Goal: Task Accomplishment & Management: Use online tool/utility

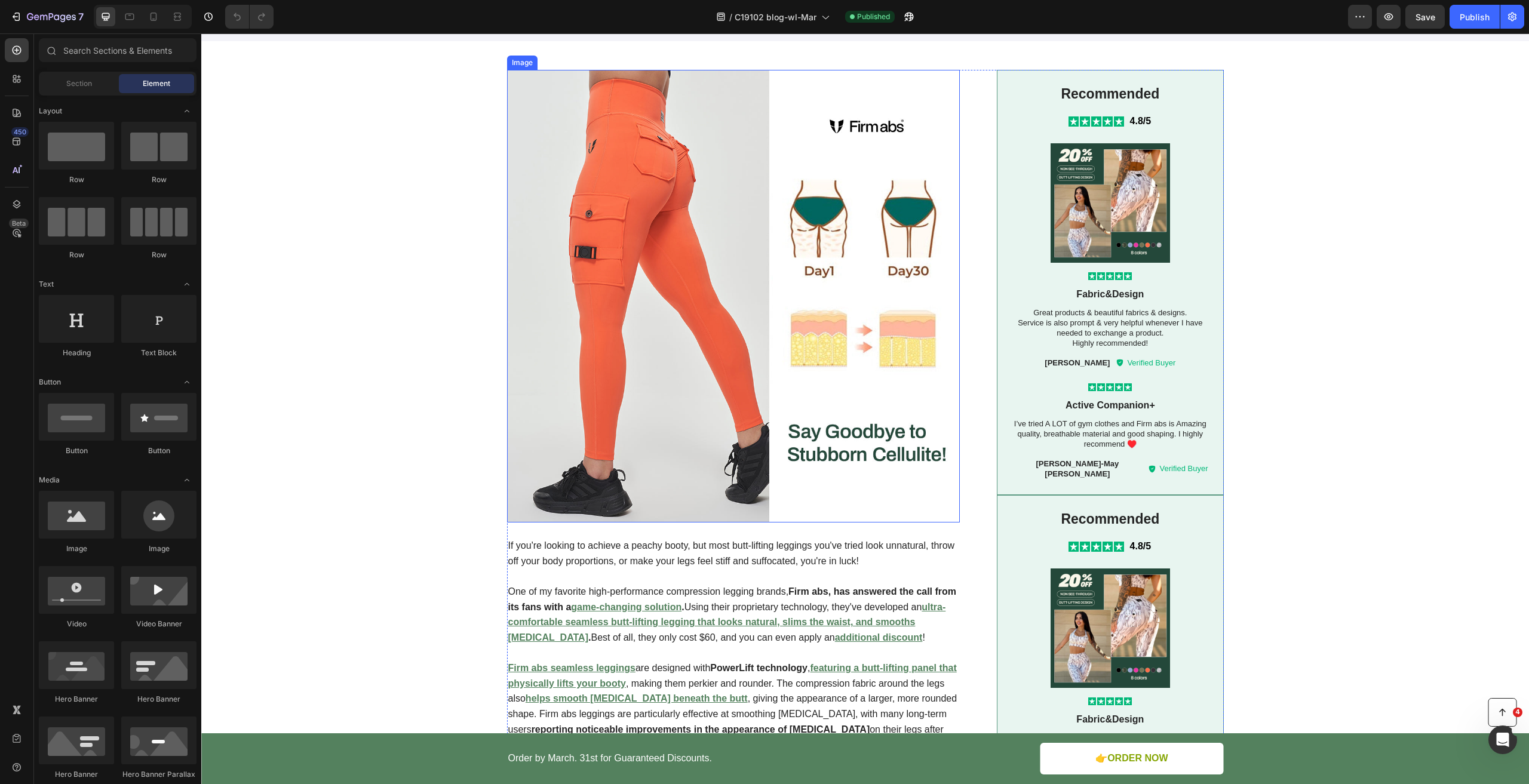
click at [630, 491] on img at bounding box center [733, 296] width 454 height 453
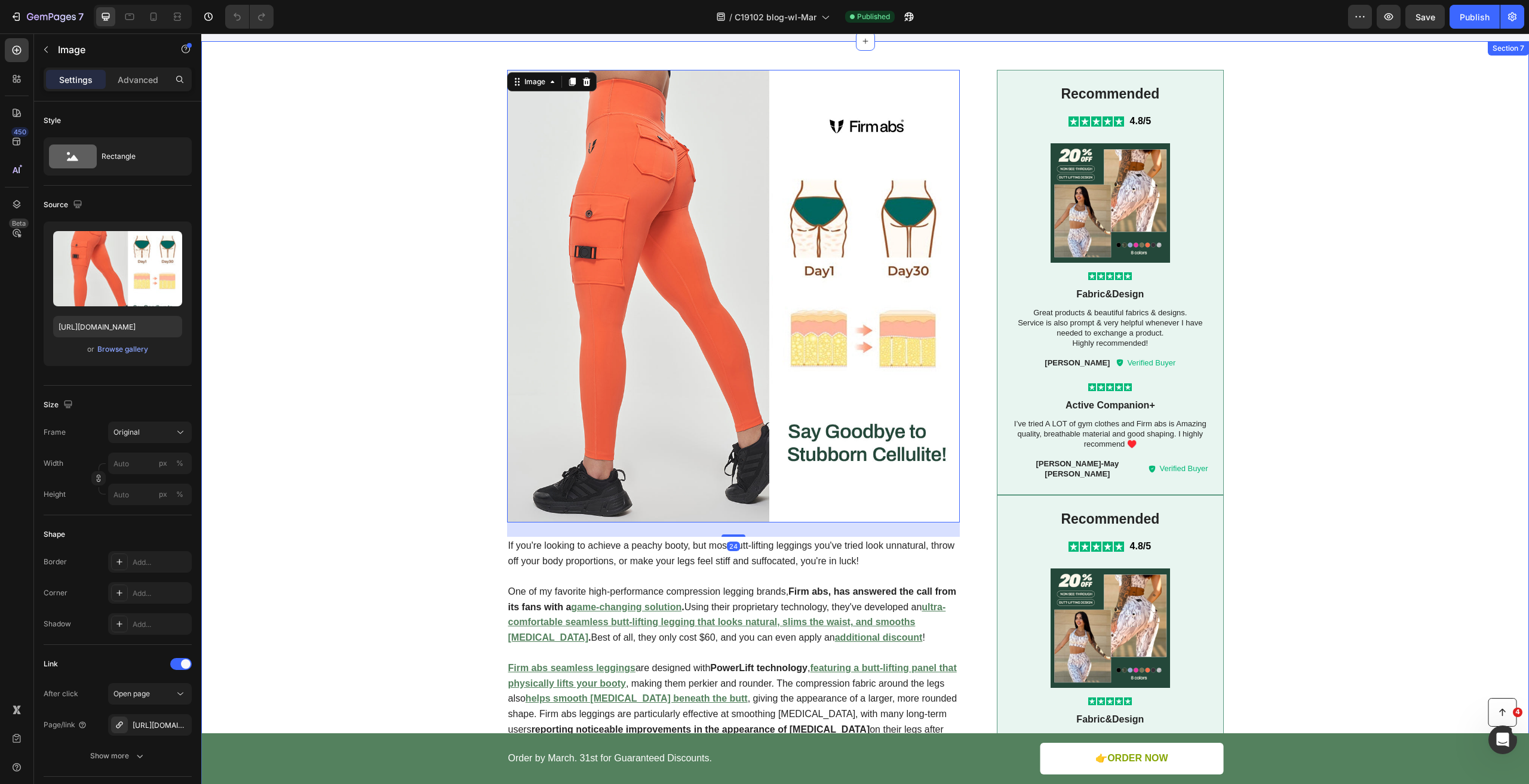
click at [323, 412] on div "Image 24 If you're looking to achieve a peachy booty, but most butt-lifting leg…" at bounding box center [865, 718] width 1304 height 1296
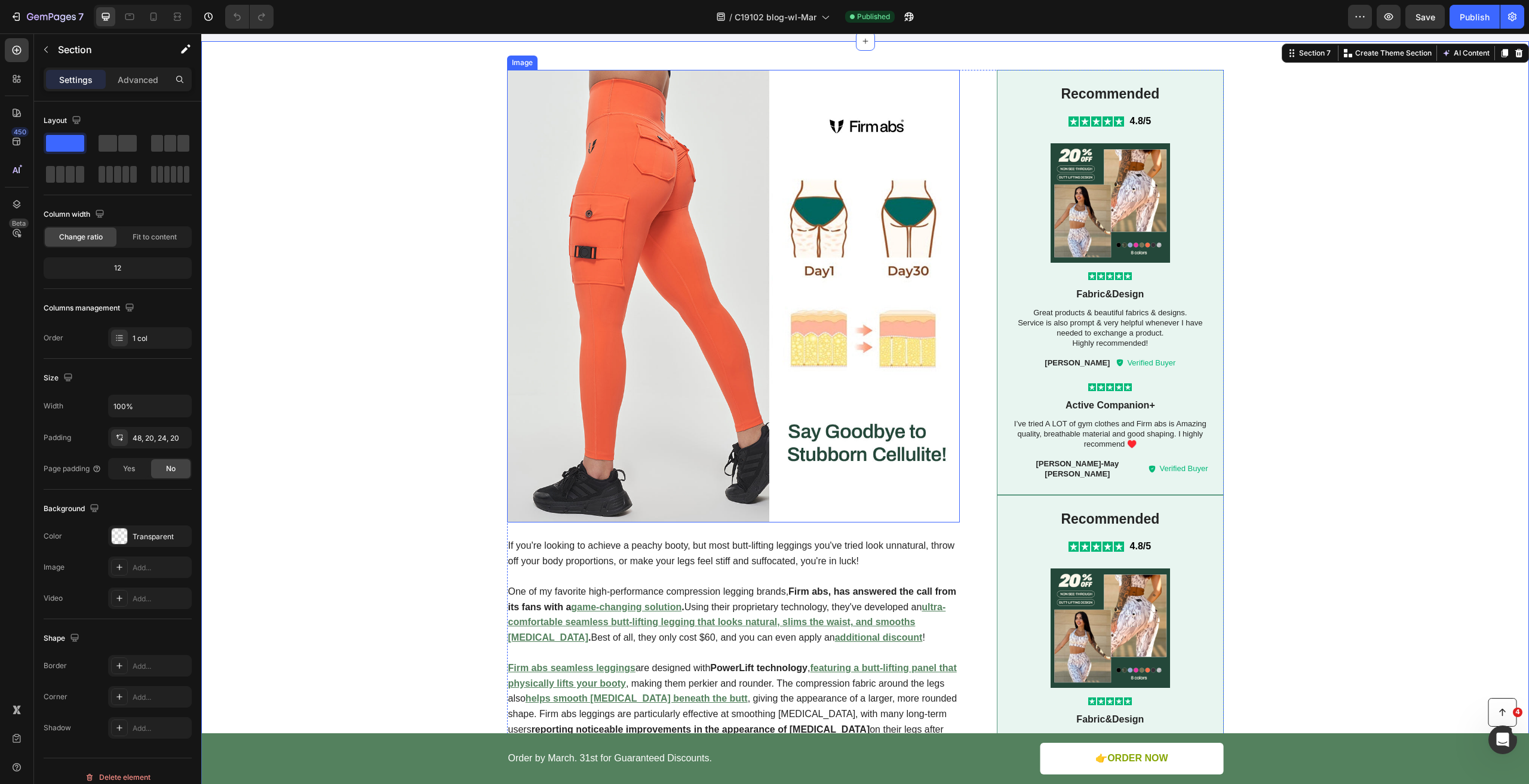
click at [574, 384] on img at bounding box center [733, 296] width 454 height 453
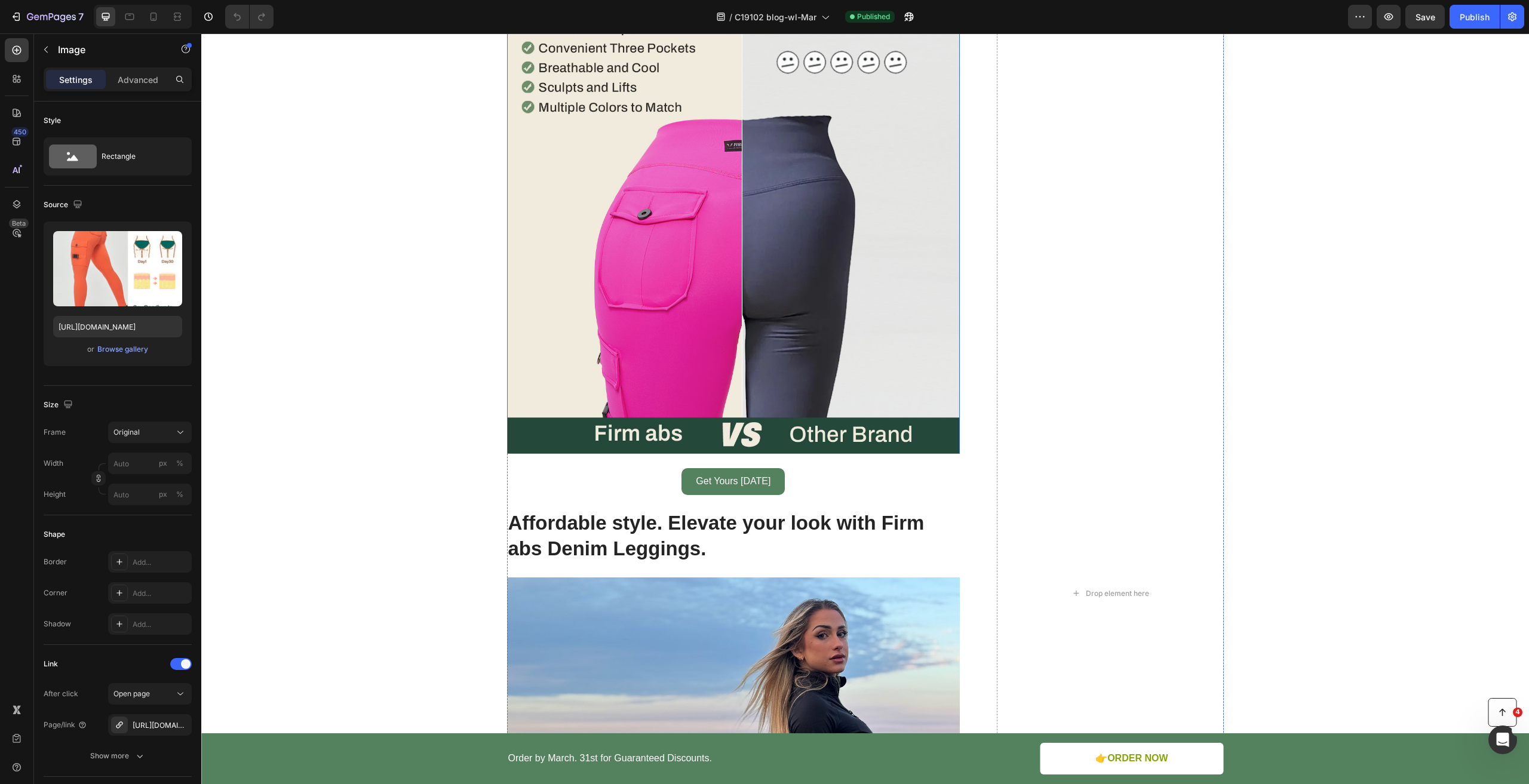
scroll to position [2866, 0]
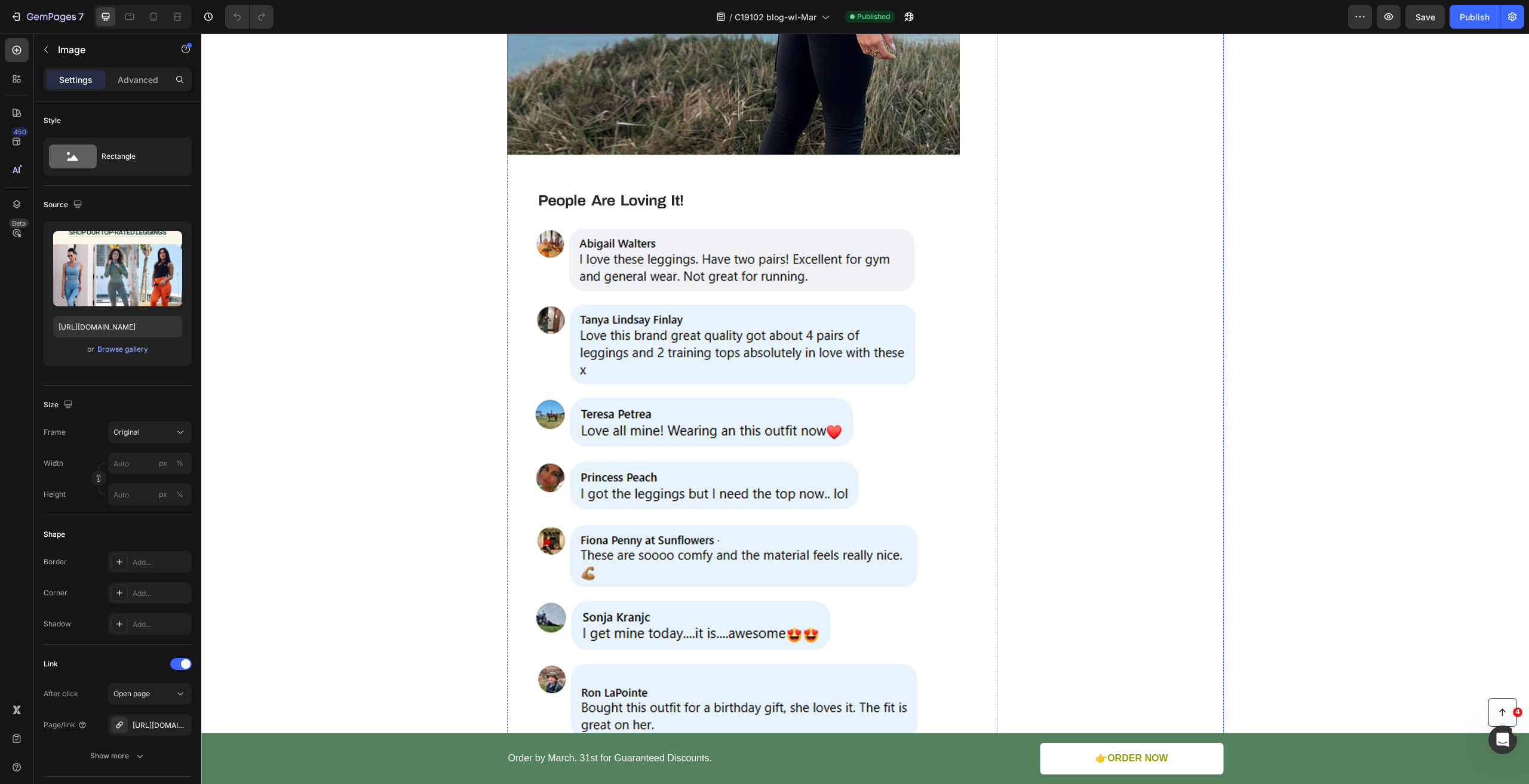
scroll to position [4059, 0]
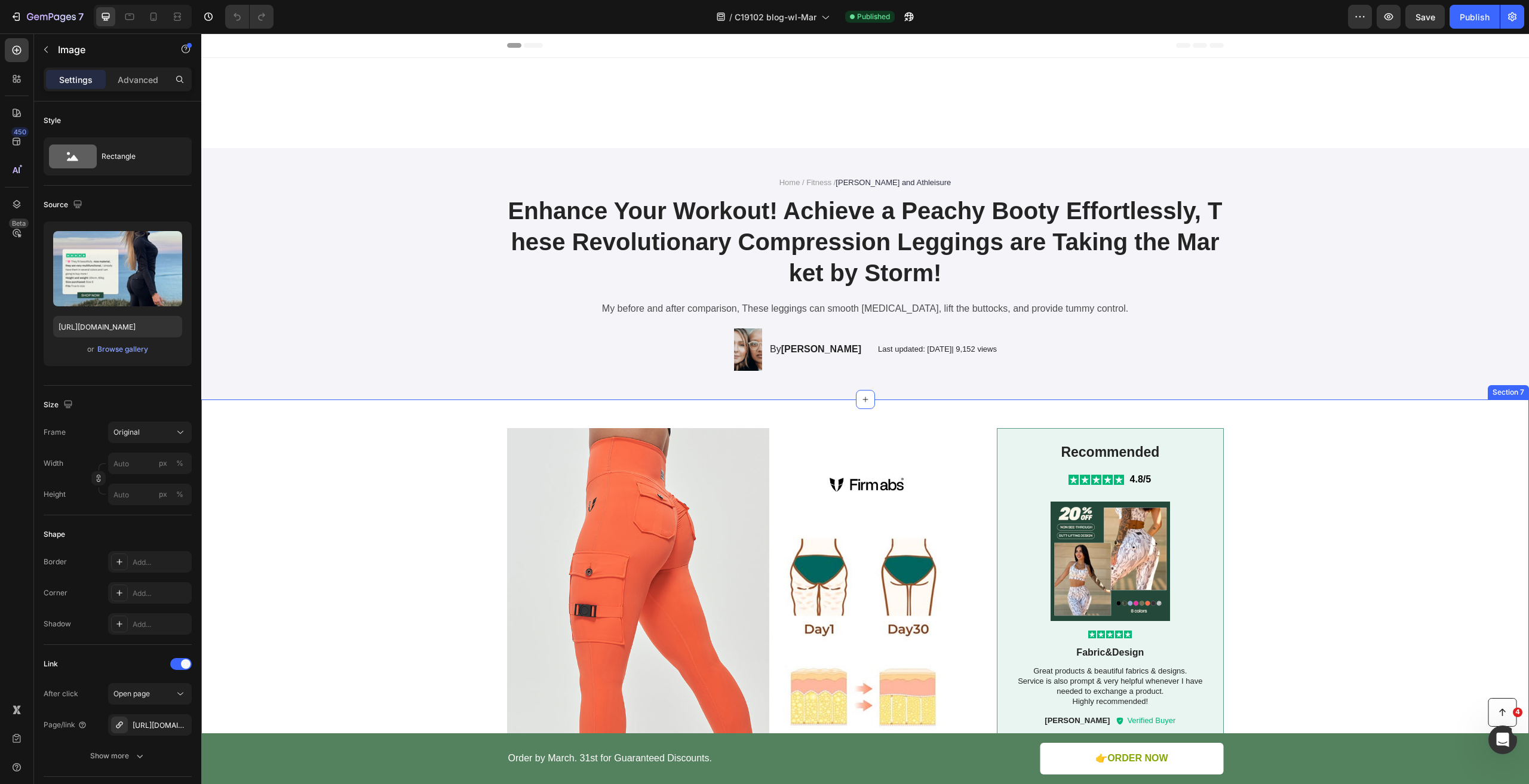
scroll to position [478, 0]
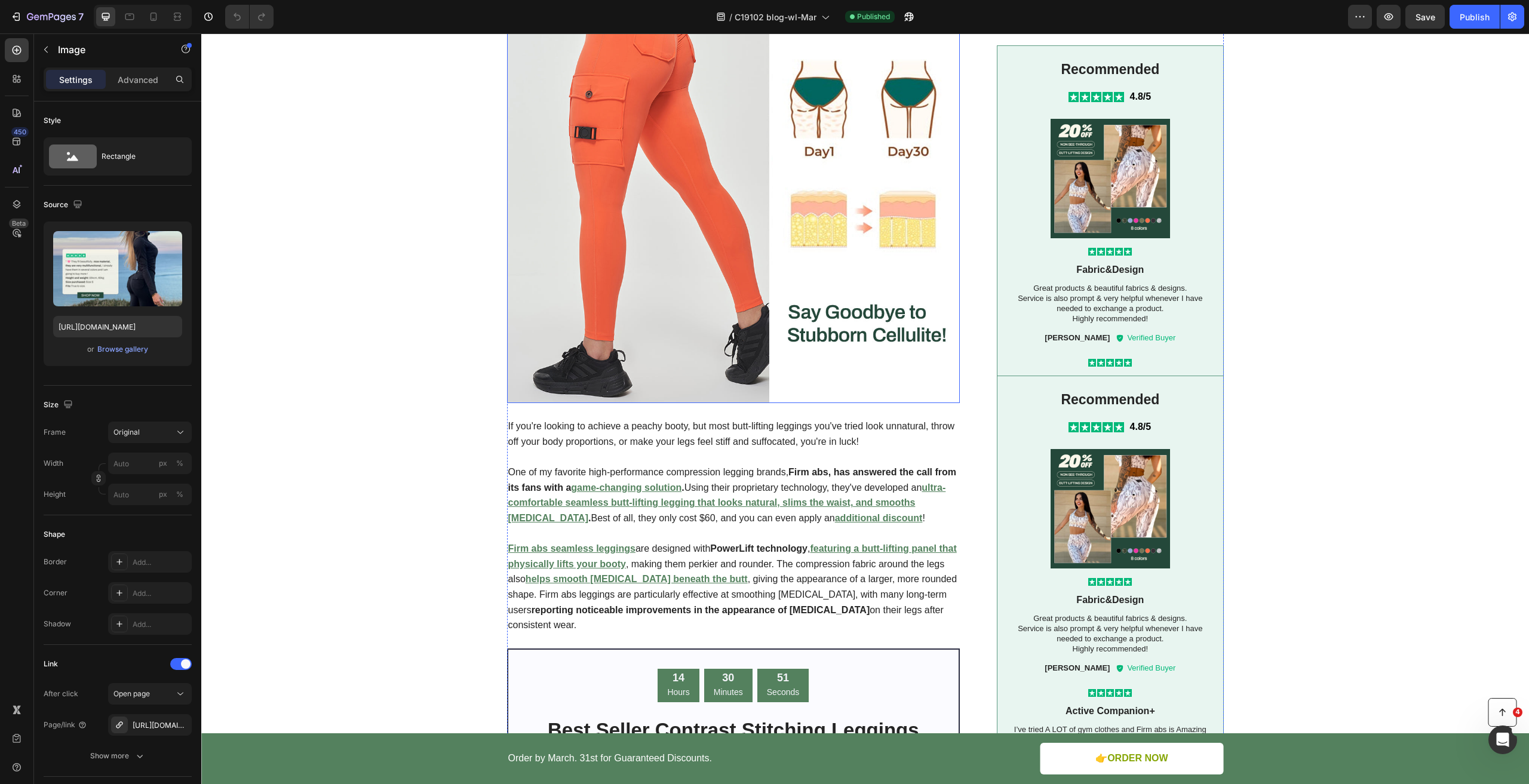
click at [814, 325] on img at bounding box center [733, 177] width 454 height 453
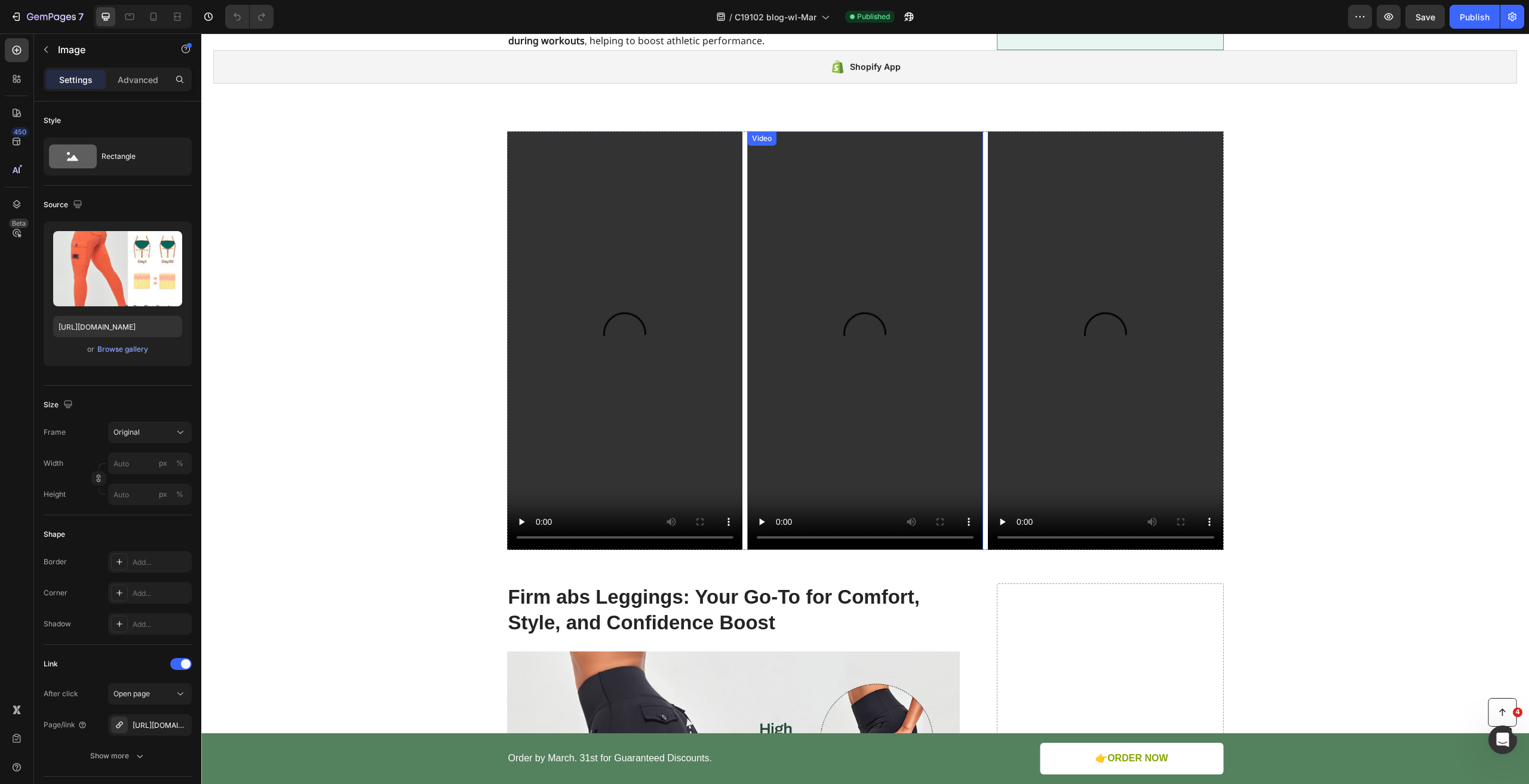
scroll to position [1611, 0]
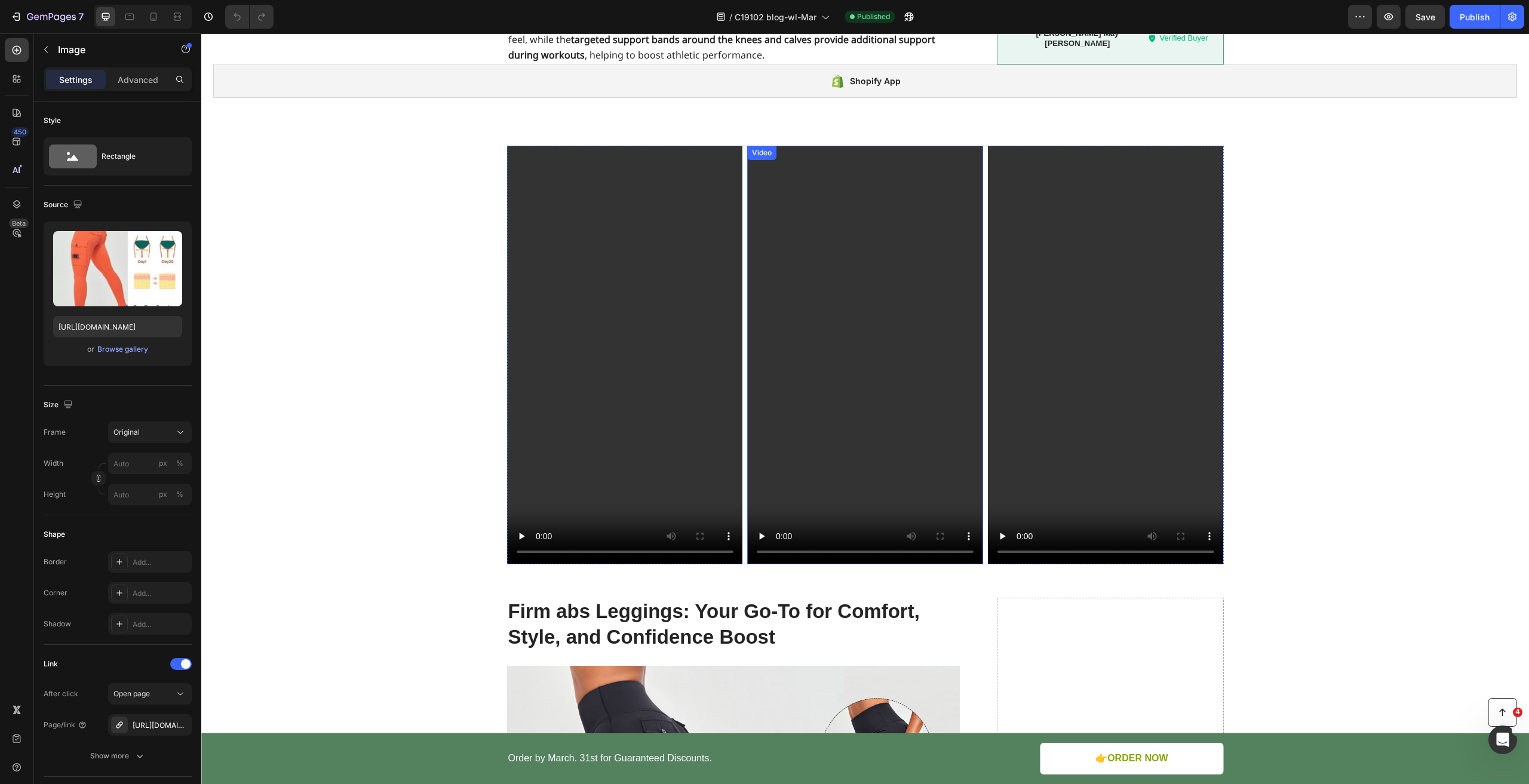
click at [857, 381] on video at bounding box center [864, 355] width 236 height 419
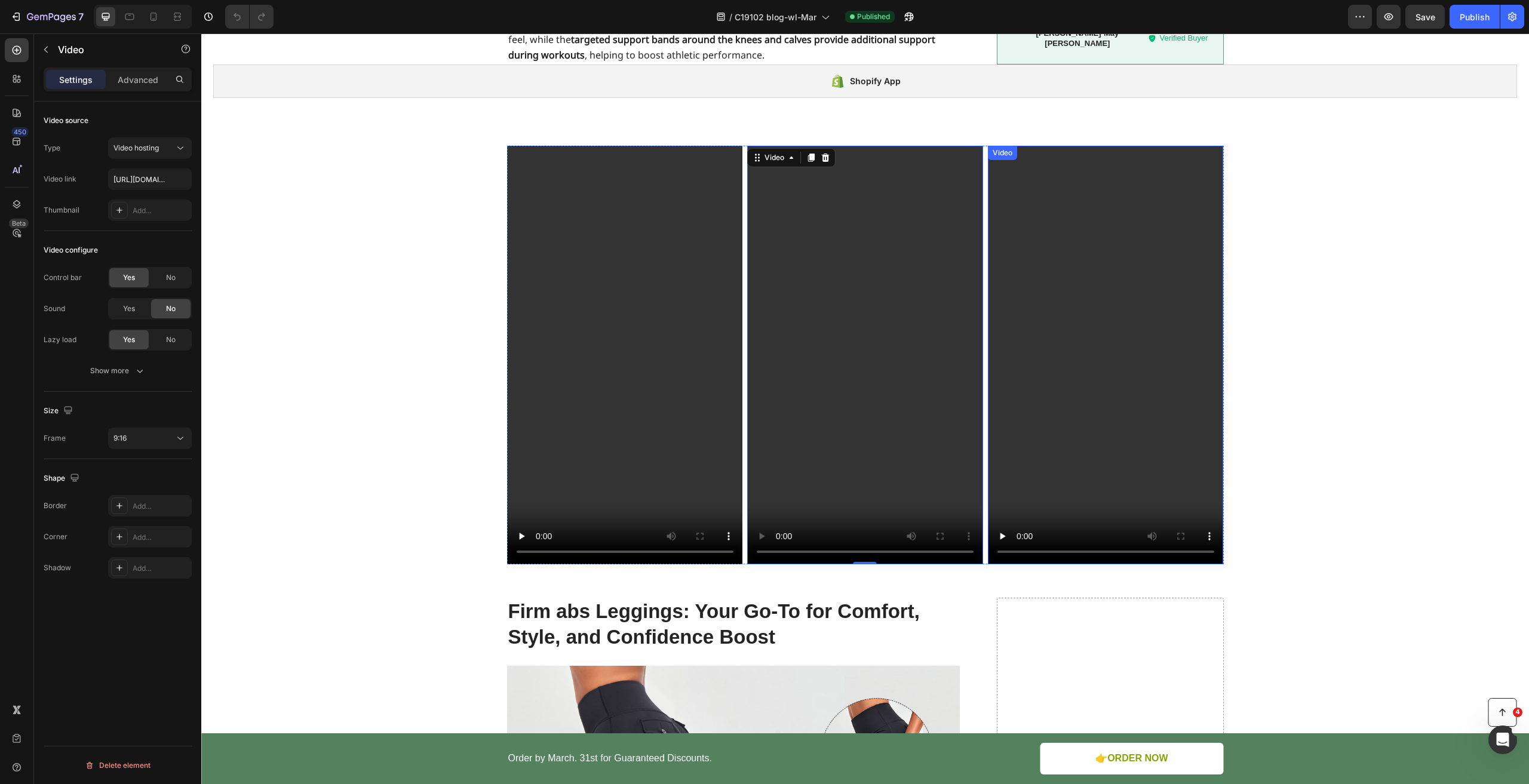
click at [1099, 463] on video at bounding box center [1105, 355] width 236 height 419
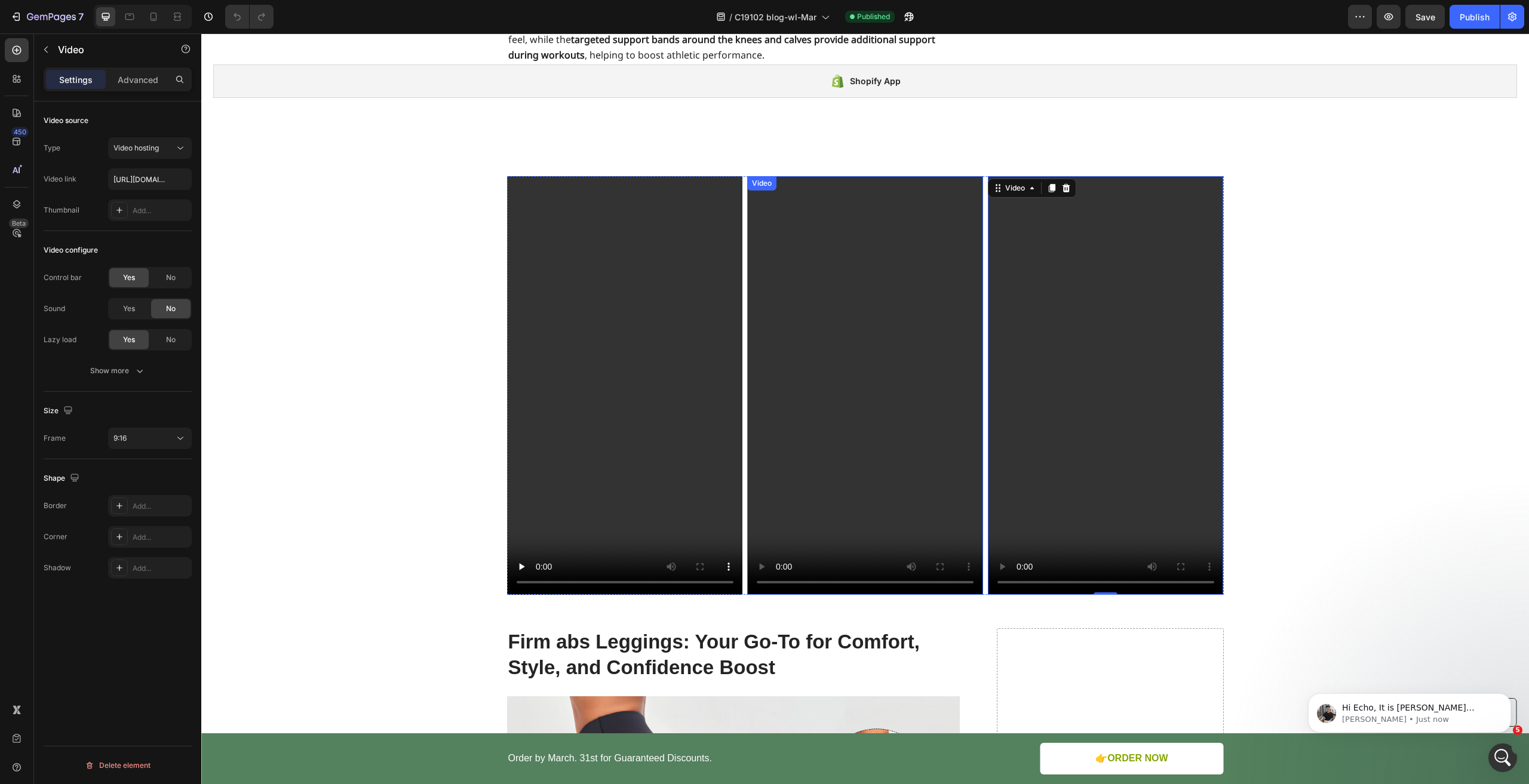
click at [833, 417] on video at bounding box center [864, 385] width 236 height 419
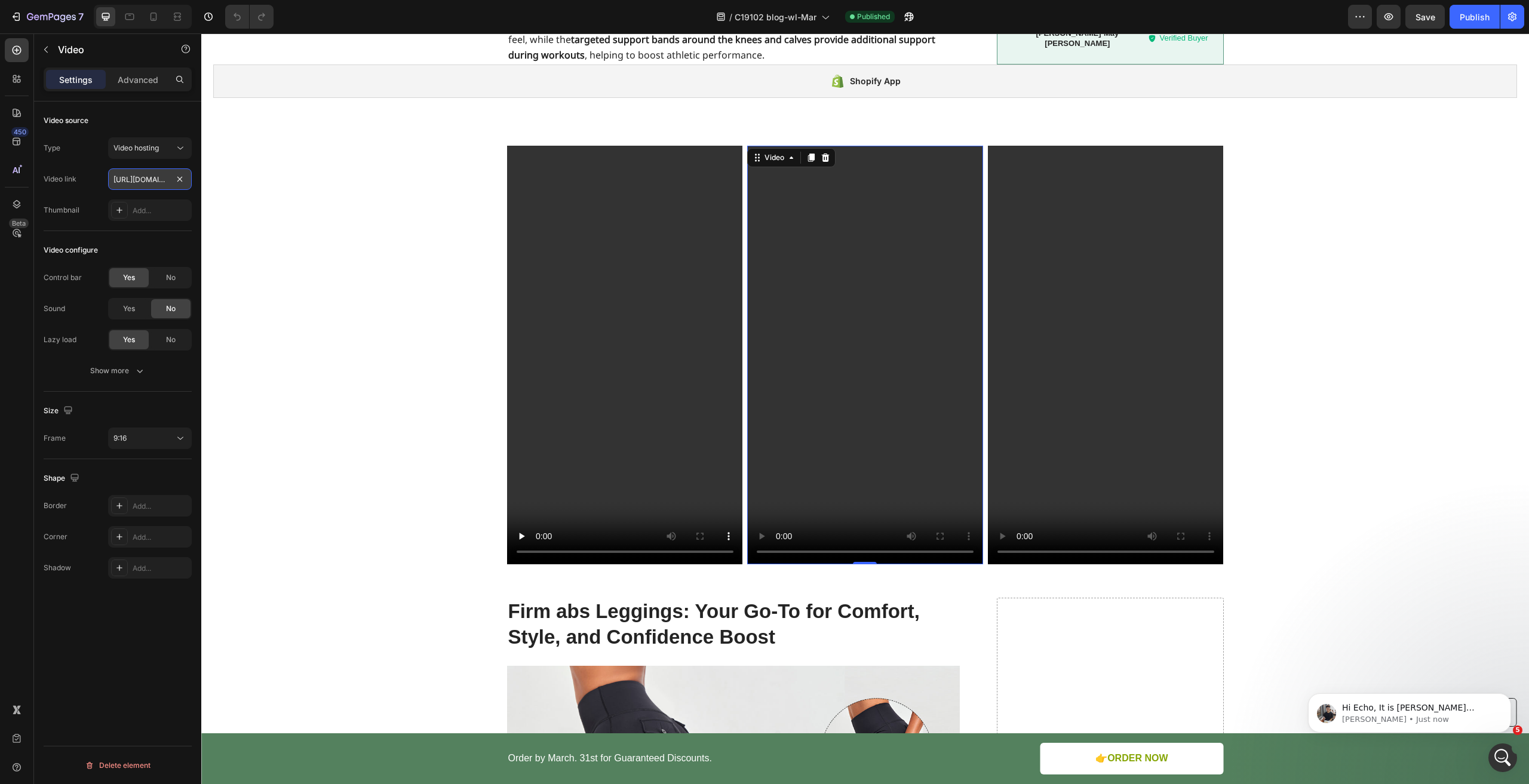
click at [136, 179] on input "https://cdn.shopify.com/videos/c/o/v/119eaf2d66de4a8e8d6bcbd8b4fb77a5.mp4" at bounding box center [150, 179] width 83 height 21
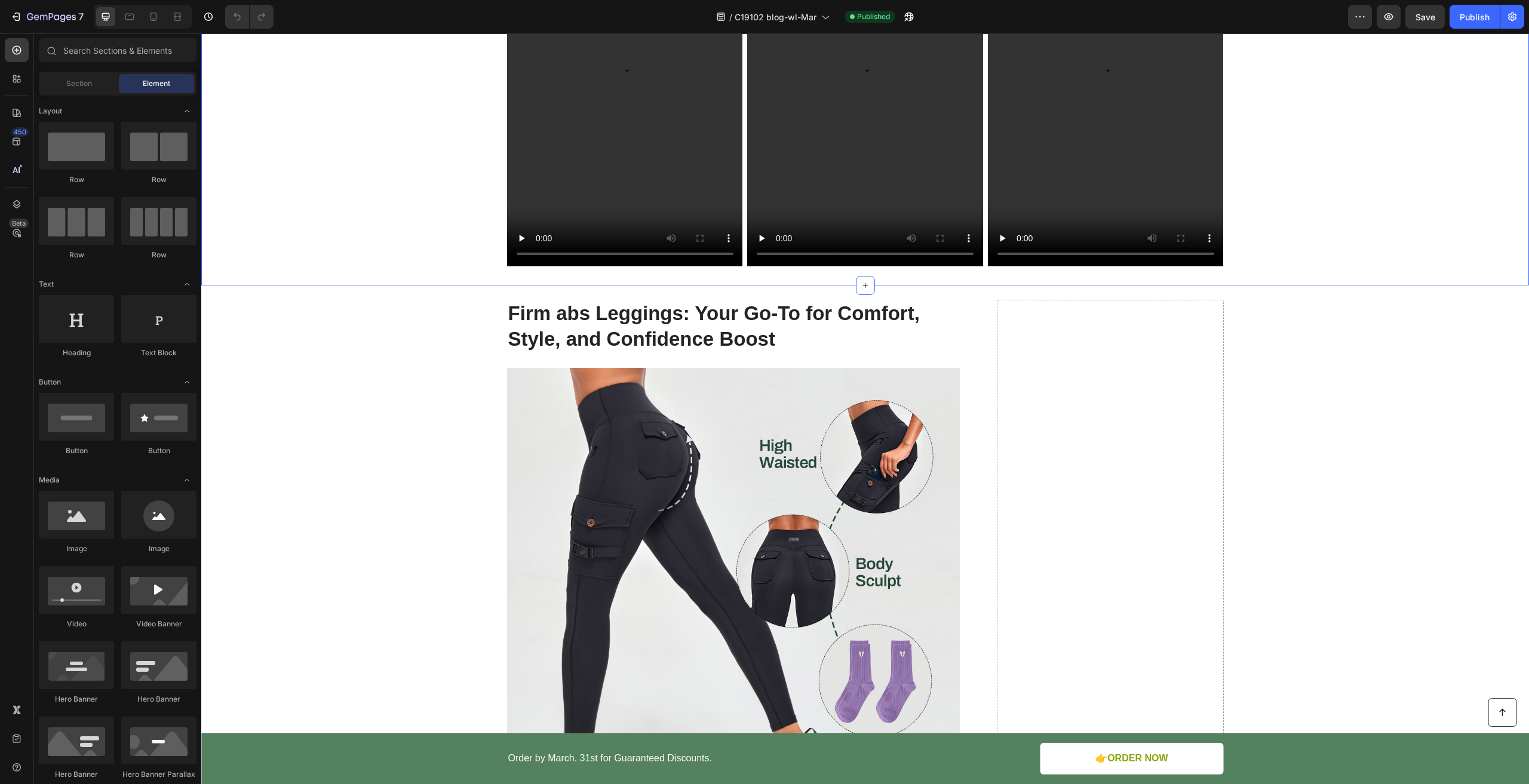
scroll to position [2149, 0]
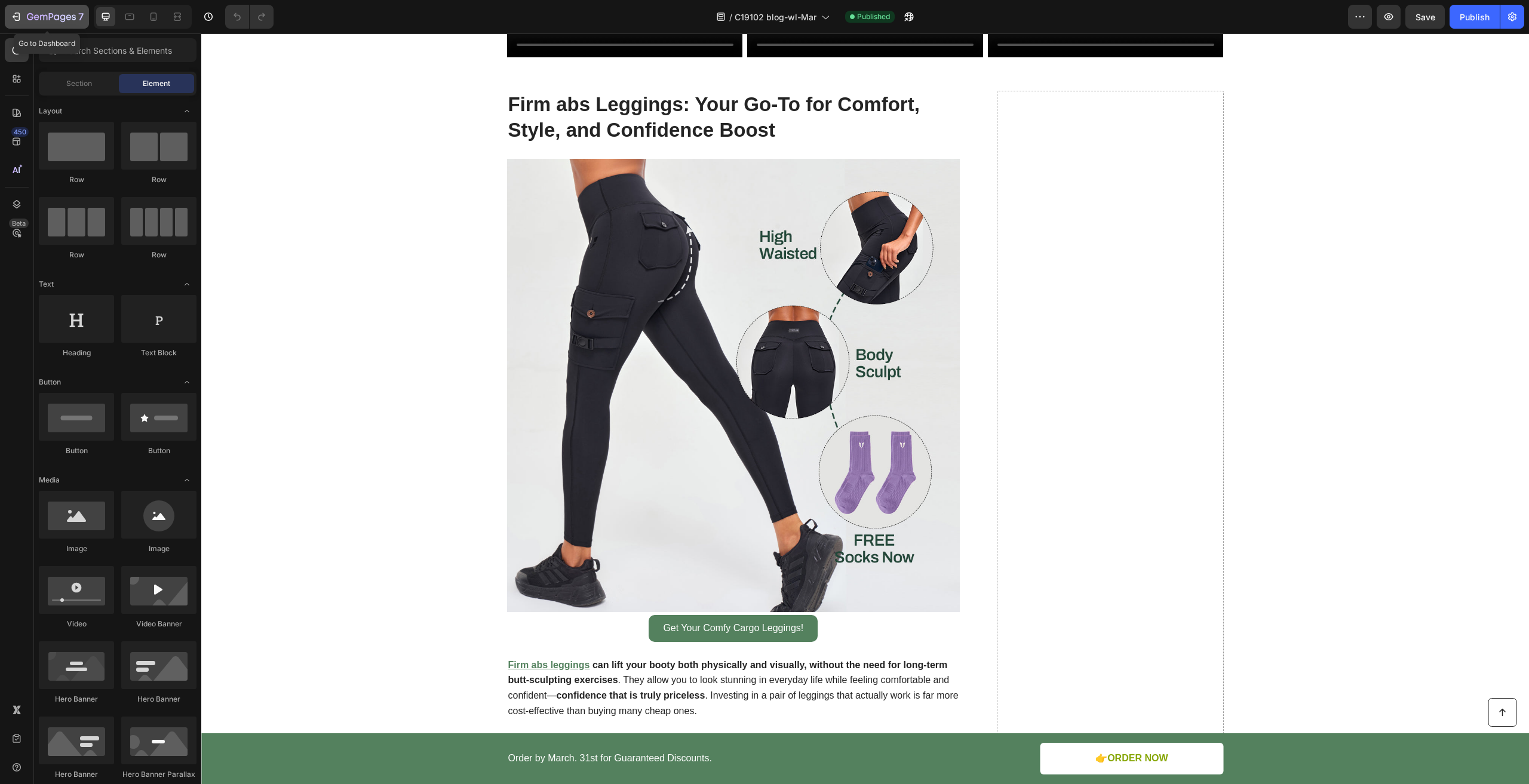
click at [21, 16] on icon "button" at bounding box center [16, 17] width 12 height 12
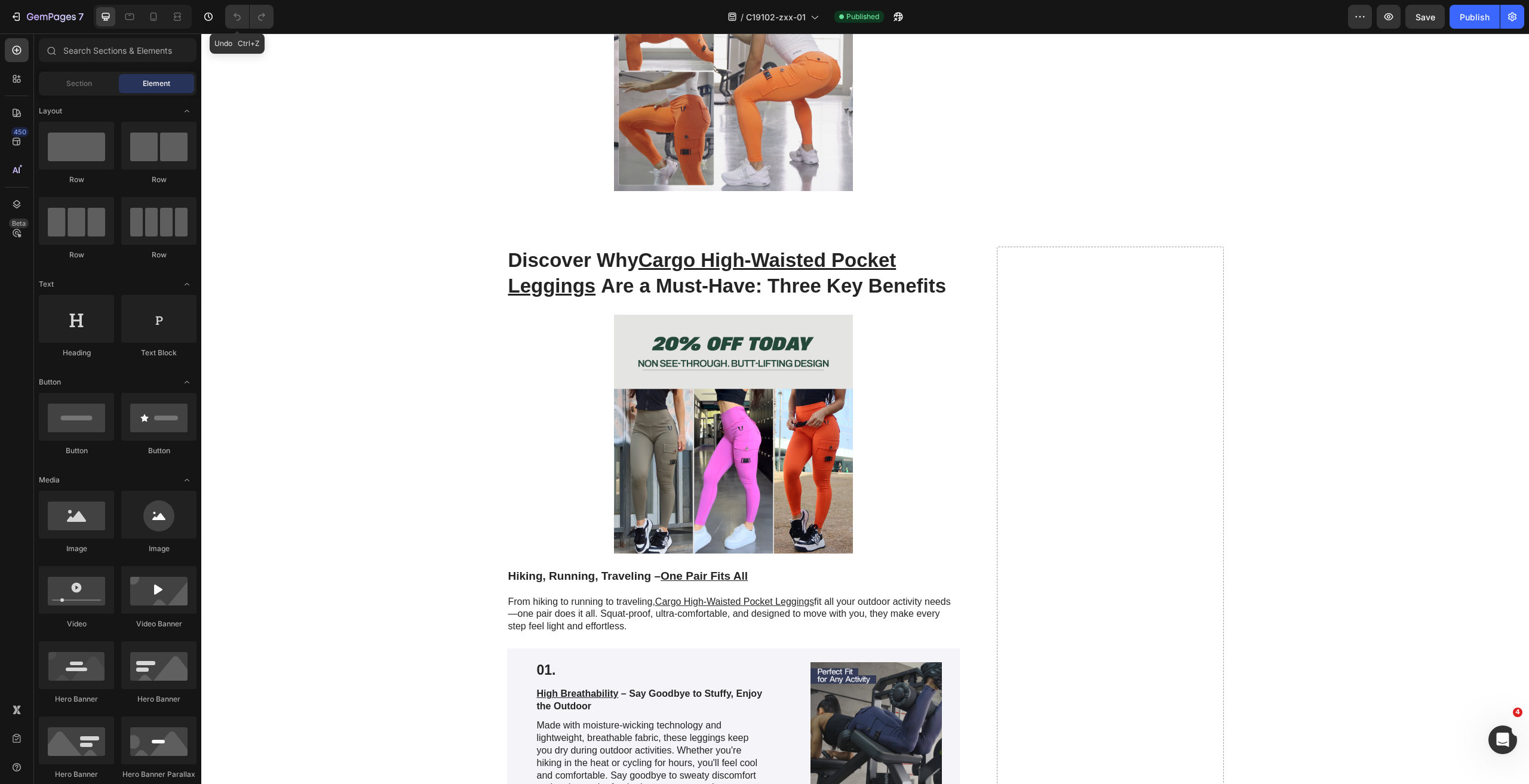
scroll to position [716, 0]
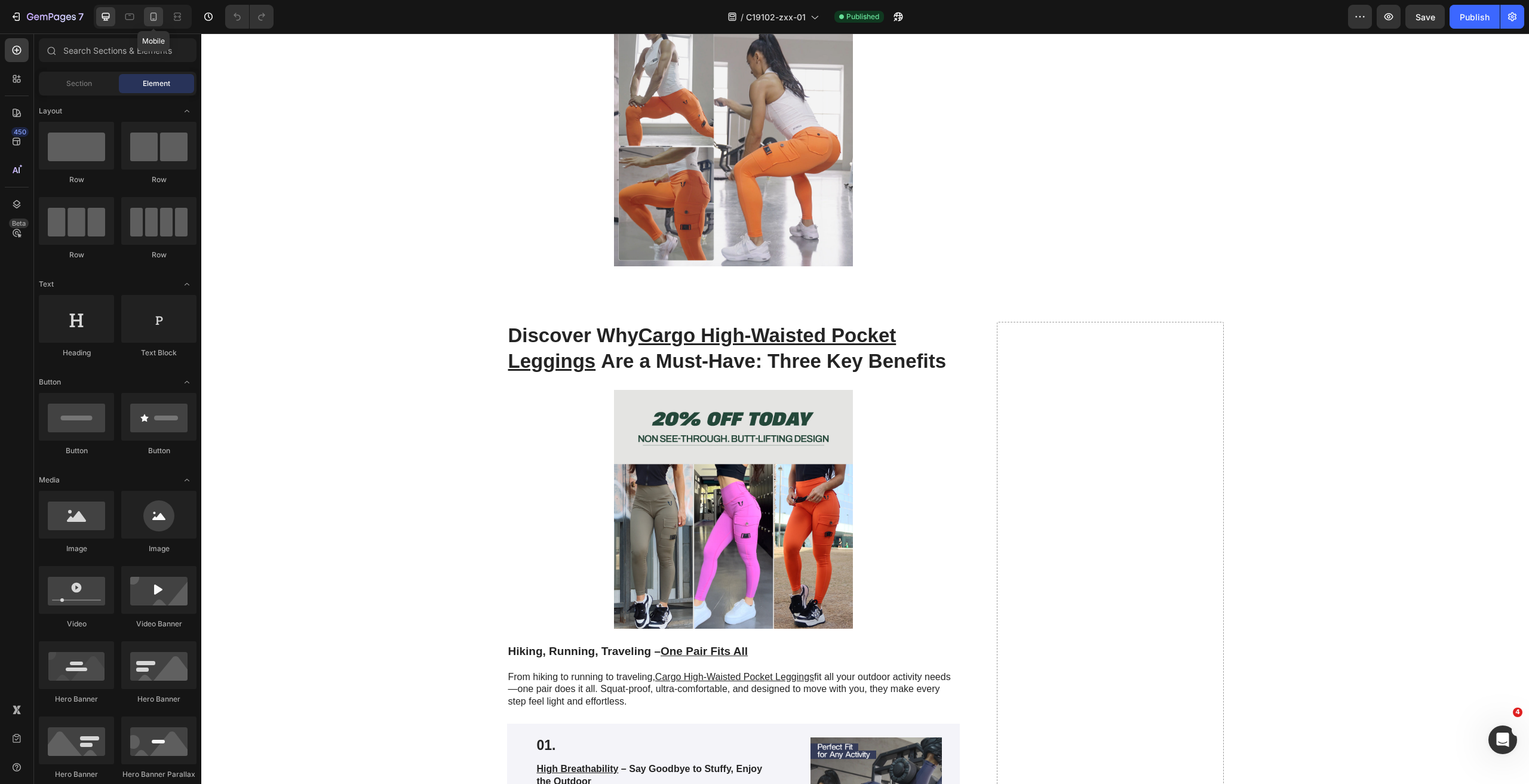
click at [156, 19] on icon at bounding box center [153, 17] width 12 height 12
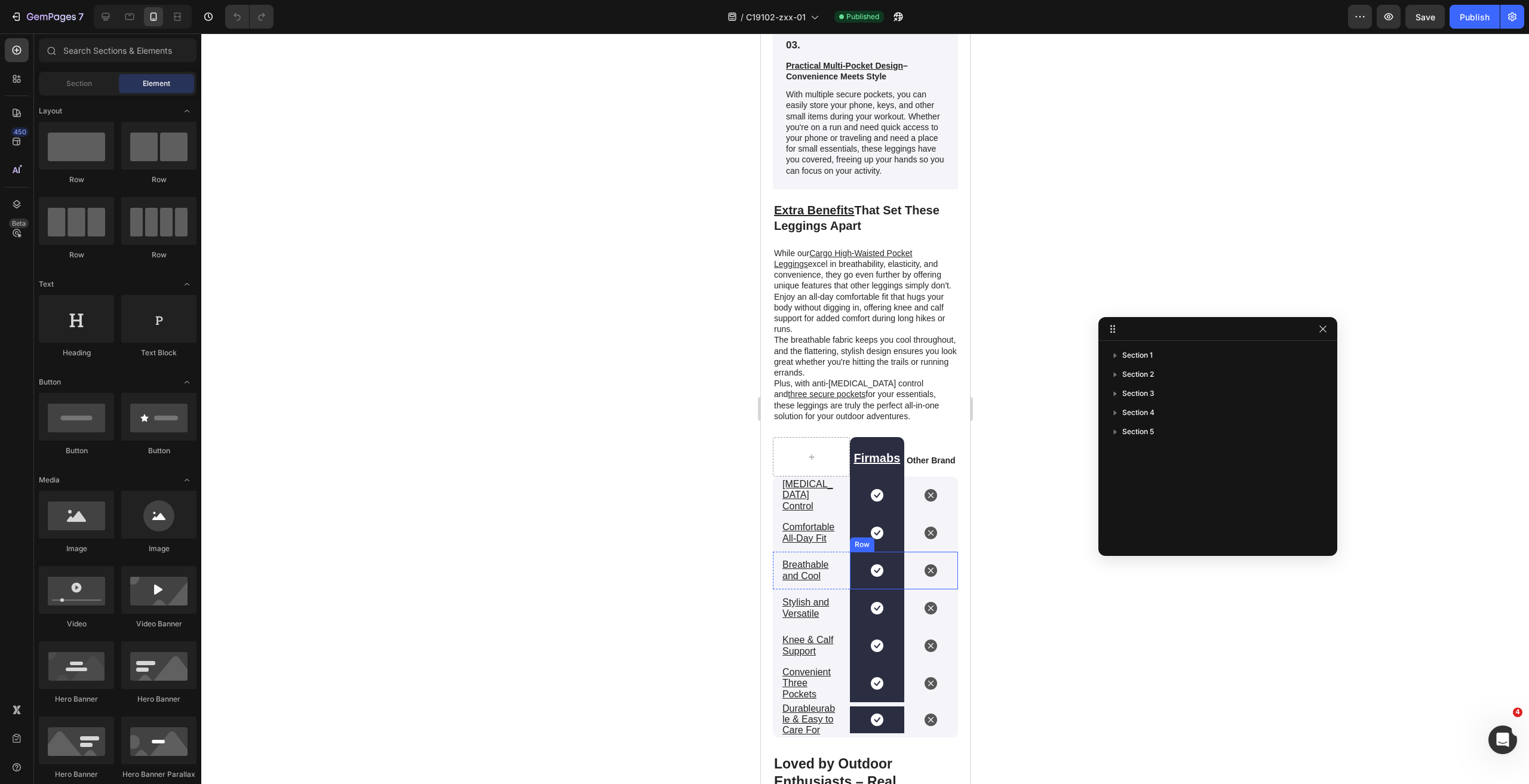
scroll to position [2193, 0]
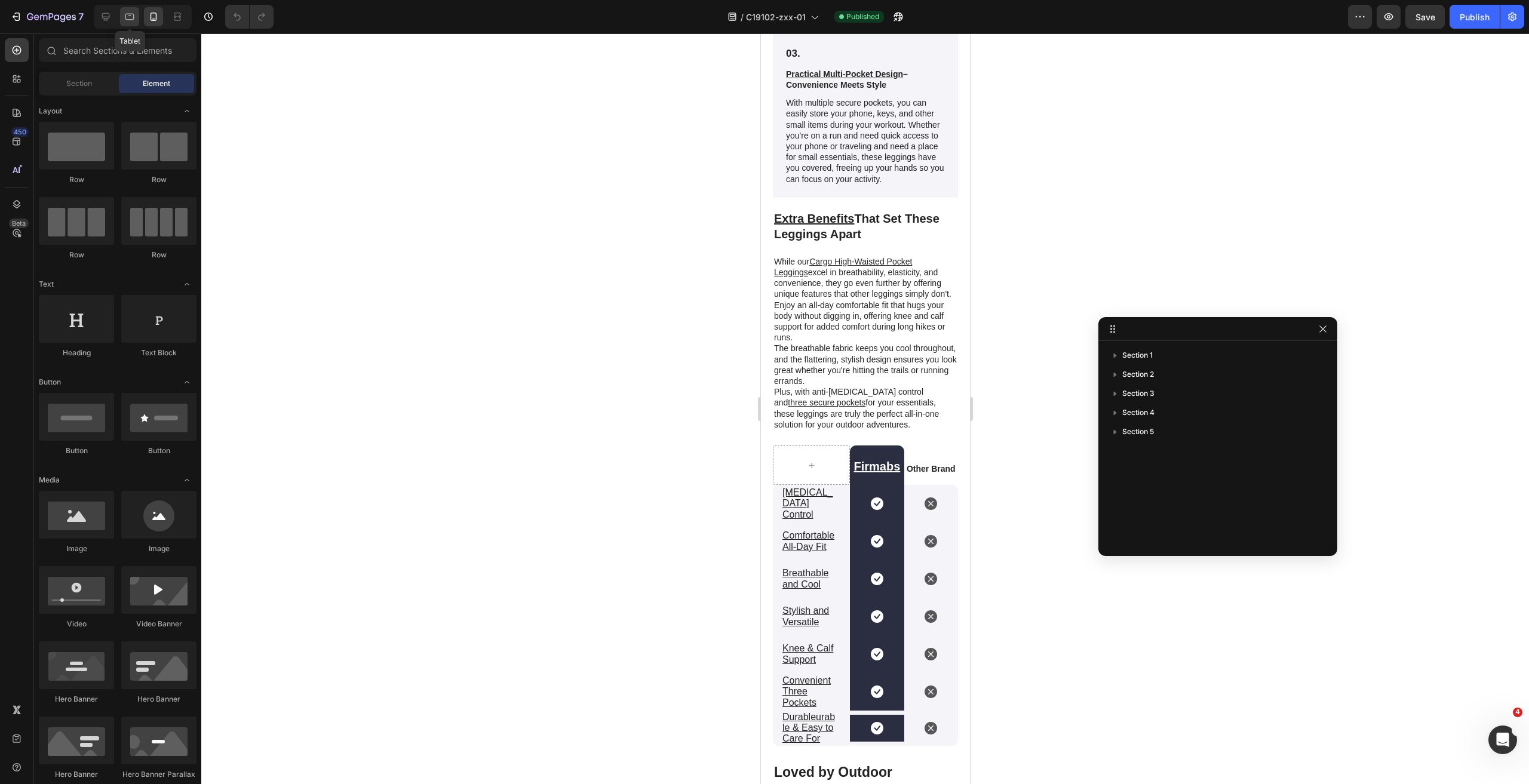
click at [125, 12] on icon at bounding box center [129, 17] width 12 height 12
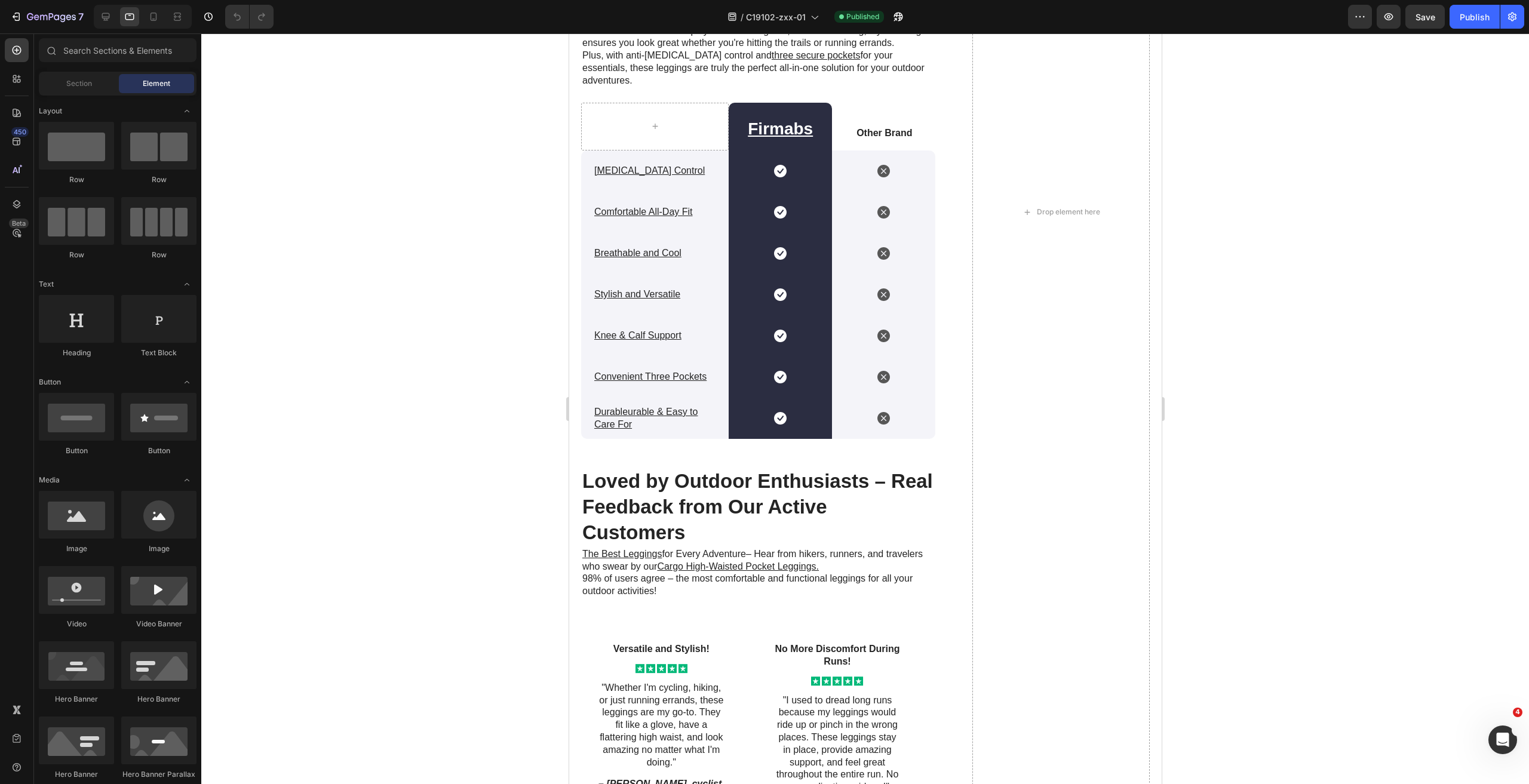
scroll to position [2182, 0]
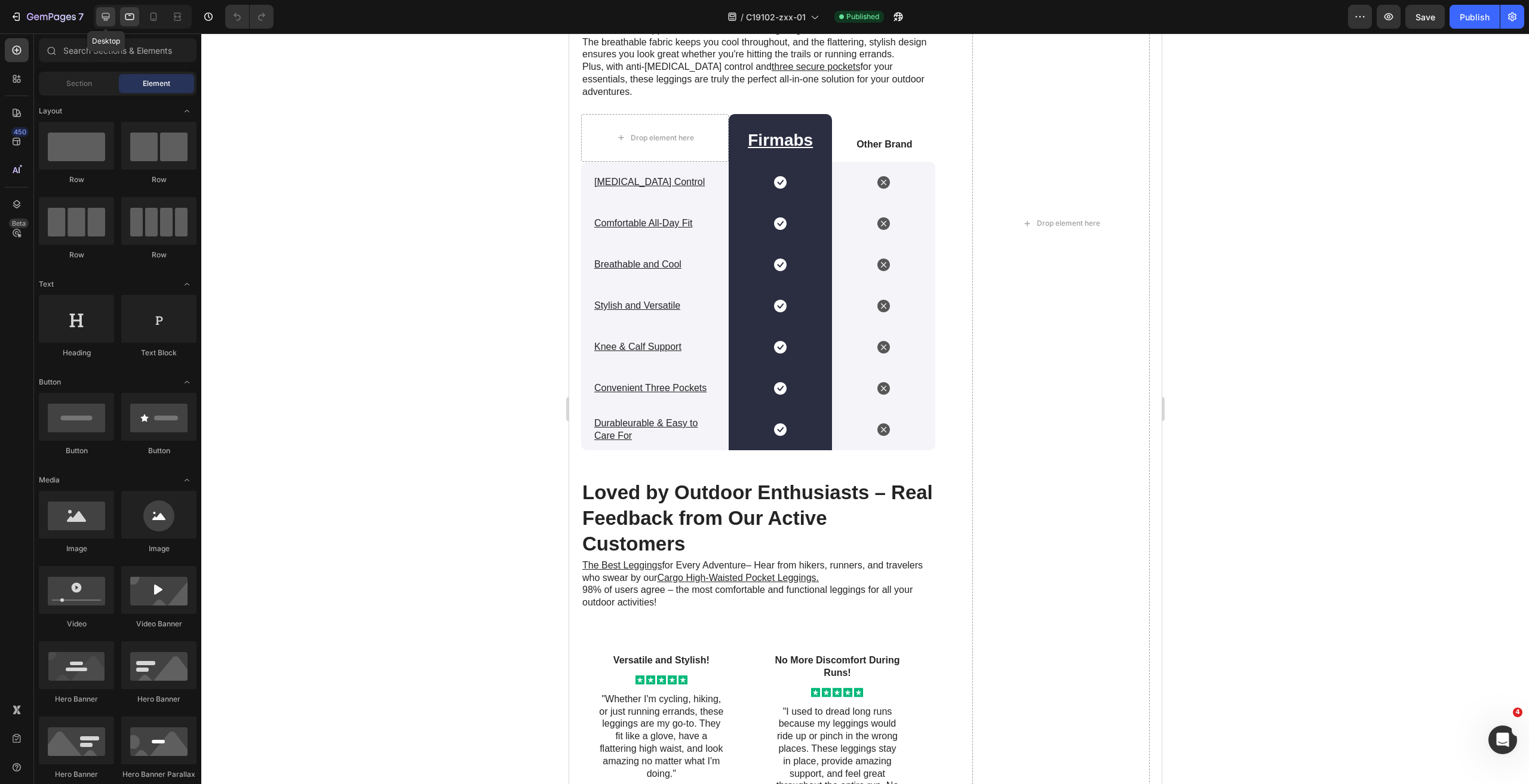
click at [107, 15] on icon at bounding box center [106, 17] width 12 height 12
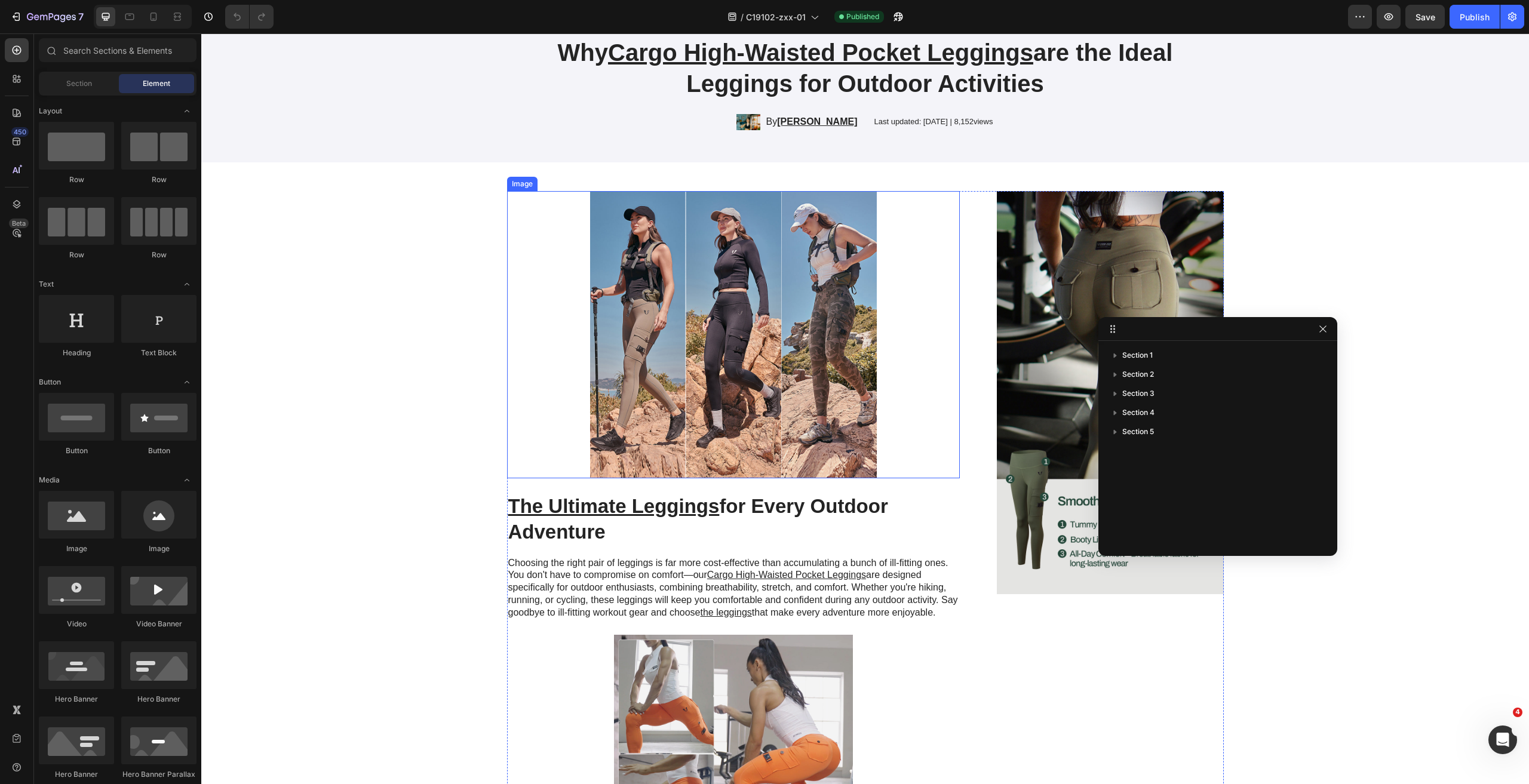
scroll to position [119, 0]
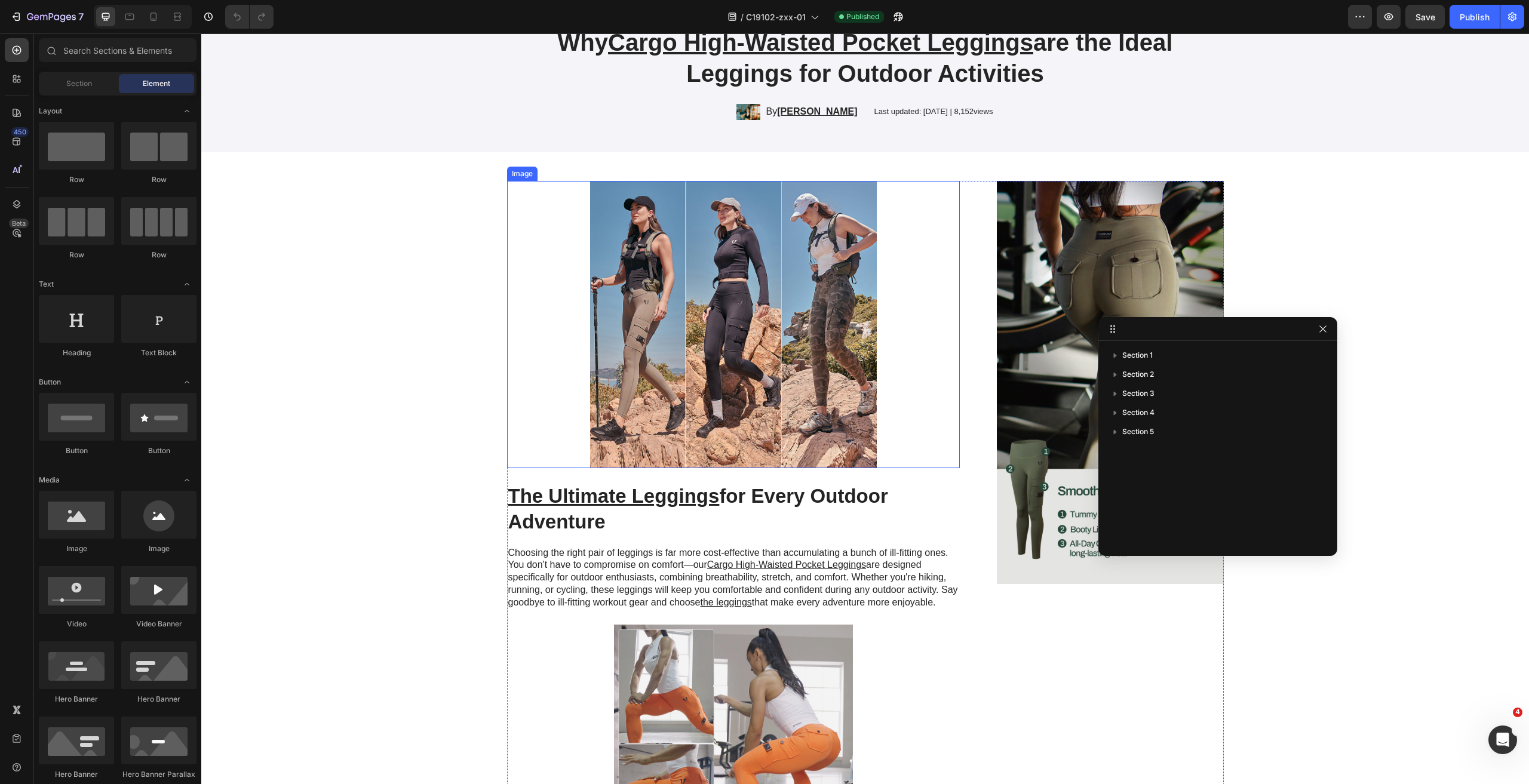
click at [774, 327] on img at bounding box center [733, 324] width 454 height 287
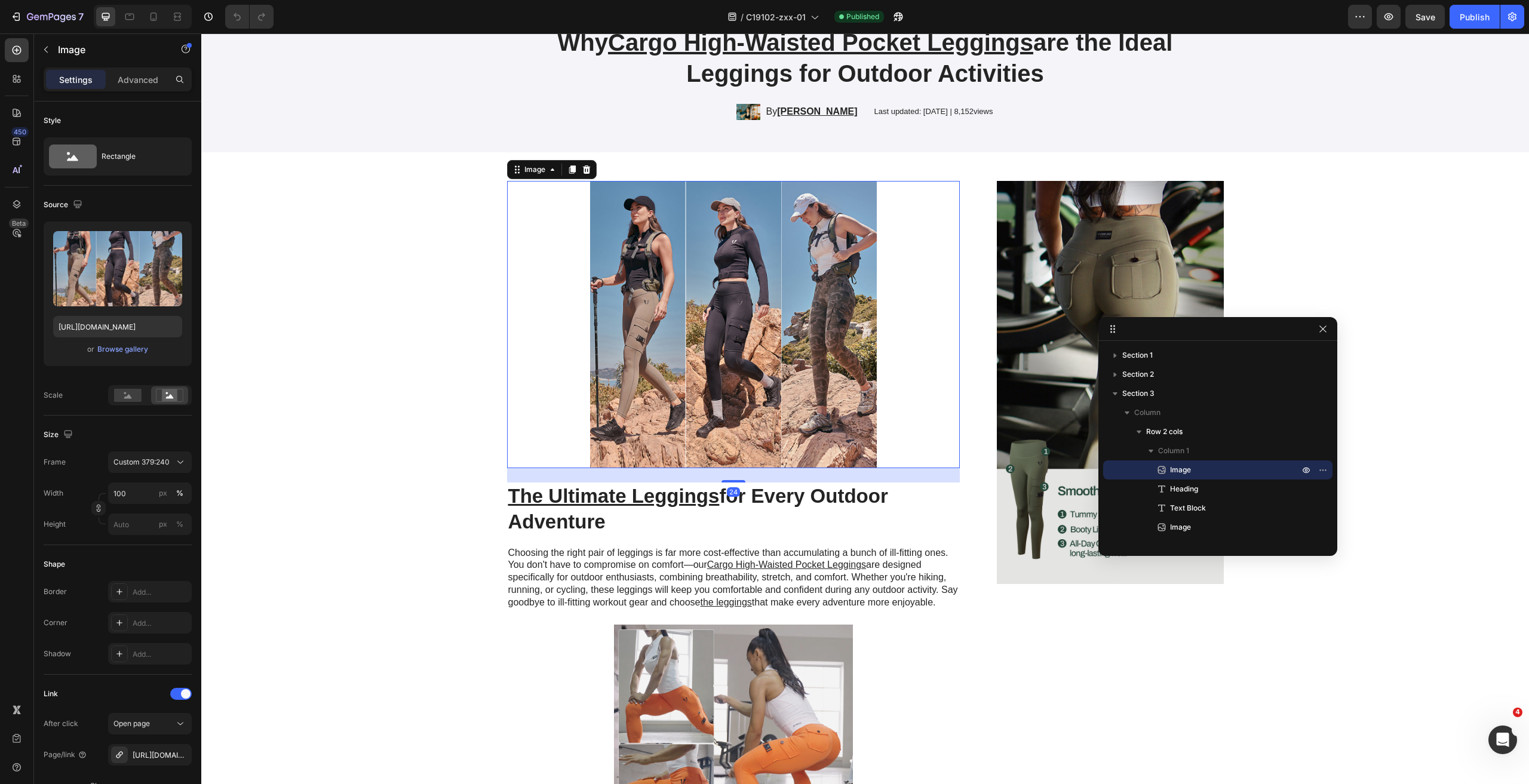
click at [773, 337] on img at bounding box center [733, 324] width 454 height 287
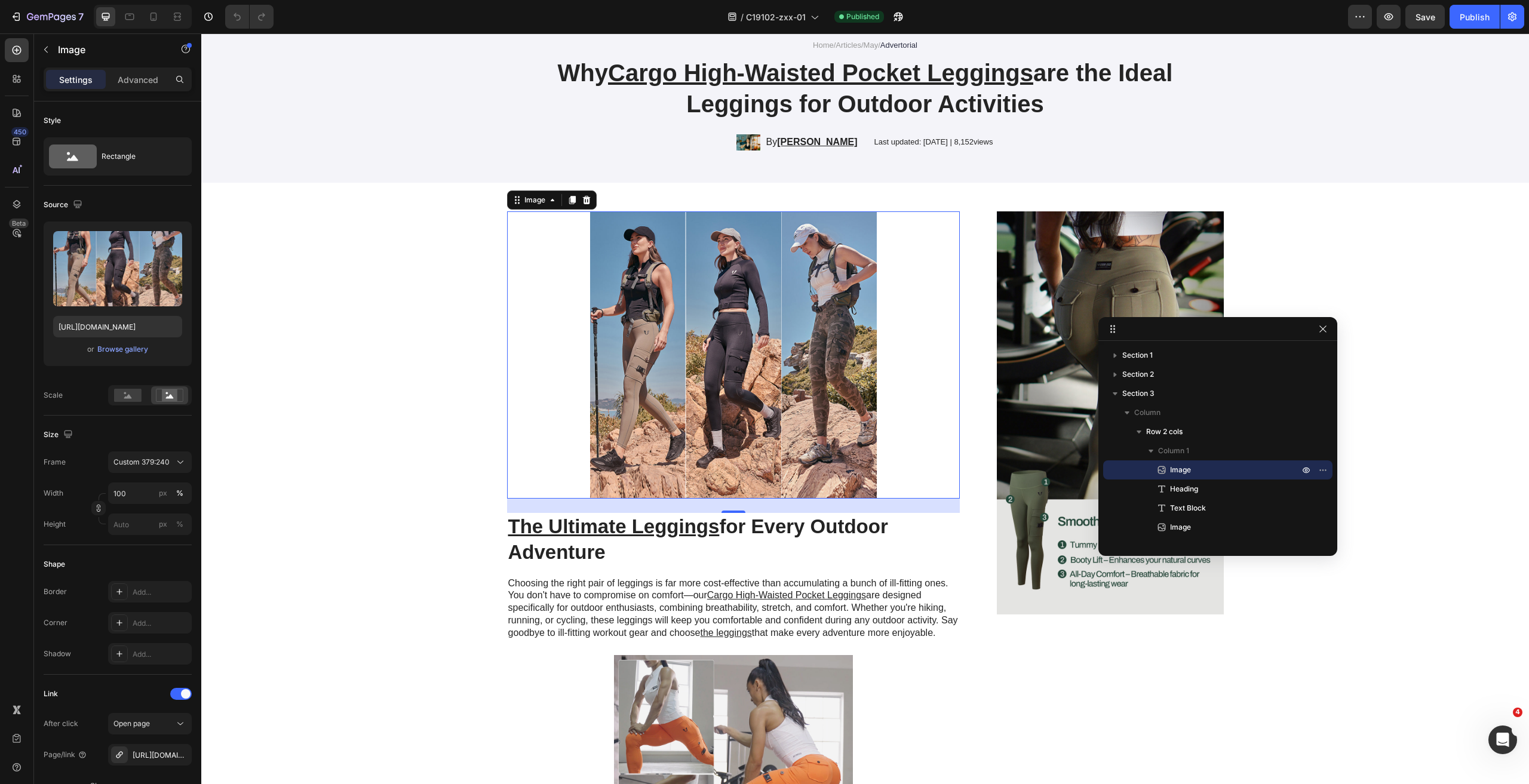
scroll to position [60, 0]
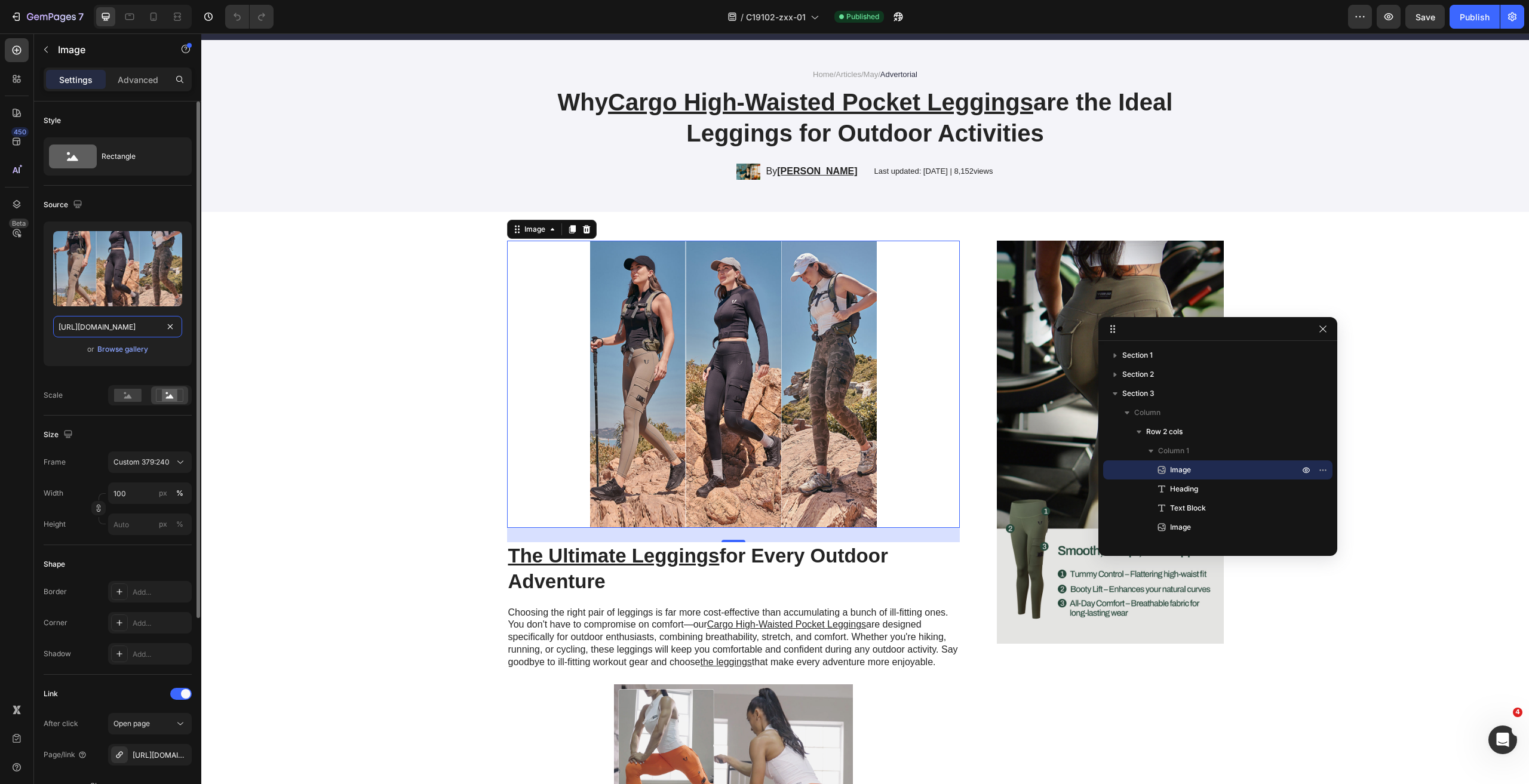
click at [141, 325] on input "https://cdn.shopify.com/s/files/1/0243/9315/4623/files/gempages_519868663990322…" at bounding box center [117, 326] width 129 height 21
click at [1330, 204] on div "Home / Articles / May / Advertorial Text Block Why Cargo High-Waisted Pocket Le…" at bounding box center [865, 126] width 1328 height 173
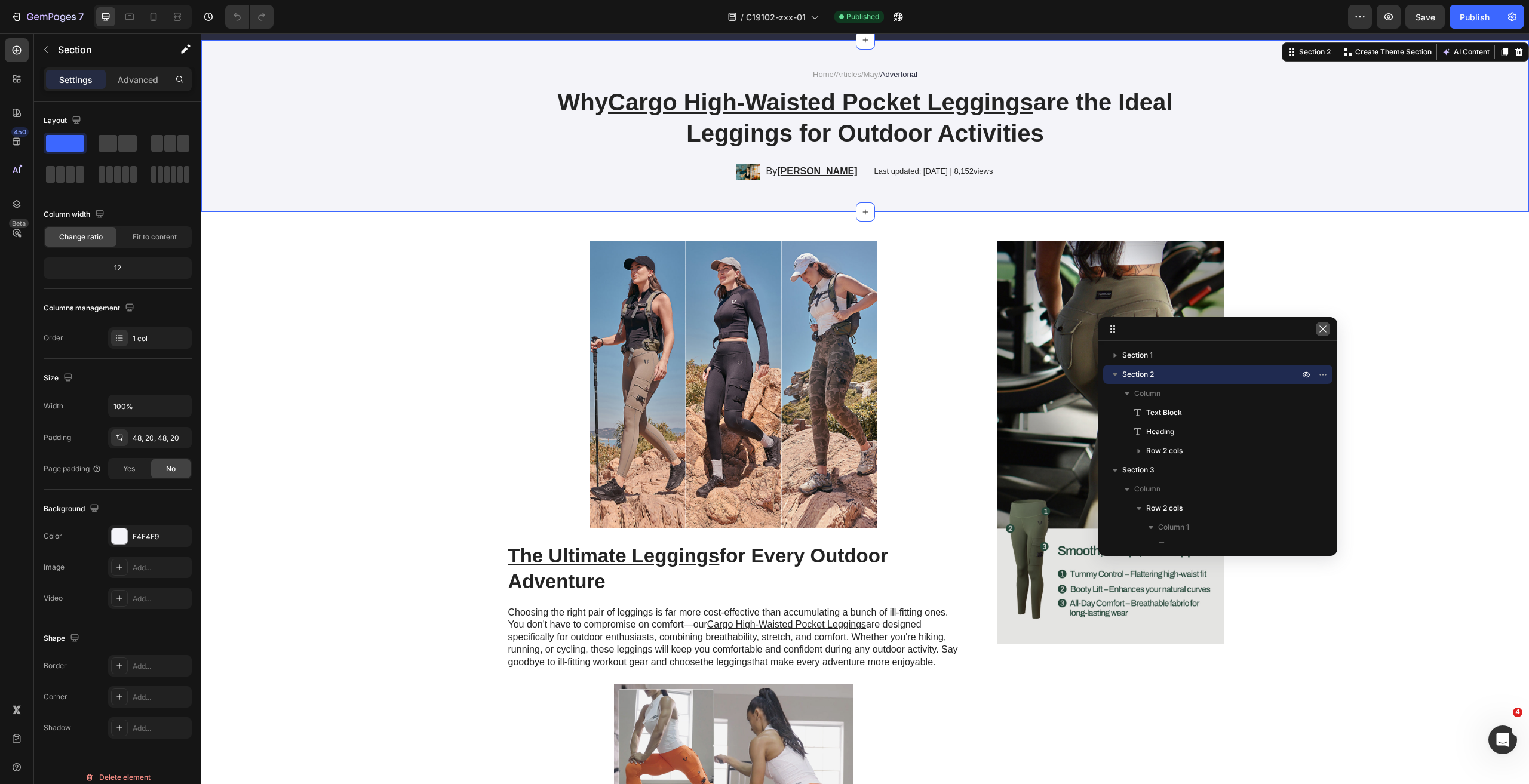
drag, startPoint x: 1324, startPoint y: 328, endPoint x: 1128, endPoint y: 298, distance: 198.3
click at [1324, 328] on icon "button" at bounding box center [1322, 328] width 9 height 9
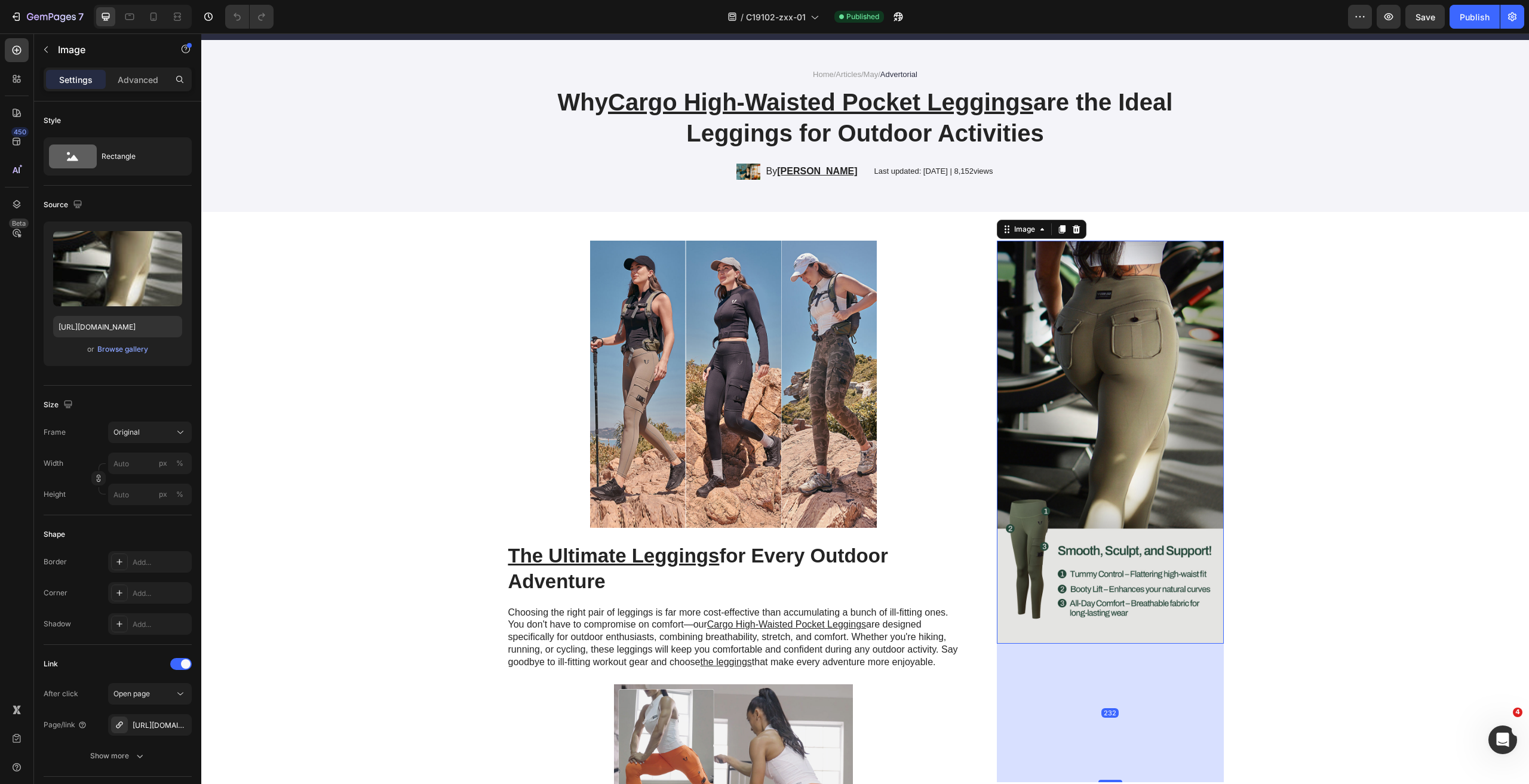
click at [1127, 428] on img at bounding box center [1110, 441] width 226 height 402
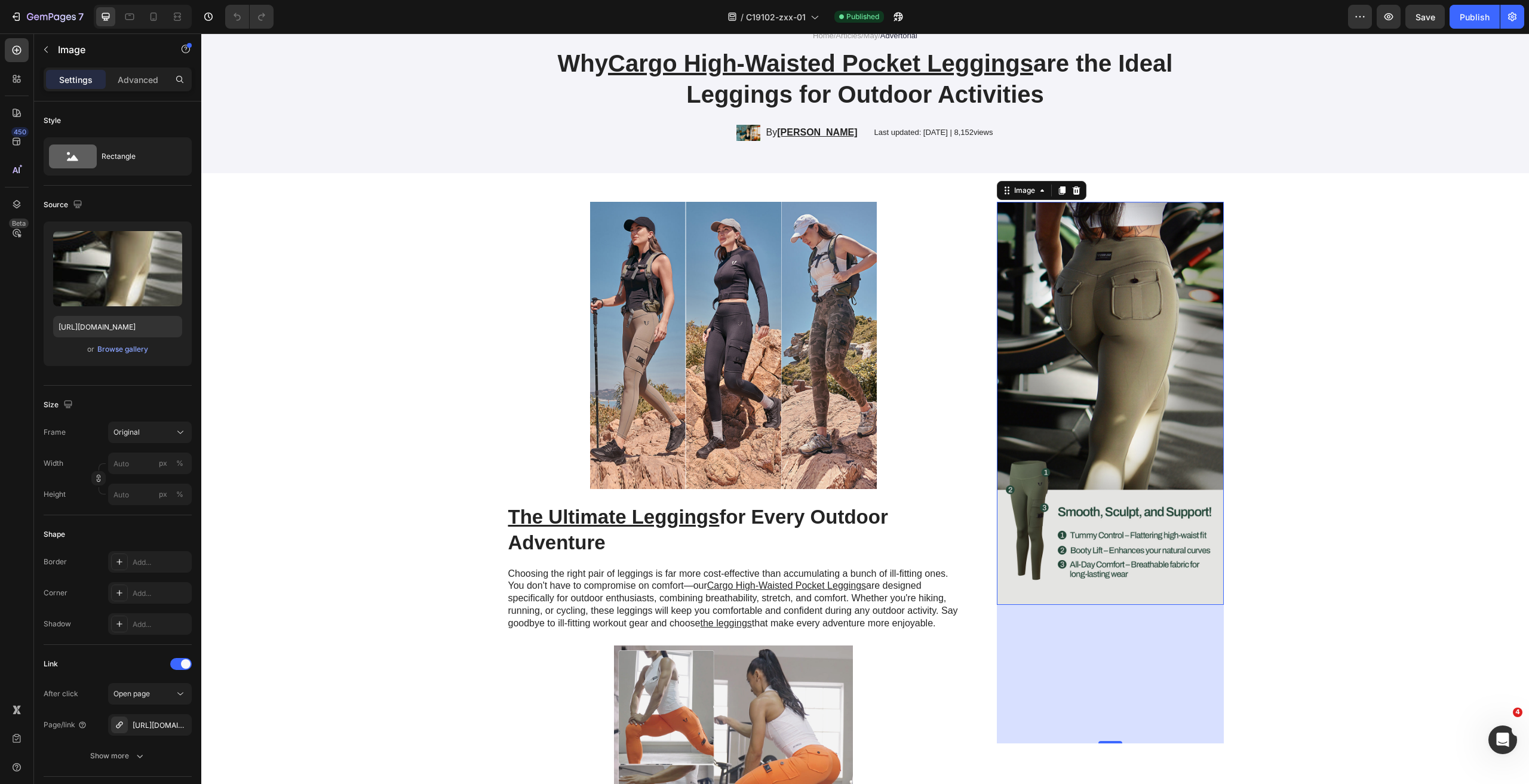
scroll to position [119, 0]
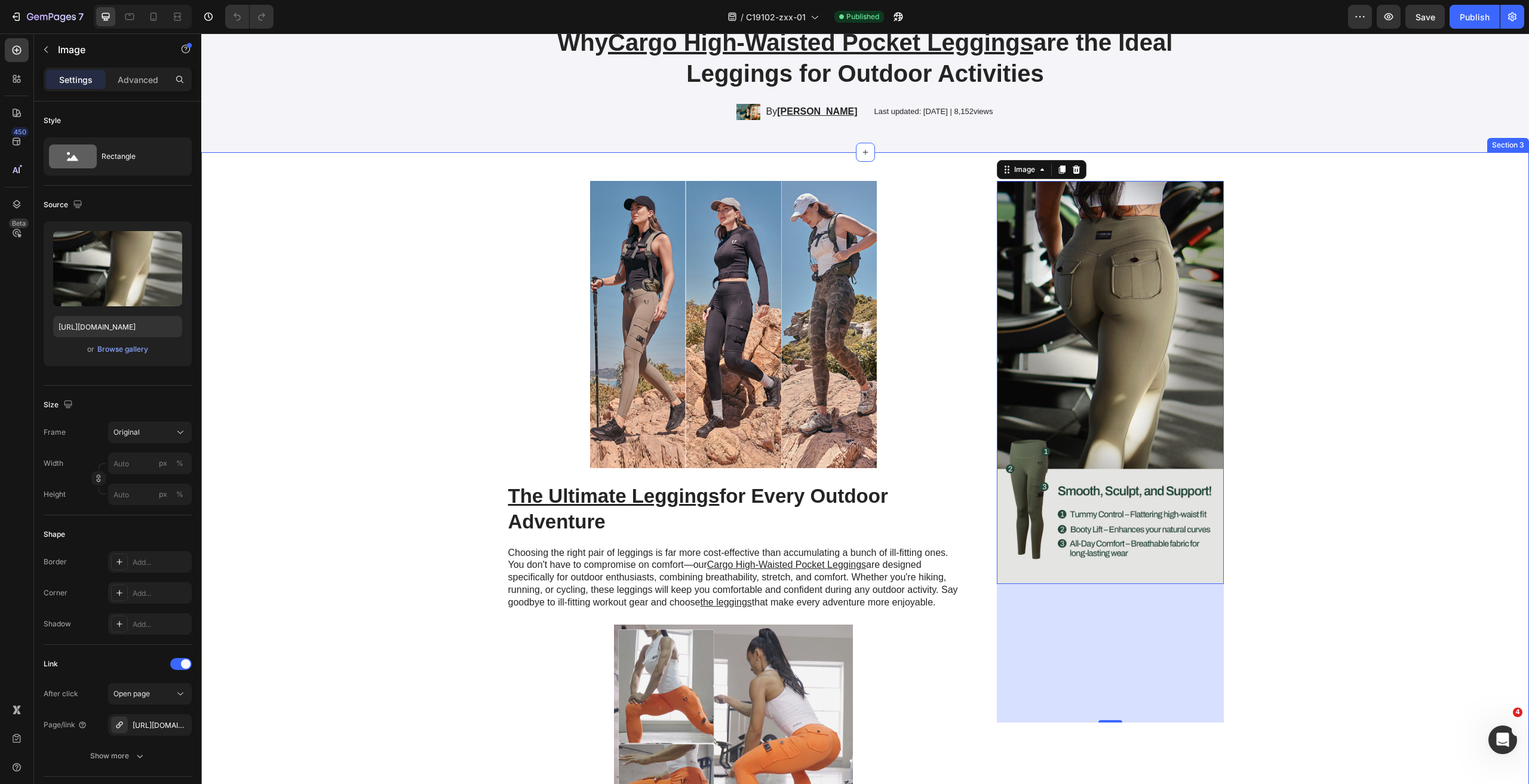
click at [1325, 486] on div "Image The Ultimate Leggings for Every Outdoor Adventure Heading Choosing the ri…" at bounding box center [865, 529] width 1304 height 696
click at [1172, 450] on img at bounding box center [1110, 382] width 226 height 402
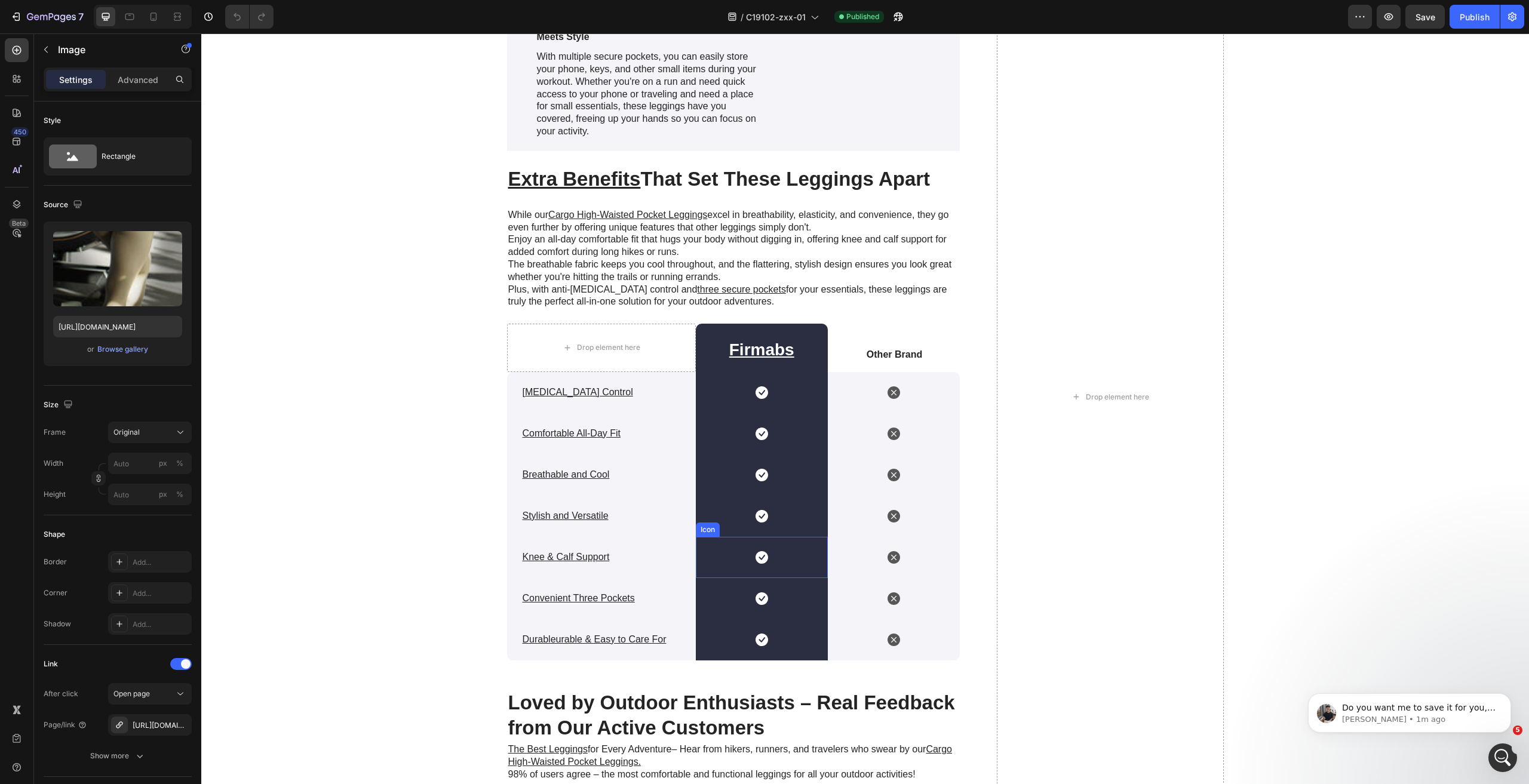
scroll to position [1731, 0]
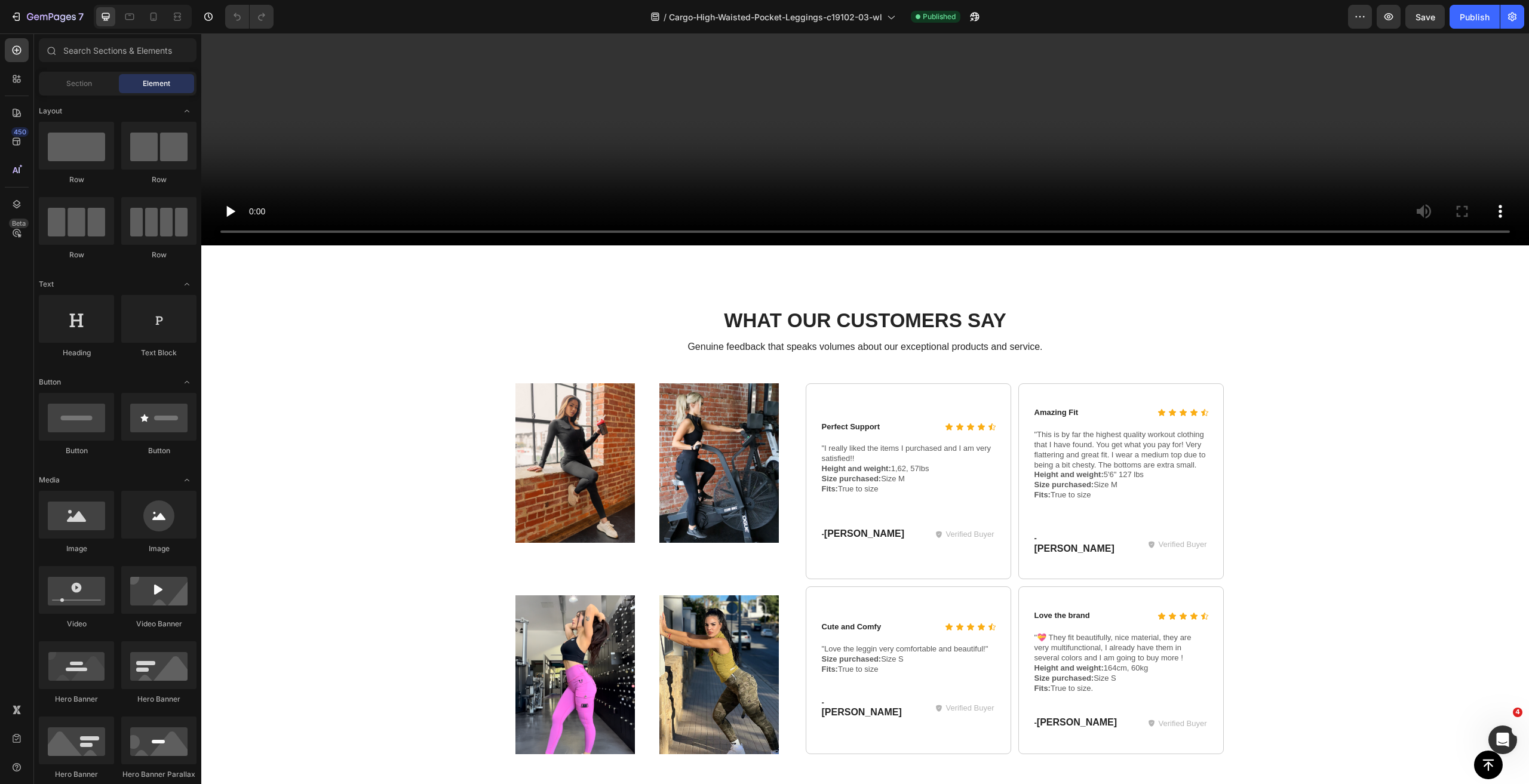
scroll to position [1512, 0]
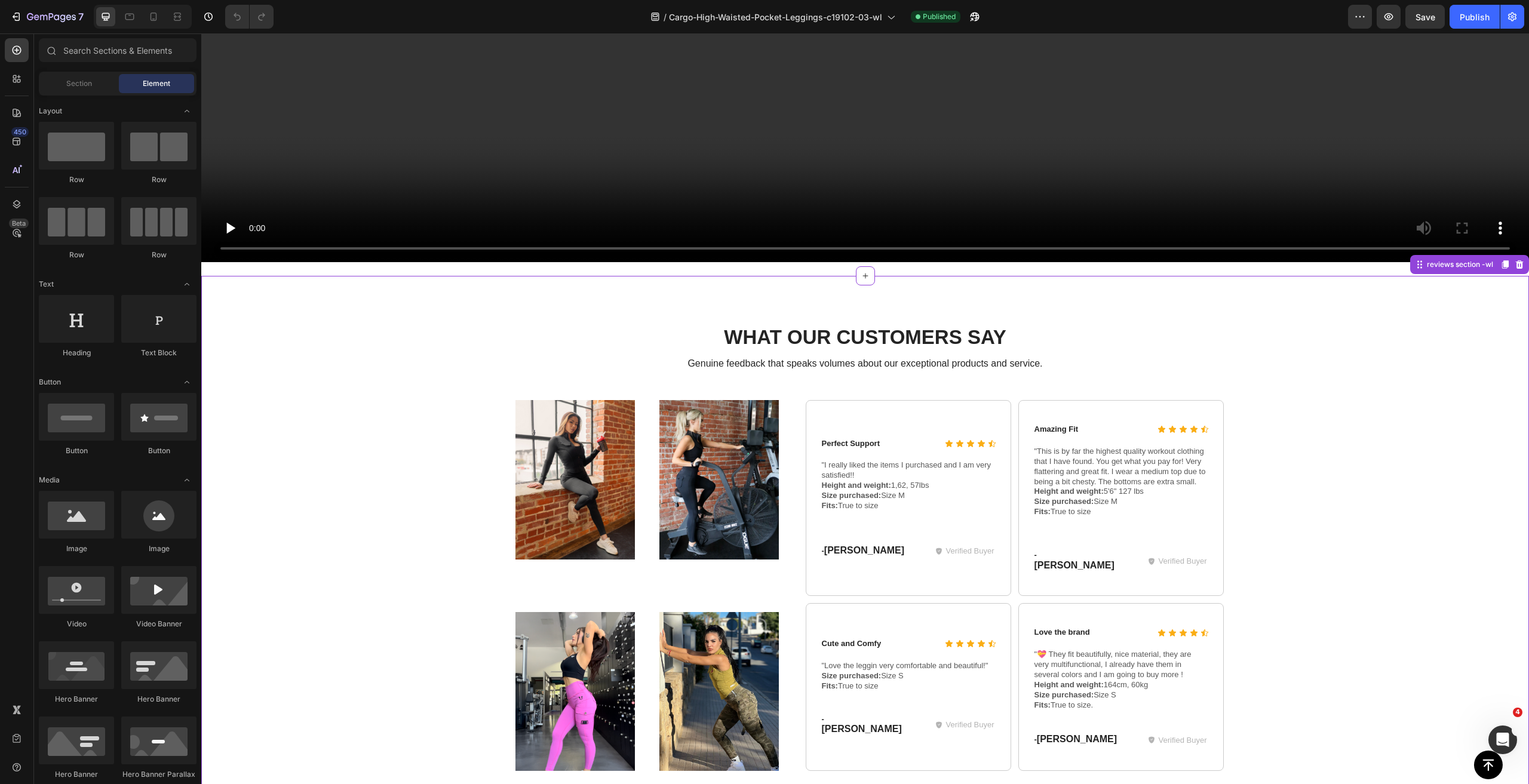
click at [682, 326] on h2 "What Our Customers Say" at bounding box center [865, 337] width 716 height 28
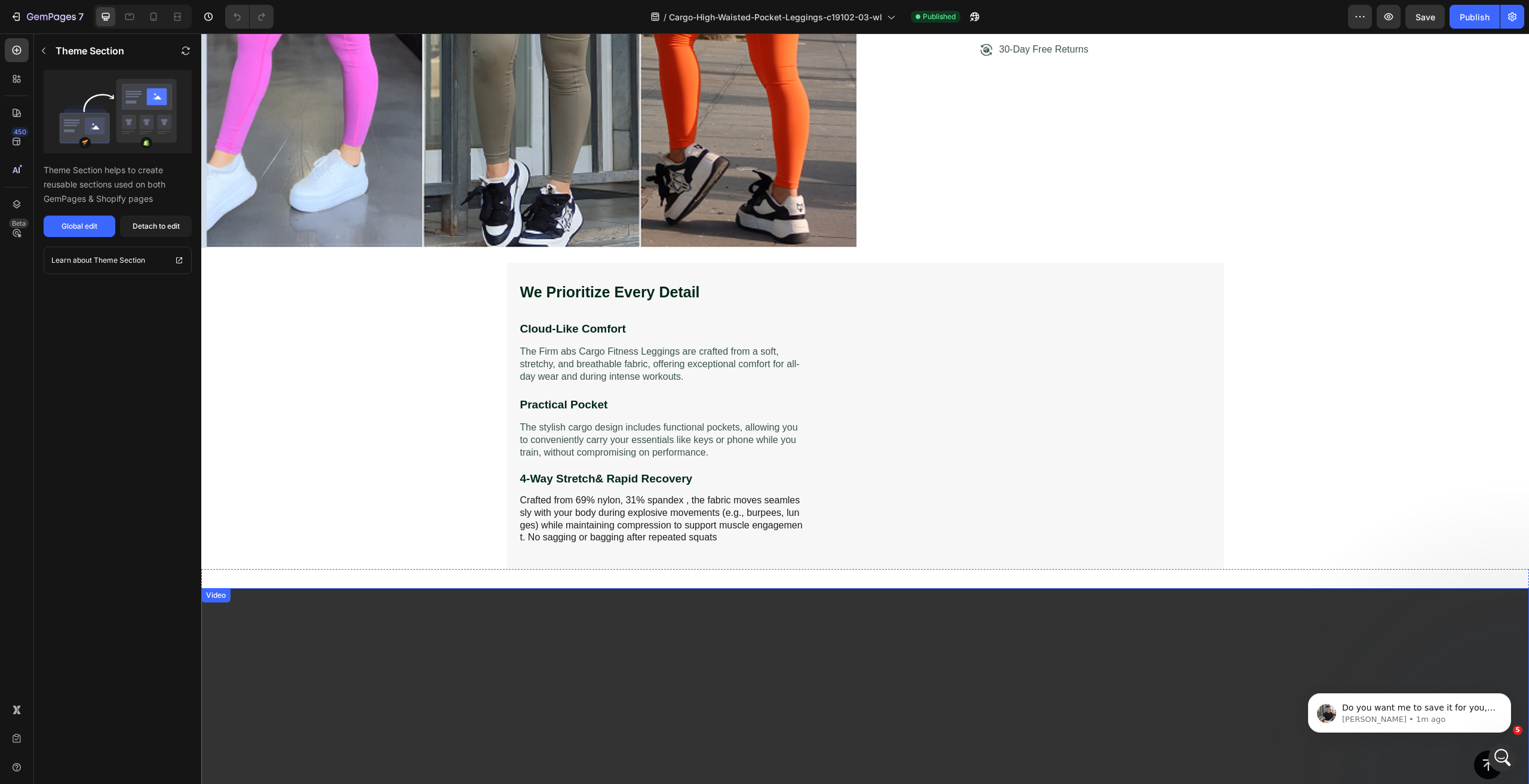
scroll to position [0, 0]
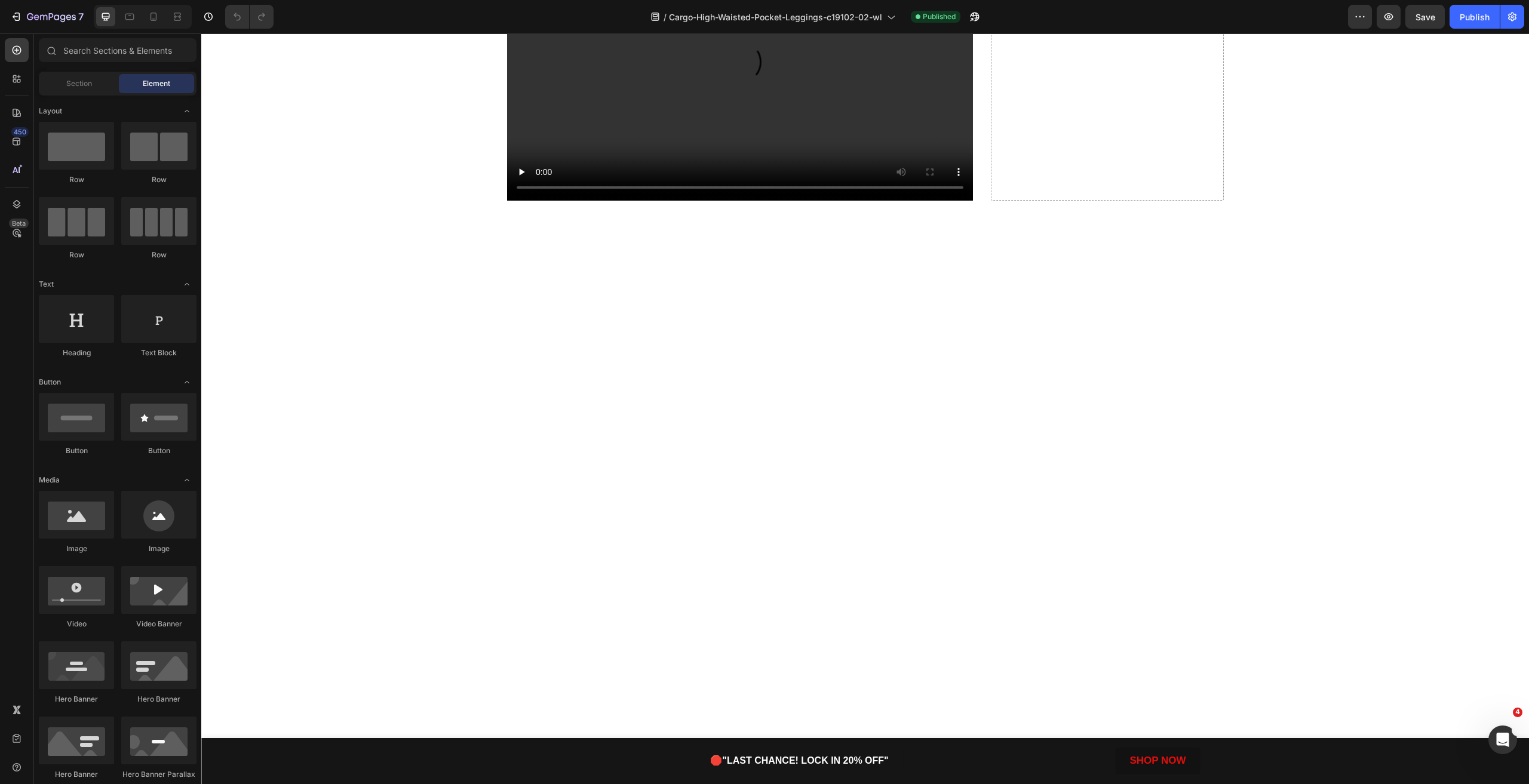
scroll to position [2208, 0]
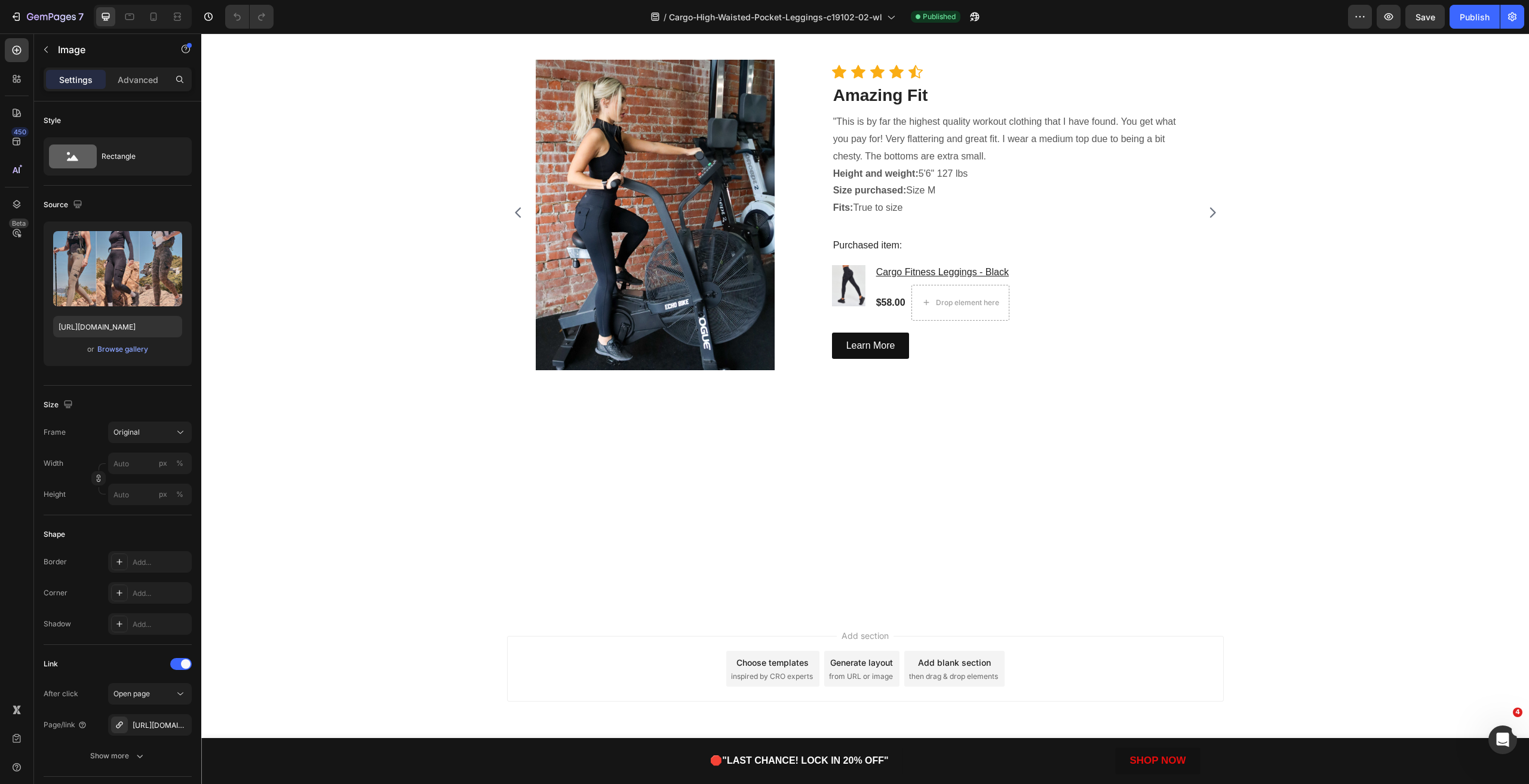
scroll to position [2805, 0]
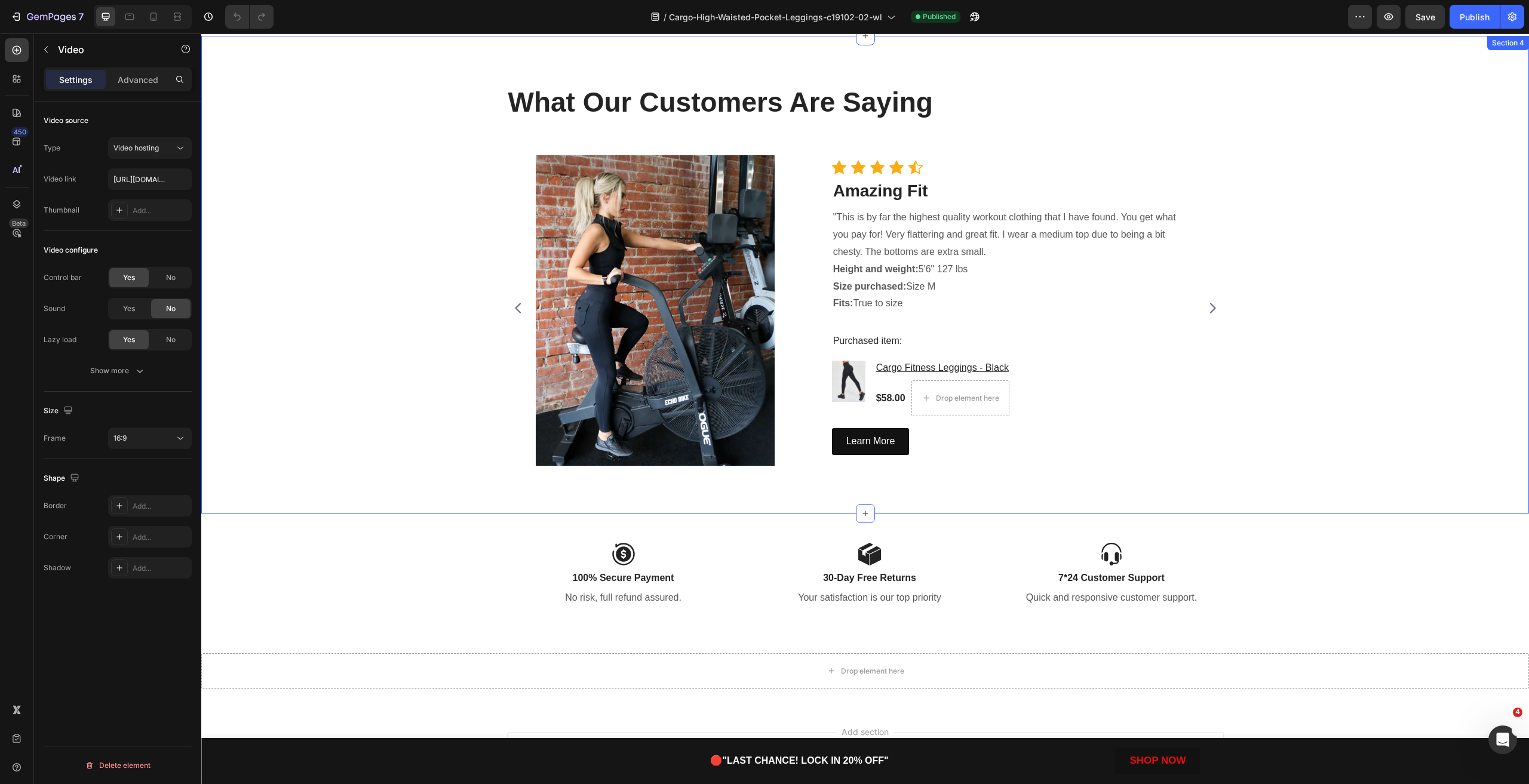
scroll to position [3334, 0]
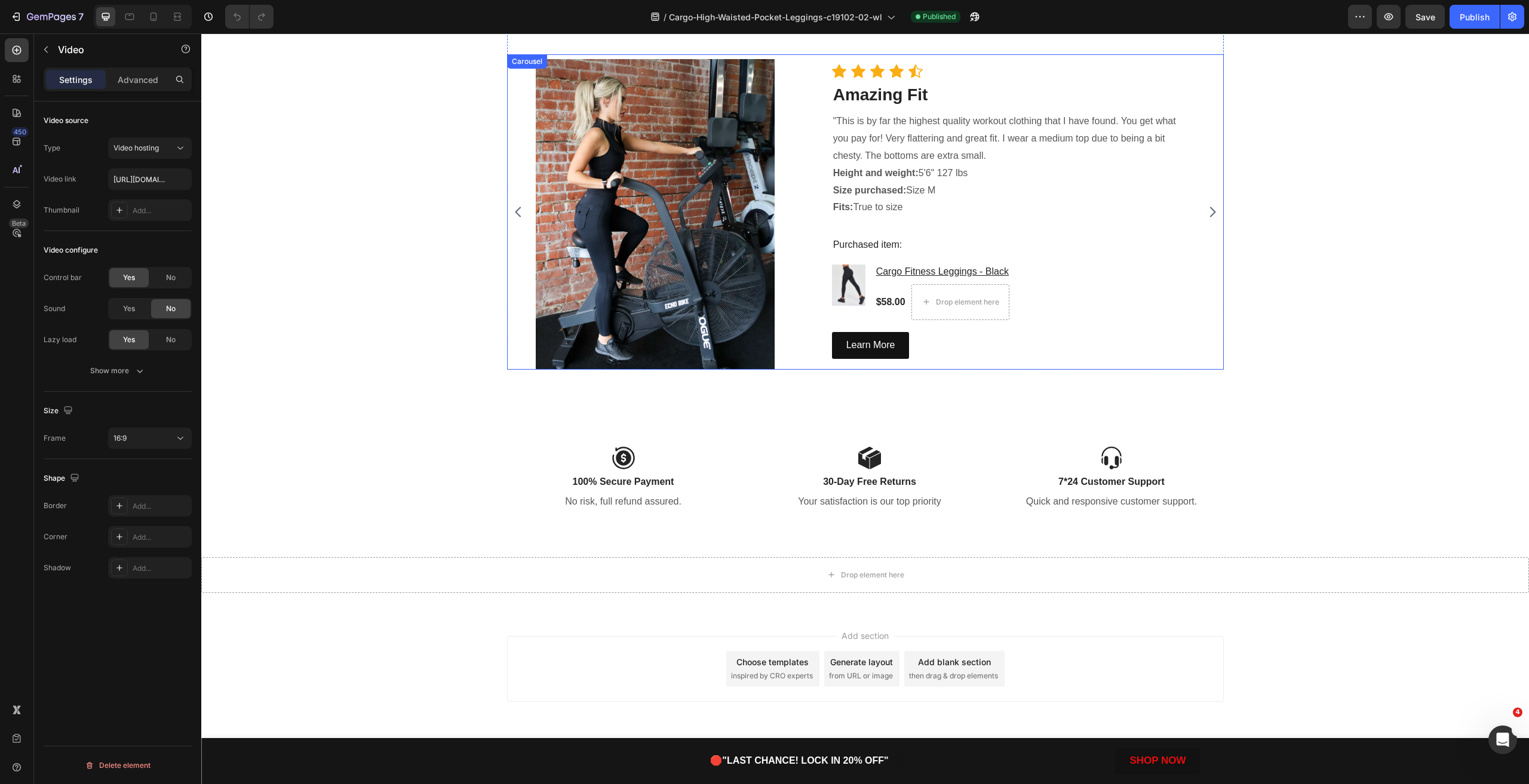
click at [507, 202] on div "Image Icon Icon Icon Icon Icon Icon List Hoz Amazing Fit Heading "This is by fa…" at bounding box center [865, 212] width 716 height 315
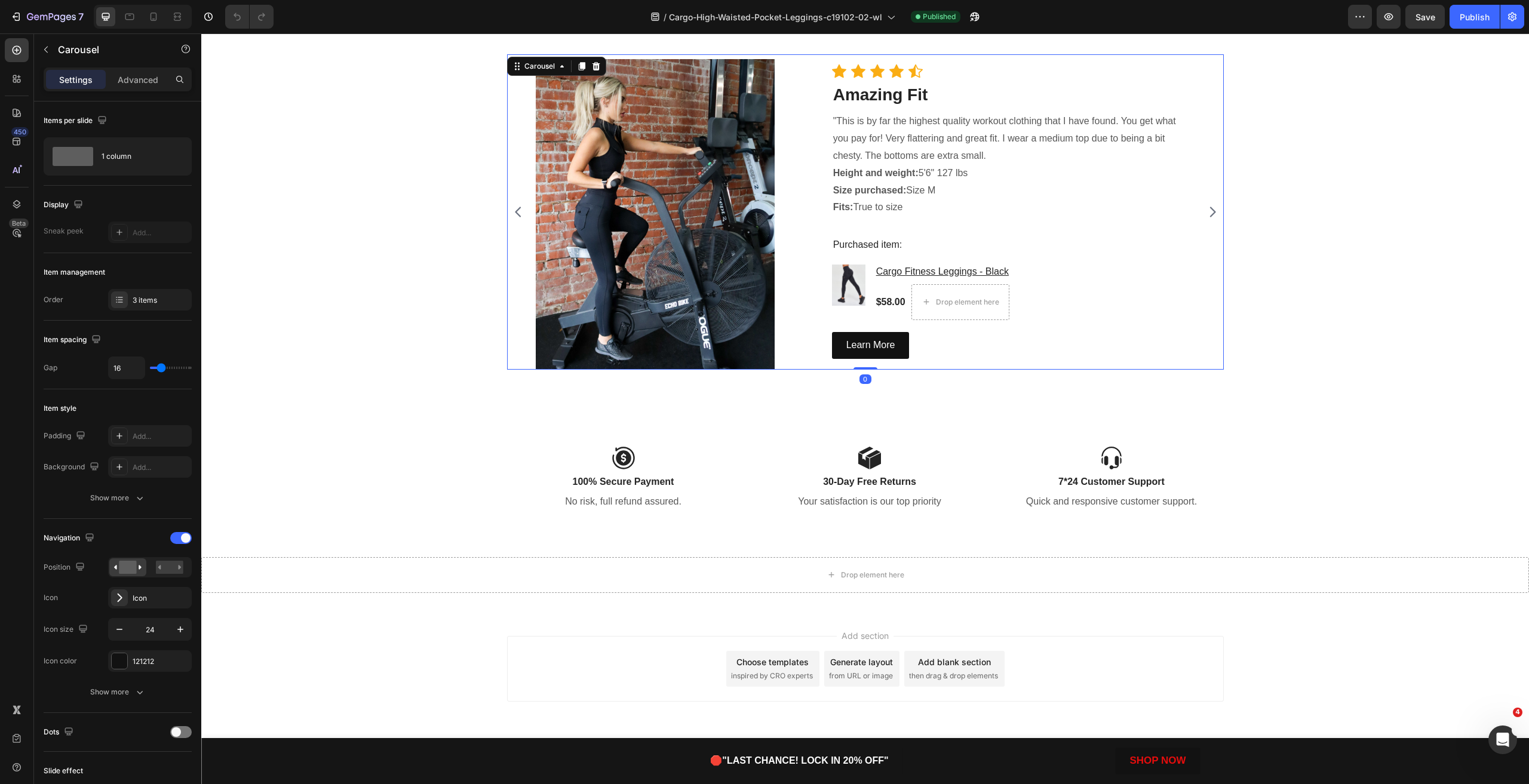
click at [515, 209] on icon "Carousel Back Arrow" at bounding box center [517, 212] width 6 height 10
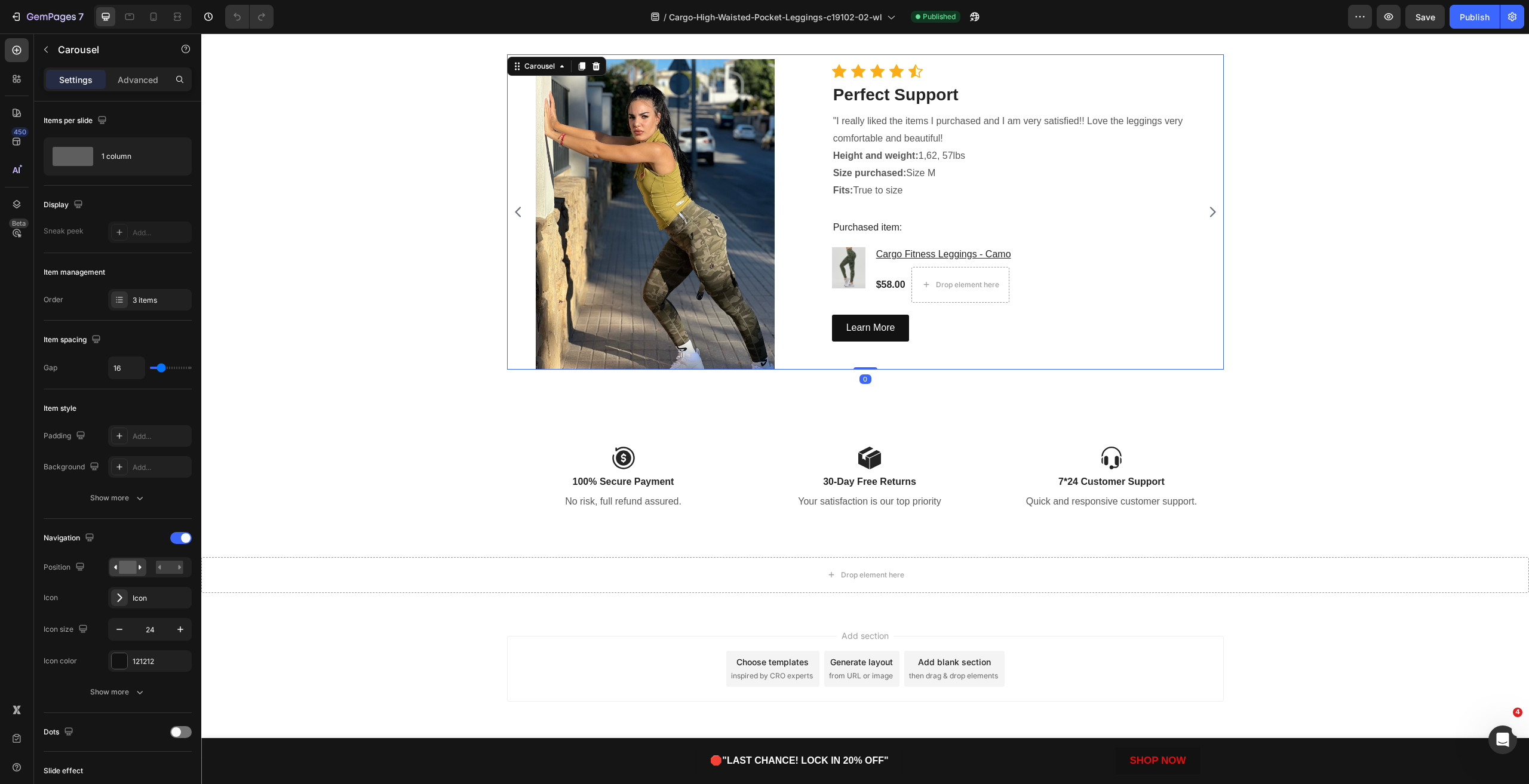
click at [515, 209] on icon "Carousel Back Arrow" at bounding box center [517, 212] width 6 height 10
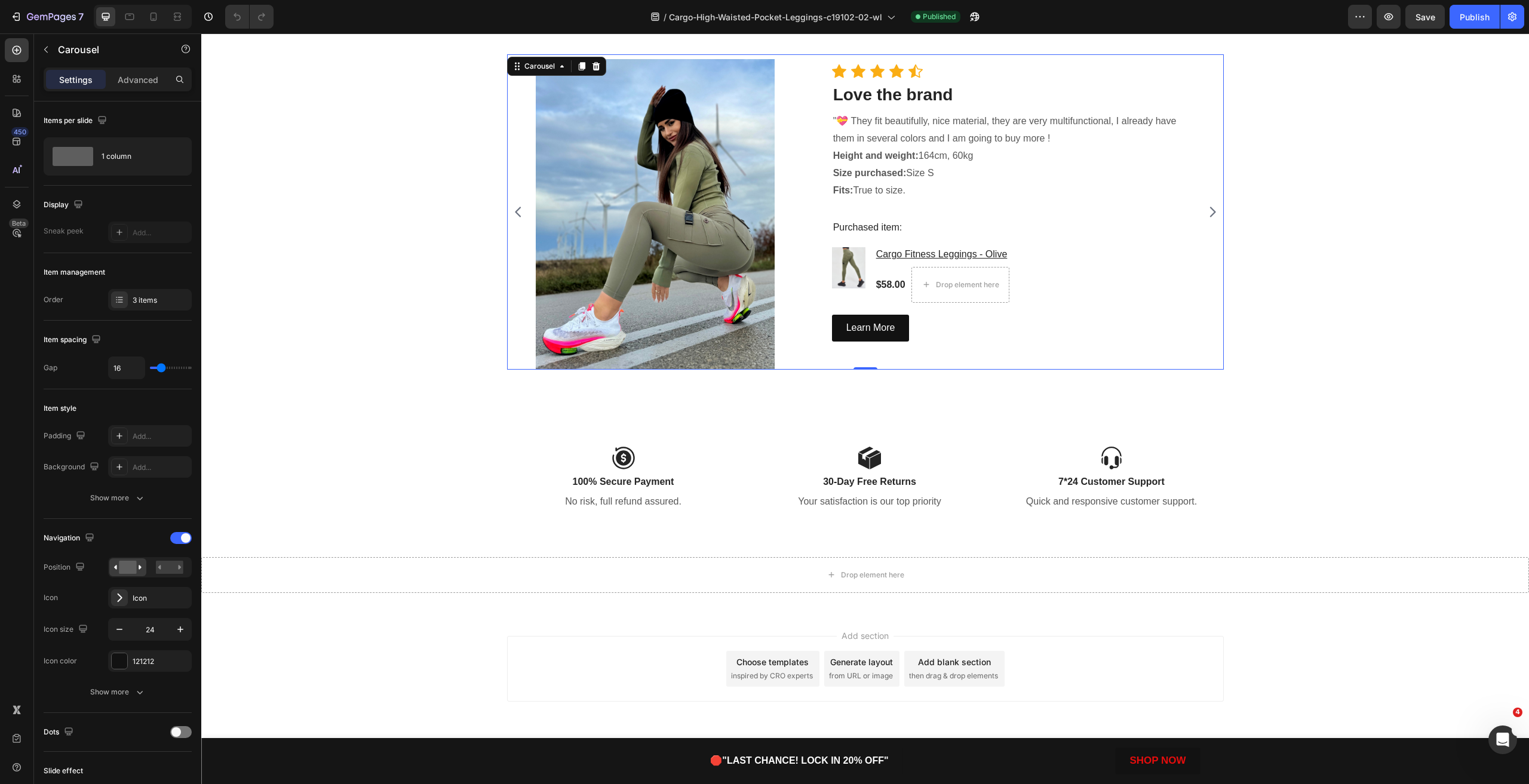
click at [515, 209] on icon "Carousel Back Arrow" at bounding box center [517, 212] width 6 height 10
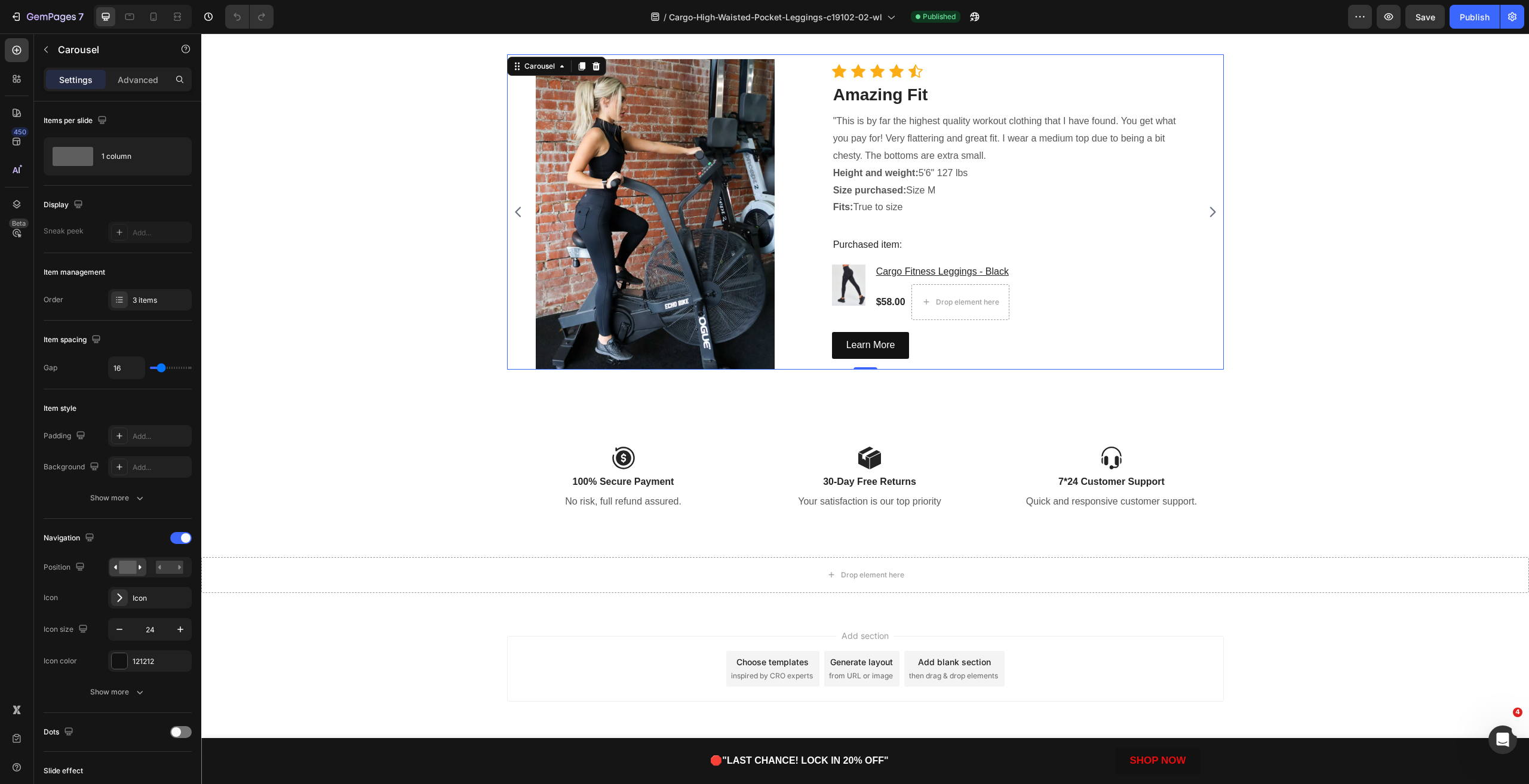
click at [515, 209] on icon "Carousel Back Arrow" at bounding box center [517, 212] width 6 height 10
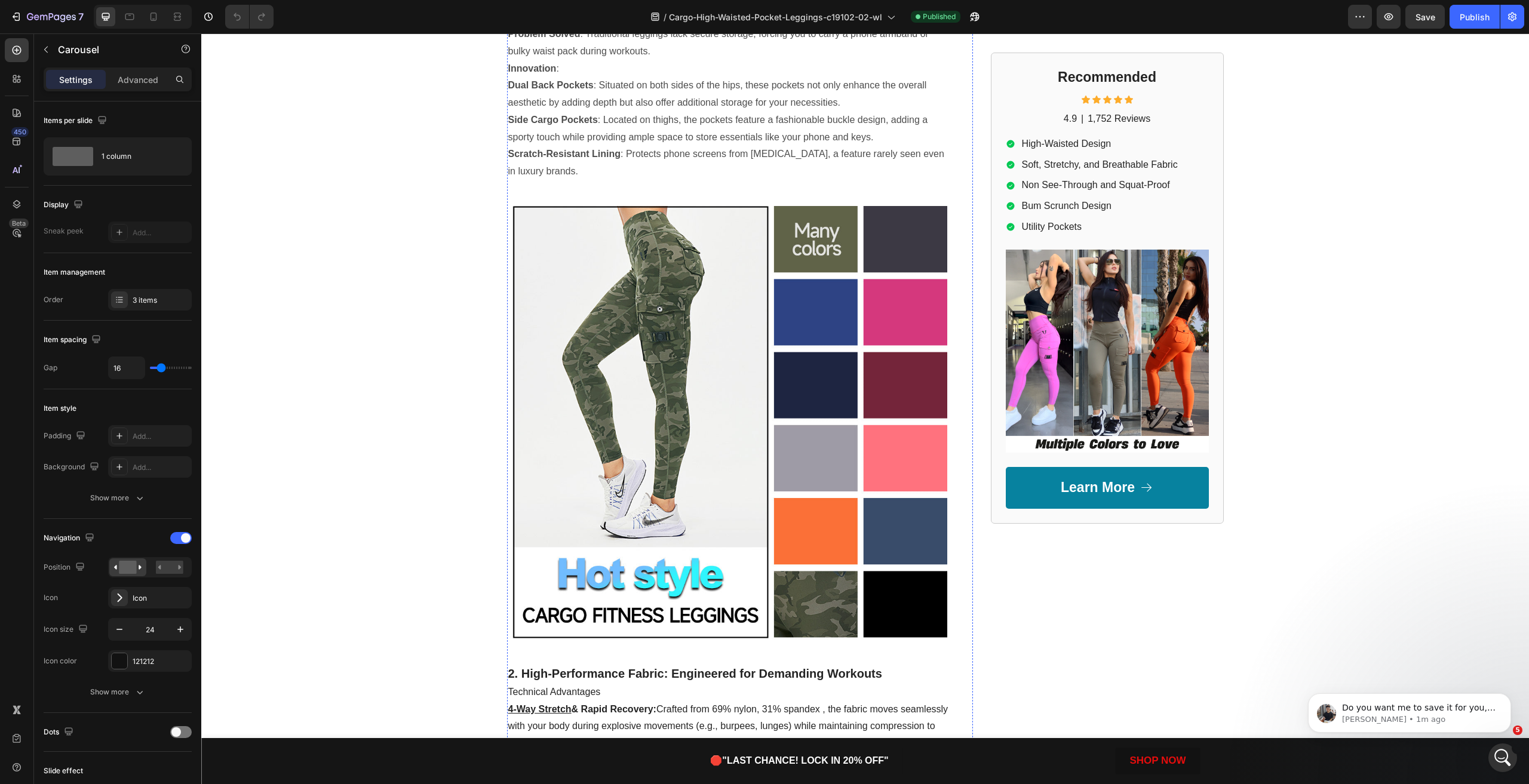
scroll to position [418, 0]
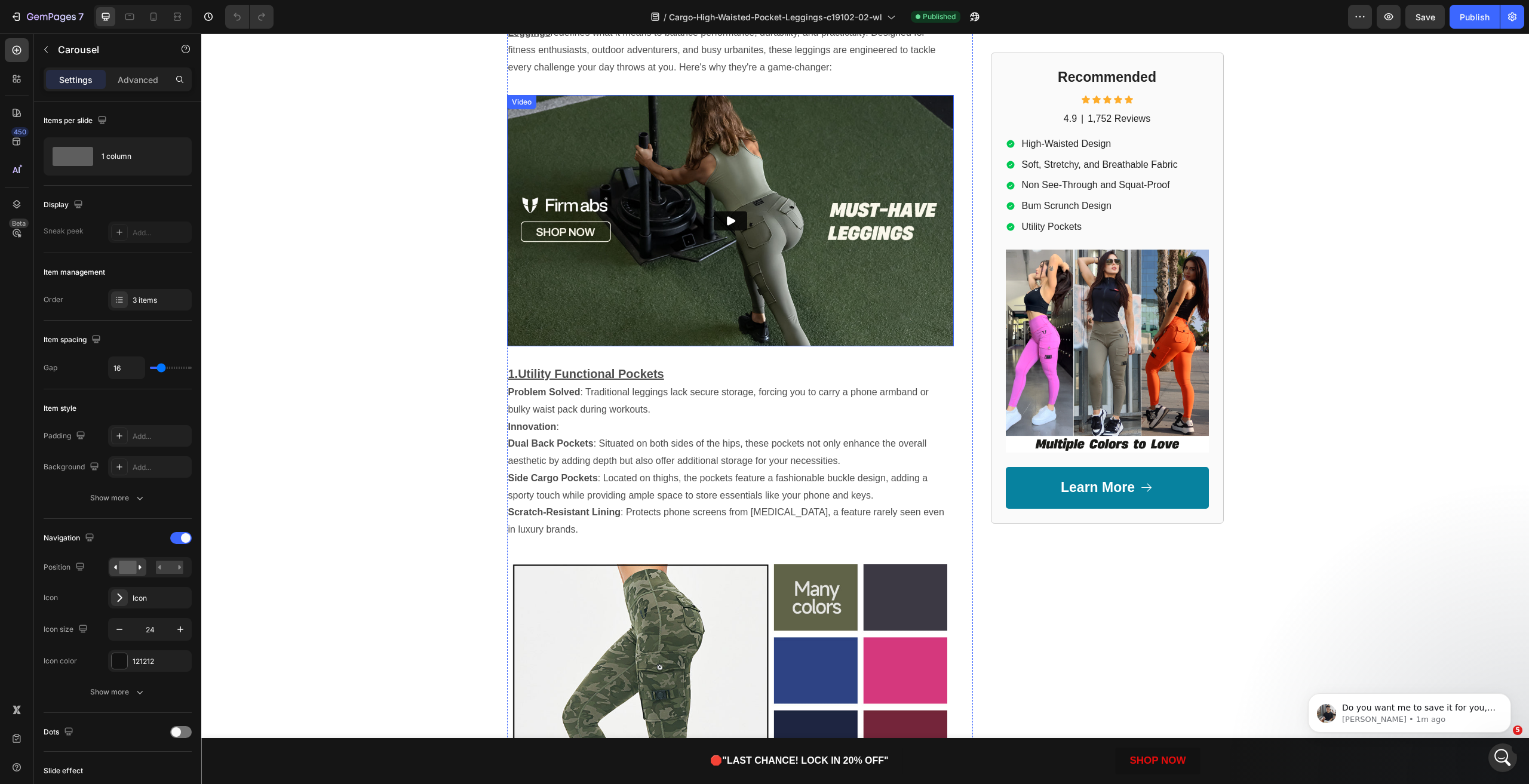
click at [727, 218] on icon "Play" at bounding box center [731, 220] width 9 height 9
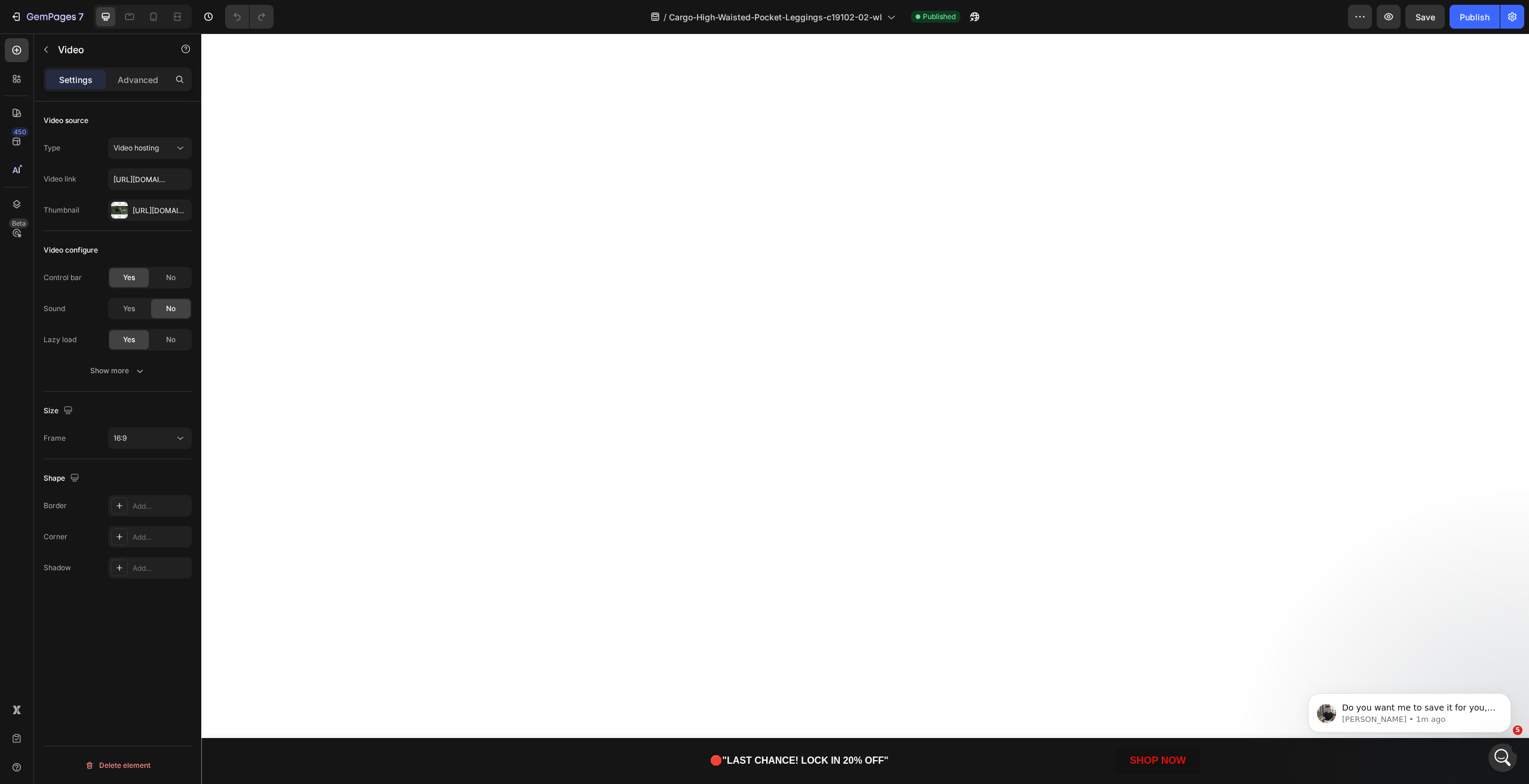
scroll to position [2925, 0]
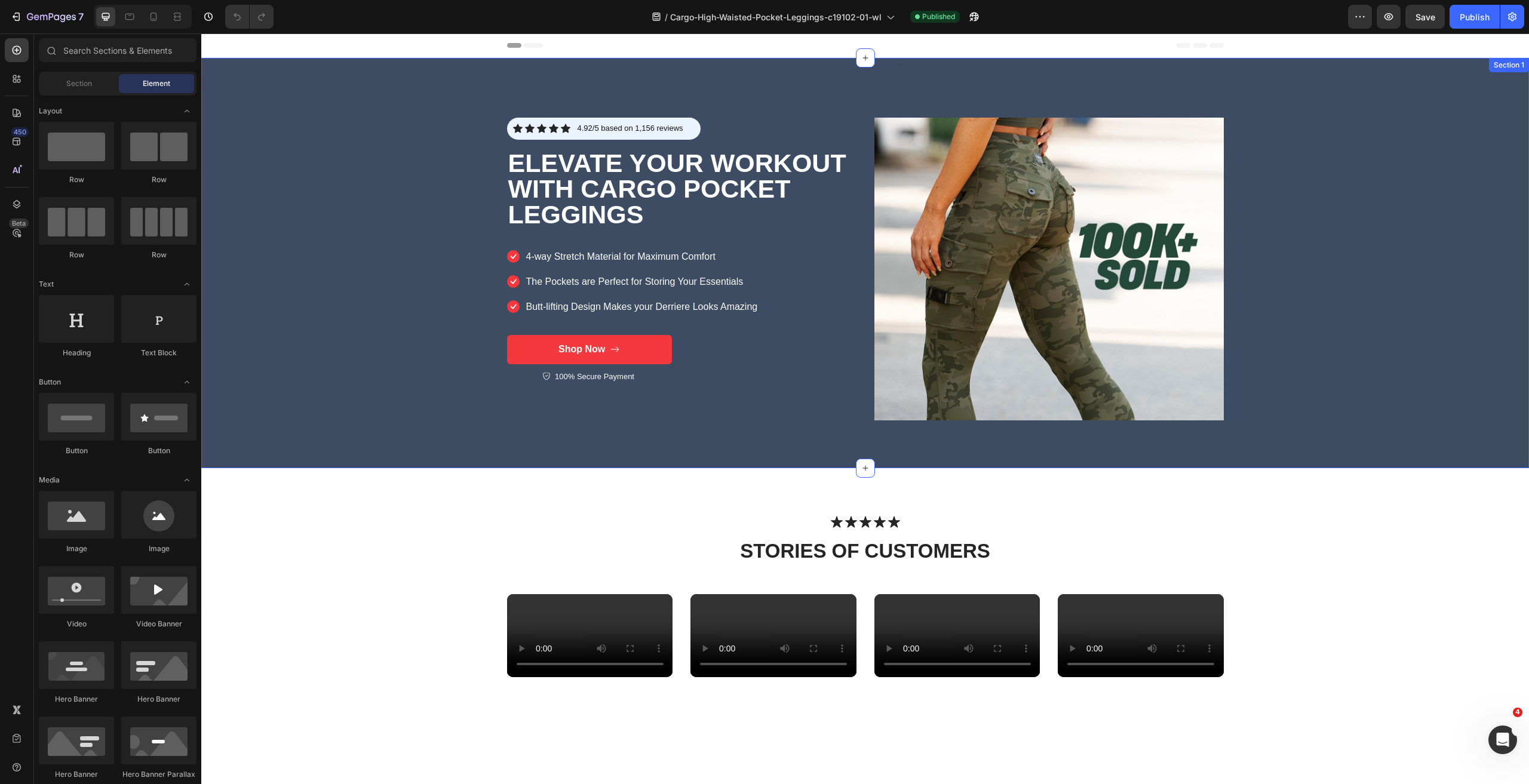
click at [305, 179] on div "Text Block Icon Icon Icon Icon Icon Icon List 4.92/5 based on 1,156 reviews Tex…" at bounding box center [865, 263] width 1328 height 410
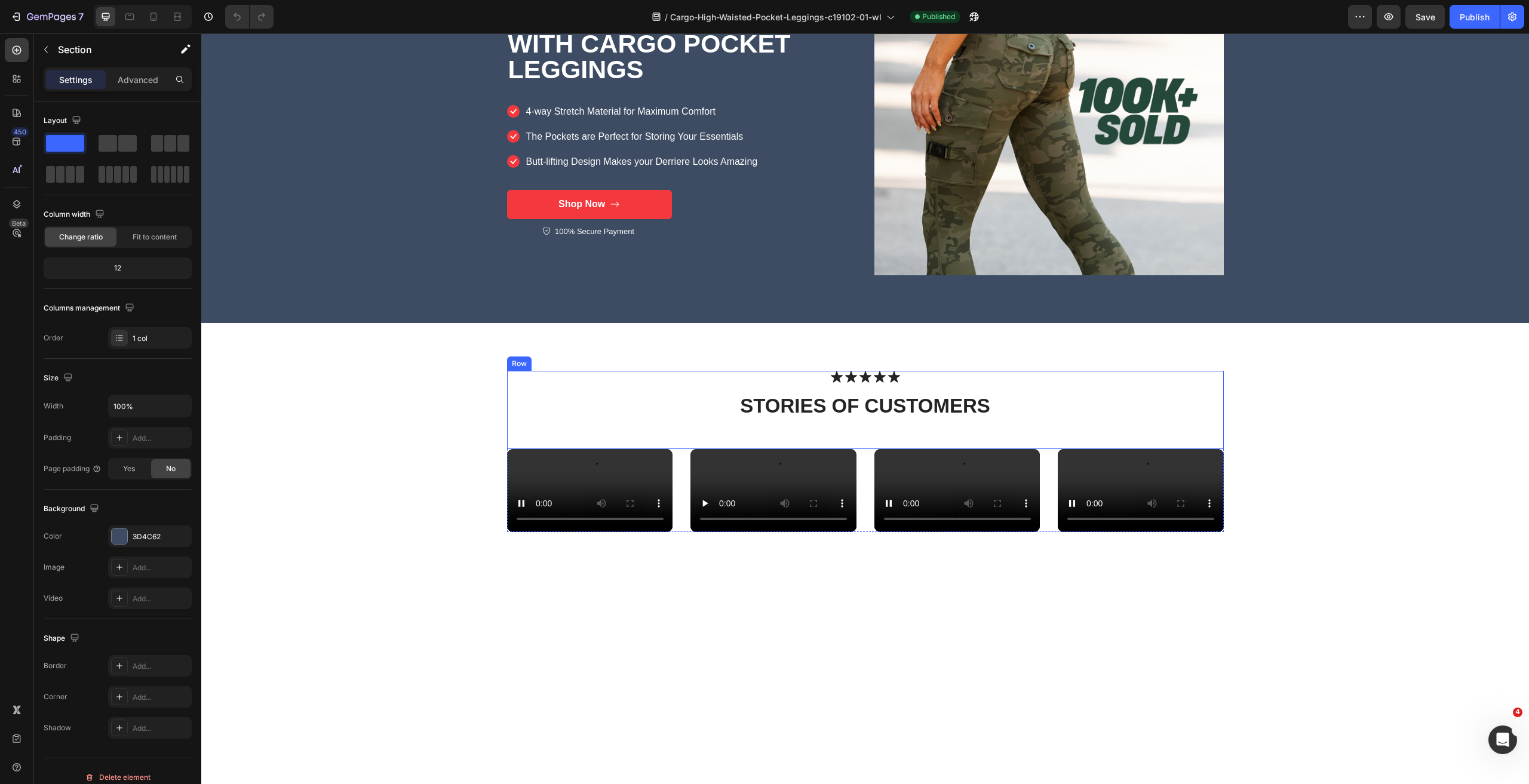
scroll to position [213, 0]
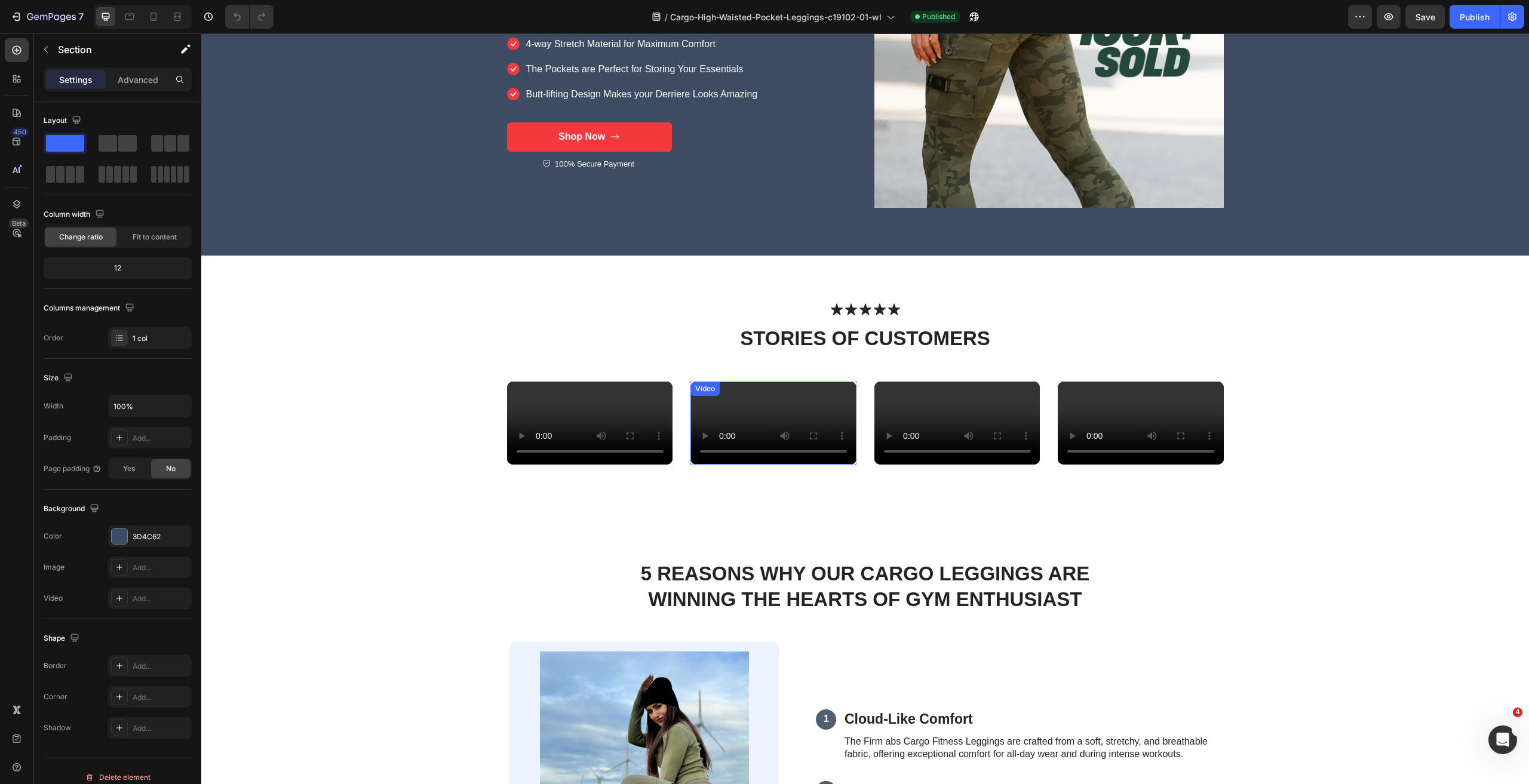
click at [750, 410] on video at bounding box center [773, 423] width 166 height 83
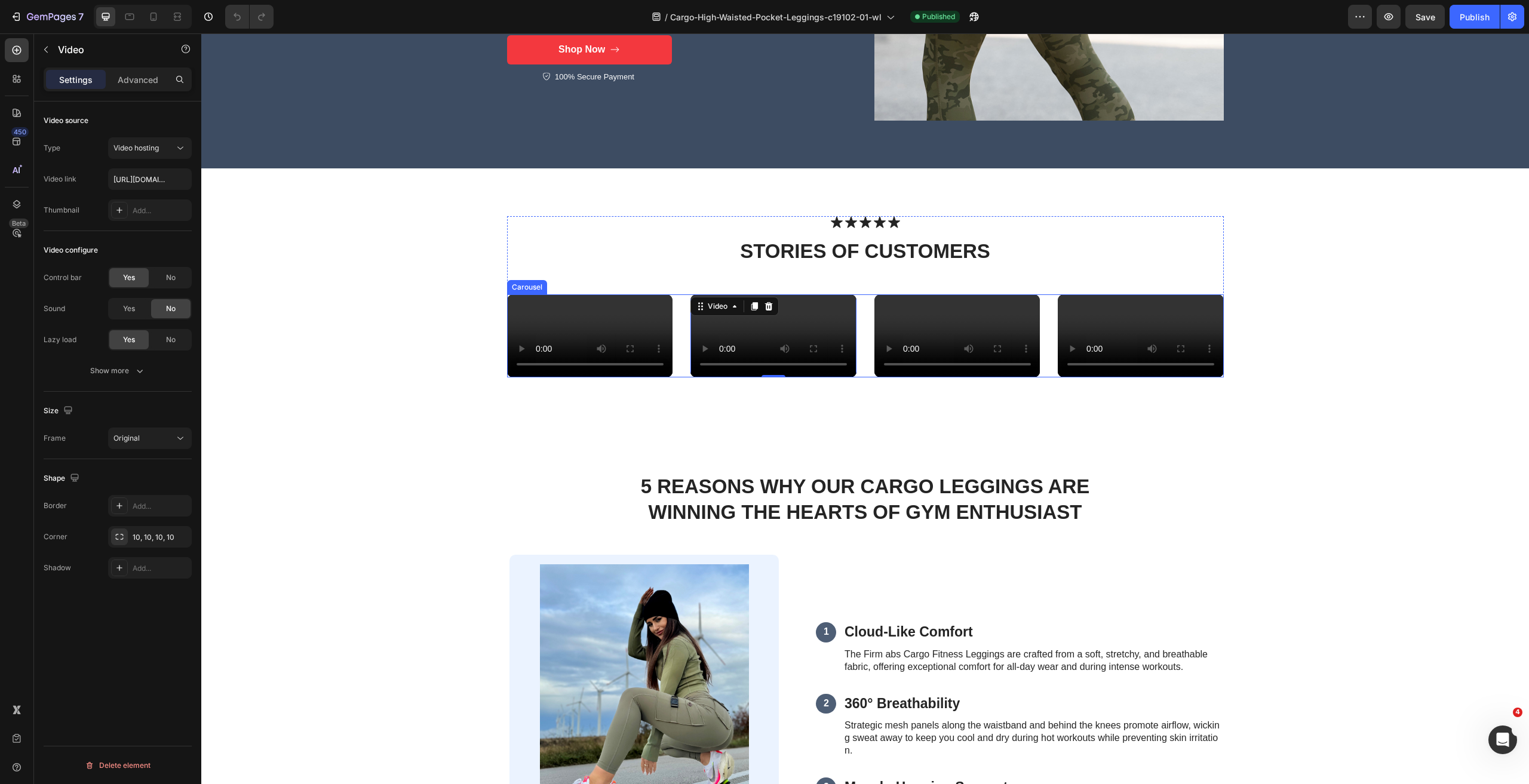
scroll to position [272, 0]
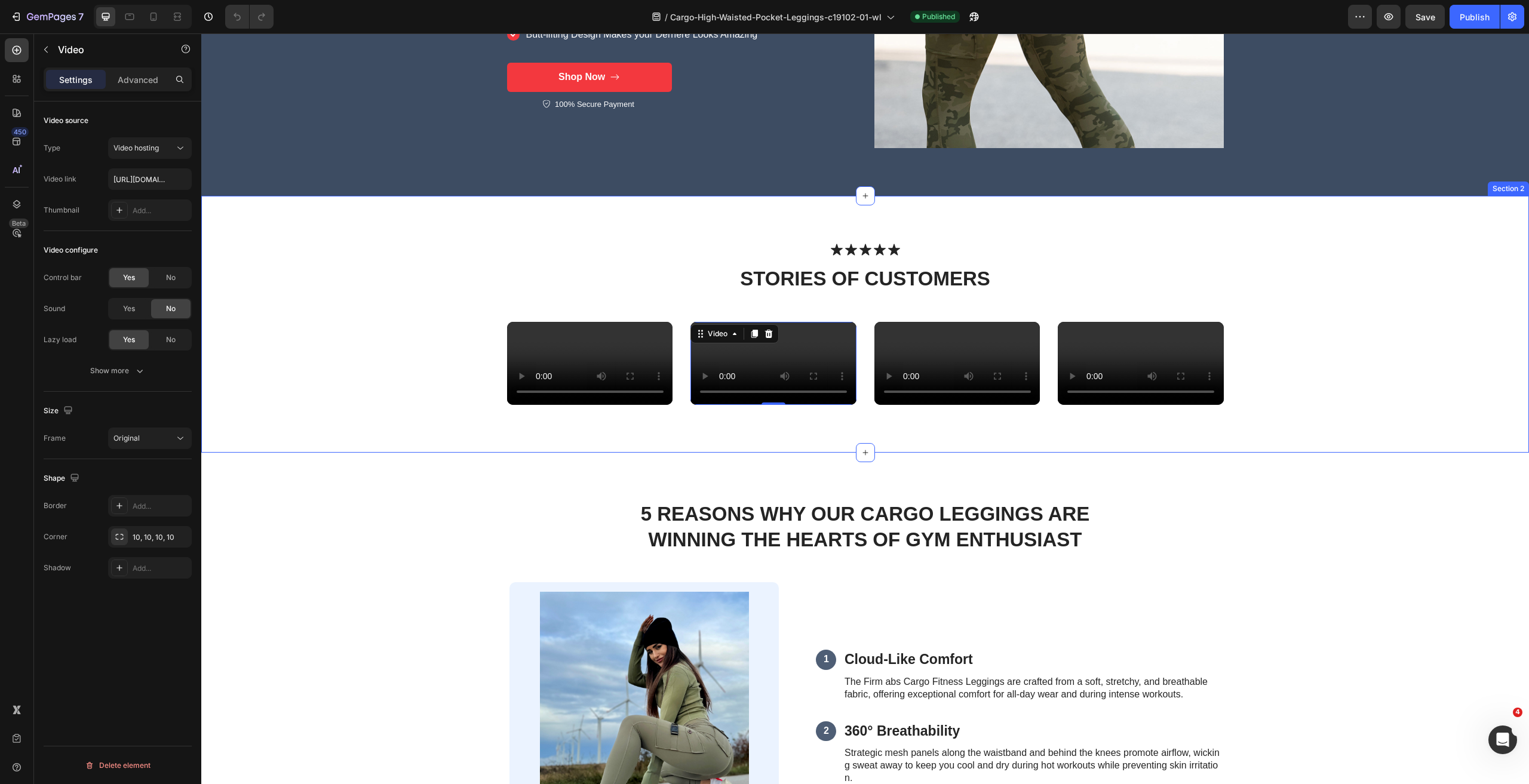
click at [1343, 383] on div "Icon Icon Icon Icon Icon Icon List stories of CUSTOMERS Heading Row Video Video…" at bounding box center [865, 324] width 1304 height 162
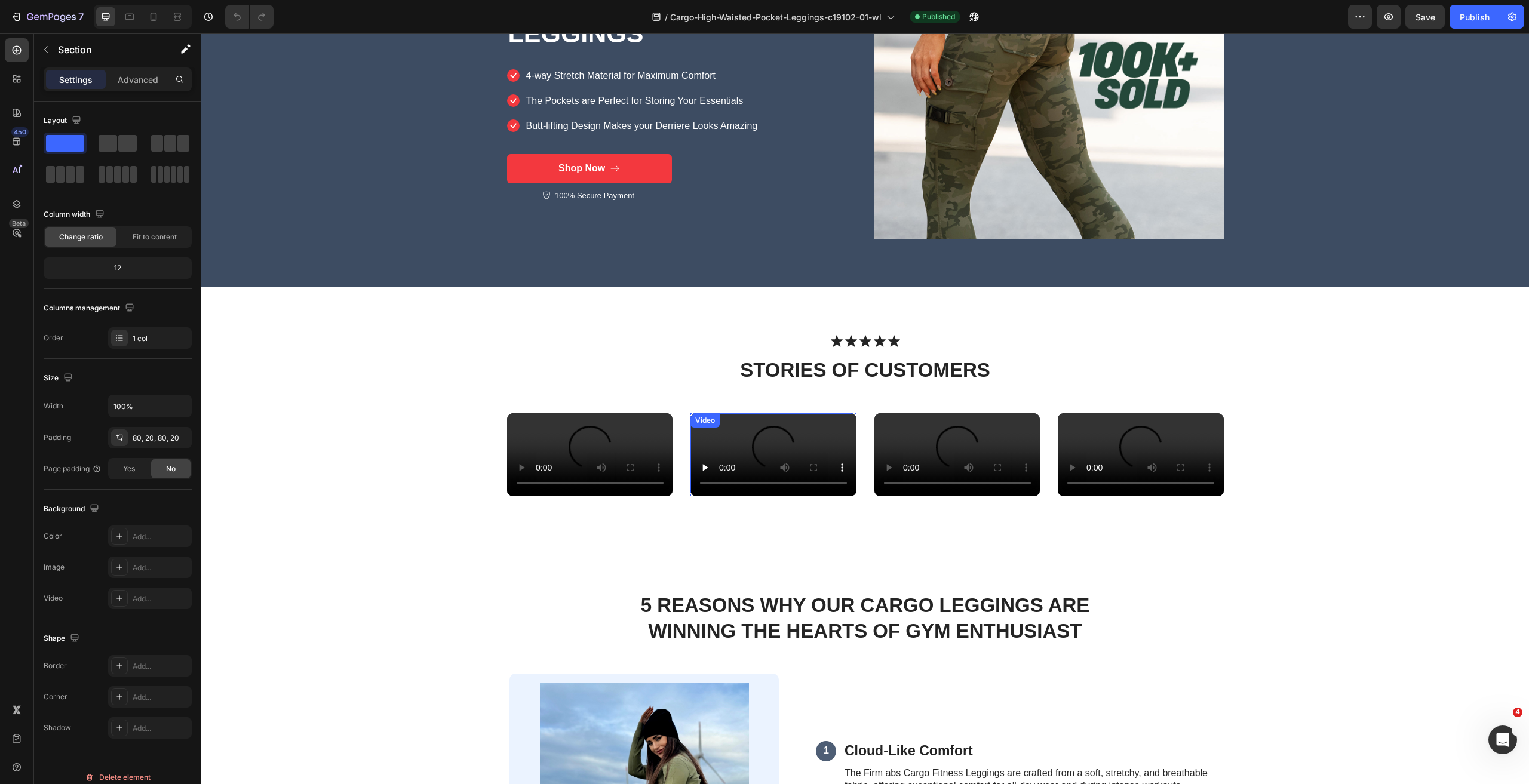
scroll to position [298, 0]
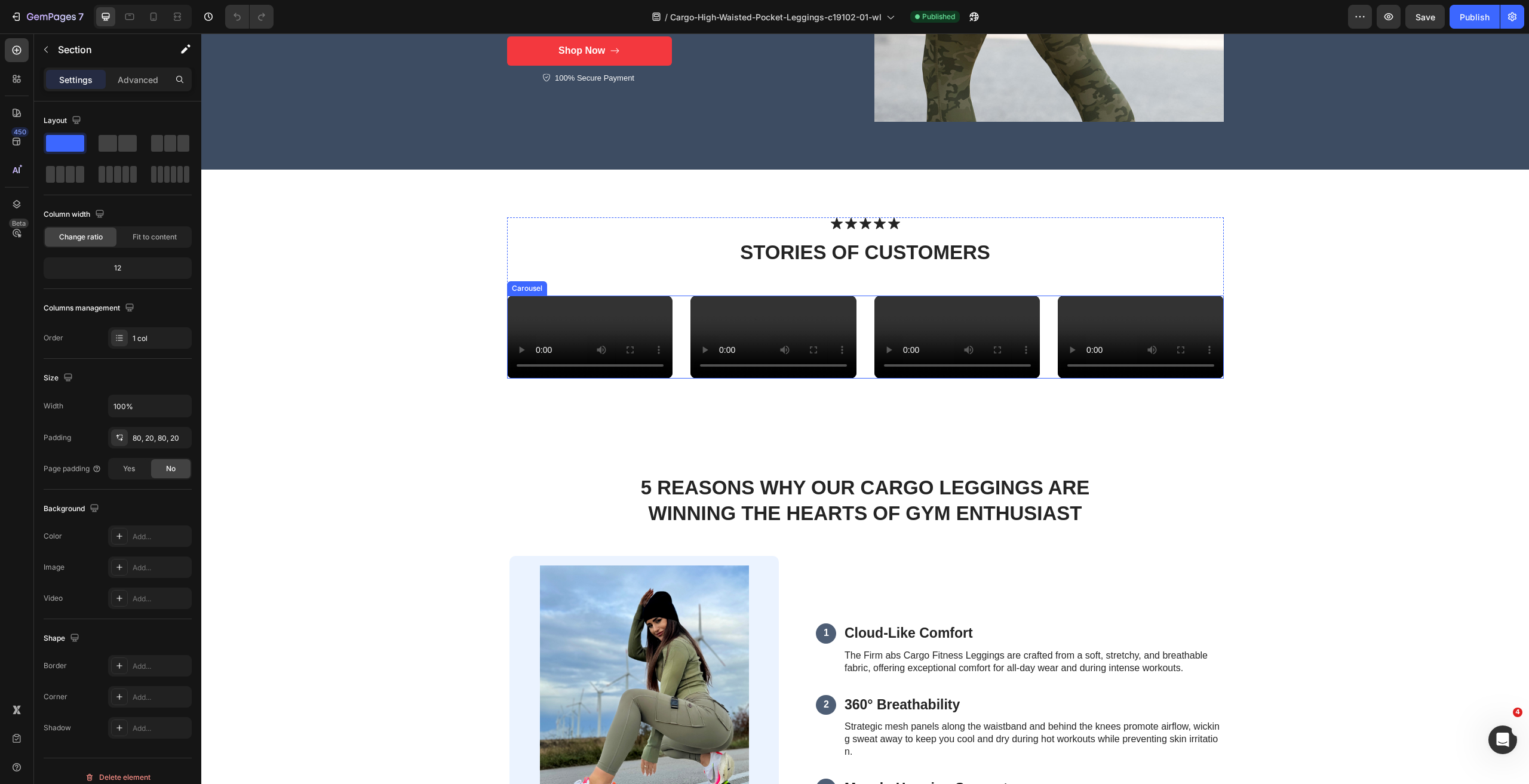
click at [770, 378] on div "Video Row" at bounding box center [773, 337] width 166 height 83
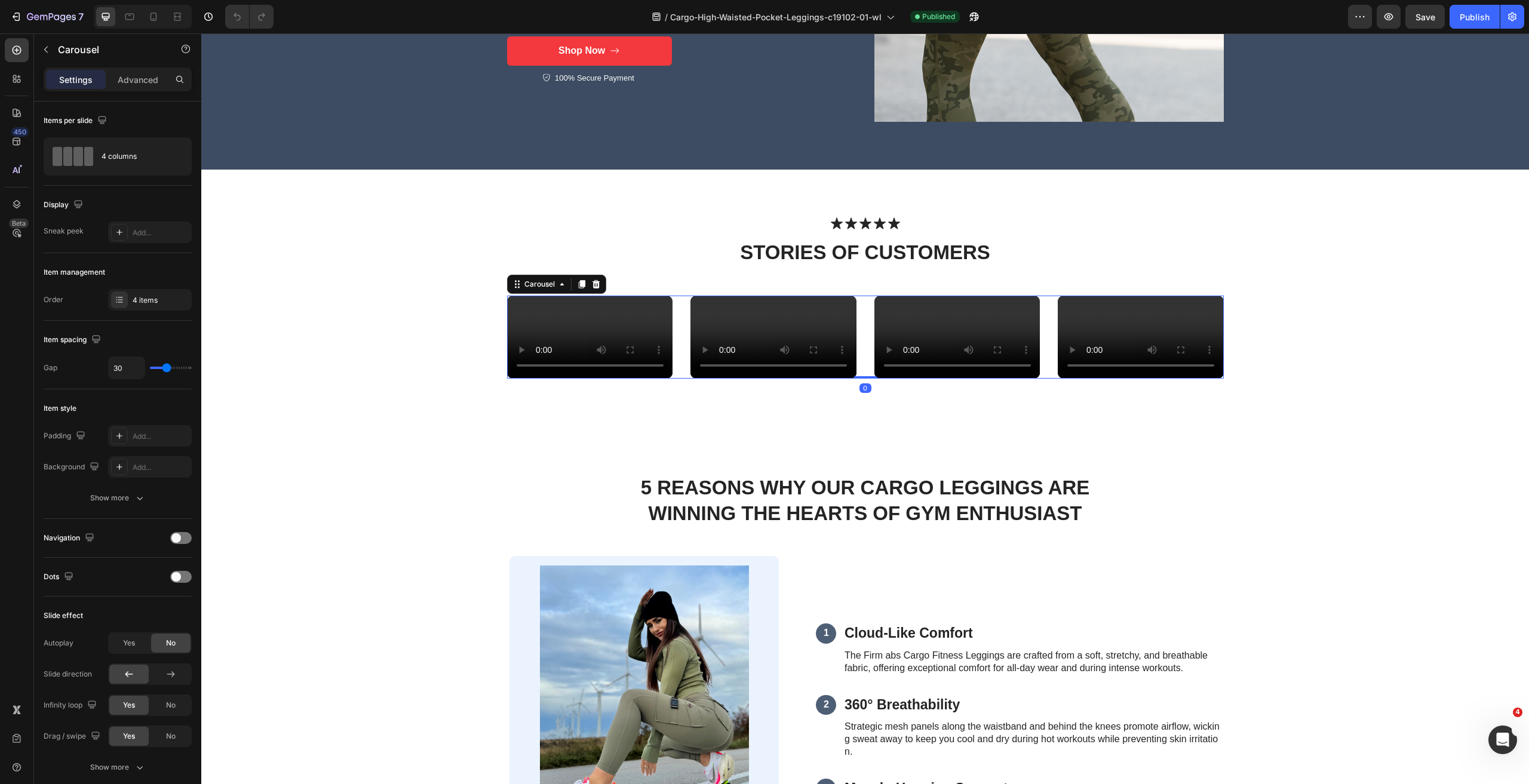
click at [727, 378] on div "Video Row" at bounding box center [773, 337] width 166 height 83
click at [540, 378] on video at bounding box center [590, 337] width 166 height 83
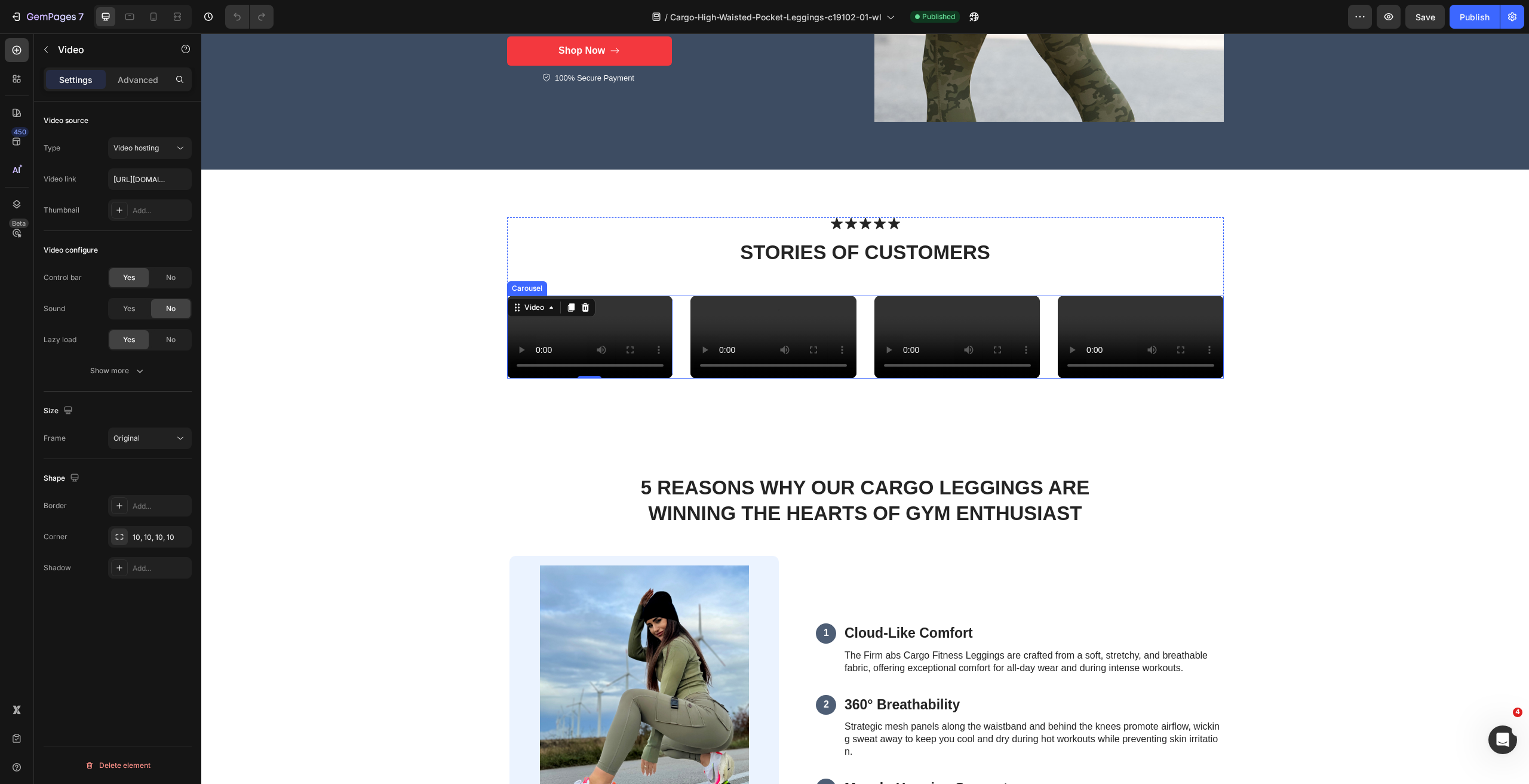
click at [860, 378] on div "Video 0 Video Row Video Video" at bounding box center [865, 337] width 716 height 83
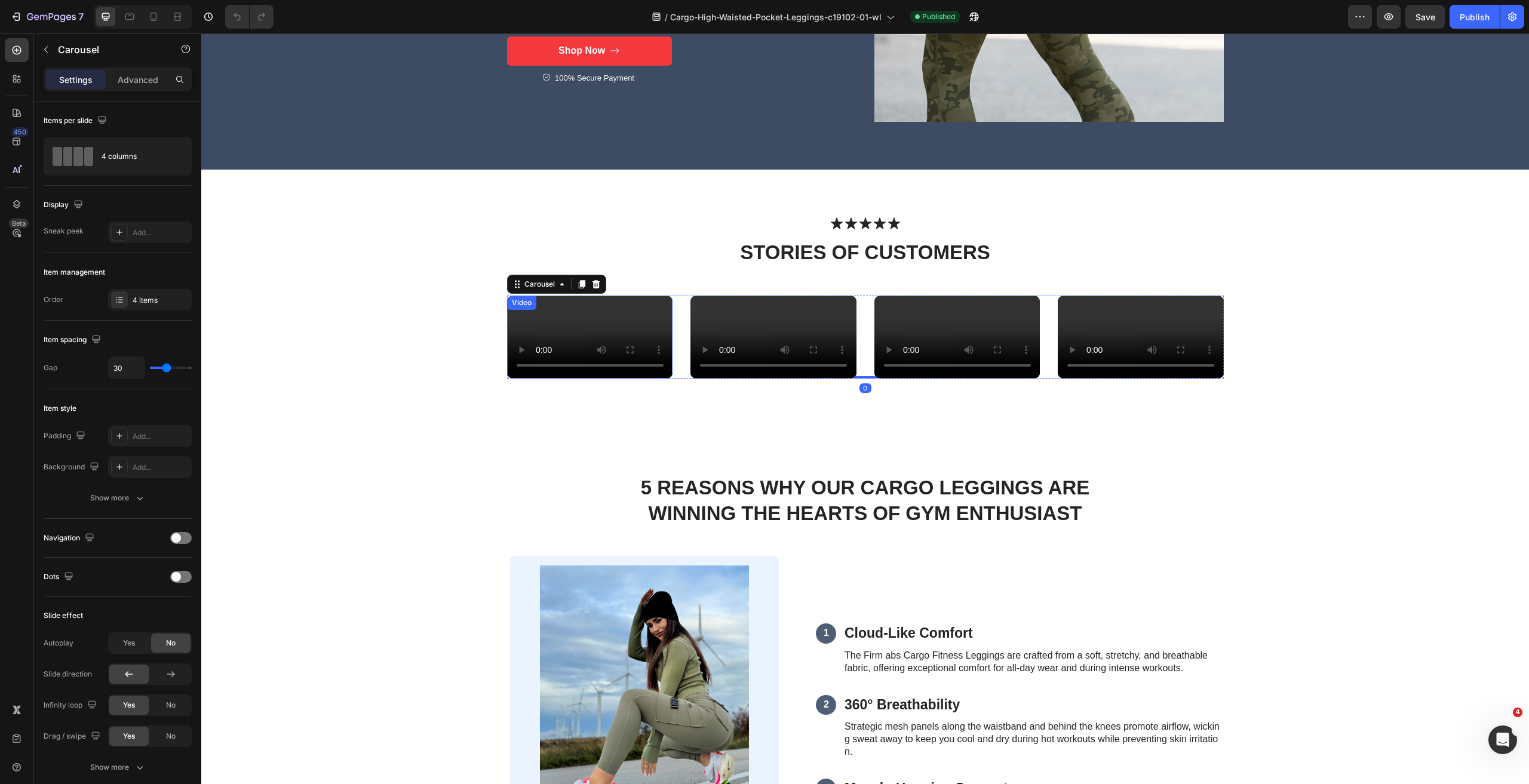
click at [625, 378] on video at bounding box center [590, 337] width 166 height 83
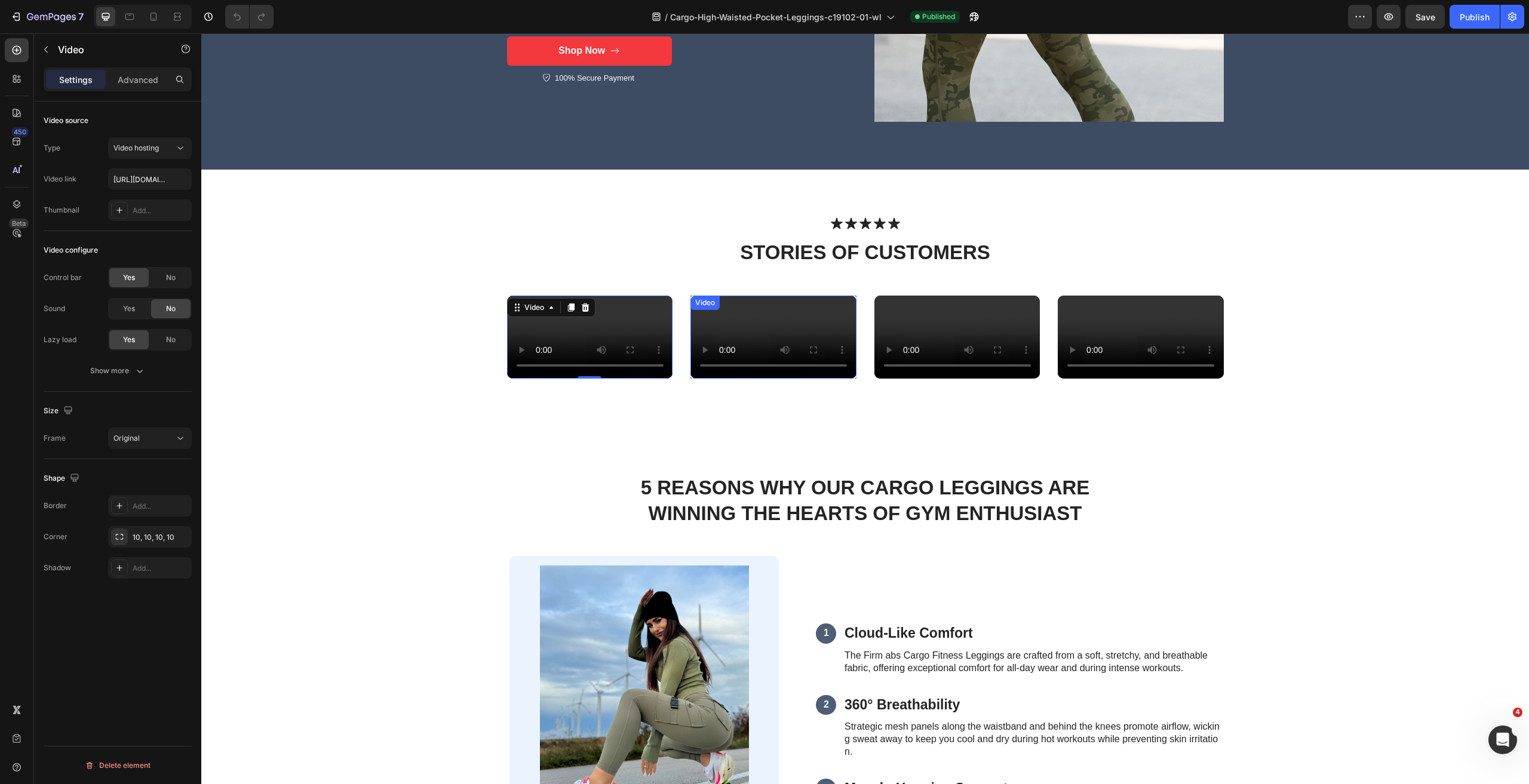
click at [710, 321] on video at bounding box center [773, 337] width 166 height 83
click at [127, 181] on input "https://cdn.shopify.com/videos/c/o/v/45162620100c404fb3e935d258dab0b1.mov" at bounding box center [150, 179] width 83 height 21
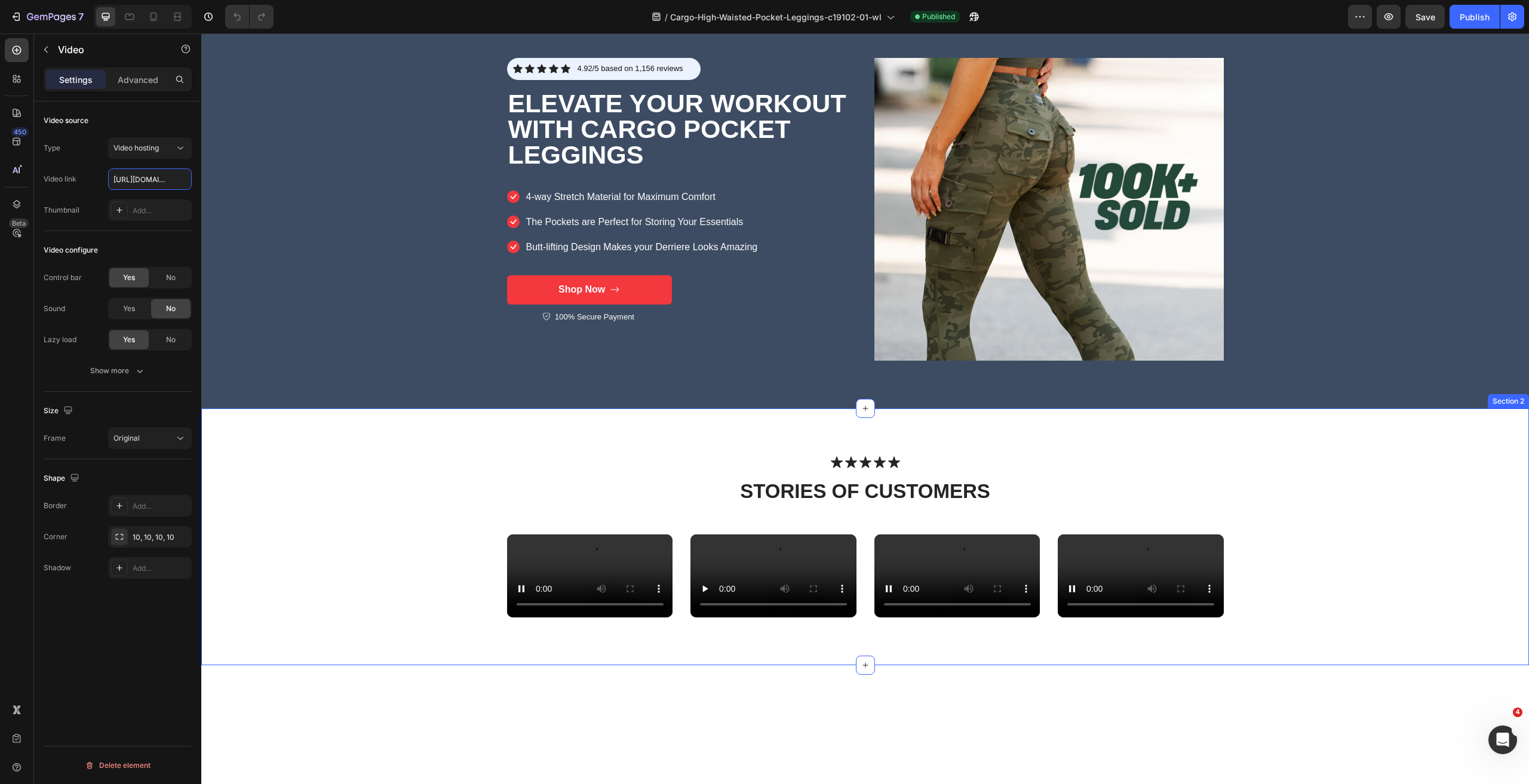
scroll to position [0, 0]
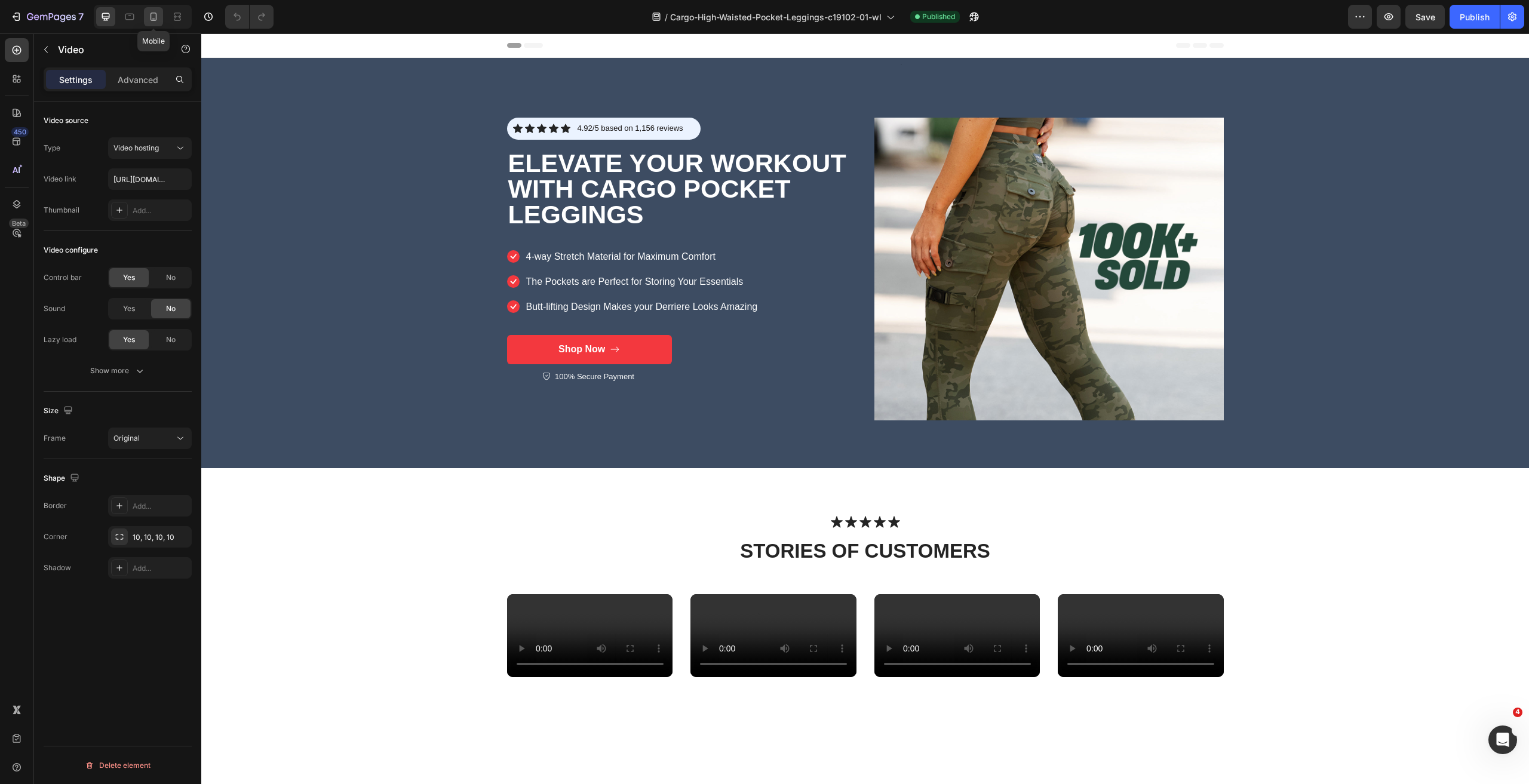
click at [156, 19] on icon at bounding box center [153, 17] width 12 height 12
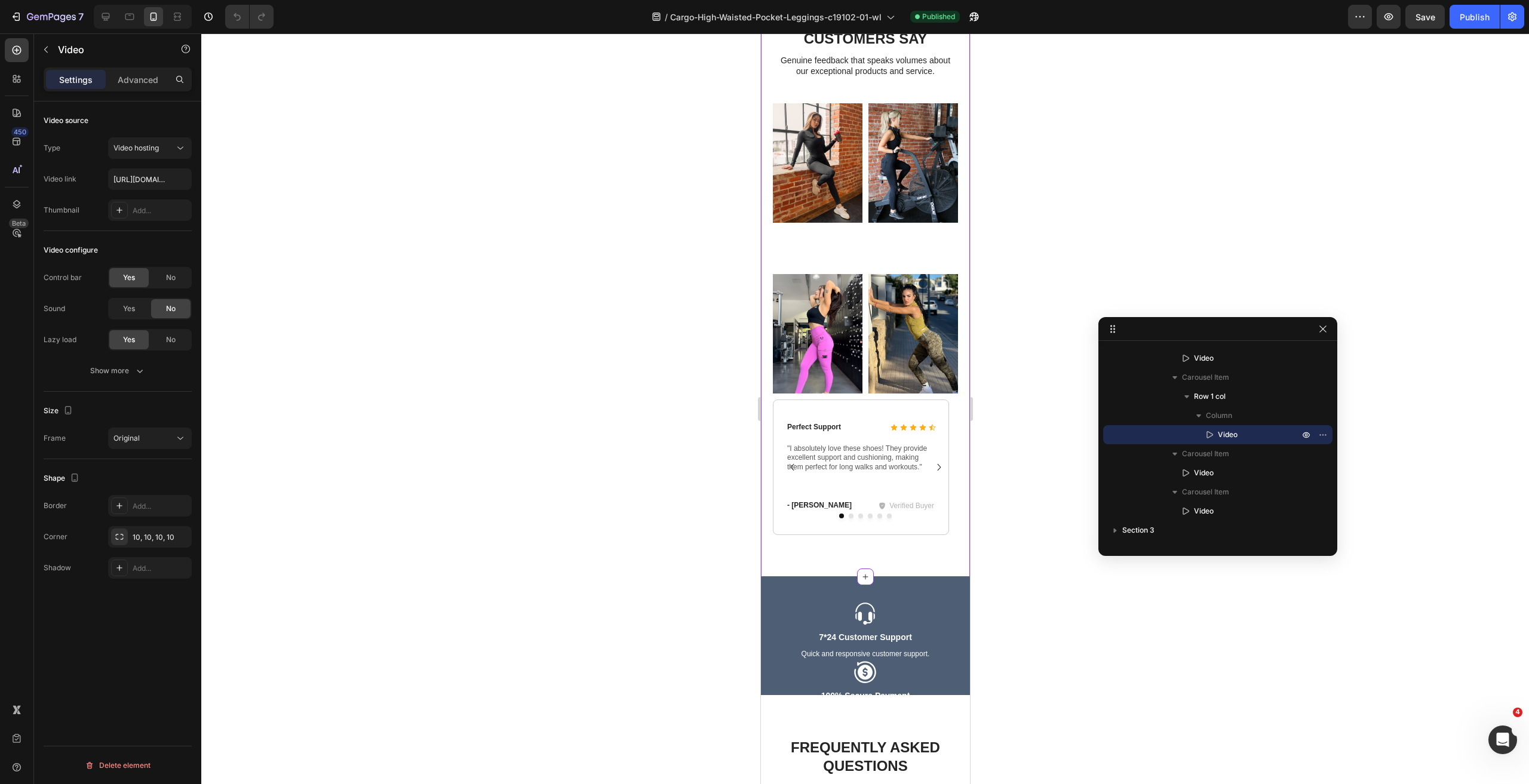
scroll to position [3188, 0]
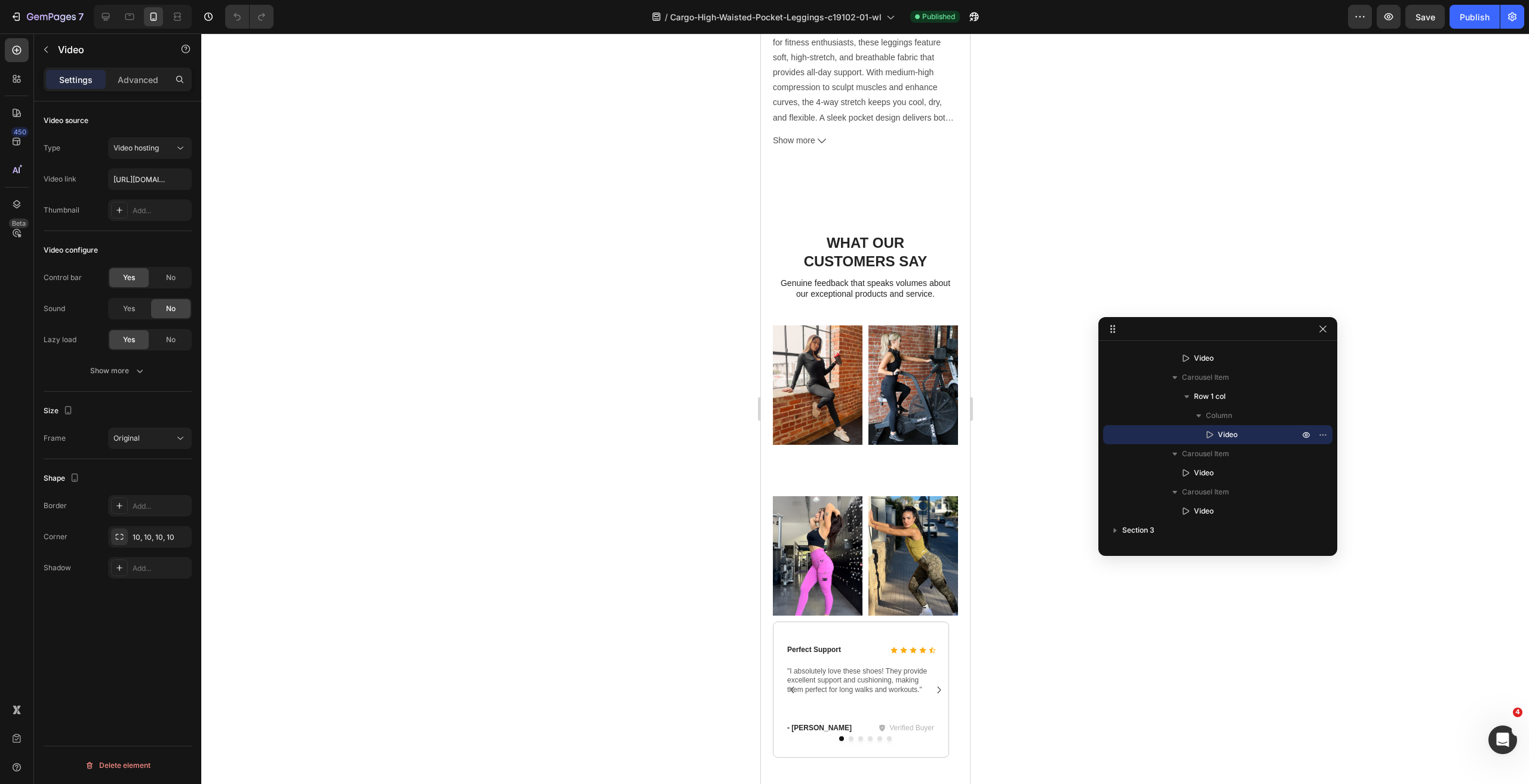
drag, startPoint x: 1319, startPoint y: 332, endPoint x: 1104, endPoint y: 207, distance: 248.7
click at [1120, 247] on div "Section 1 Section 2 Column Row 1 col Column Row 1 col Carousel Carousel Item Vi…" at bounding box center [865, 408] width 1328 height 750
click at [1108, 207] on div at bounding box center [865, 408] width 1328 height 750
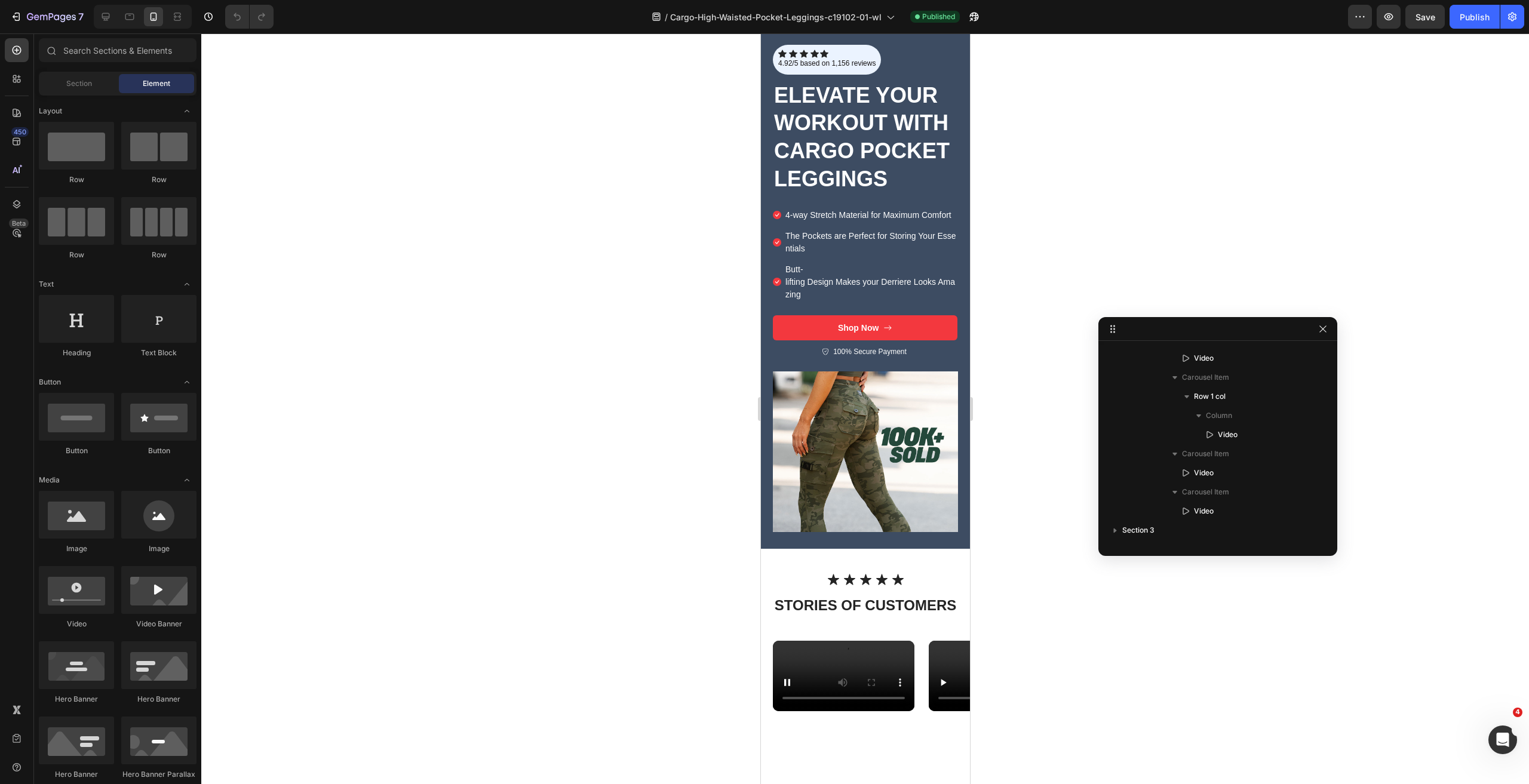
scroll to position [0, 0]
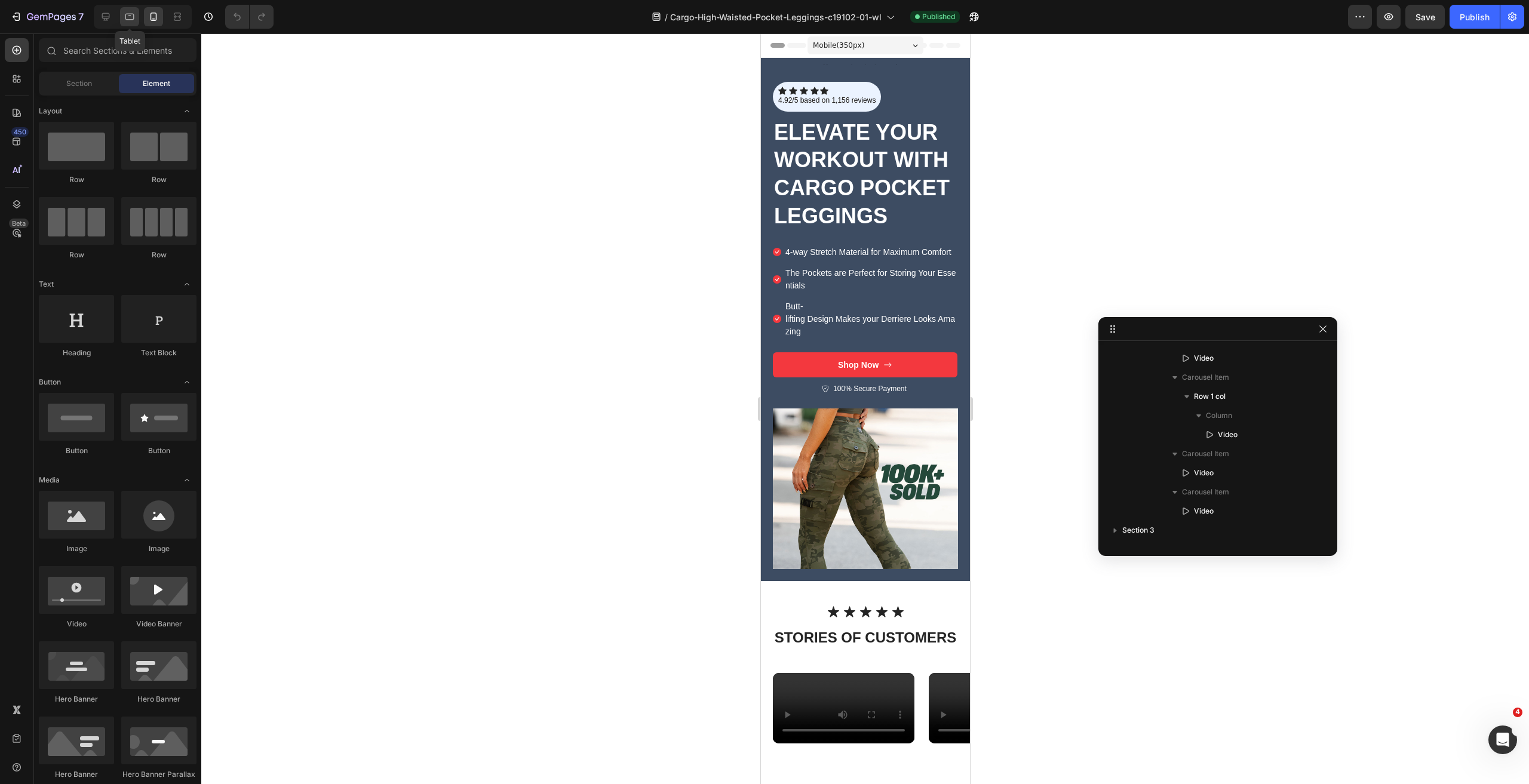
click at [132, 19] on icon at bounding box center [129, 17] width 9 height 7
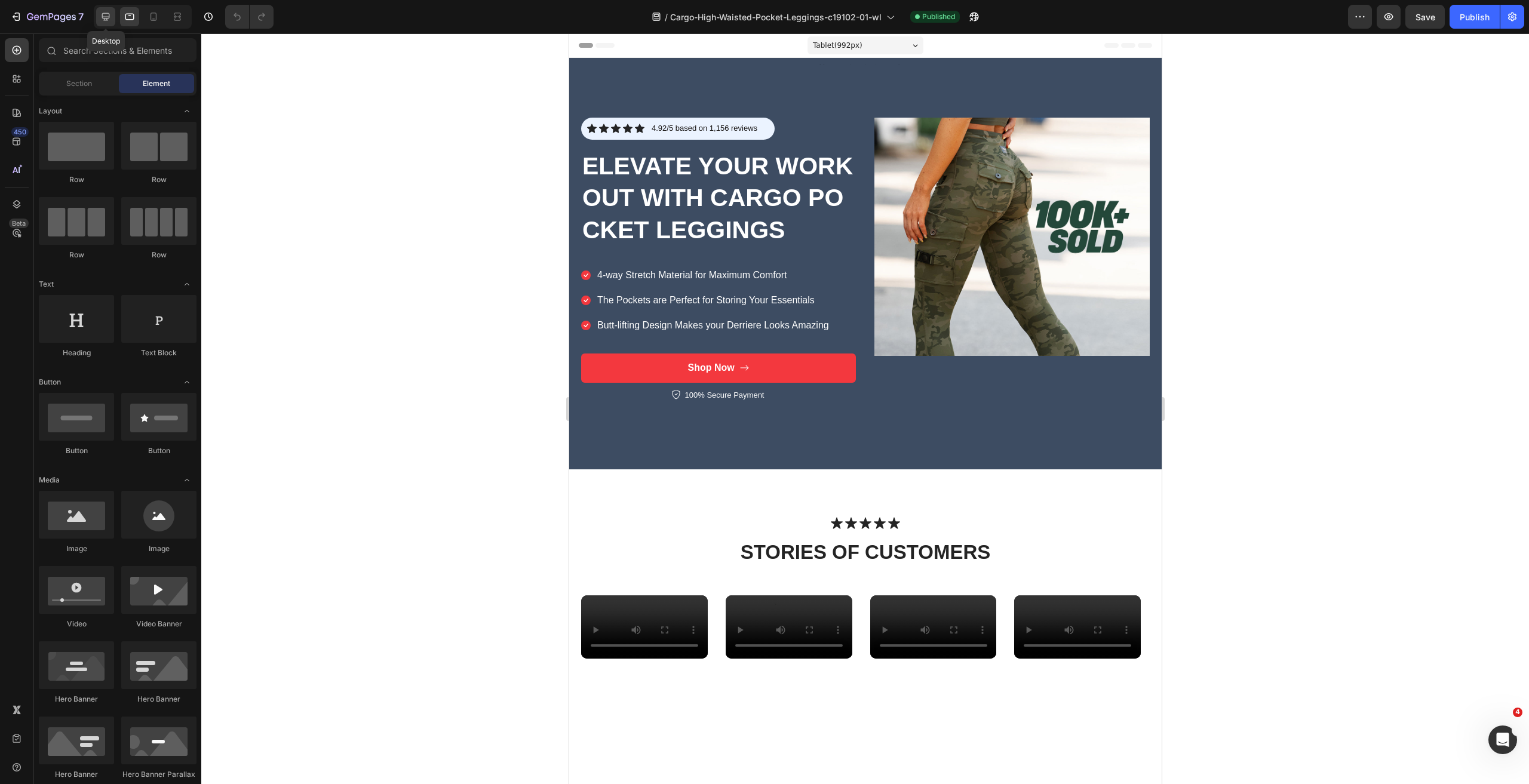
click at [109, 17] on icon at bounding box center [106, 16] width 8 height 8
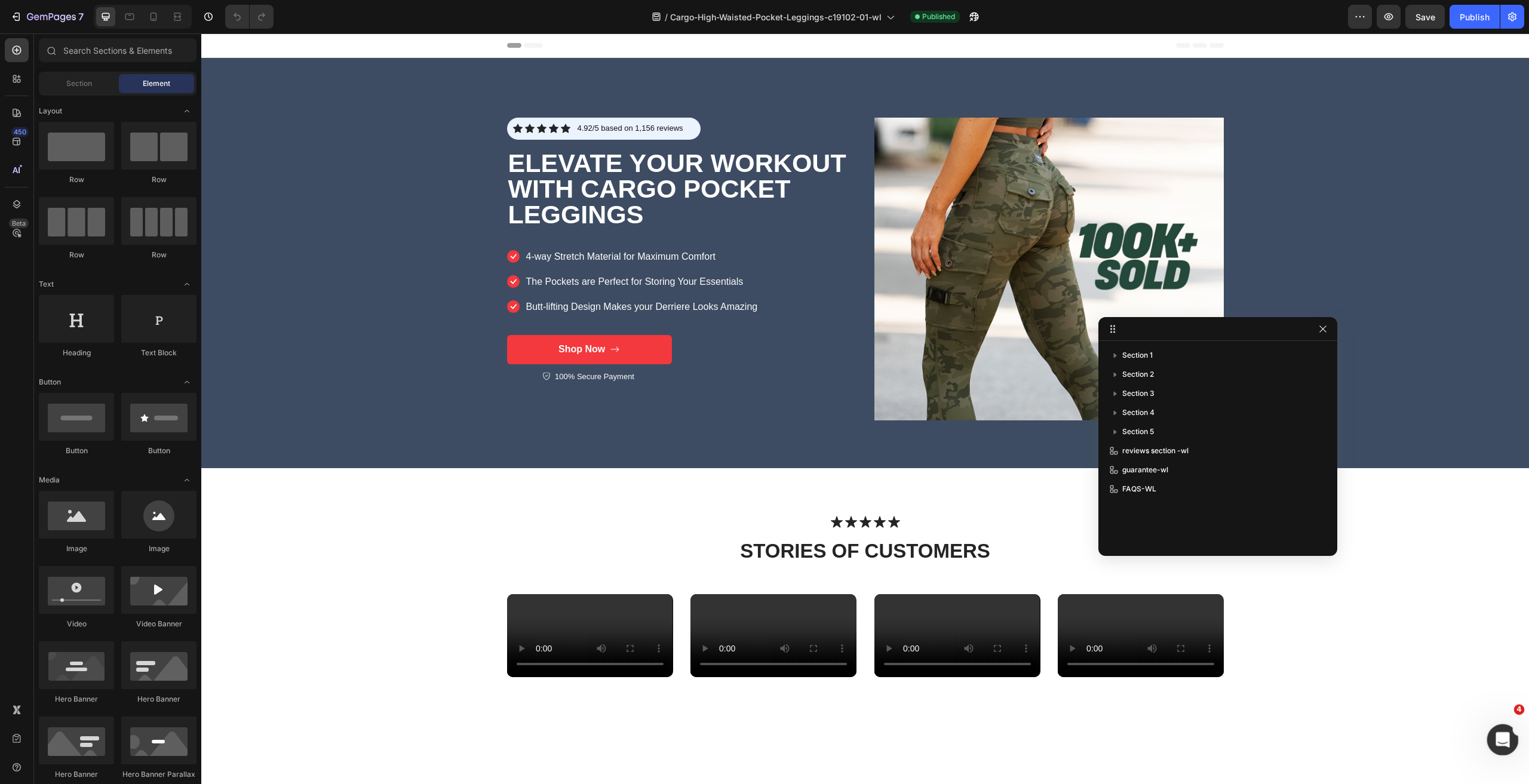
click at [1506, 744] on div "Open Intercom Messenger" at bounding box center [1501, 738] width 39 height 39
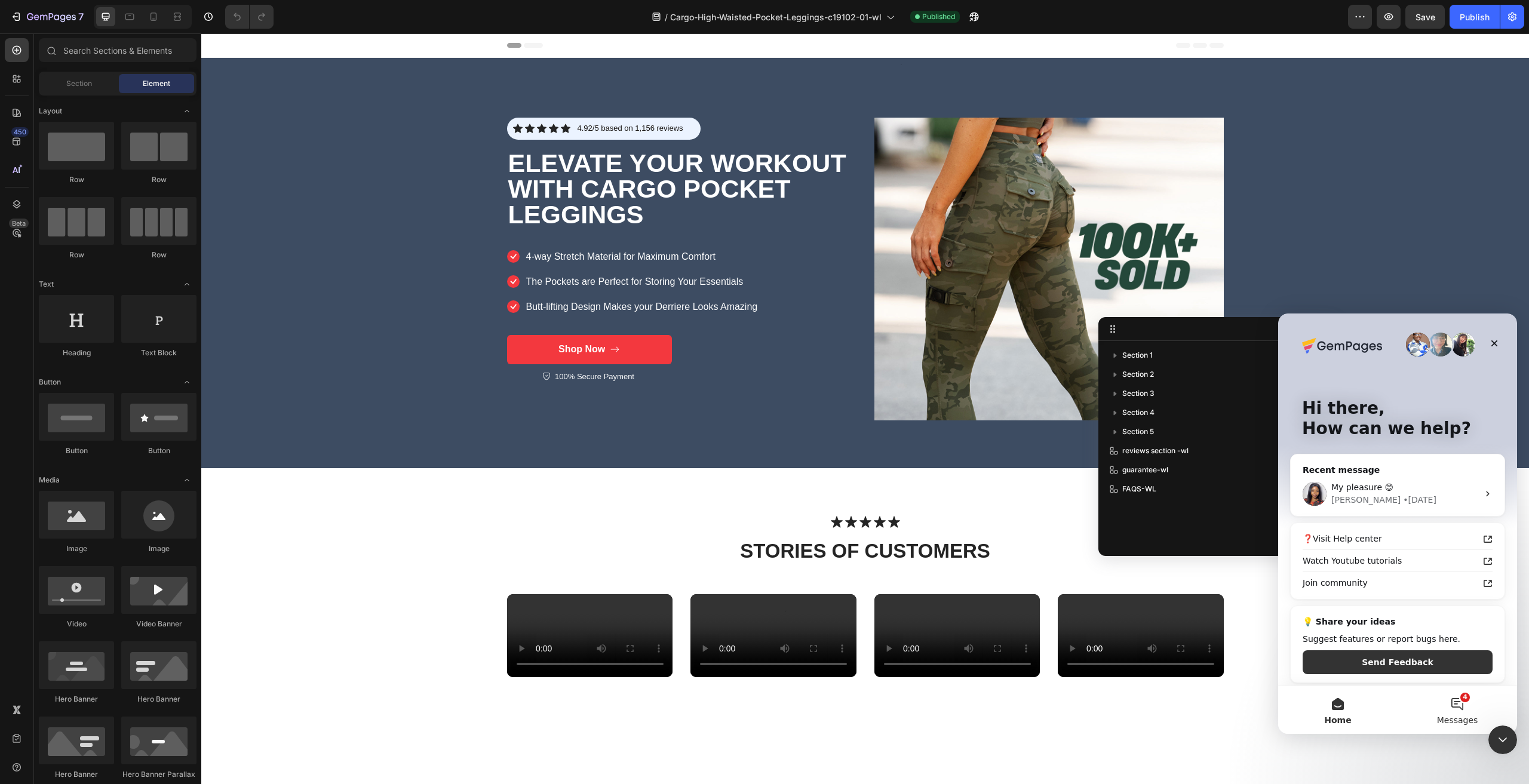
click at [1456, 702] on button "4 Messages" at bounding box center [1458, 710] width 119 height 48
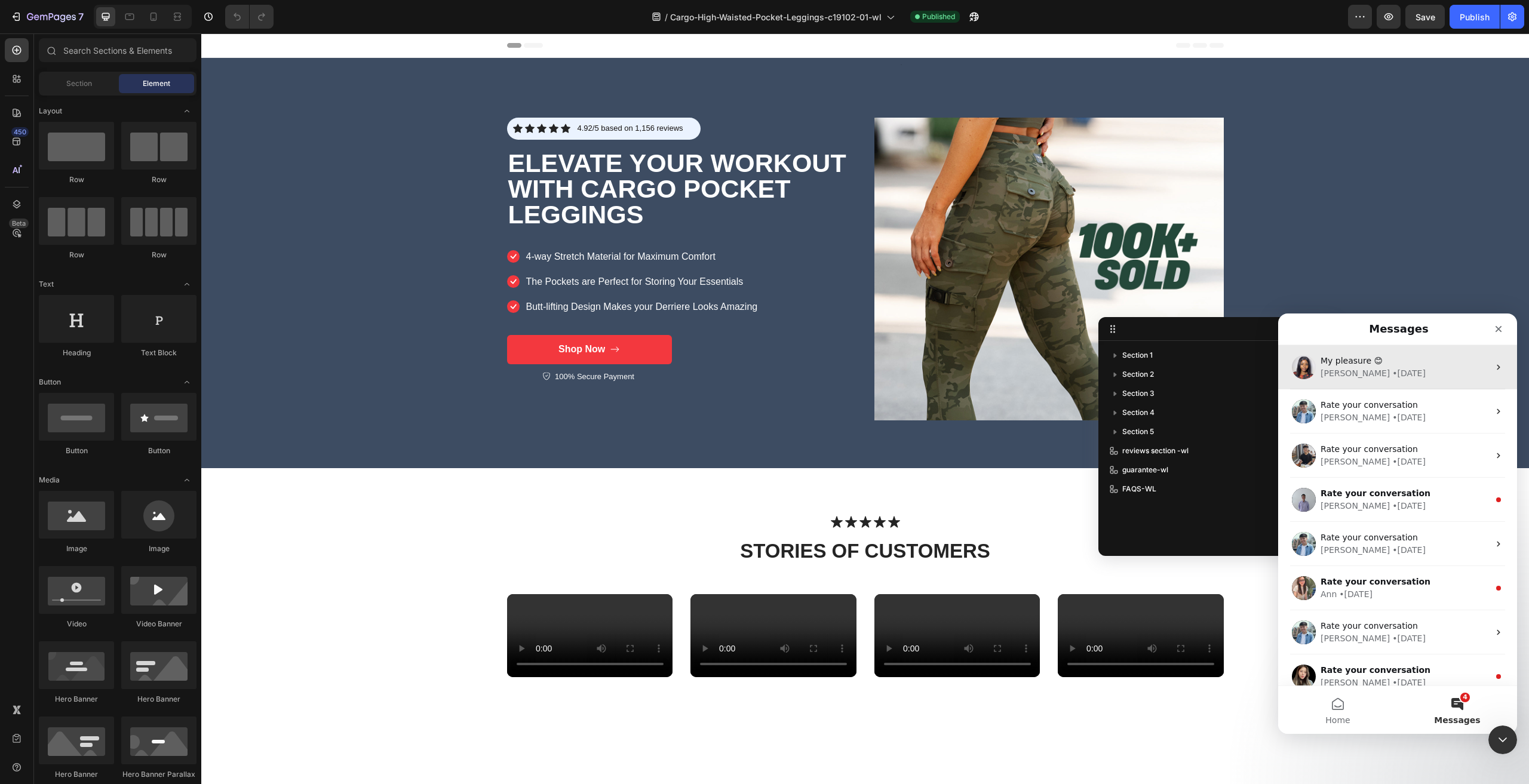
click at [1392, 375] on div "• 1d ago" at bounding box center [1408, 373] width 33 height 13
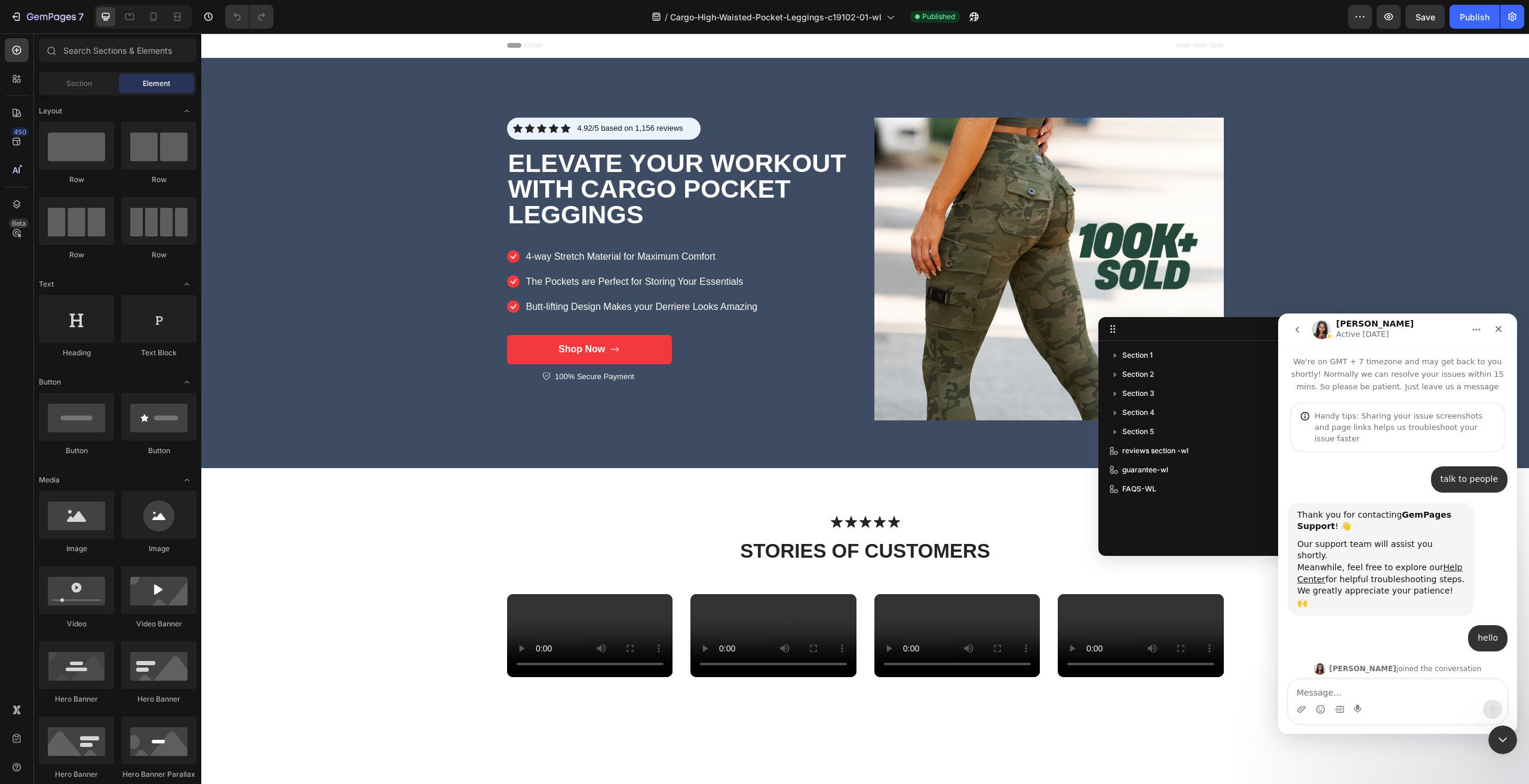
scroll to position [1226, 0]
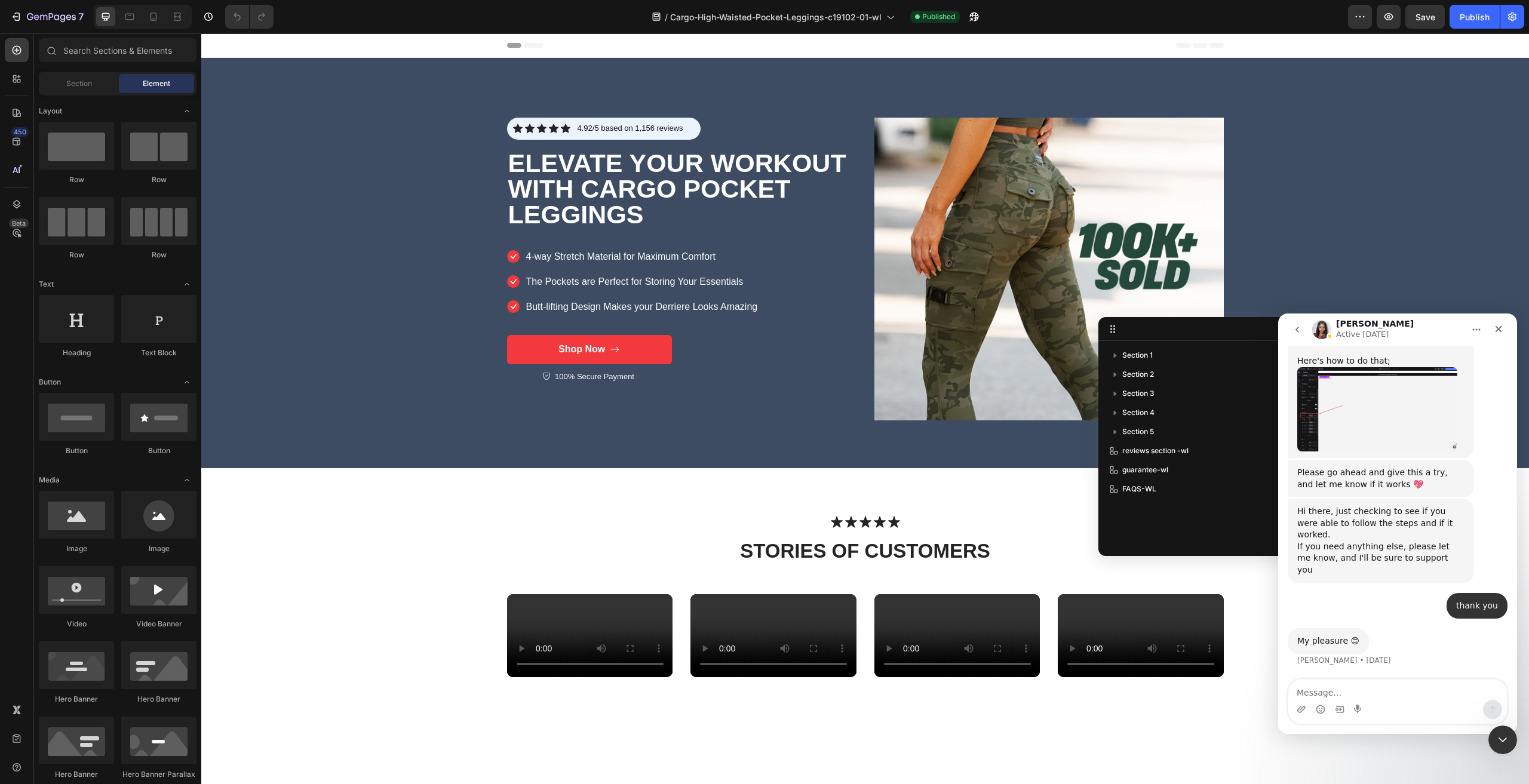
click at [1344, 692] on textarea "Message…" at bounding box center [1397, 690] width 219 height 20
type textarea "hello can i save landing page"
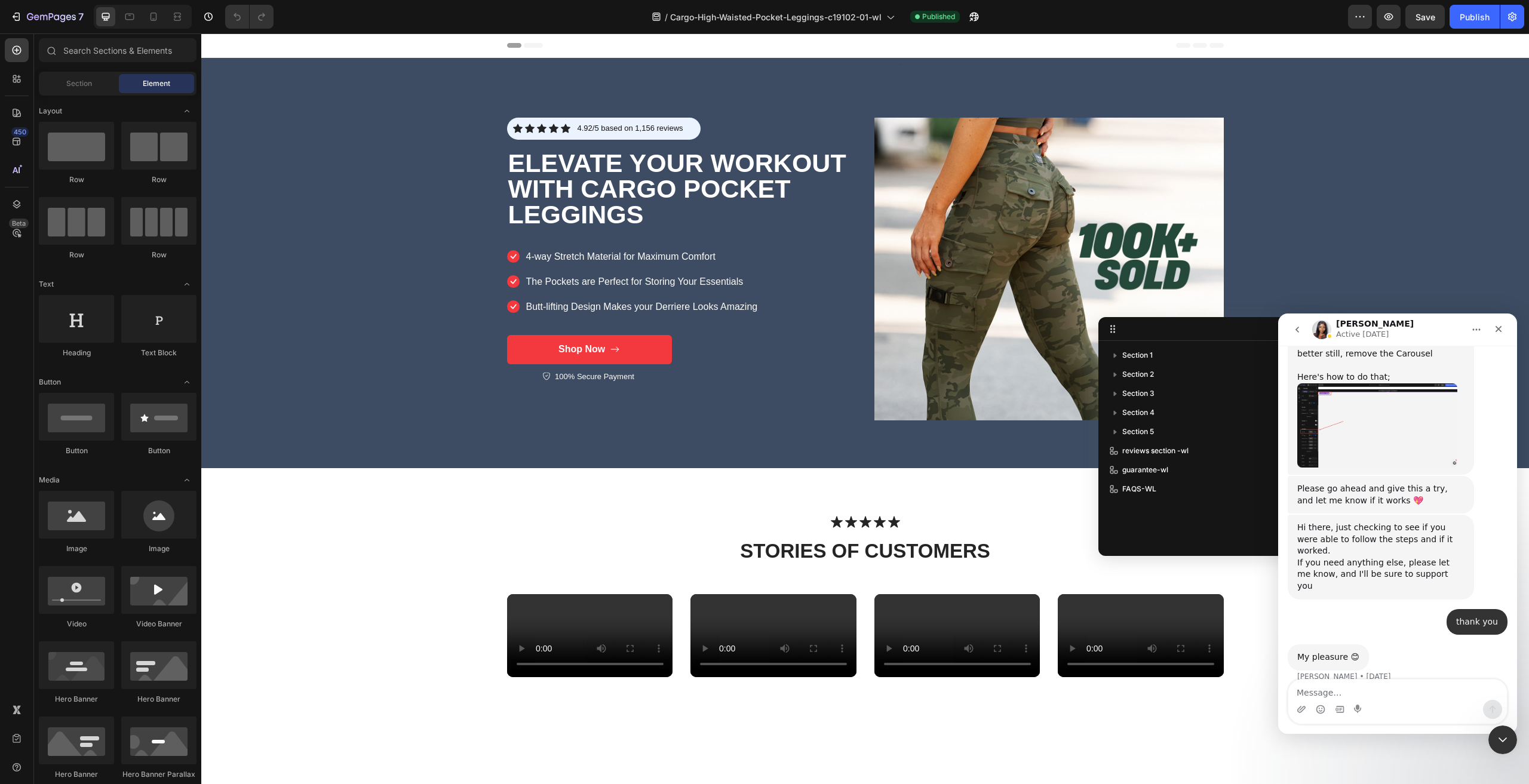
scroll to position [1293, 0]
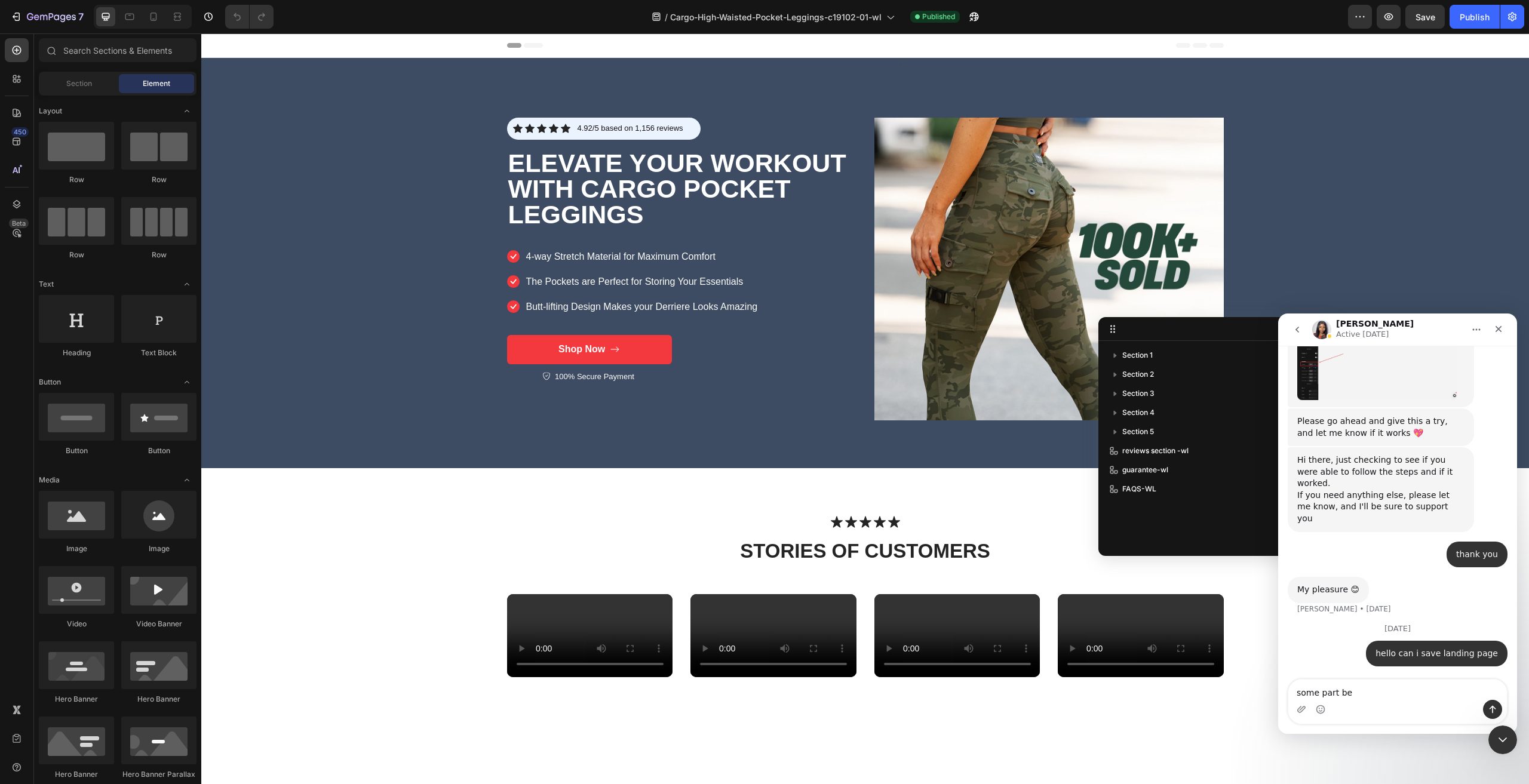
drag, startPoint x: 1376, startPoint y: 687, endPoint x: 1275, endPoint y: 682, distance: 101.1
click at [1278, 682] on html "Sarah Active 1d ago We're on GMT + 7 timezone and may get back to you shortly! …" at bounding box center [1397, 524] width 239 height 420
click at [1367, 696] on textarea "some part be" at bounding box center [1397, 690] width 219 height 20
drag, startPoint x: 1358, startPoint y: 699, endPoint x: 1342, endPoint y: 695, distance: 16.5
click at [1342, 695] on div "some part be some part be" at bounding box center [1397, 702] width 219 height 44
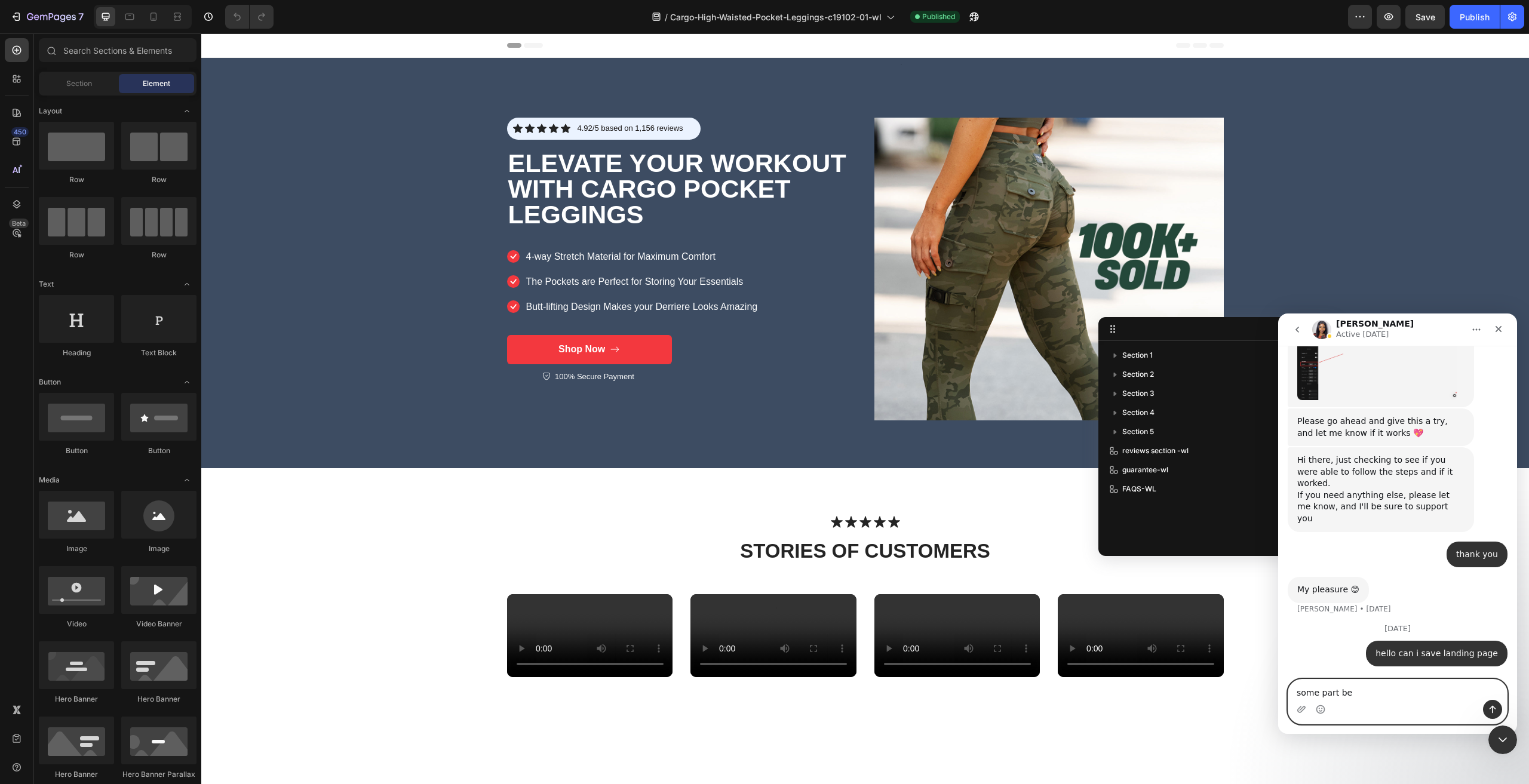
drag, startPoint x: 1364, startPoint y: 694, endPoint x: 1340, endPoint y: 692, distance: 24.1
click at [1340, 692] on textarea "some part be" at bounding box center [1397, 690] width 219 height 20
type textarea "some part can be section template"
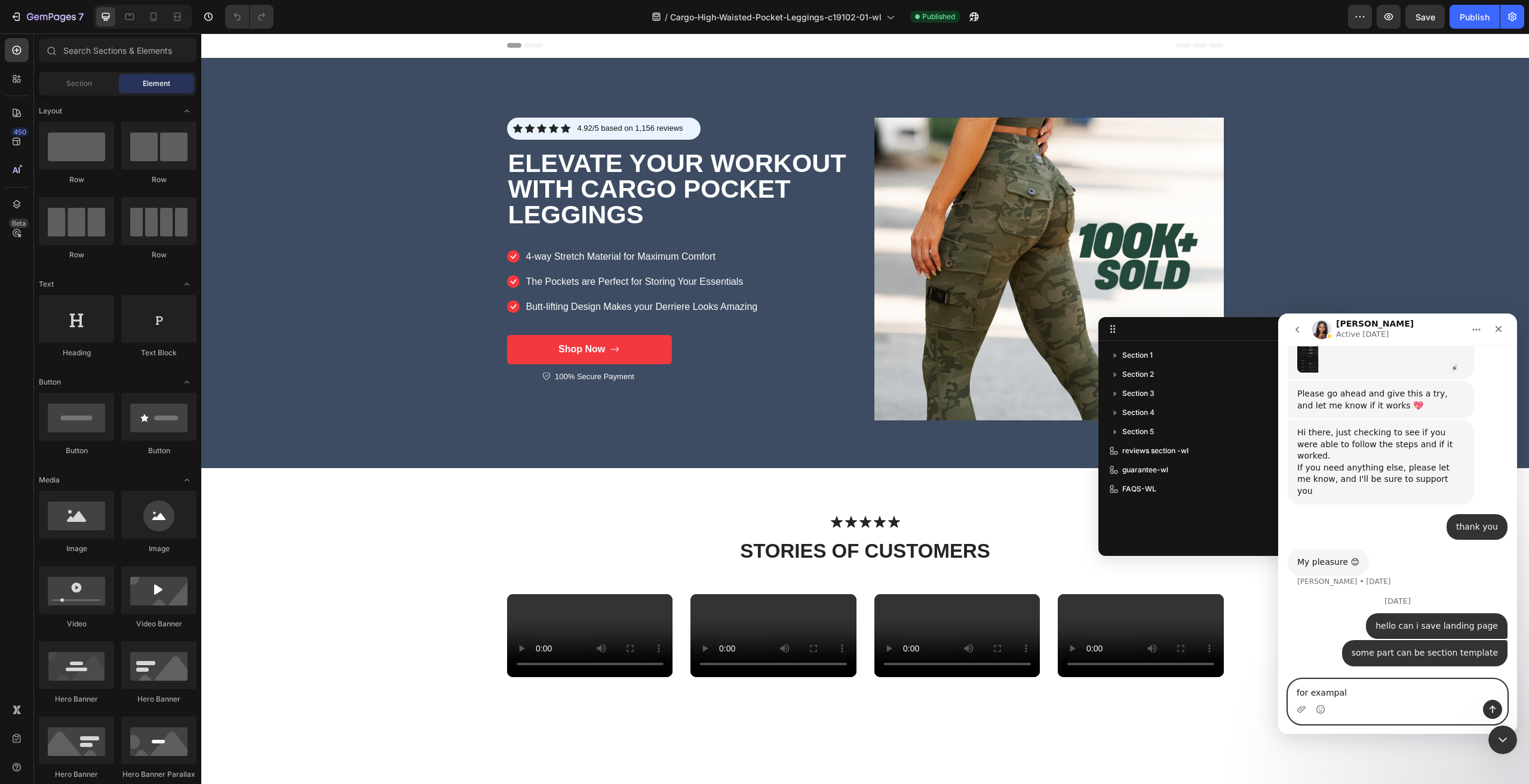
type textarea "for exampale"
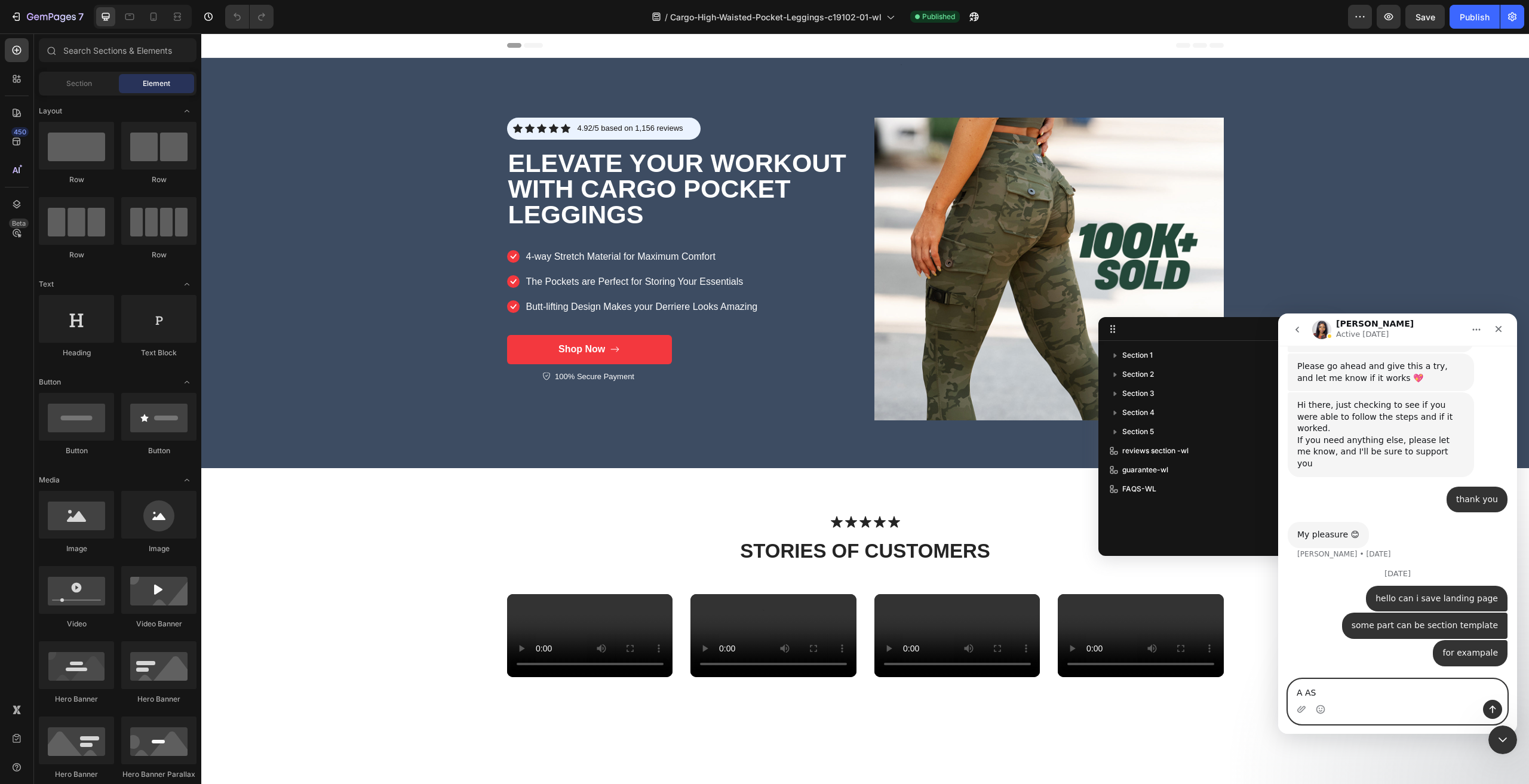
click at [1346, 693] on textarea "A AS" at bounding box center [1397, 690] width 219 height 20
type textarea "A"
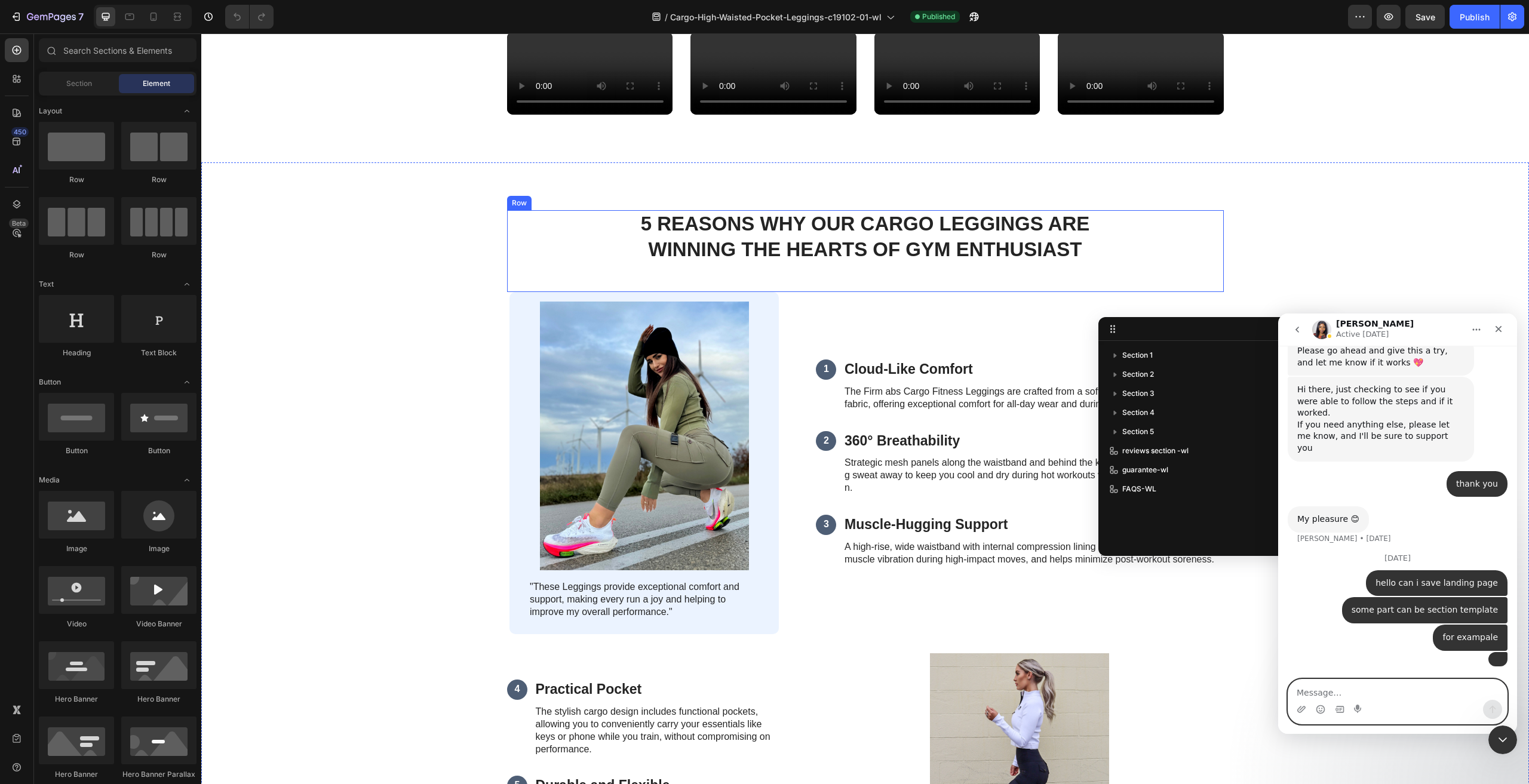
scroll to position [358, 0]
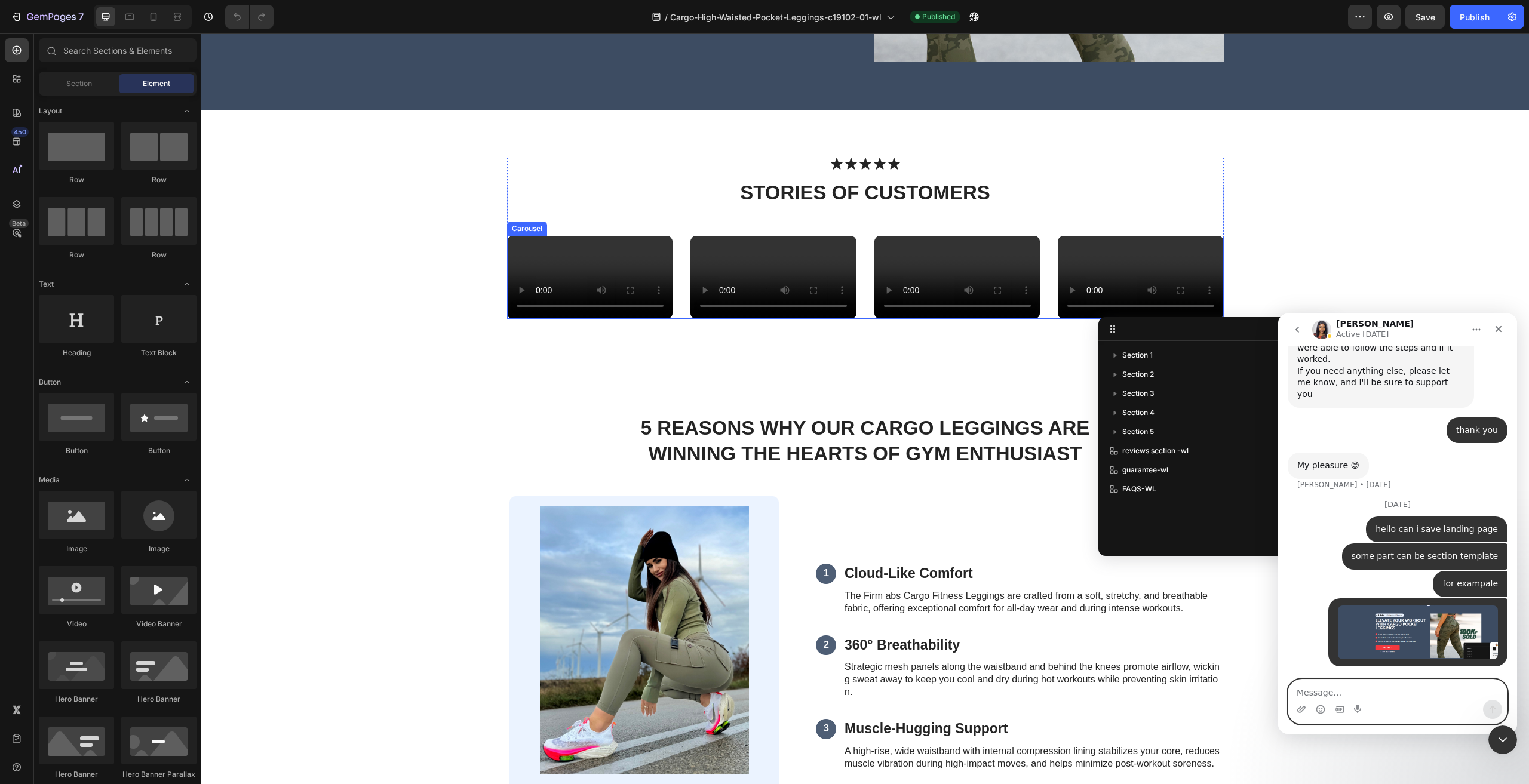
click at [777, 319] on div "Video Row" at bounding box center [773, 277] width 166 height 83
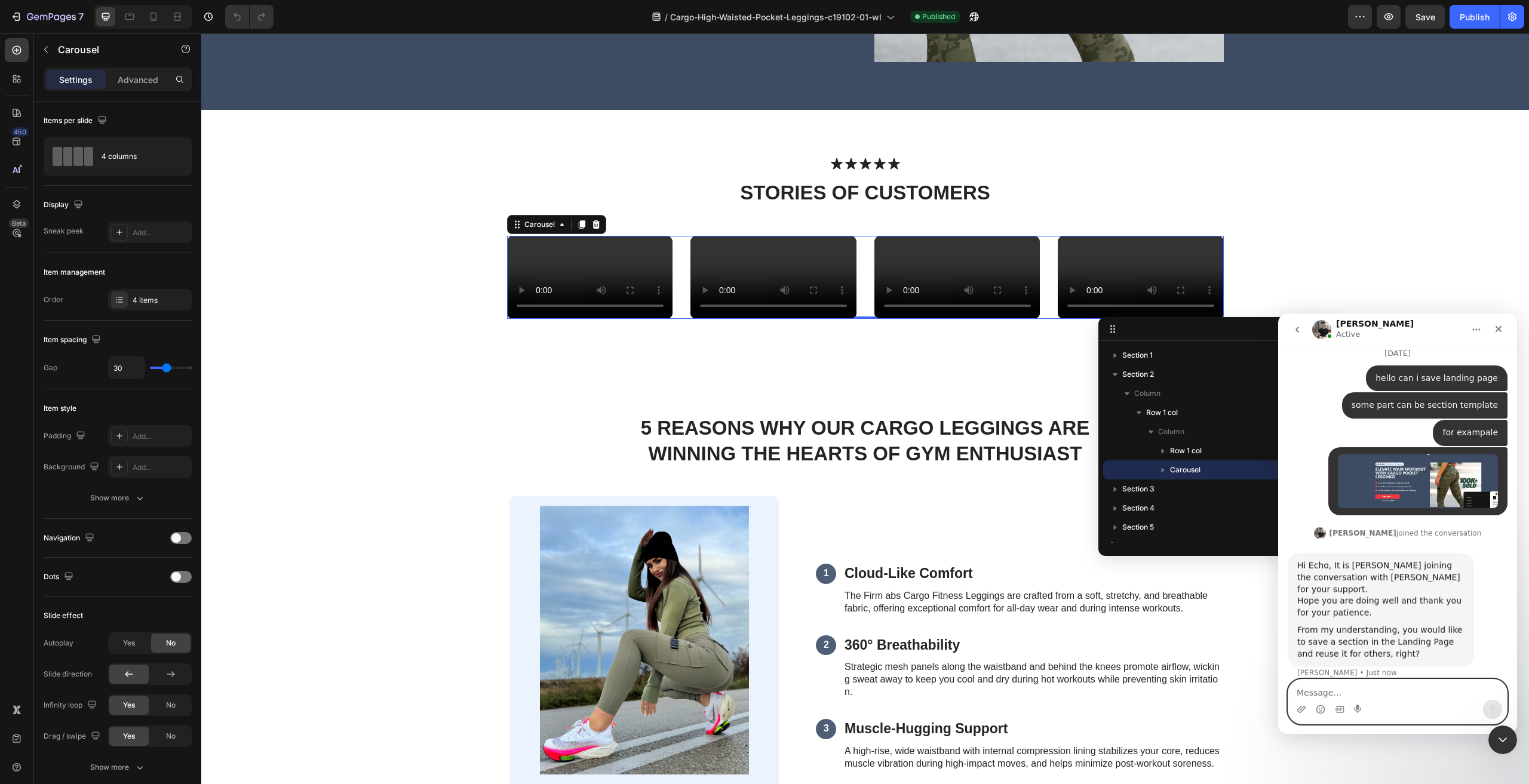
scroll to position [1558, 0]
click at [721, 257] on div "Video" at bounding box center [773, 277] width 166 height 83
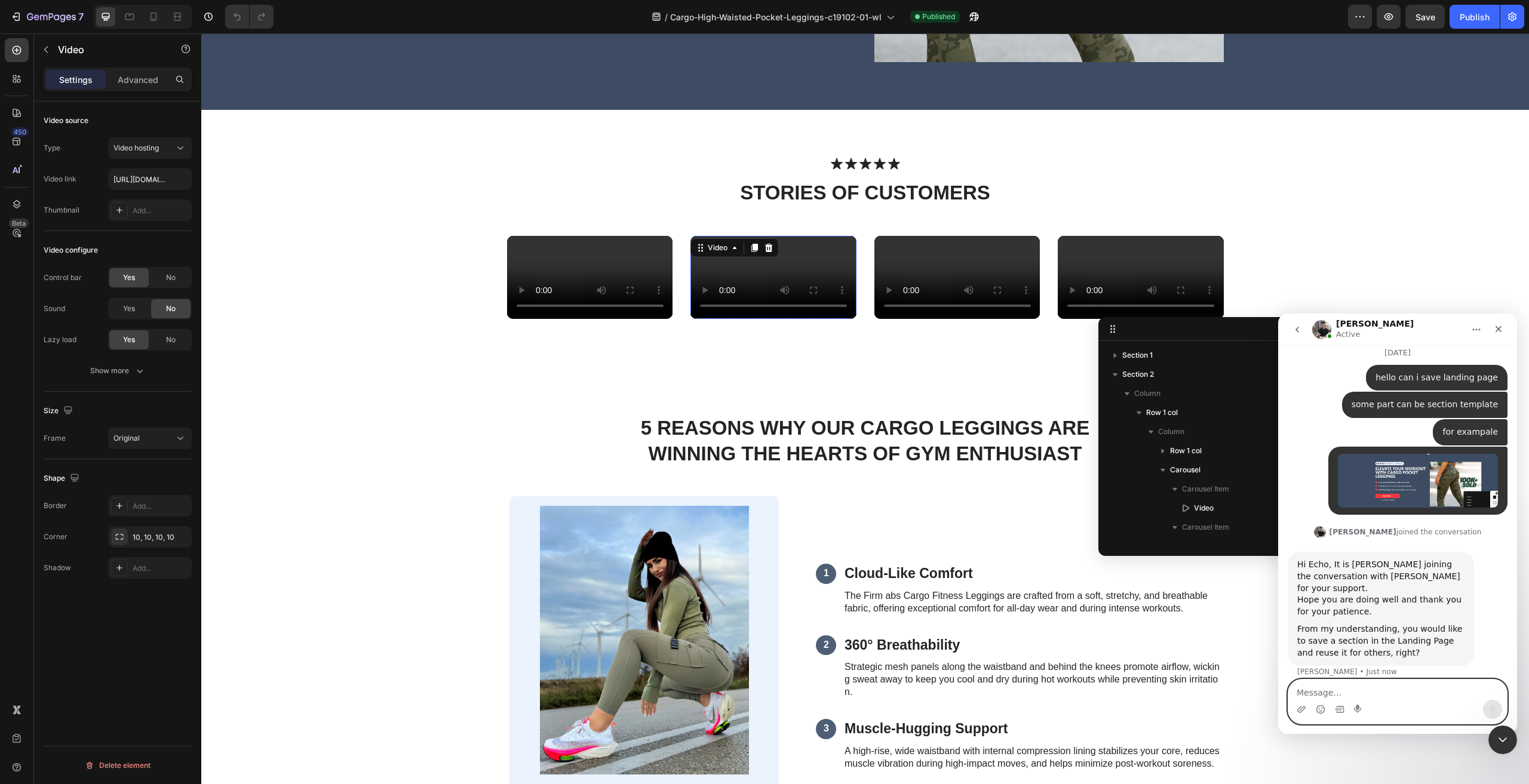
scroll to position [150, 0]
click at [156, 177] on input "https://cdn.shopify.com/videos/c/o/v/45162620100c404fb3e935d258dab0b1.mov" at bounding box center [150, 179] width 83 height 21
click at [177, 176] on input "text" at bounding box center [150, 179] width 83 height 21
type input "https://cdn.shopify.com/videos/c/o/v/119eaf2d66de4a8e8d6bcbd8b4fb77a5.mp4"
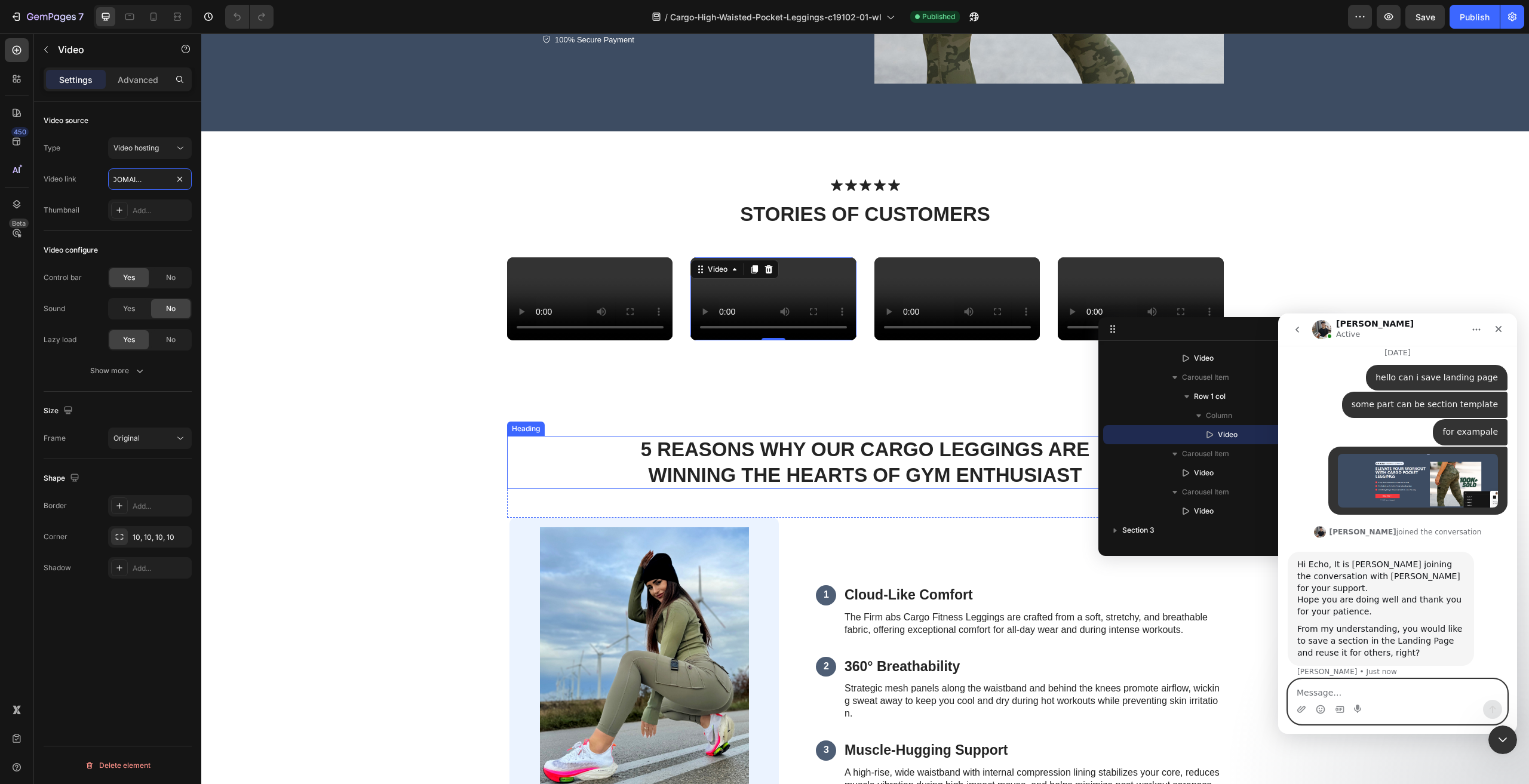
scroll to position [298, 0]
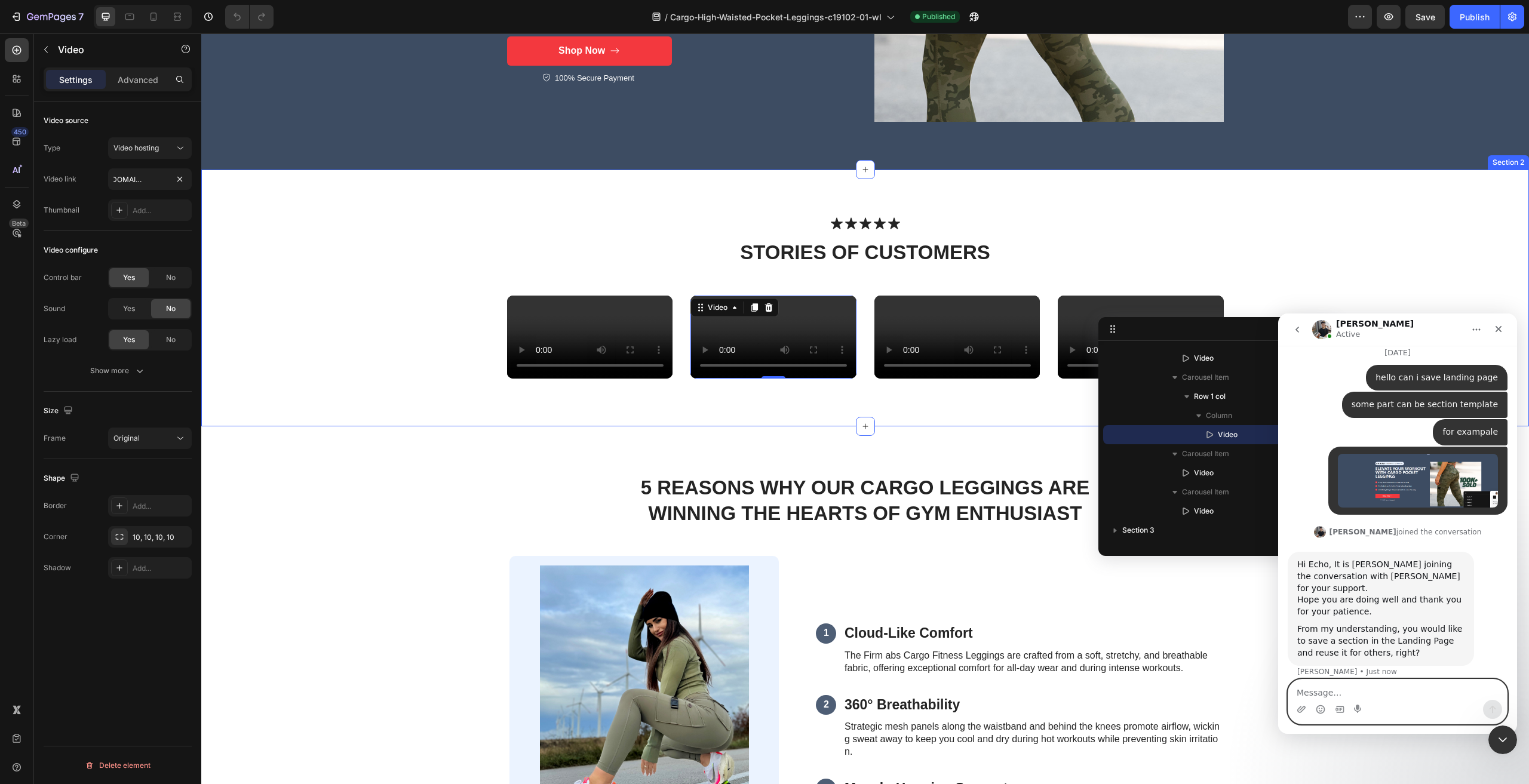
click at [1393, 207] on div "Icon Icon Icon Icon Icon Icon List stories of CUSTOMERS Heading Row Video Video…" at bounding box center [865, 298] width 1328 height 257
click at [1422, 11] on div "Save" at bounding box center [1425, 17] width 20 height 13
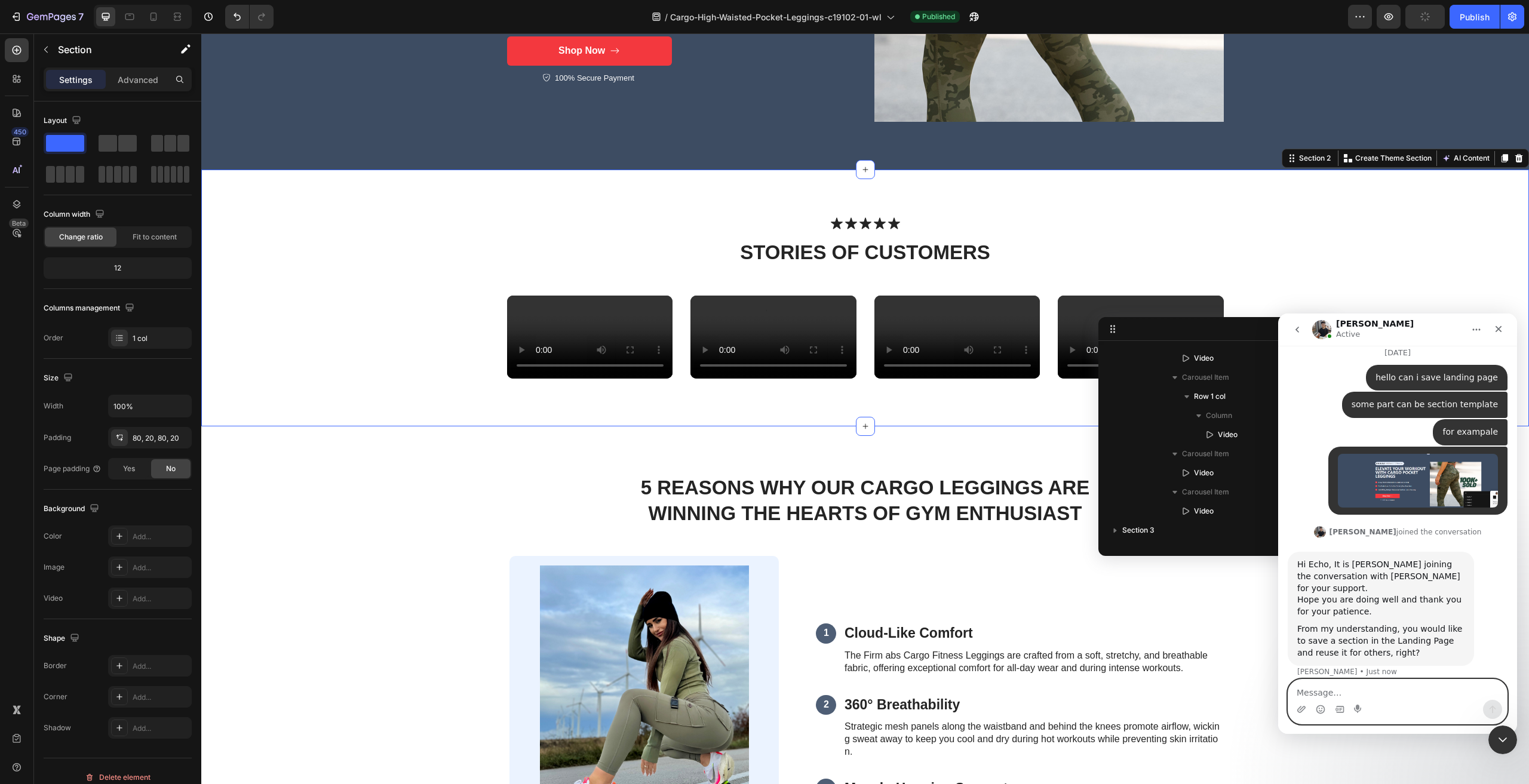
scroll to position [0, 0]
click at [1474, 21] on div "Publish" at bounding box center [1475, 17] width 30 height 13
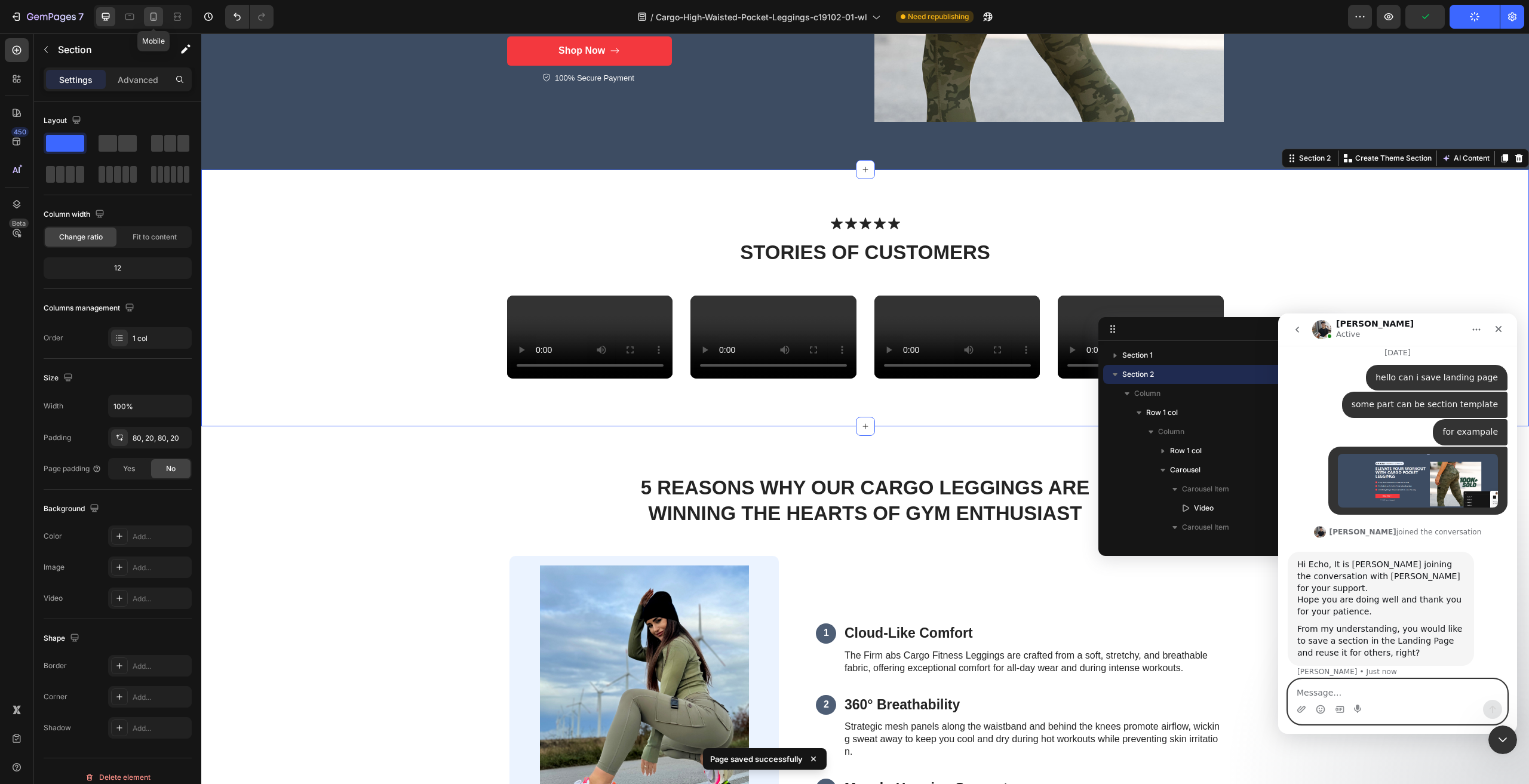
click at [153, 17] on icon at bounding box center [153, 17] width 12 height 12
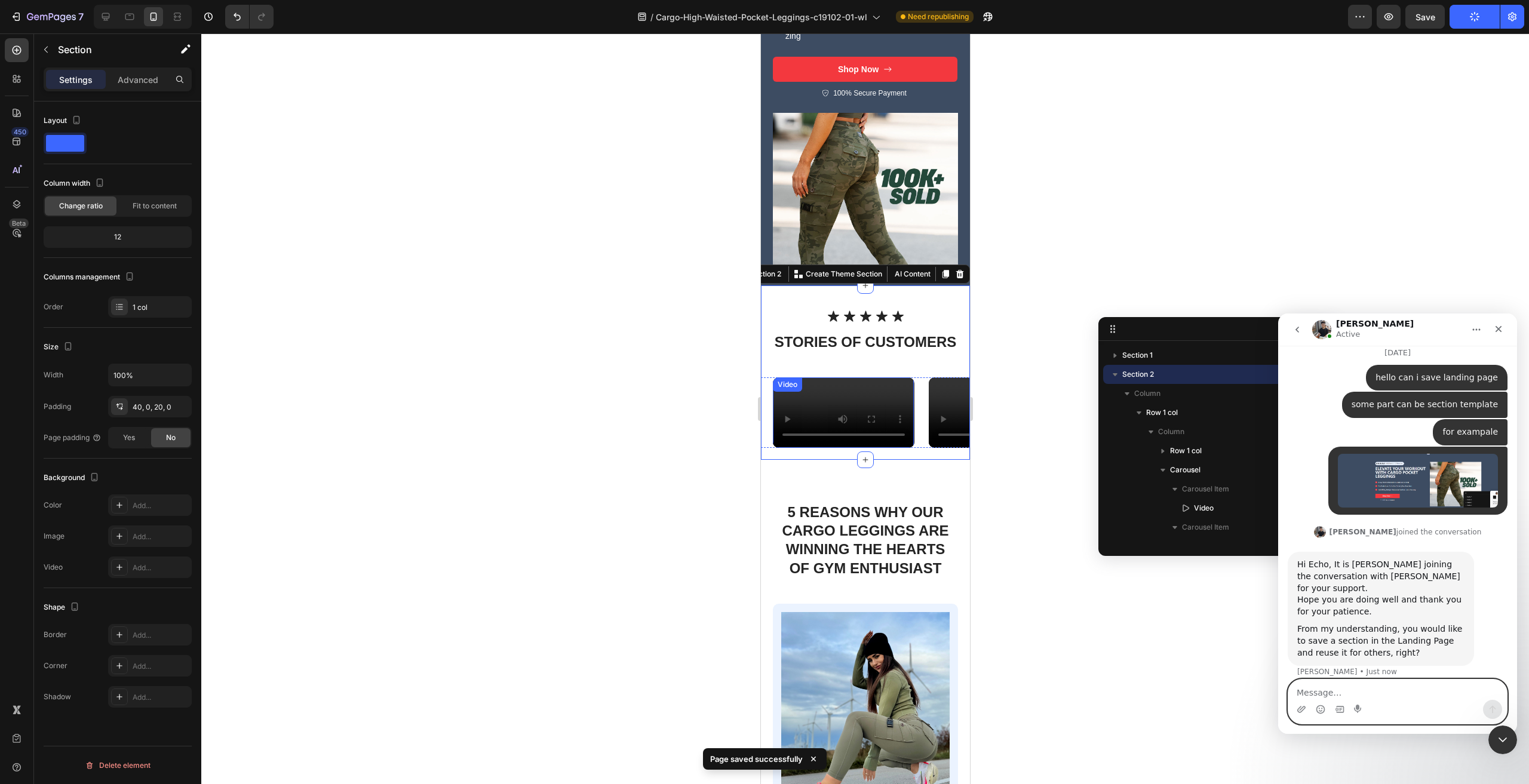
scroll to position [271, 0]
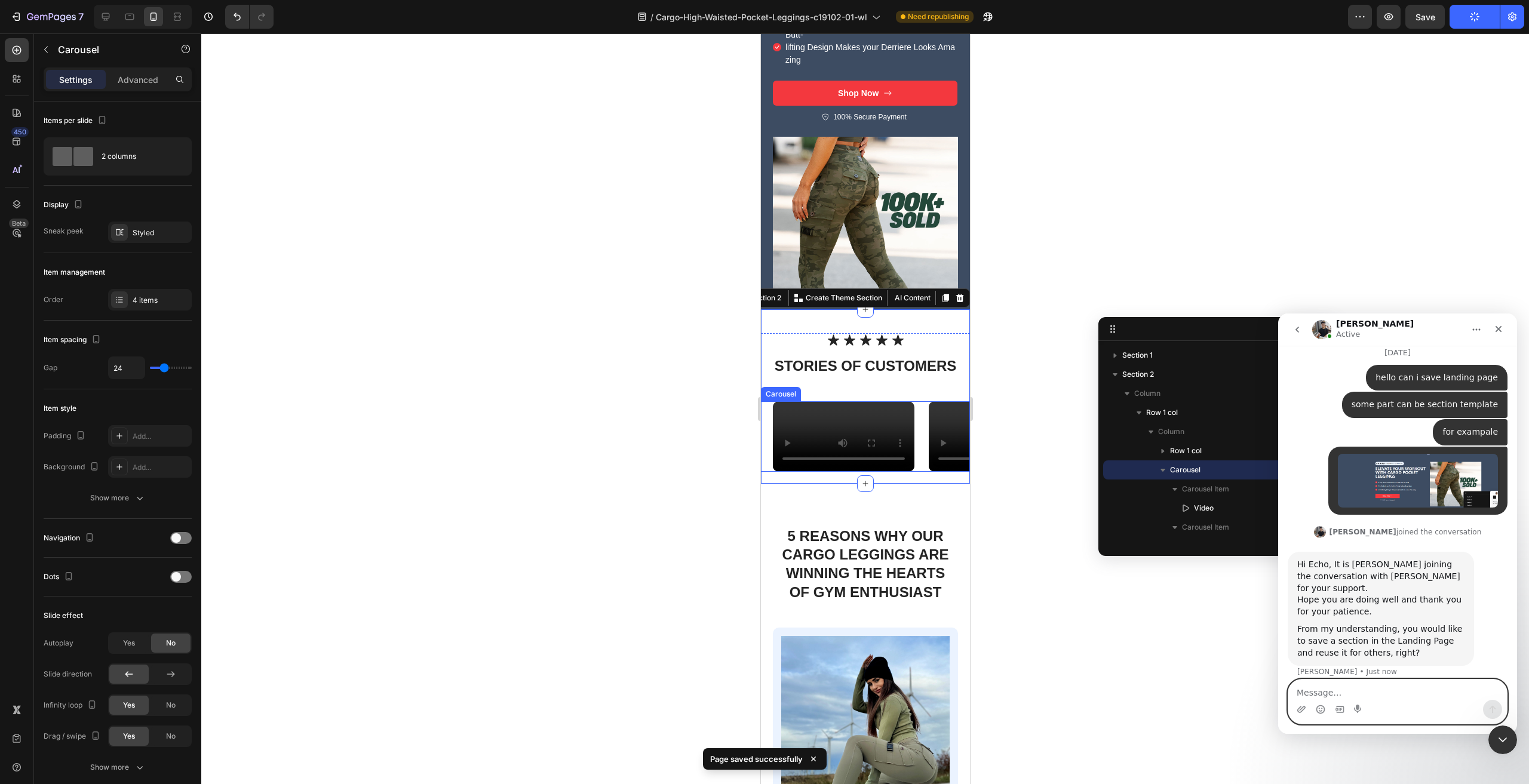
drag, startPoint x: 921, startPoint y: 525, endPoint x: 901, endPoint y: 546, distance: 29.0
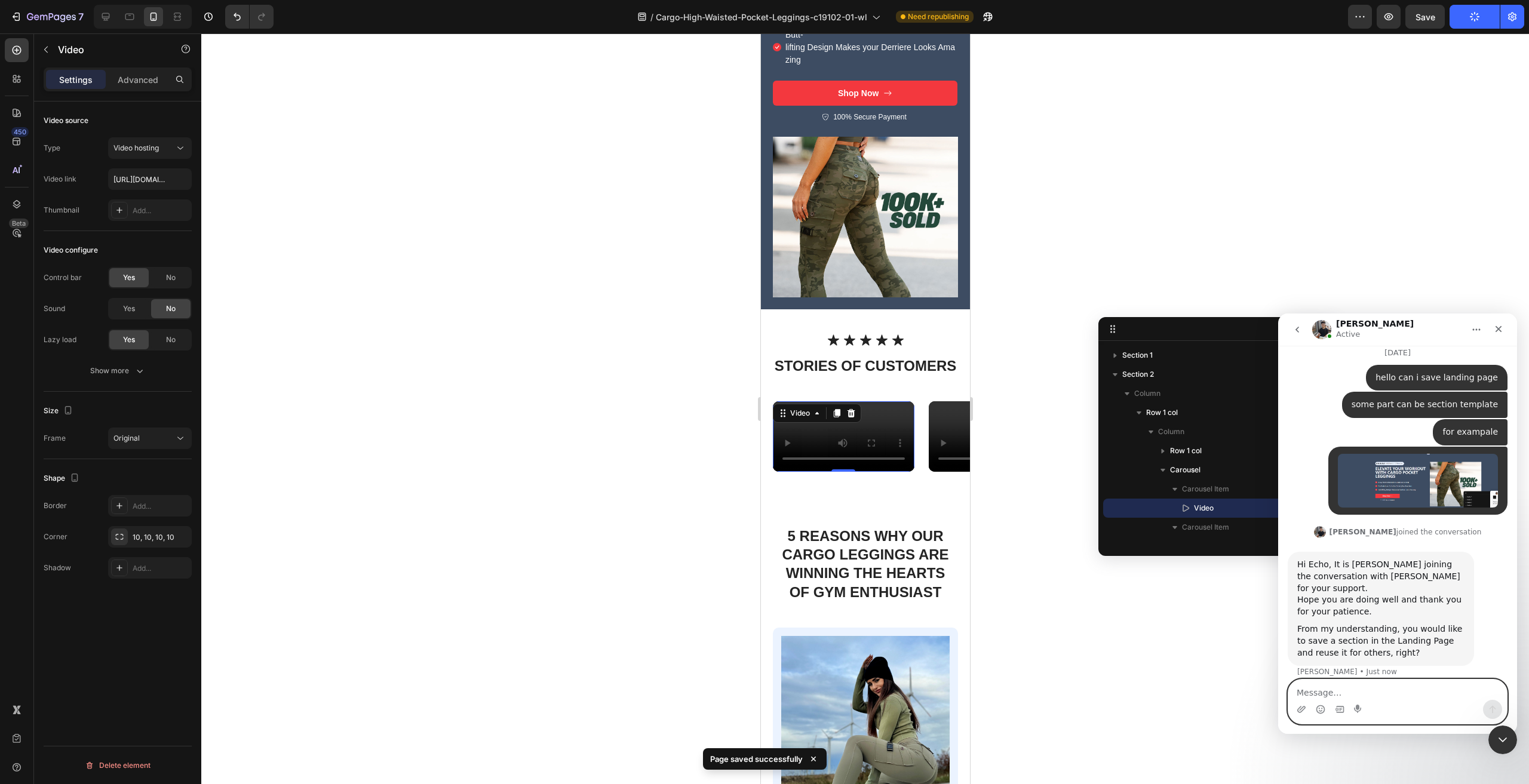
drag, startPoint x: 787, startPoint y: 526, endPoint x: 784, endPoint y: 518, distance: 8.5
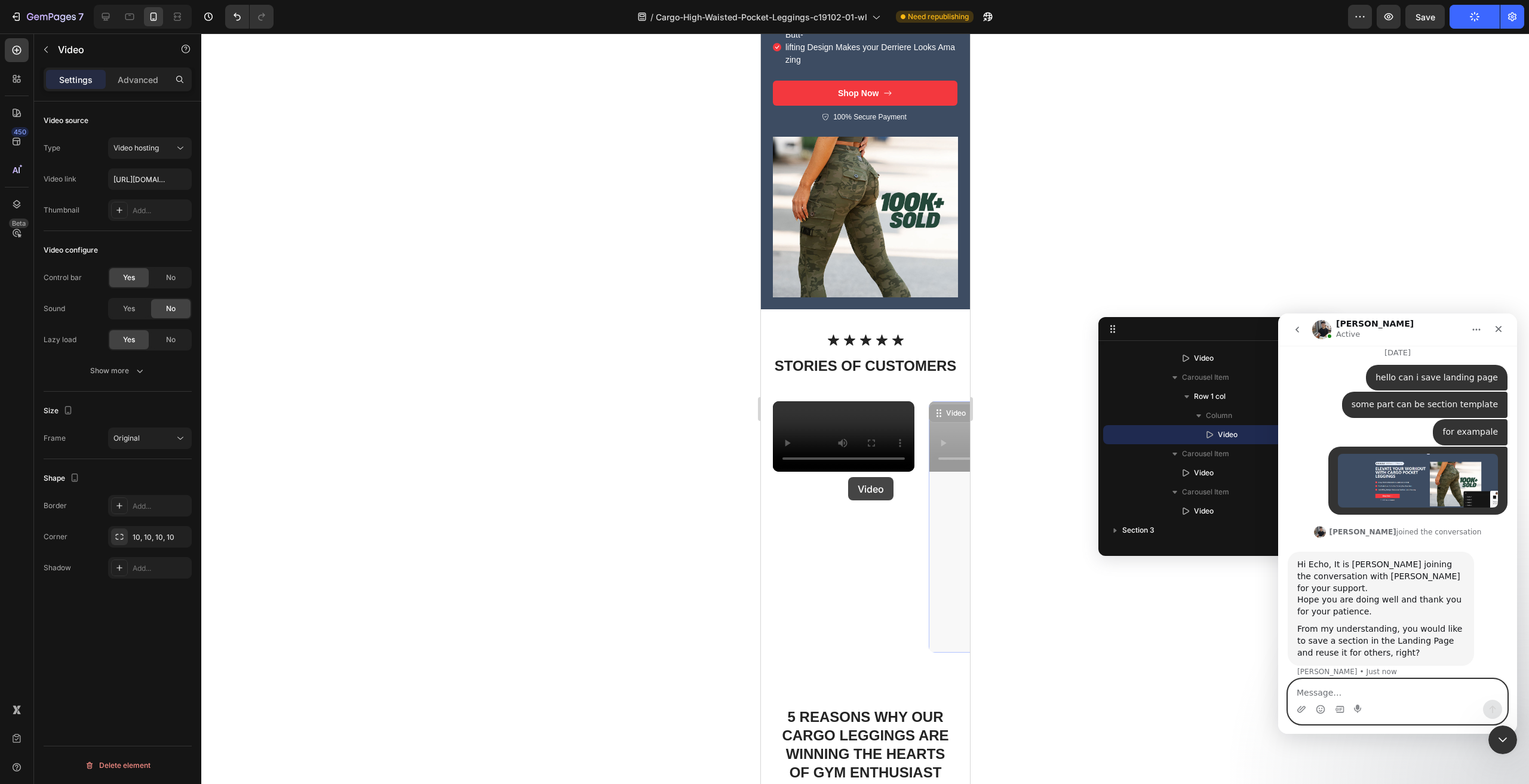
drag, startPoint x: 936, startPoint y: 489, endPoint x: 925, endPoint y: 484, distance: 12.1
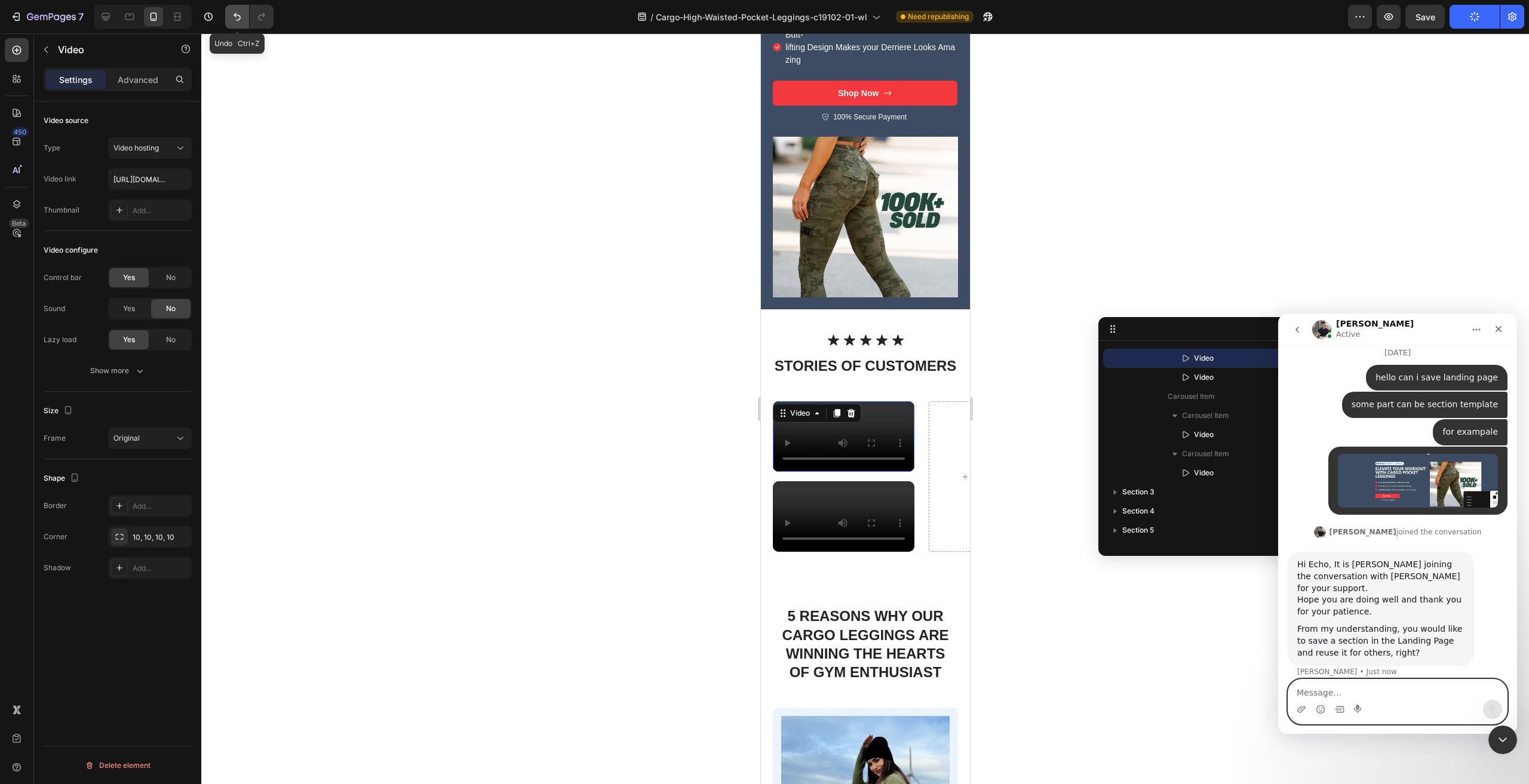
click at [237, 14] on icon "Undo/Redo" at bounding box center [237, 17] width 12 height 12
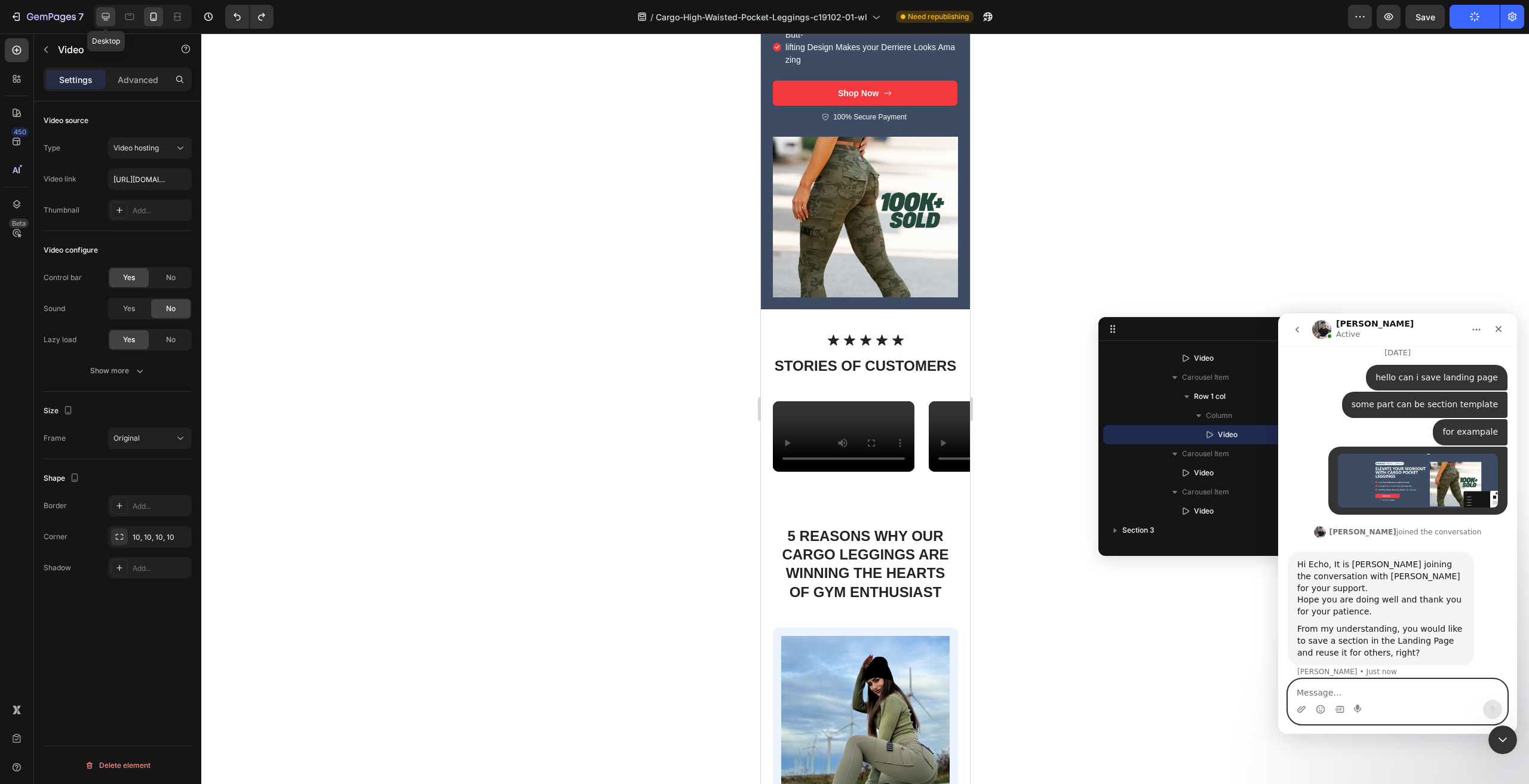
click at [107, 16] on icon at bounding box center [106, 17] width 12 height 12
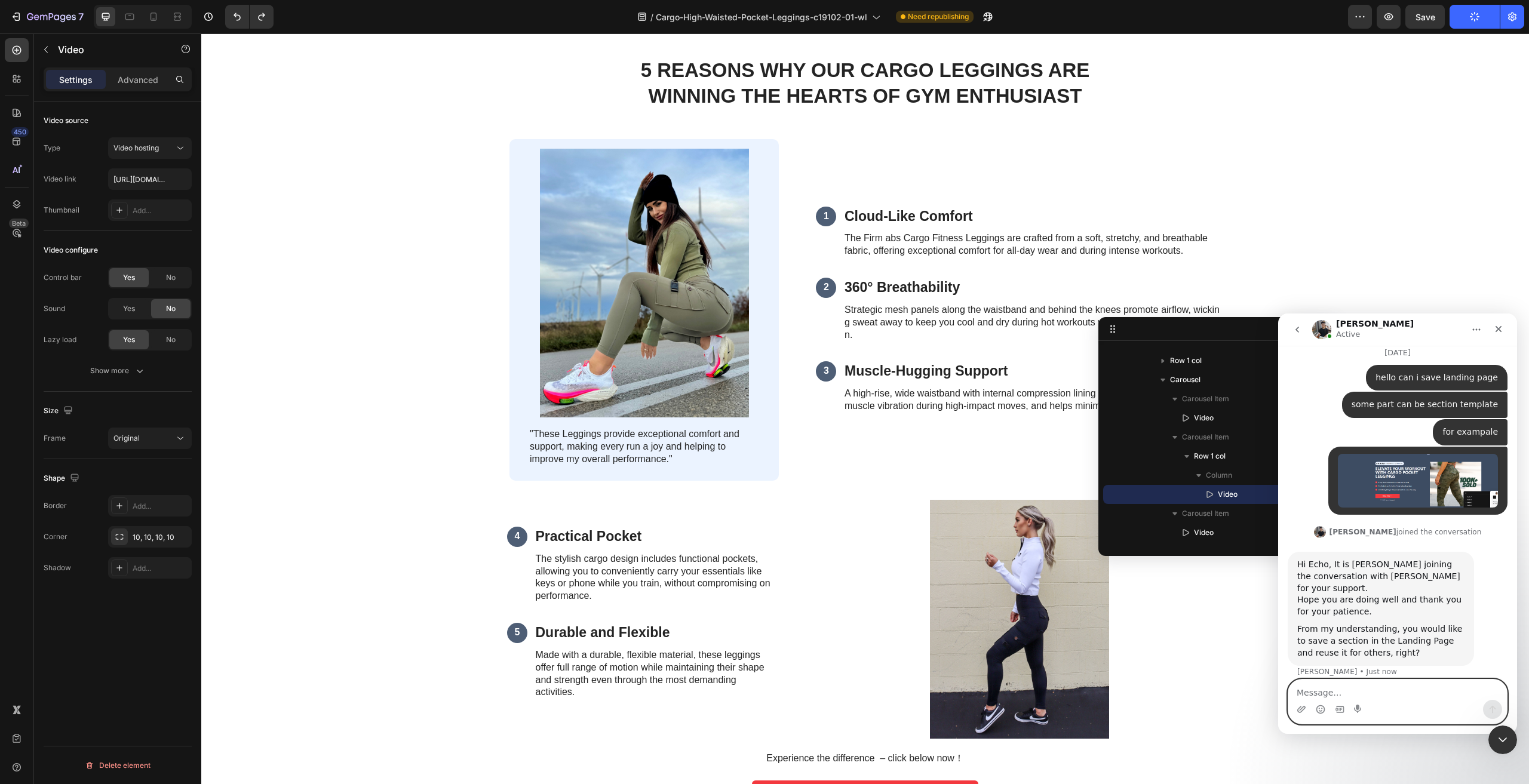
scroll to position [871, 0]
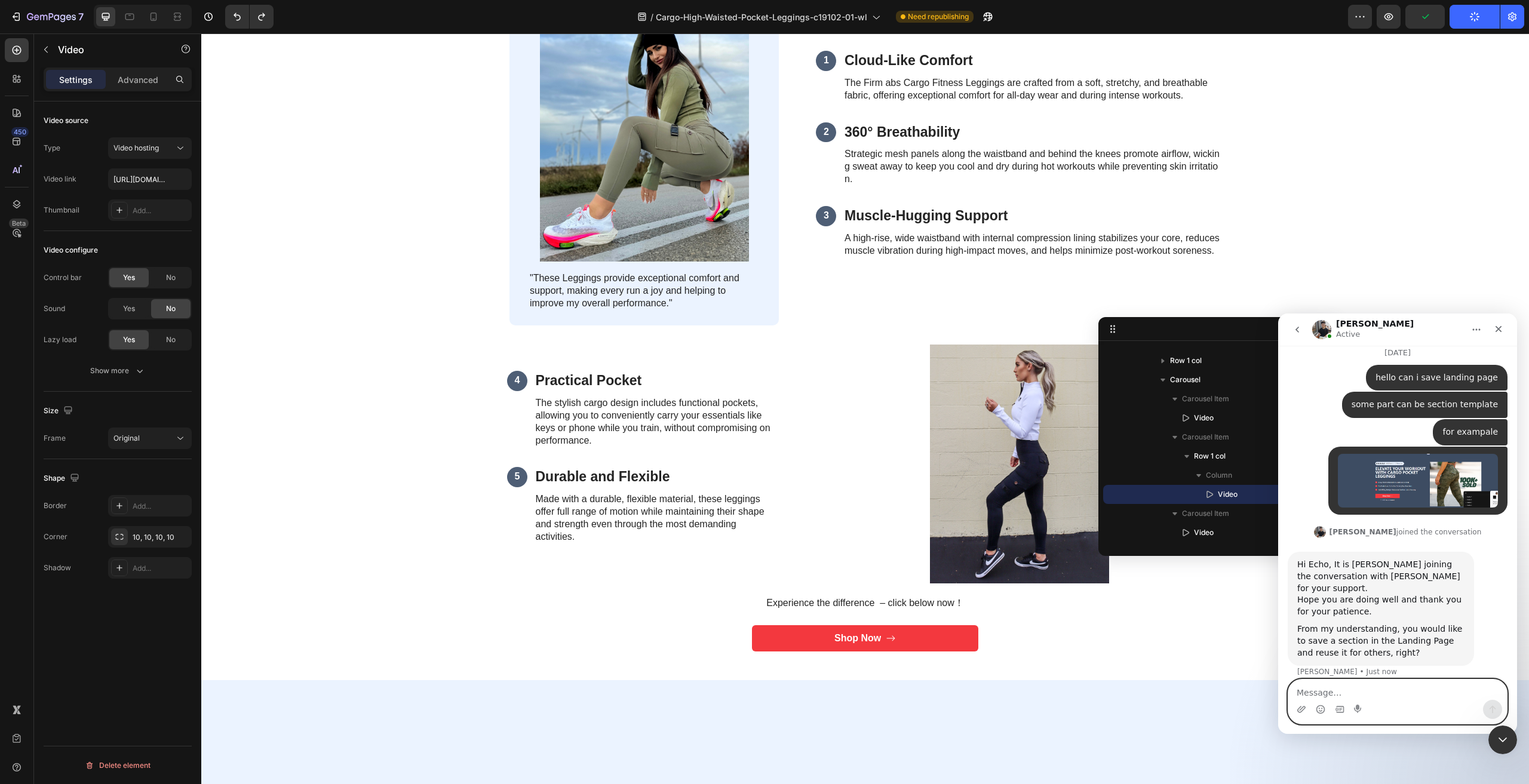
click at [1376, 696] on textarea "Message…" at bounding box center [1397, 690] width 219 height 20
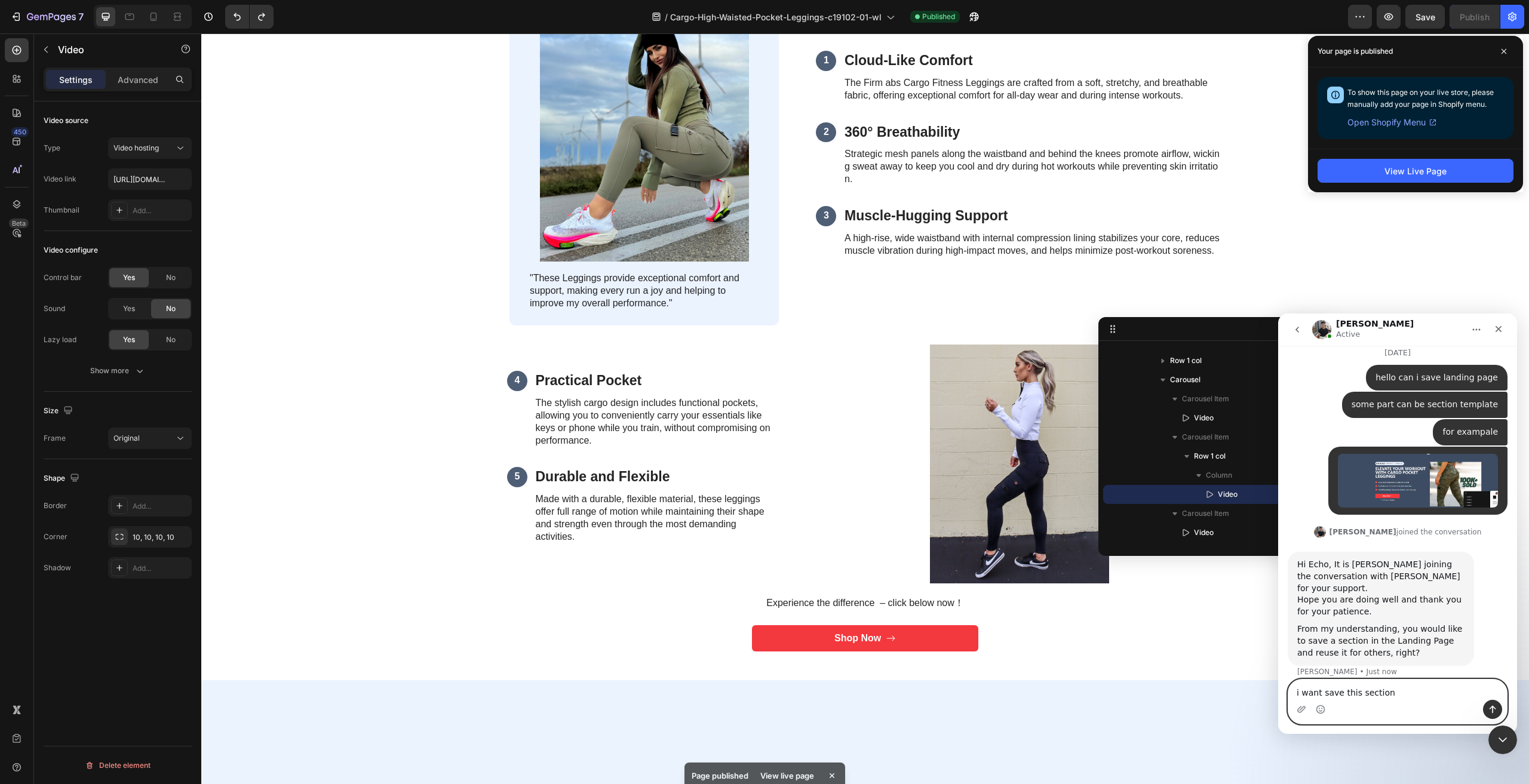
type textarea "i want save this section"
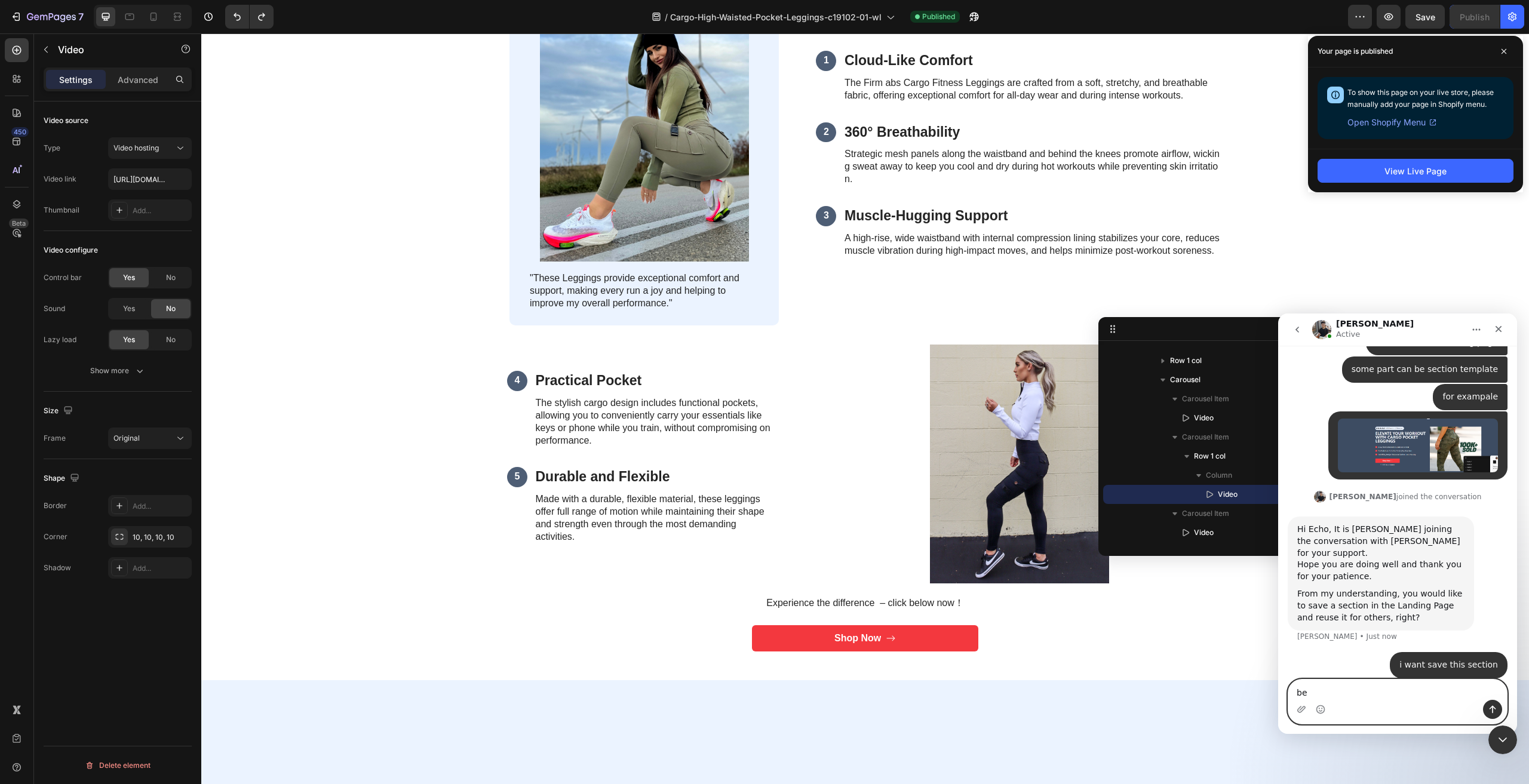
type textarea "b"
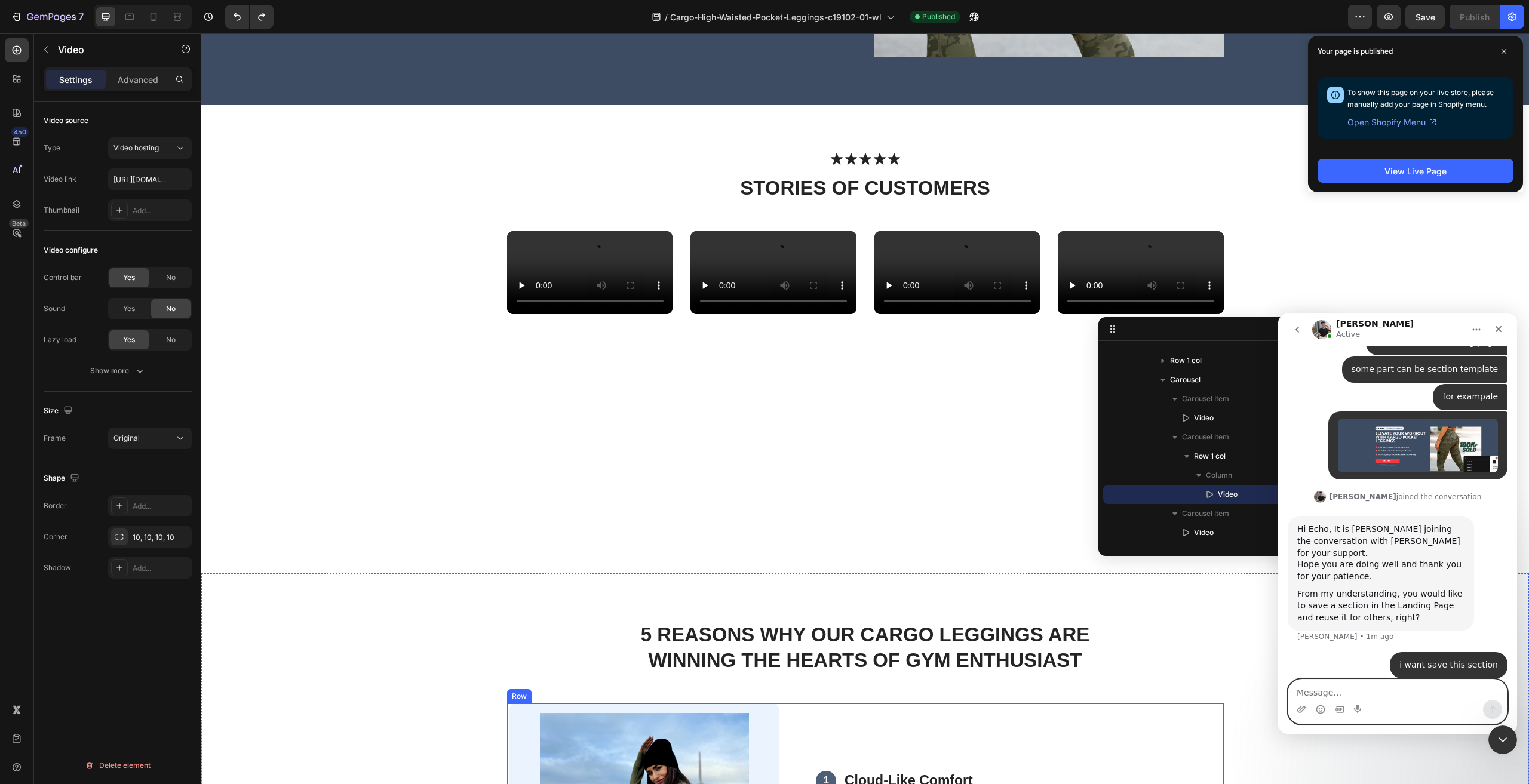
scroll to position [214, 0]
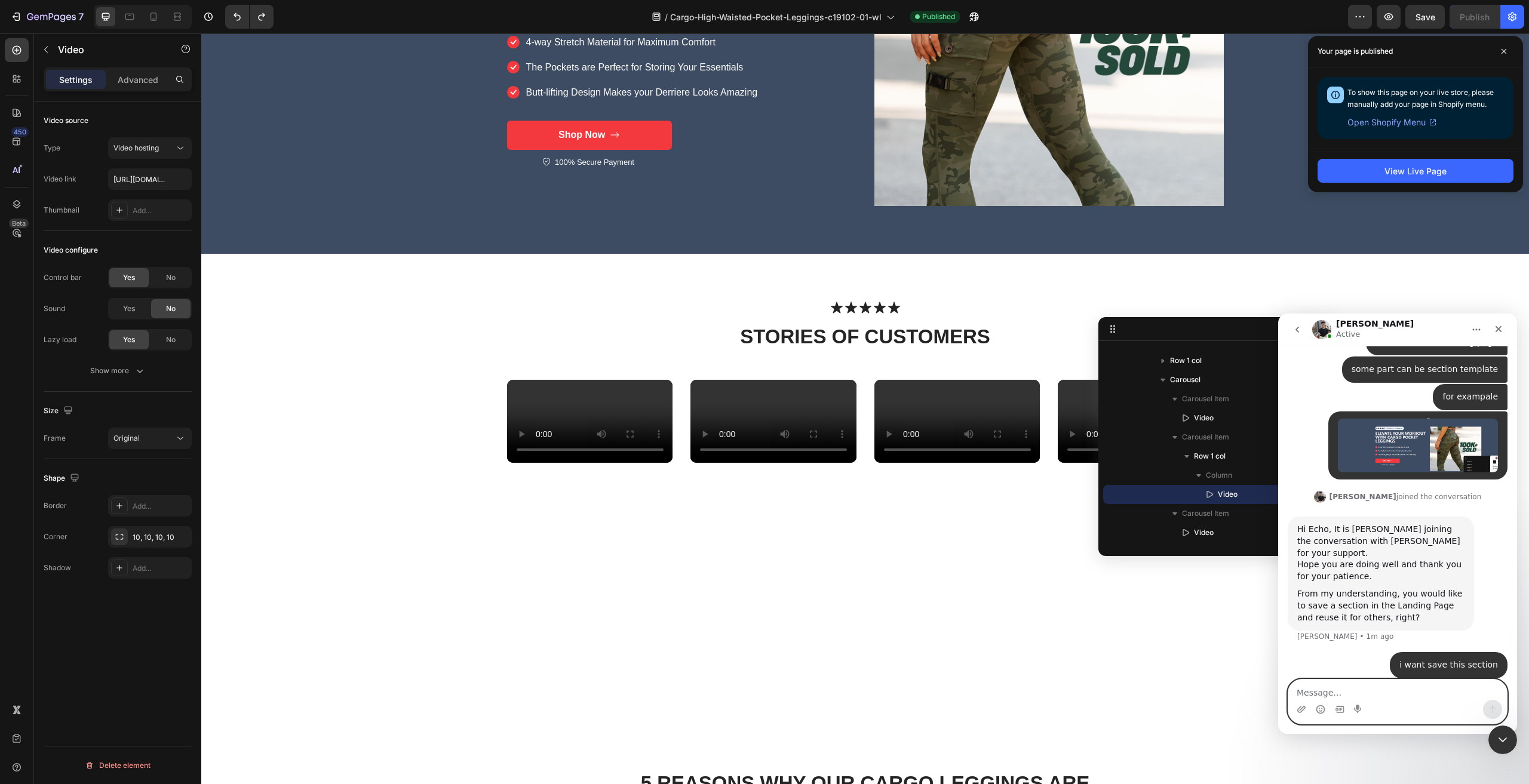
click at [1366, 686] on textarea "Message…" at bounding box center [1397, 690] width 219 height 20
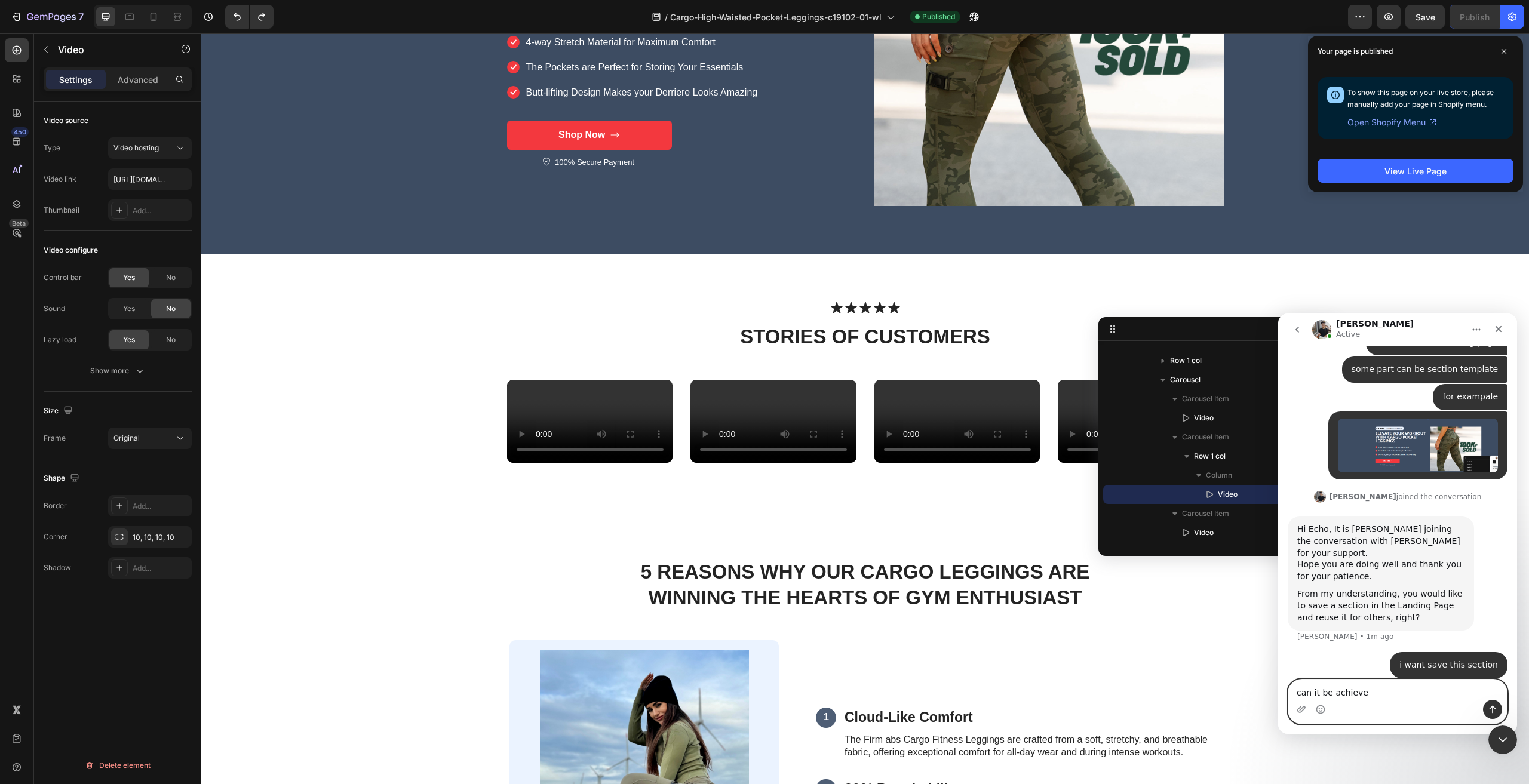
type textarea "can it be achieved"
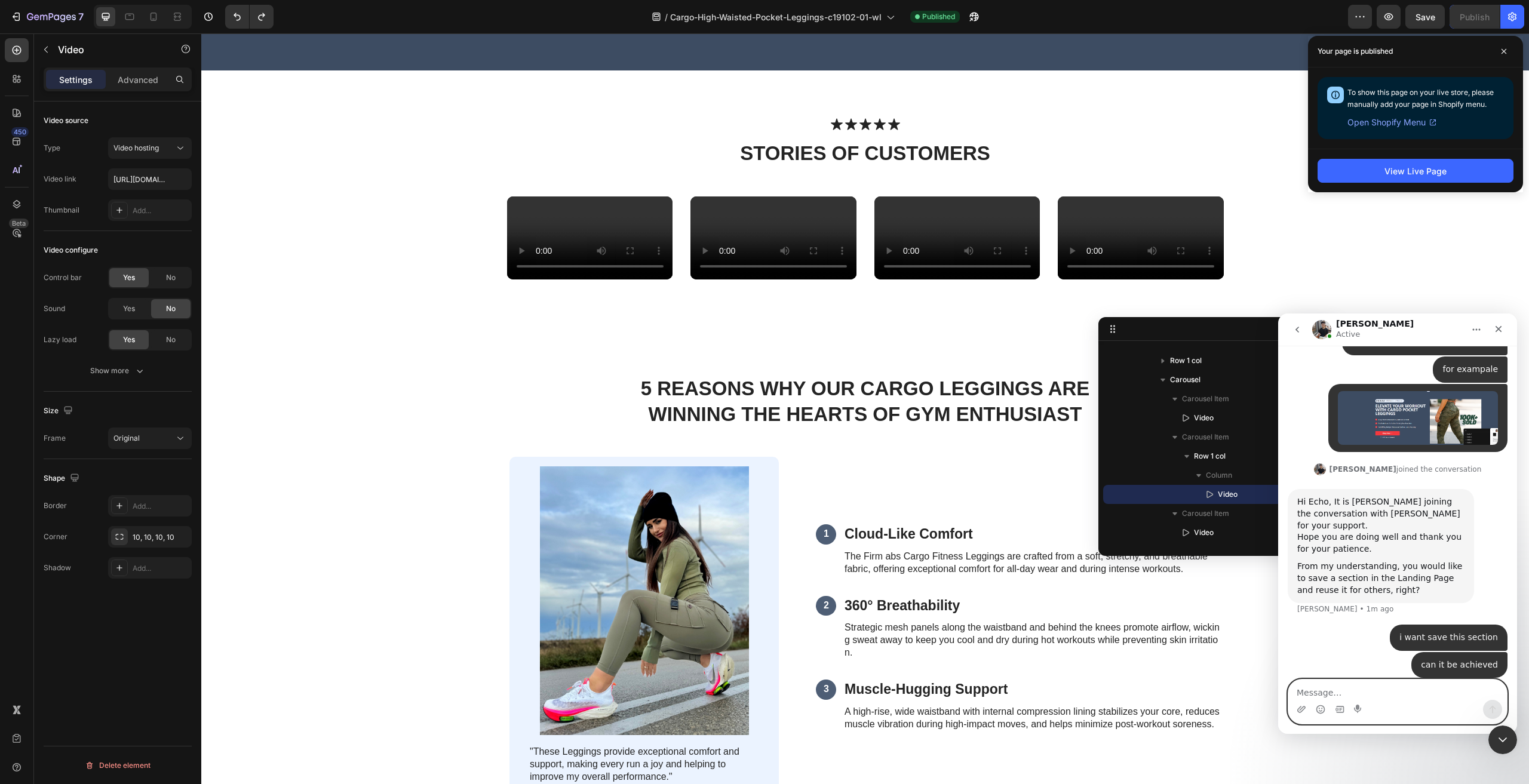
scroll to position [418, 0]
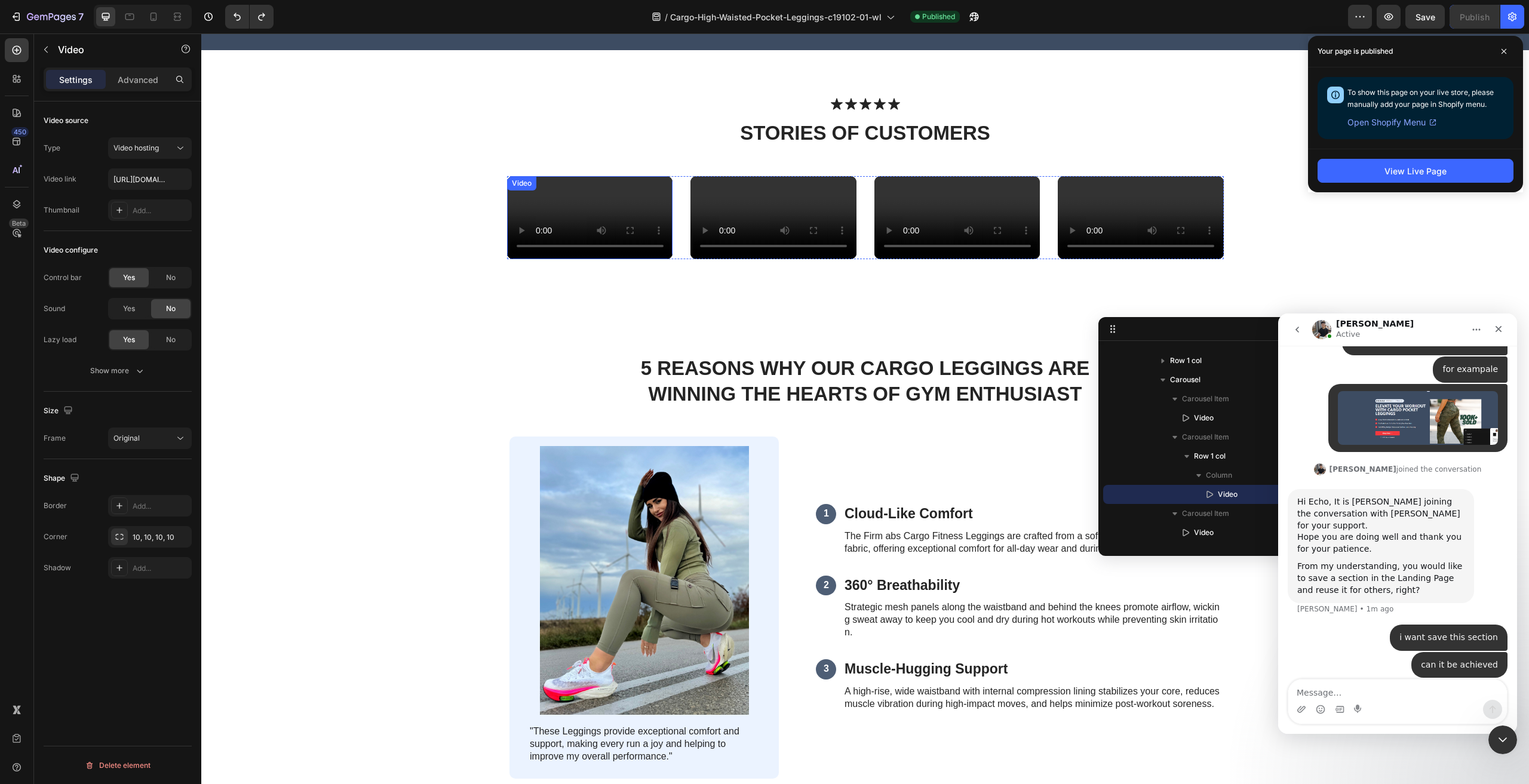
click at [547, 259] on video at bounding box center [590, 218] width 166 height 83
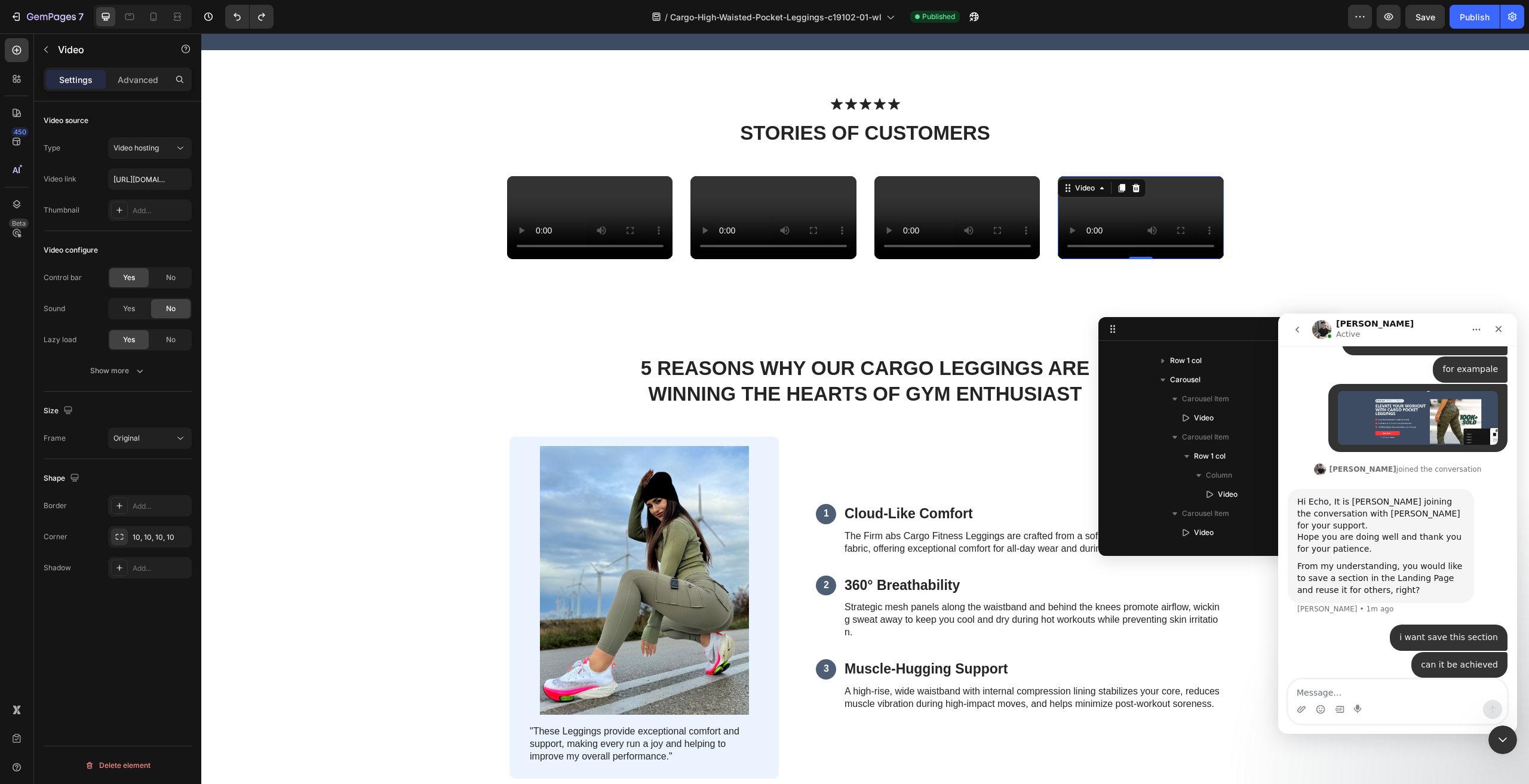
click at [1166, 243] on video at bounding box center [1140, 218] width 166 height 83
click at [1501, 326] on icon "Close" at bounding box center [1499, 329] width 7 height 7
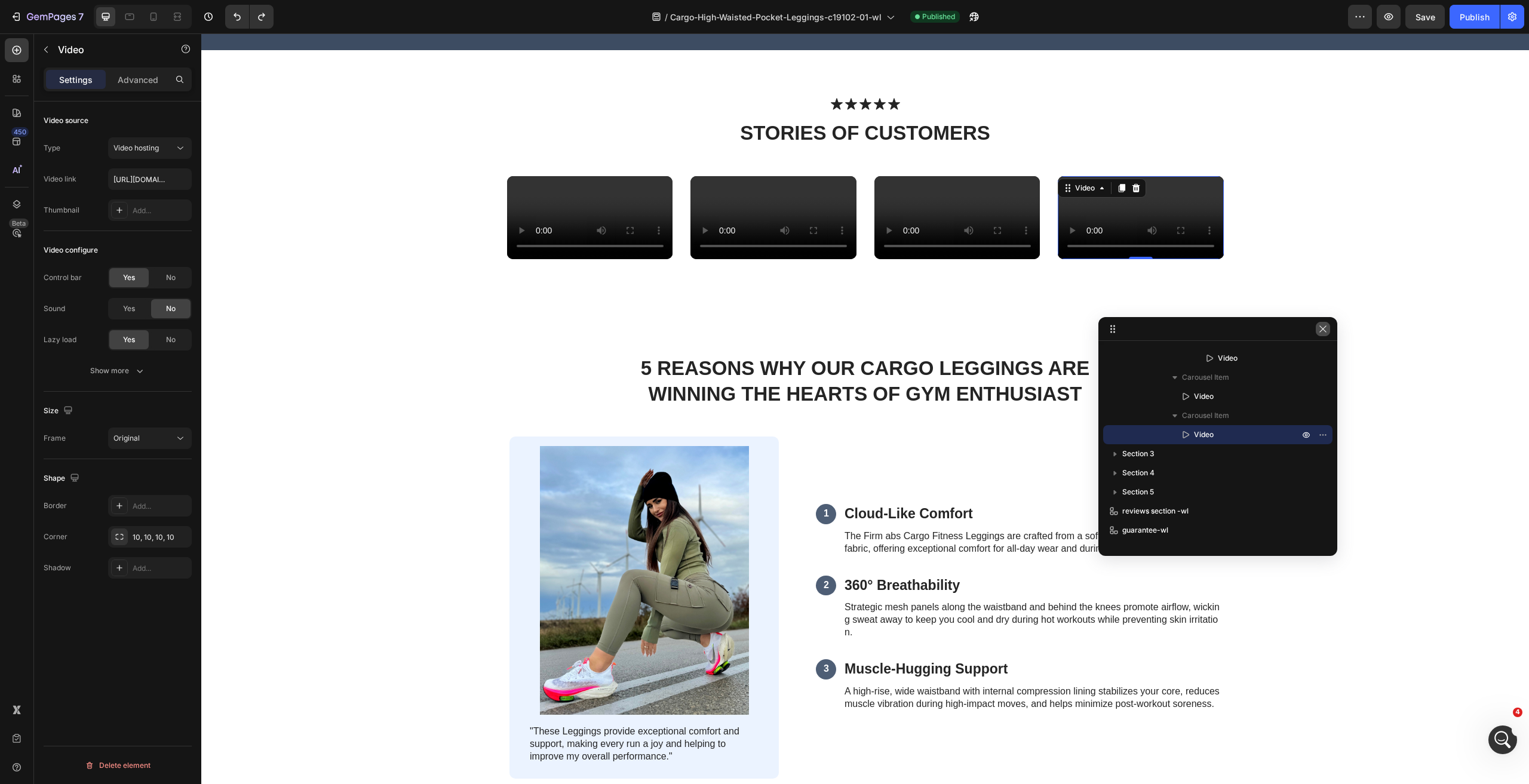
scroll to position [1620, 0]
click at [1320, 330] on icon "button" at bounding box center [1322, 328] width 9 height 9
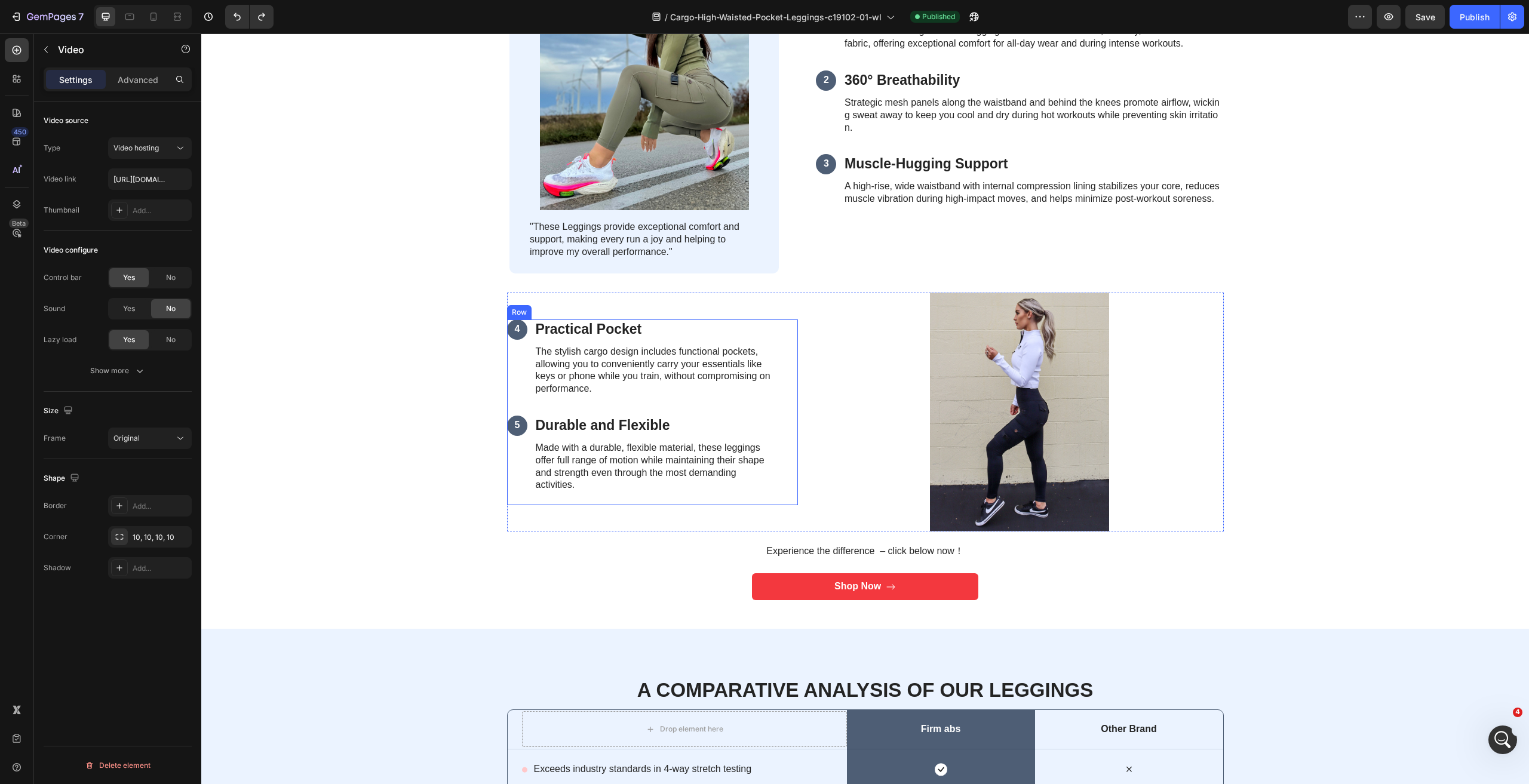
click at [767, 412] on div "4 Text Block Practical Pocket Heading The stylish cargo design includes functio…" at bounding box center [643, 412] width 272 height 185
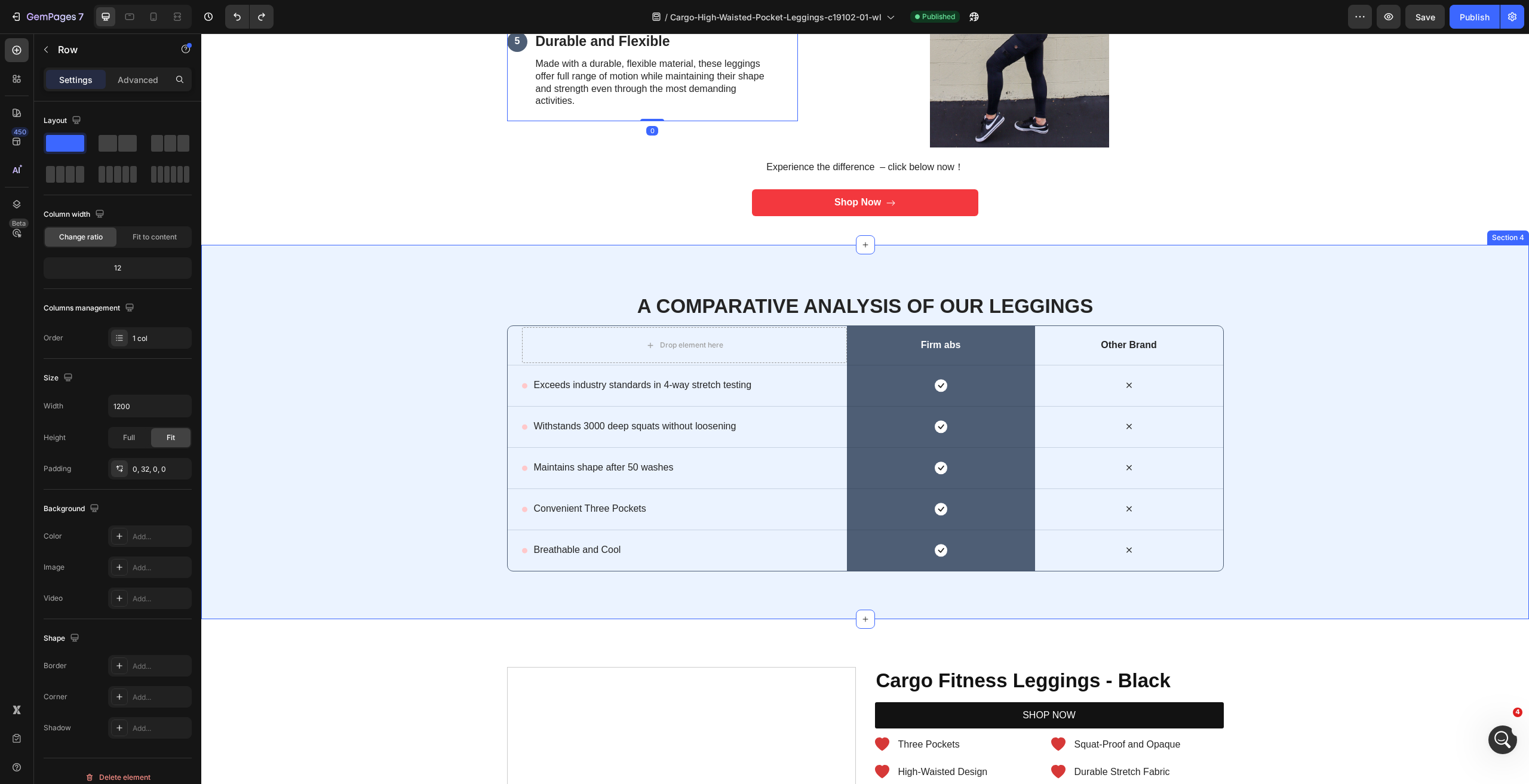
scroll to position [1611, 0]
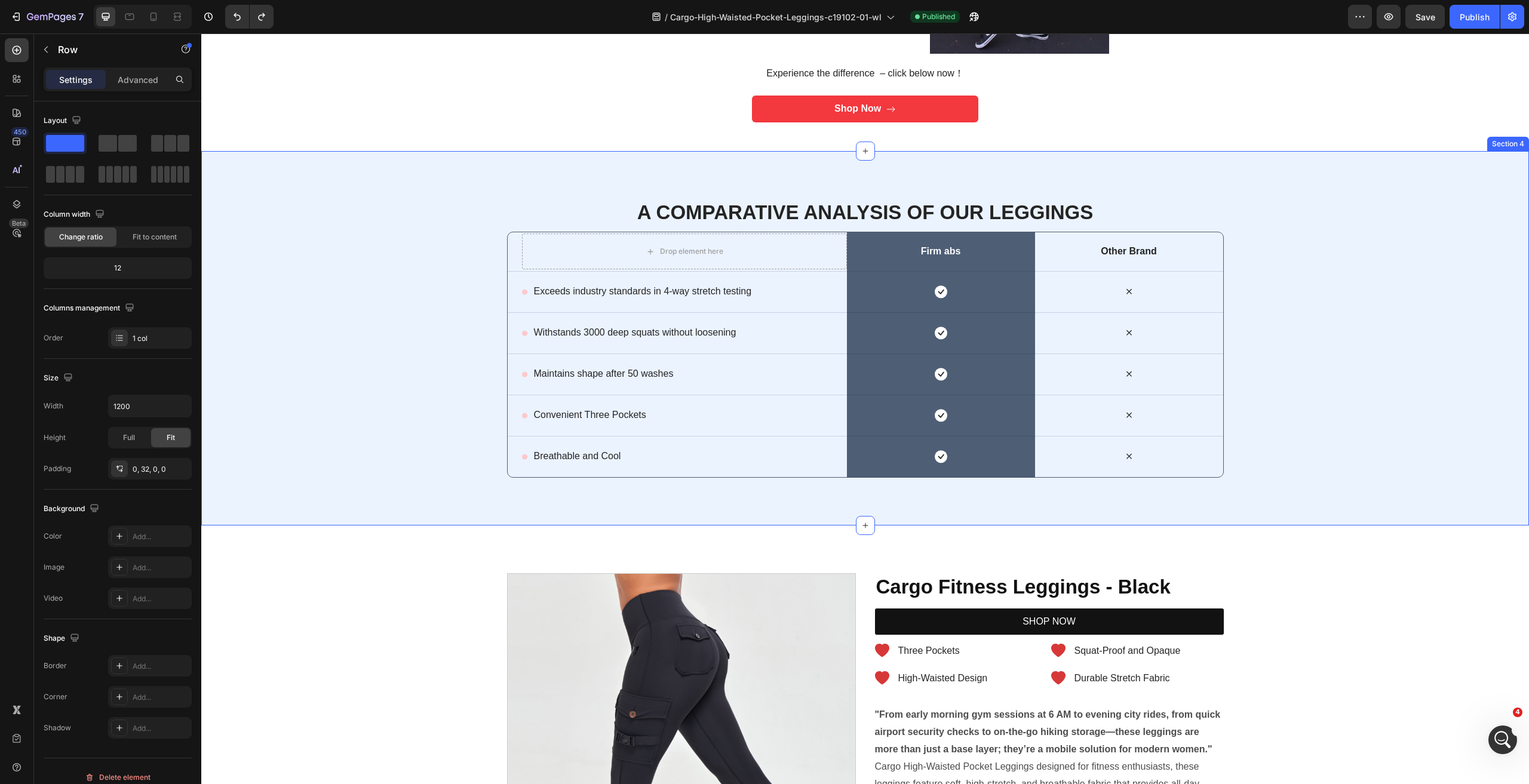
click at [376, 459] on div "A Comparative Analysis of OUR LEGGINGS Heading Row Drop element here Row Firm a…" at bounding box center [865, 338] width 1304 height 279
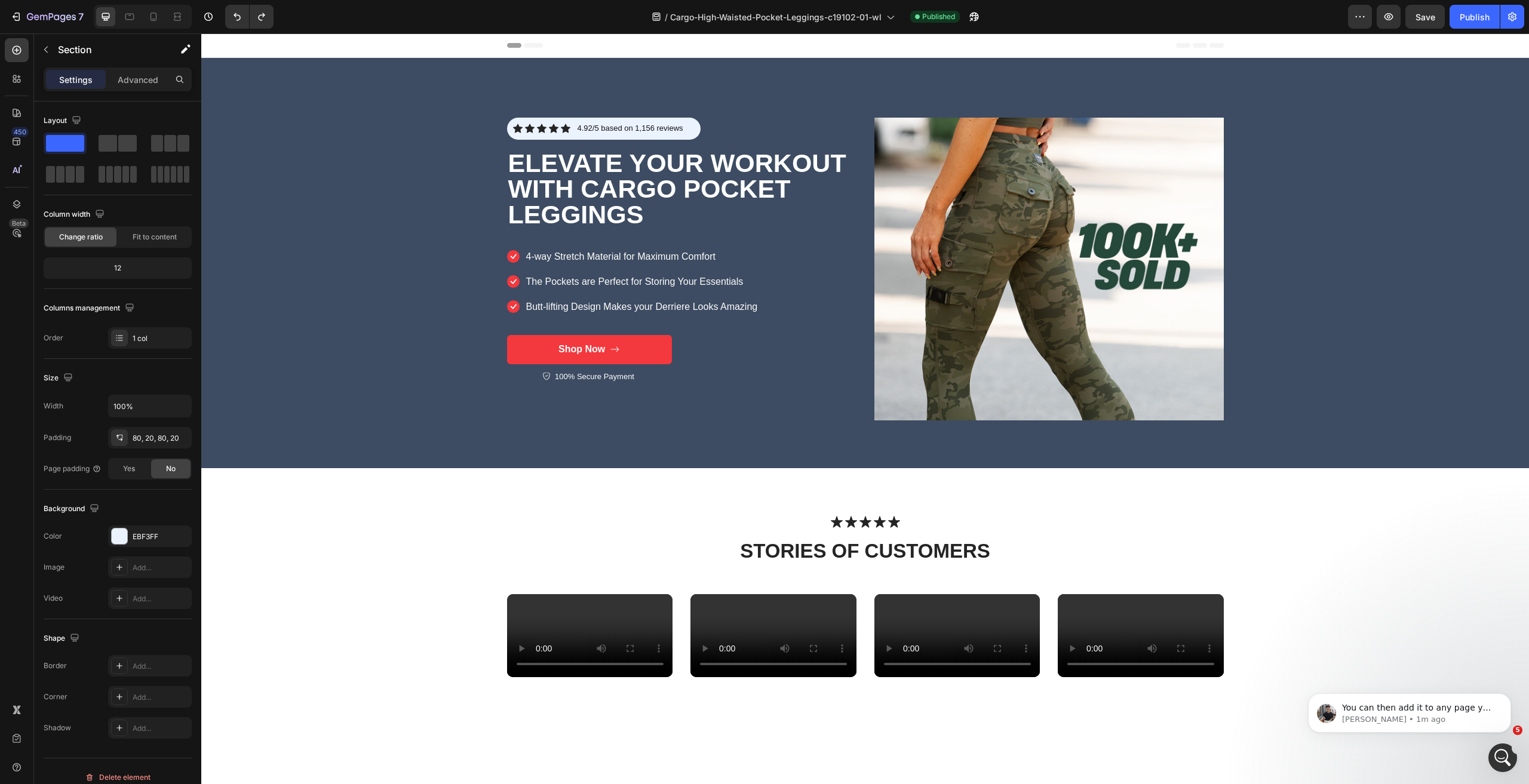
scroll to position [2115, 0]
click at [1429, 717] on p "Tony • 1m ago" at bounding box center [1418, 719] width 154 height 11
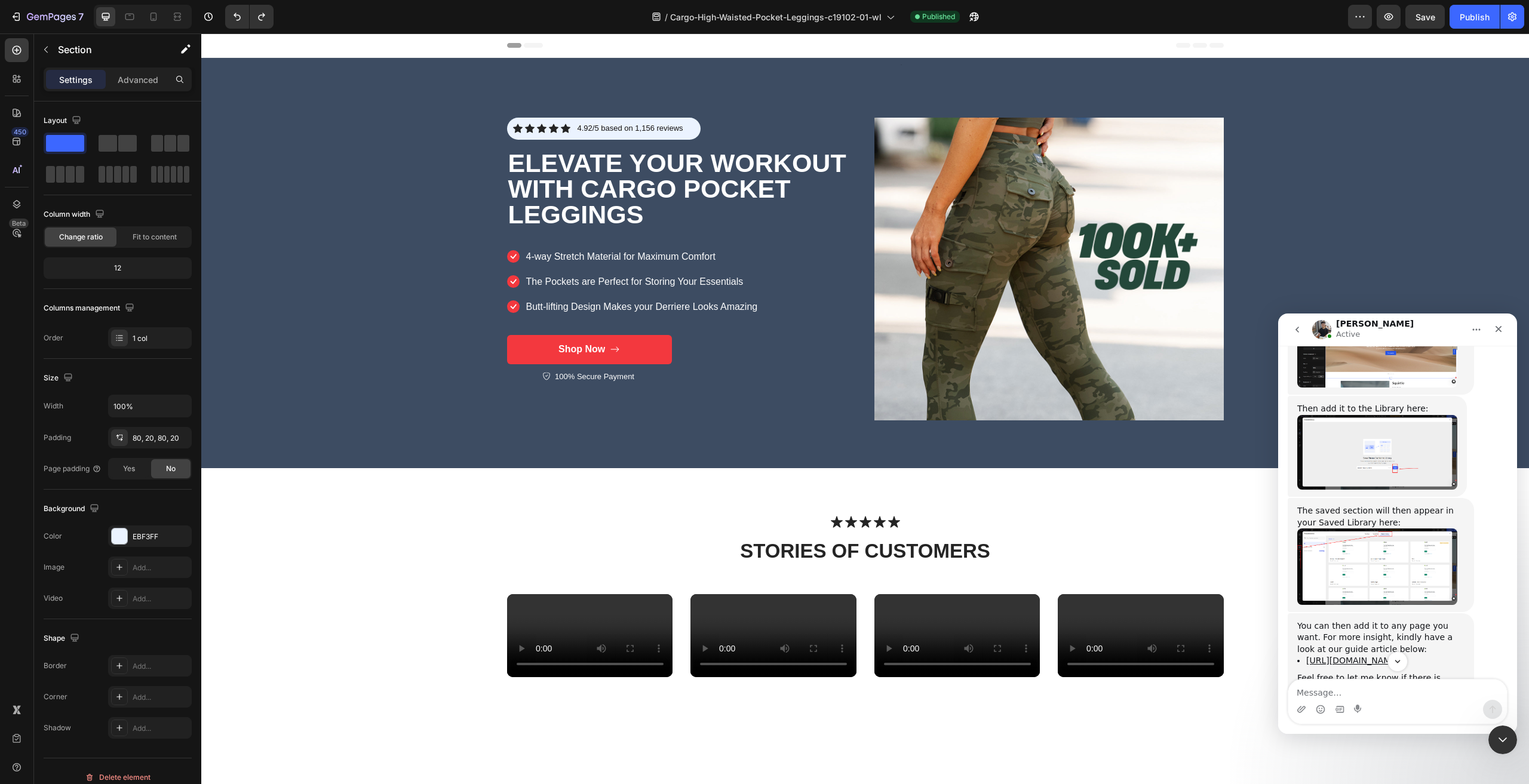
scroll to position [2134, 0]
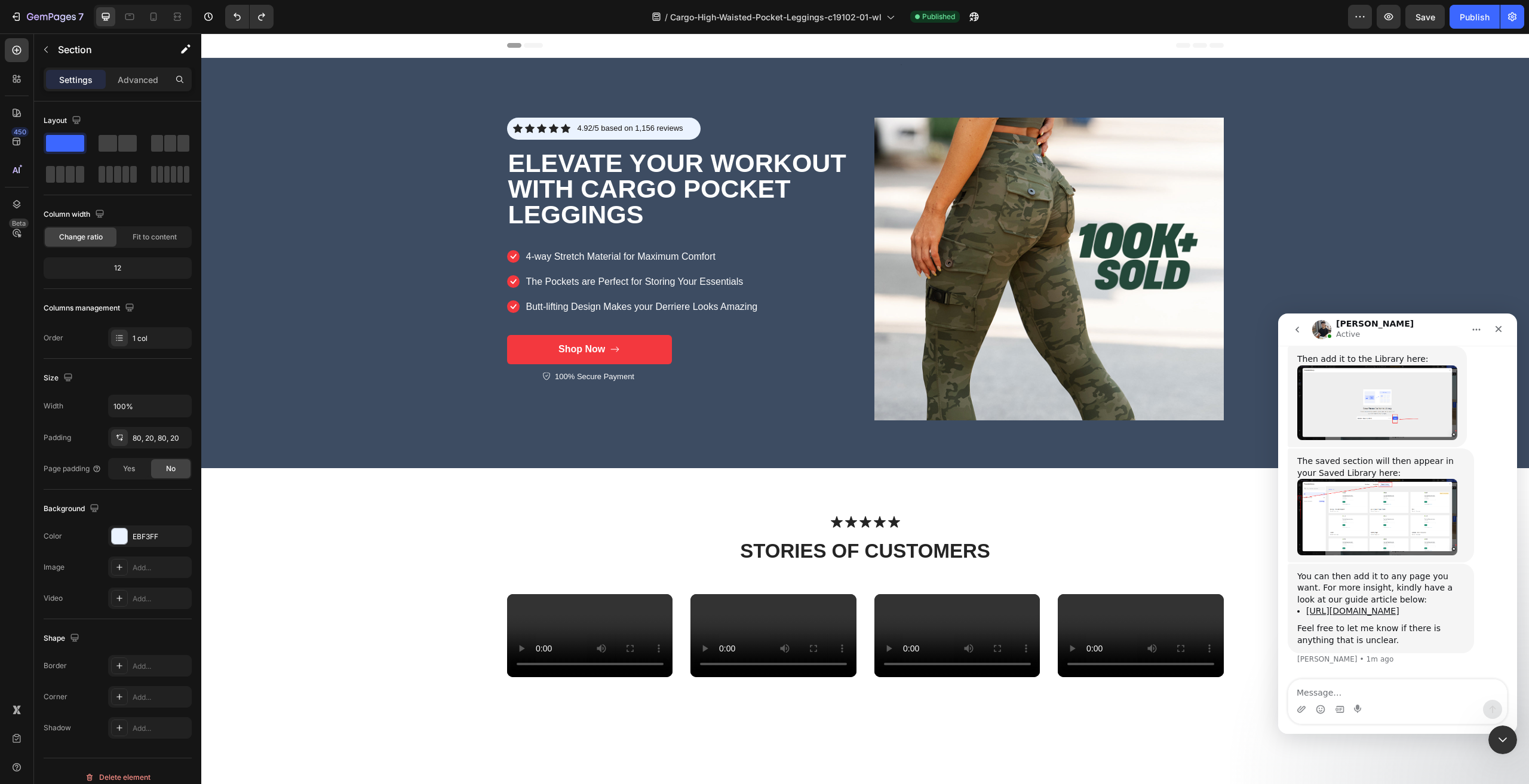
click at [1377, 683] on textarea "Message…" at bounding box center [1397, 690] width 219 height 20
type textarea "i just want it to be a theme section"
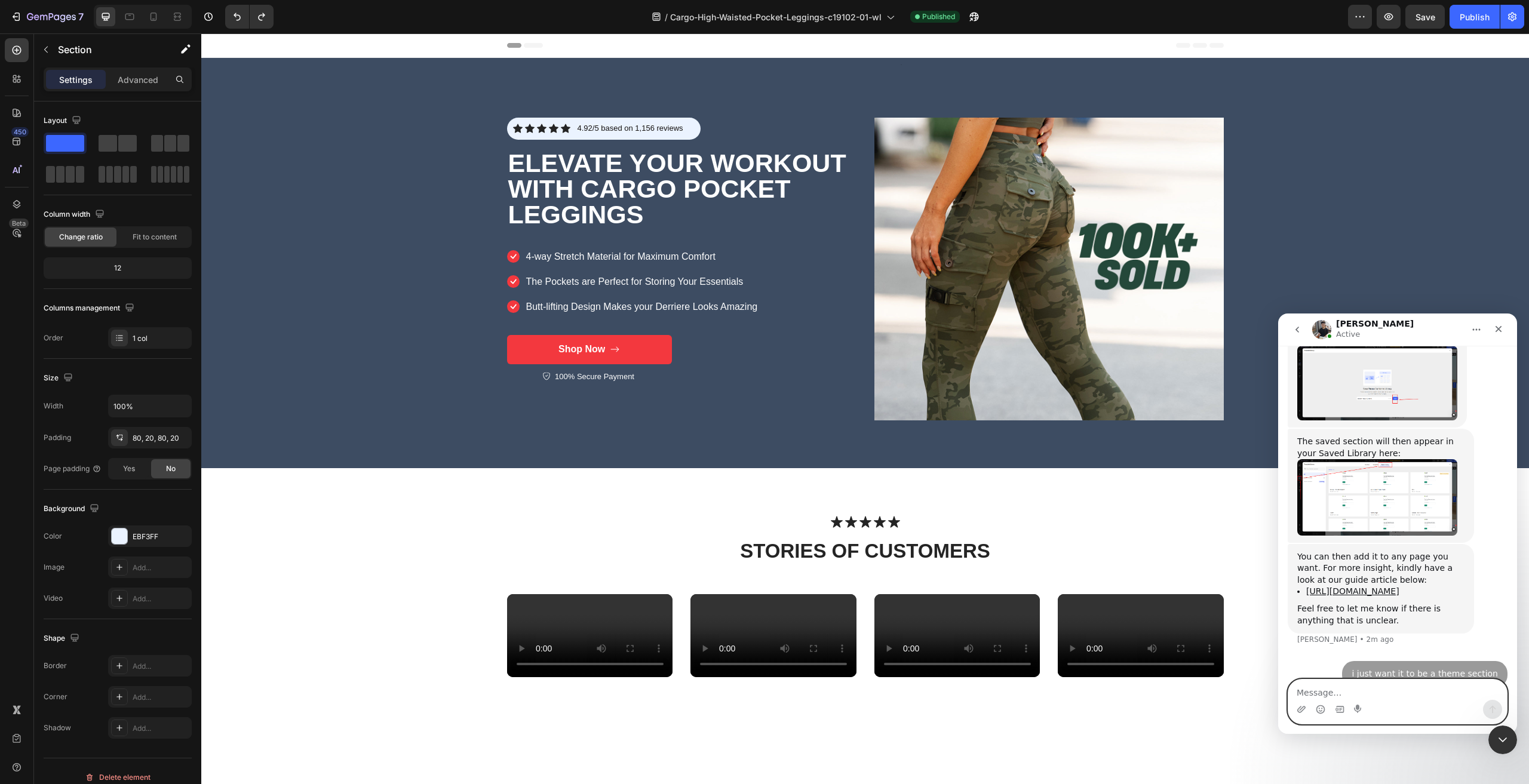
scroll to position [2150, 0]
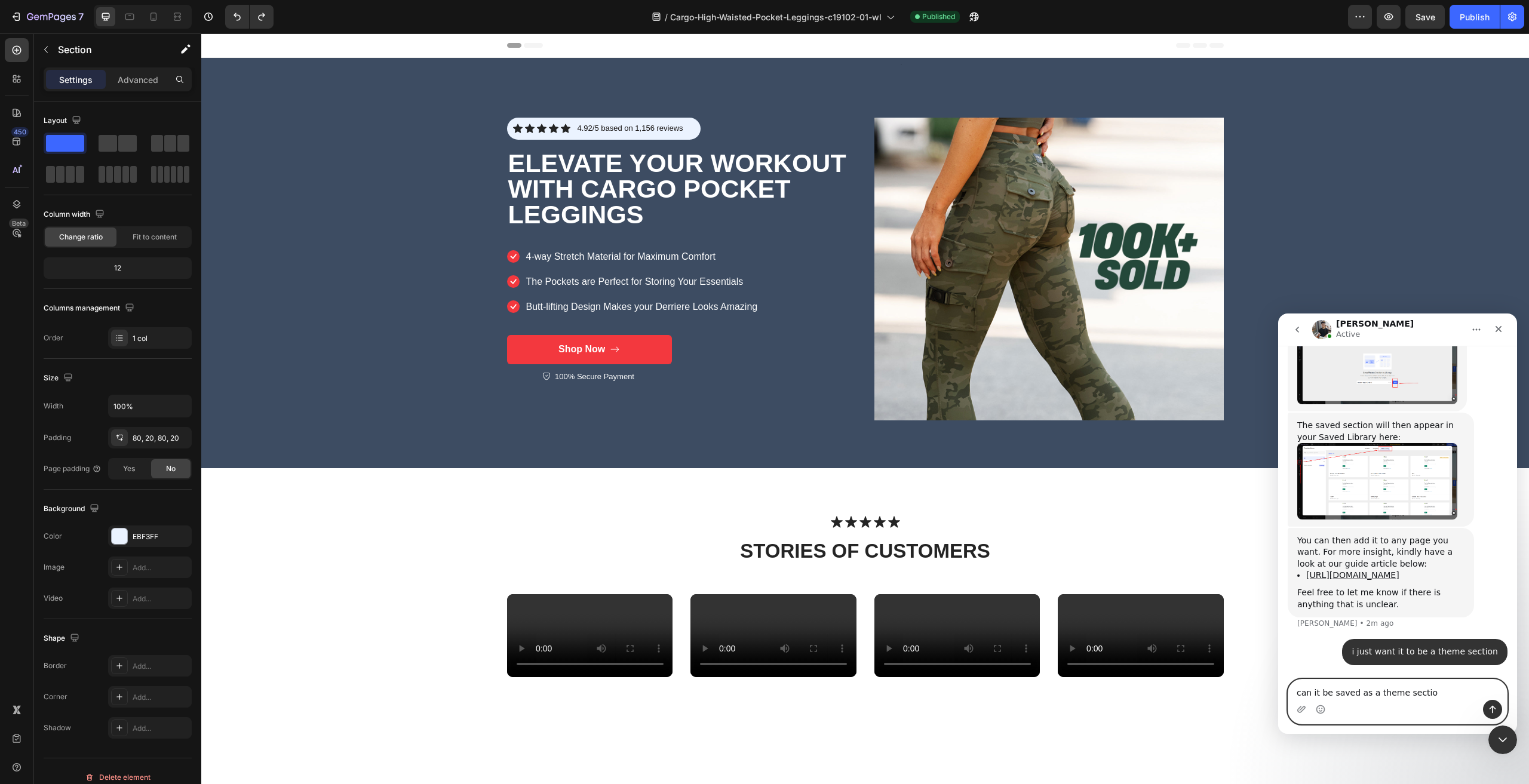
type textarea "can it be saved as a theme section"
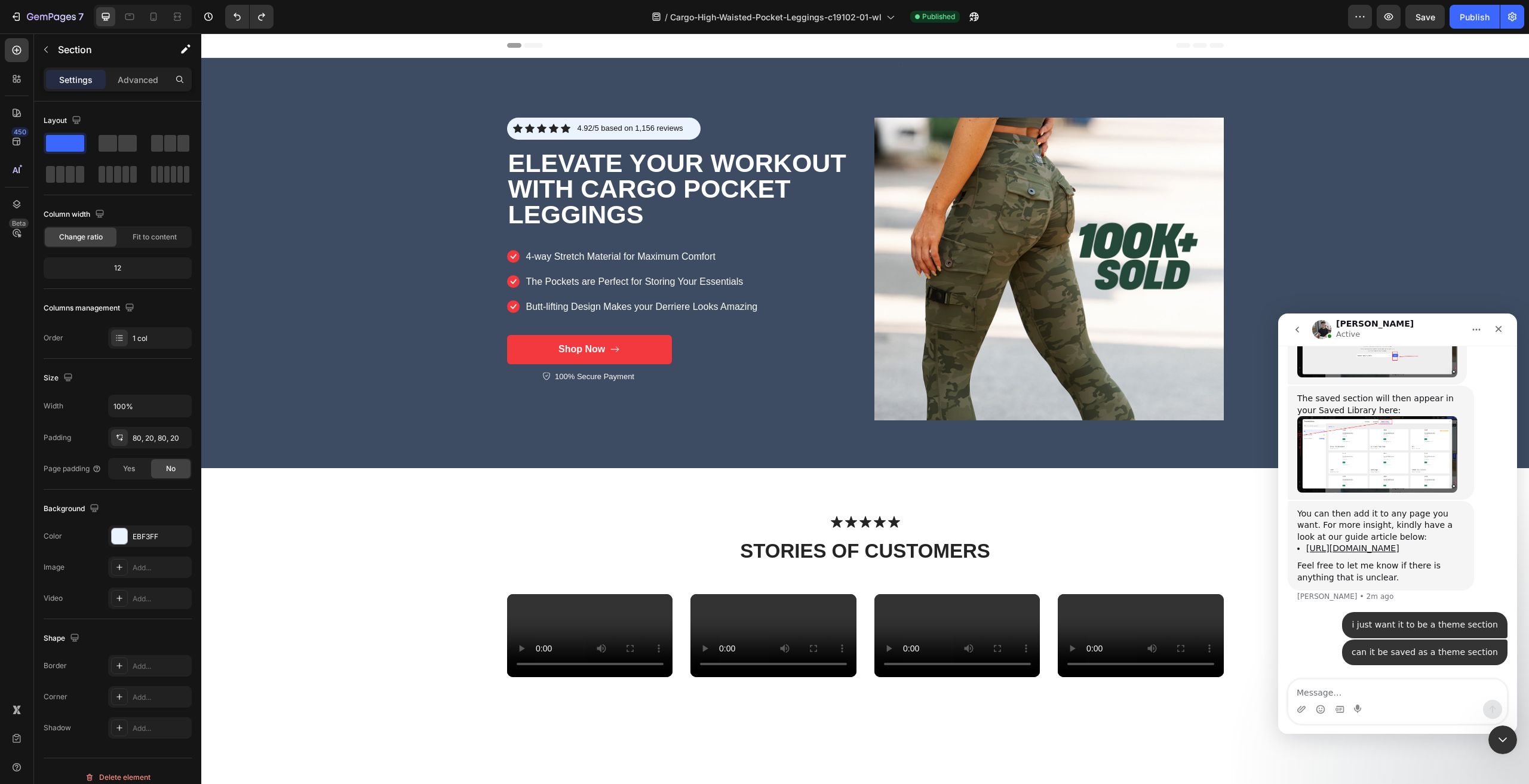
click at [1405, 451] on img "Tony says…" at bounding box center [1378, 453] width 160 height 76
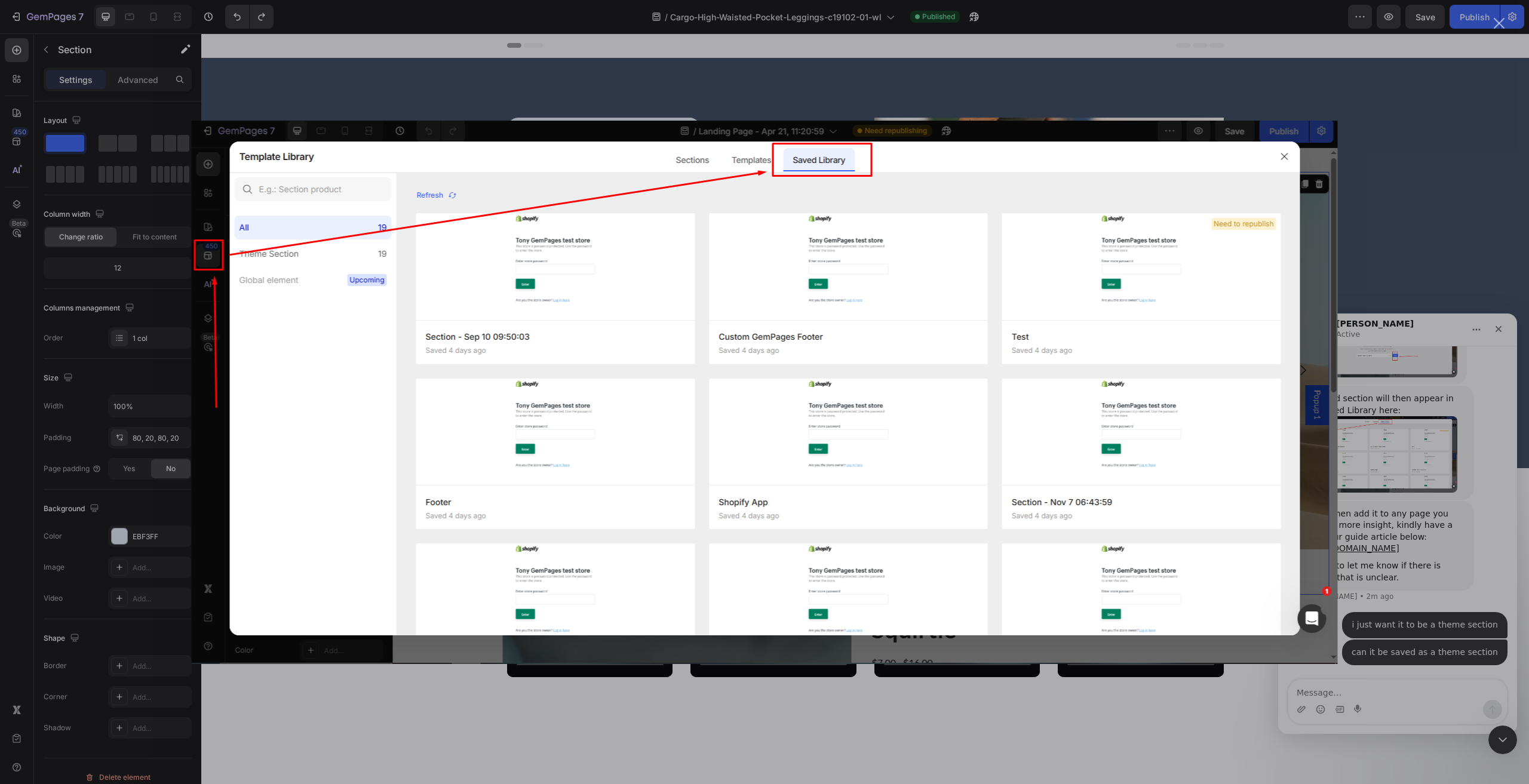
click at [1441, 463] on div "Intercom messenger" at bounding box center [764, 392] width 1529 height 784
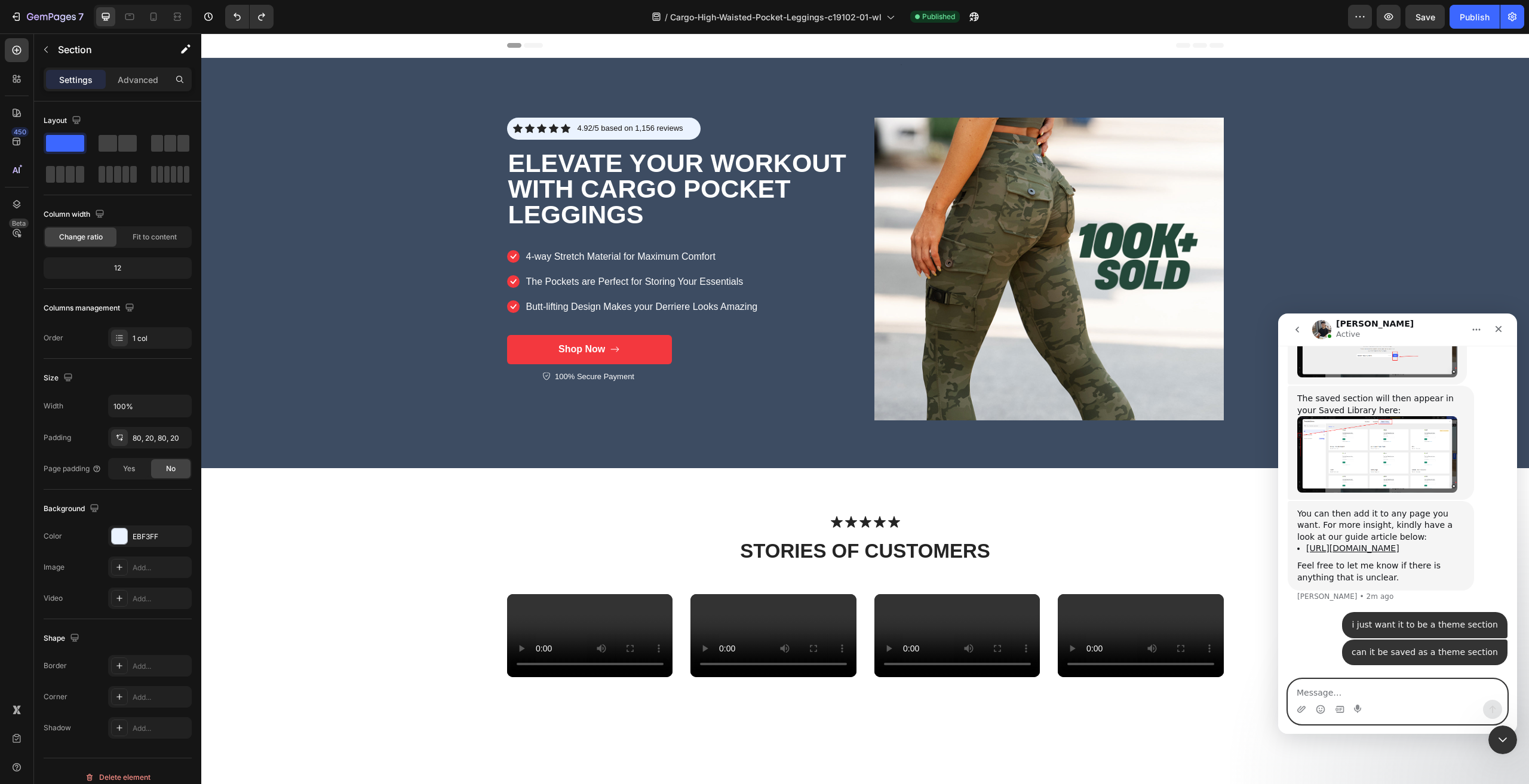
click at [1407, 680] on textarea "Message…" at bounding box center [1397, 690] width 219 height 20
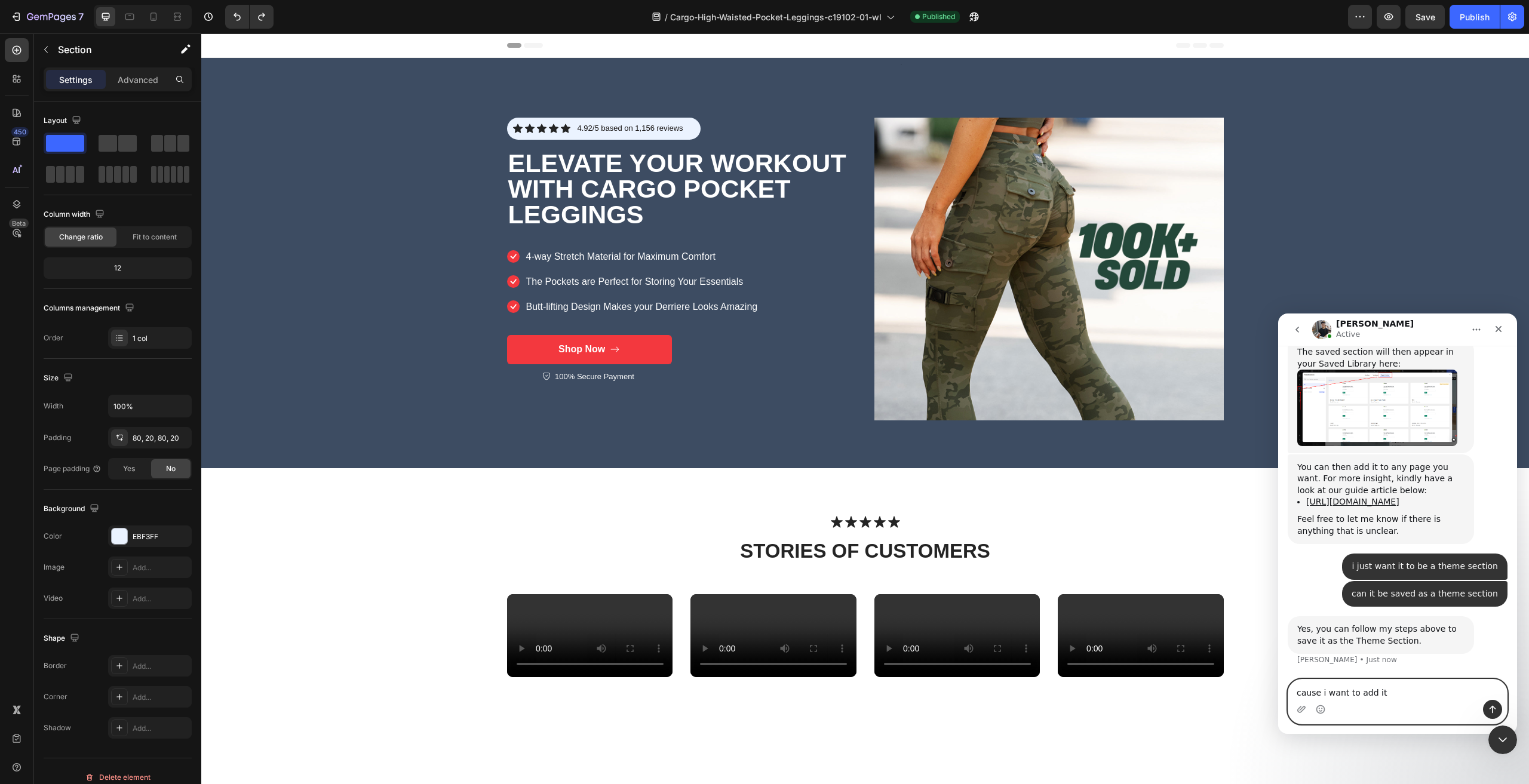
scroll to position [2224, 0]
click at [1408, 692] on textarea "cause i want to add it" at bounding box center [1397, 690] width 219 height 20
type textarea "c"
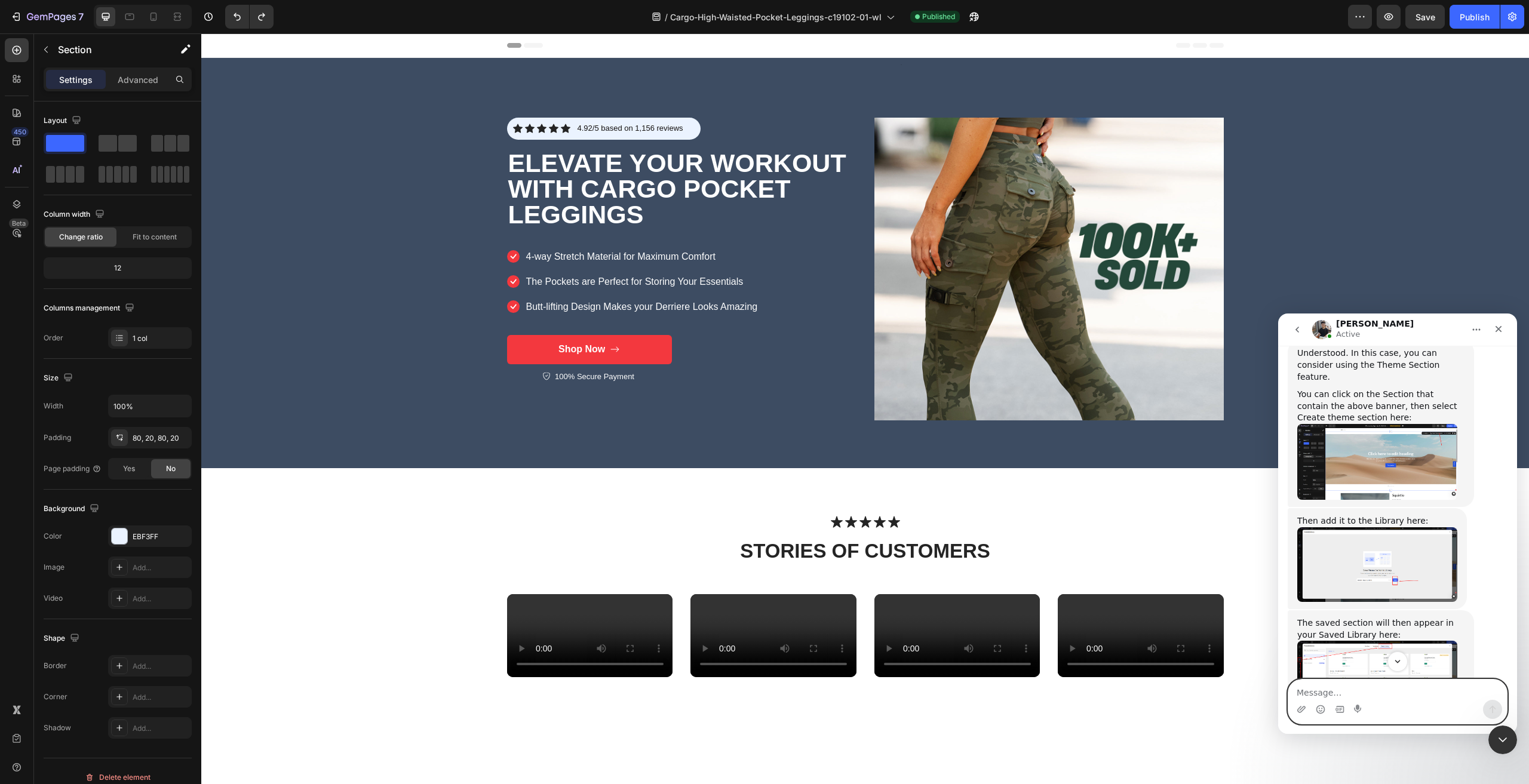
scroll to position [1926, 0]
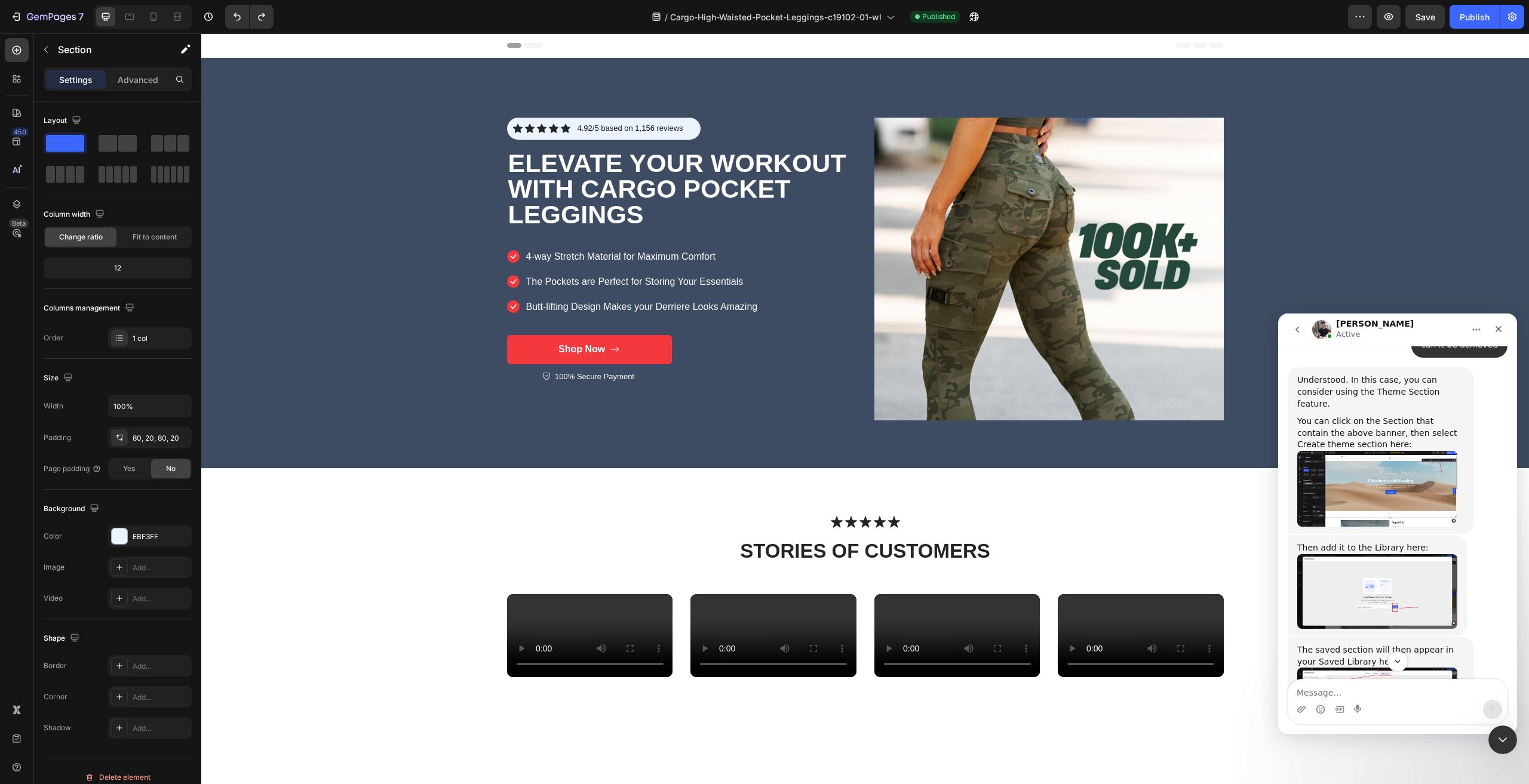
click at [1345, 577] on img "Tony says…" at bounding box center [1378, 591] width 160 height 75
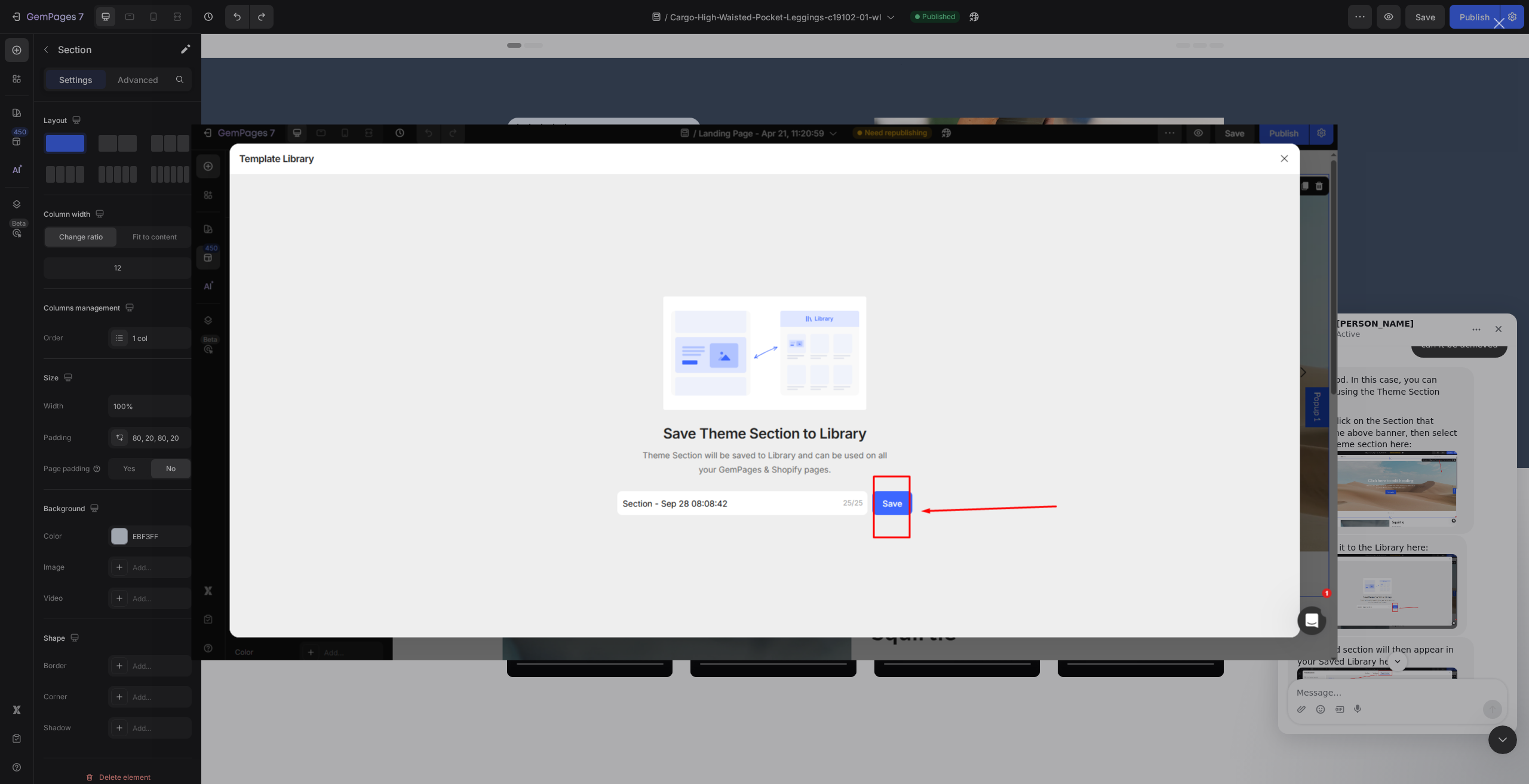
scroll to position [0, 0]
click at [1368, 578] on div "Intercom messenger" at bounding box center [764, 392] width 1529 height 784
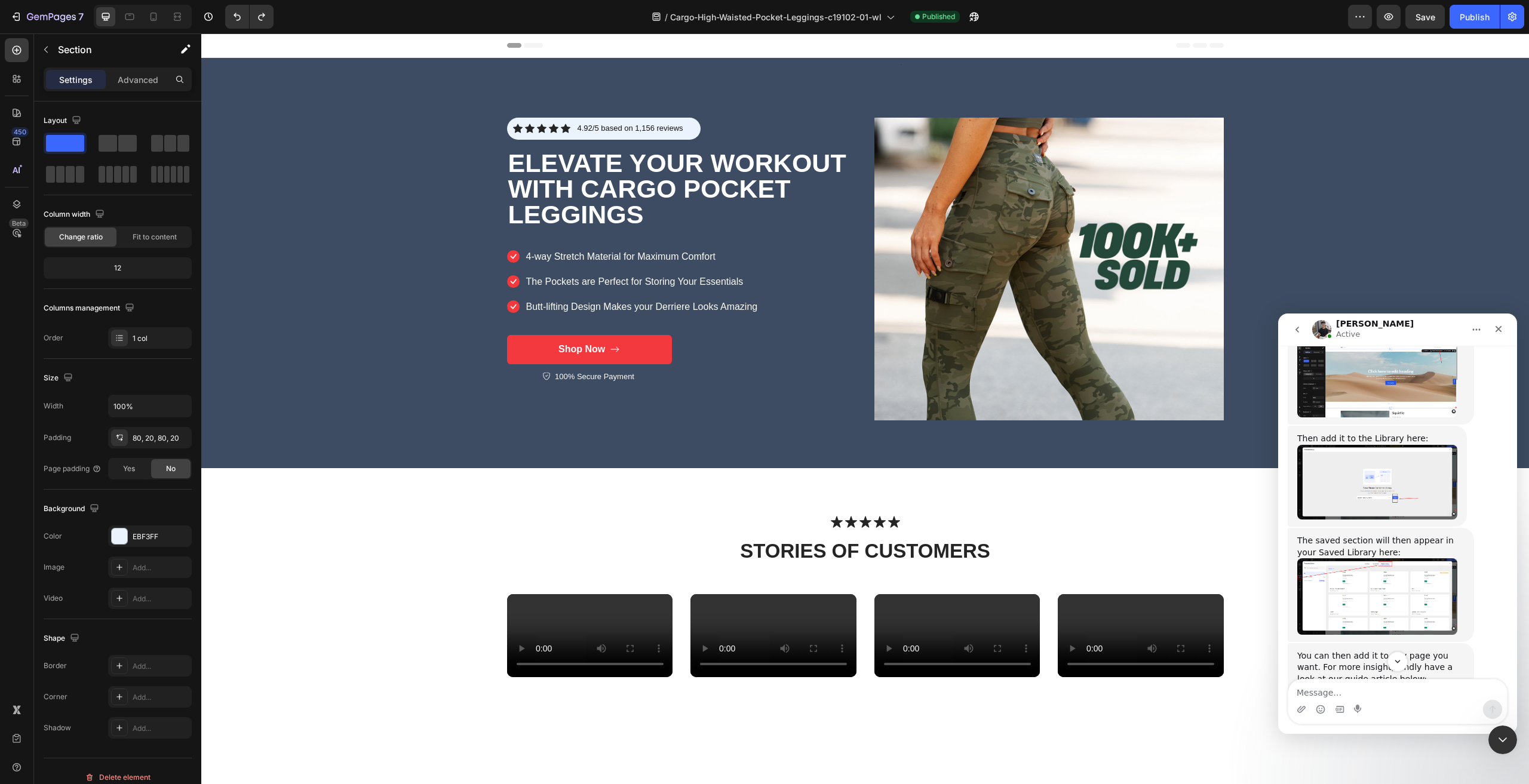
scroll to position [2046, 0]
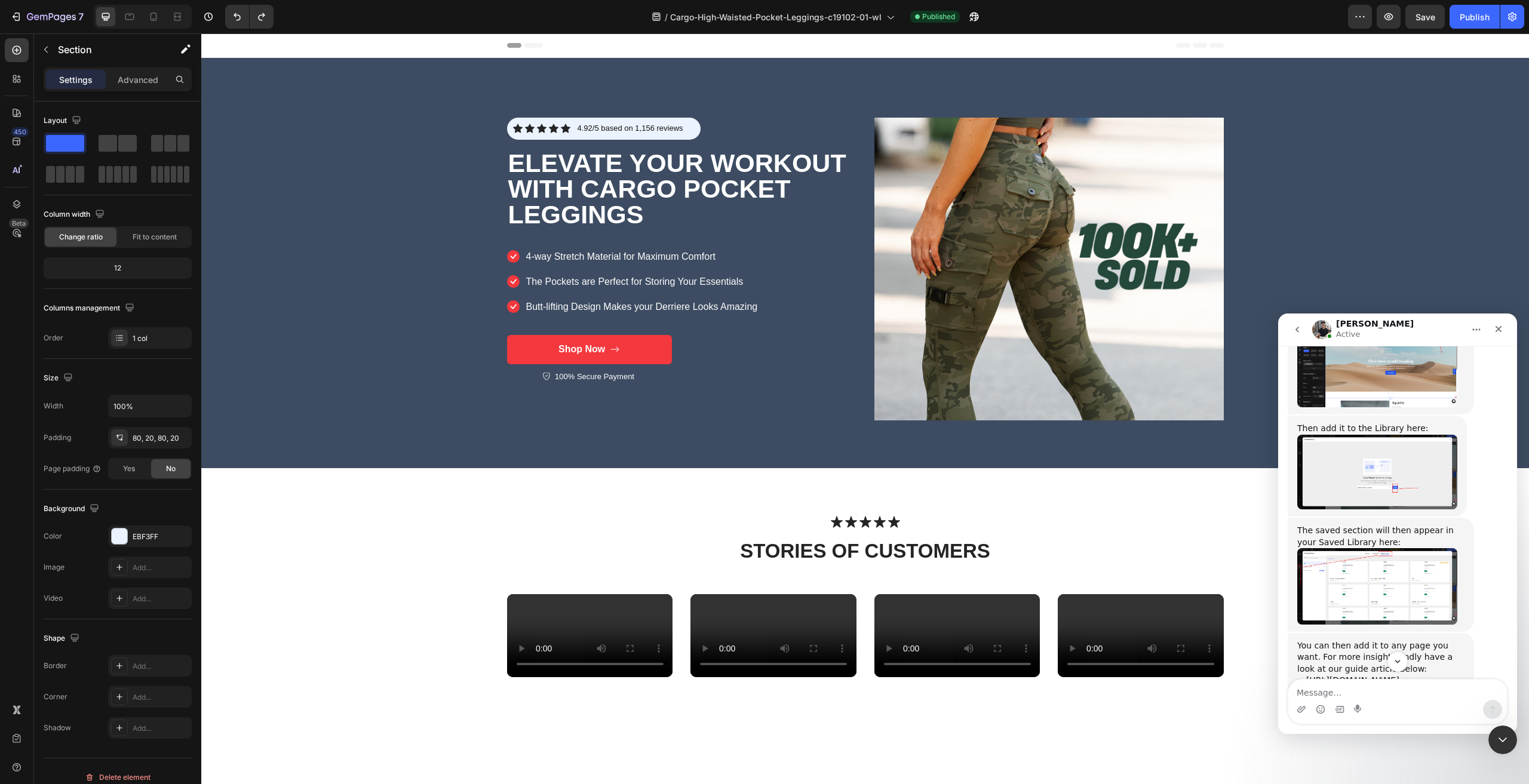
click at [1368, 578] on img "Tony says…" at bounding box center [1378, 585] width 160 height 76
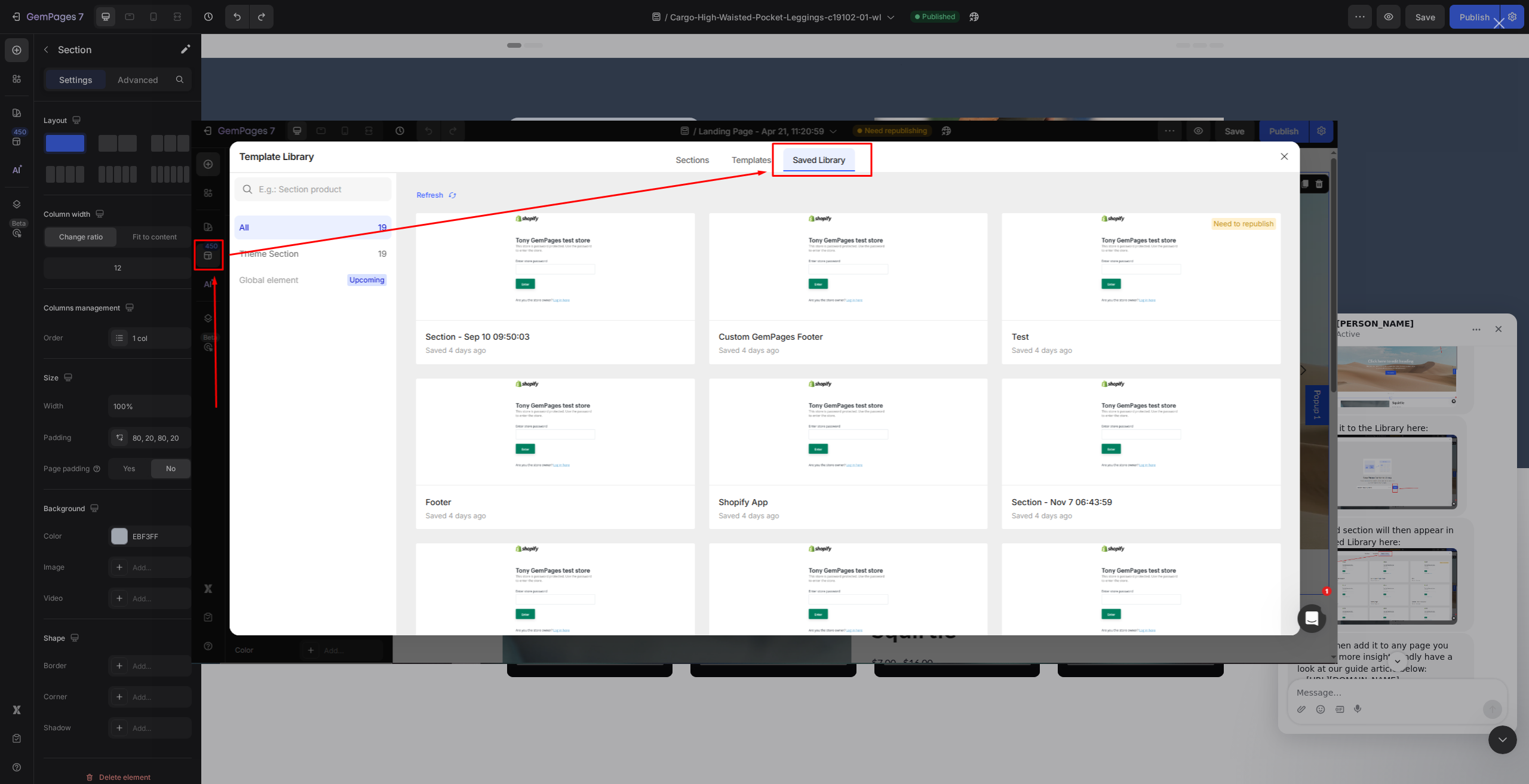
scroll to position [0, 0]
click at [1440, 515] on div "Intercom messenger" at bounding box center [764, 392] width 1529 height 784
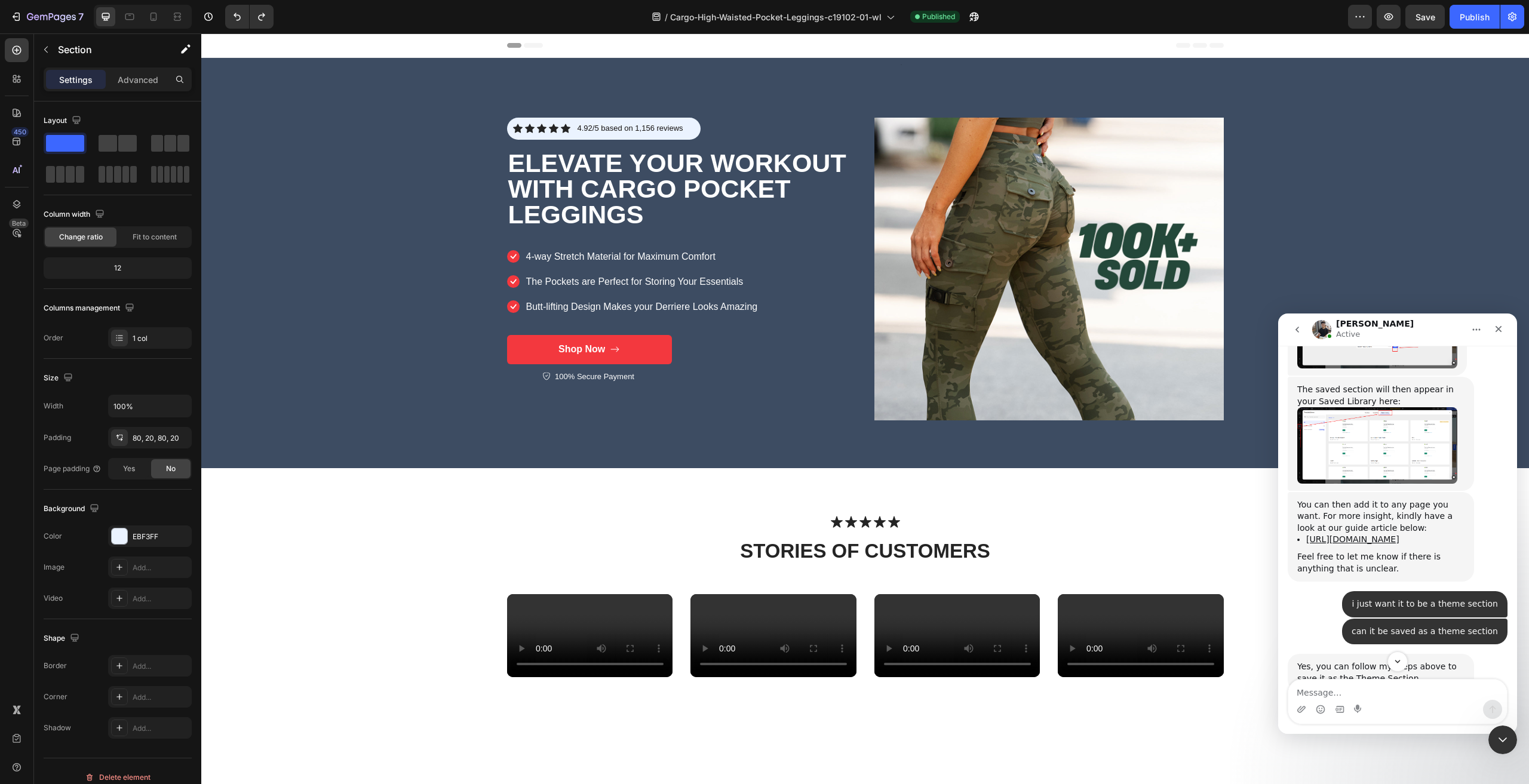
scroll to position [2224, 0]
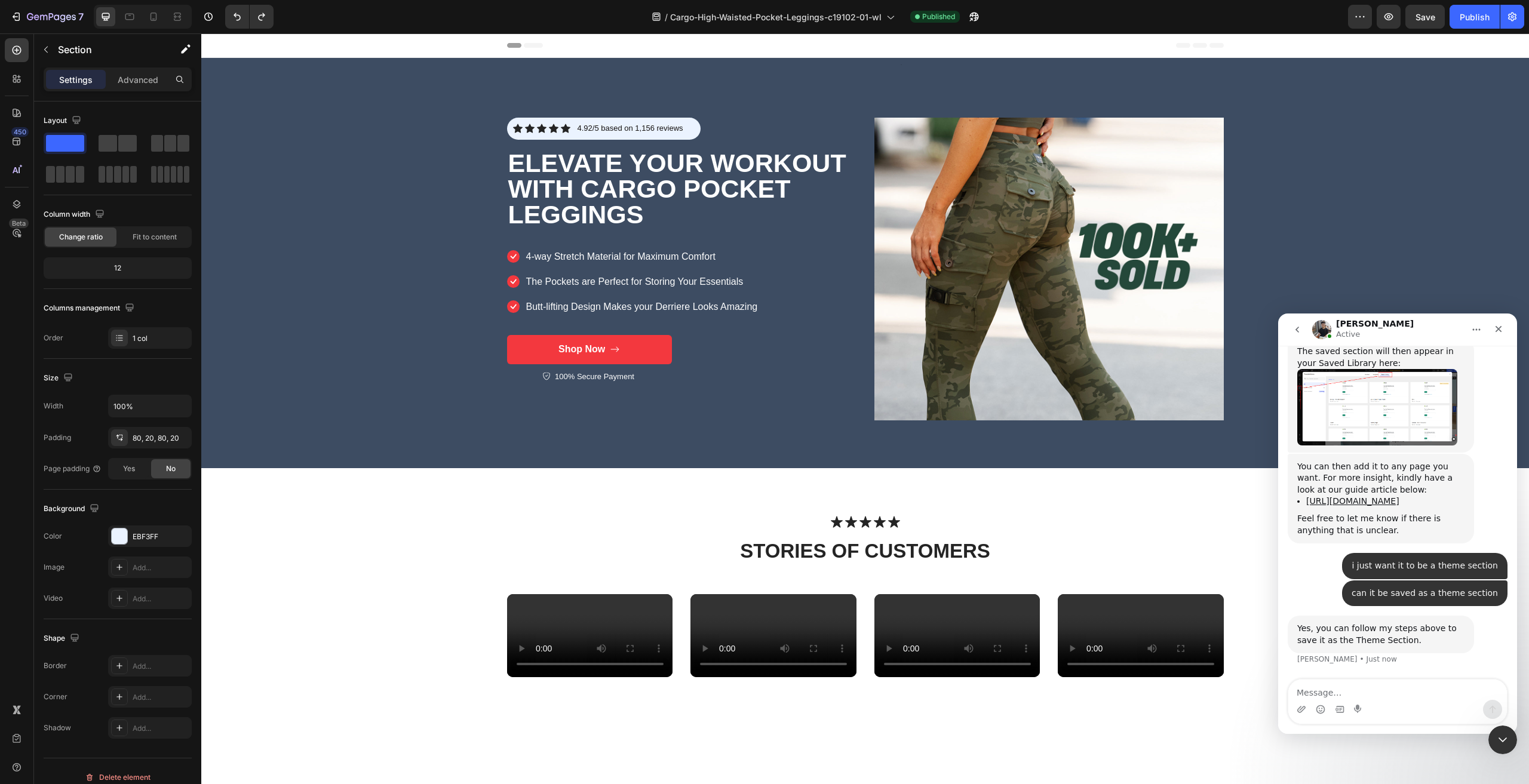
click at [1366, 700] on div "Intercom messenger" at bounding box center [1397, 709] width 219 height 19
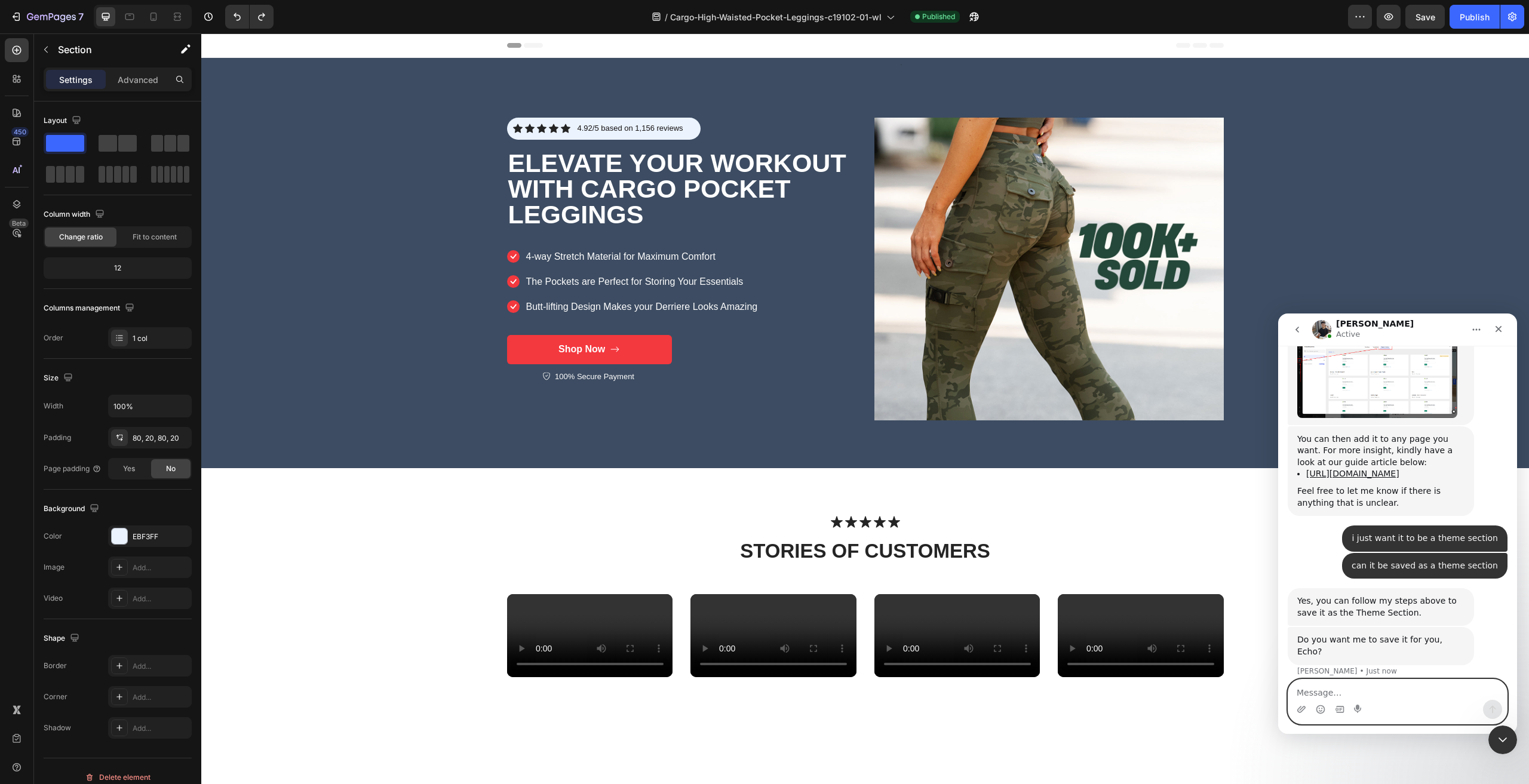
click at [1343, 682] on textarea "Message…" at bounding box center [1397, 690] width 219 height 20
type textarea "so it can be used in shopify"
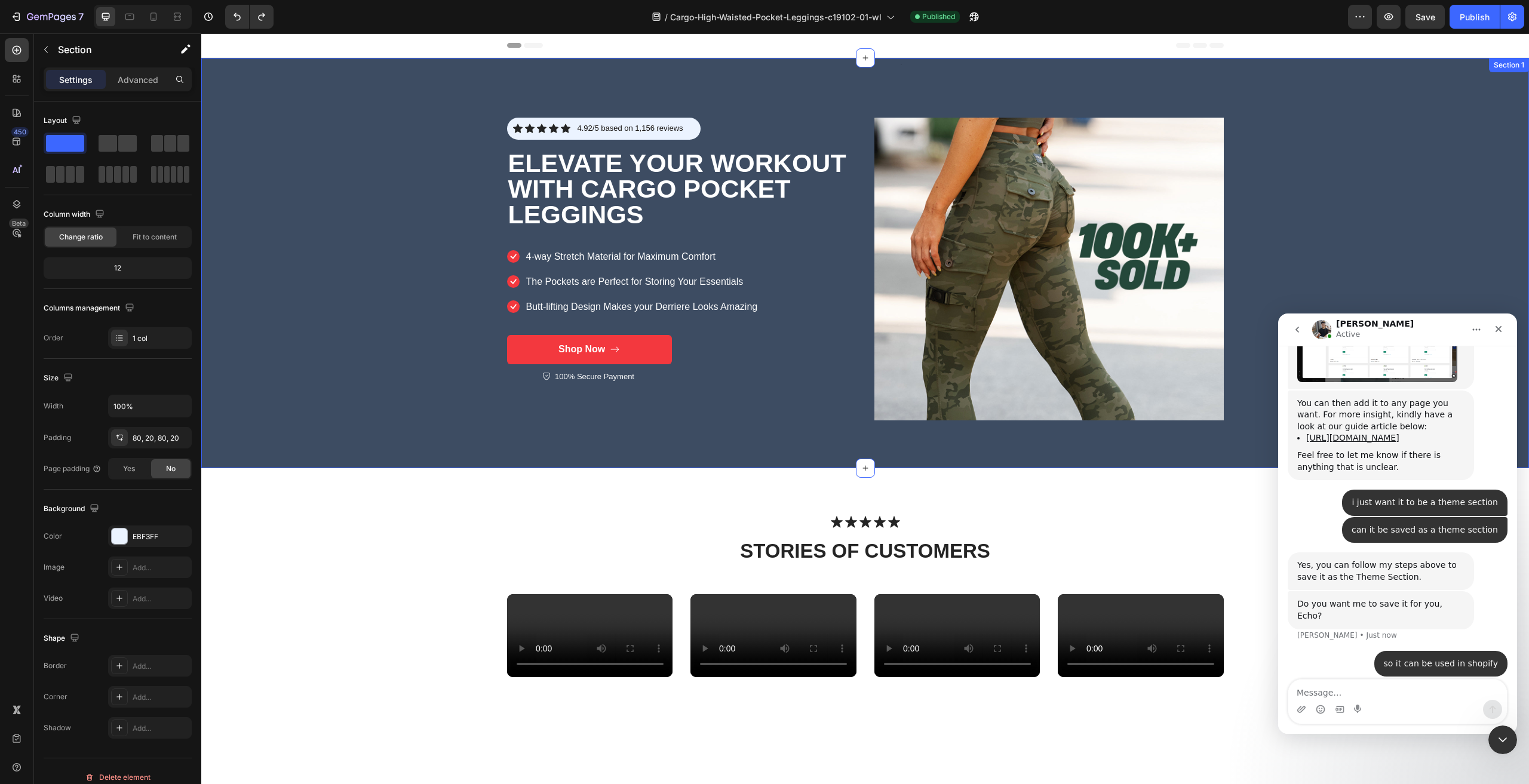
click at [405, 349] on div "Text Block Icon Icon Icon Icon Icon Icon List 4.92/5 based on 1,156 reviews Tex…" at bounding box center [865, 263] width 1328 height 410
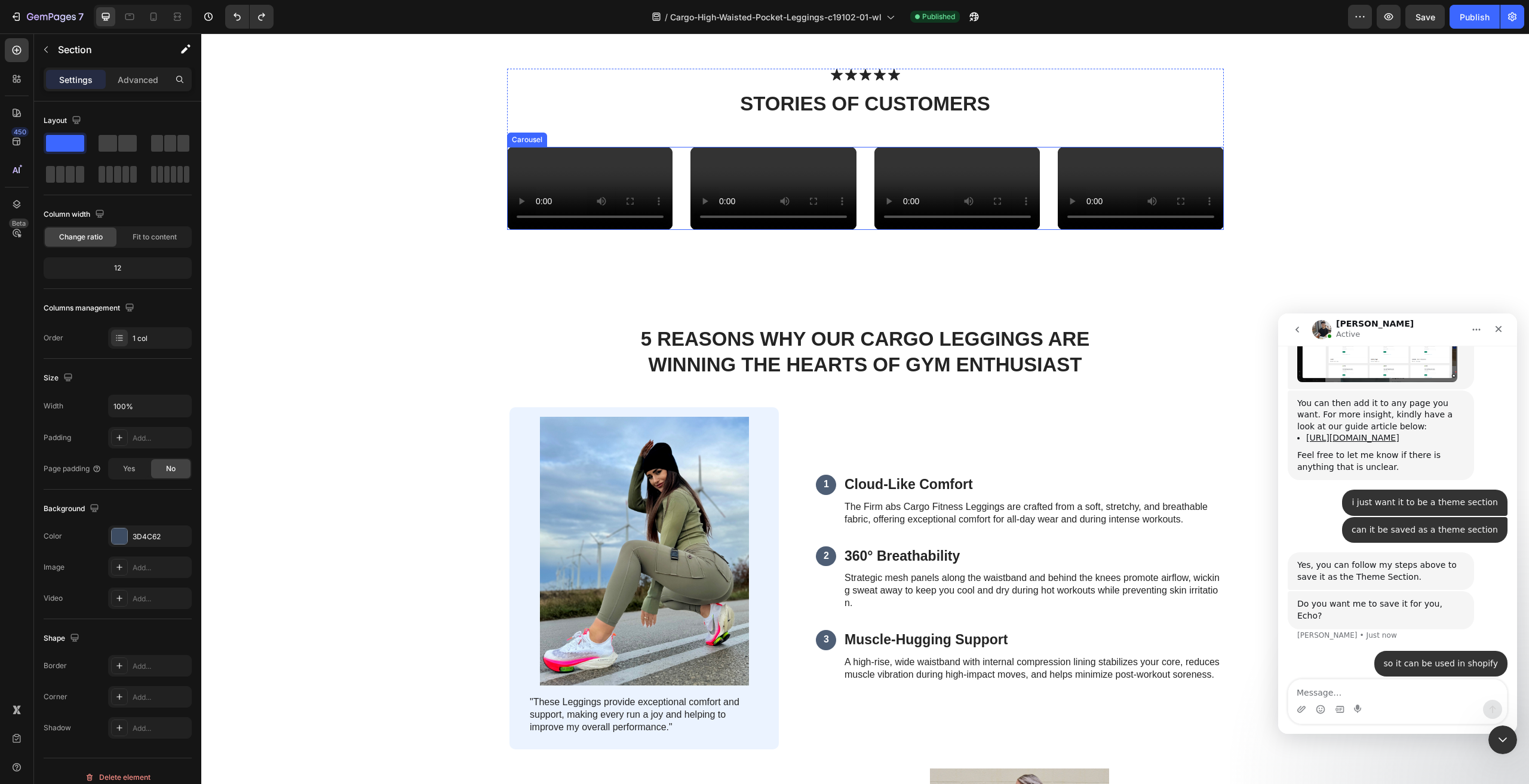
scroll to position [418, 0]
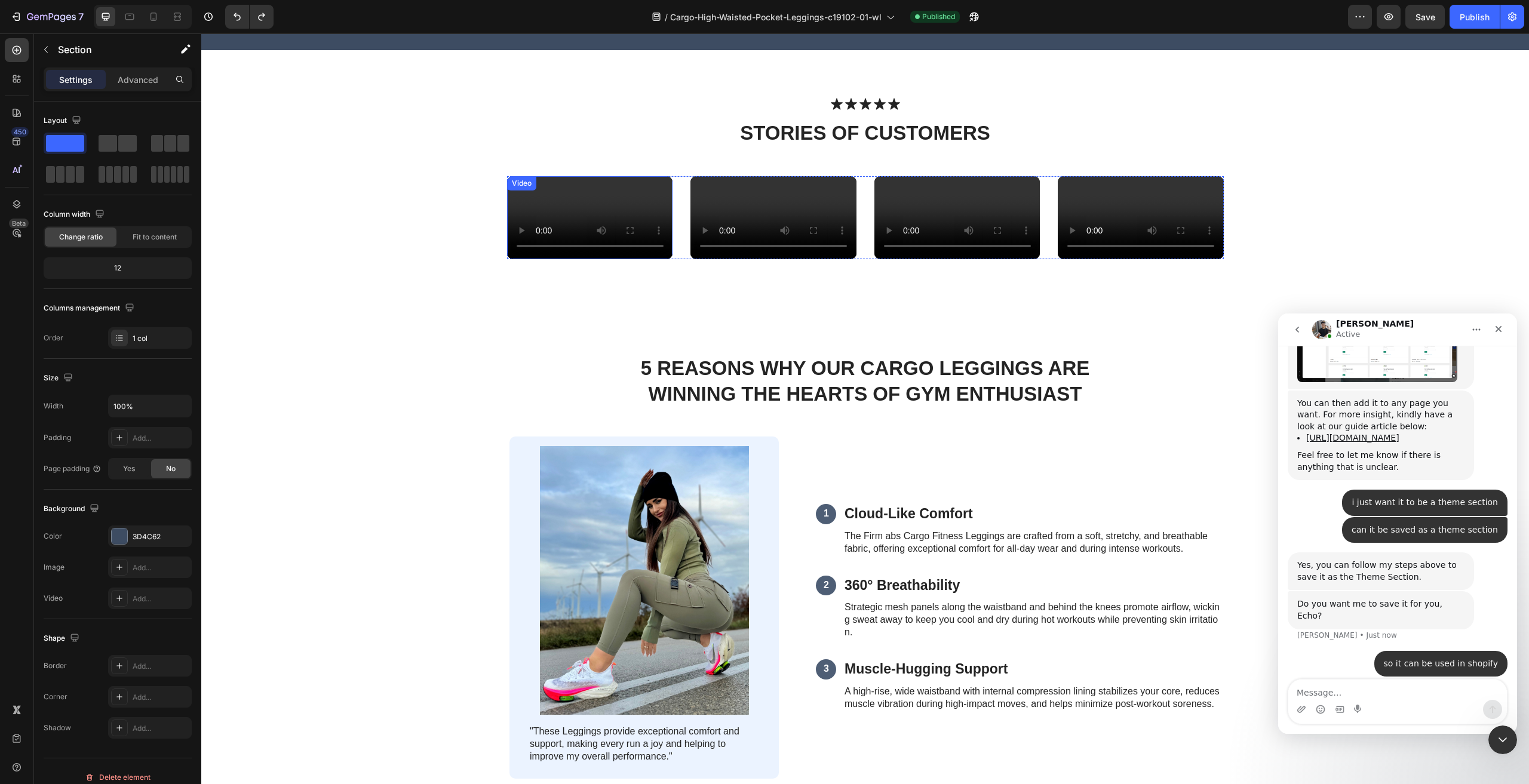
click at [541, 259] on video at bounding box center [590, 218] width 166 height 83
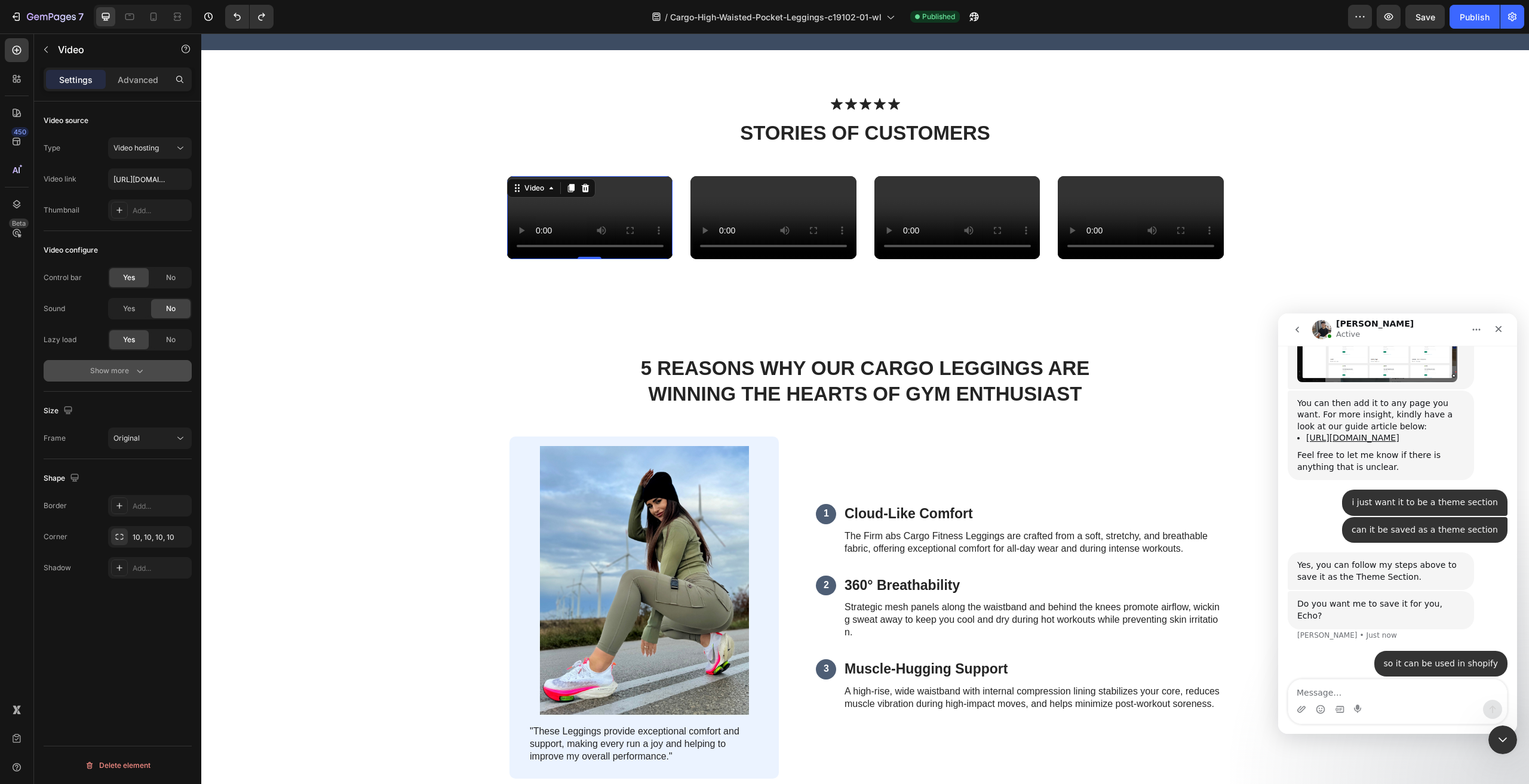
click at [138, 370] on icon "button" at bounding box center [140, 371] width 12 height 12
click at [129, 398] on span "Yes" at bounding box center [129, 401] width 12 height 11
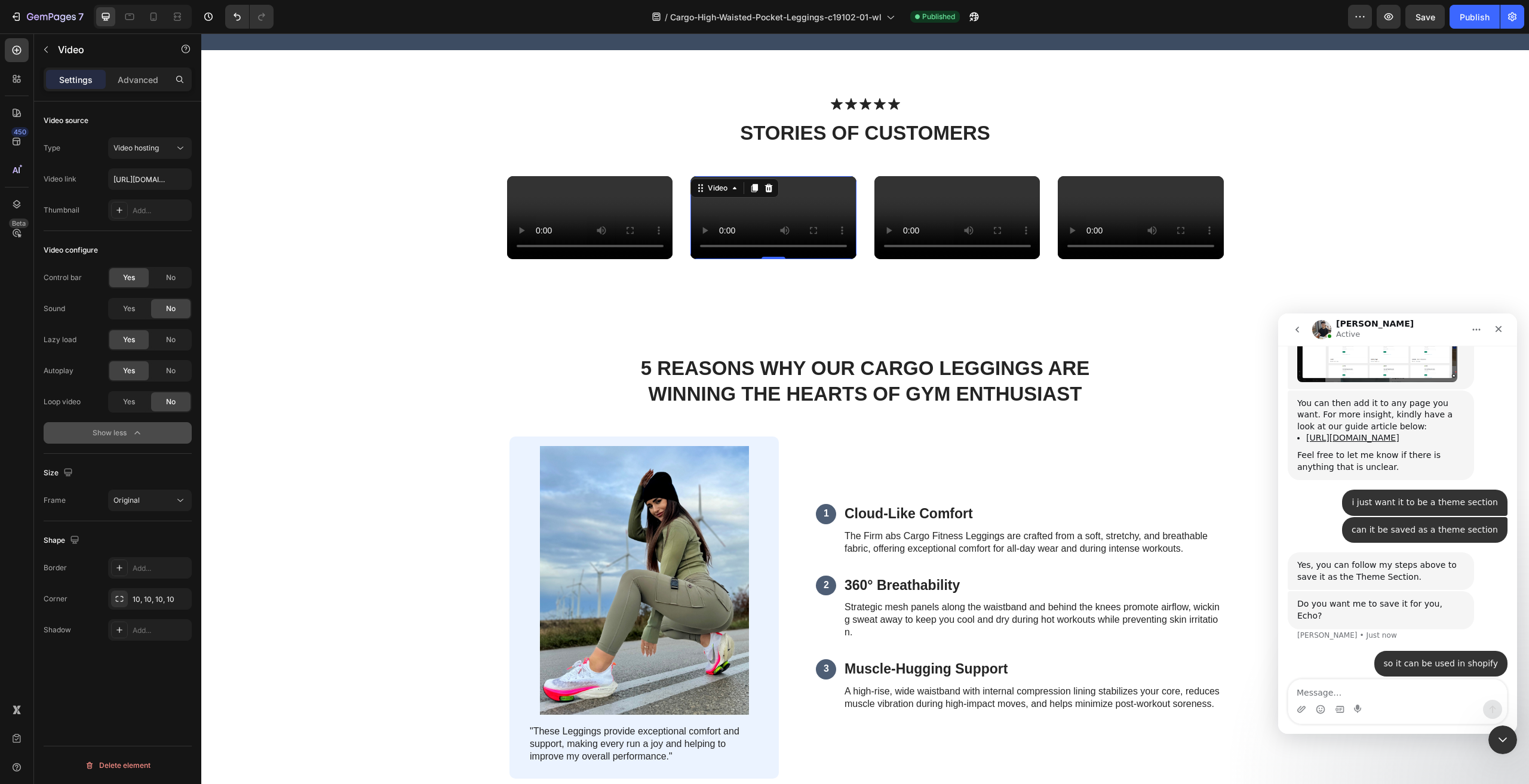
click at [723, 259] on video at bounding box center [773, 218] width 166 height 83
click at [131, 395] on div "Yes" at bounding box center [128, 401] width 39 height 19
click at [978, 259] on video at bounding box center [957, 218] width 166 height 83
click at [127, 401] on span "Yes" at bounding box center [129, 401] width 12 height 11
click at [1145, 259] on video at bounding box center [1140, 218] width 166 height 83
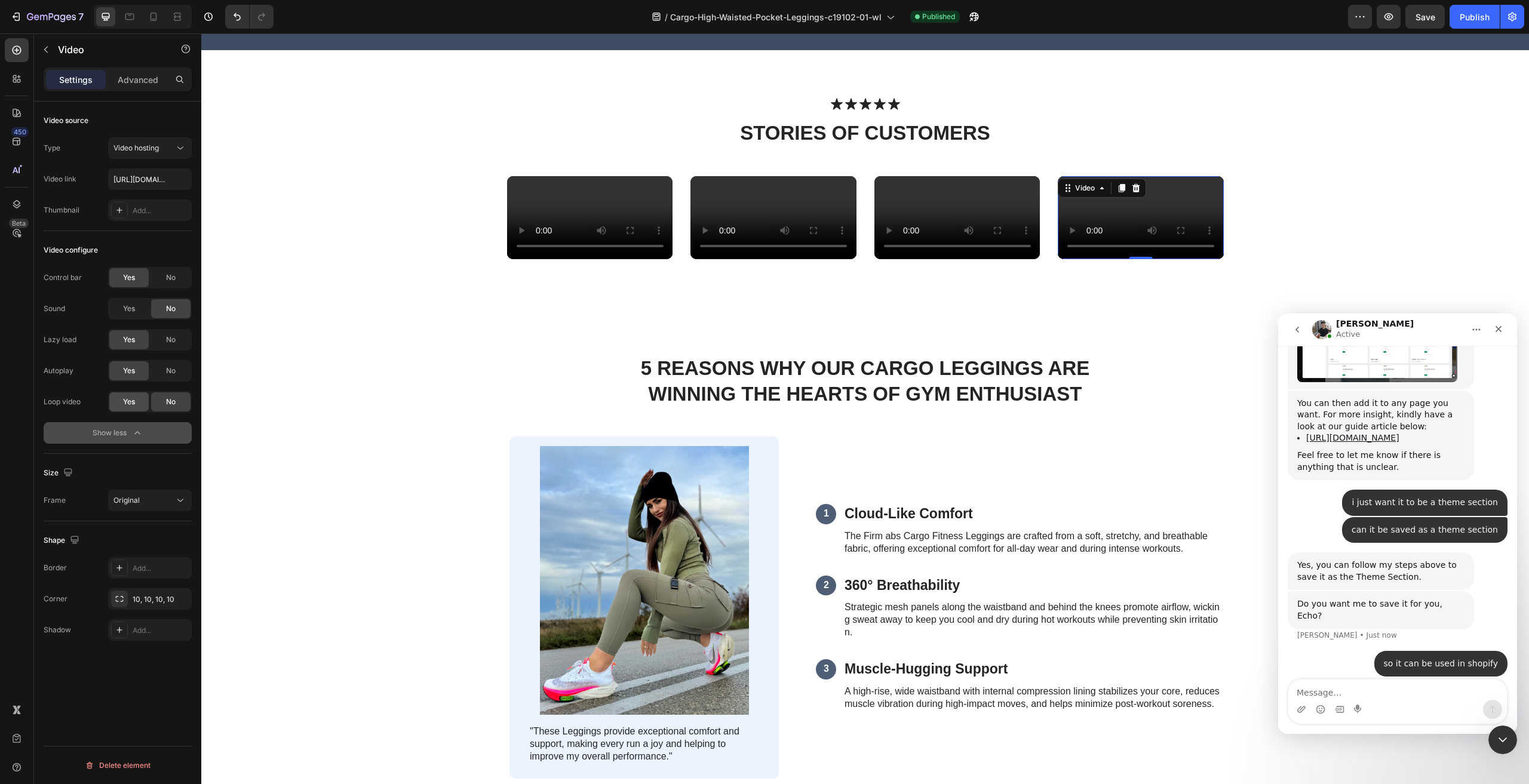
click at [126, 400] on span "Yes" at bounding box center [129, 401] width 12 height 11
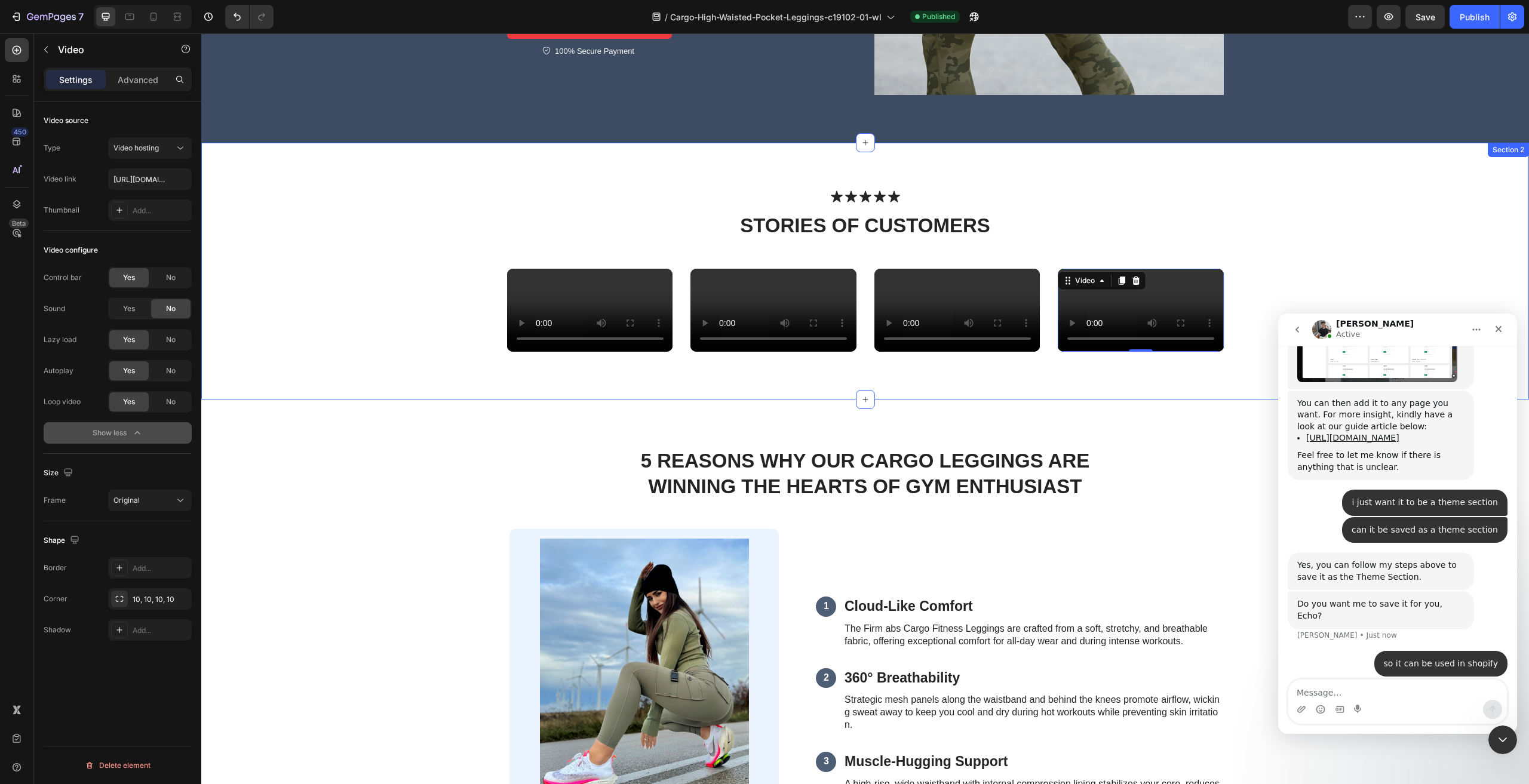
scroll to position [298, 0]
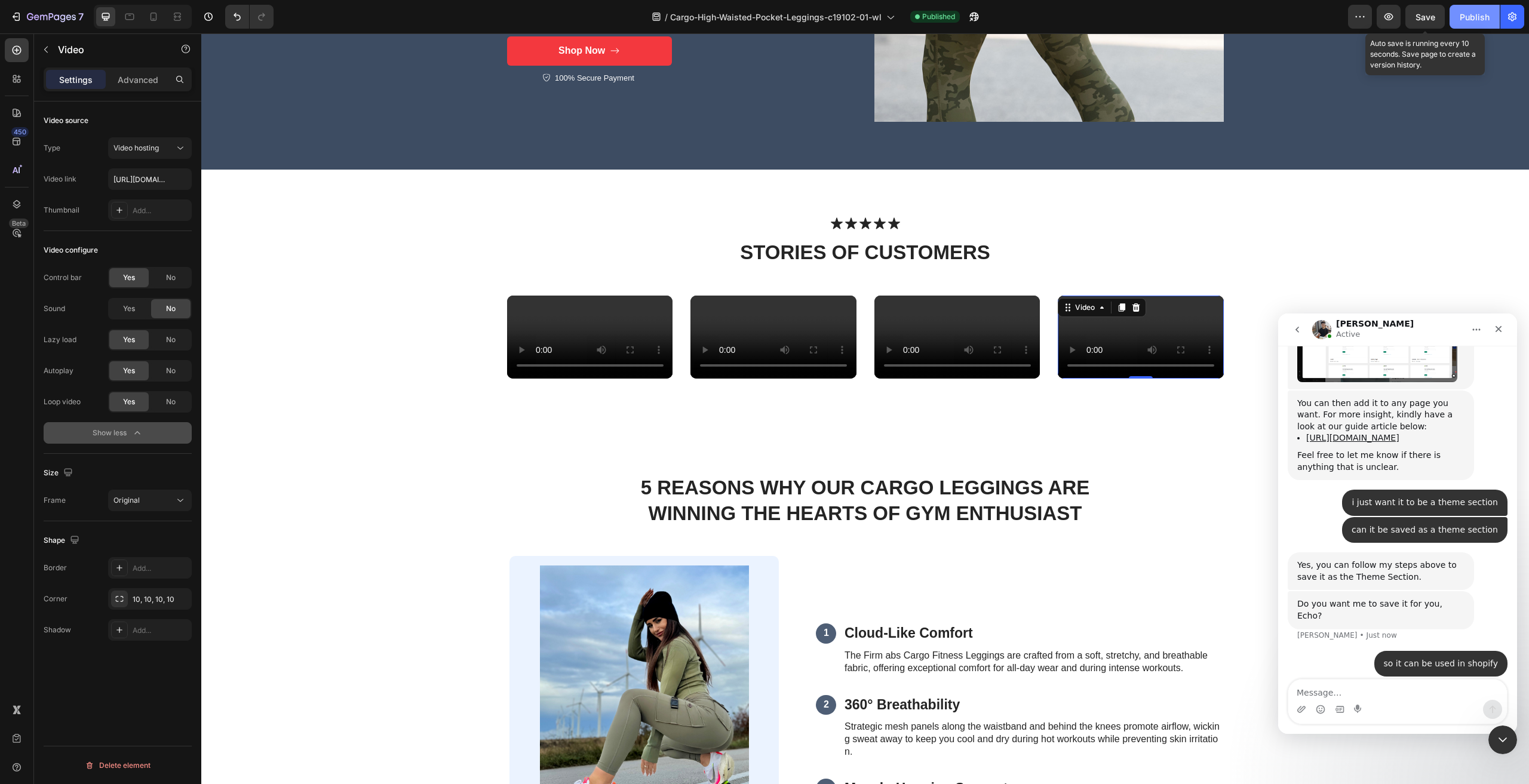
drag, startPoint x: 1421, startPoint y: 19, endPoint x: 1475, endPoint y: 15, distance: 54.1
click at [1421, 19] on span "Save" at bounding box center [1425, 17] width 20 height 10
click at [1476, 14] on div "Publish" at bounding box center [1475, 17] width 30 height 13
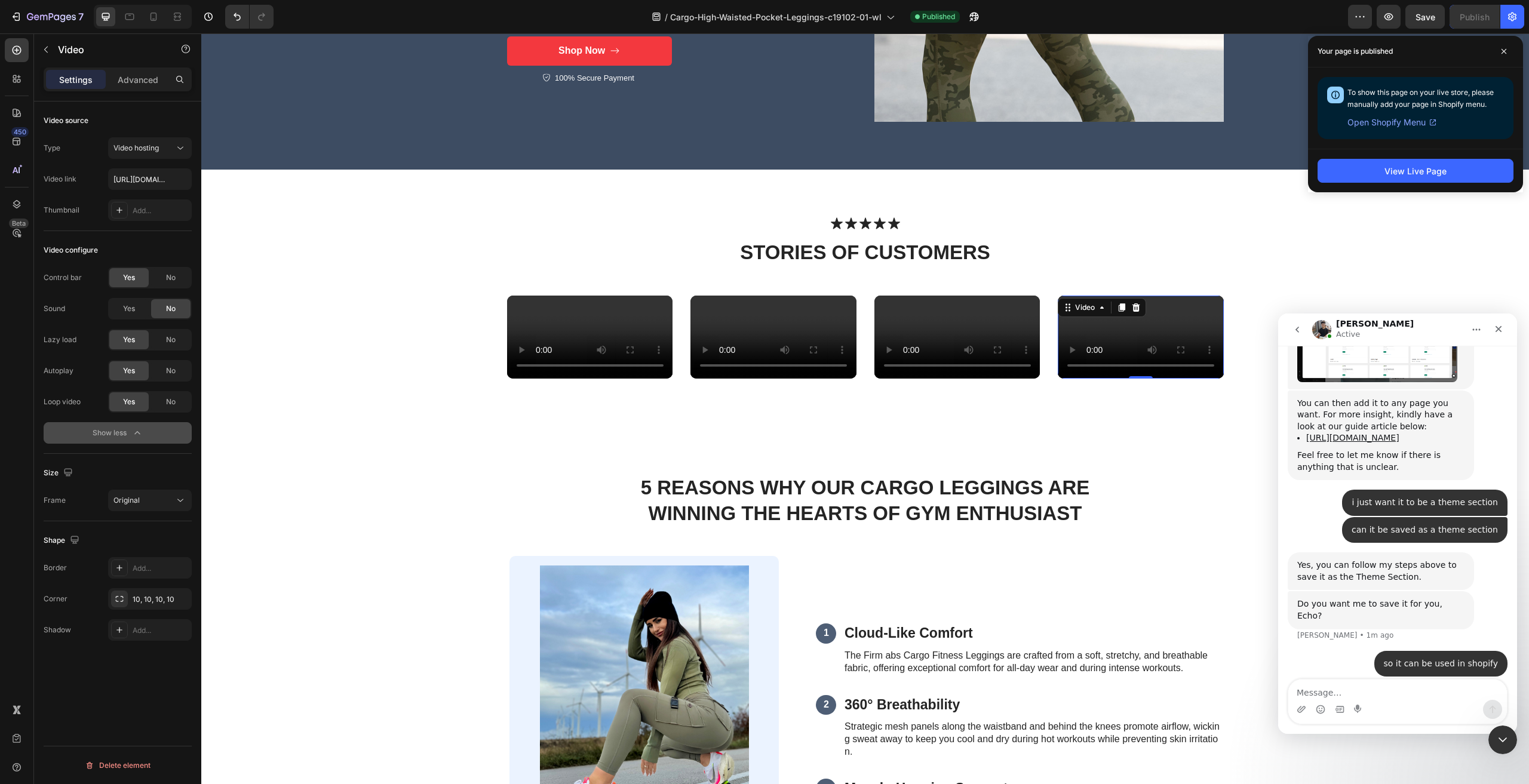
click at [360, 242] on div "Icon Icon Icon Icon Icon Icon List stories of CUSTOMERS Heading Row Video Video…" at bounding box center [865, 298] width 1304 height 162
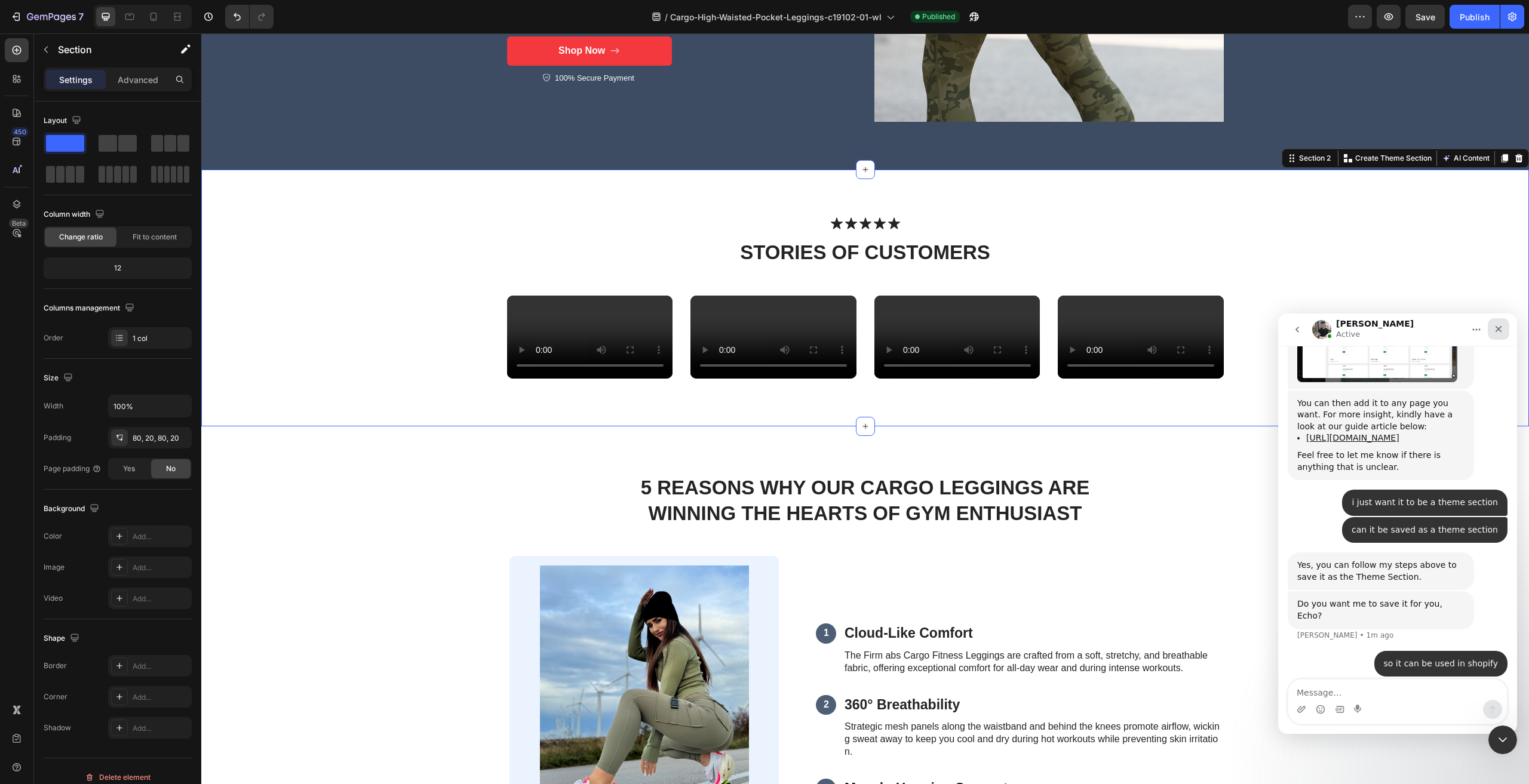
click at [1498, 330] on icon "Close" at bounding box center [1499, 329] width 7 height 7
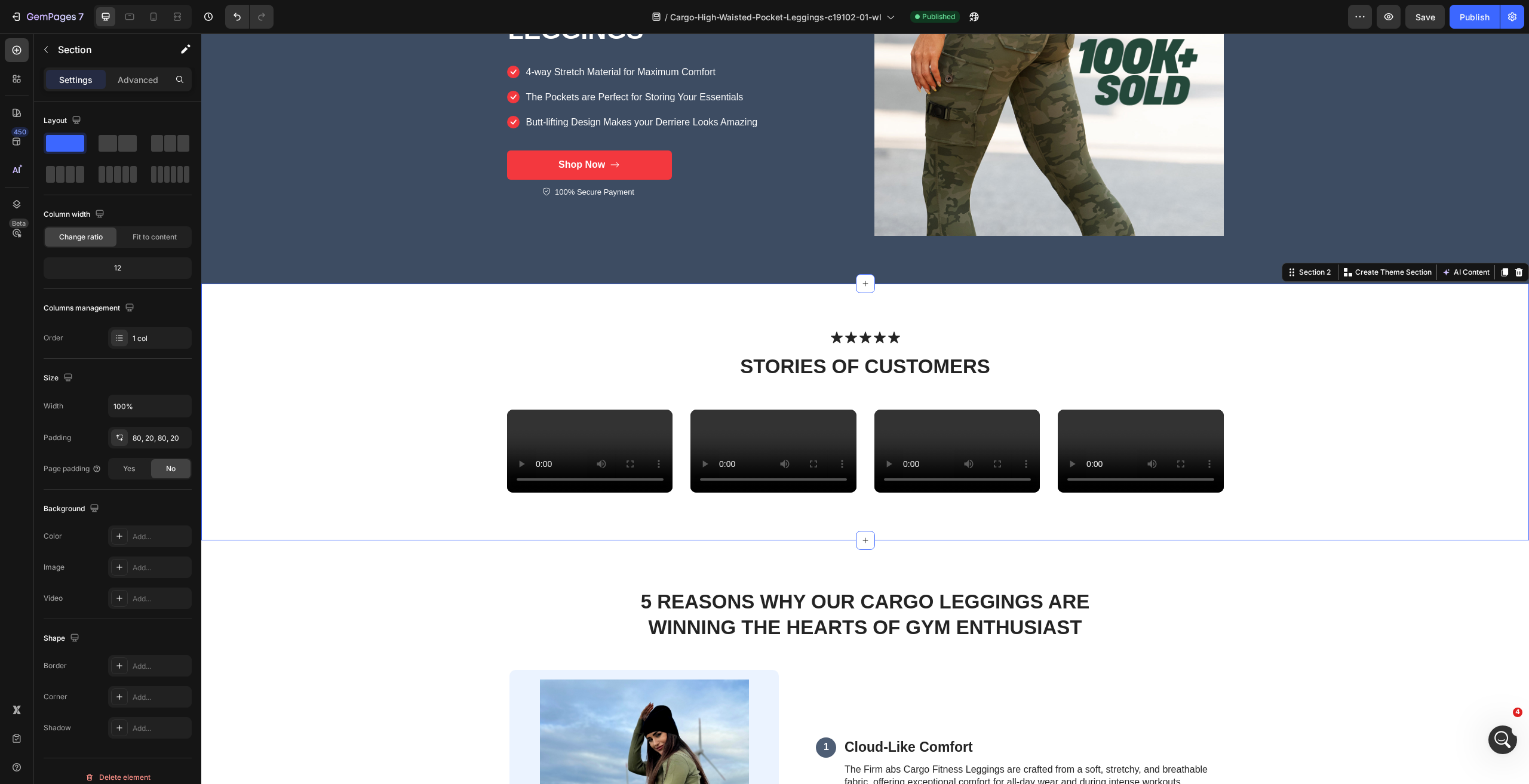
scroll to position [0, 0]
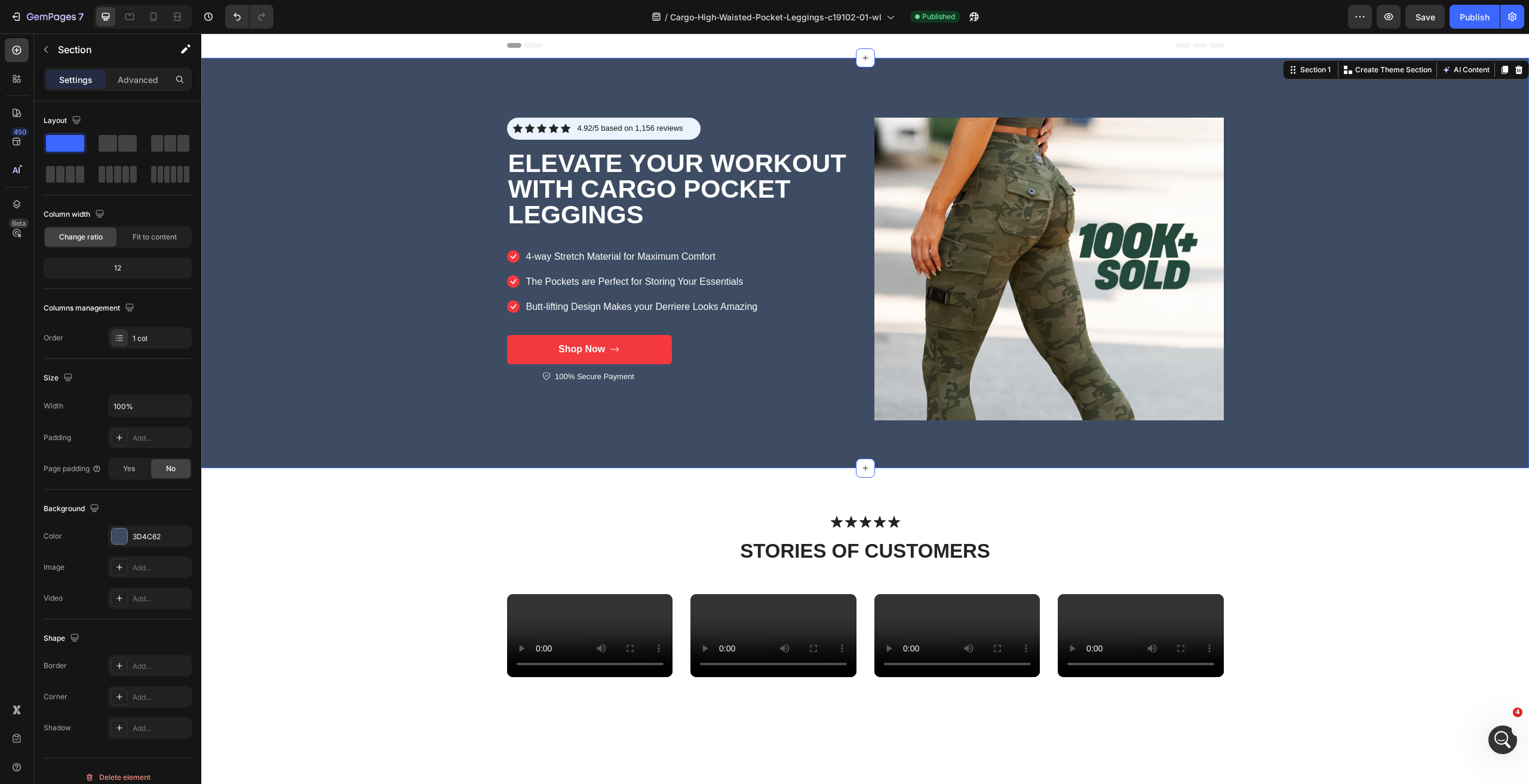
click at [1464, 238] on div "Text Block Icon Icon Icon Icon Icon Icon List 4.92/5 based on 1,156 reviews Tex…" at bounding box center [865, 263] width 1328 height 410
click at [1395, 69] on p "Create Theme Section" at bounding box center [1394, 70] width 77 height 11
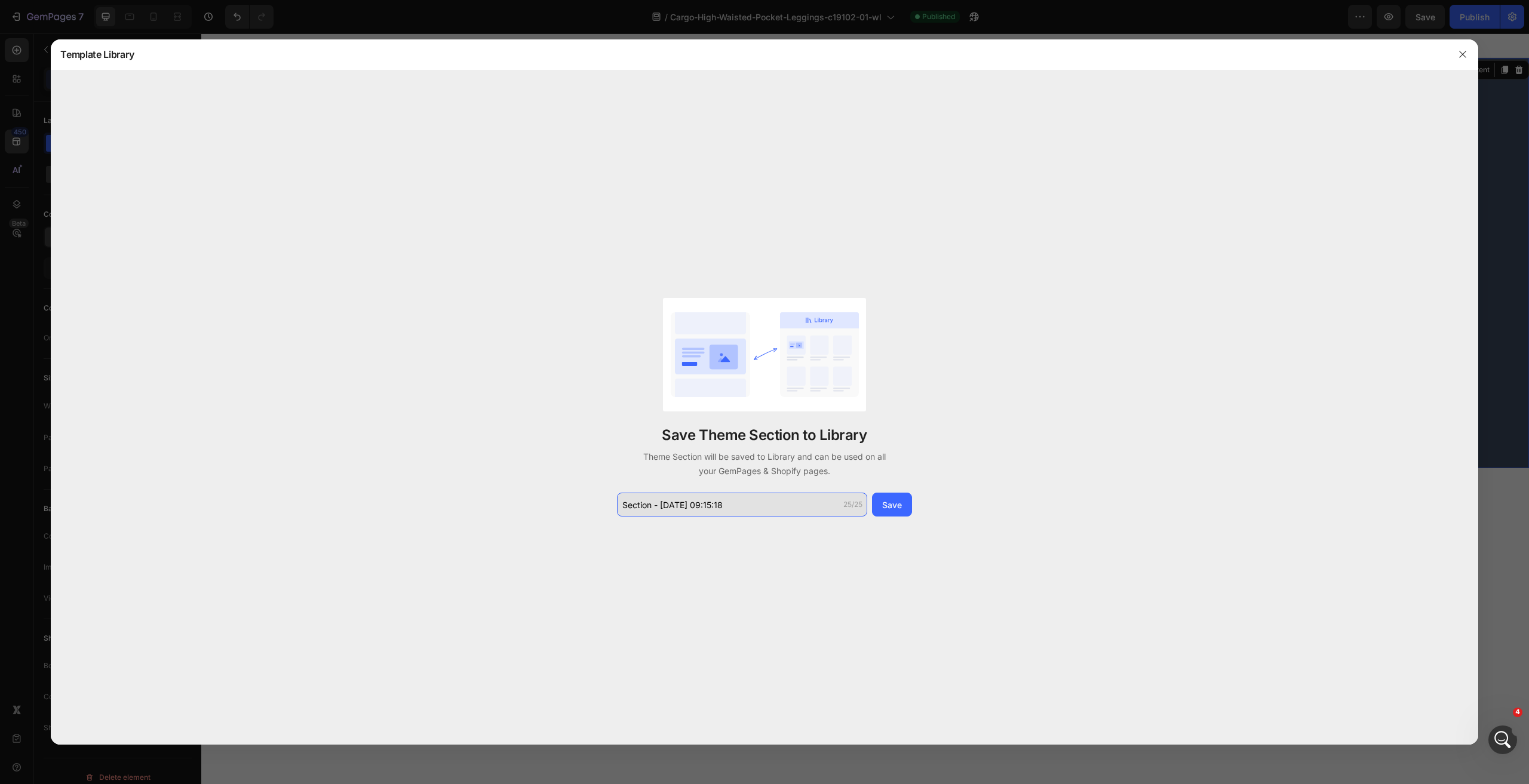
click at [765, 507] on input "Section - Sep 28 09:15:18" at bounding box center [742, 504] width 250 height 24
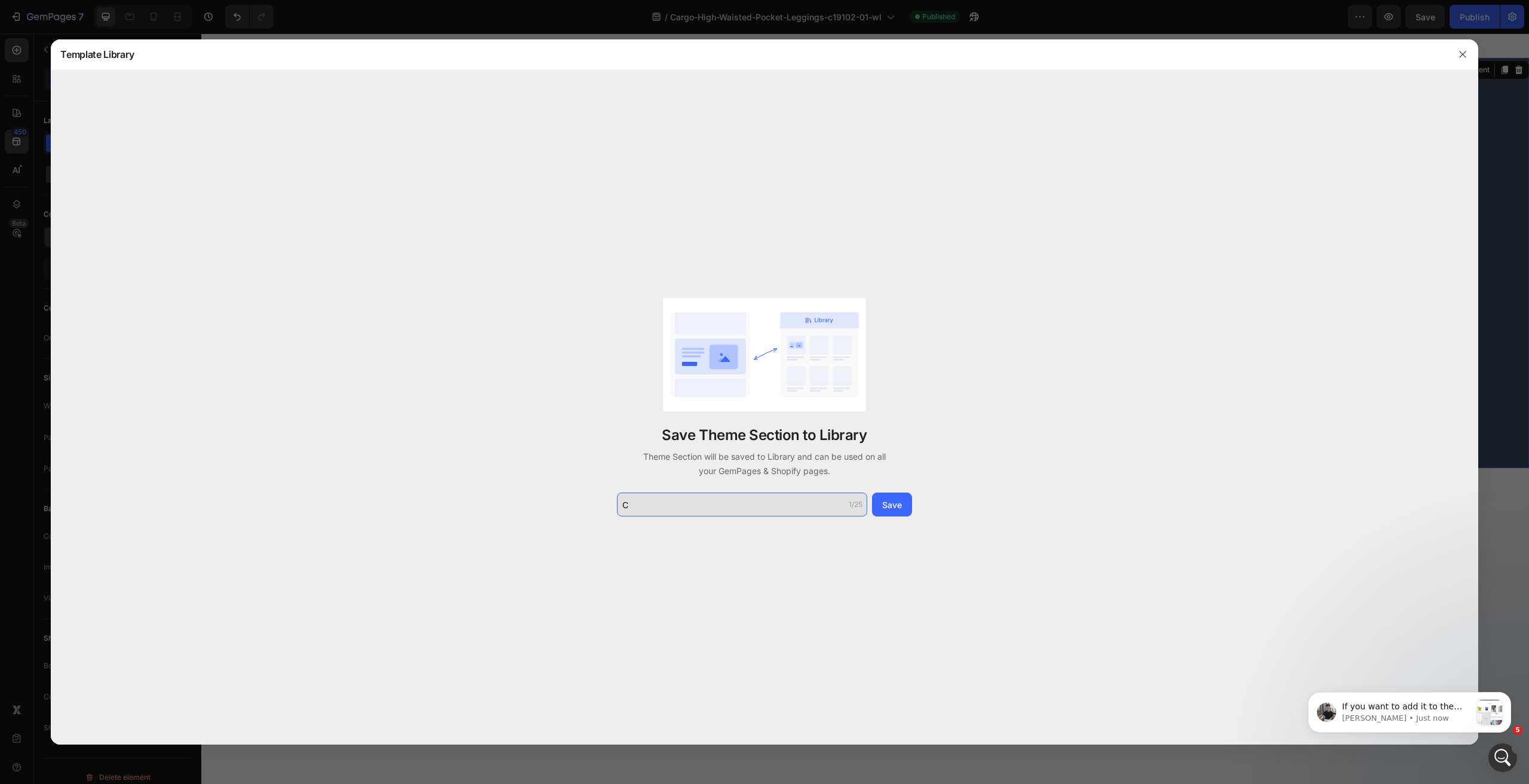
scroll to position [2491, 0]
type input "C19102-详情主banner"
click at [905, 507] on button "Save" at bounding box center [892, 504] width 40 height 24
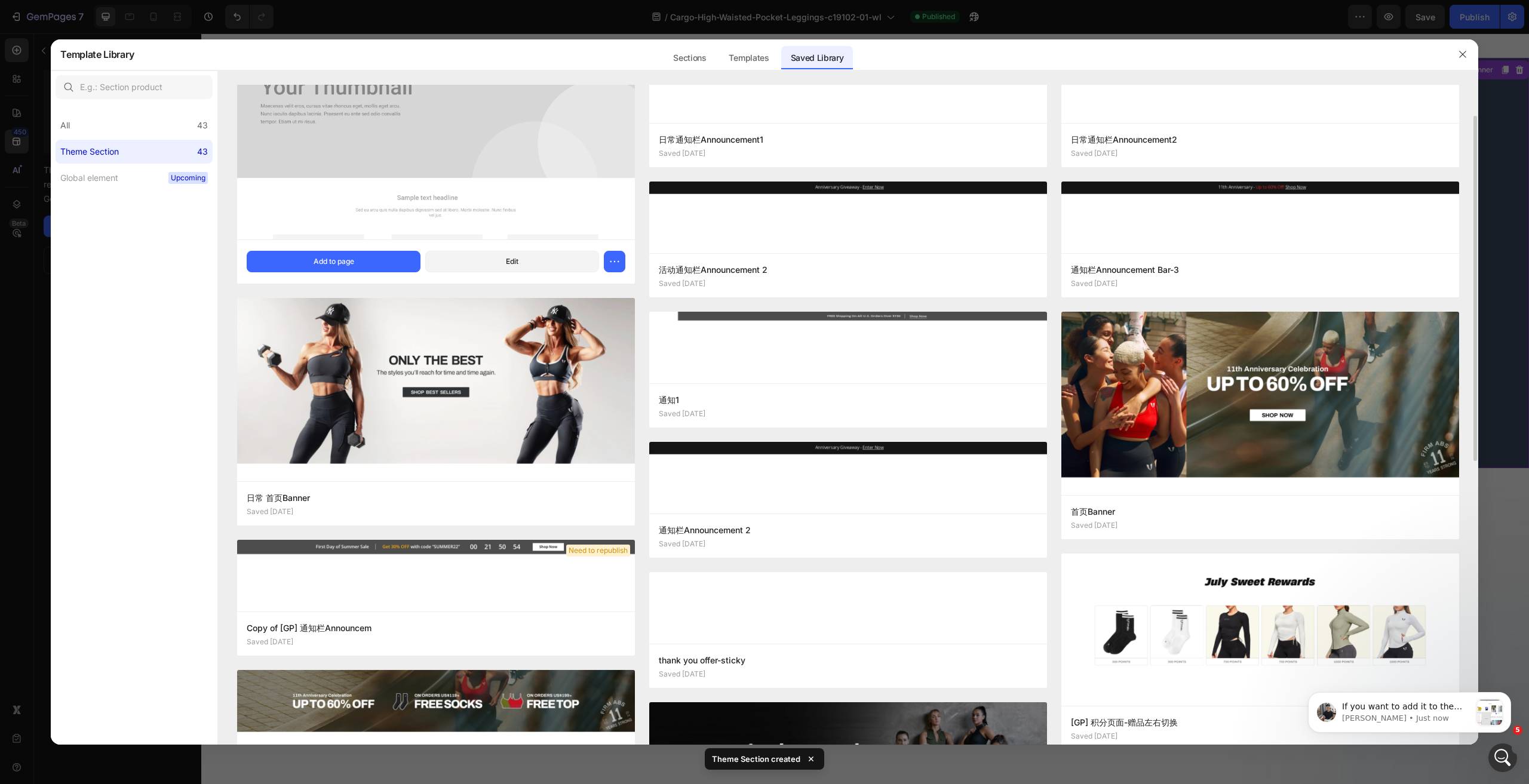
scroll to position [0, 0]
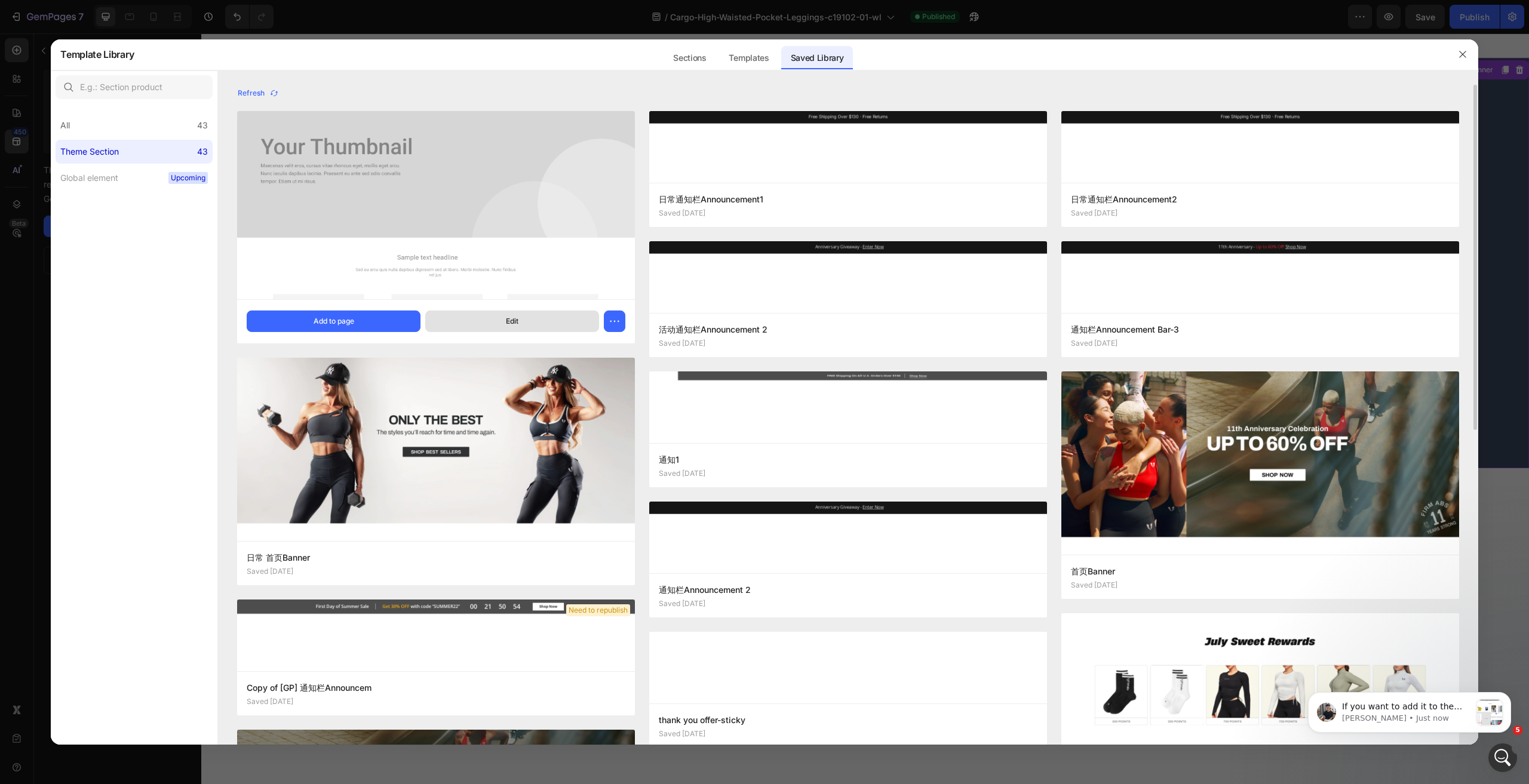
click at [506, 320] on div "Edit" at bounding box center [512, 321] width 13 height 11
click at [1467, 54] on icon "button" at bounding box center [1463, 54] width 9 height 9
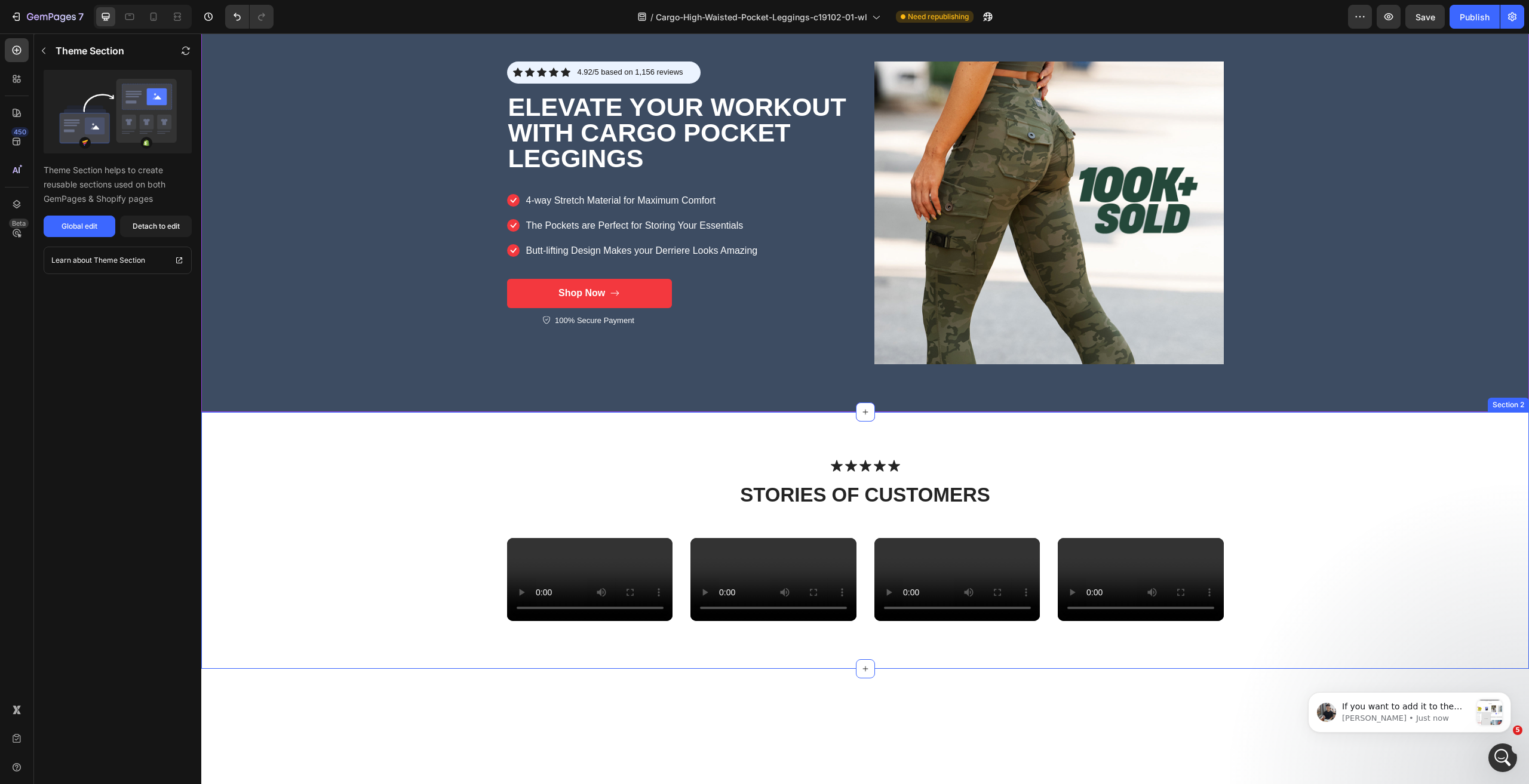
scroll to position [298, 0]
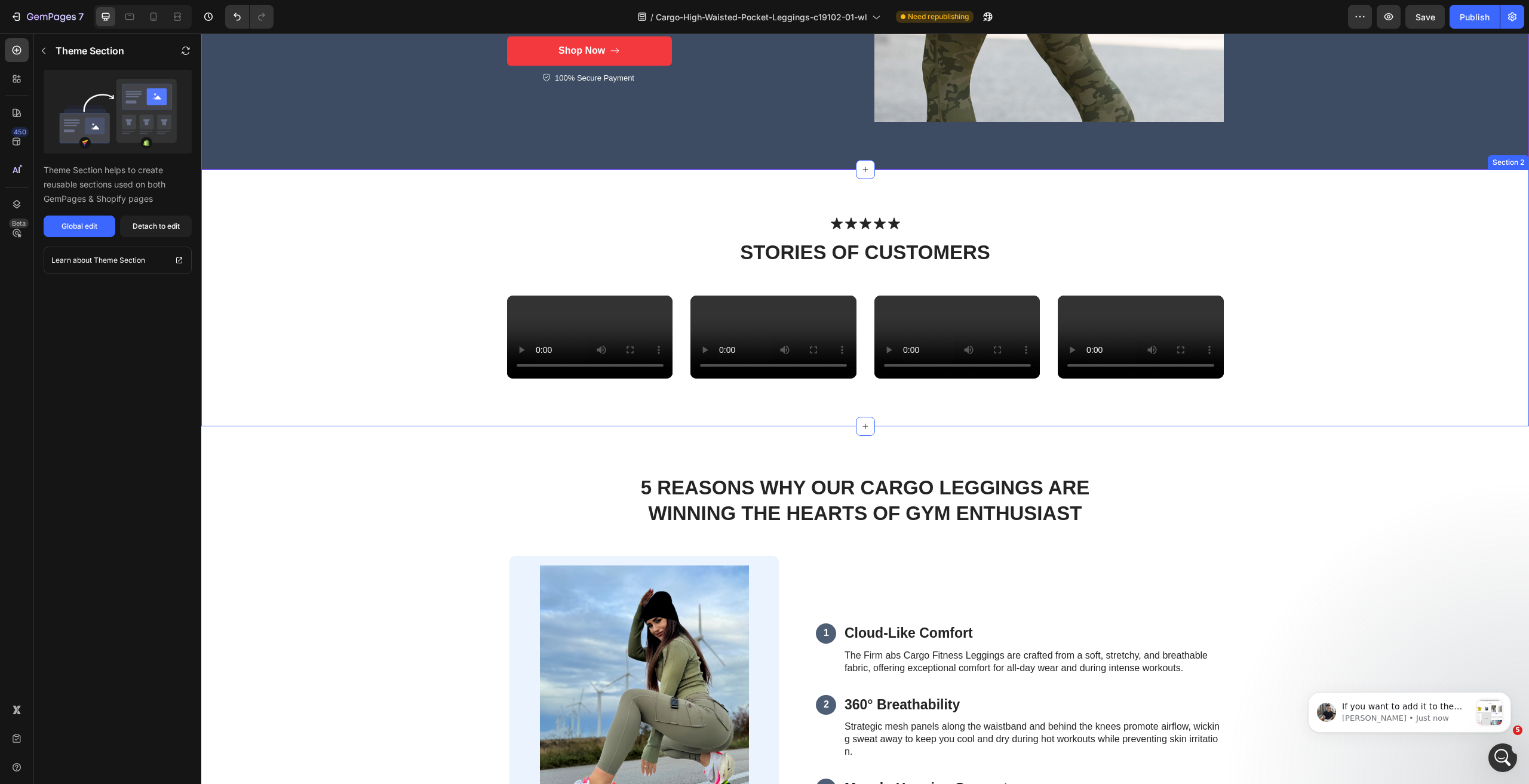
click at [1391, 304] on div "Icon Icon Icon Icon Icon Icon List stories of CUSTOMERS Heading Row Video Video…" at bounding box center [865, 298] width 1304 height 162
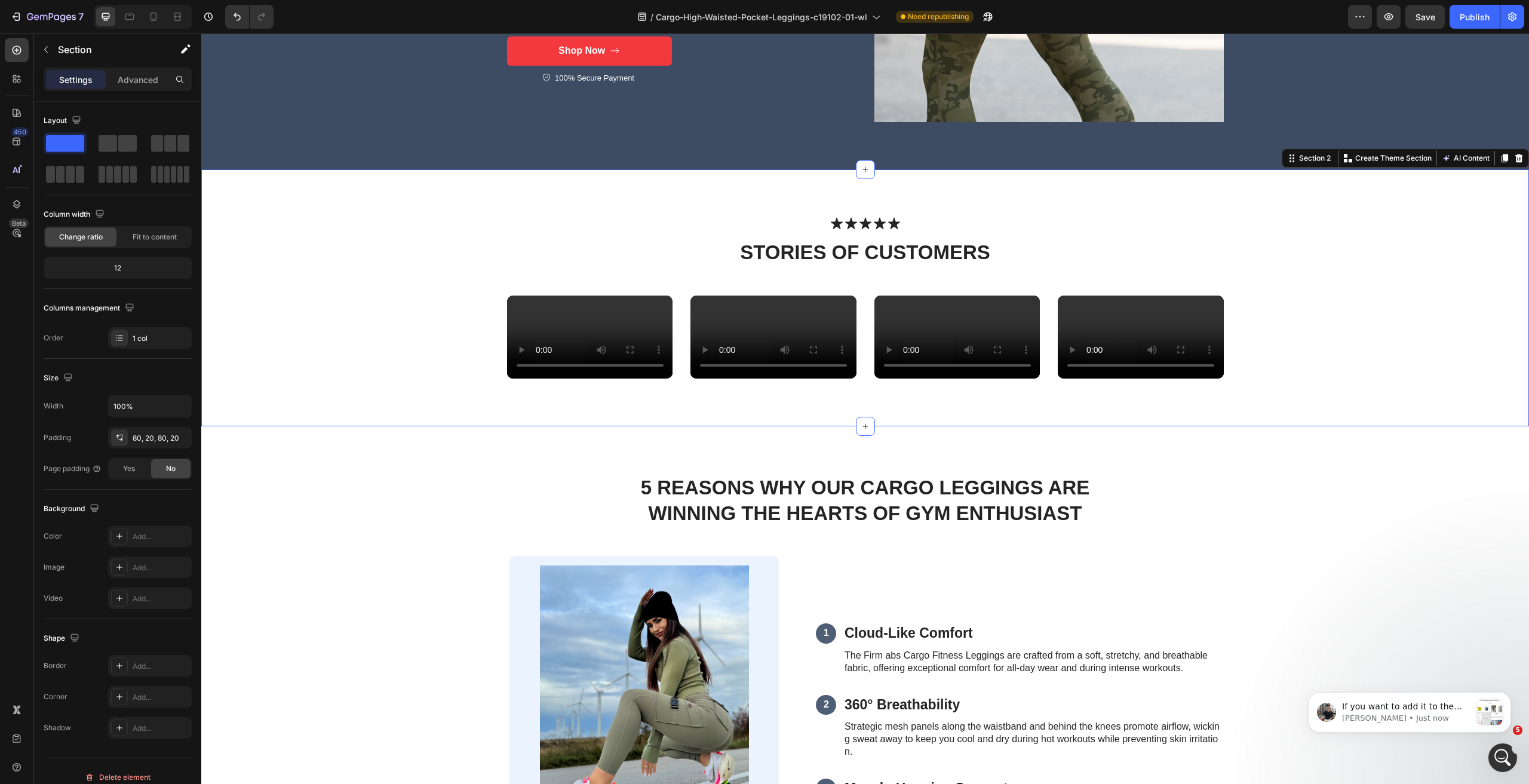
click at [385, 205] on div "Icon Icon Icon Icon Icon Icon List stories of CUSTOMERS Heading Row Video Video…" at bounding box center [865, 298] width 1328 height 257
click at [1386, 159] on p "Create Theme Section" at bounding box center [1394, 158] width 77 height 11
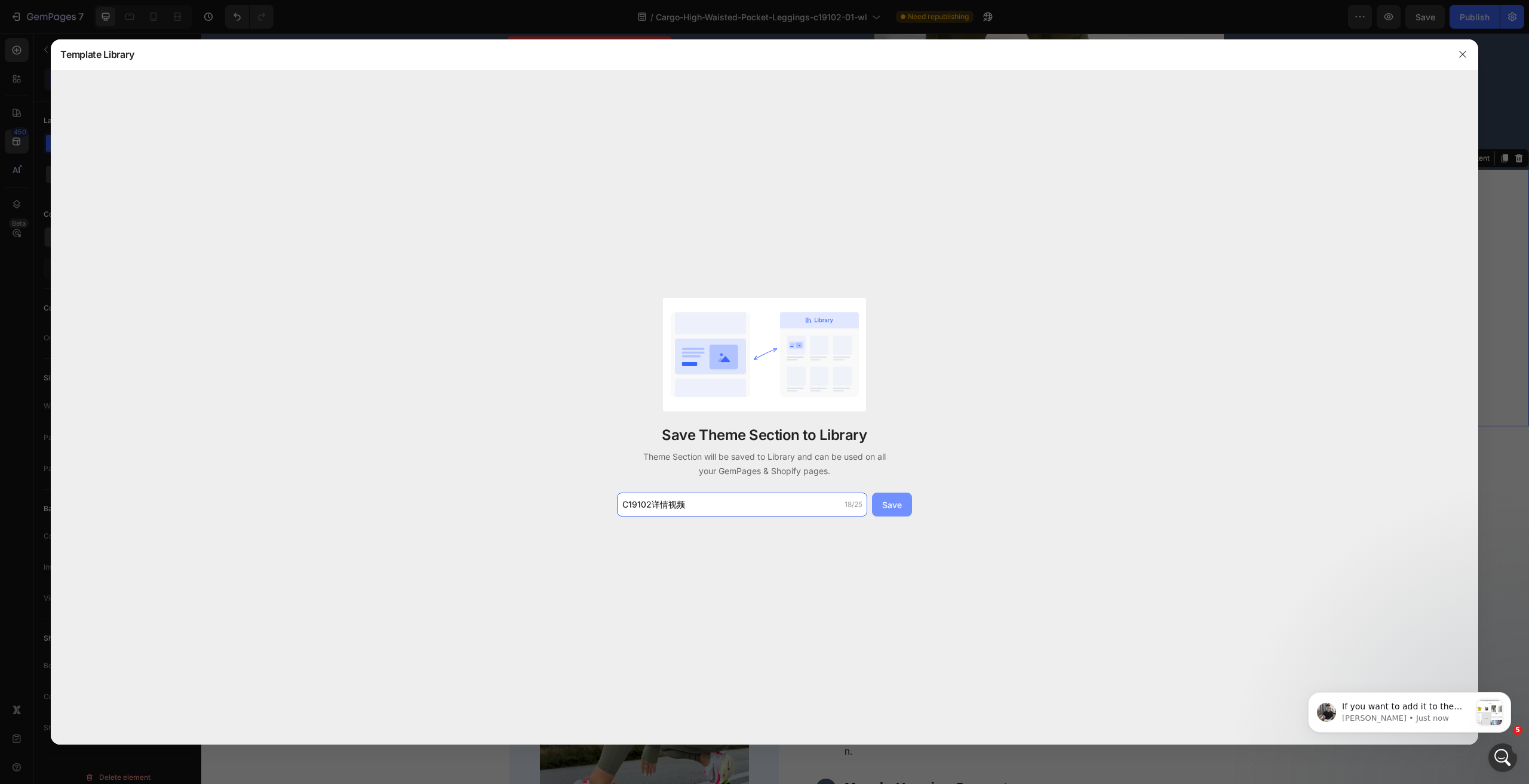
type input "C19102详情视频"
click at [900, 508] on div "Save" at bounding box center [892, 504] width 20 height 13
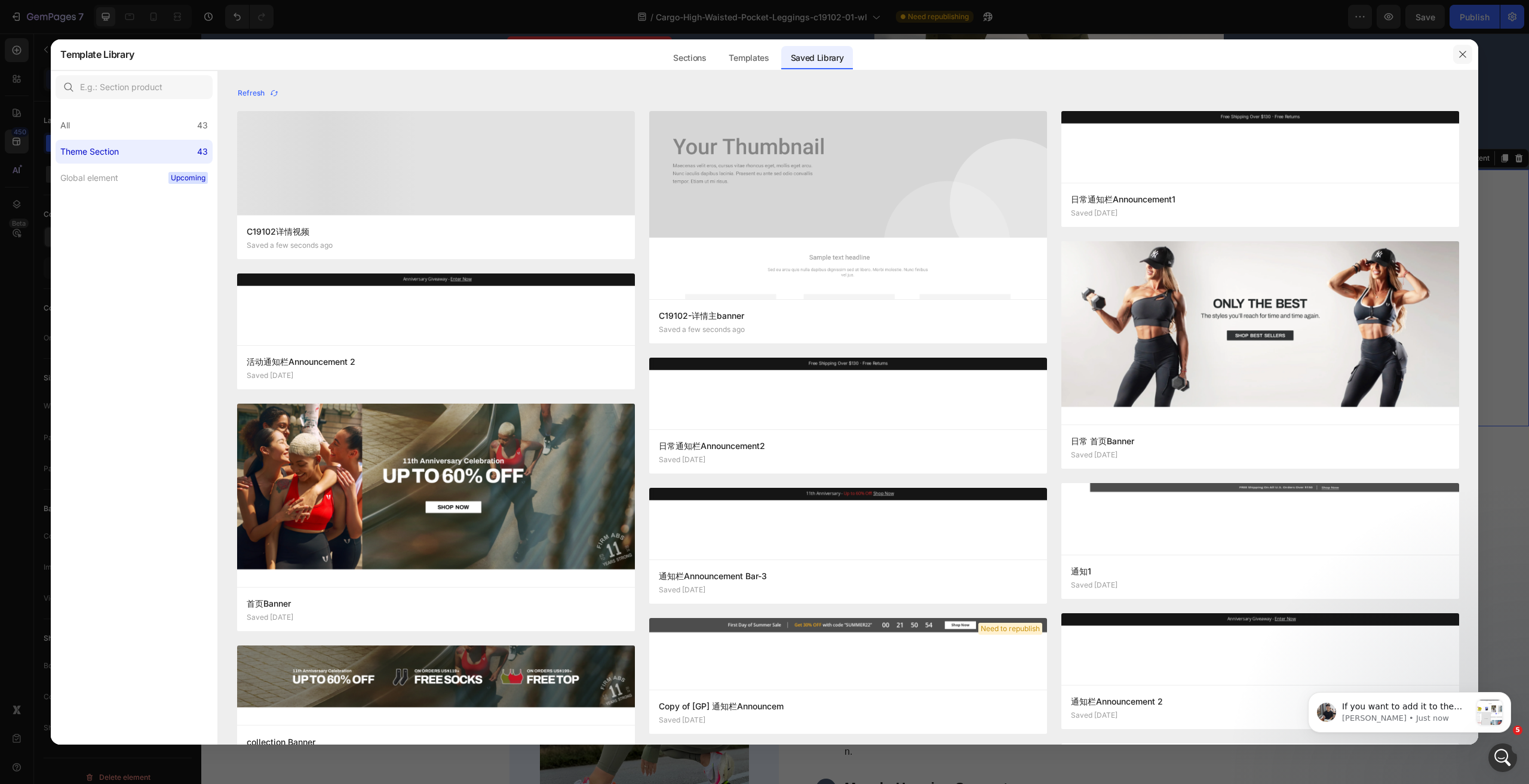
click at [1464, 53] on icon "button" at bounding box center [1463, 54] width 9 height 9
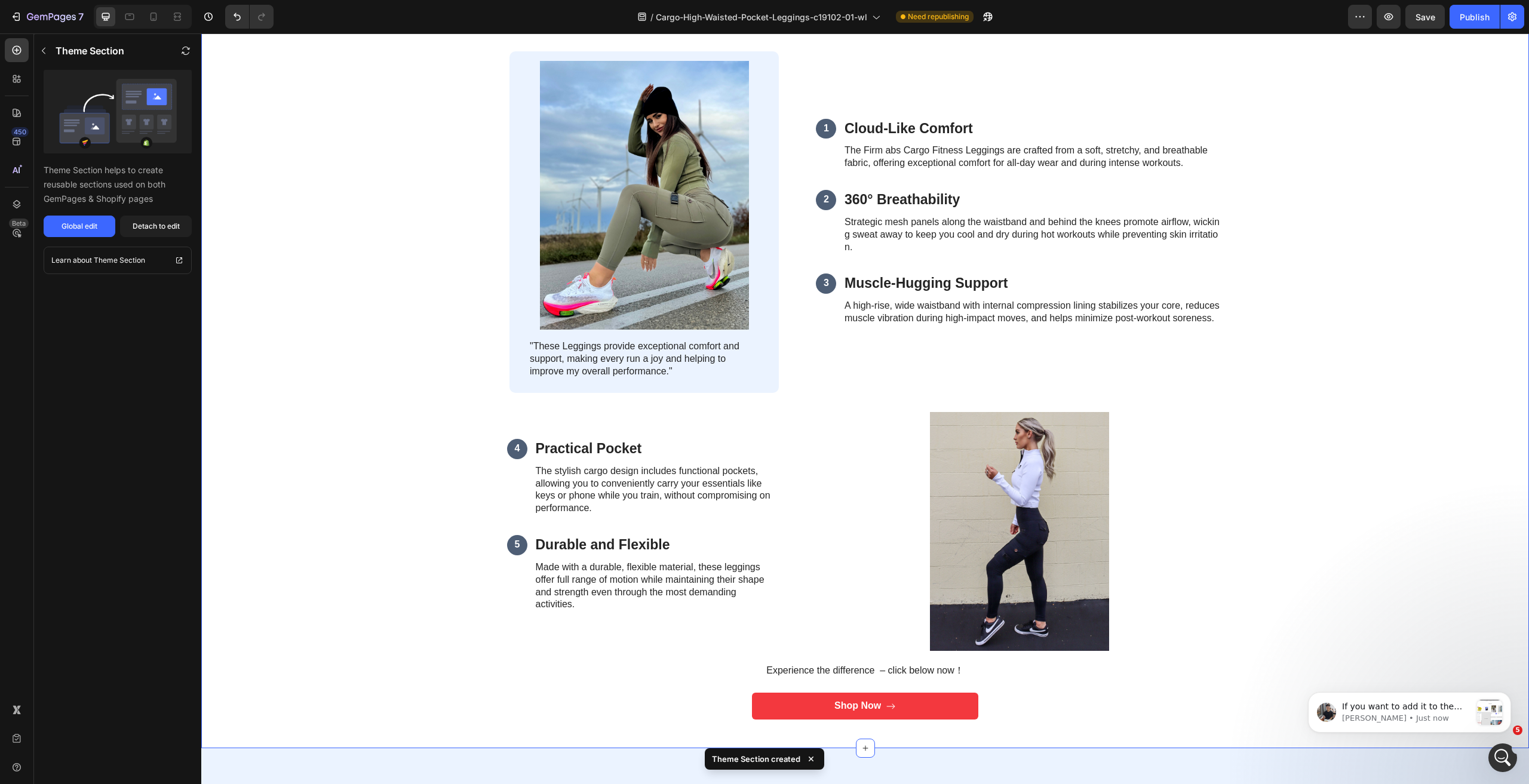
scroll to position [776, 0]
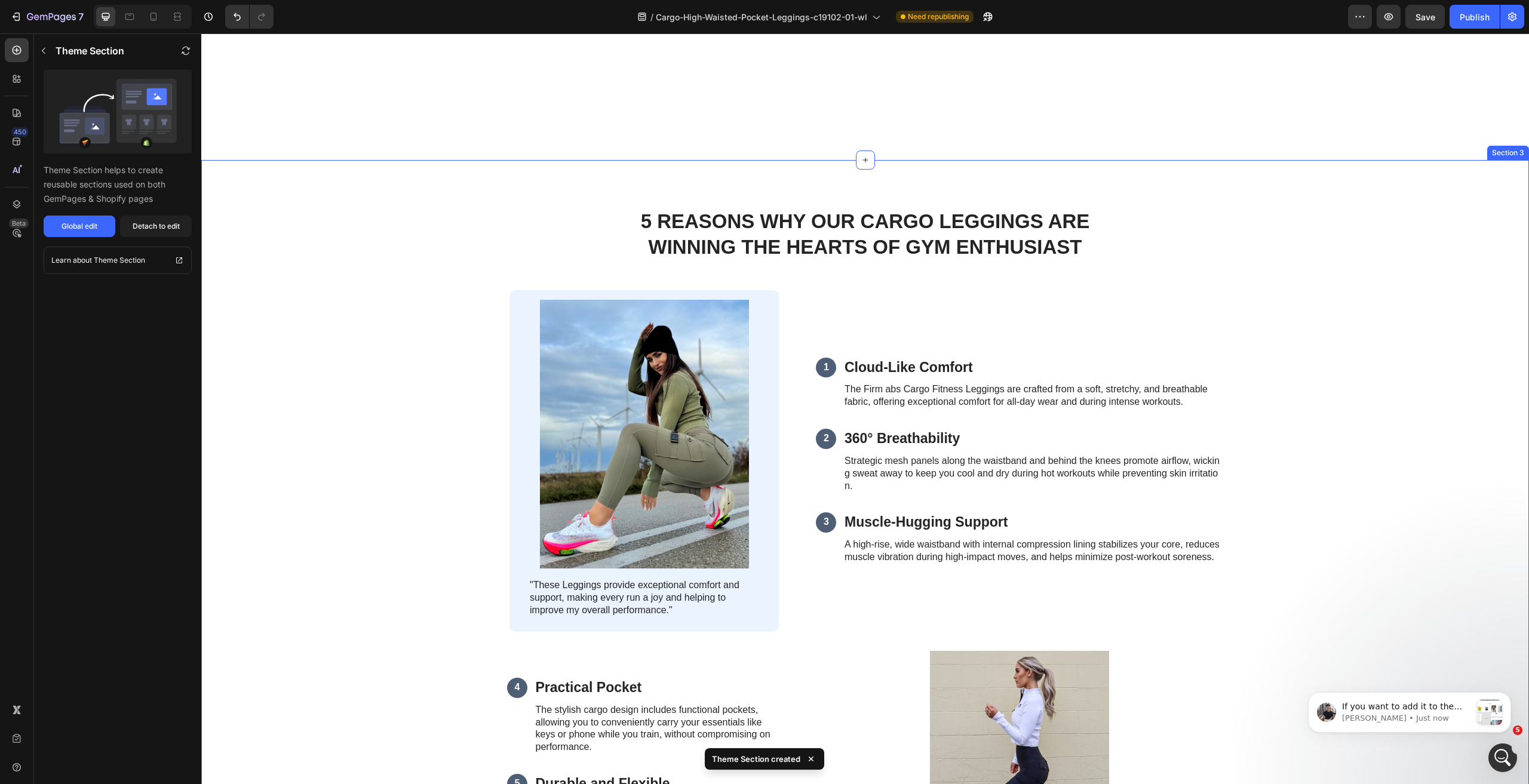
click at [1327, 280] on div "5 Reasons Why Our Cargo leggings Are Winning the Hearts of gym enthusiast Headi…" at bounding box center [865, 585] width 1304 height 755
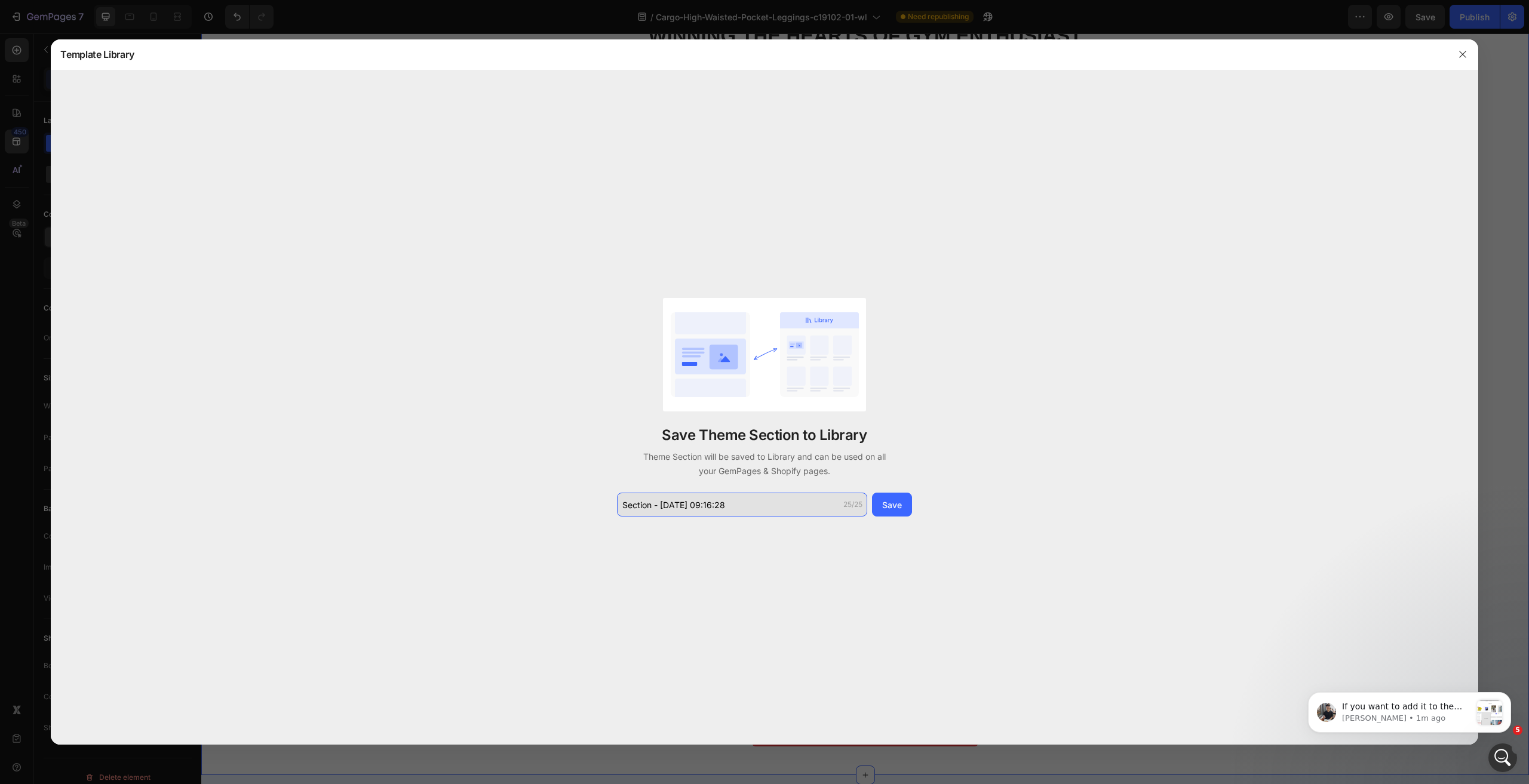
click at [756, 504] on input "Section - Sep 28 09:16:28" at bounding box center [742, 504] width 250 height 24
drag, startPoint x: 693, startPoint y: 508, endPoint x: 620, endPoint y: 512, distance: 73.1
click at [620, 512] on input "C19102详情卖点1" at bounding box center [742, 504] width 250 height 24
type input "C19102详情卖点1"
click at [894, 500] on div "Save" at bounding box center [892, 504] width 20 height 13
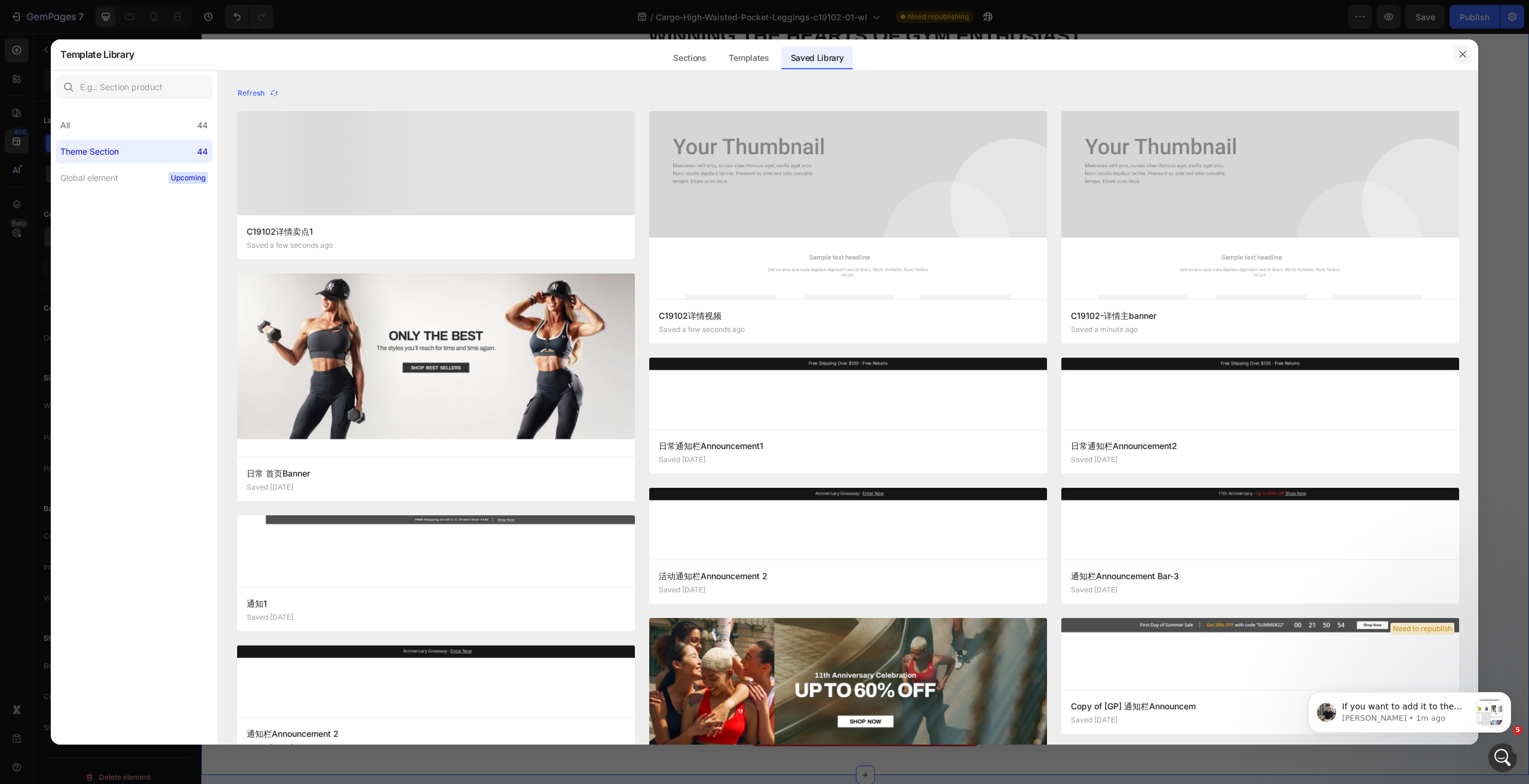
drag, startPoint x: 1460, startPoint y: 53, endPoint x: 1252, endPoint y: 39, distance: 208.5
click at [1460, 53] on icon "button" at bounding box center [1463, 54] width 9 height 9
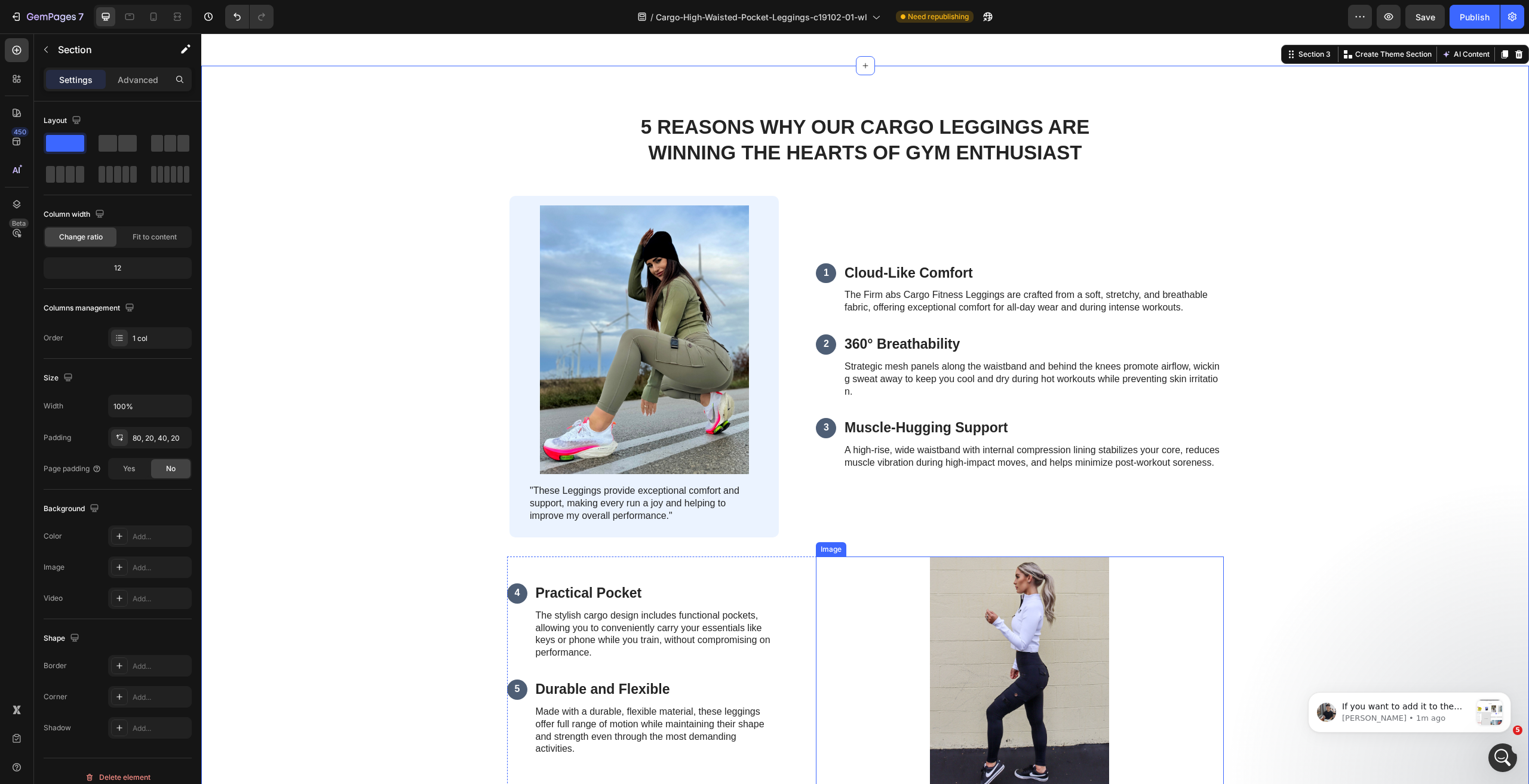
scroll to position [1075, 0]
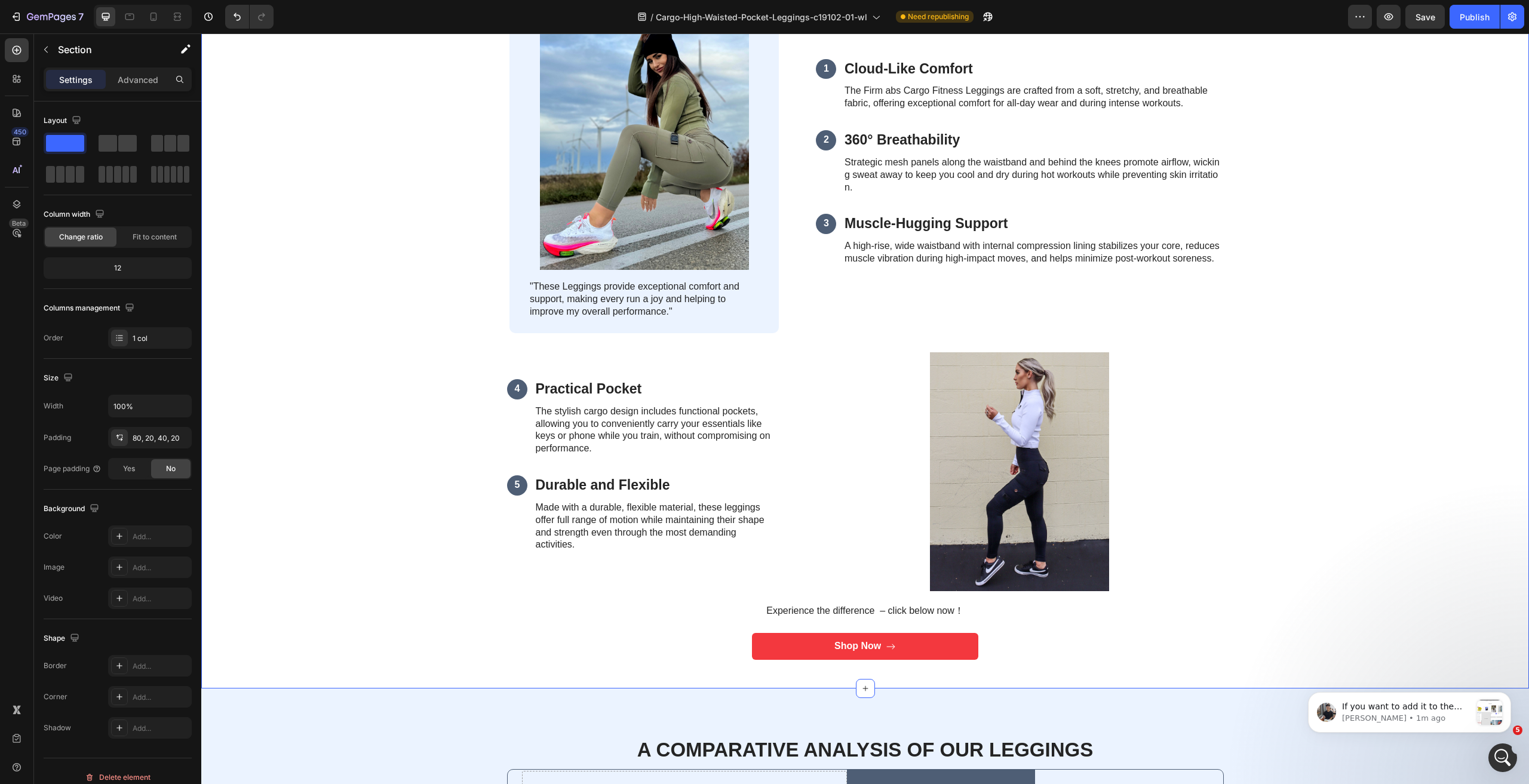
drag, startPoint x: 1342, startPoint y: 394, endPoint x: 1244, endPoint y: 406, distance: 98.7
click at [1342, 394] on div "5 Reasons Why Our Cargo leggings Are Winning the Hearts of gym enthusiast Headi…" at bounding box center [865, 287] width 1304 height 755
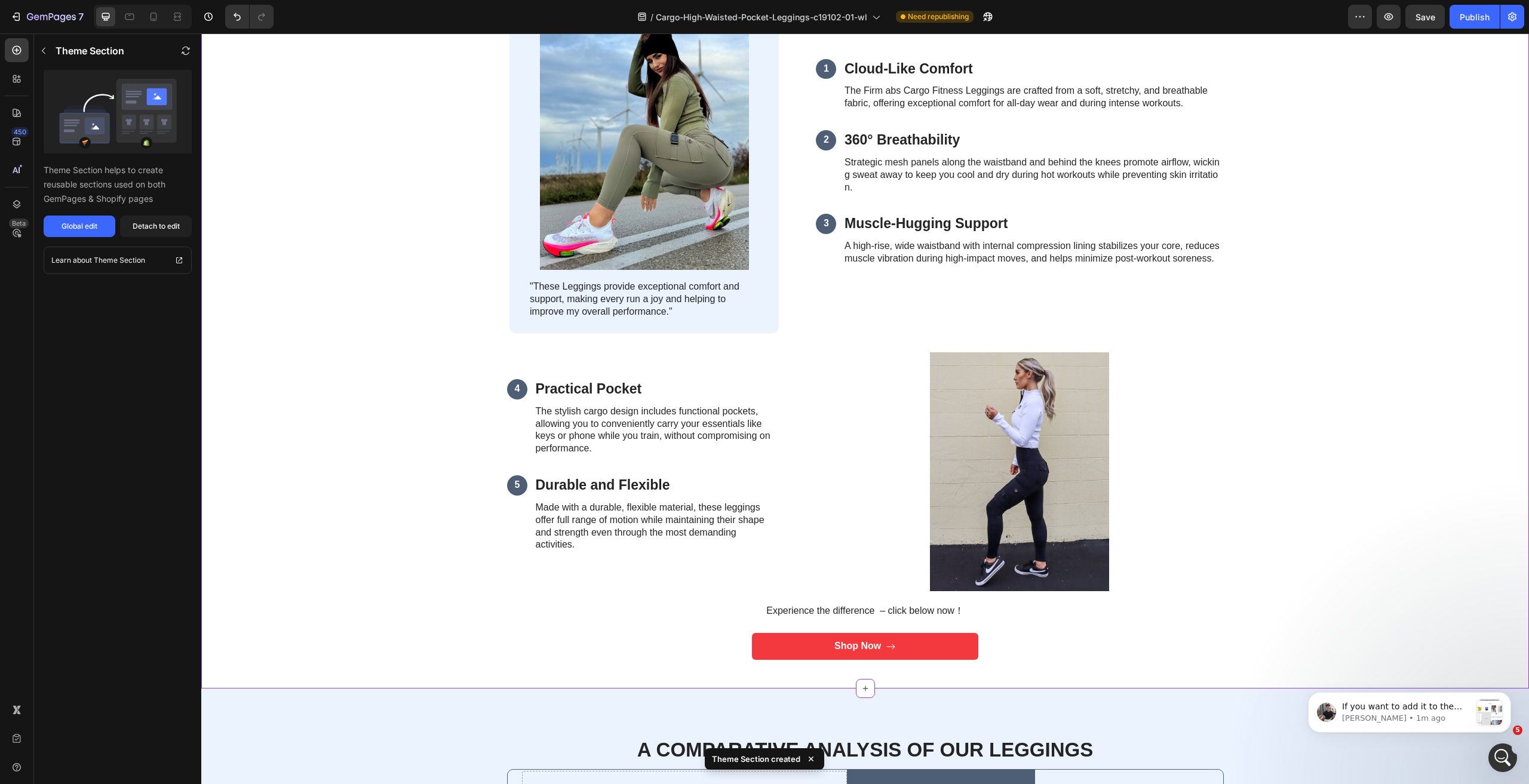
click at [320, 394] on div "5 Reasons Why Our Cargo leggings Are Winning the Hearts of gym enthusiast Headi…" at bounding box center [865, 287] width 1304 height 755
click at [454, 385] on div "5 Reasons Why Our Cargo leggings Are Winning the Hearts of gym enthusiast Headi…" at bounding box center [865, 287] width 1304 height 755
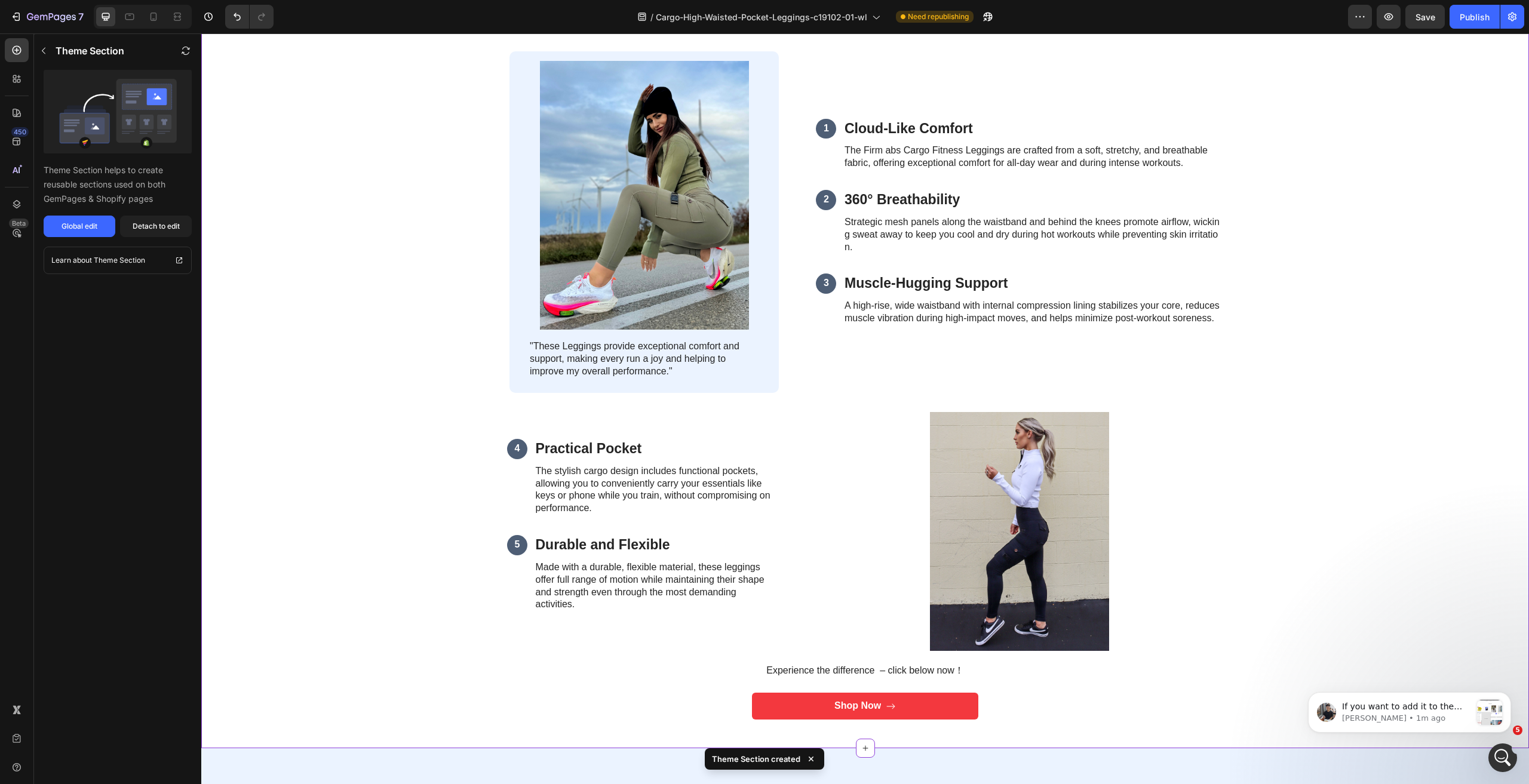
click at [1461, 317] on div "5 Reasons Why Our Cargo leggings Are Winning the Hearts of gym enthusiast Headi…" at bounding box center [865, 346] width 1304 height 755
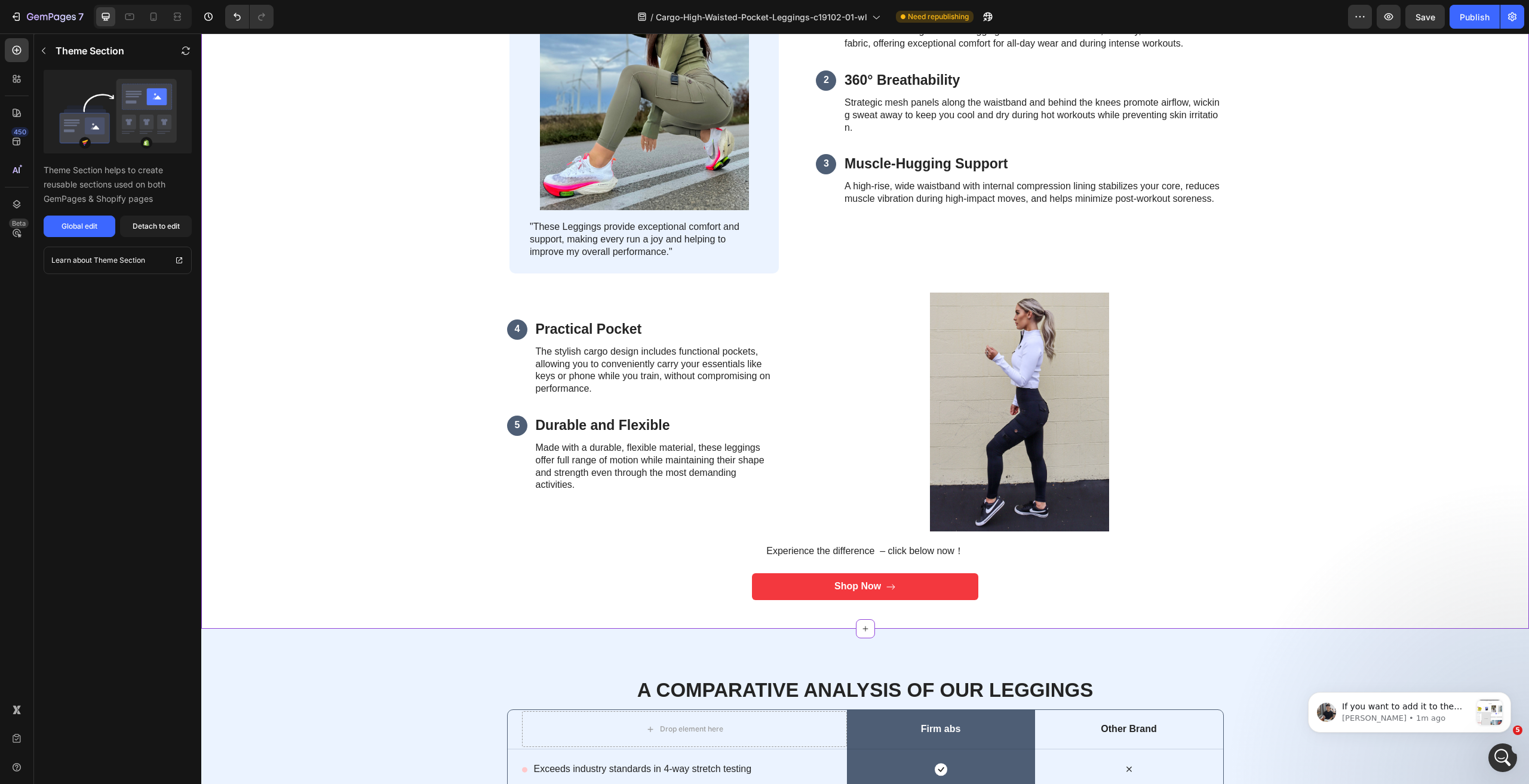
click at [1280, 378] on div "5 Reasons Why Our Cargo leggings Are Winning the Hearts of gym enthusiast Headi…" at bounding box center [865, 227] width 1304 height 755
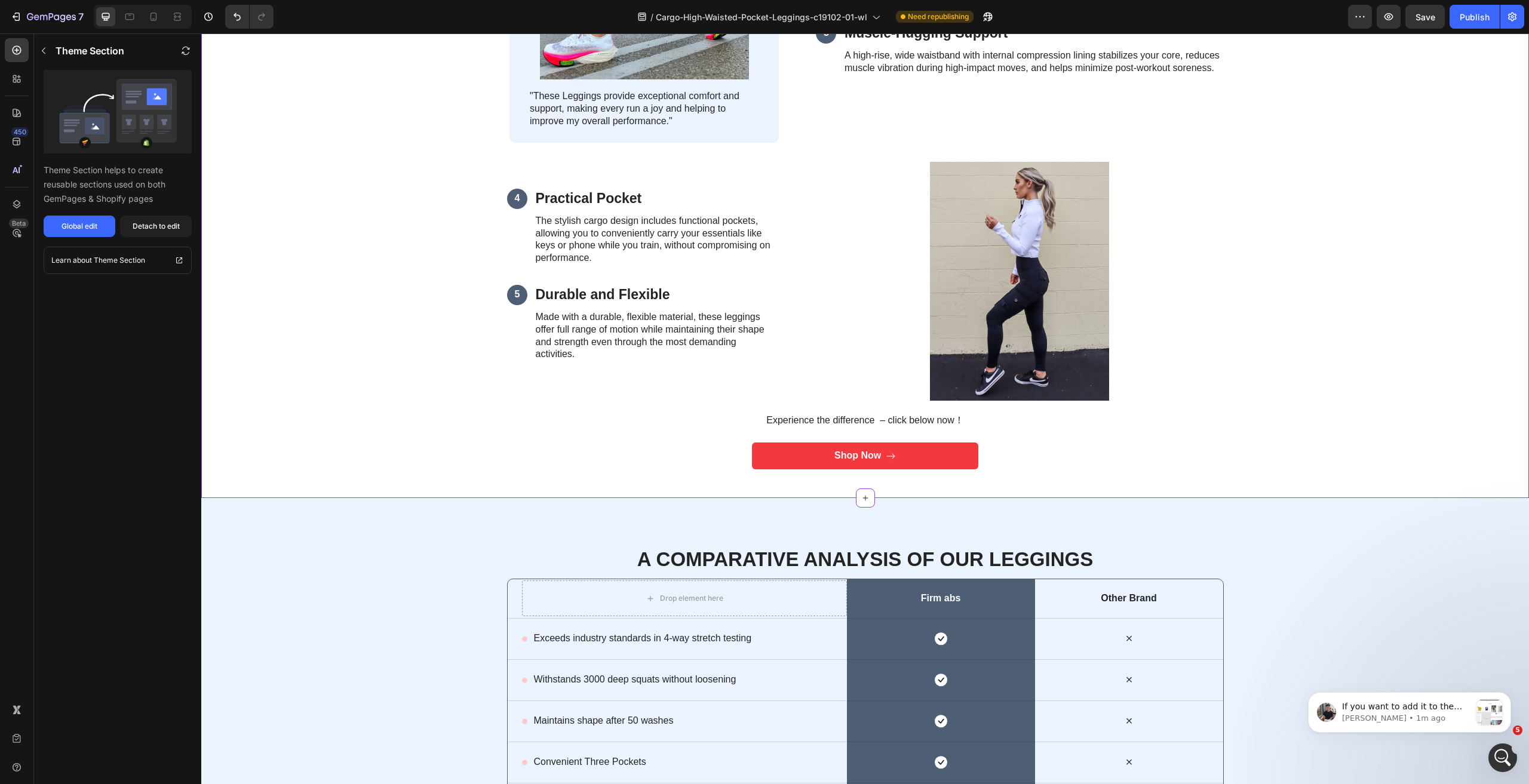
scroll to position [1433, 0]
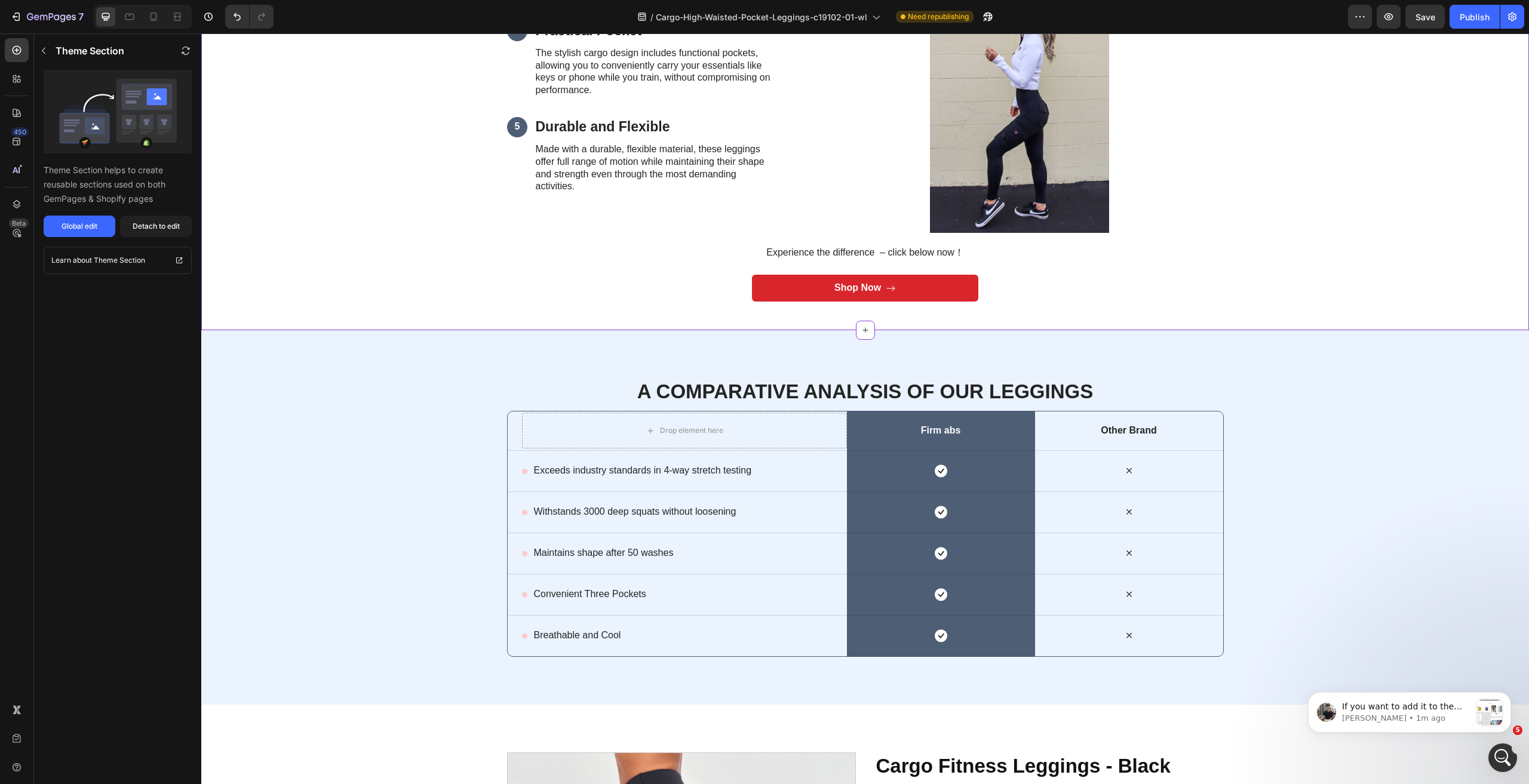
click at [939, 294] on link "Shop Now" at bounding box center [865, 288] width 226 height 27
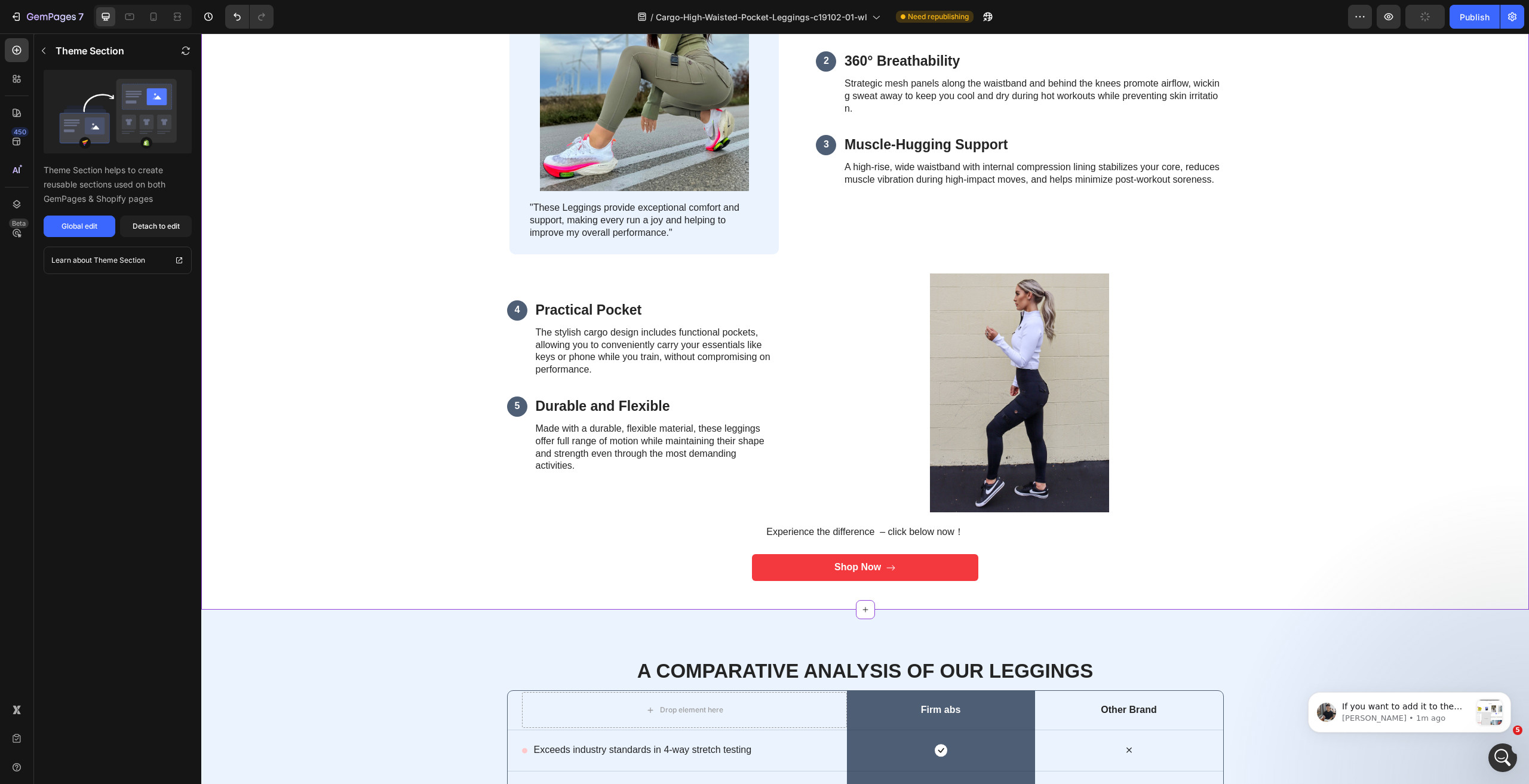
scroll to position [1134, 0]
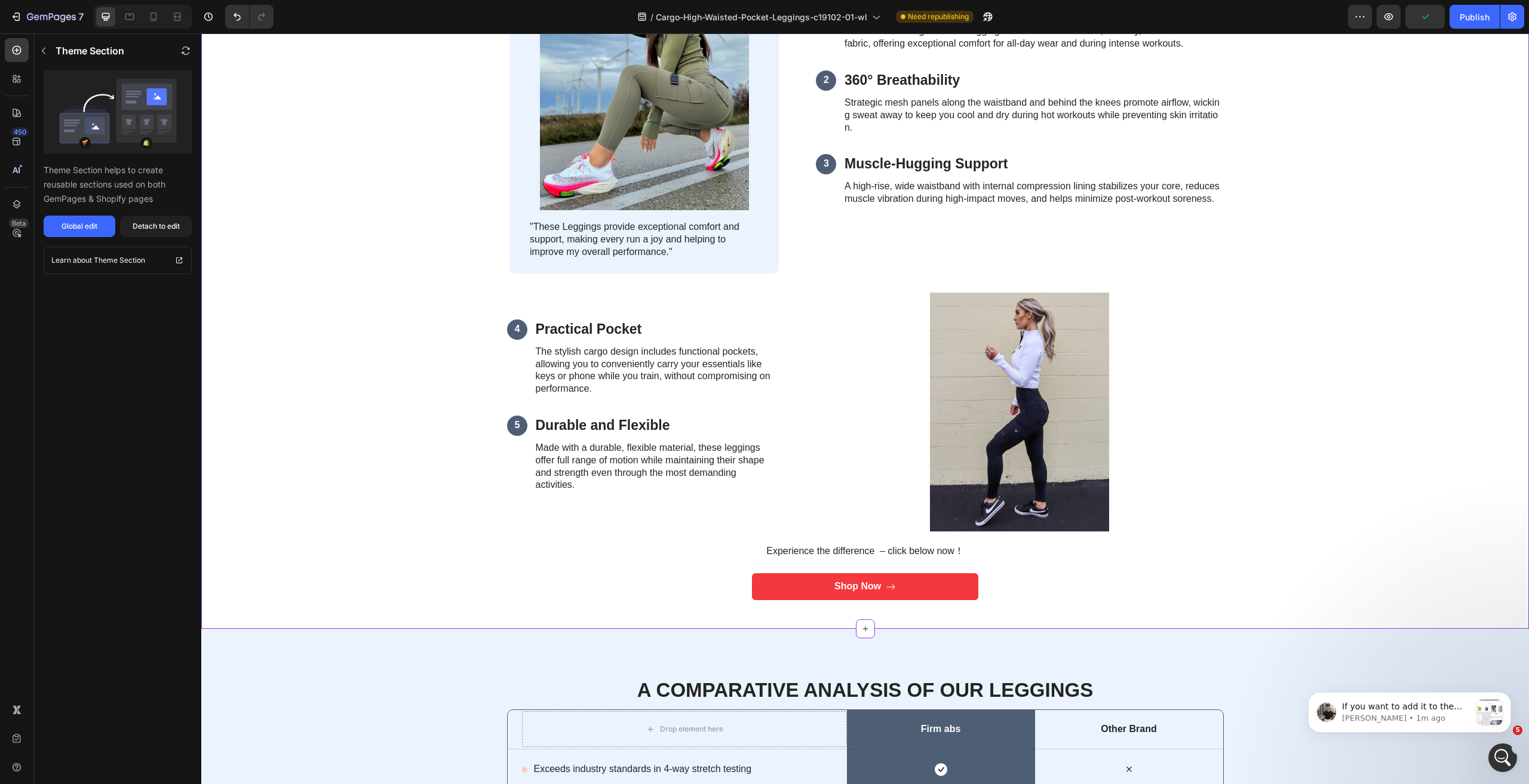
click at [830, 550] on p "Experience the difference – click below now！" at bounding box center [865, 551] width 225 height 13
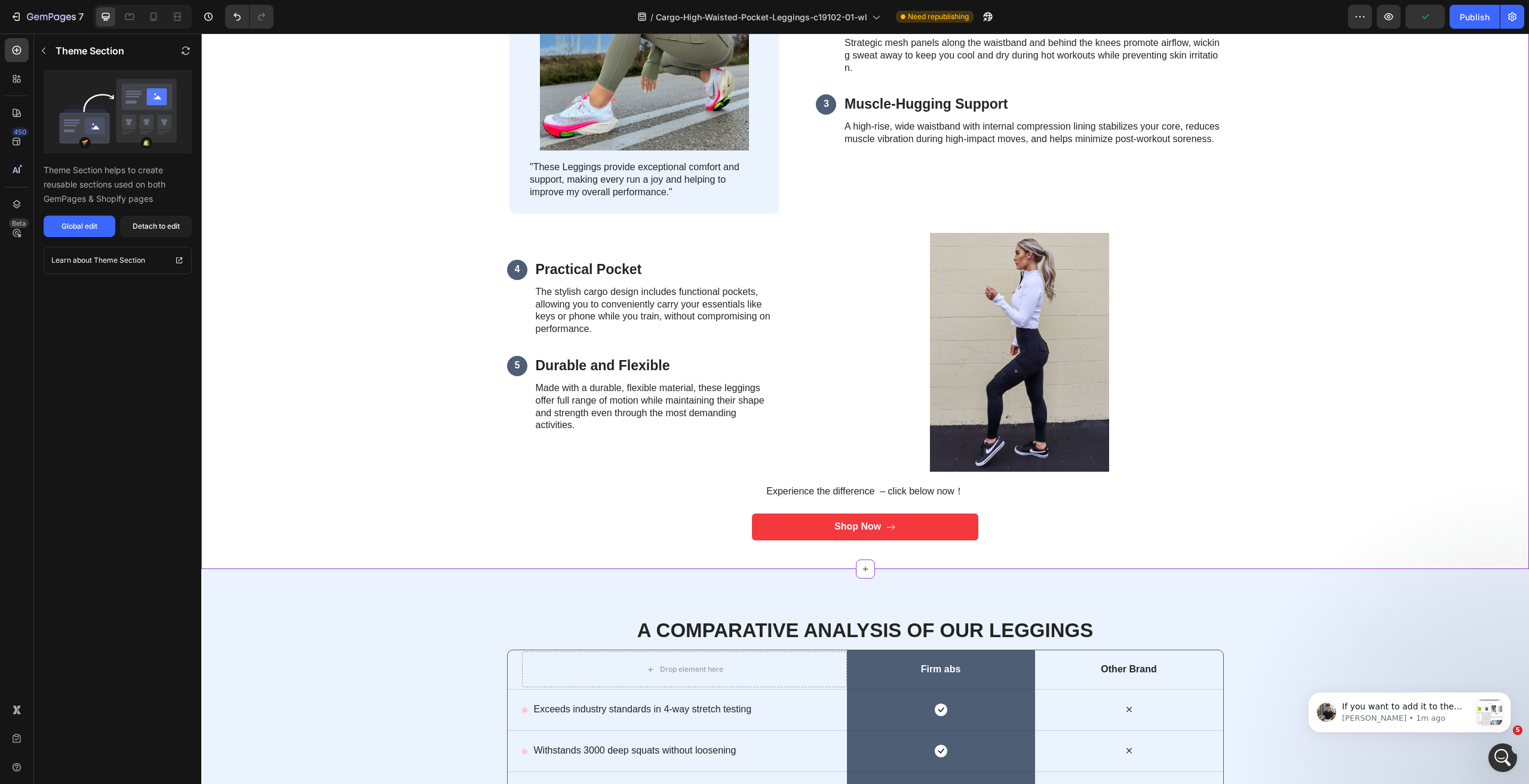
scroll to position [1253, 0]
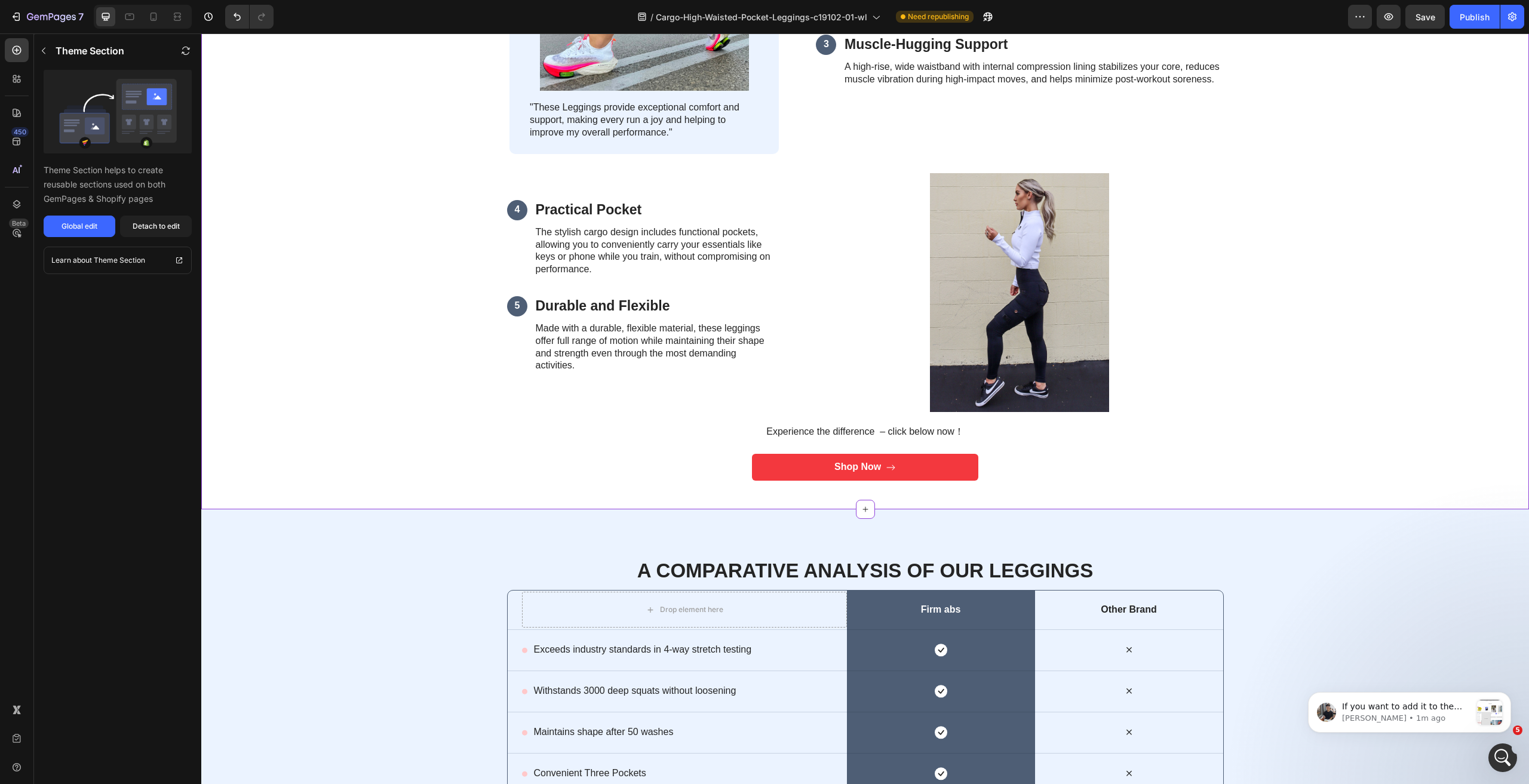
click at [821, 429] on p "Experience the difference – click below now！" at bounding box center [865, 432] width 225 height 13
click at [845, 429] on p "Experience the difference – click below now！" at bounding box center [865, 432] width 225 height 13
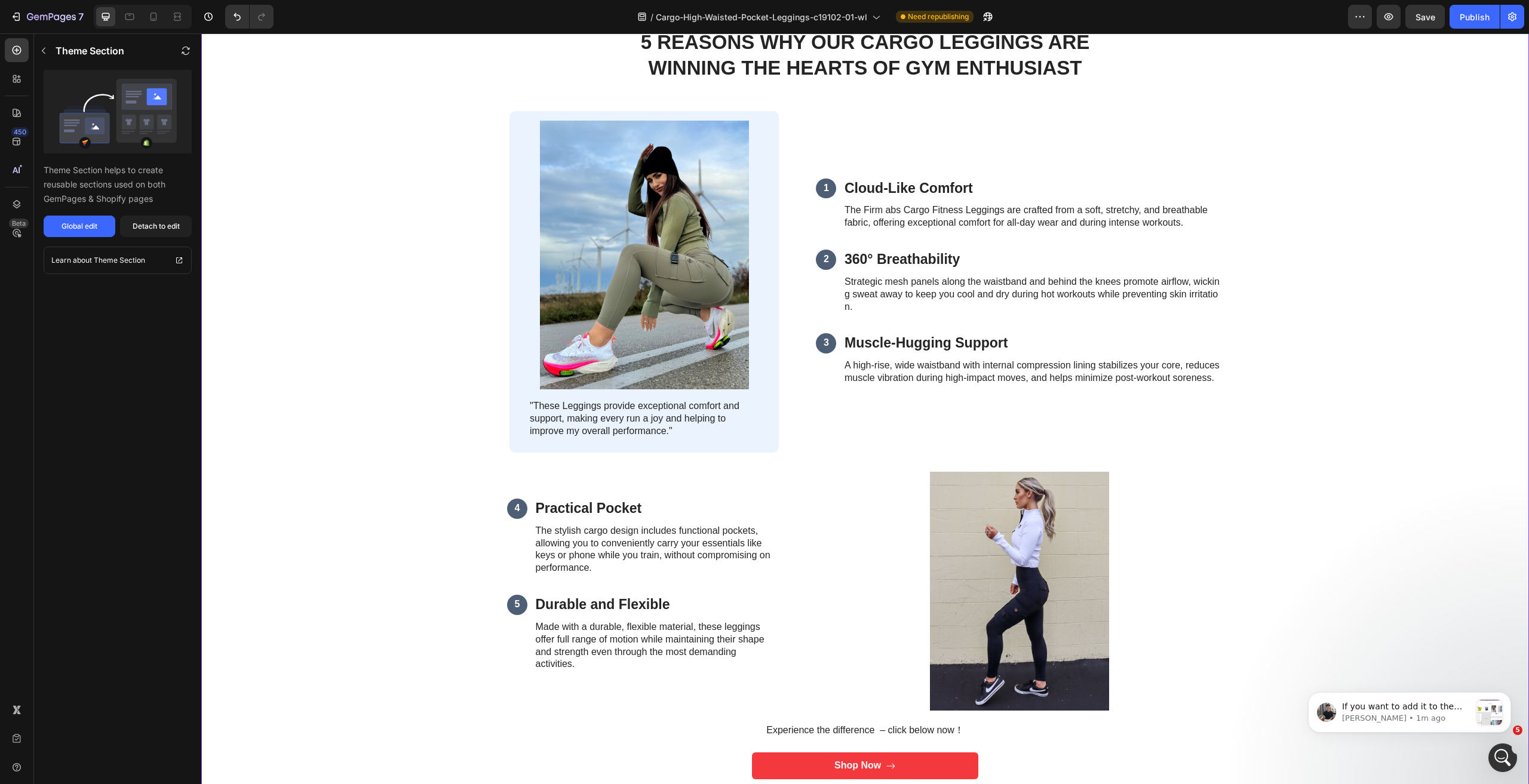
scroll to position [1313, 0]
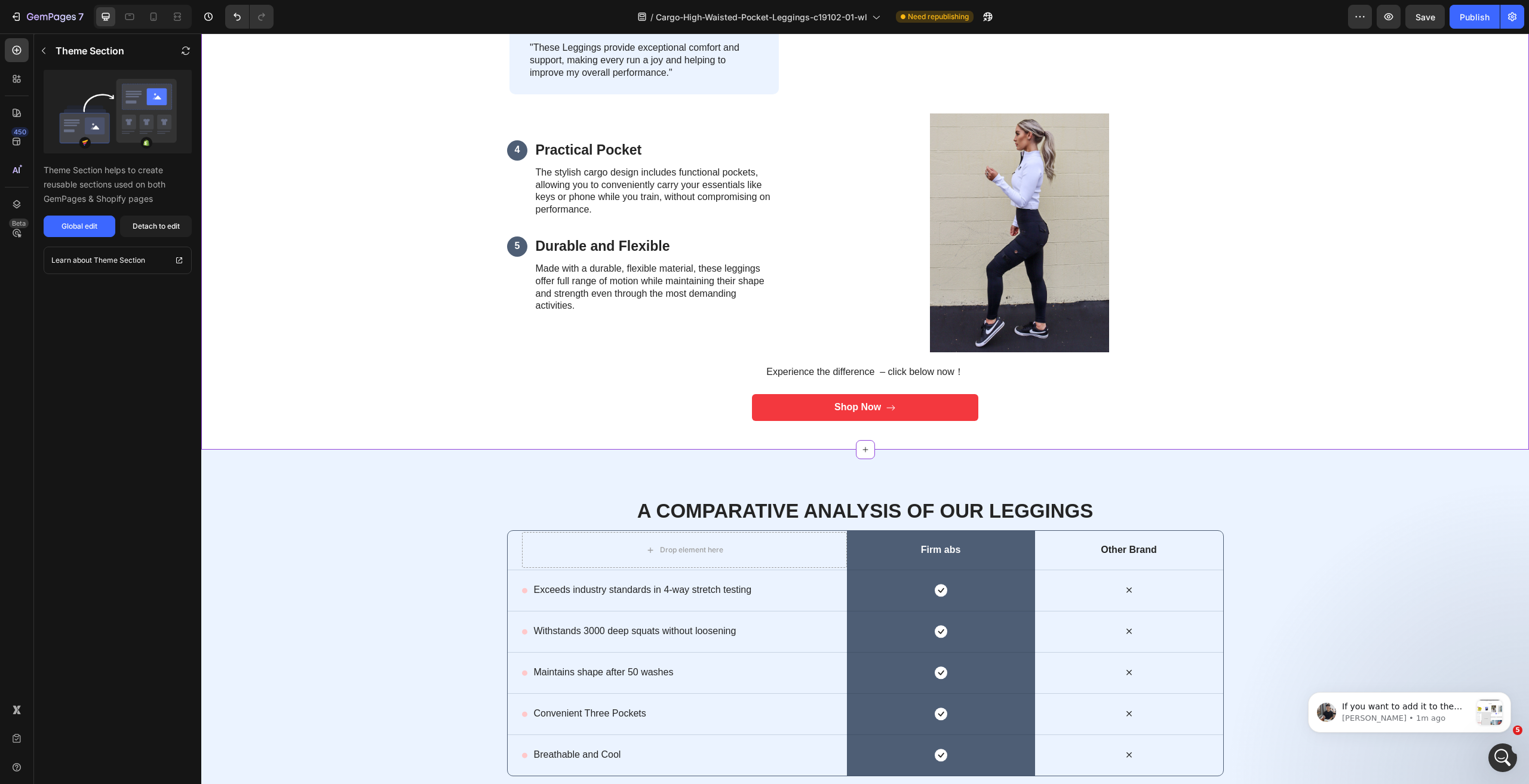
click at [837, 370] on p "Experience the difference – click below now！" at bounding box center [865, 372] width 225 height 13
click at [777, 261] on div "4 Text Block Practical Pocket Heading The stylish cargo design includes functio…" at bounding box center [653, 233] width 292 height 185
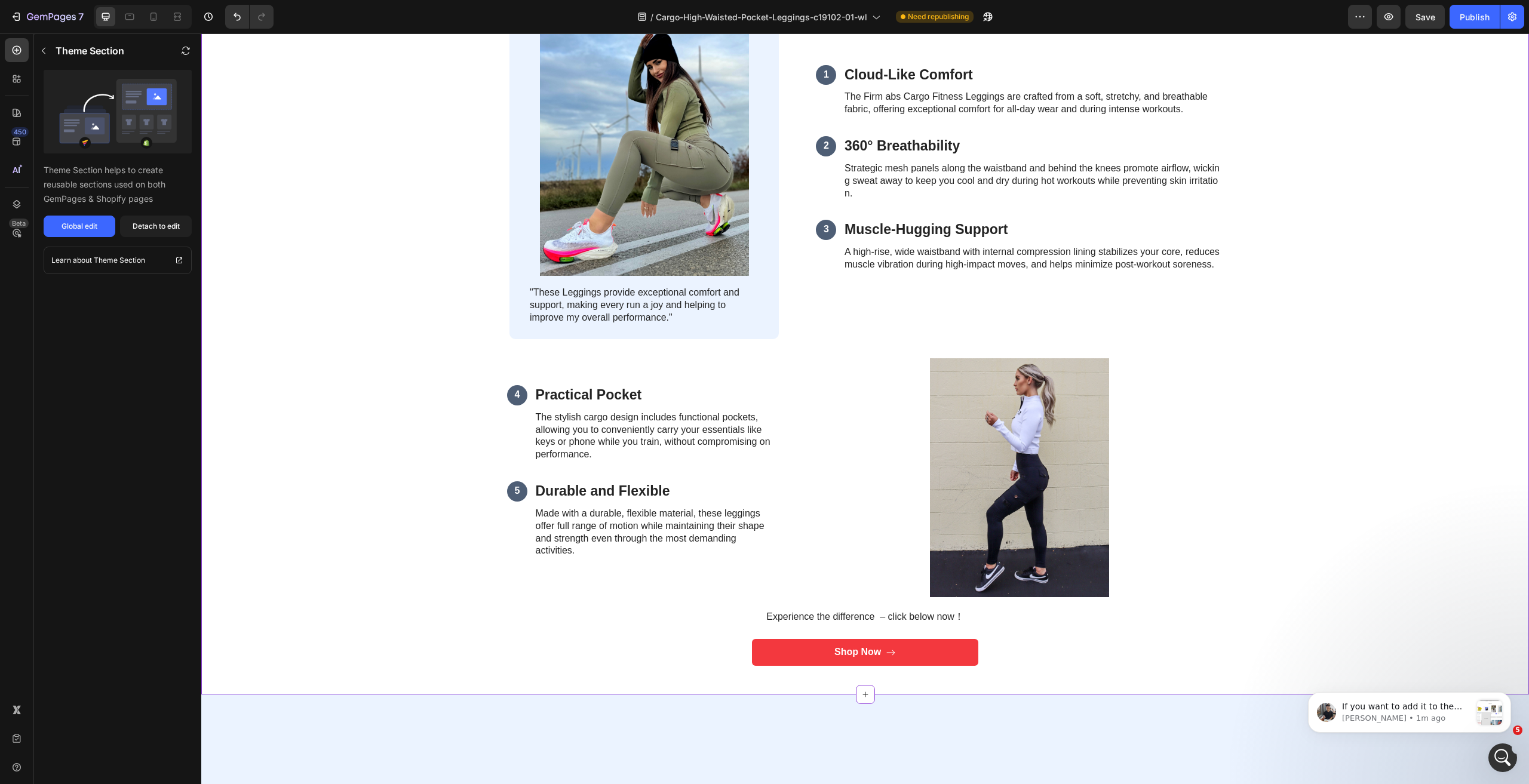
scroll to position [895, 0]
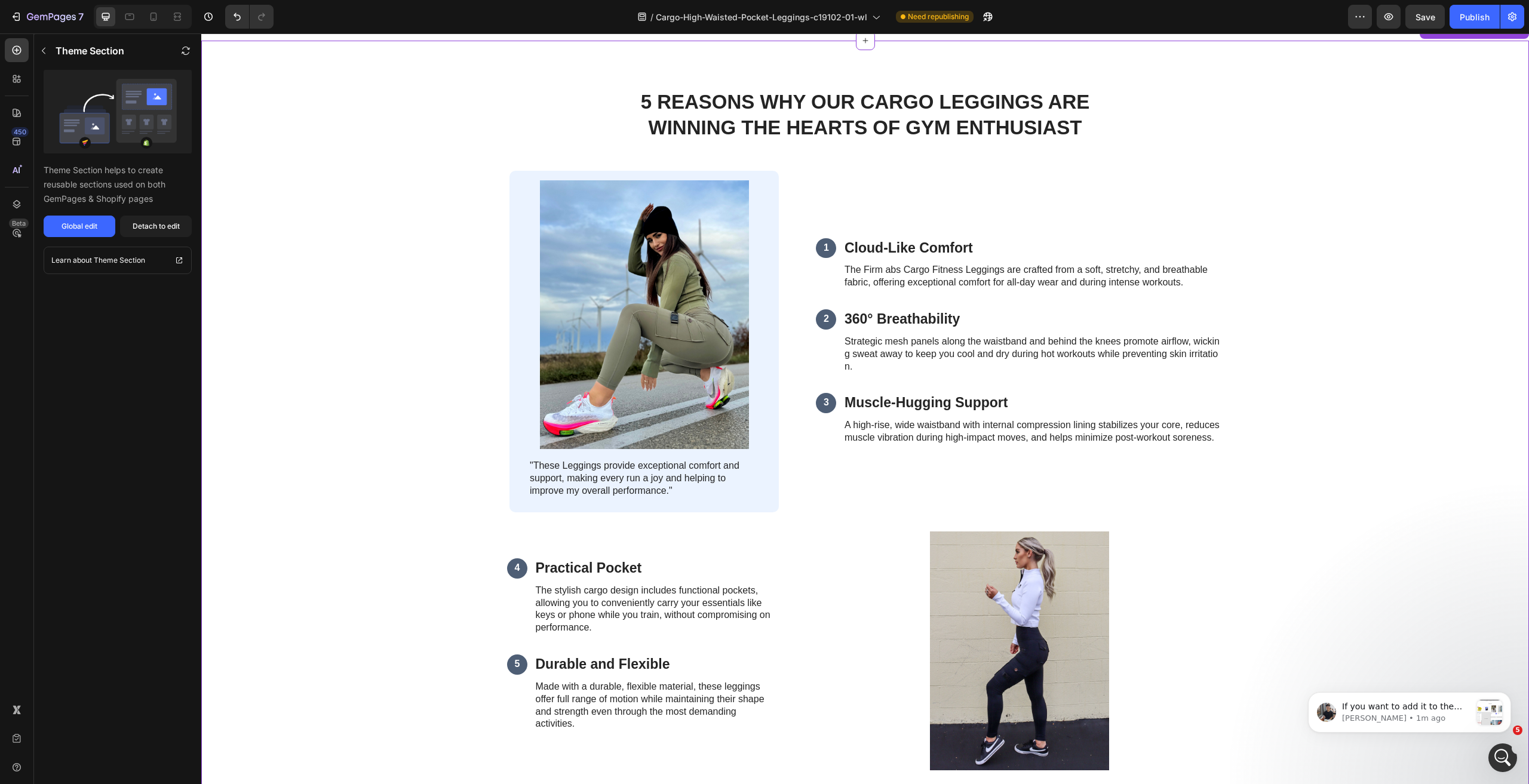
click at [682, 252] on img at bounding box center [645, 315] width 209 height 269
click at [732, 105] on h2 "5 Reasons Why Our Cargo leggings Are Winning the Hearts of gym enthusiast" at bounding box center [865, 115] width 472 height 54
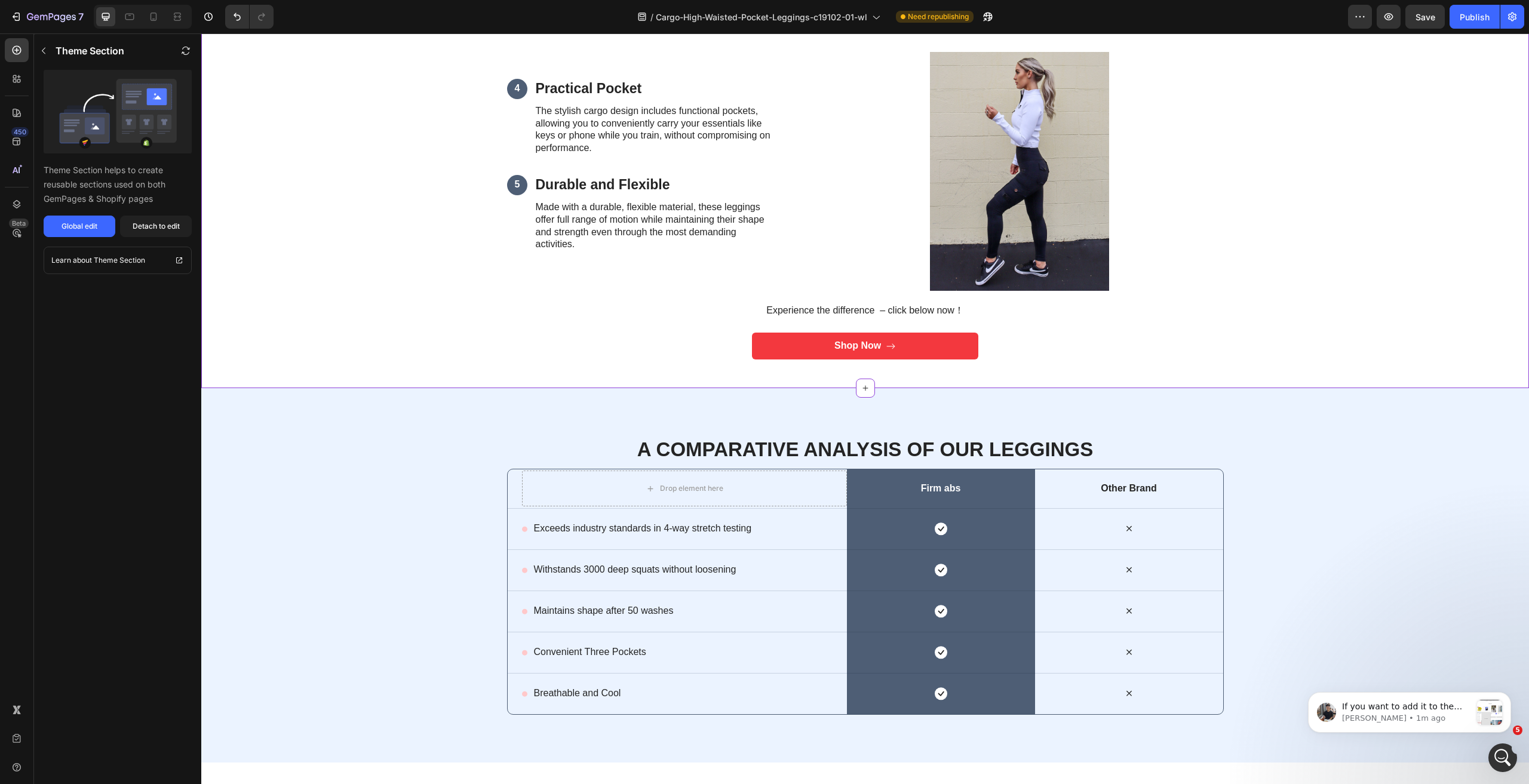
scroll to position [1552, 0]
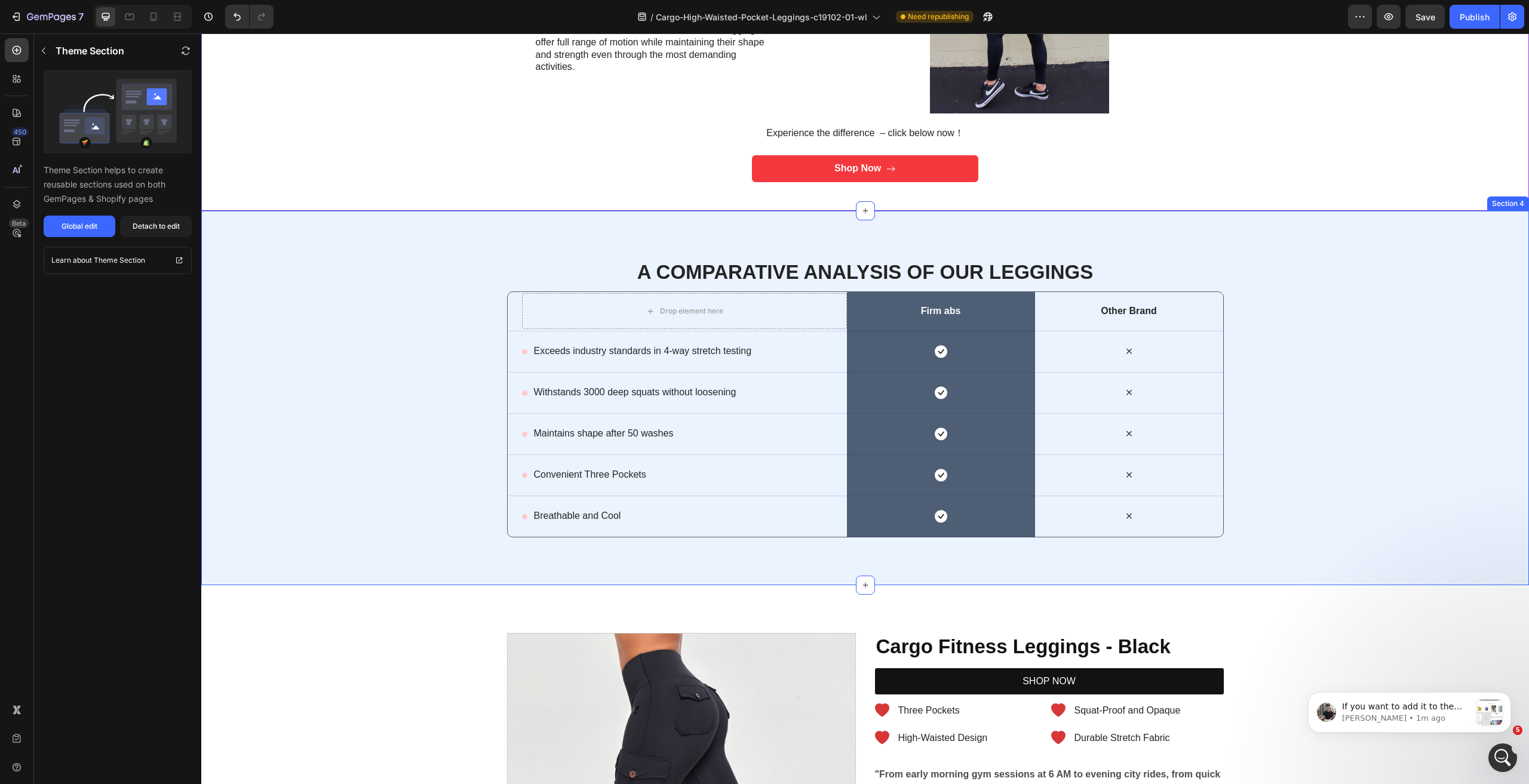
click at [389, 258] on div "A Comparative Analysis of OUR LEGGINGS Heading Row Drop element here Row Firm a…" at bounding box center [865, 398] width 1328 height 374
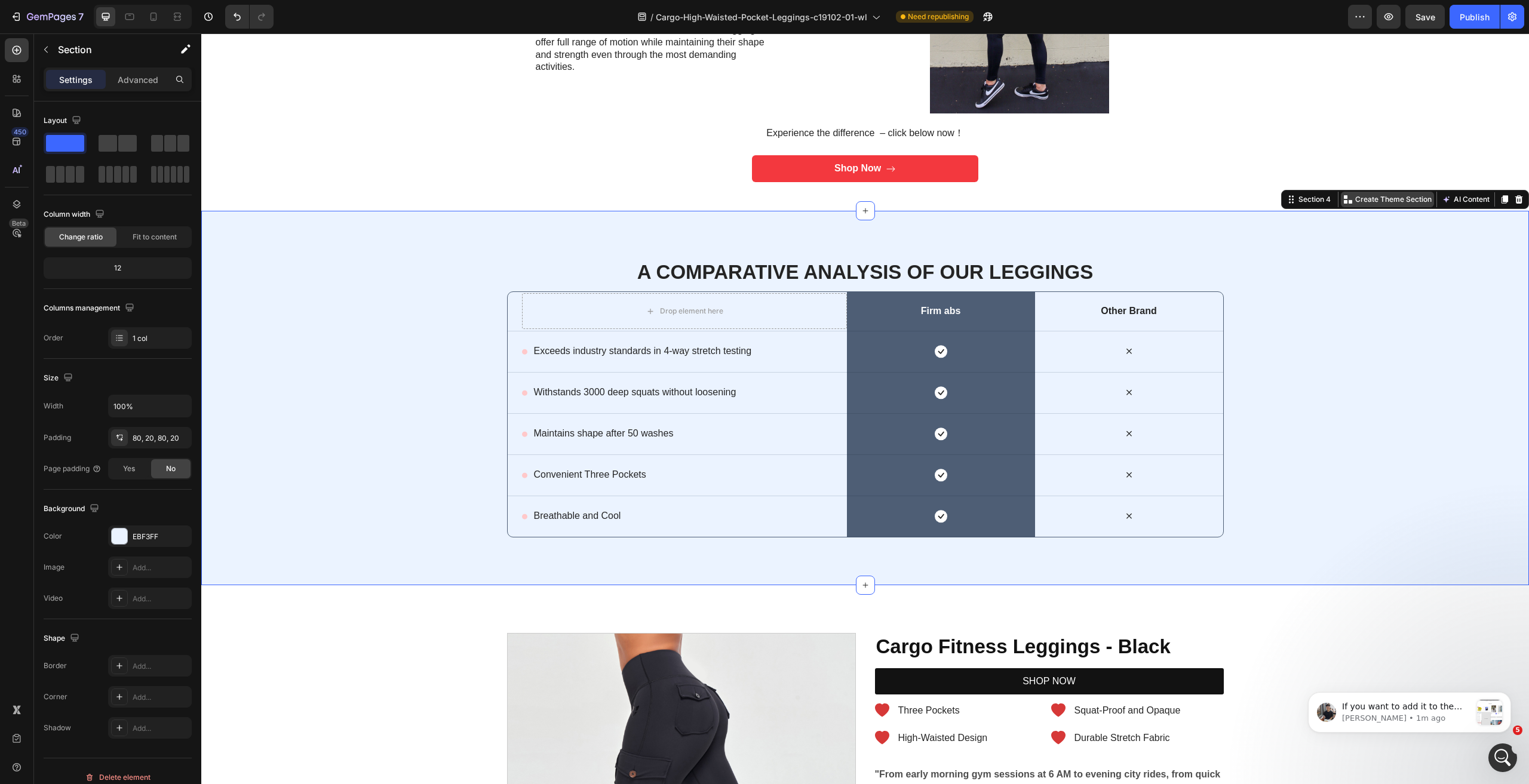
click at [1382, 205] on p "Create Theme Section" at bounding box center [1394, 199] width 77 height 11
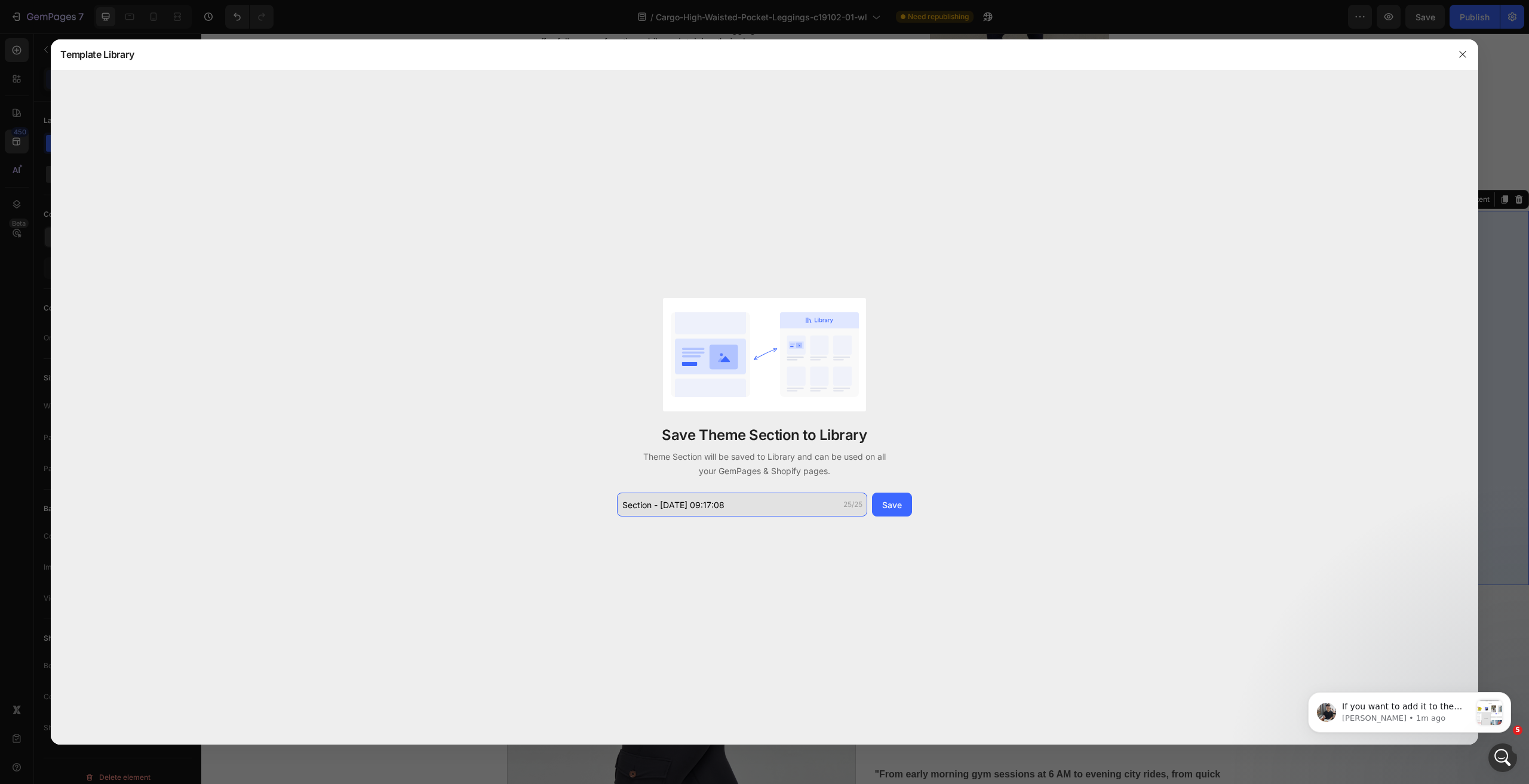
click at [734, 500] on input "Section - Sep 28 09:17:08" at bounding box center [742, 504] width 250 height 24
paste input "C19102详情卖点1"
drag, startPoint x: 673, startPoint y: 503, endPoint x: 749, endPoint y: 503, distance: 76.0
click at [749, 503] on input "C19102详情卖点1" at bounding box center [742, 504] width 250 height 24
type input "C19102详情对比"
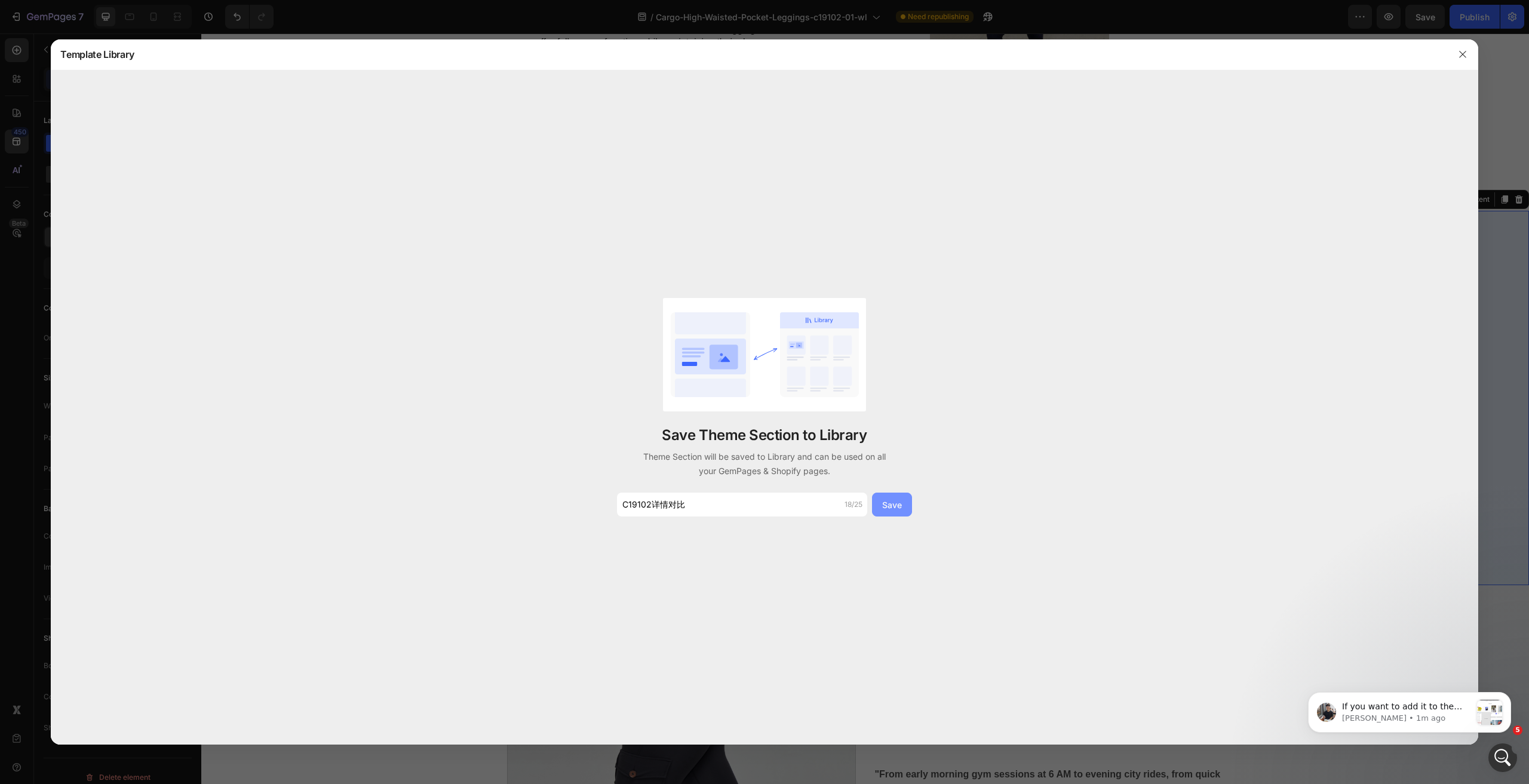
click at [887, 506] on div "Save" at bounding box center [892, 504] width 20 height 13
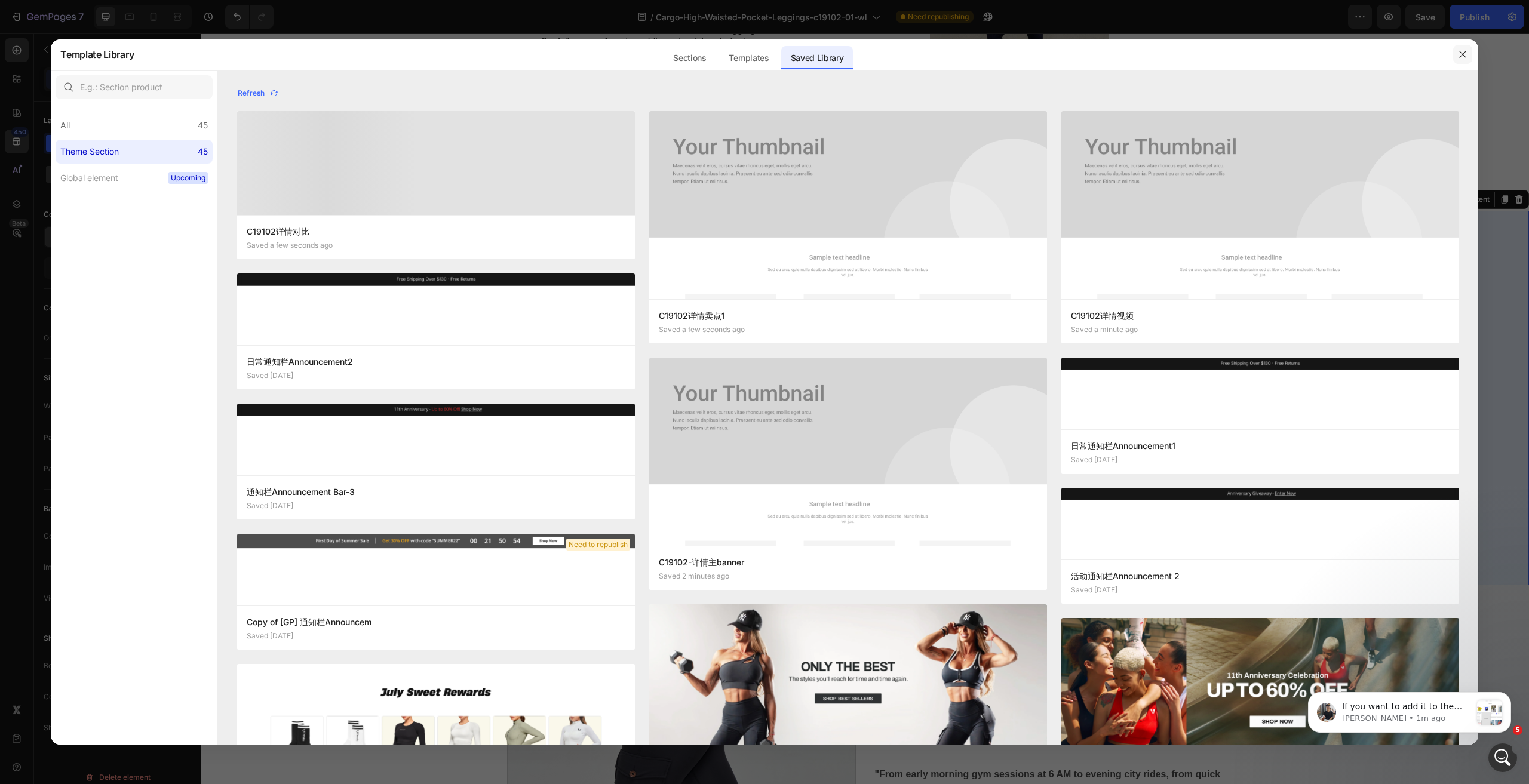
click at [1463, 51] on icon "button" at bounding box center [1463, 54] width 9 height 9
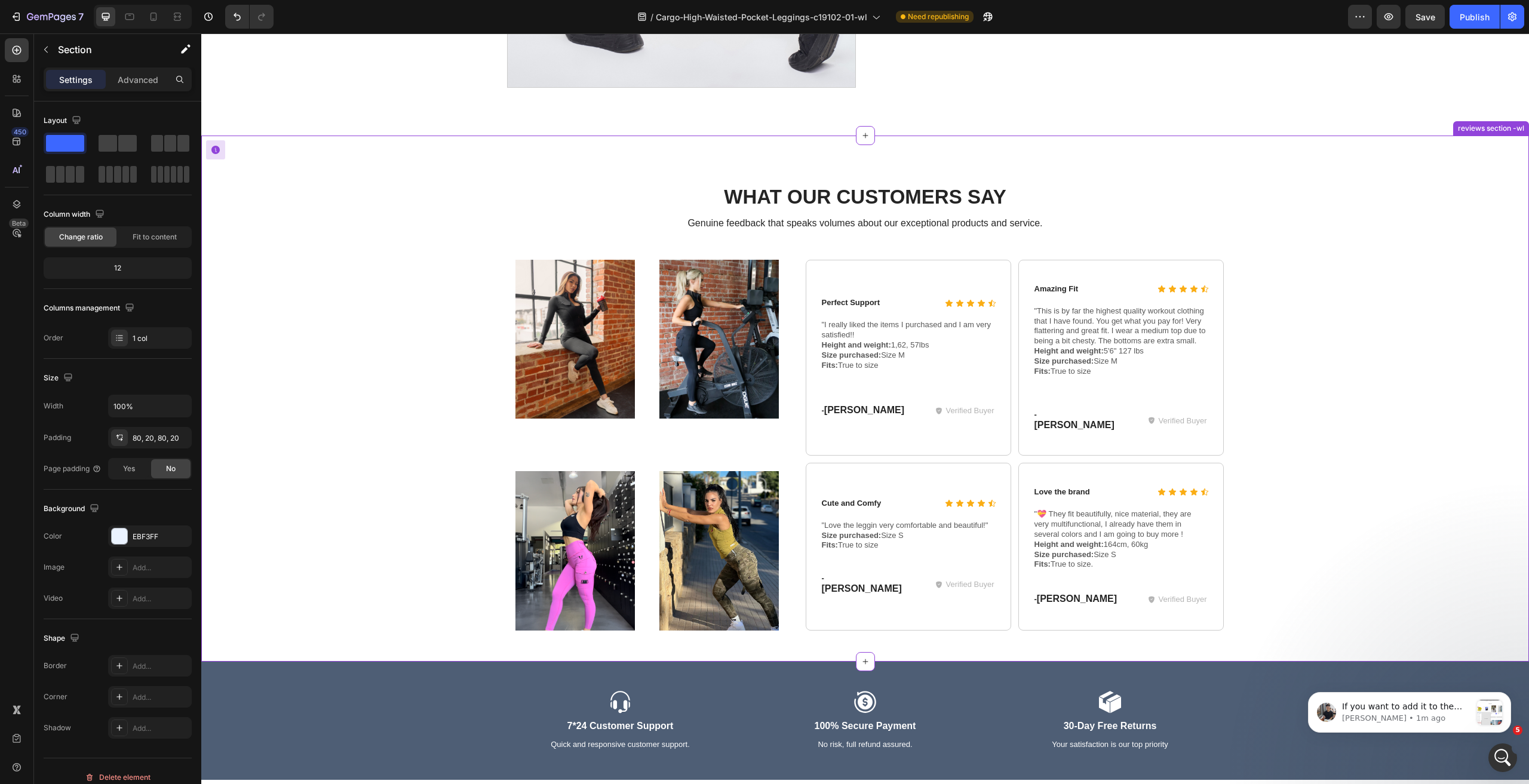
scroll to position [2567, 0]
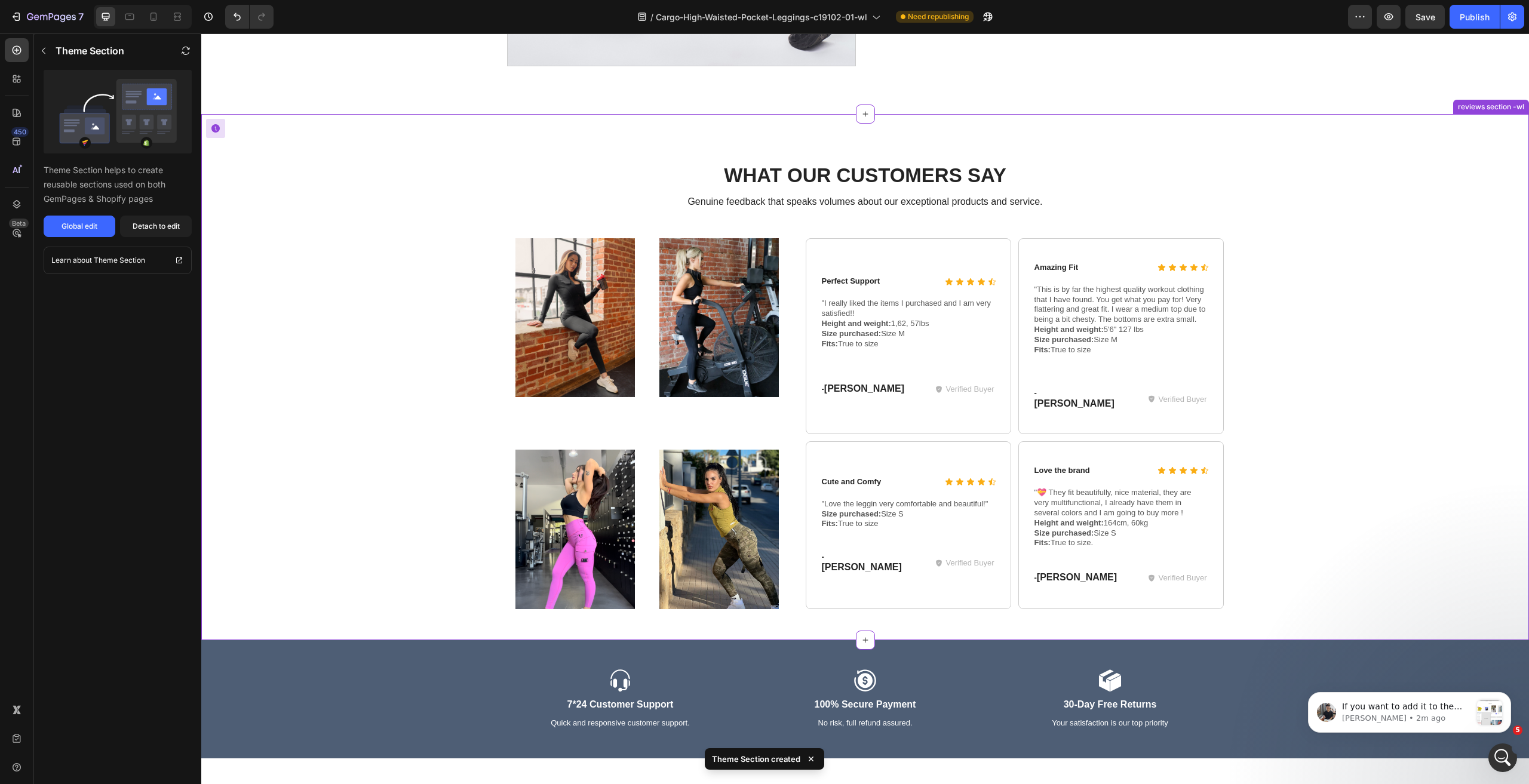
click at [419, 241] on div "What Our Customers Say Heading Genuine feedback that speaks volumes about our e…" at bounding box center [865, 389] width 1304 height 454
click at [1402, 263] on div "What Our Customers Say Heading Genuine feedback that speaks volumes about our e…" at bounding box center [865, 389] width 1304 height 454
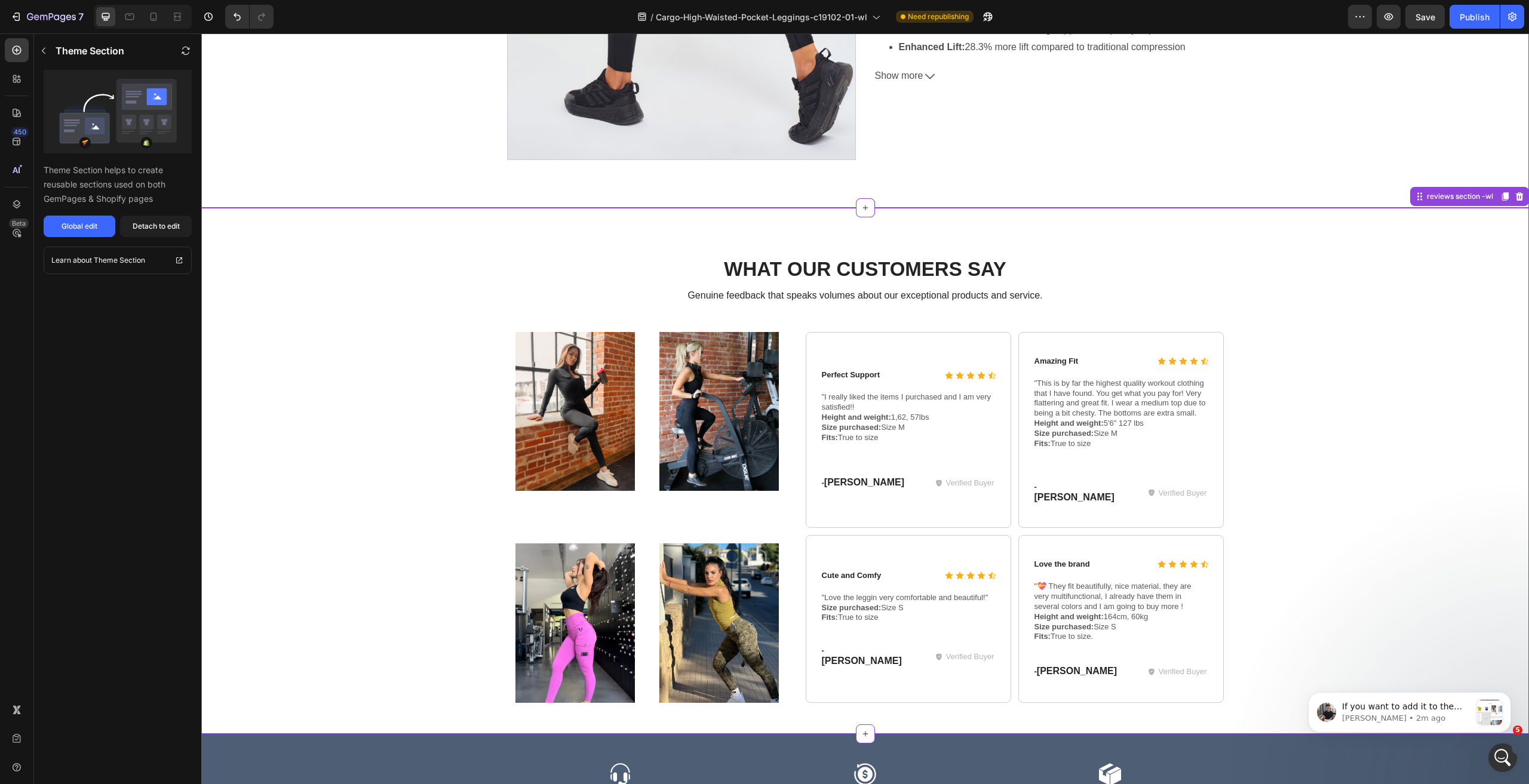
scroll to position [2447, 0]
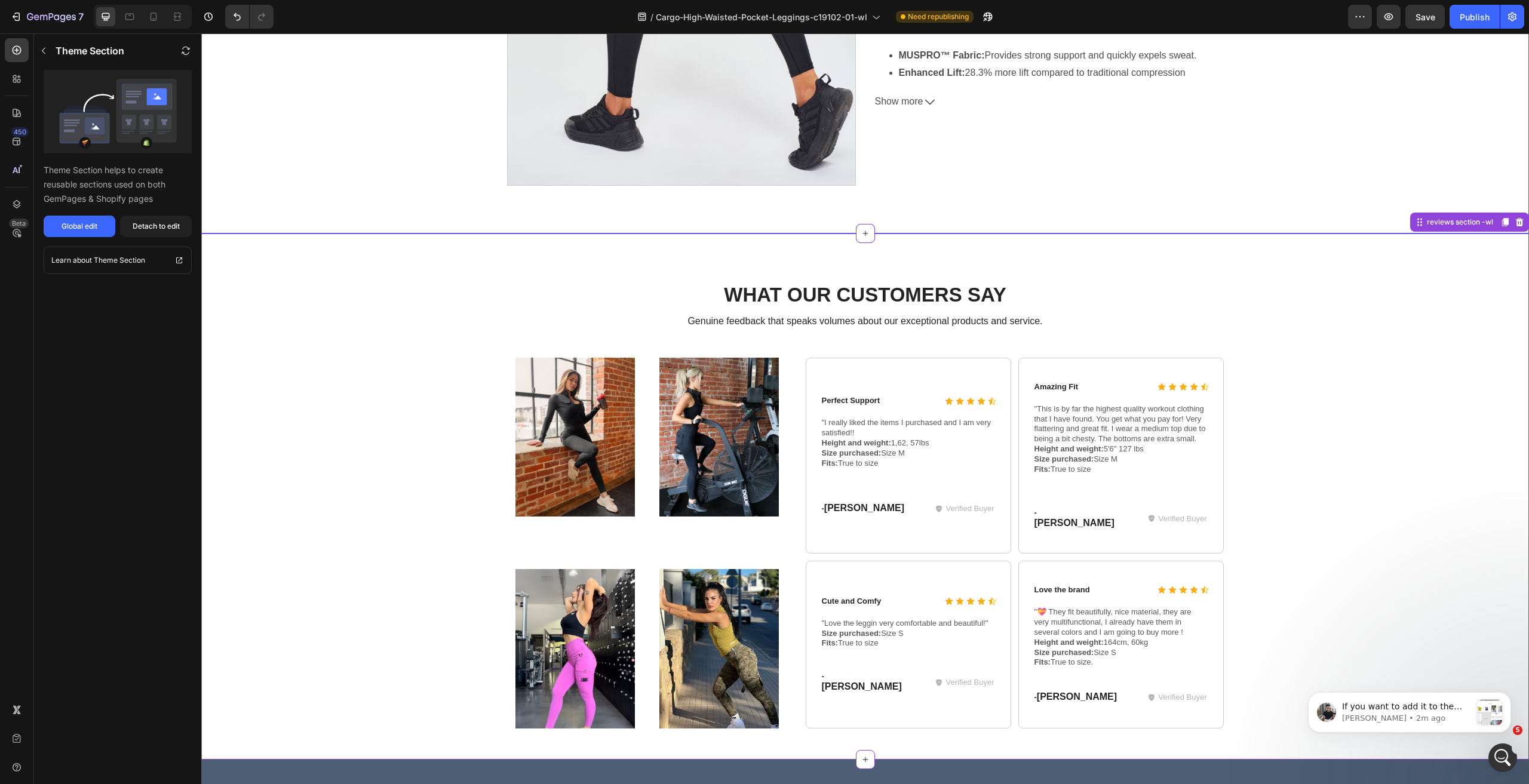
click at [1223, 258] on div "What Our Customers Say Heading Genuine feedback that speaks volumes about our e…" at bounding box center [865, 496] width 1328 height 526
click at [1199, 99] on button "Show more" at bounding box center [1049, 102] width 349 height 17
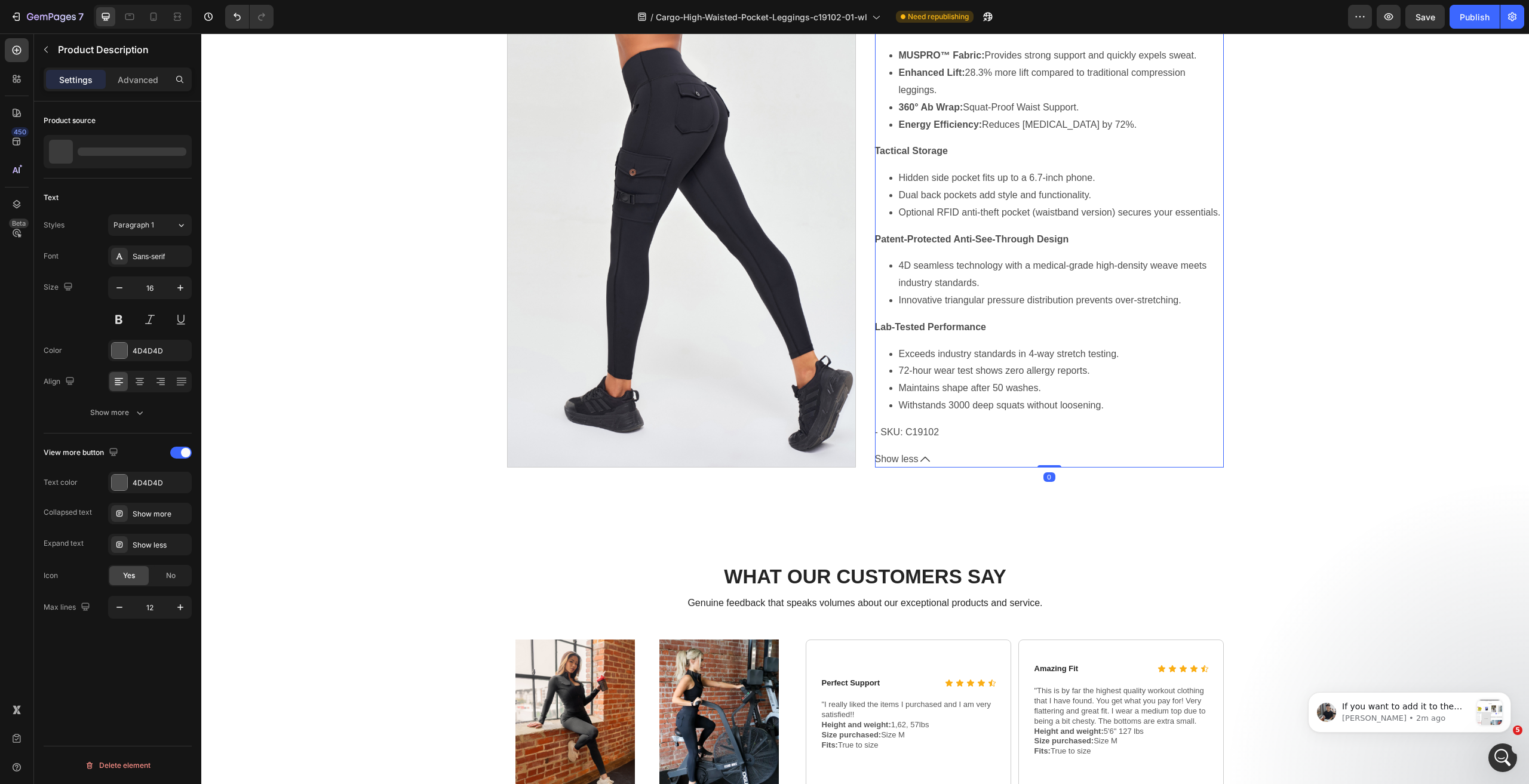
click at [1121, 272] on div ""From early morning gym sessions at 6 AM to evening city rides, from quick airp…" at bounding box center [1049, 162] width 349 height 558
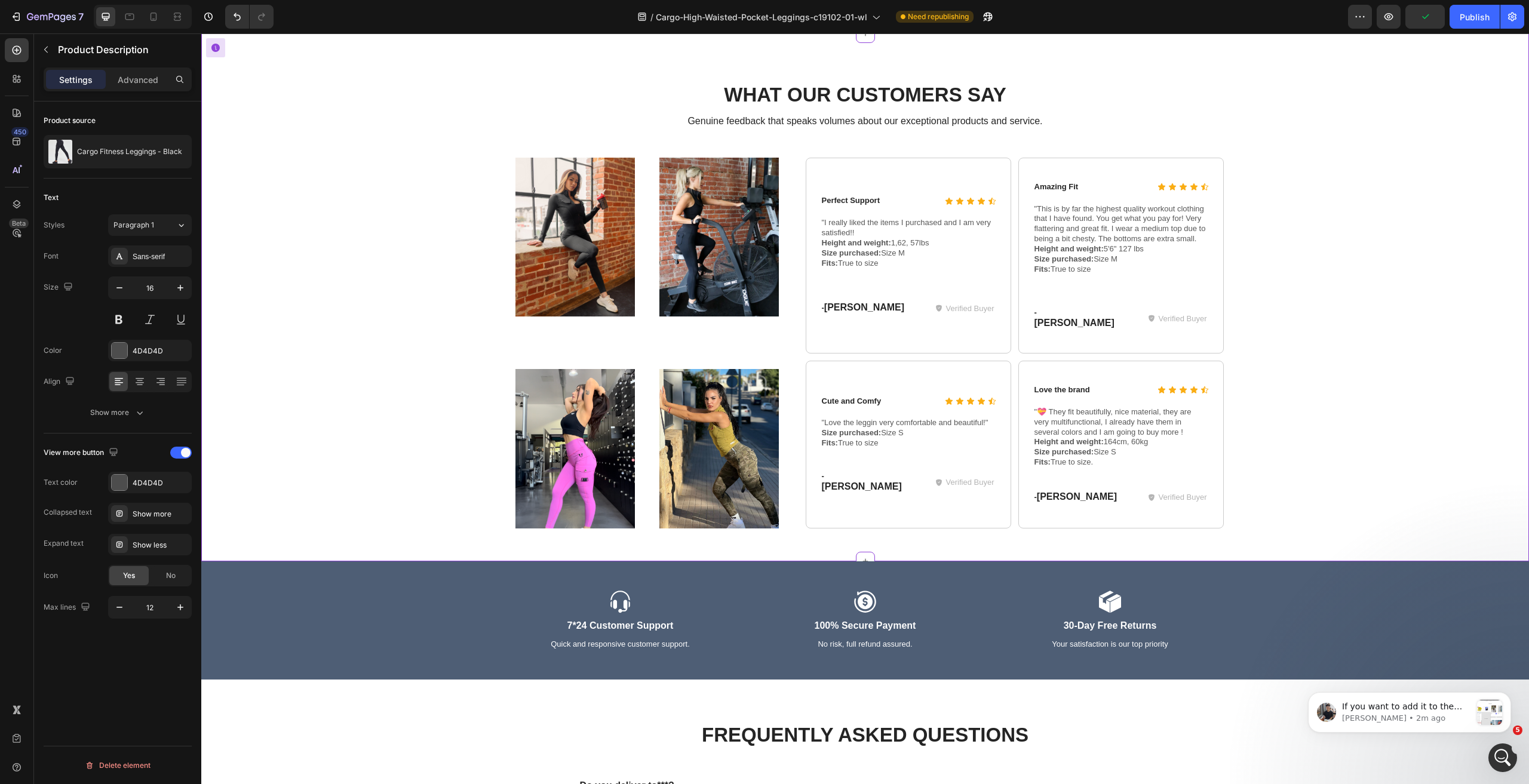
scroll to position [2985, 0]
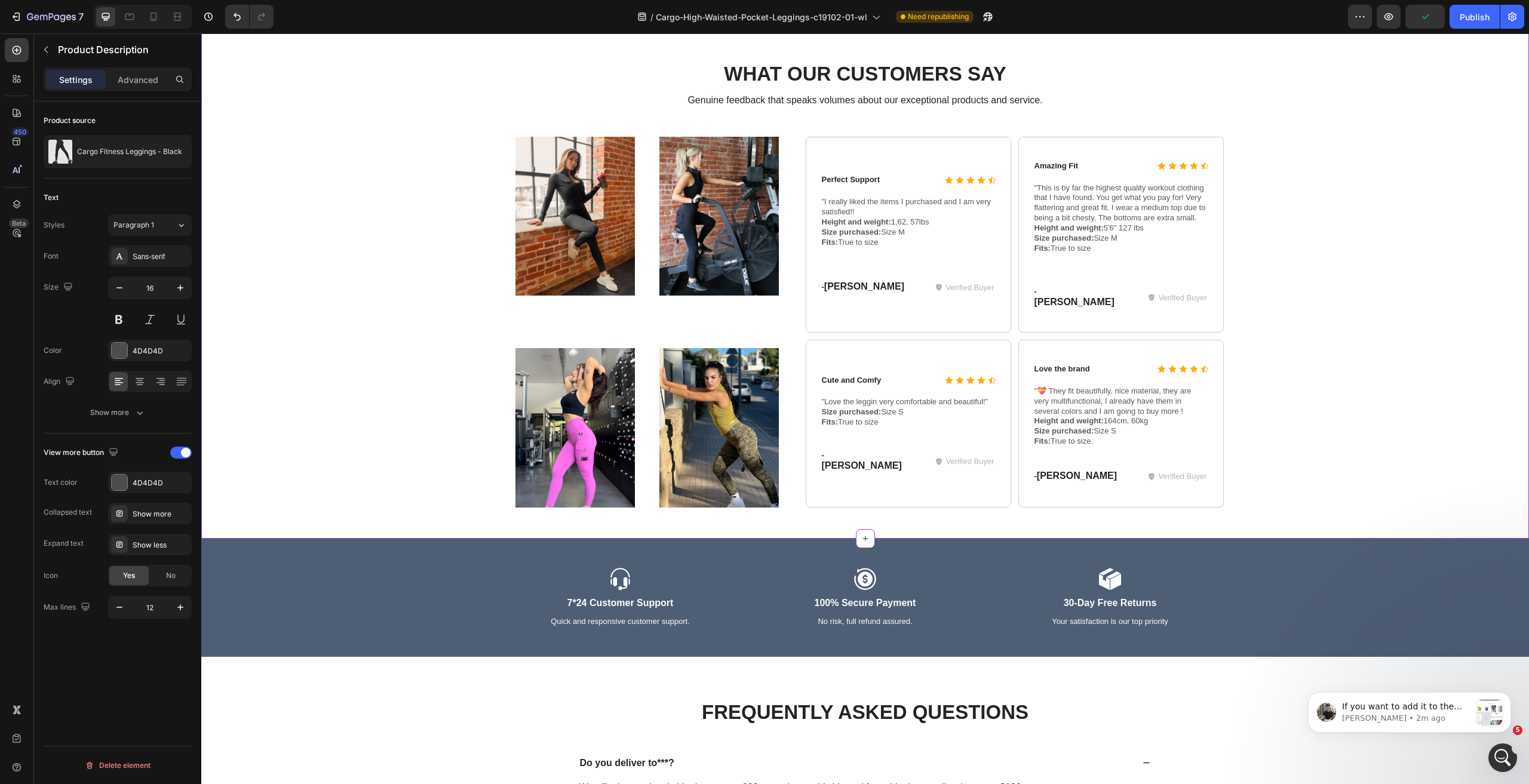
click at [1276, 155] on div "What Our Customers Say Heading Genuine feedback that speaks volumes about our e…" at bounding box center [865, 287] width 1304 height 454
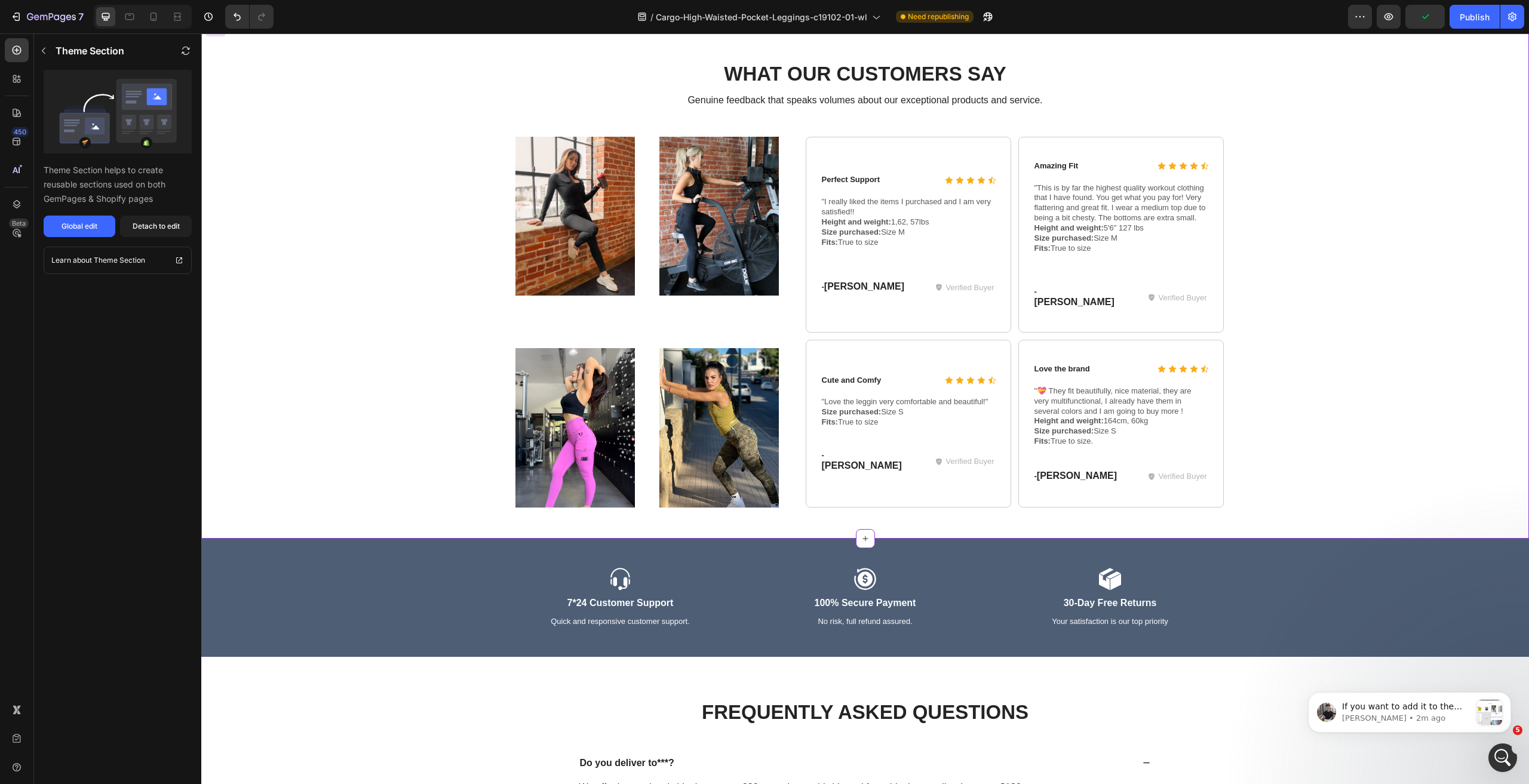
scroll to position [2686, 0]
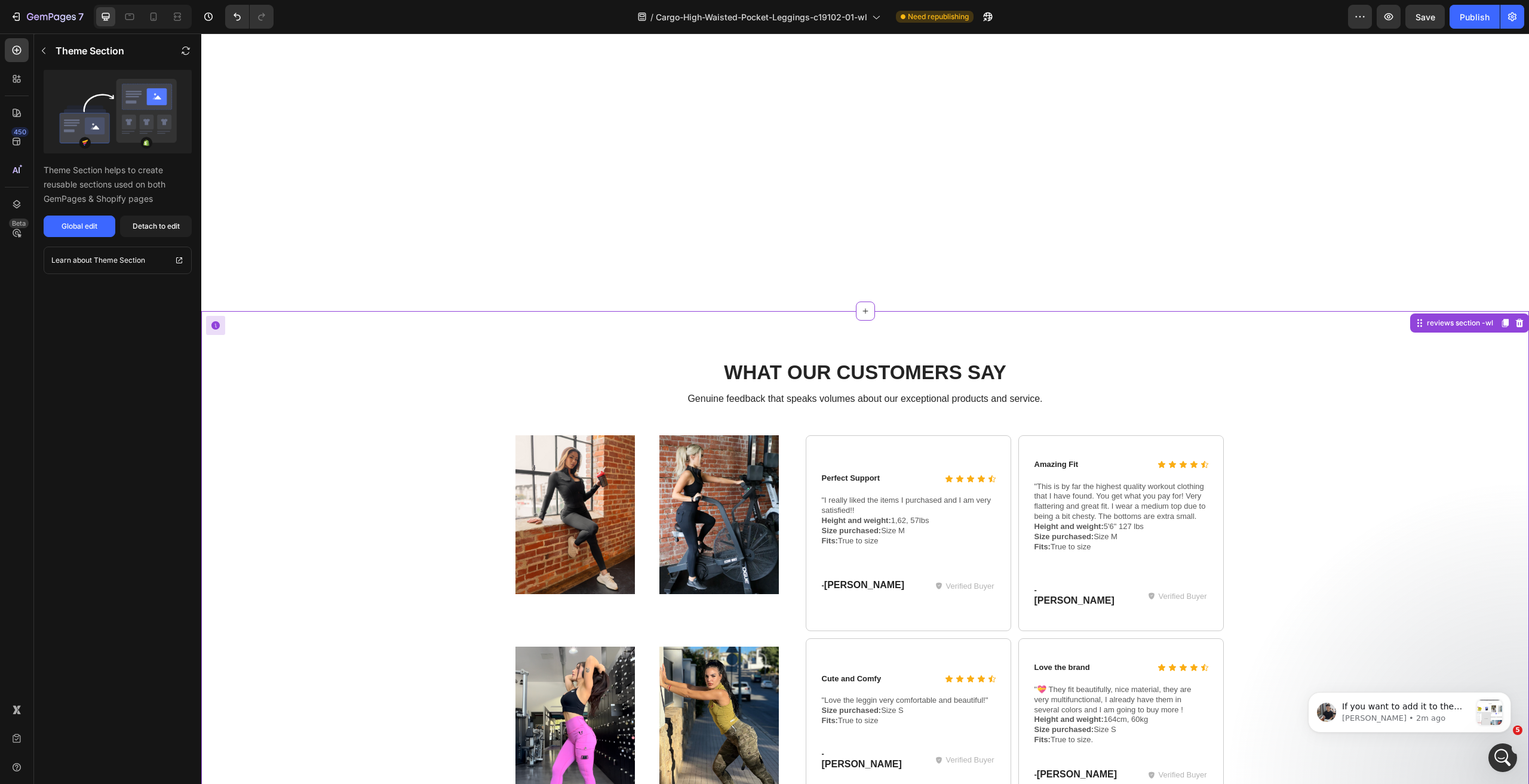
click at [1290, 341] on div "What Our Customers Say Heading Genuine feedback that speaks volumes about our e…" at bounding box center [865, 574] width 1328 height 526
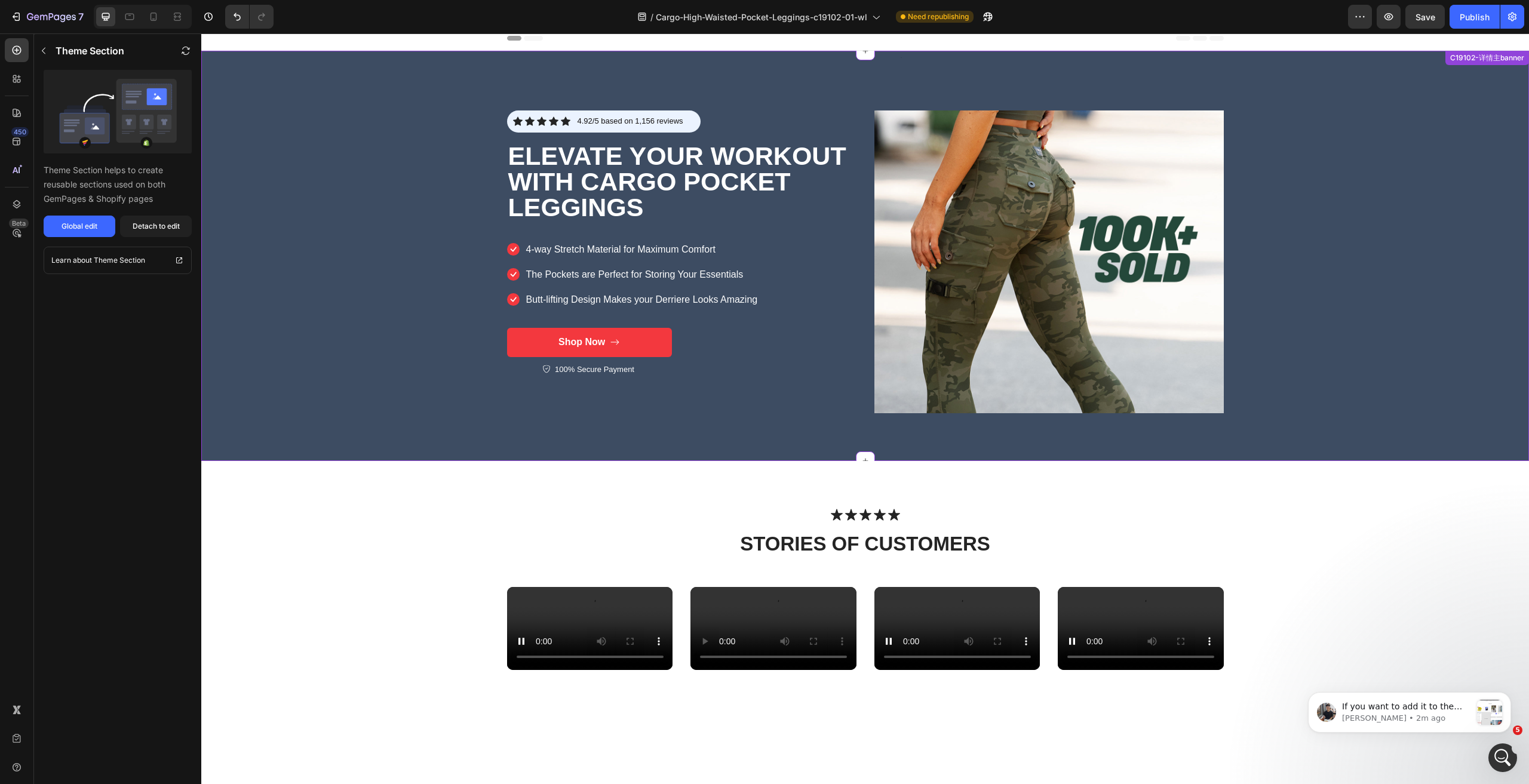
scroll to position [0, 0]
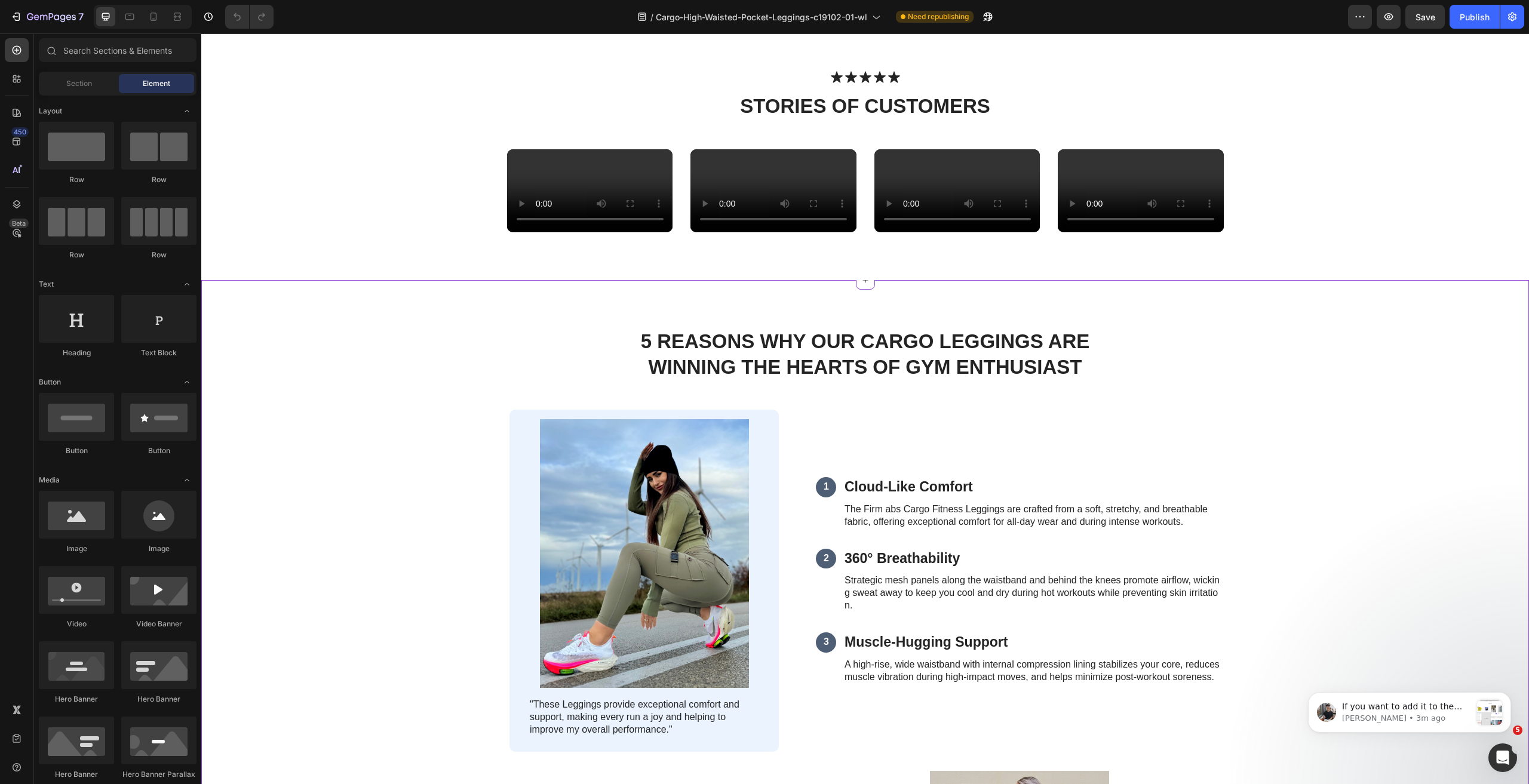
scroll to position [656, 0]
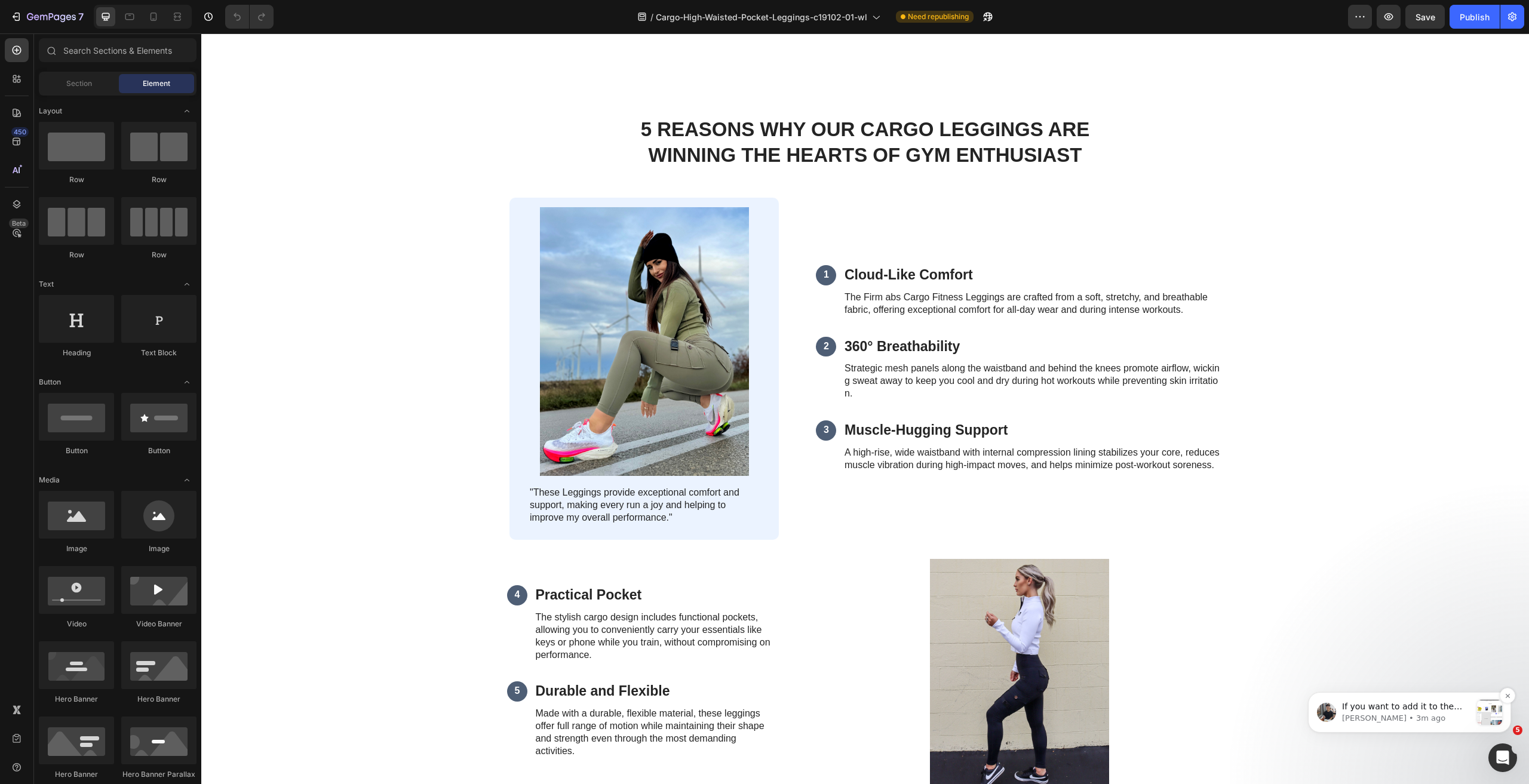
click at [1346, 703] on span "If you want to add it to the Shopify template, you can still follow the steps I…" at bounding box center [1406, 753] width 128 height 105
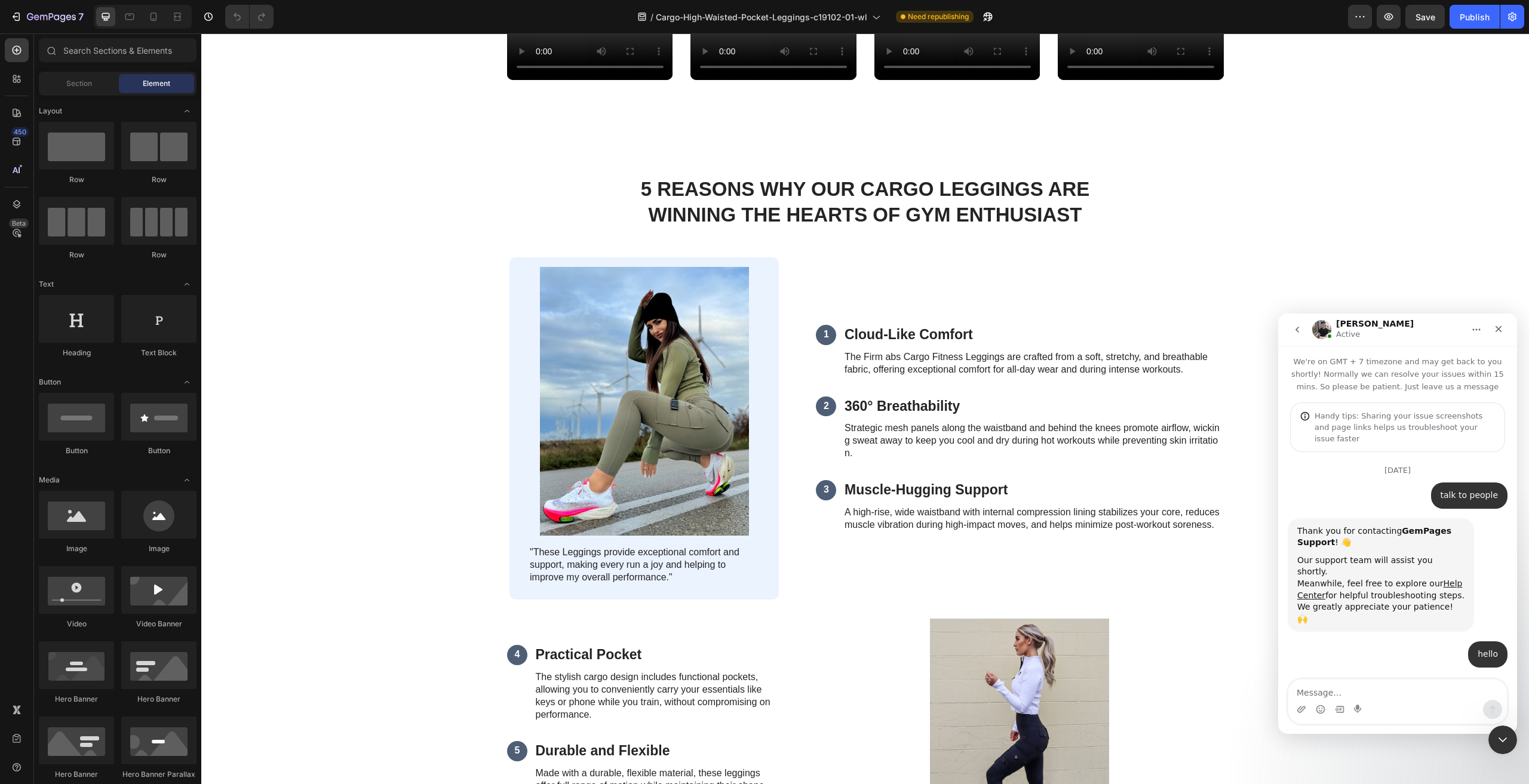
scroll to position [2, 0]
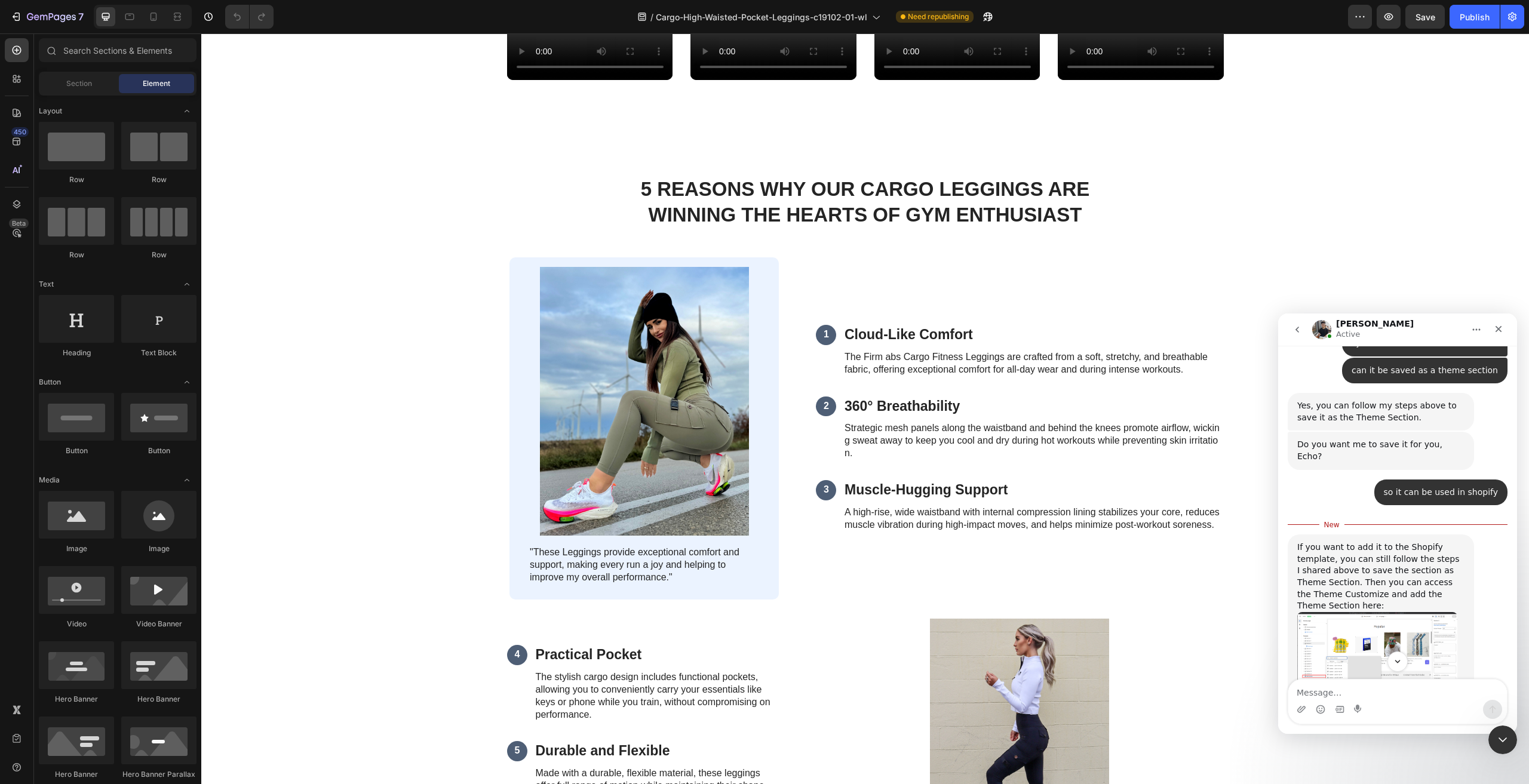
click at [1322, 693] on textarea "Message…" at bounding box center [1397, 690] width 219 height 20
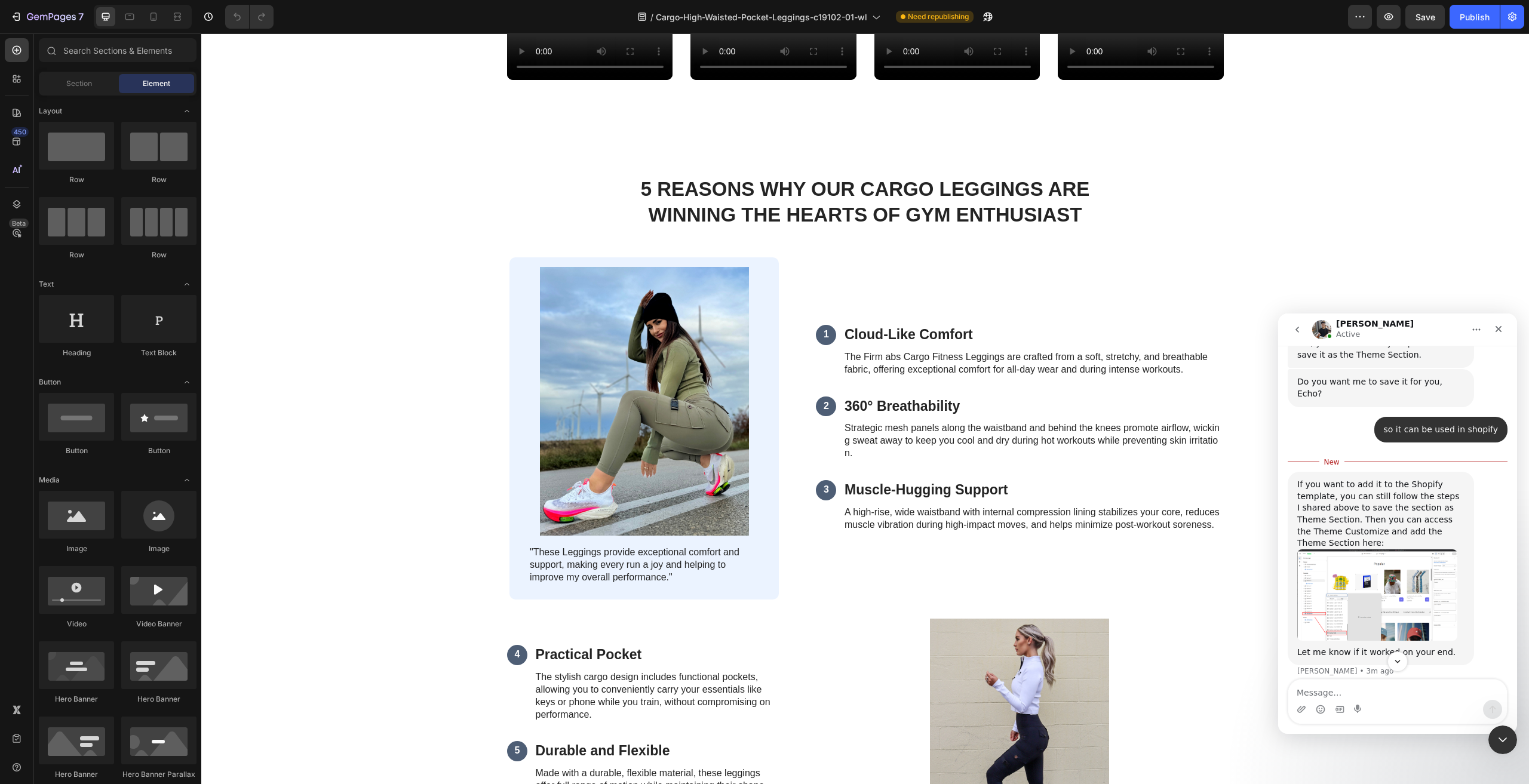
scroll to position [2511, 0]
type textarea "thank you"
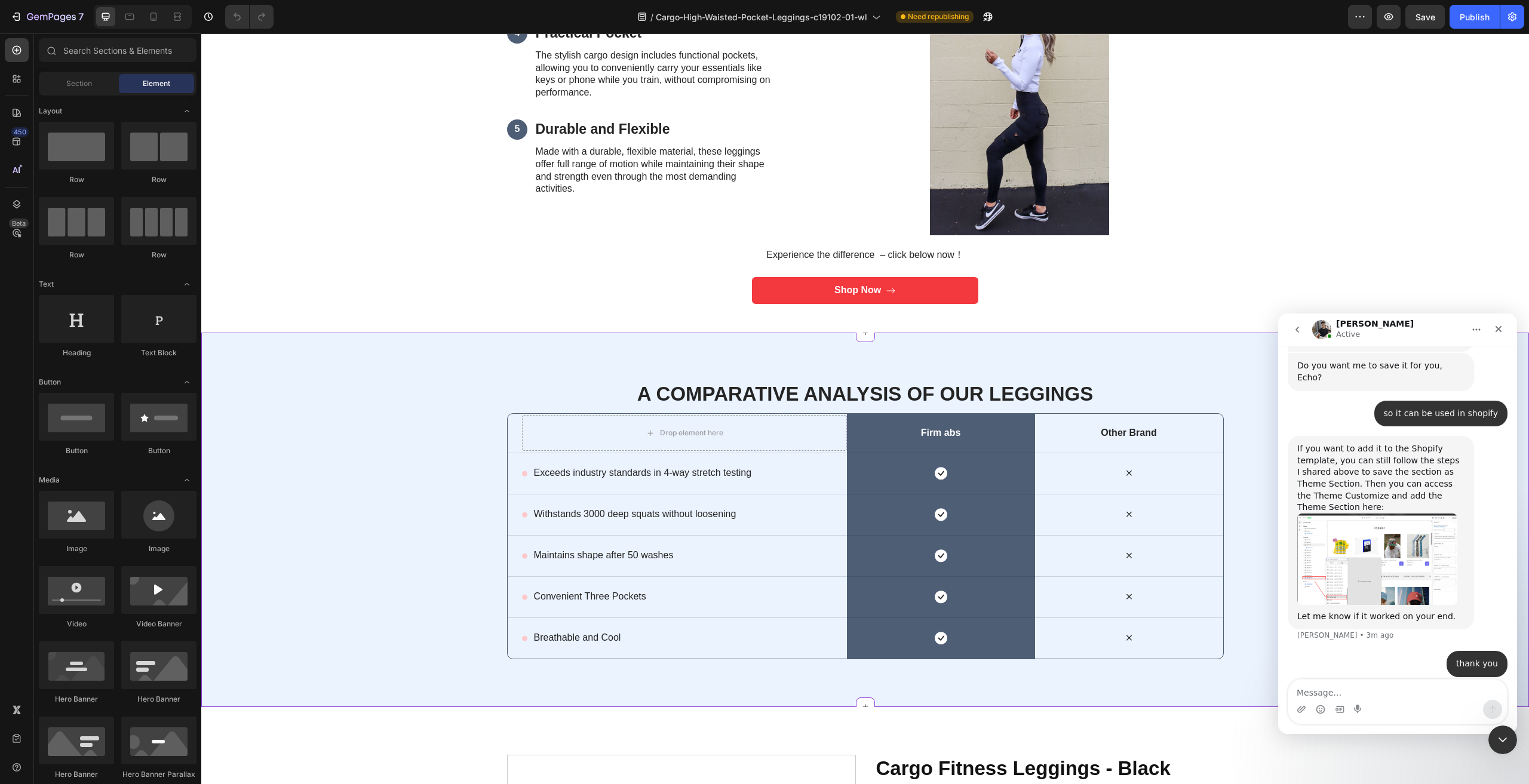
scroll to position [1552, 0]
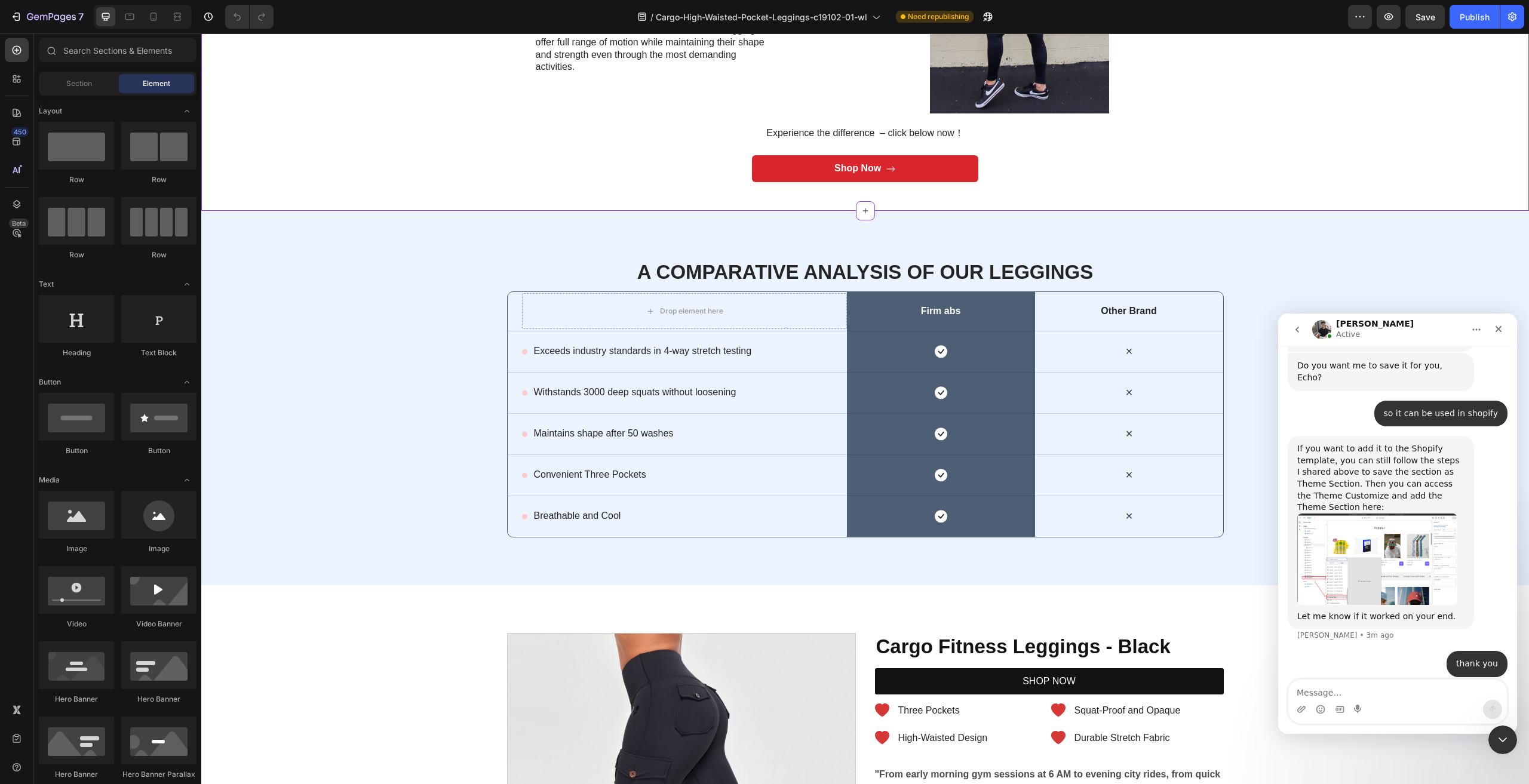
click at [796, 166] on link "Shop Now" at bounding box center [865, 169] width 226 height 27
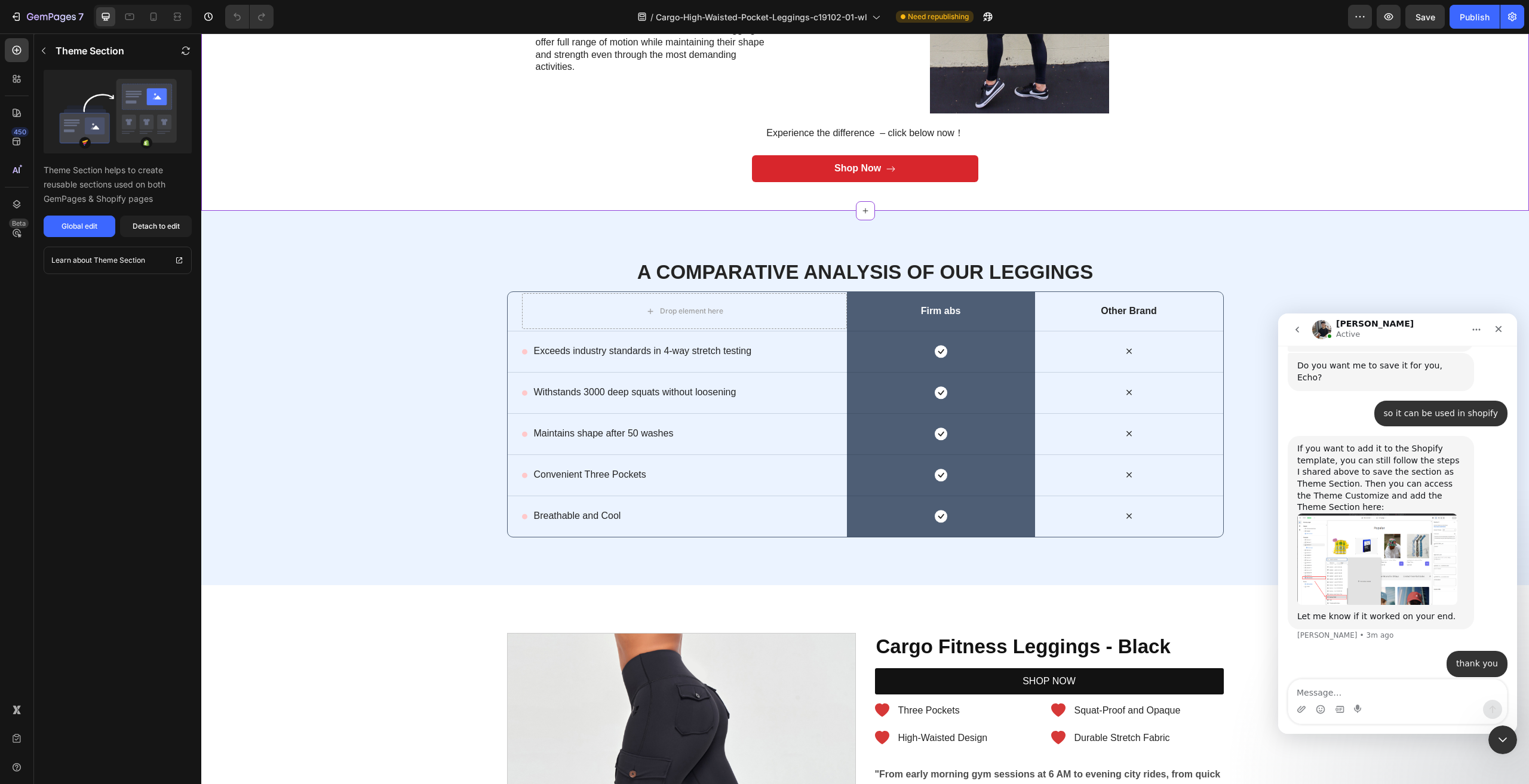
click at [801, 175] on link "Shop Now" at bounding box center [865, 169] width 226 height 27
click at [165, 228] on div "Detach to edit" at bounding box center [156, 226] width 47 height 11
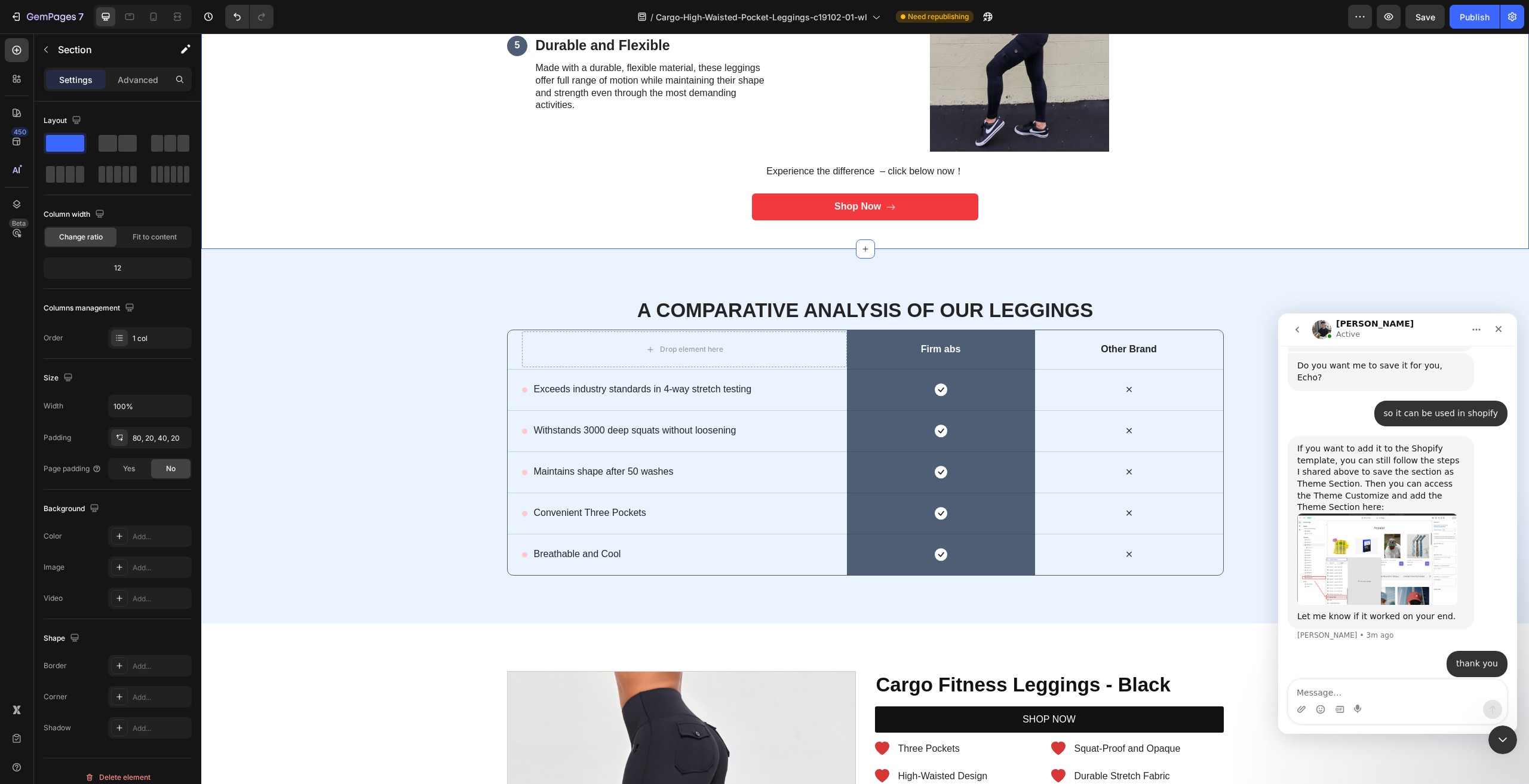
scroll to position [1492, 0]
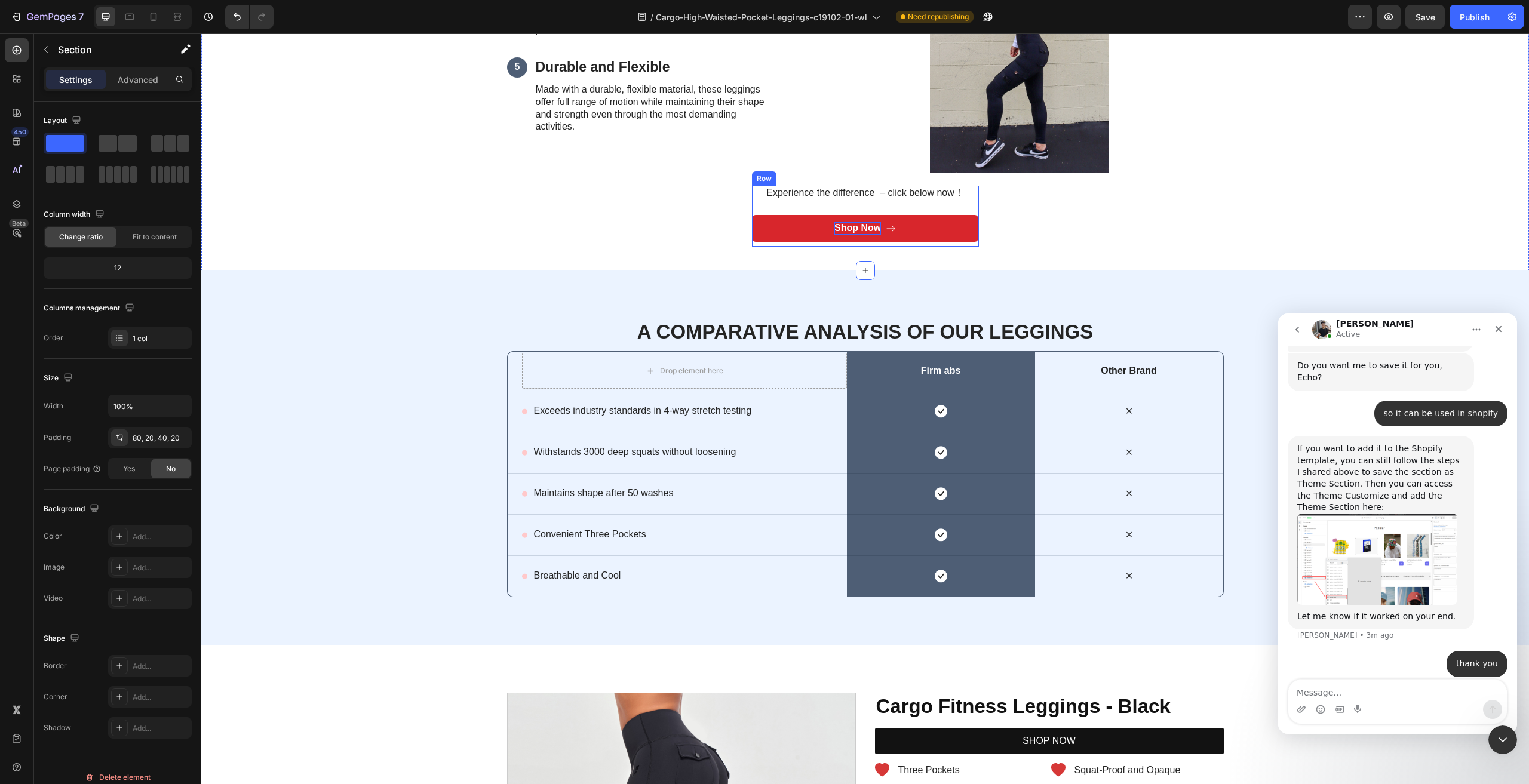
click at [855, 224] on div "Shop Now" at bounding box center [858, 228] width 47 height 13
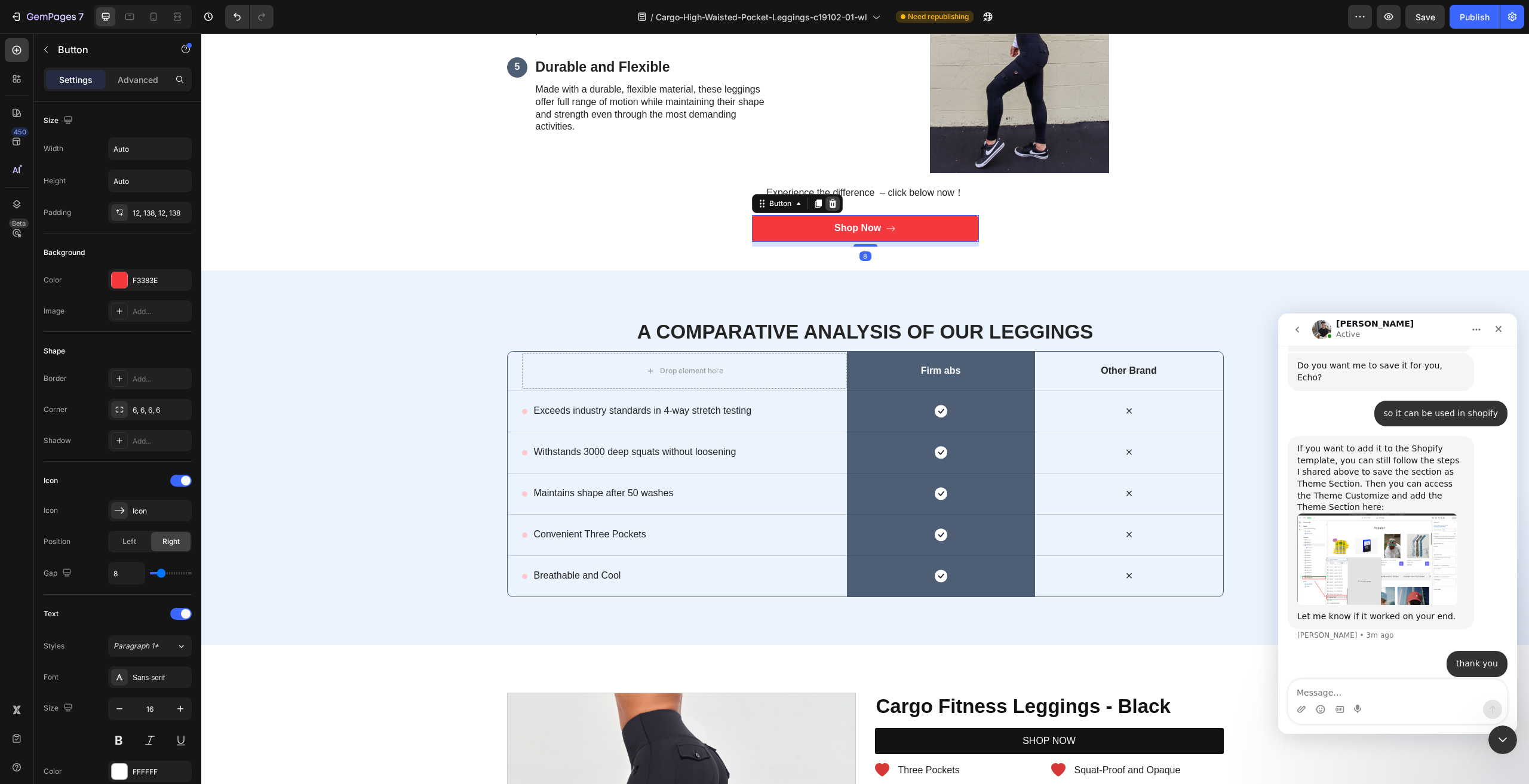
click at [829, 202] on icon at bounding box center [832, 203] width 8 height 9
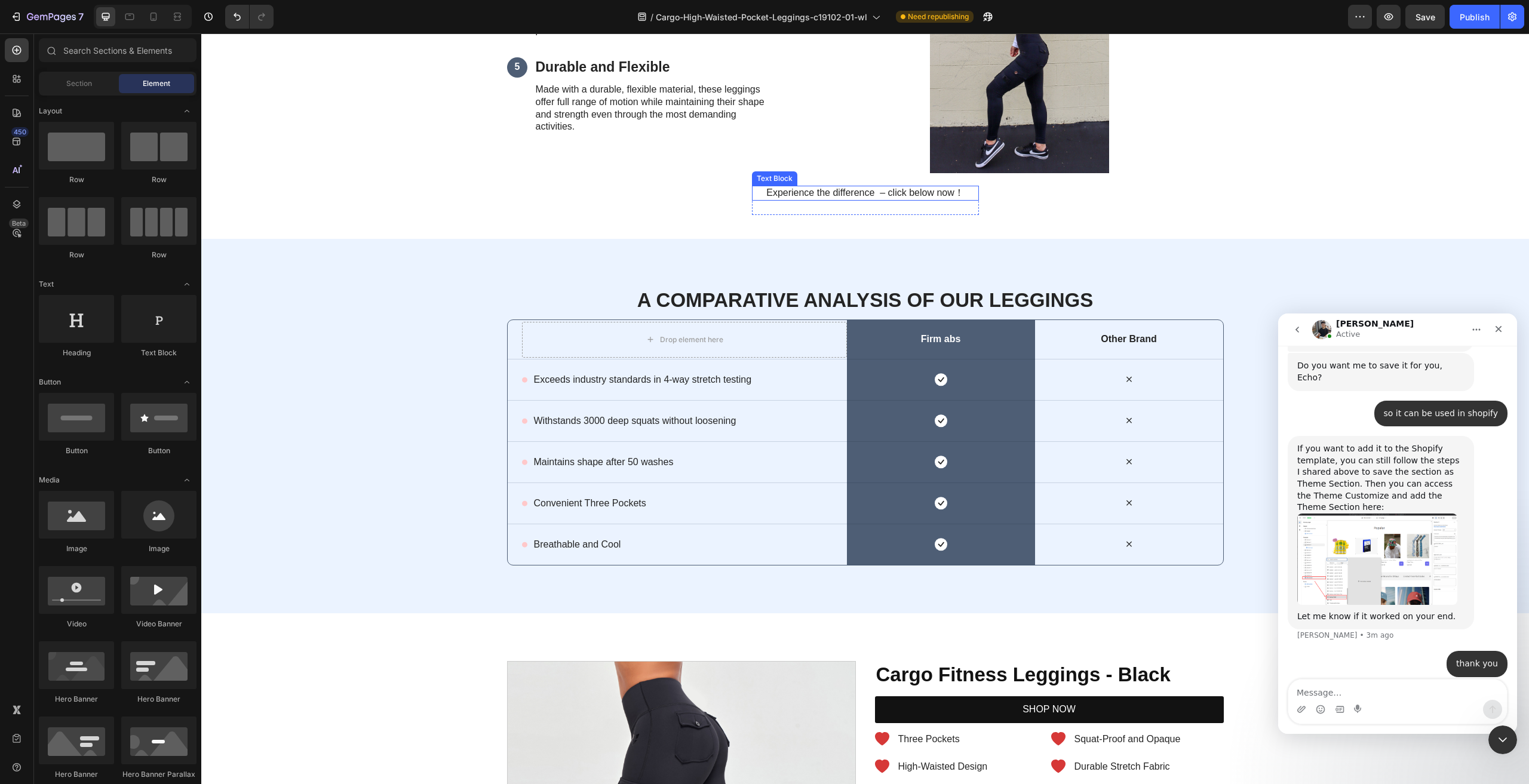
click at [850, 197] on p "Experience the difference – click below now！" at bounding box center [865, 193] width 225 height 13
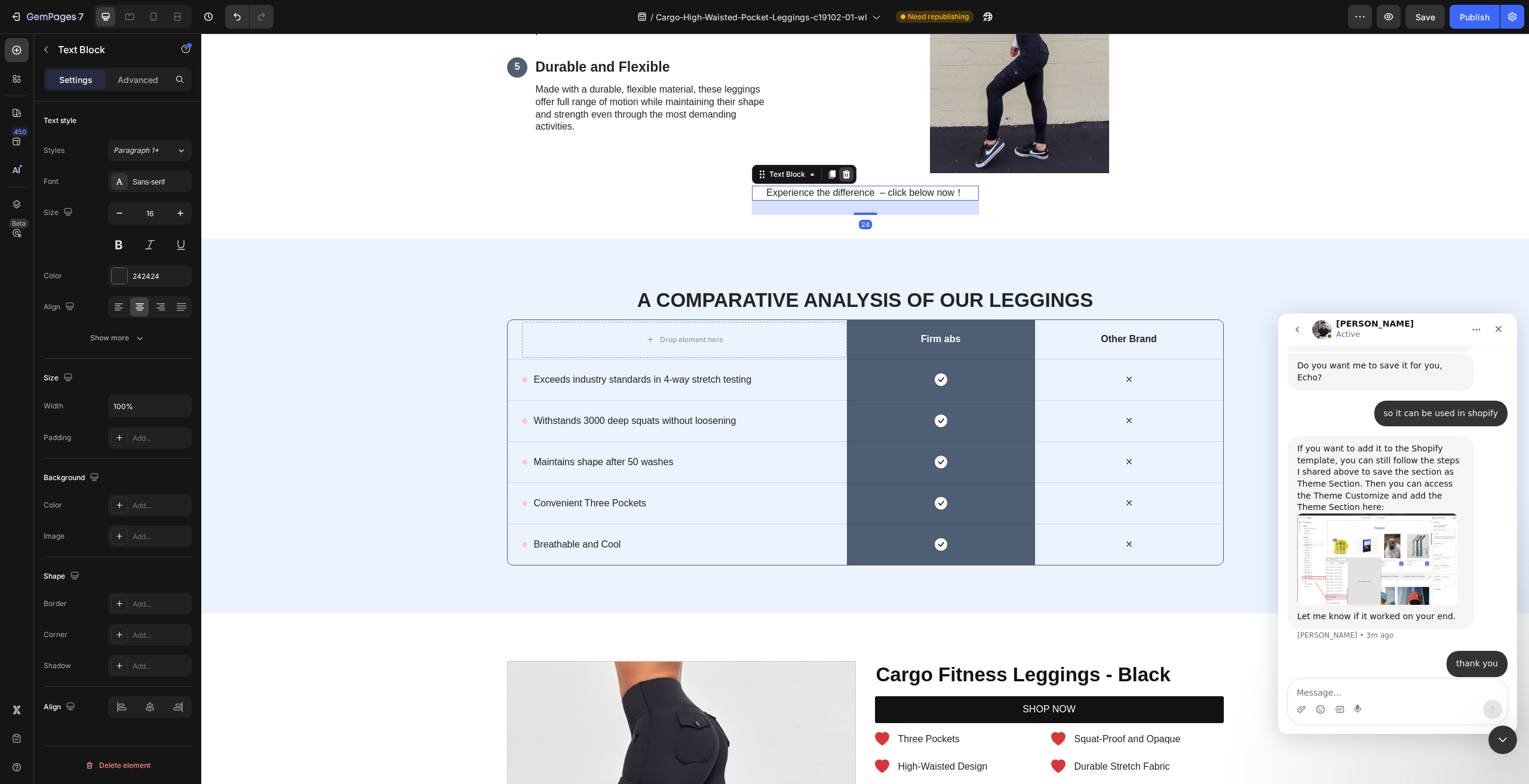
click at [843, 174] on icon at bounding box center [846, 174] width 8 height 9
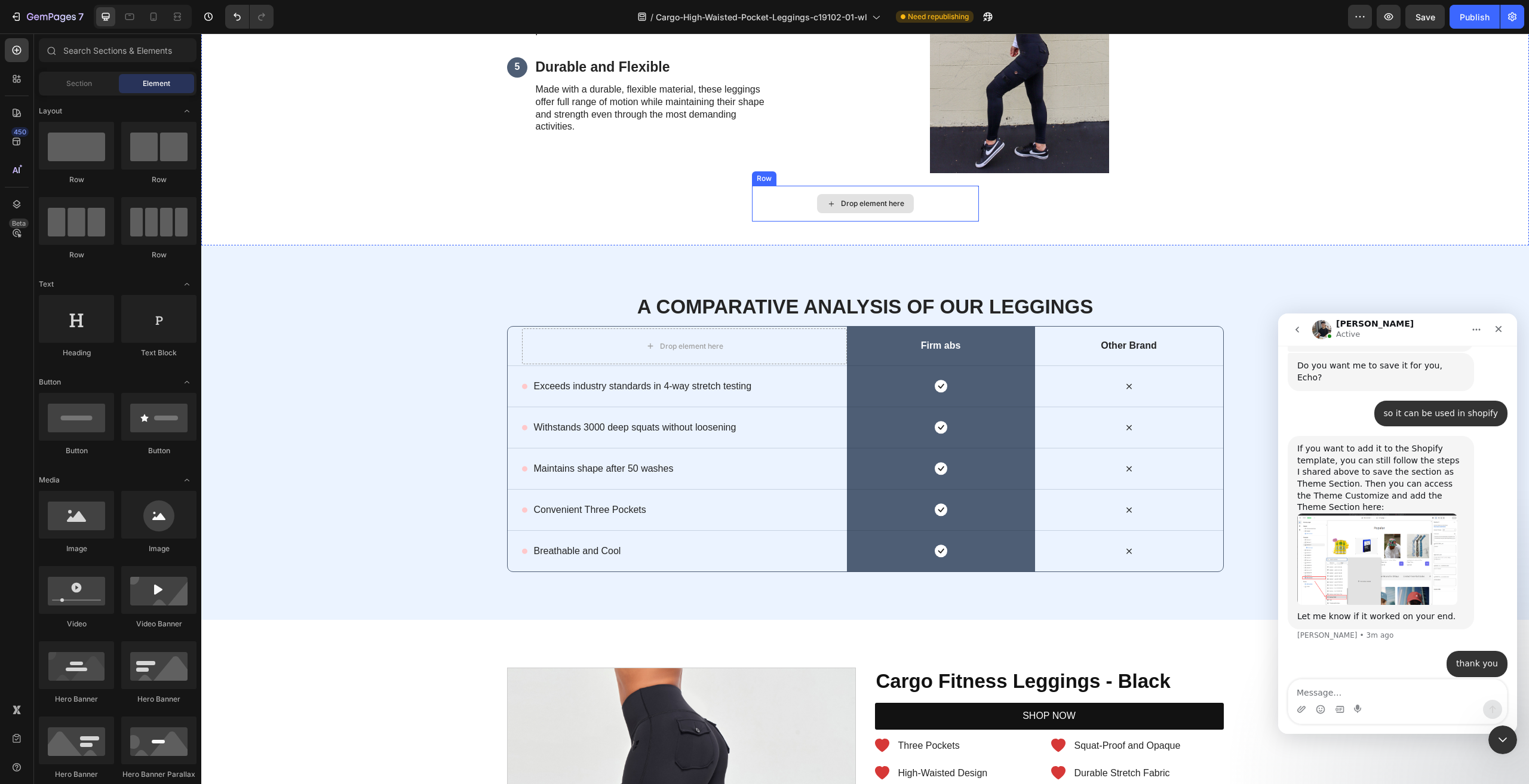
click at [865, 197] on div "Drop element here" at bounding box center [865, 203] width 97 height 19
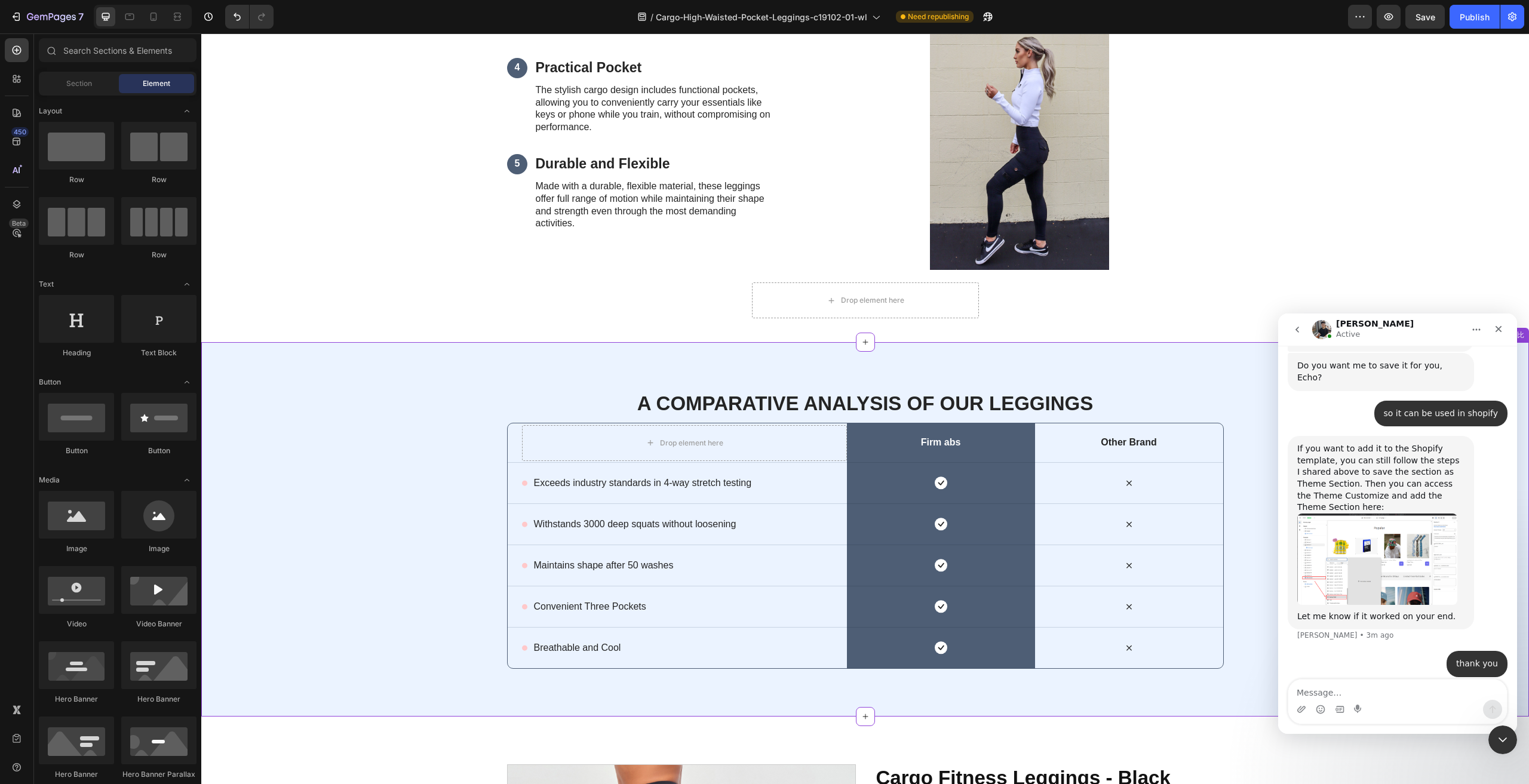
scroll to position [1253, 0]
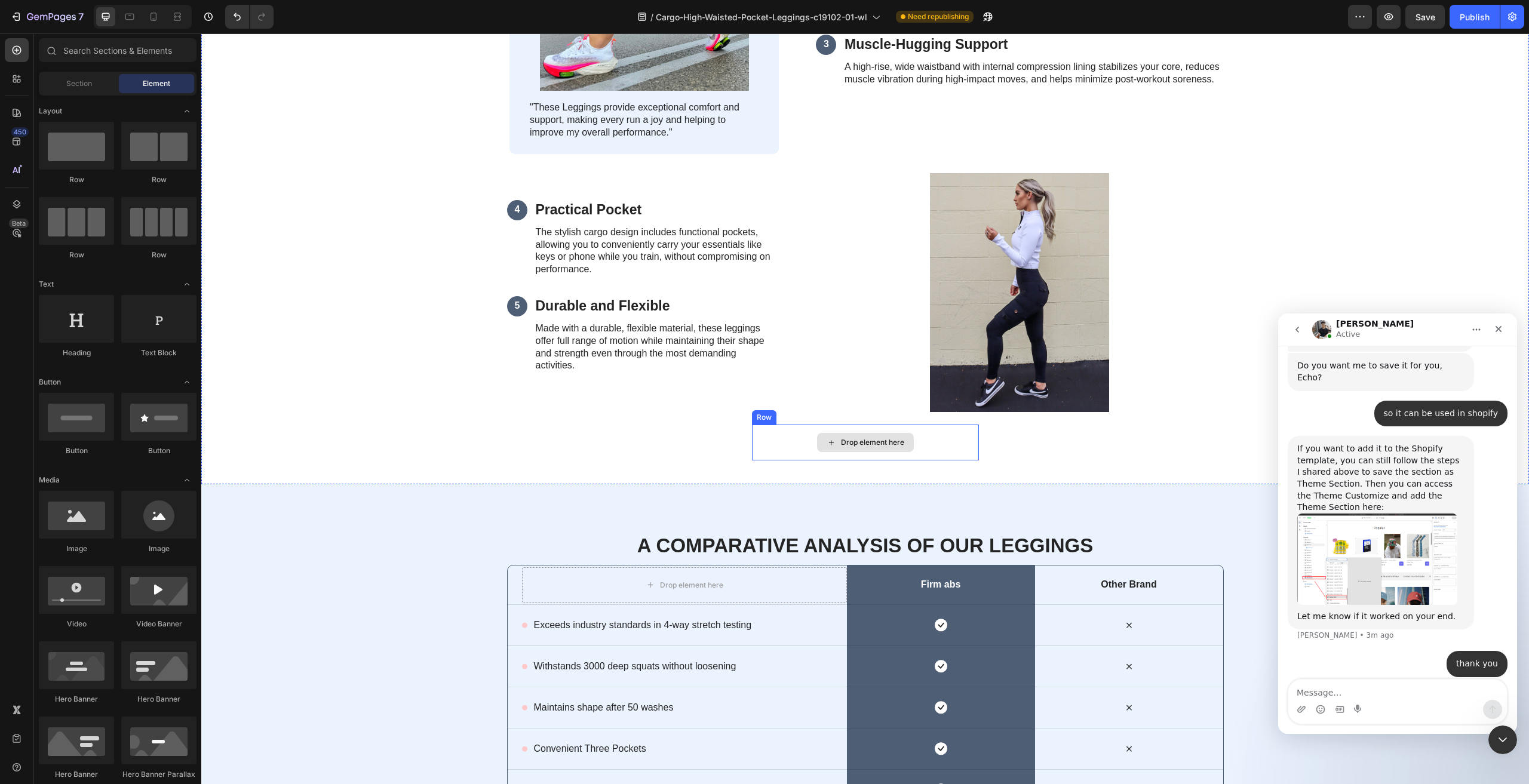
click at [918, 446] on div "Drop element here" at bounding box center [865, 442] width 227 height 36
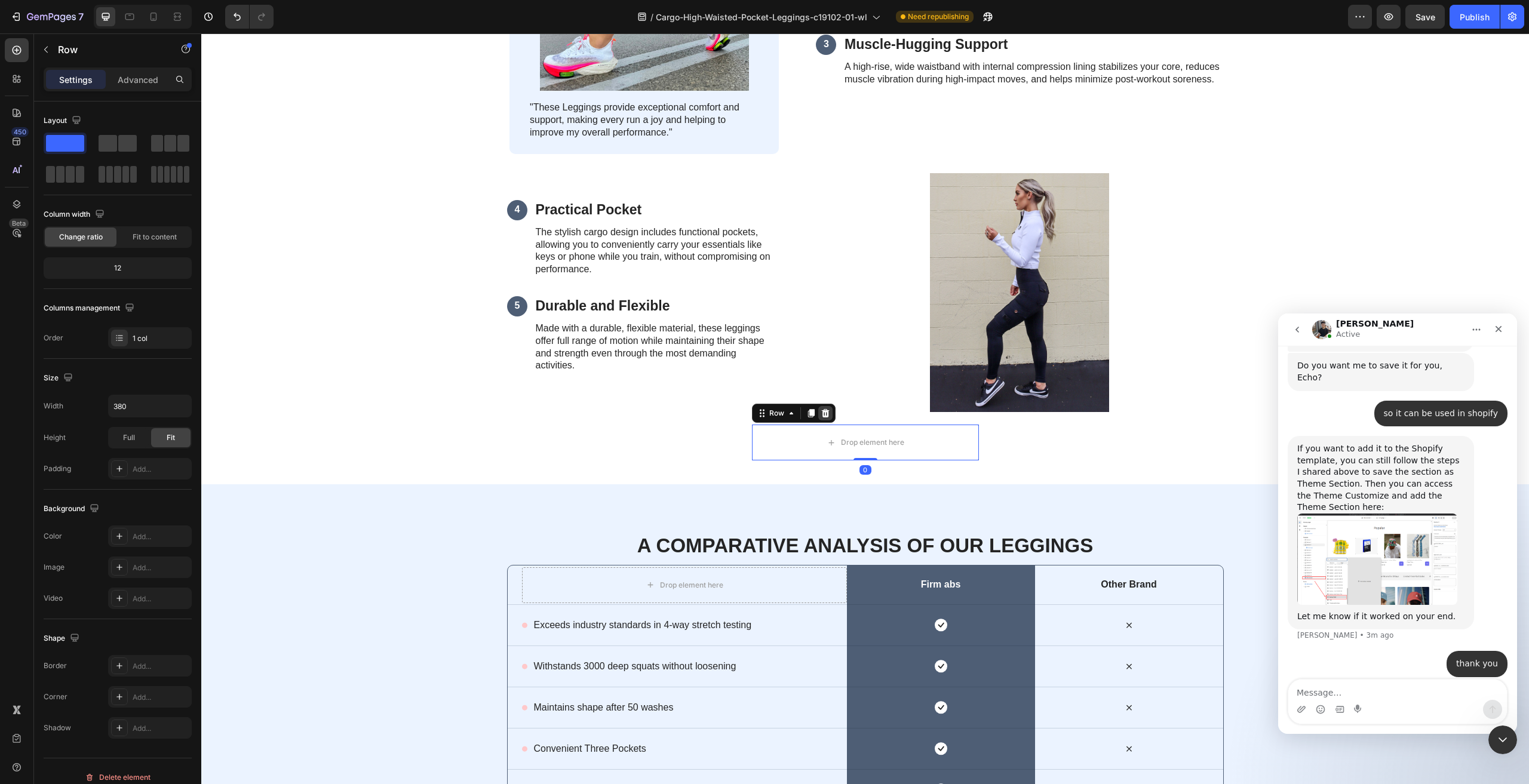
click at [821, 412] on icon at bounding box center [824, 413] width 8 height 9
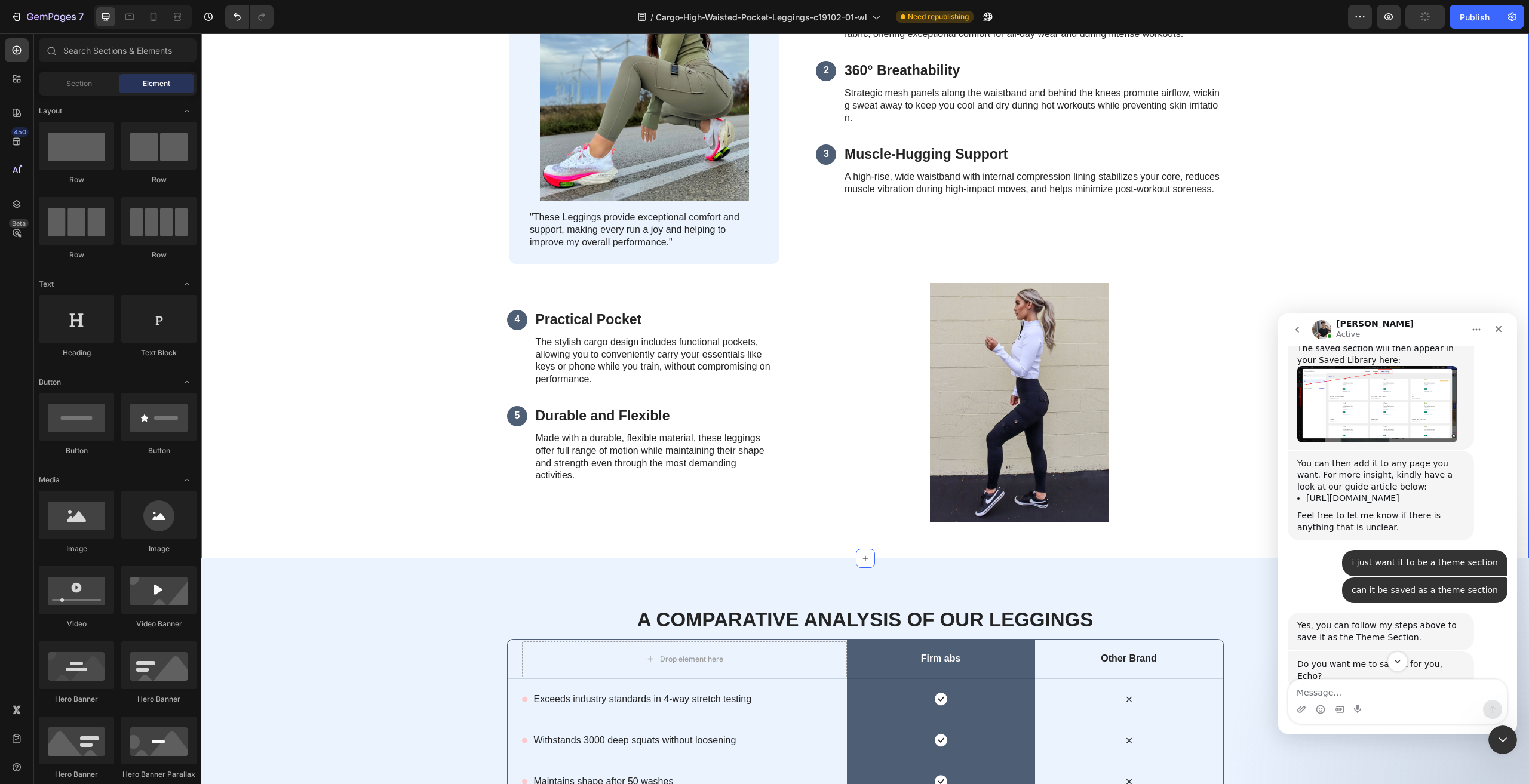
scroll to position [1014, 0]
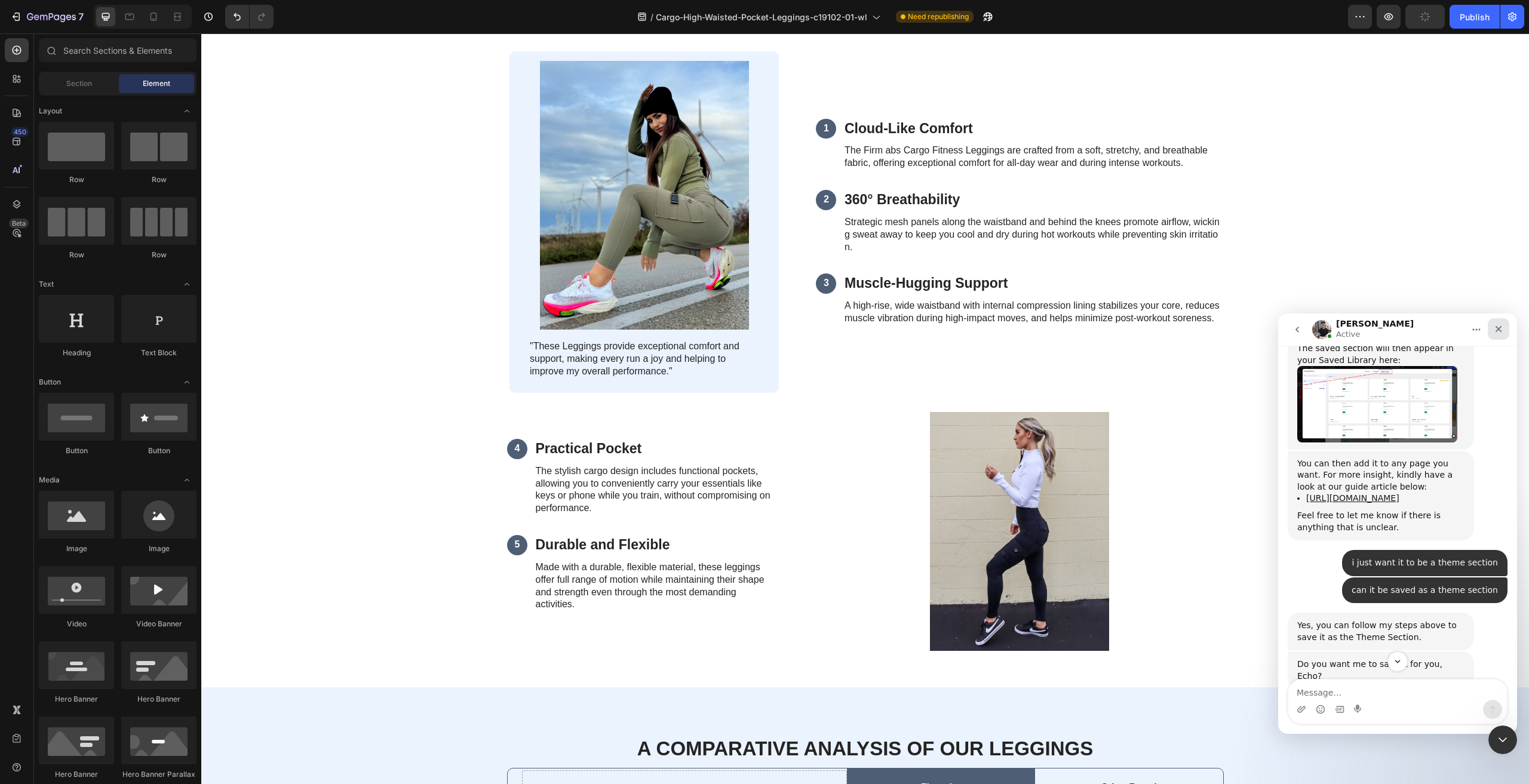
click at [1499, 328] on icon "Close" at bounding box center [1499, 329] width 7 height 7
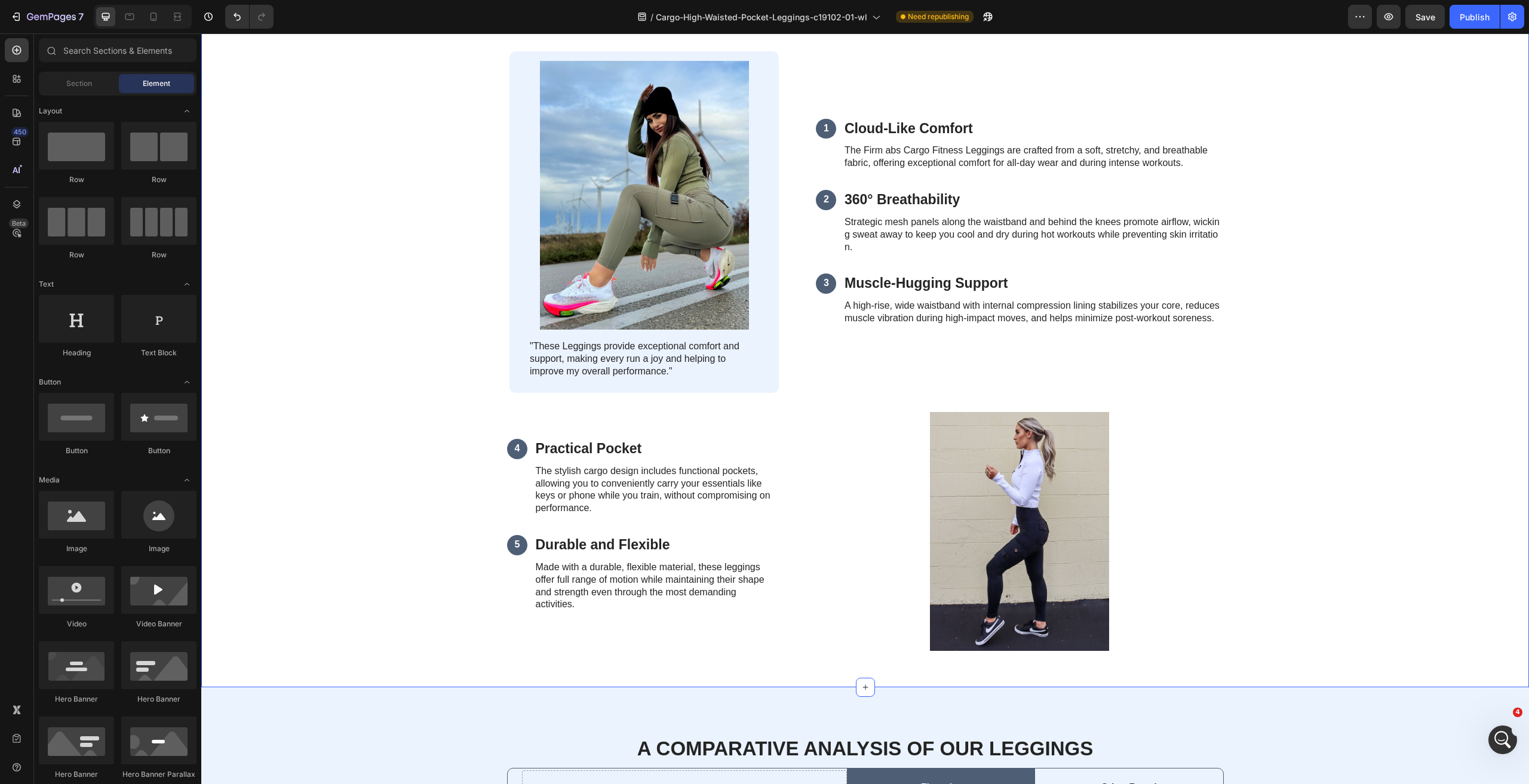
scroll to position [0, 0]
click at [1418, 218] on div "5 Reasons Why Our Cargo leggings Are Winning the Hearts of gym enthusiast Headi…" at bounding box center [865, 315] width 1304 height 694
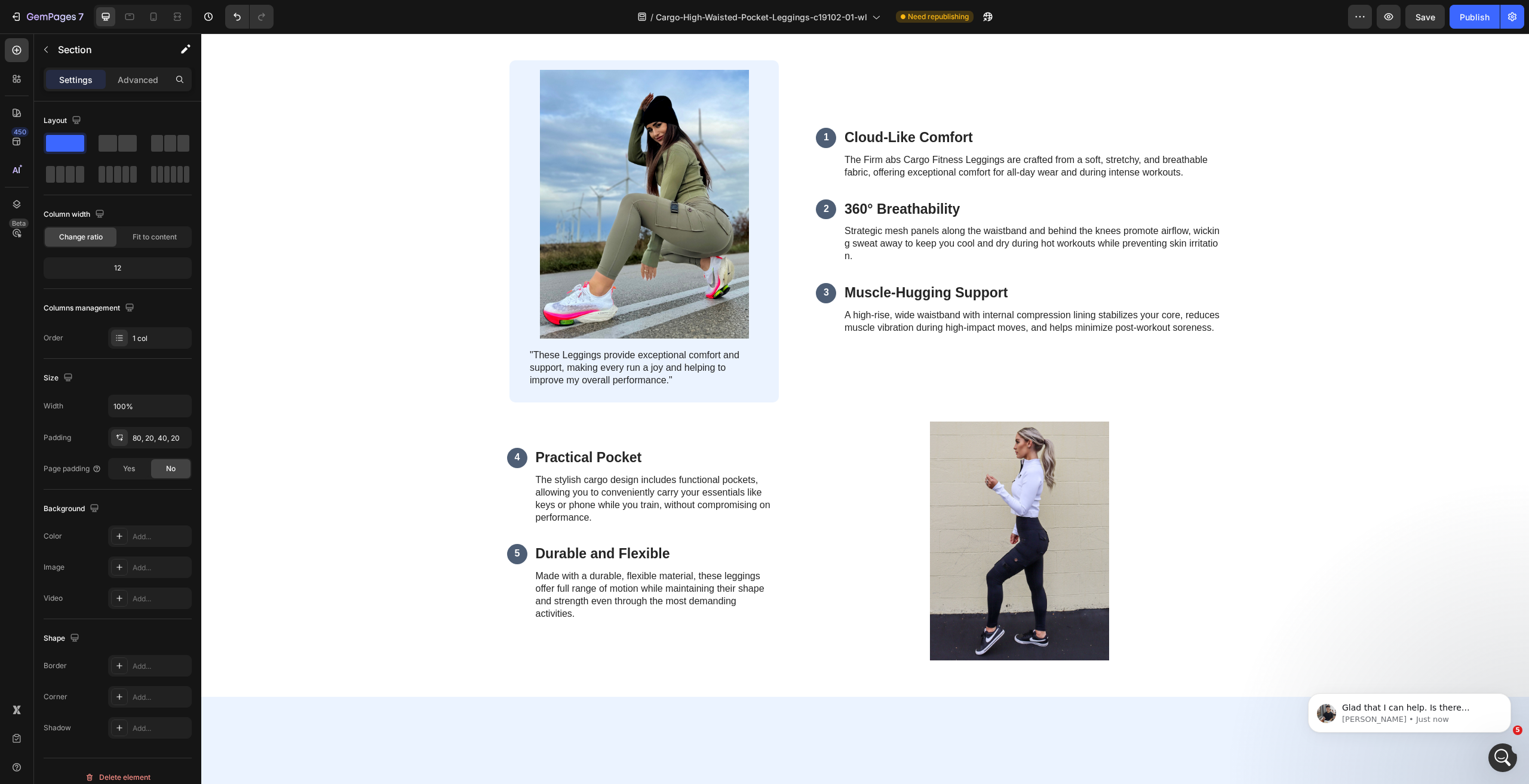
scroll to position [836, 0]
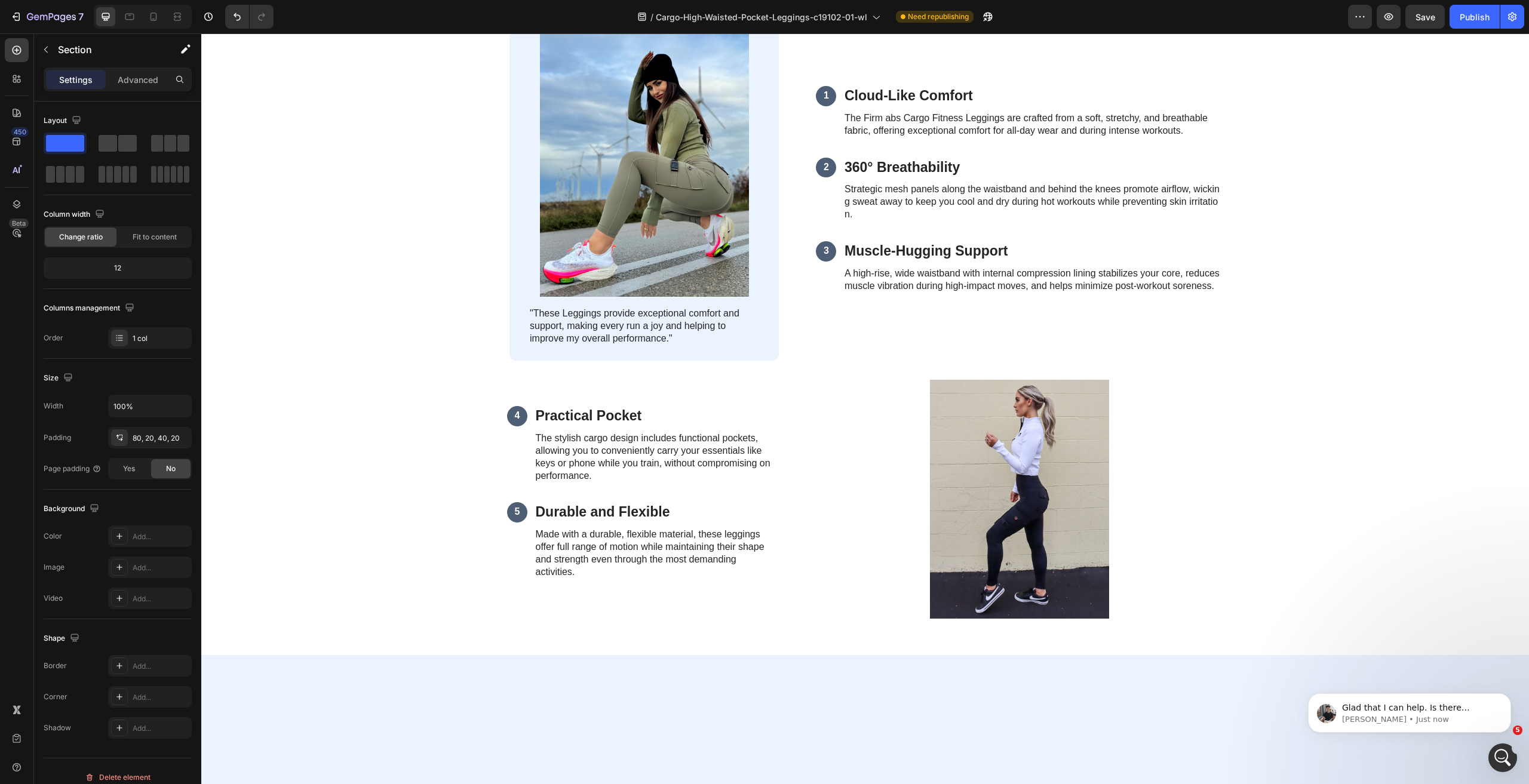
click at [357, 236] on div "5 Reasons Why Our Cargo leggings Are Winning the Hearts of gym enthusiast Headi…" at bounding box center [865, 284] width 1304 height 694
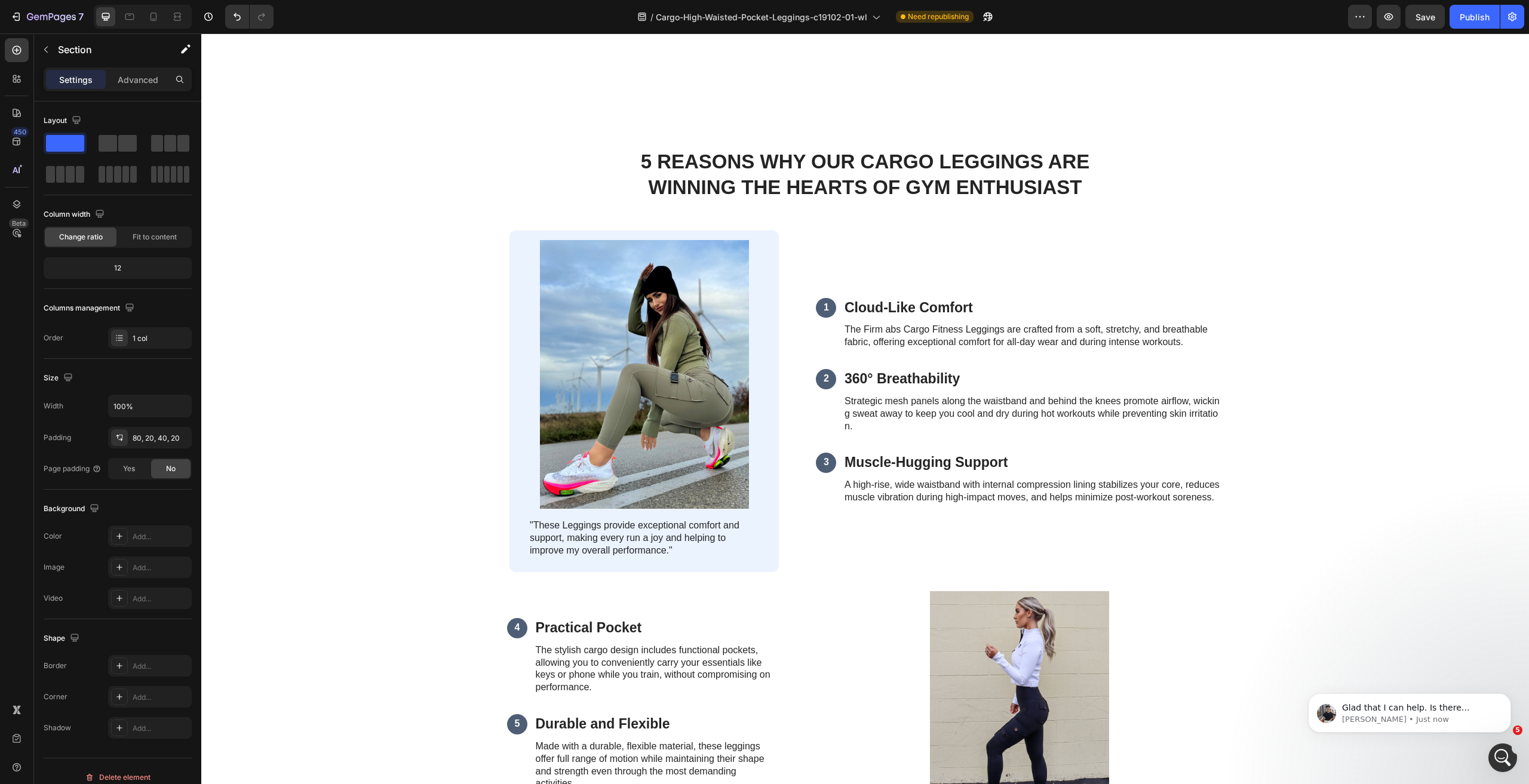
scroll to position [776, 0]
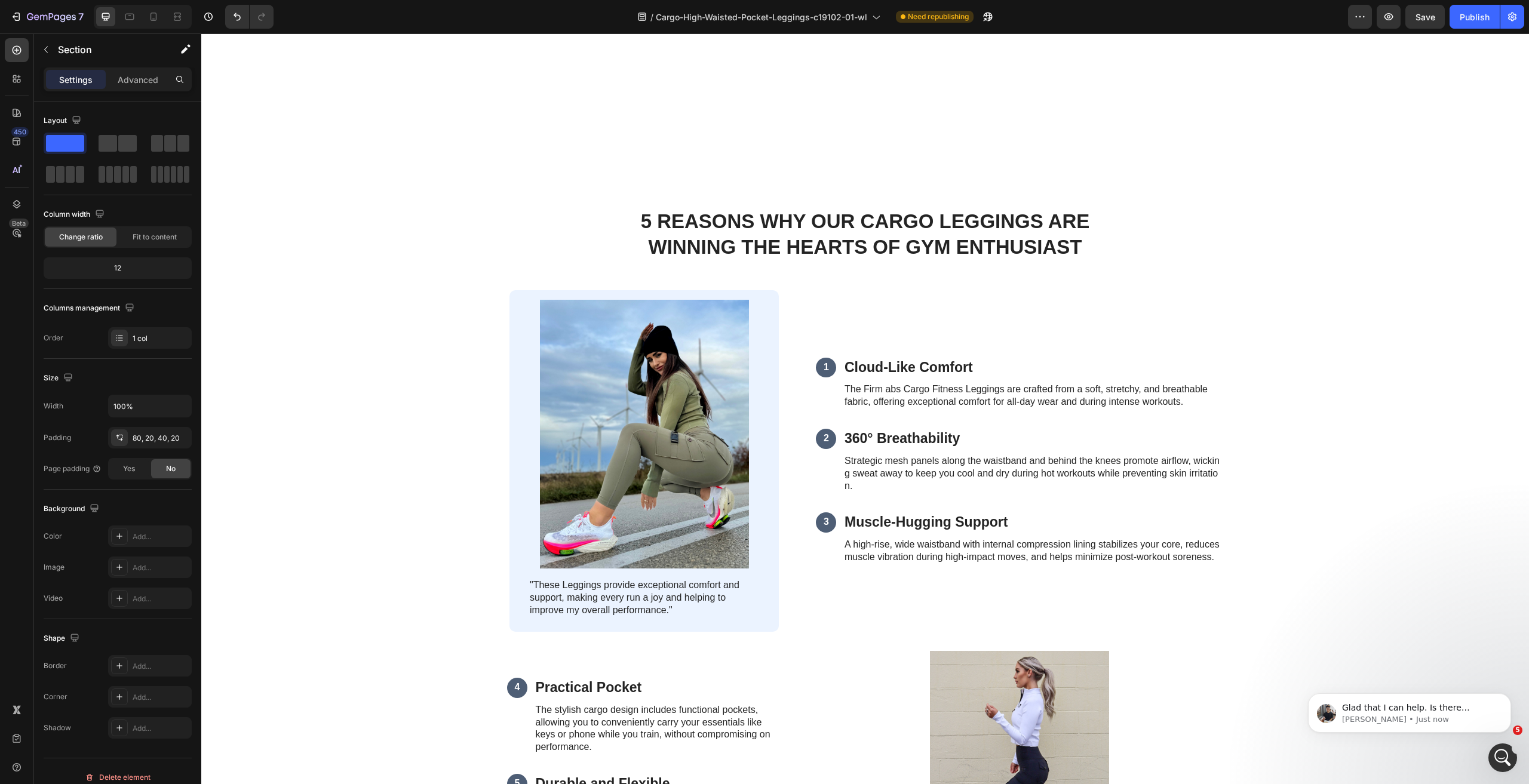
click at [1354, 275] on div "5 Reasons Why Our Cargo leggings Are Winning the Hearts of gym enthusiast Headi…" at bounding box center [865, 554] width 1304 height 694
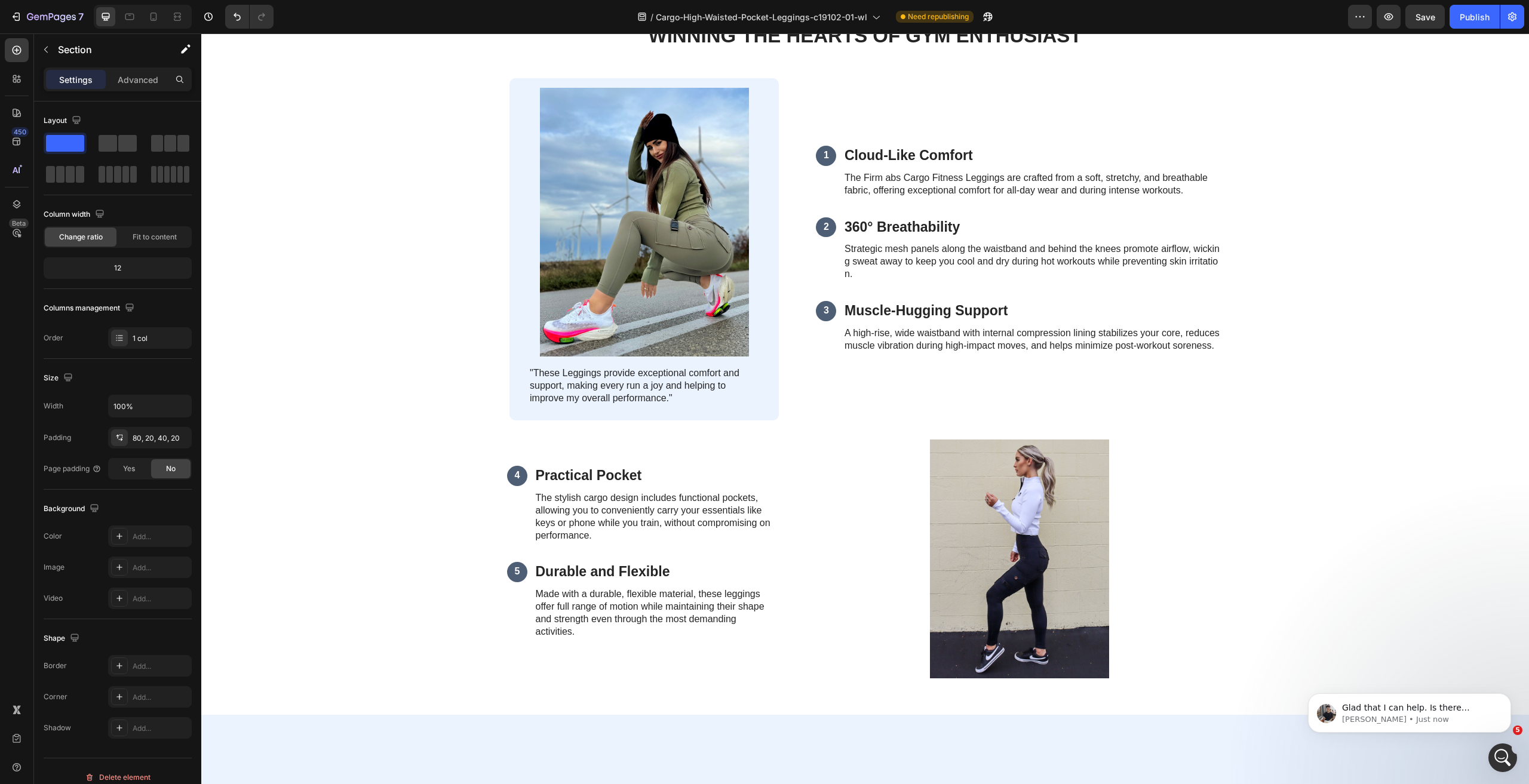
click at [334, 239] on div "5 Reasons Why Our Cargo leggings Are Winning the Hearts of gym enthusiast Headi…" at bounding box center [865, 344] width 1304 height 694
click at [1260, 277] on div "5 Reasons Why Our Cargo leggings Are Winning the Hearts of gym enthusiast Headi…" at bounding box center [865, 344] width 1304 height 694
click at [1012, 79] on div "5 Reasons Why Our Cargo leggings Are Winning the Hearts of gym enthusiast Headi…" at bounding box center [865, 37] width 716 height 82
click at [995, 321] on div "1 Text Block Cloud-Like Comfort Heading The Firm abs Cargo Fitness Leggings are…" at bounding box center [1019, 249] width 408 height 342
click at [274, 178] on div "5 Reasons Why Our Cargo leggings Are Winning the Hearts of gym enthusiast Headi…" at bounding box center [865, 332] width 1328 height 766
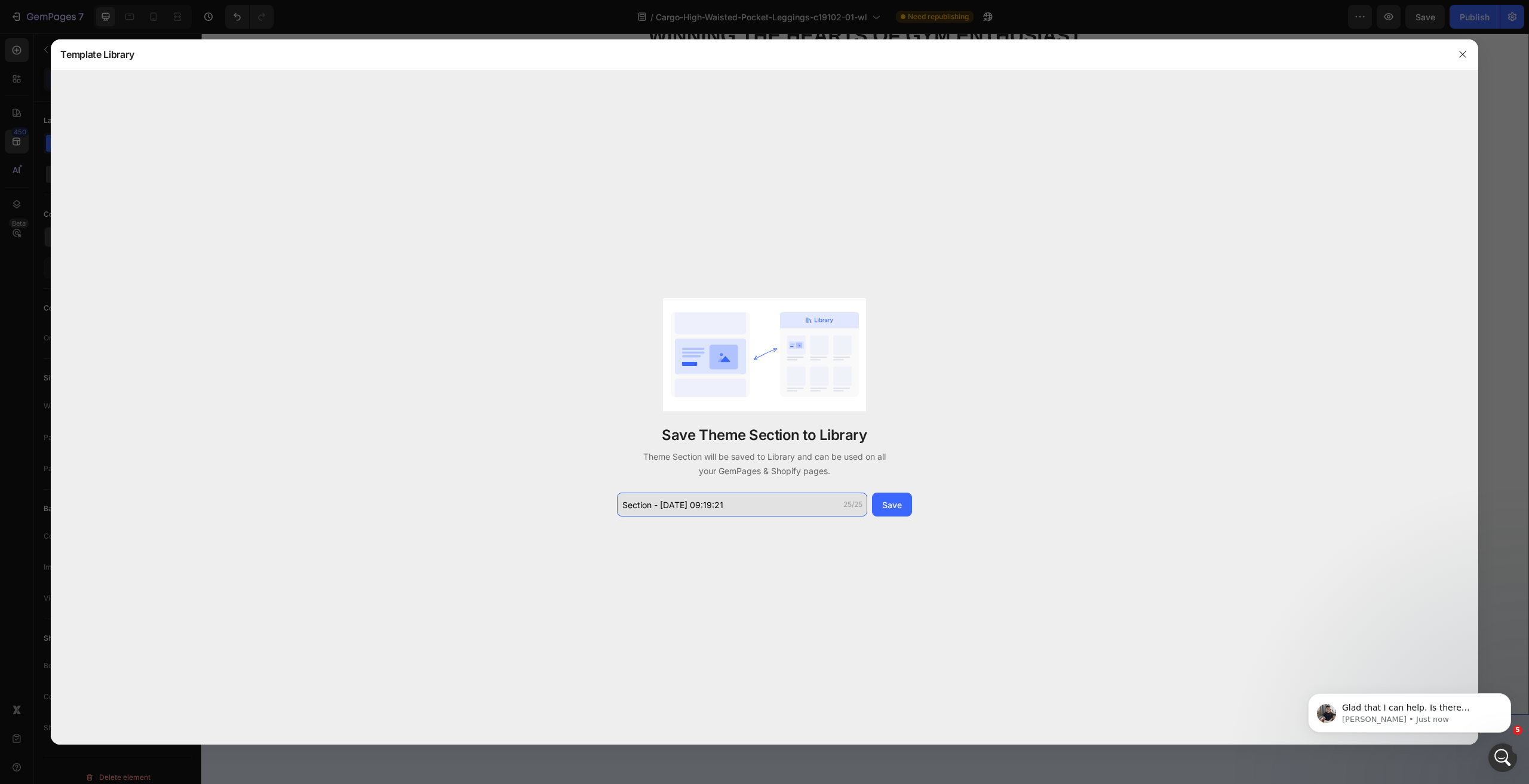
click at [765, 506] on input "Section - Sep 28 09:19:21" at bounding box center [742, 504] width 250 height 24
type input "C19102详情卖点"
click at [880, 503] on button "Save" at bounding box center [892, 504] width 40 height 24
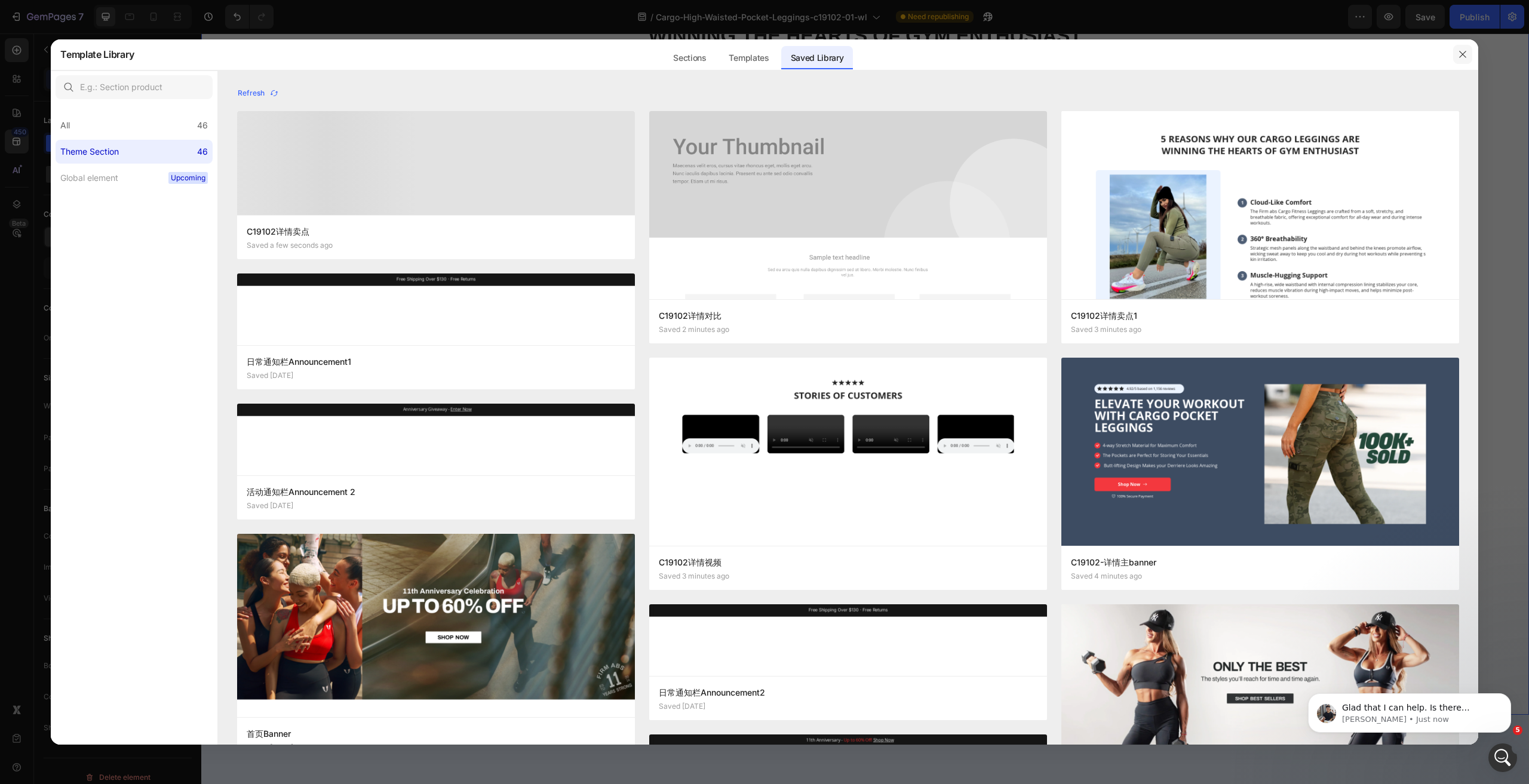
click at [1459, 54] on icon "button" at bounding box center [1463, 54] width 9 height 9
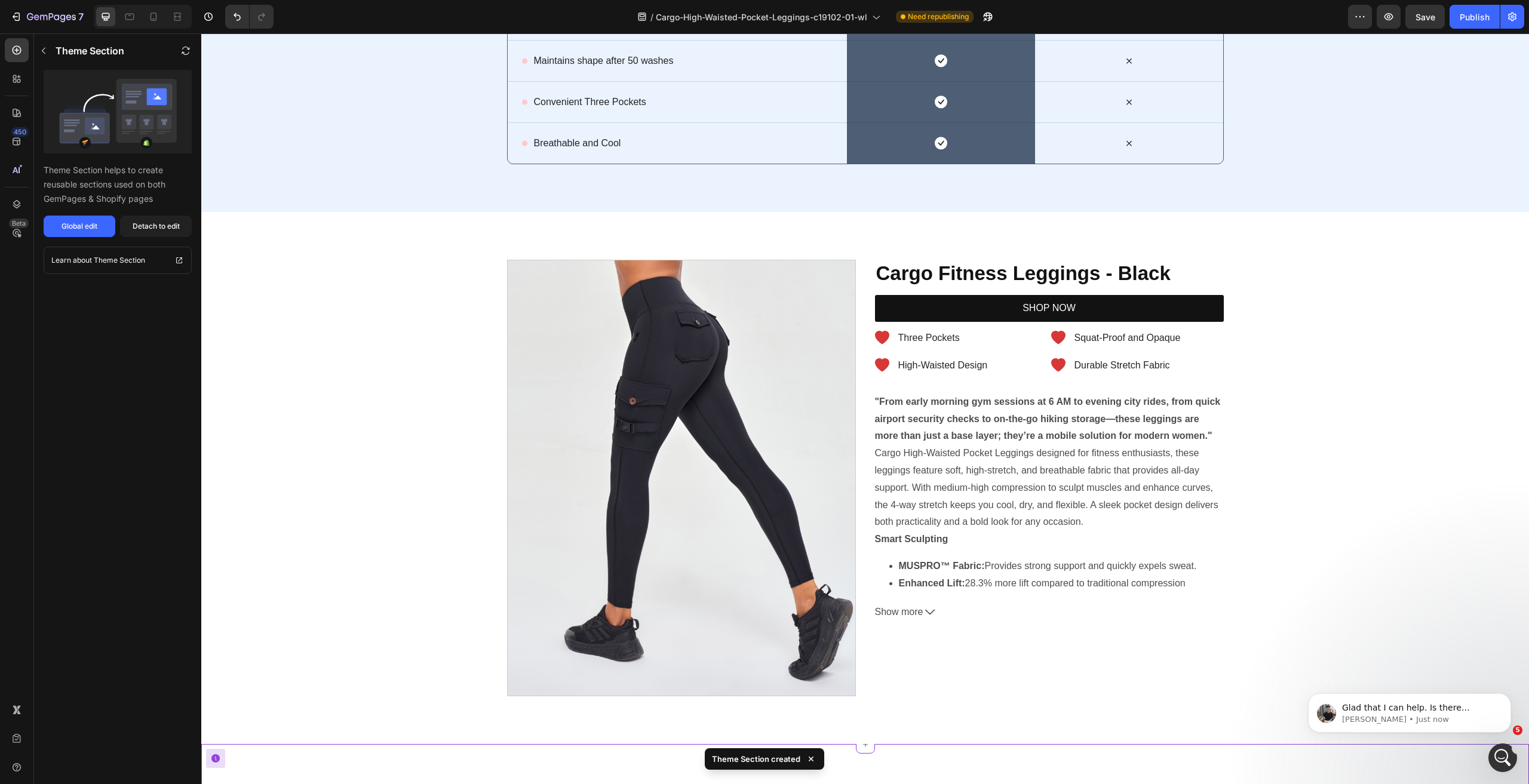
scroll to position [2388, 0]
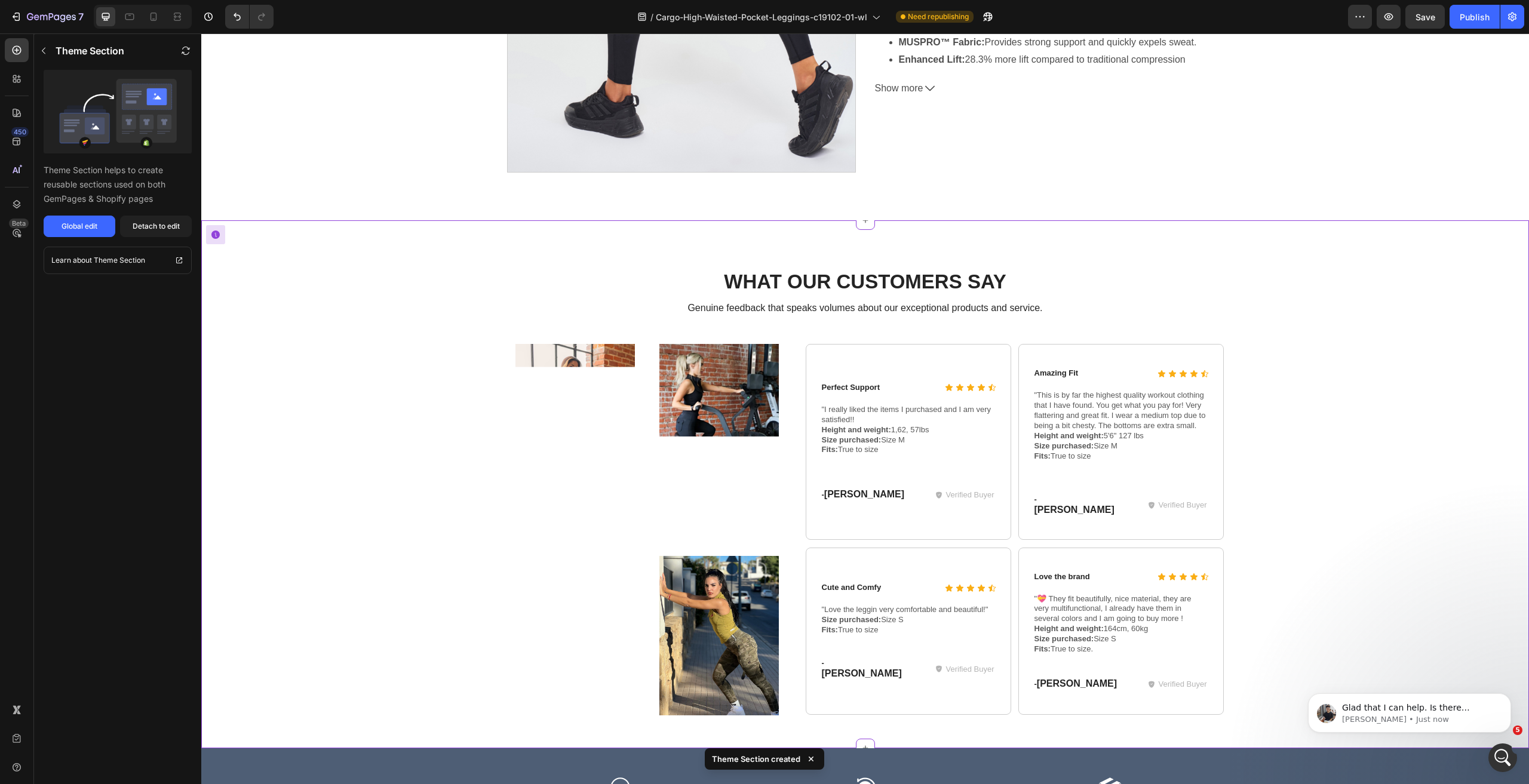
click at [1221, 252] on div "What Our Customers Say Heading Genuine feedback that speaks volumes about our e…" at bounding box center [865, 484] width 1328 height 528
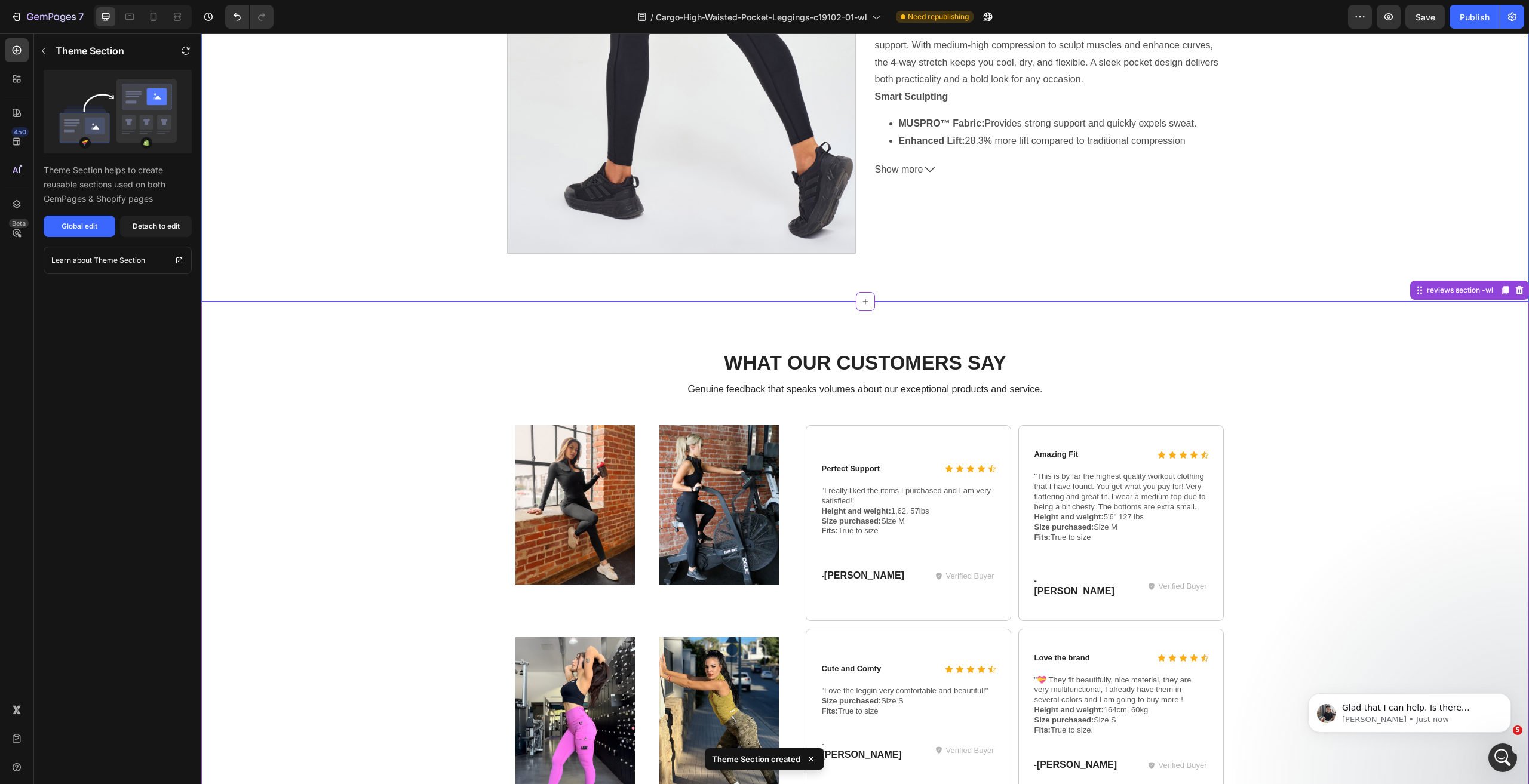
scroll to position [2328, 0]
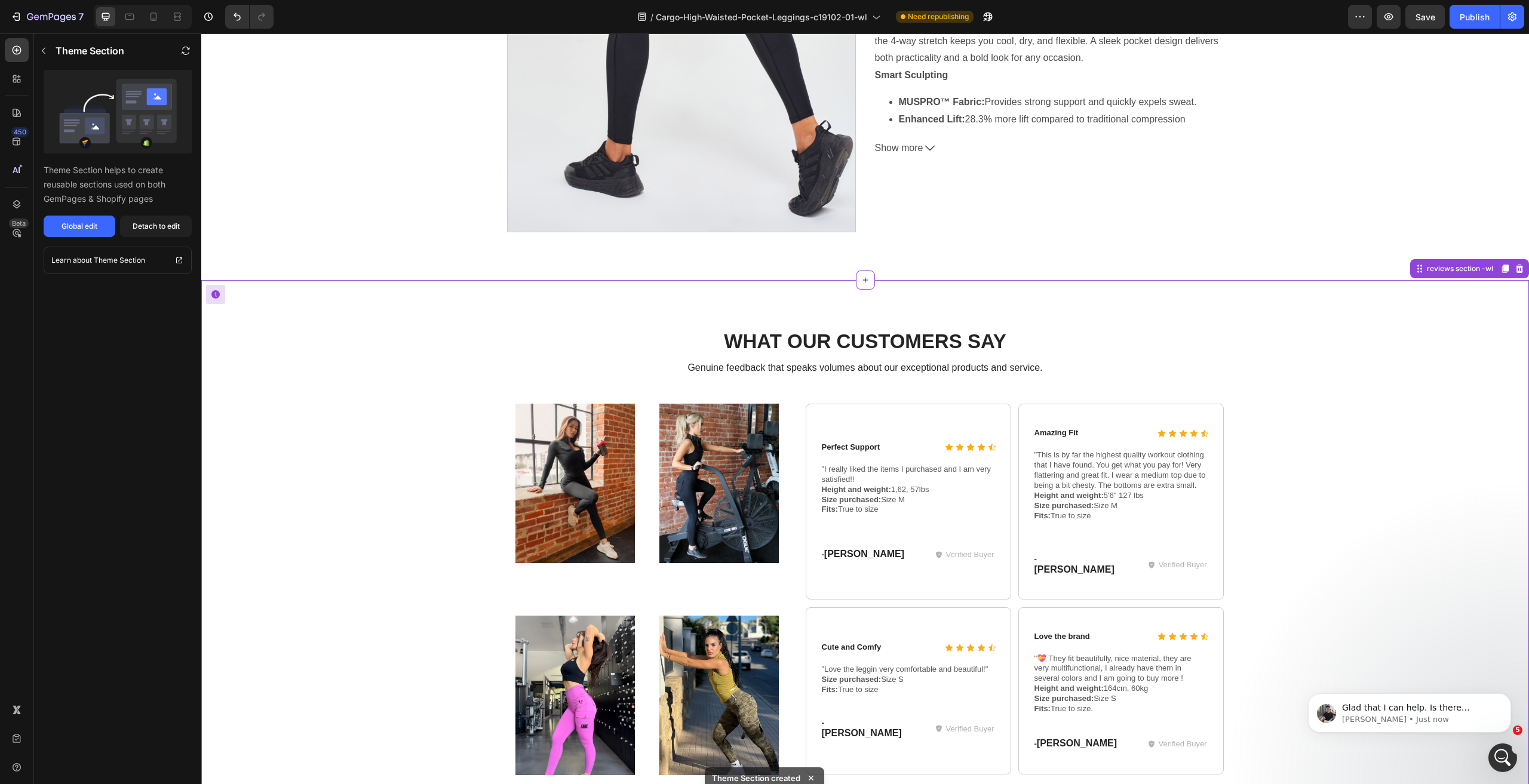
click at [1271, 299] on div "What Our Customers Say Heading Genuine feedback that speaks volumes about our e…" at bounding box center [865, 543] width 1328 height 526
click at [1204, 294] on div "What Our Customers Say Heading Genuine feedback that speaks volumes about our e…" at bounding box center [865, 543] width 1328 height 526
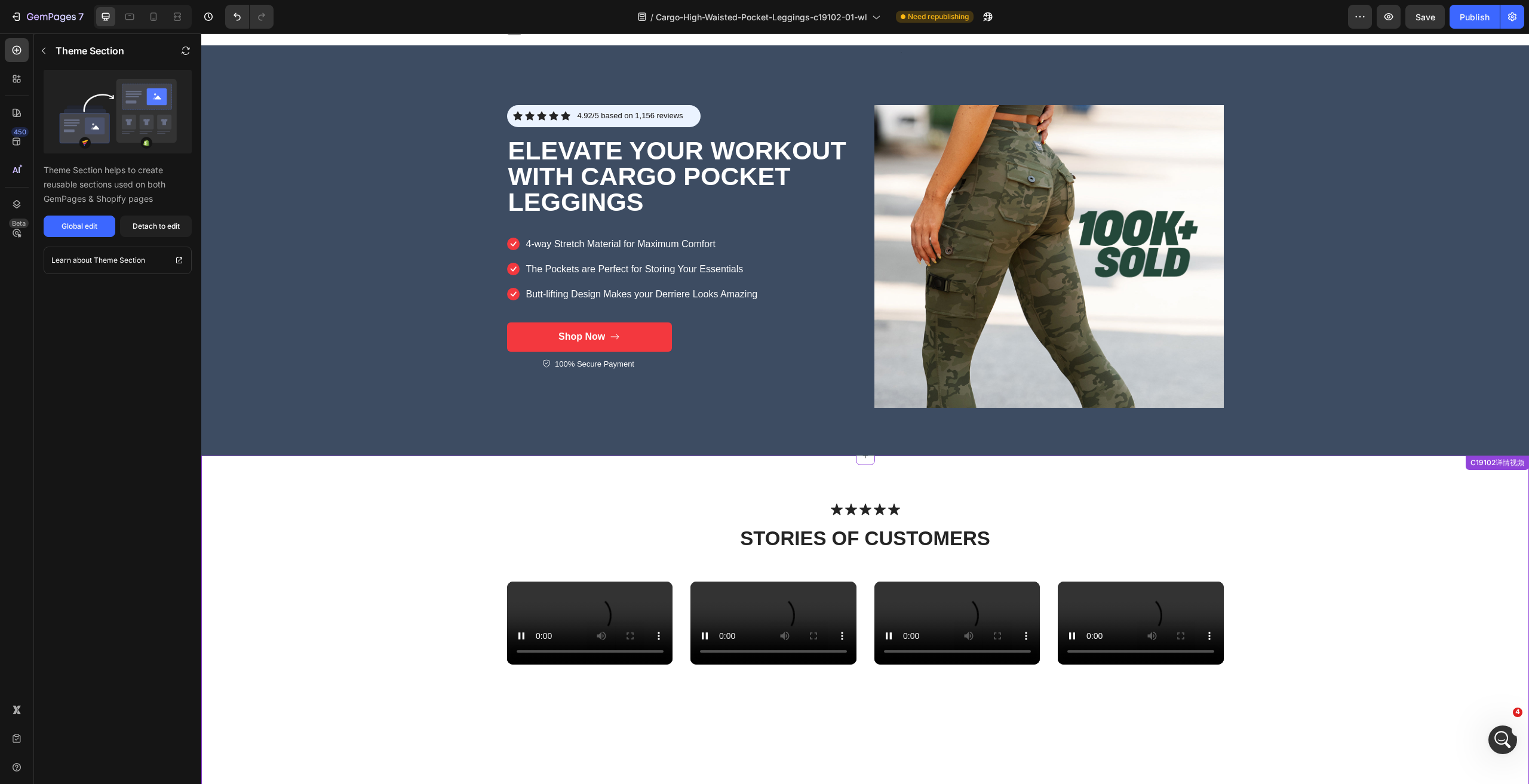
scroll to position [0, 0]
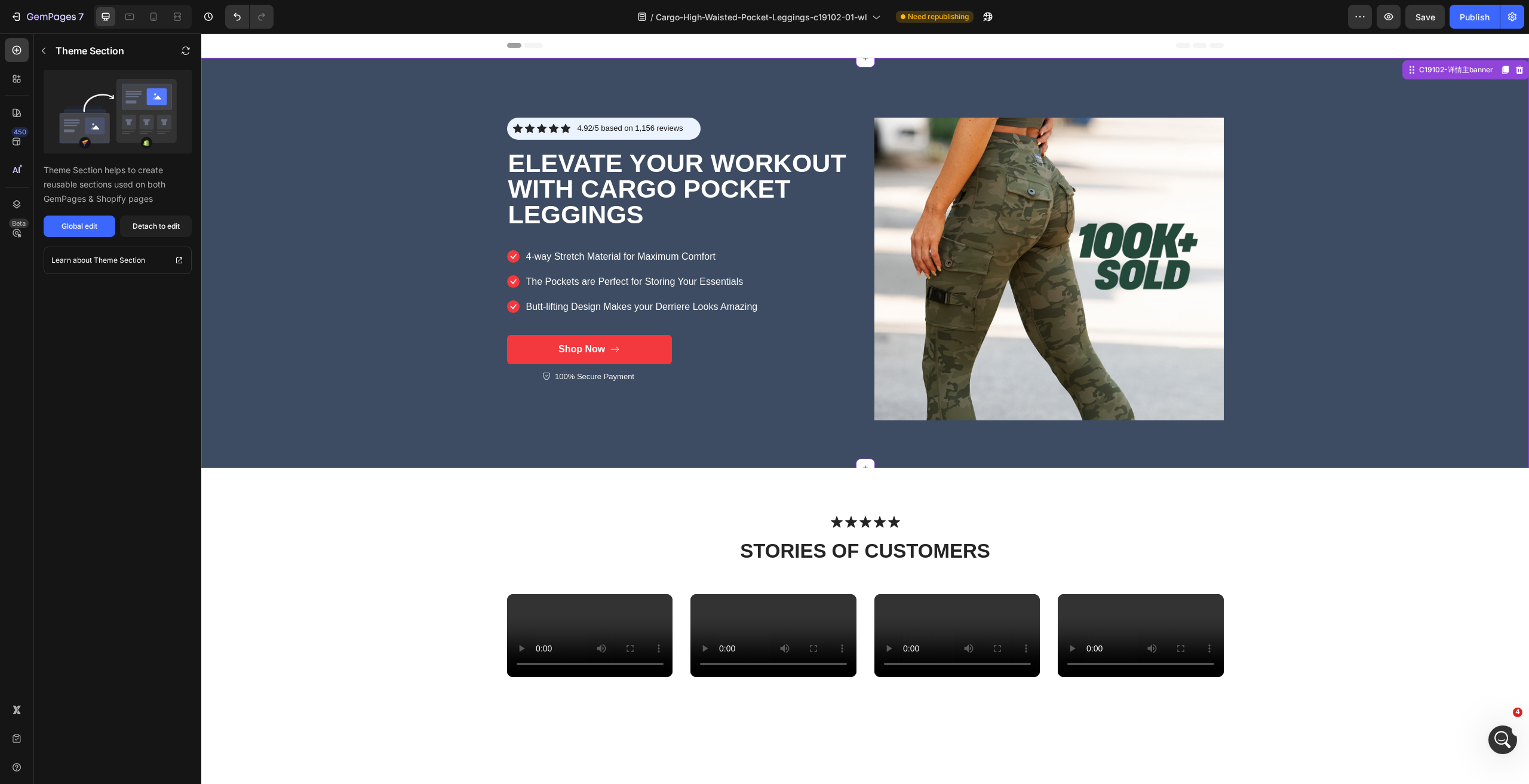
click at [305, 265] on div "Text Block Icon Icon Icon Icon Icon Icon List 4.92/5 based on 1,156 reviews Tex…" at bounding box center [865, 263] width 1328 height 410
click at [572, 344] on div "Shop Now" at bounding box center [581, 349] width 47 height 13
click at [174, 222] on div "Detach to edit" at bounding box center [156, 226] width 47 height 11
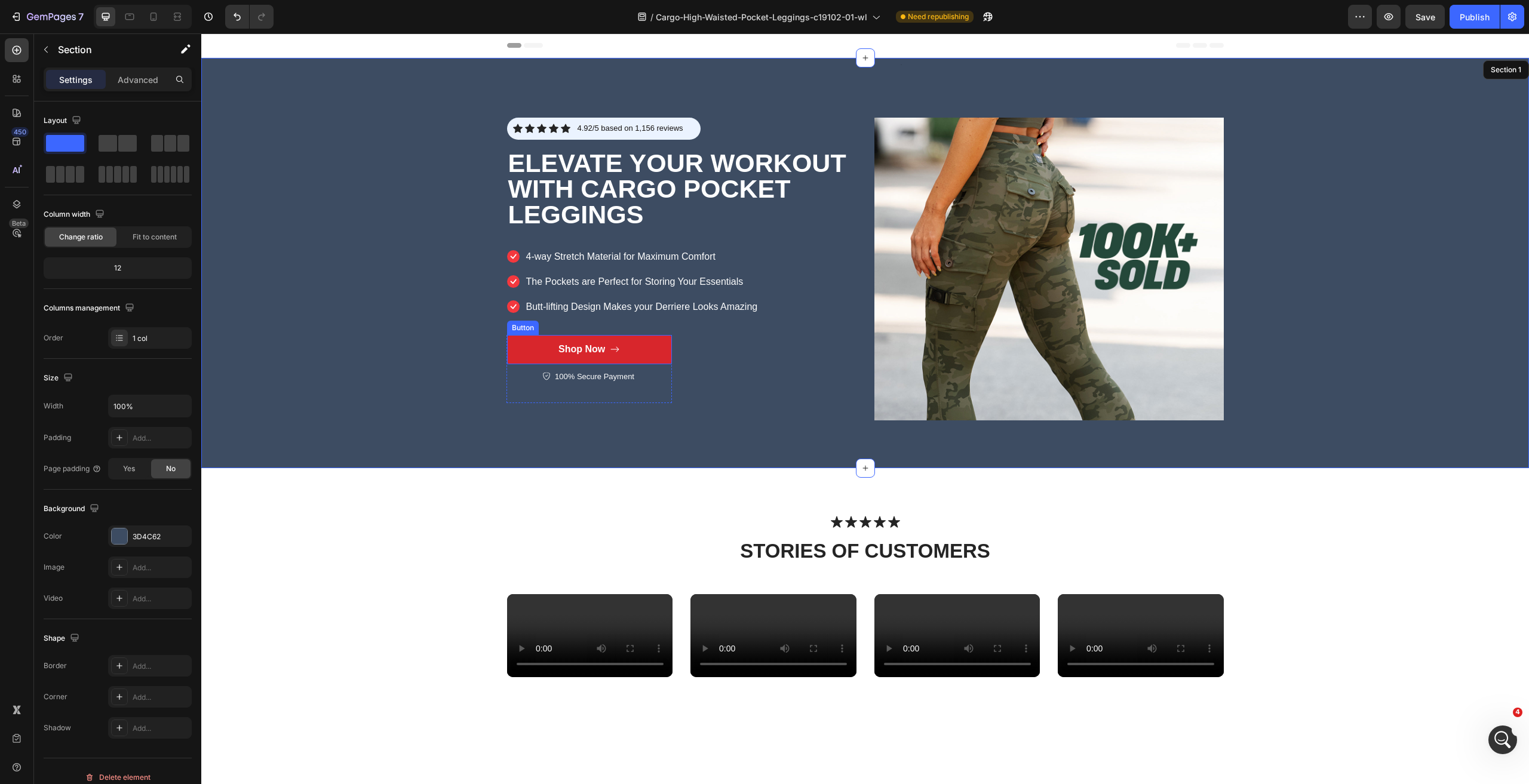
click at [647, 348] on link "Shop Now" at bounding box center [590, 349] width 165 height 29
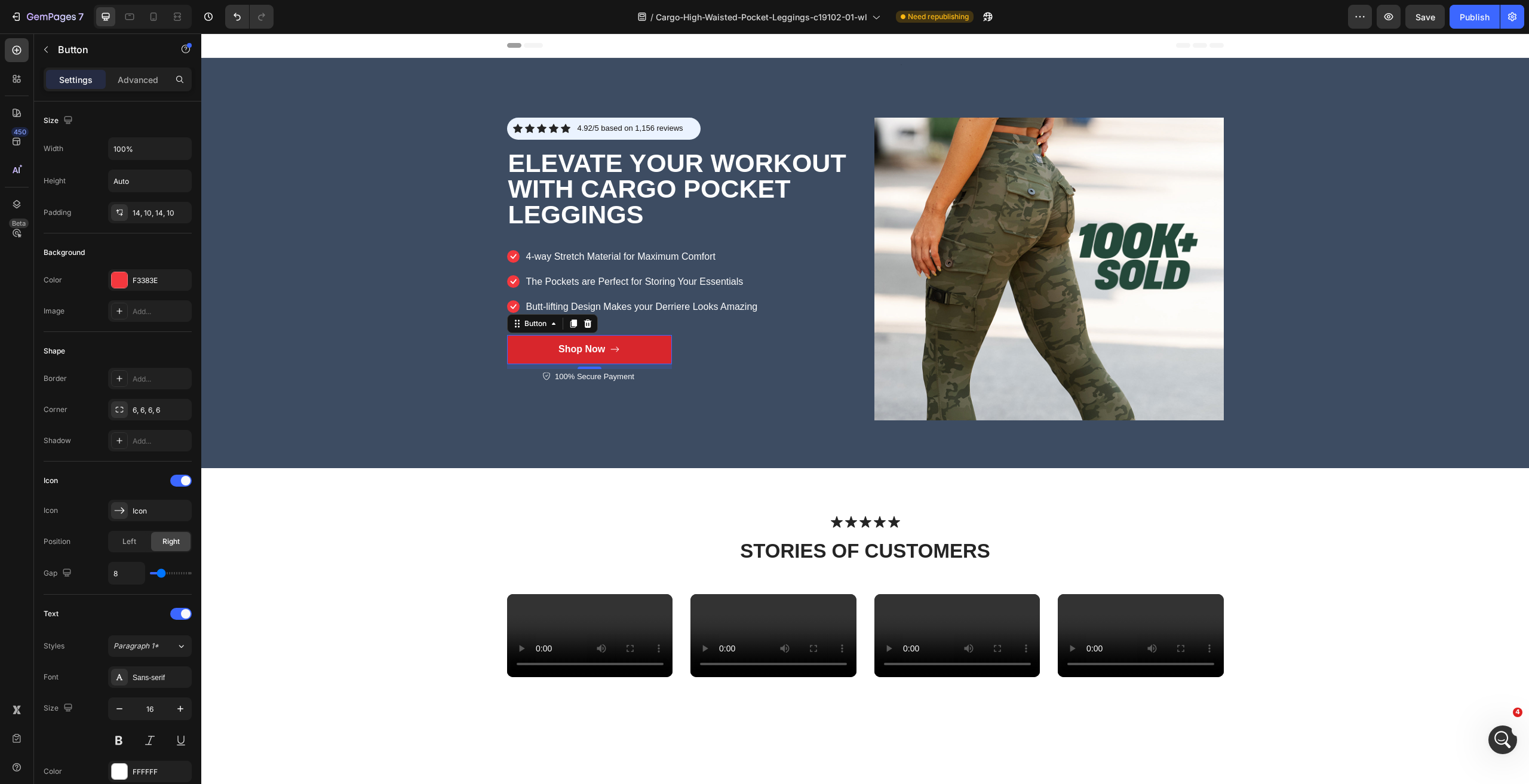
click at [616, 345] on icon at bounding box center [615, 349] width 10 height 9
click at [584, 325] on icon at bounding box center [587, 324] width 8 height 9
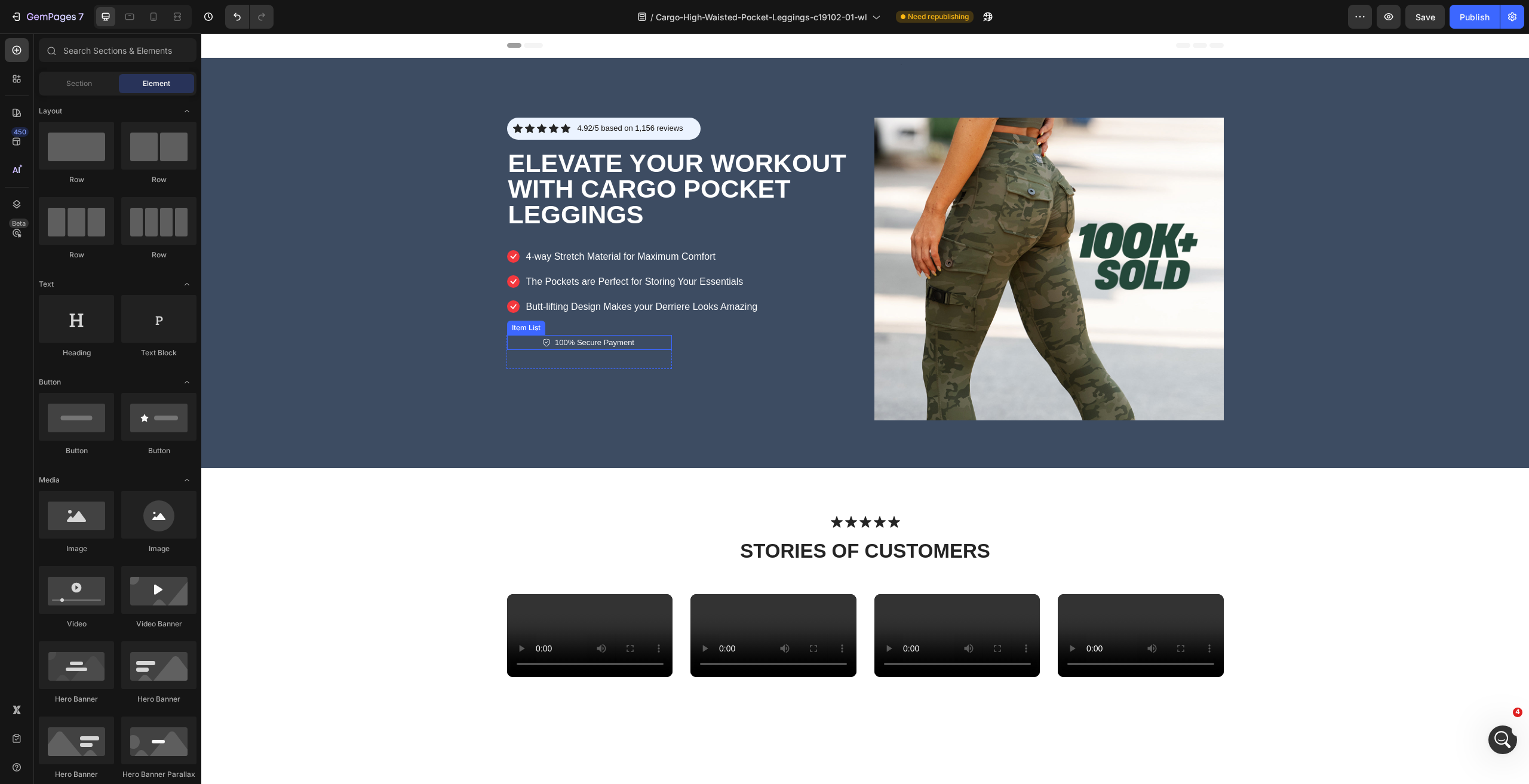
click at [546, 342] on div "100% Secure Payment" at bounding box center [589, 343] width 94 height 15
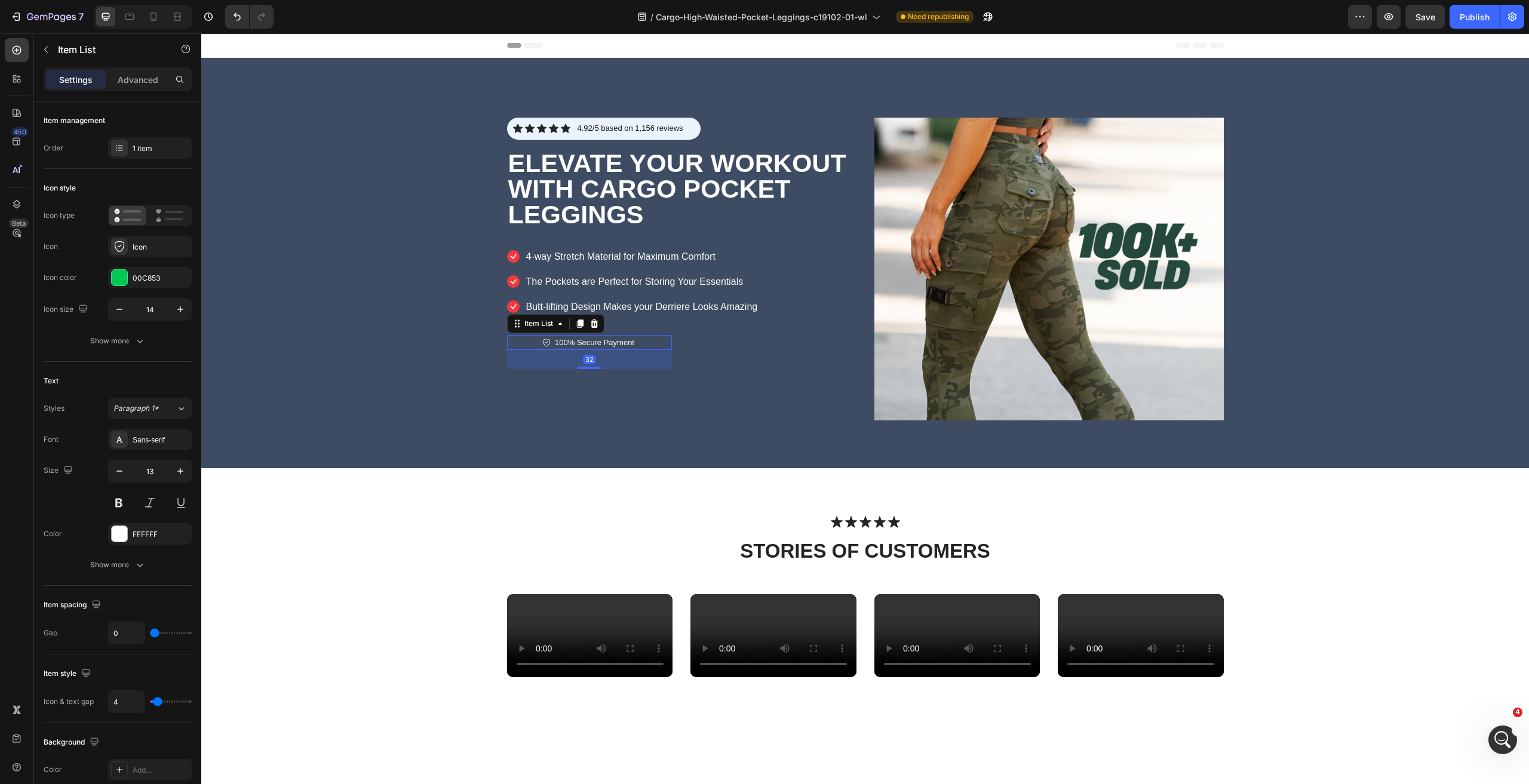
click at [530, 342] on div "100% Secure Payment" at bounding box center [590, 343] width 165 height 15
click at [530, 340] on div "100% Secure Payment" at bounding box center [590, 343] width 165 height 15
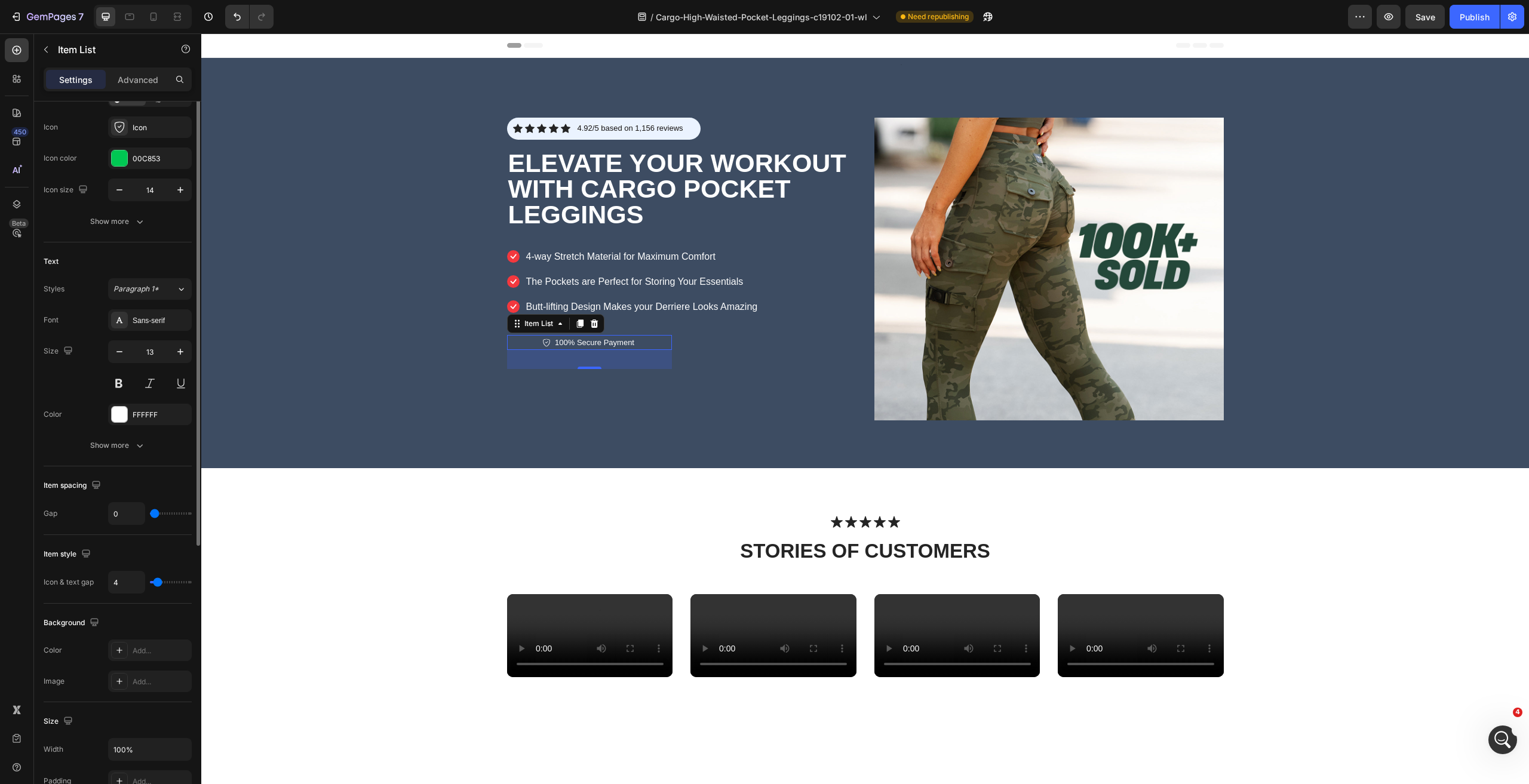
scroll to position [60, 0]
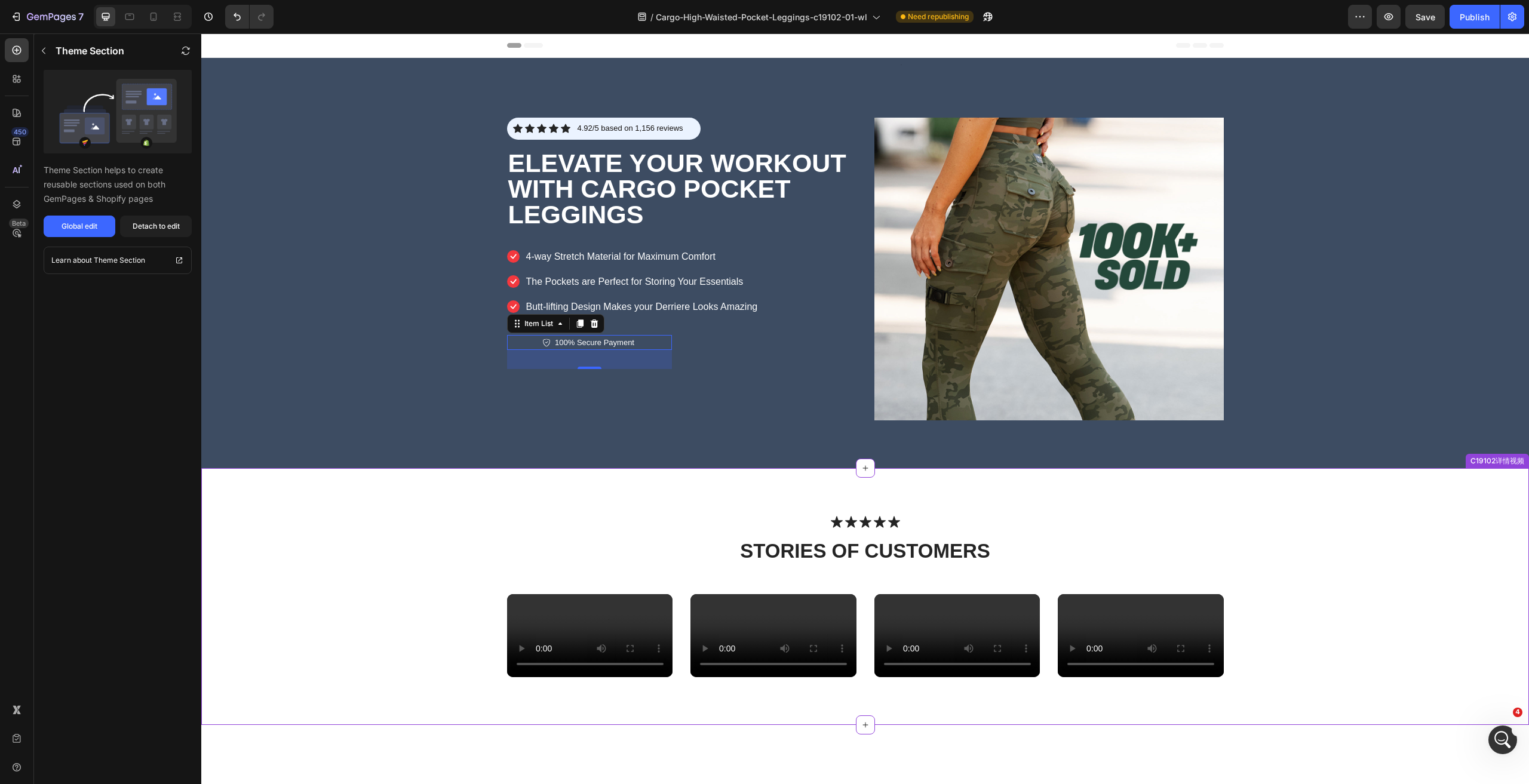
click at [498, 499] on div "Icon Icon Icon Icon Icon Icon List stories of CUSTOMERS Heading Row Video Video…" at bounding box center [865, 596] width 1328 height 257
click at [604, 338] on p "100% Secure Payment" at bounding box center [594, 343] width 79 height 12
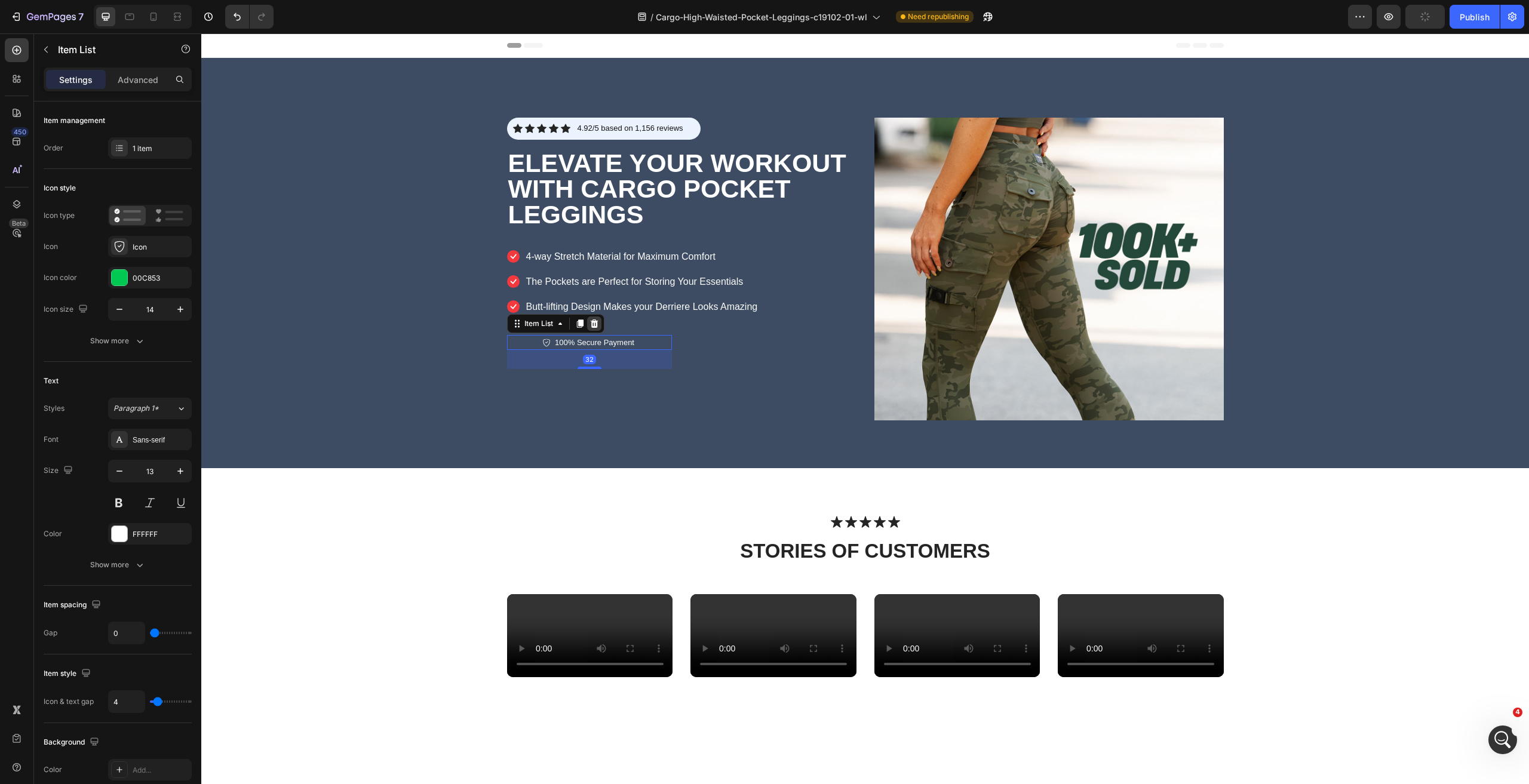
click at [591, 321] on icon at bounding box center [594, 324] width 8 height 9
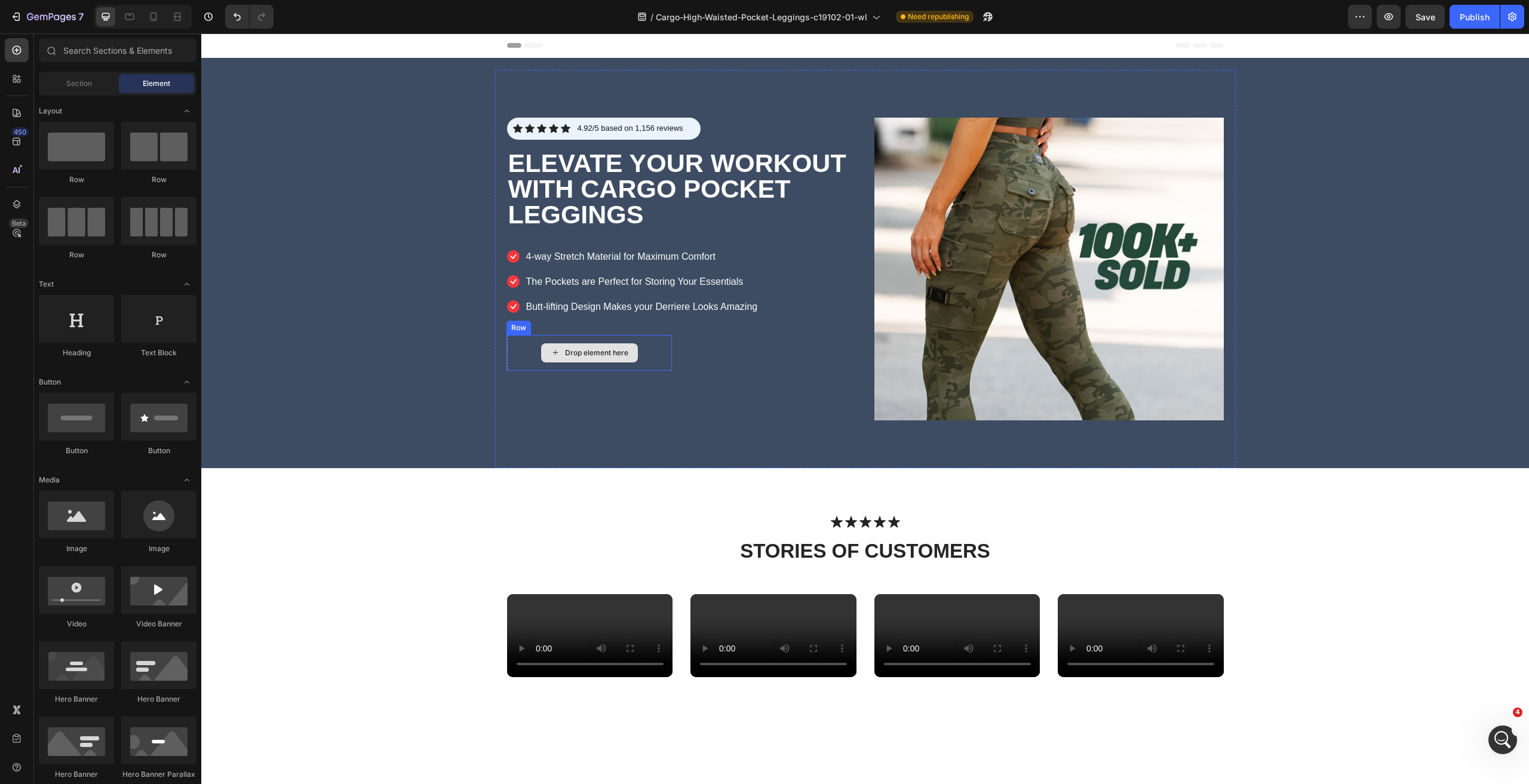
click at [601, 354] on div "Drop element here" at bounding box center [596, 352] width 63 height 9
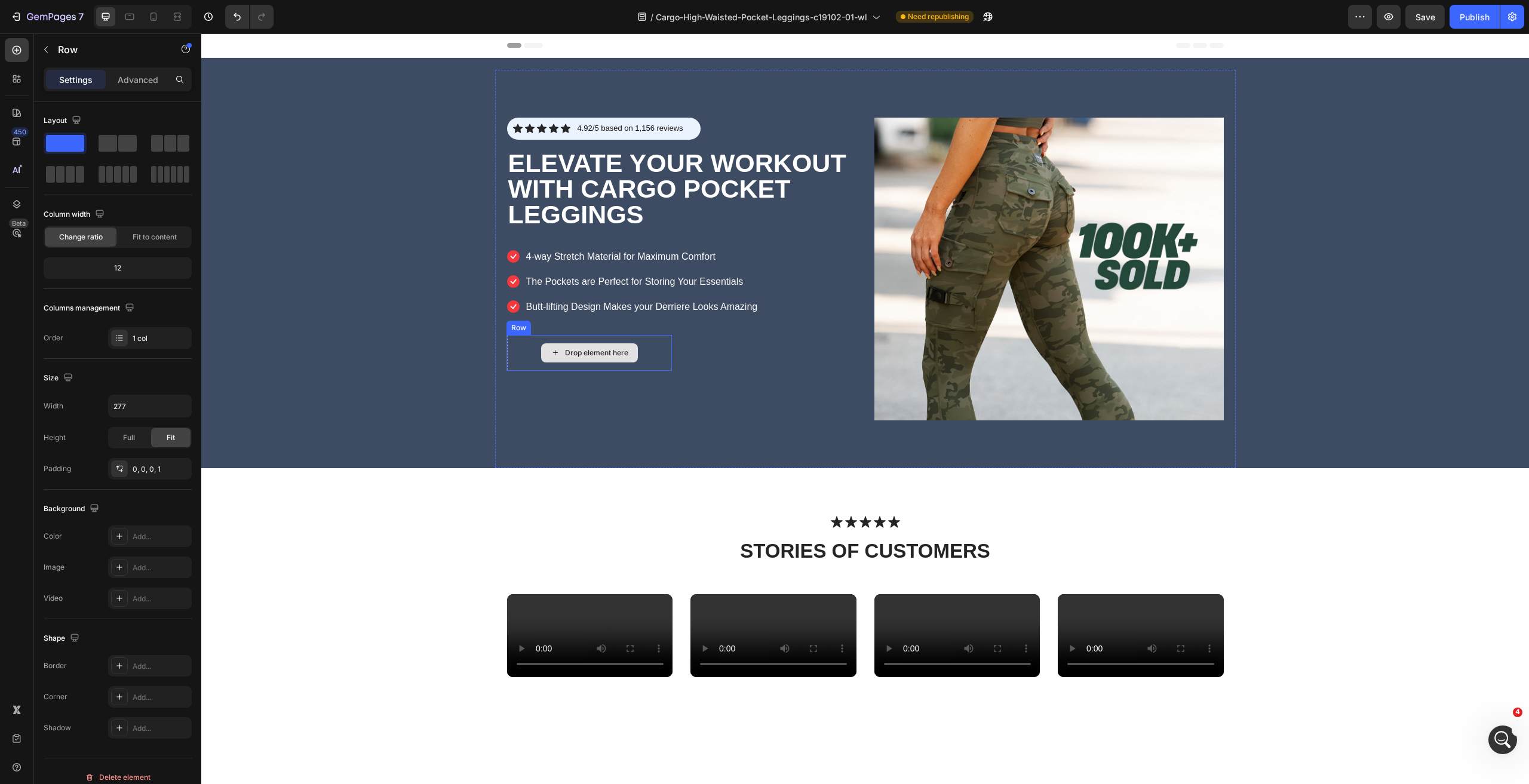
click at [527, 347] on div "Drop element here" at bounding box center [590, 353] width 165 height 36
click at [578, 326] on icon at bounding box center [579, 324] width 8 height 9
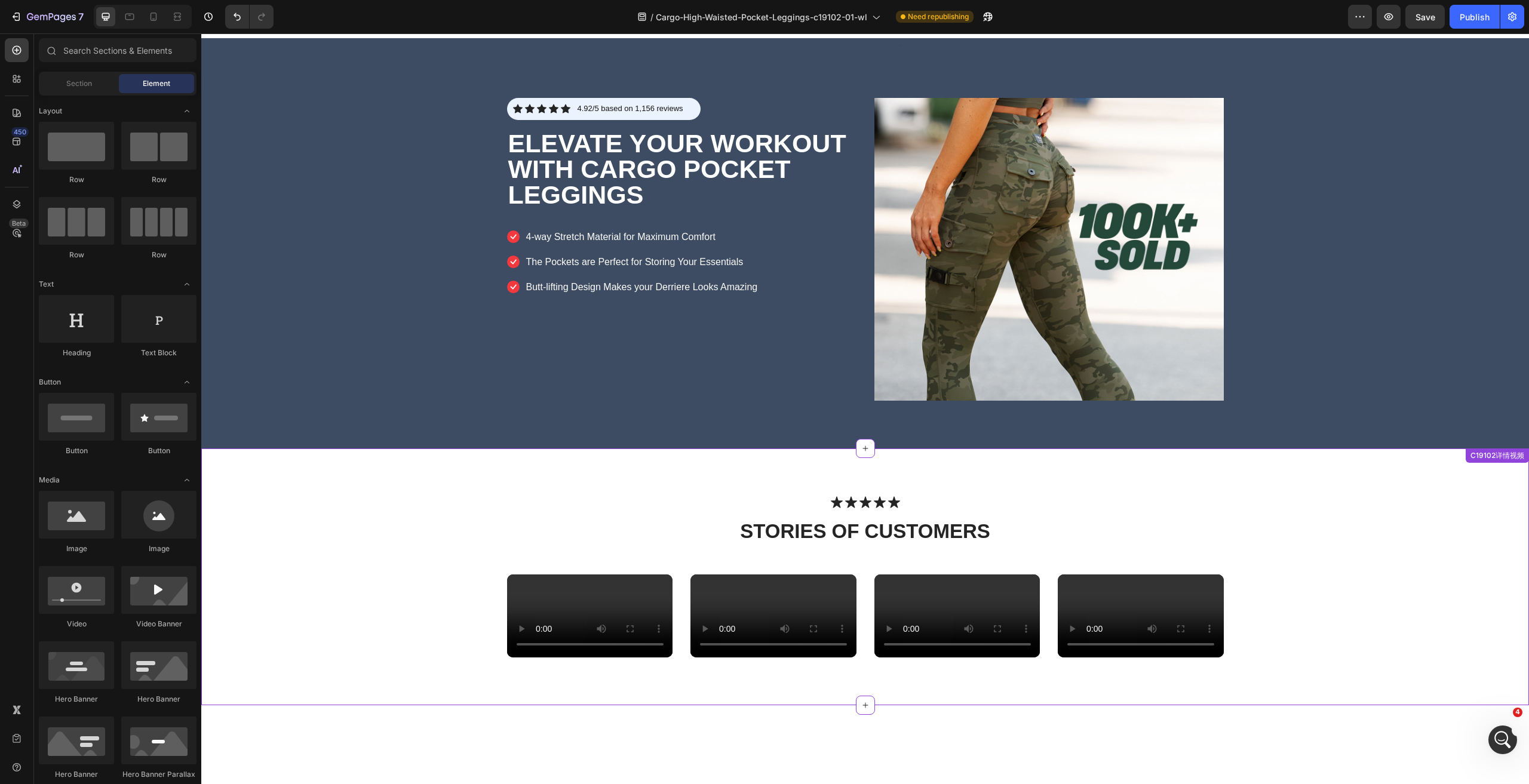
scroll to position [0, 0]
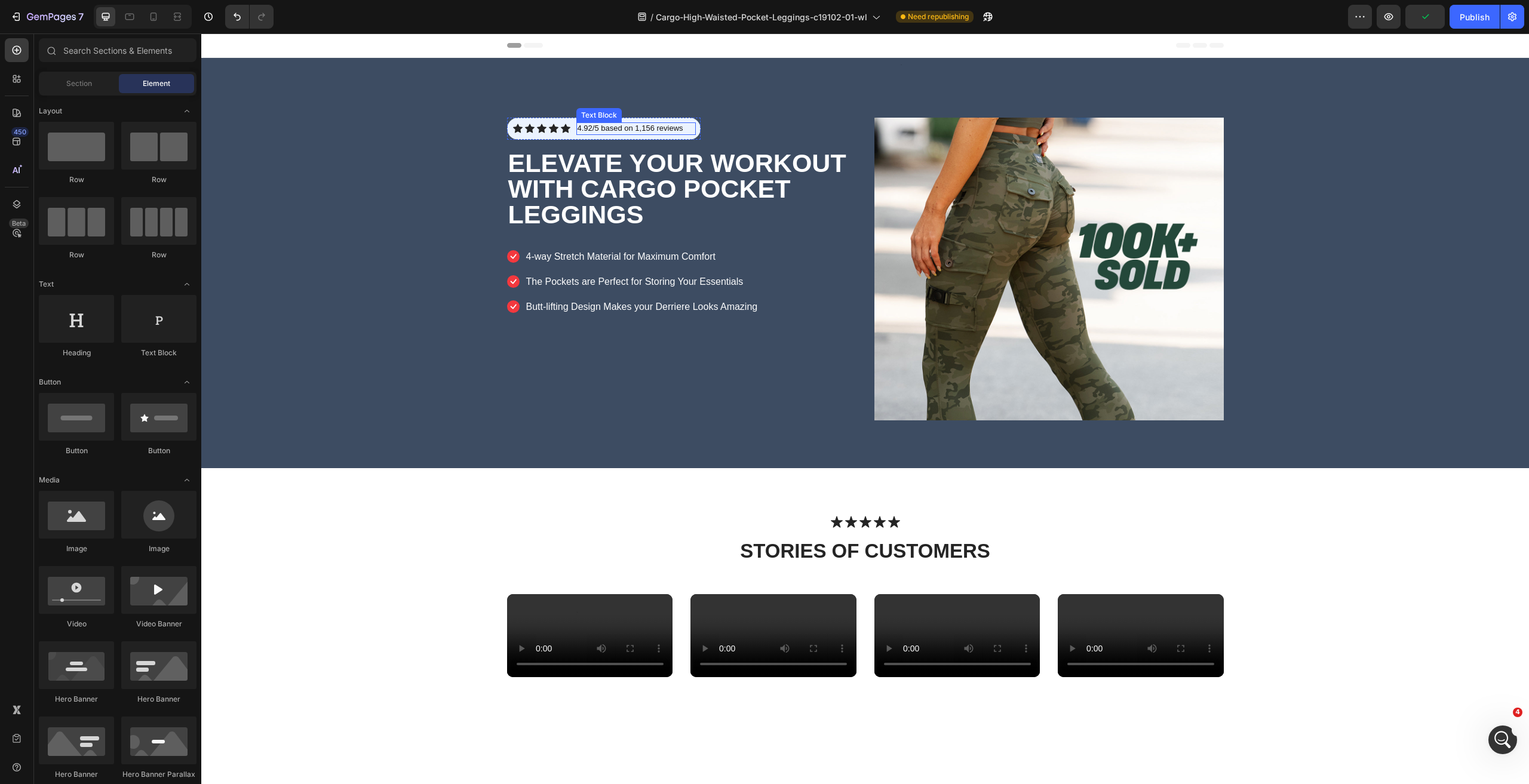
click at [681, 126] on p "4.92/5 based on 1,156 reviews" at bounding box center [636, 128] width 117 height 10
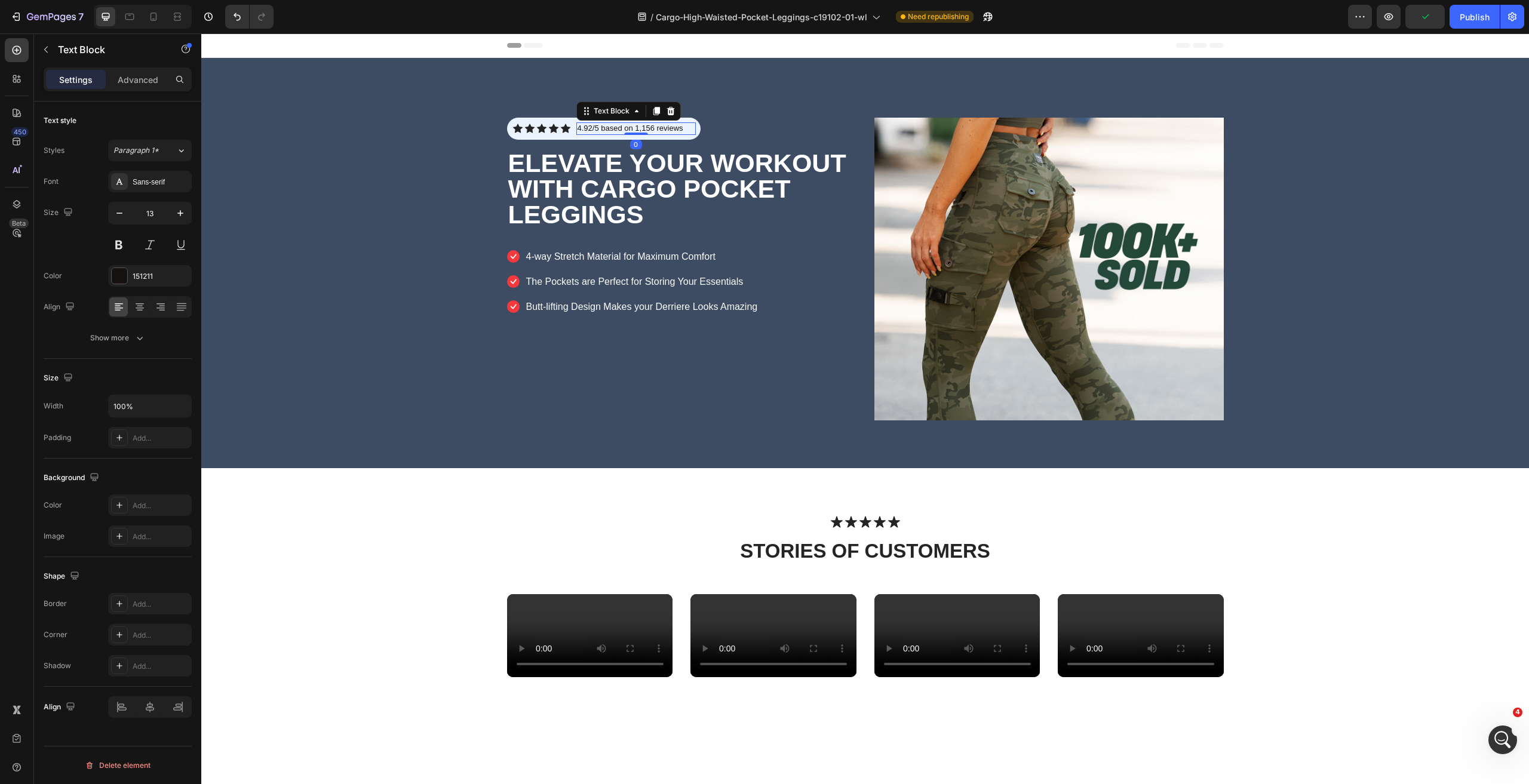
click at [644, 127] on p "4.92/5 based on 1,156 reviews" at bounding box center [636, 128] width 117 height 10
click at [623, 342] on div "Icon Icon Icon Icon Icon Icon List 4.92/5 based on 1,1256 reviews Text Block 0 …" at bounding box center [682, 269] width 350 height 303
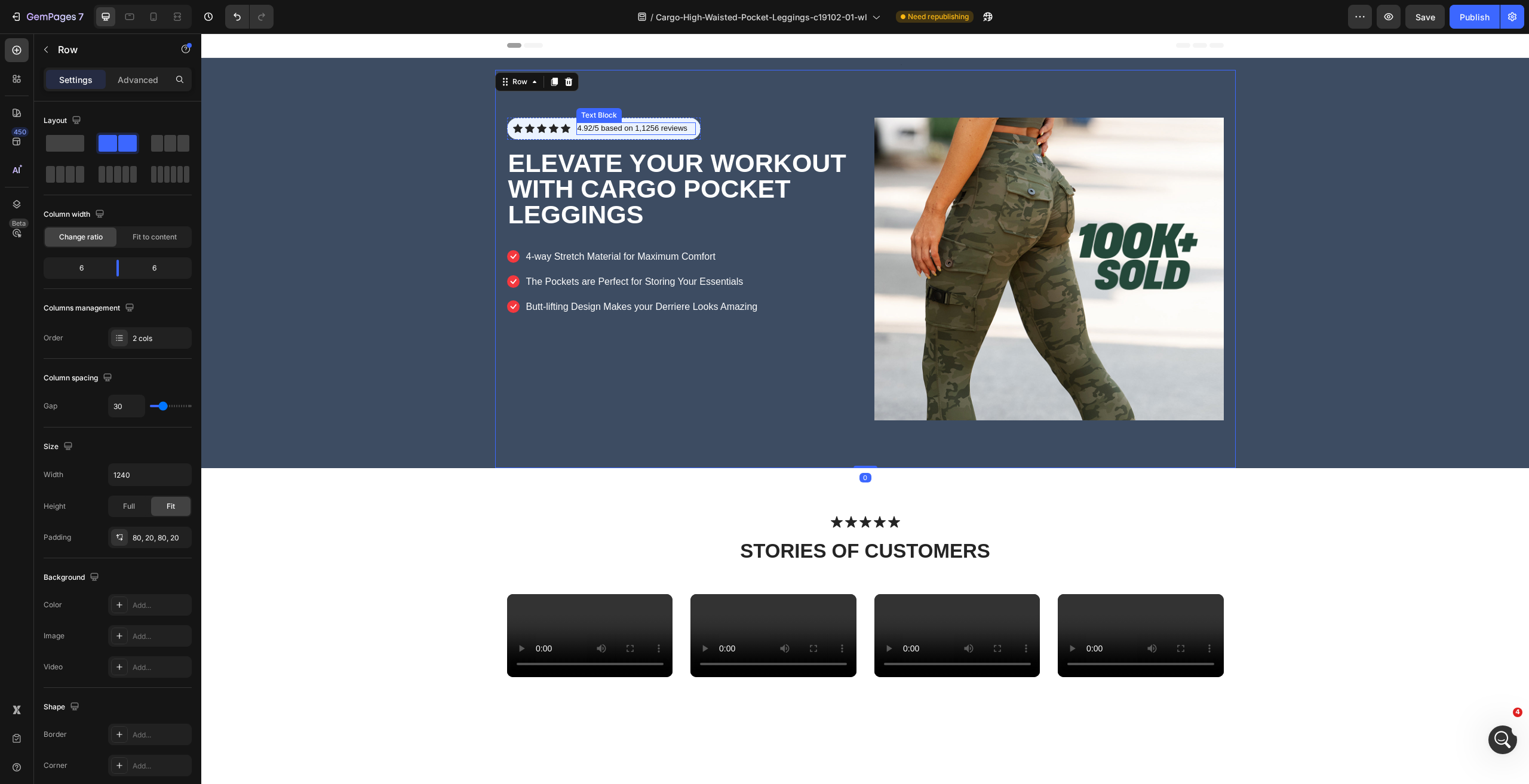
click at [652, 133] on p "4.92/5 based on 1,1256 reviews" at bounding box center [636, 128] width 117 height 10
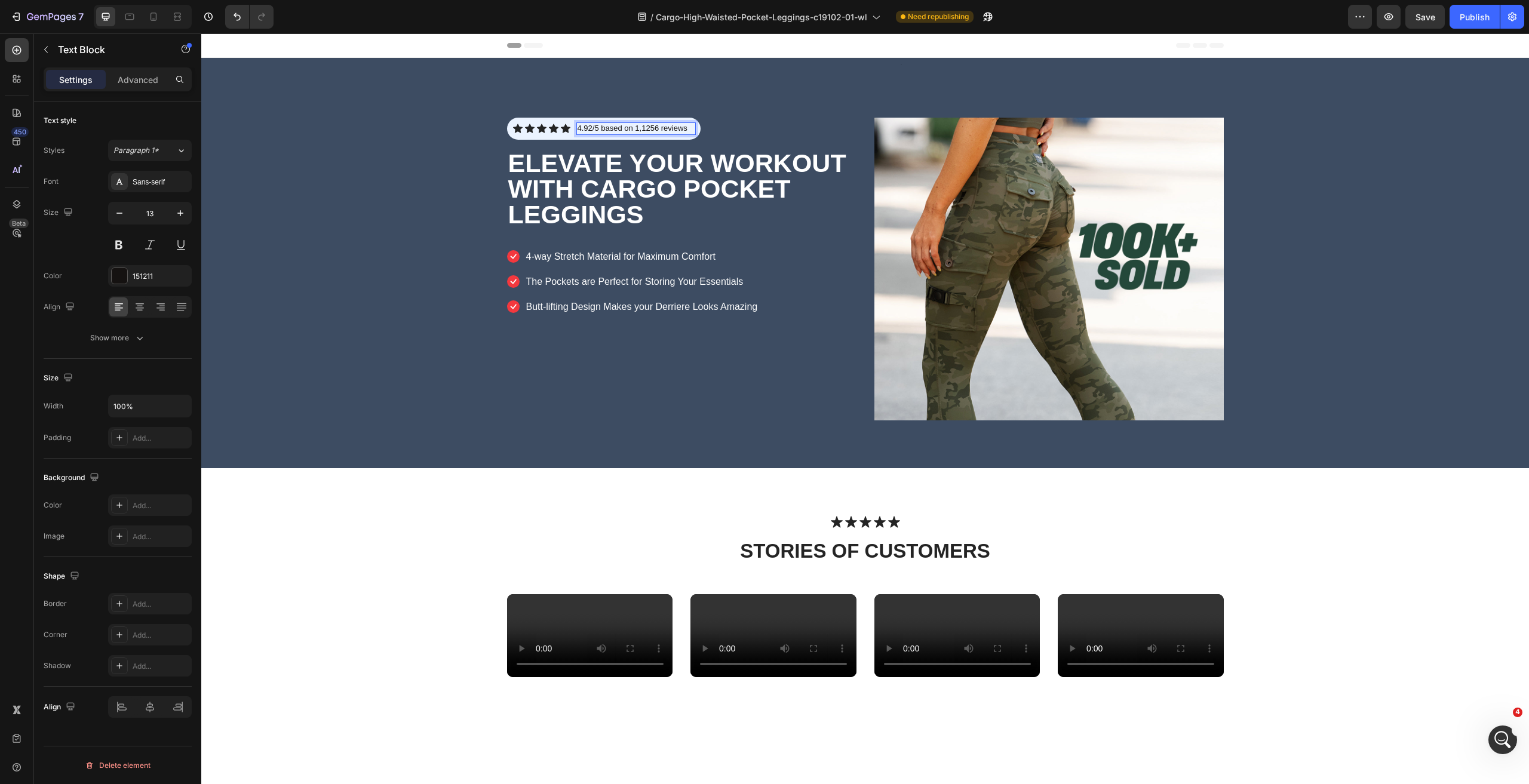
click at [647, 128] on p "4.92/5 based on 1,1256 reviews" at bounding box center [636, 128] width 117 height 10
click at [644, 128] on p "4.92/5 based on 1,1,256 reviews" at bounding box center [636, 128] width 117 height 10
click at [692, 444] on div "Icon Icon Icon Icon Icon Icon List 4.92/5 based on 11,256 reviews Text Block 0 …" at bounding box center [865, 269] width 740 height 398
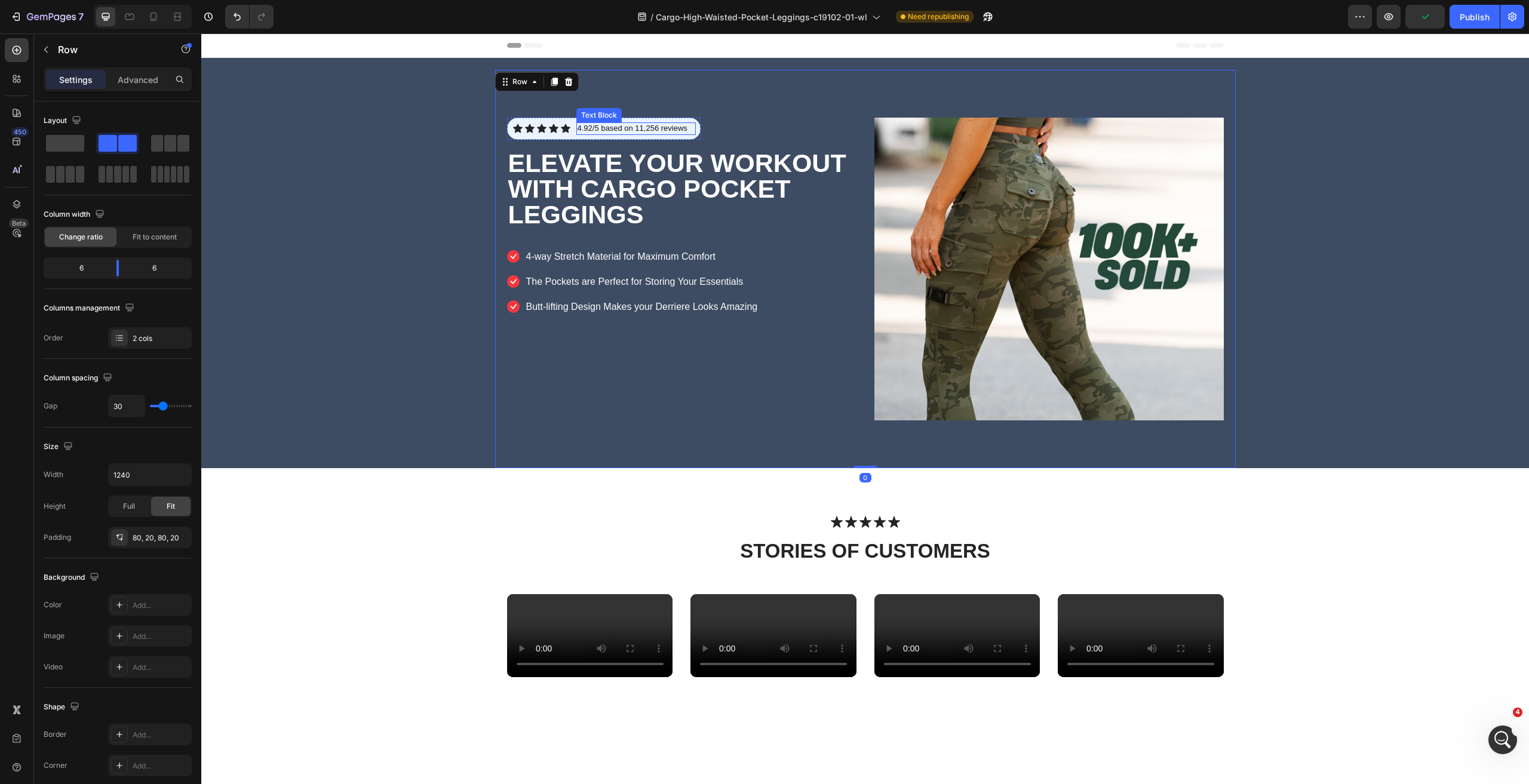
click at [661, 125] on p "4.92/5 based on 11,256 reviews" at bounding box center [636, 128] width 117 height 10
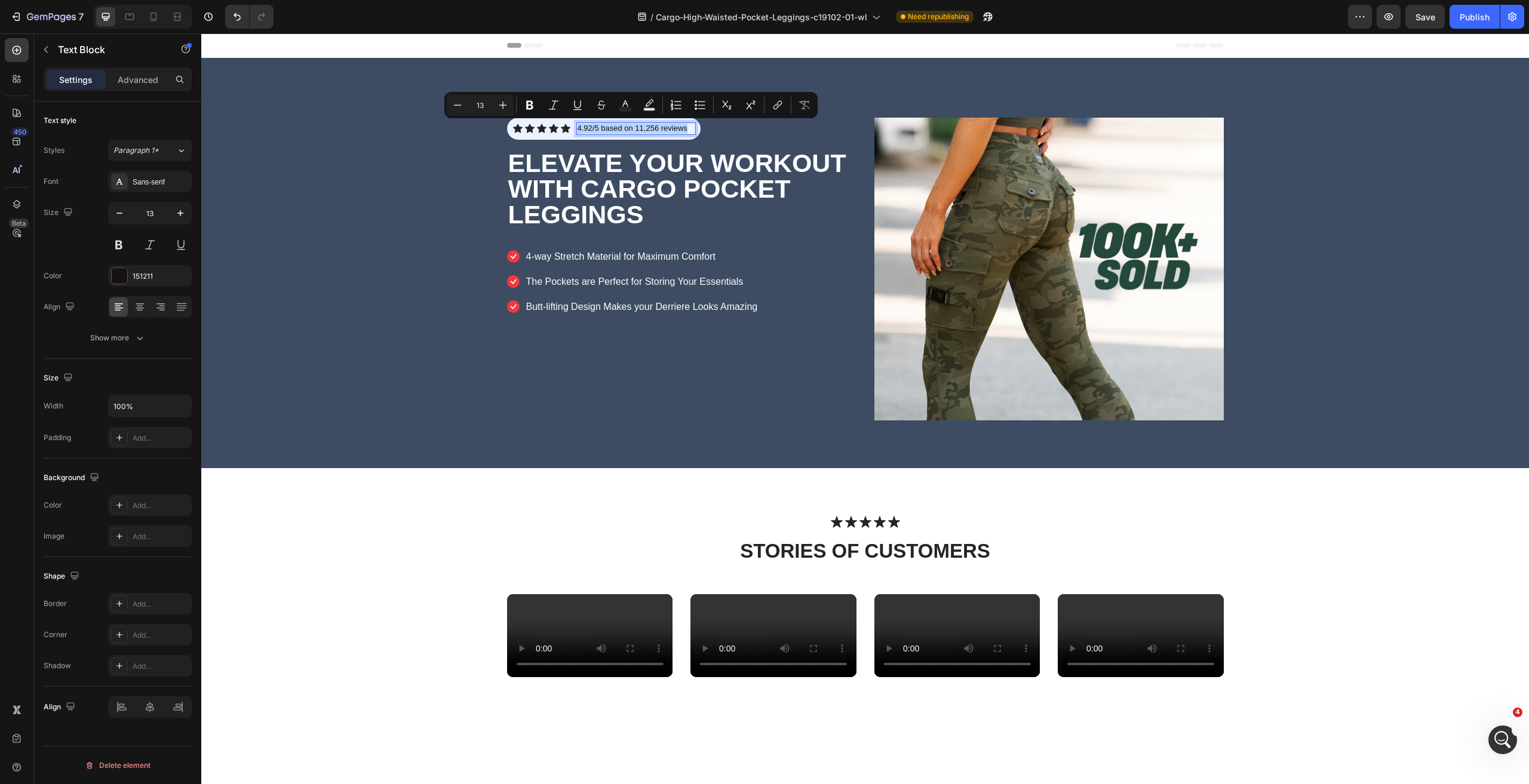
click at [654, 126] on p "4.92/5 based on 11,256 reviews" at bounding box center [636, 128] width 117 height 10
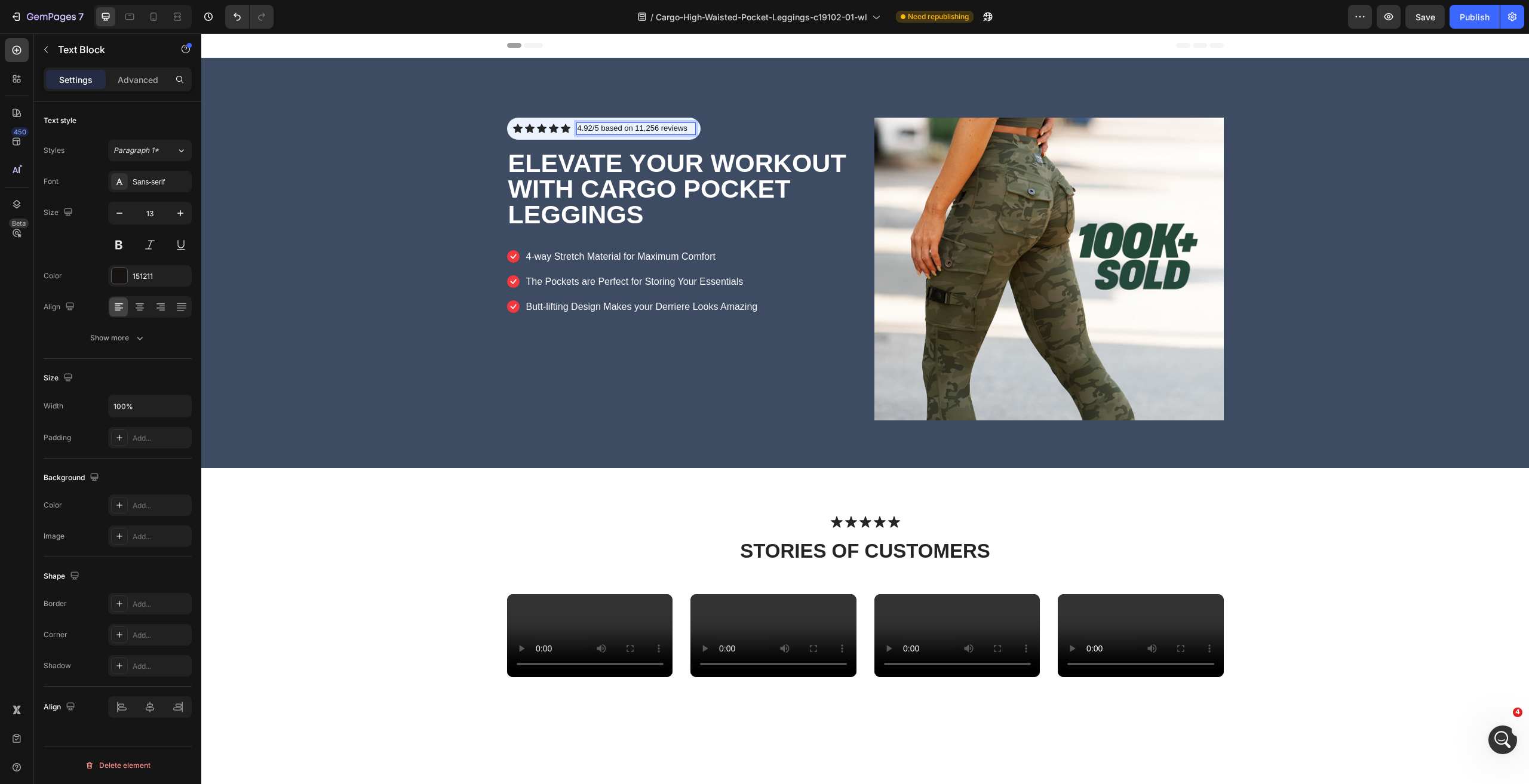
click at [659, 128] on p "4.92/5 based on 11,256 reviews" at bounding box center [636, 128] width 117 height 10
click at [243, 14] on button "Undo/Redo" at bounding box center [237, 17] width 24 height 24
click at [238, 14] on icon "Undo/Redo" at bounding box center [237, 17] width 12 height 12
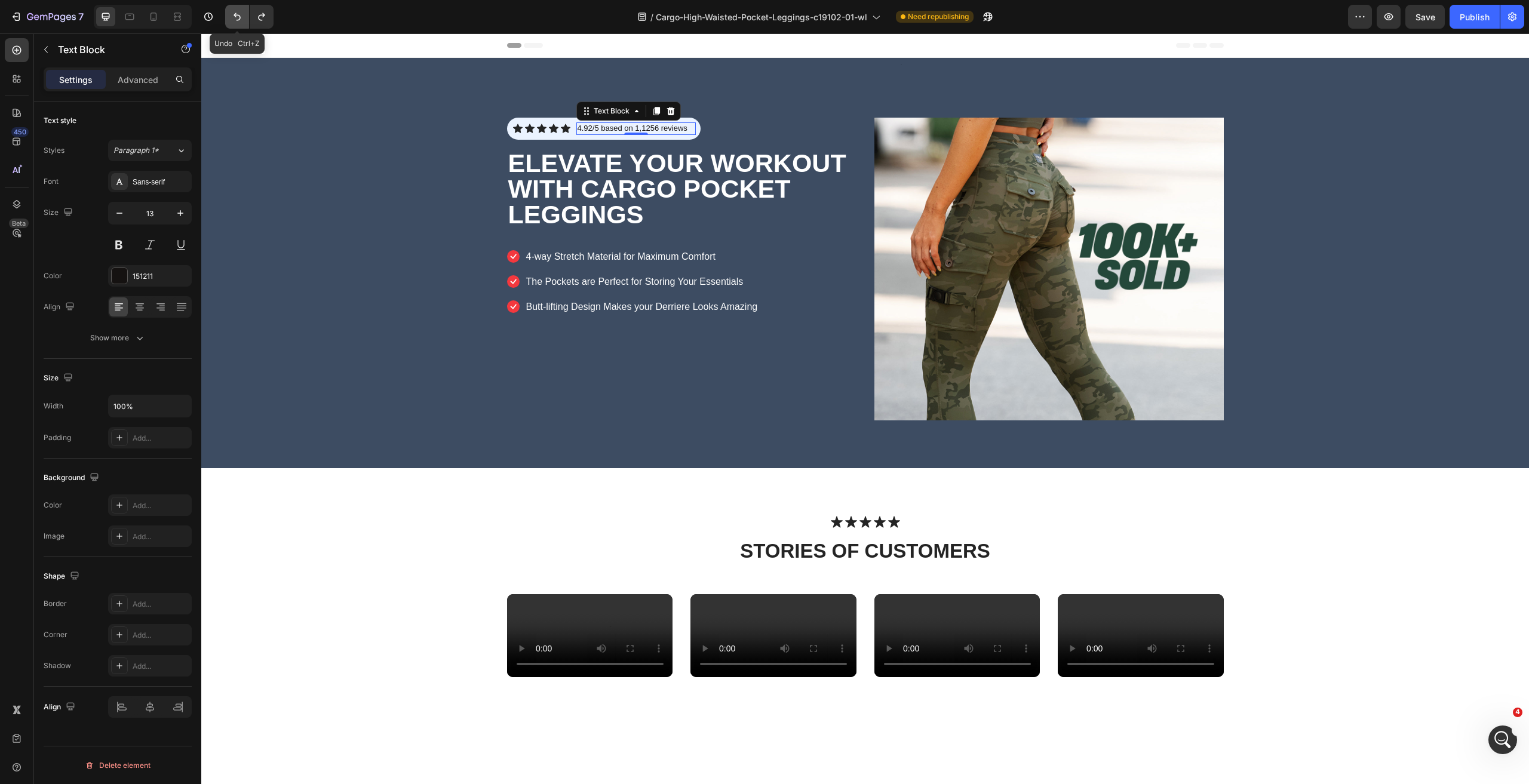
click at [238, 14] on icon "Undo/Redo" at bounding box center [237, 17] width 12 height 12
click at [807, 373] on div "Icon Icon Icon Icon Icon Icon List 4.92/5 based on 1,156 reviews Text Block 0 R…" at bounding box center [682, 269] width 350 height 303
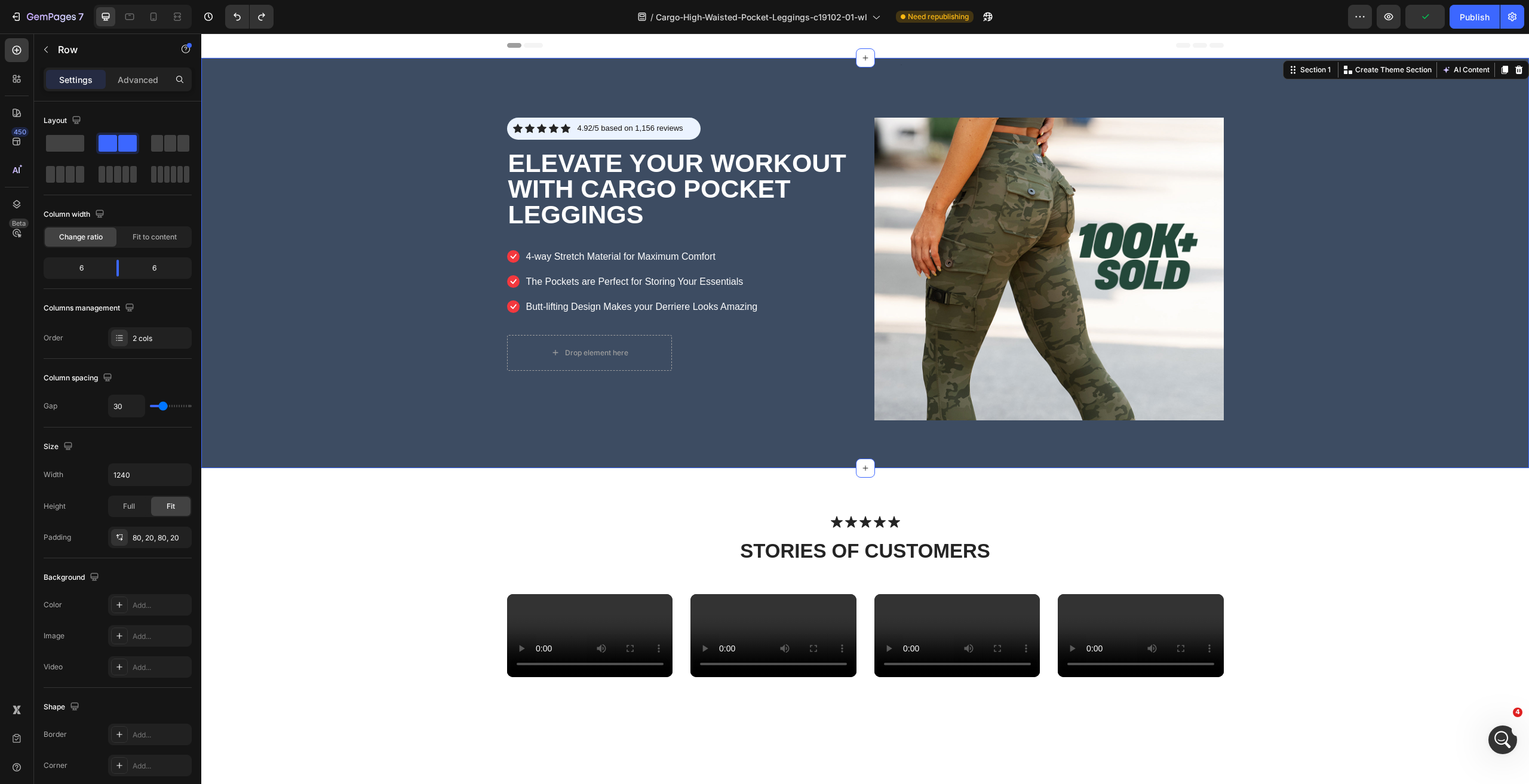
click at [1324, 129] on div "Text Block Icon Icon Icon Icon Icon Icon List 4.92/5 based on 1,156 reviews Tex…" at bounding box center [865, 263] width 1328 height 410
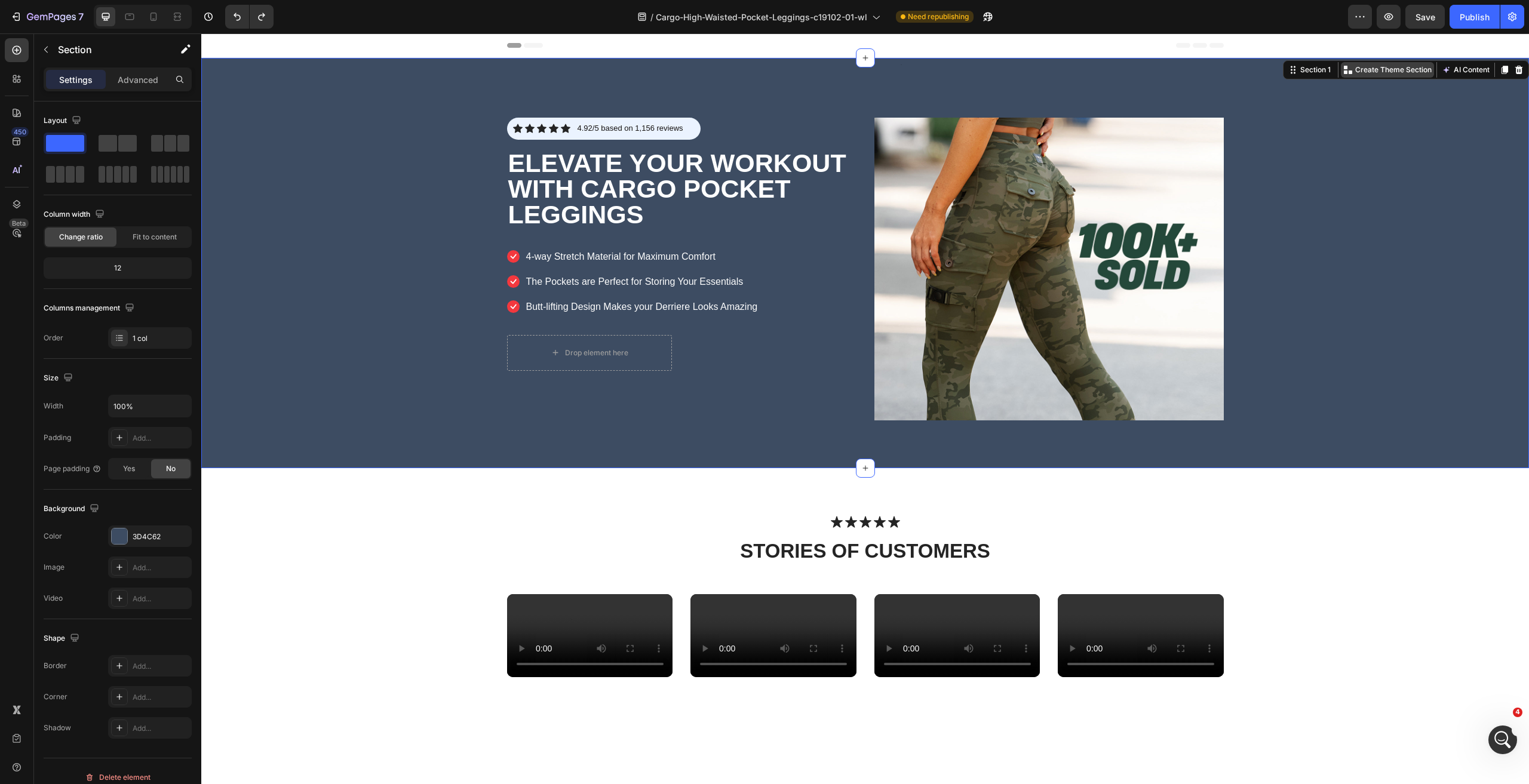
click at [1364, 71] on p "Create Theme Section" at bounding box center [1394, 70] width 77 height 11
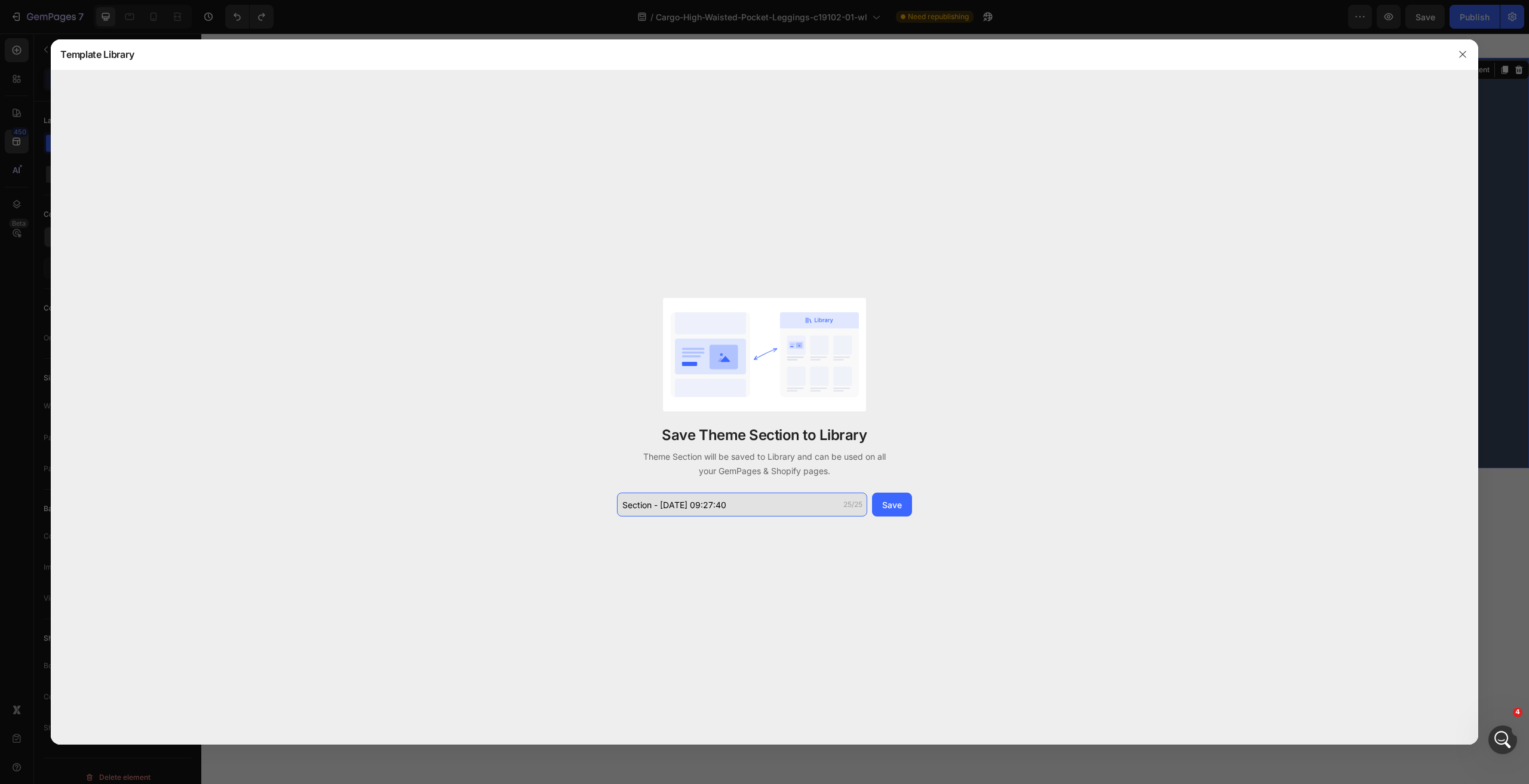
type input "c"
type input "C19102第一个卖点Banner"
click at [893, 503] on div "Save" at bounding box center [892, 504] width 20 height 13
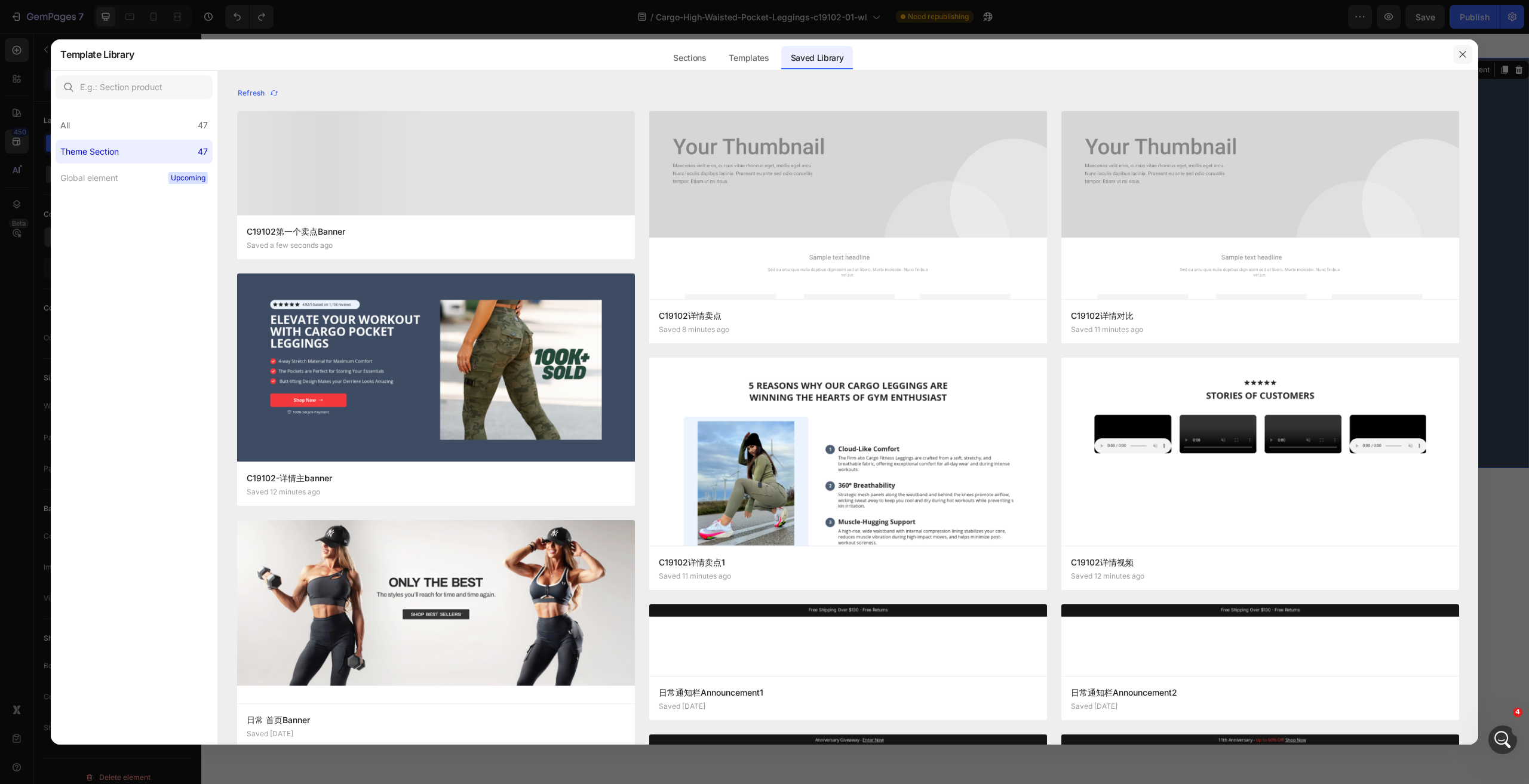
click at [1460, 50] on icon "button" at bounding box center [1463, 54] width 9 height 9
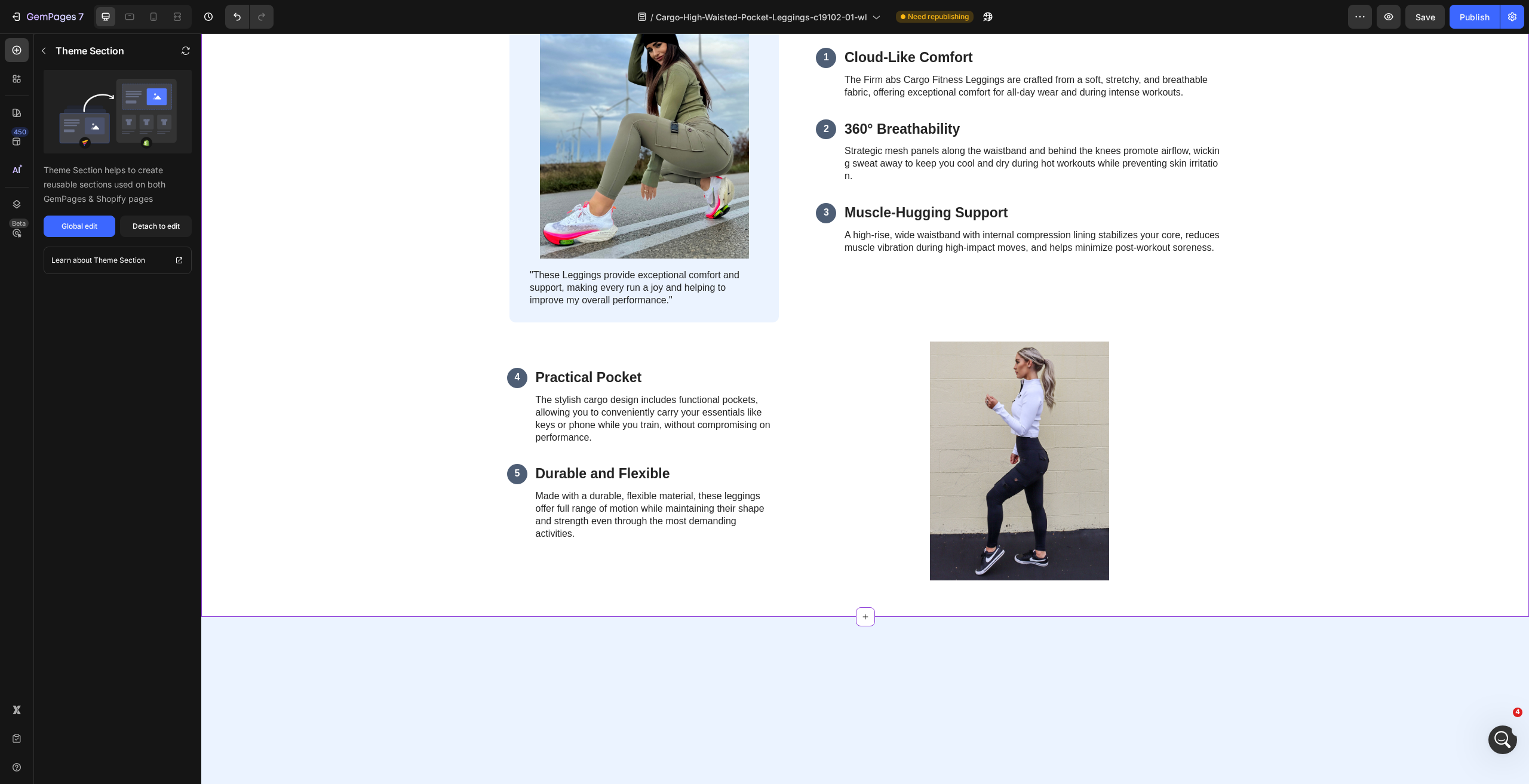
scroll to position [836, 0]
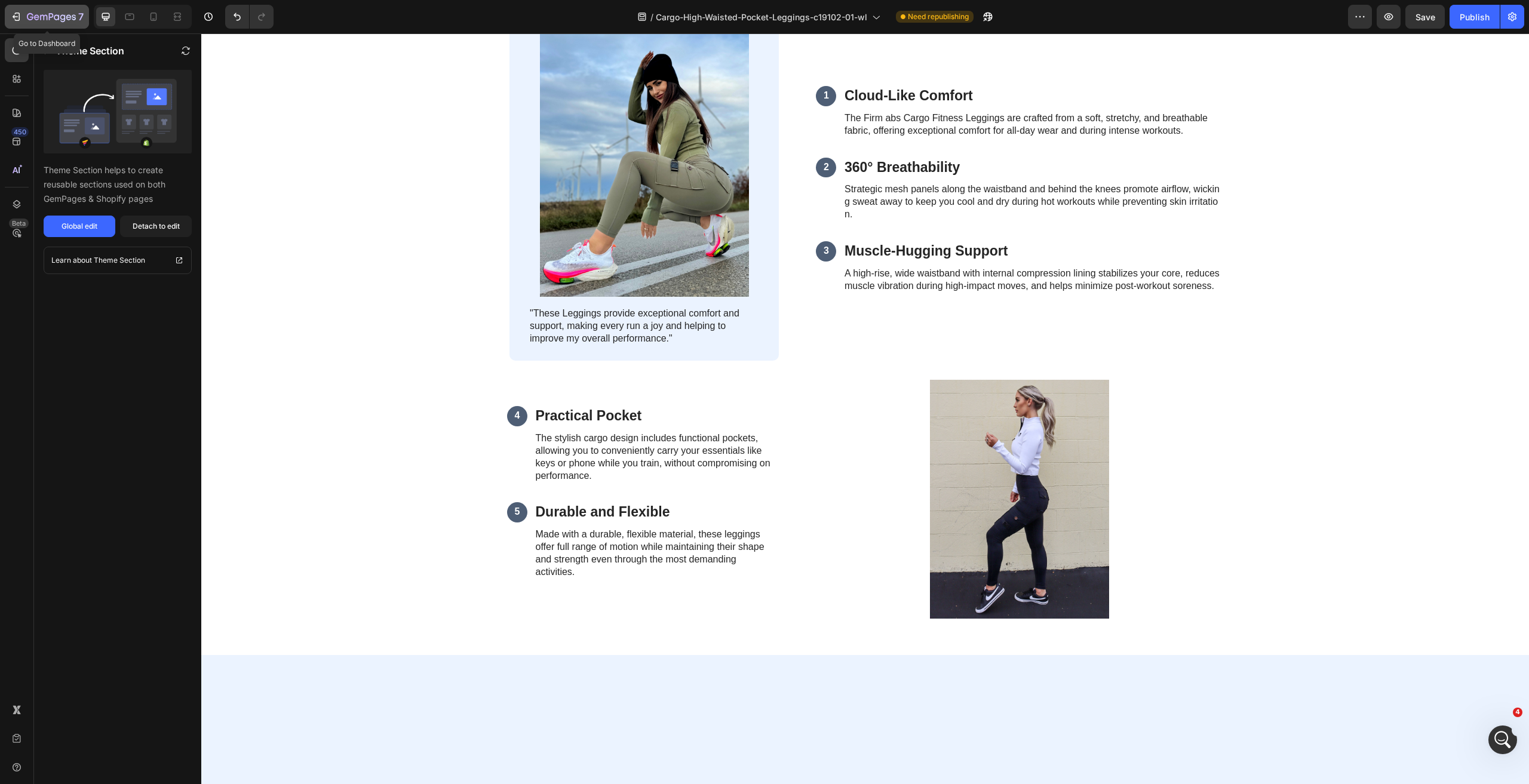
click at [18, 15] on icon "button" at bounding box center [16, 17] width 12 height 12
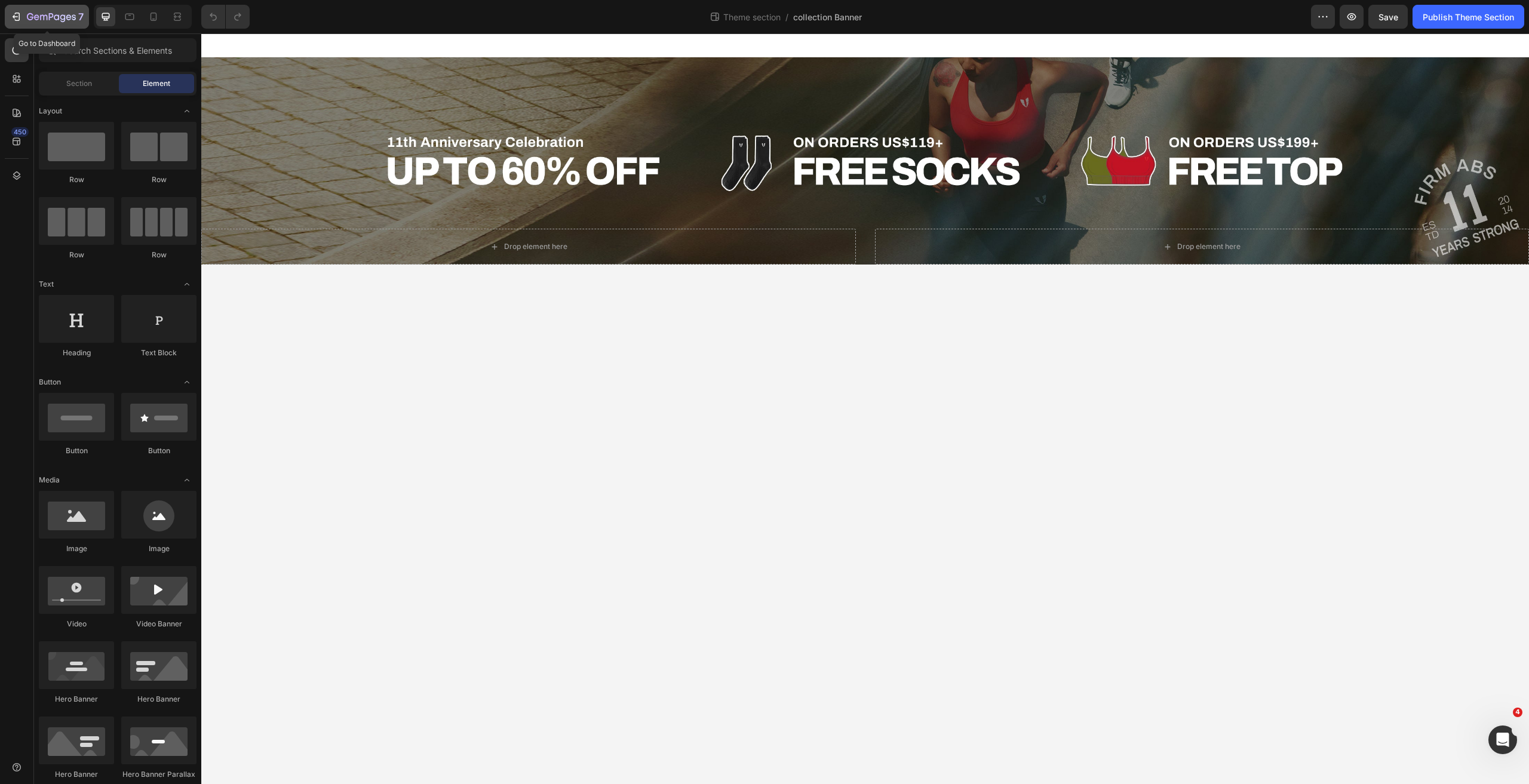
click at [18, 15] on icon "button" at bounding box center [16, 17] width 12 height 12
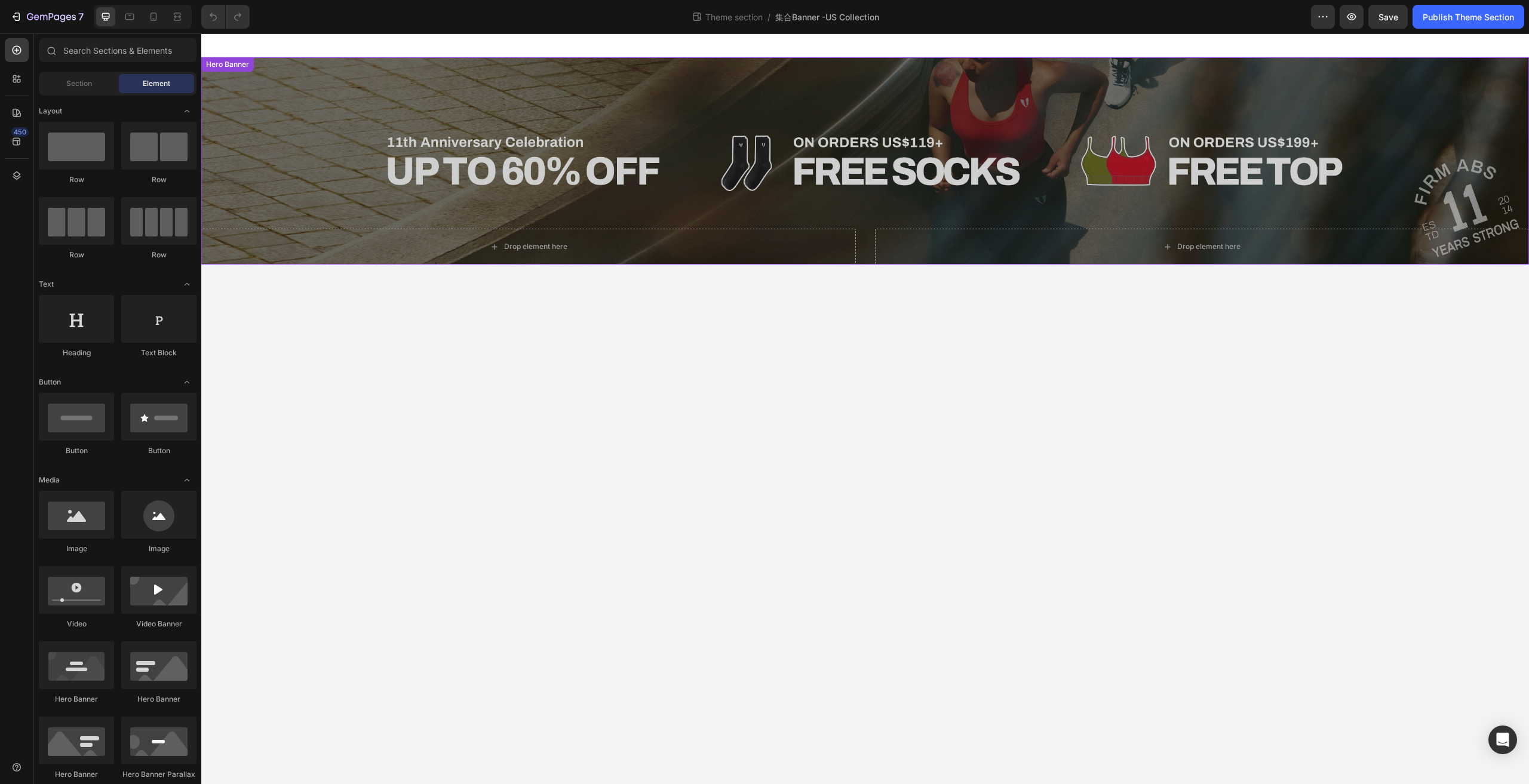
click at [279, 97] on div "Overlay" at bounding box center [865, 161] width 1328 height 207
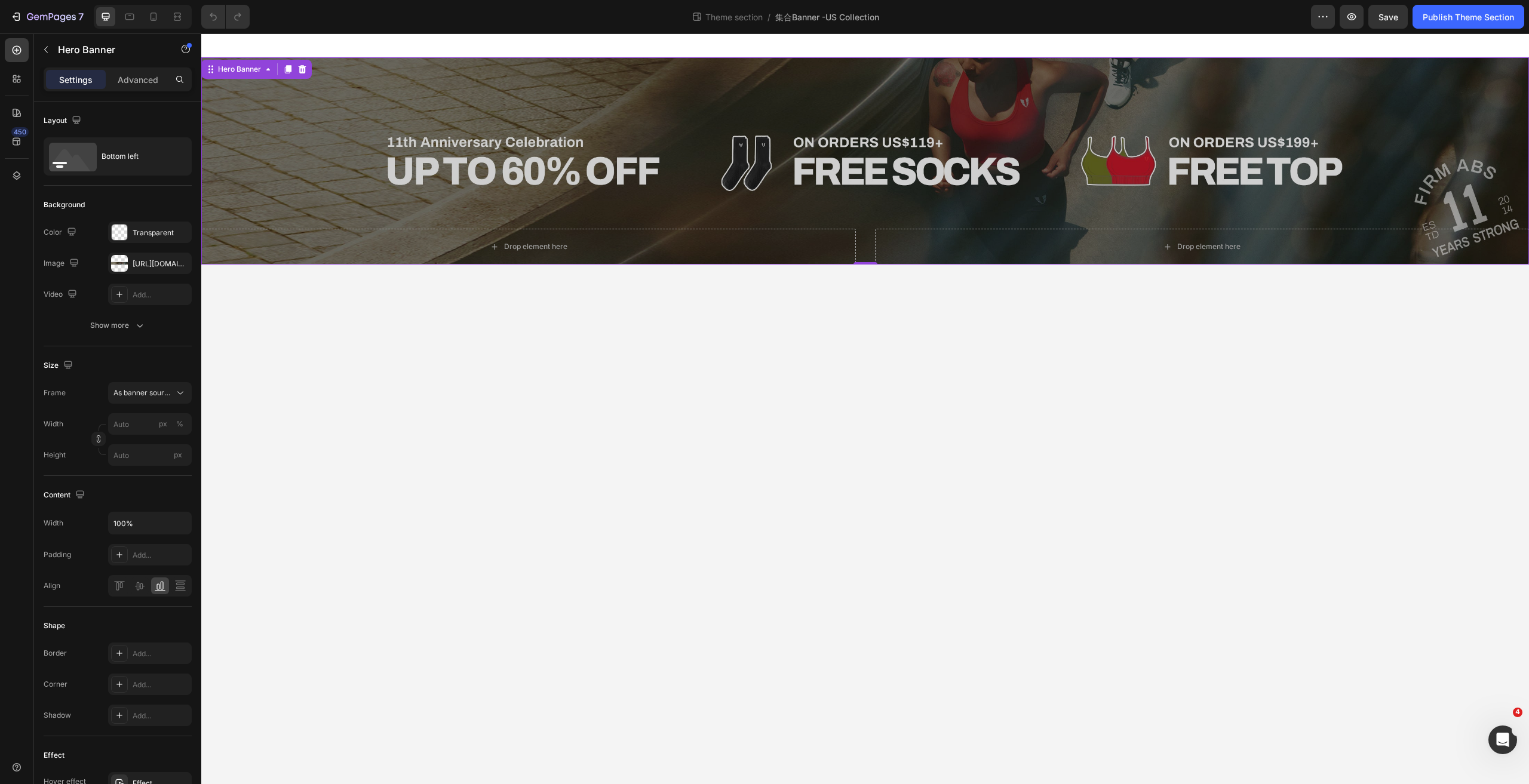
click at [357, 77] on div "Overlay" at bounding box center [865, 161] width 1328 height 207
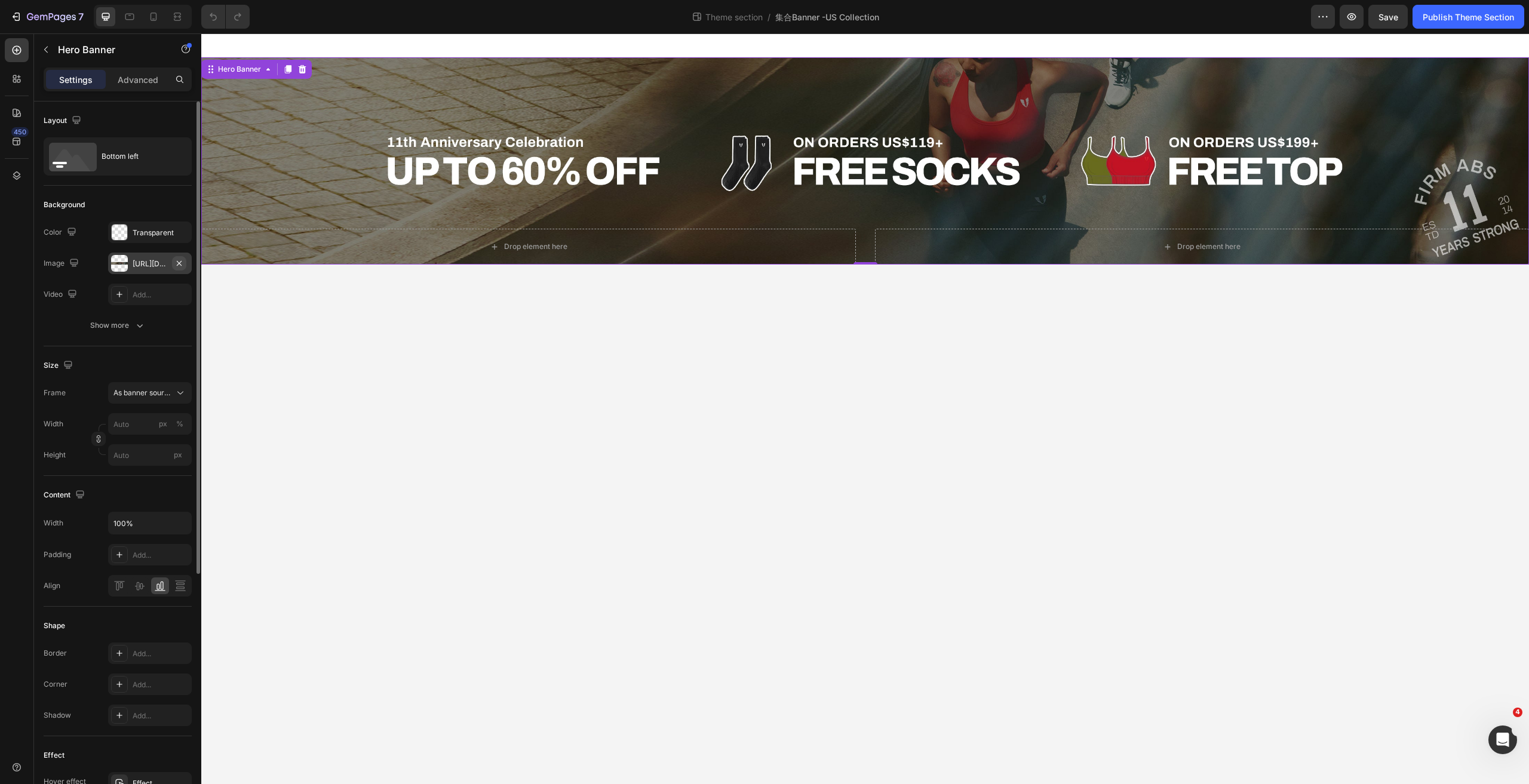
click at [179, 262] on icon "button" at bounding box center [180, 263] width 5 height 5
type input "100"
type input "Auto"
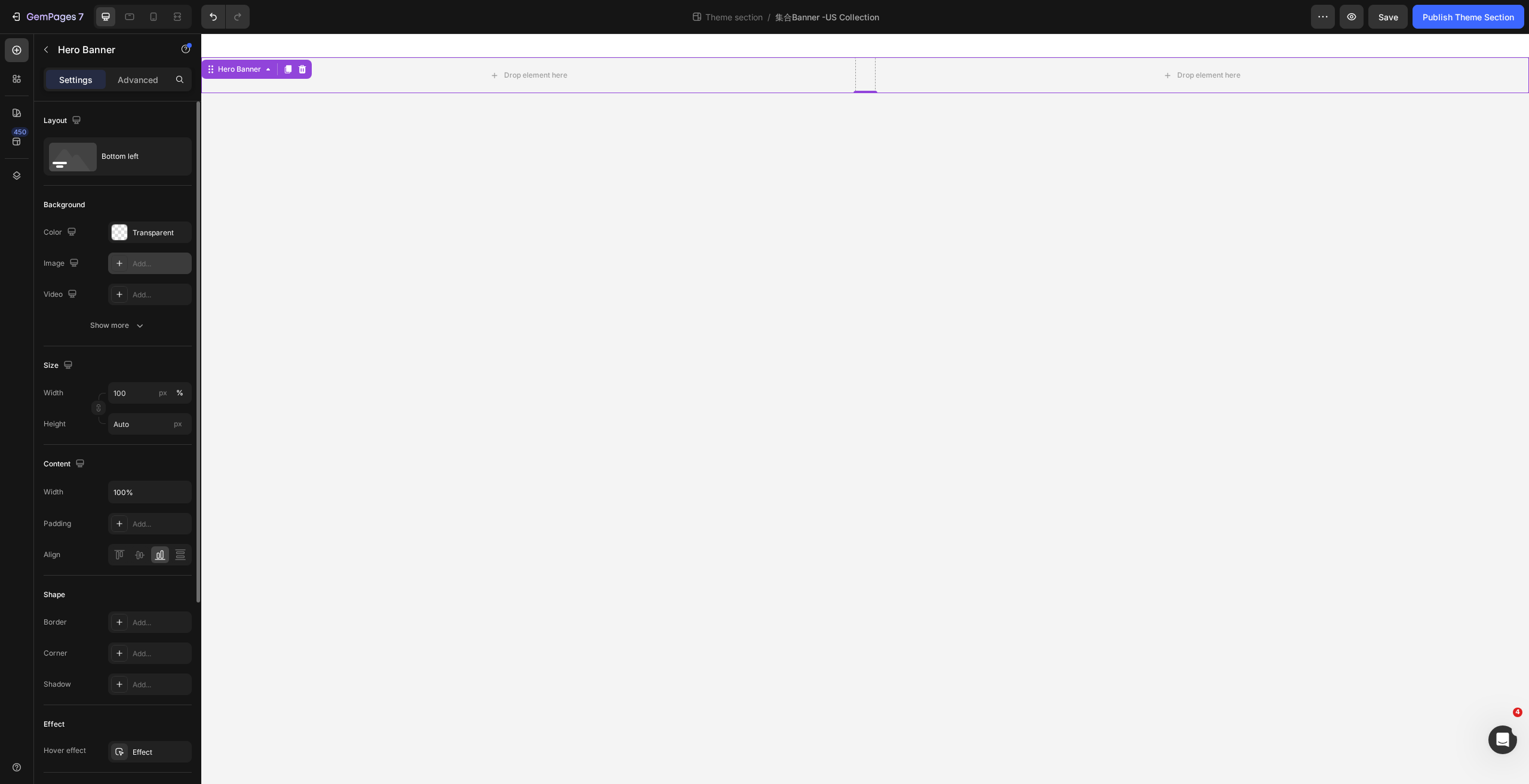
click at [160, 261] on div "Add..." at bounding box center [161, 264] width 56 height 11
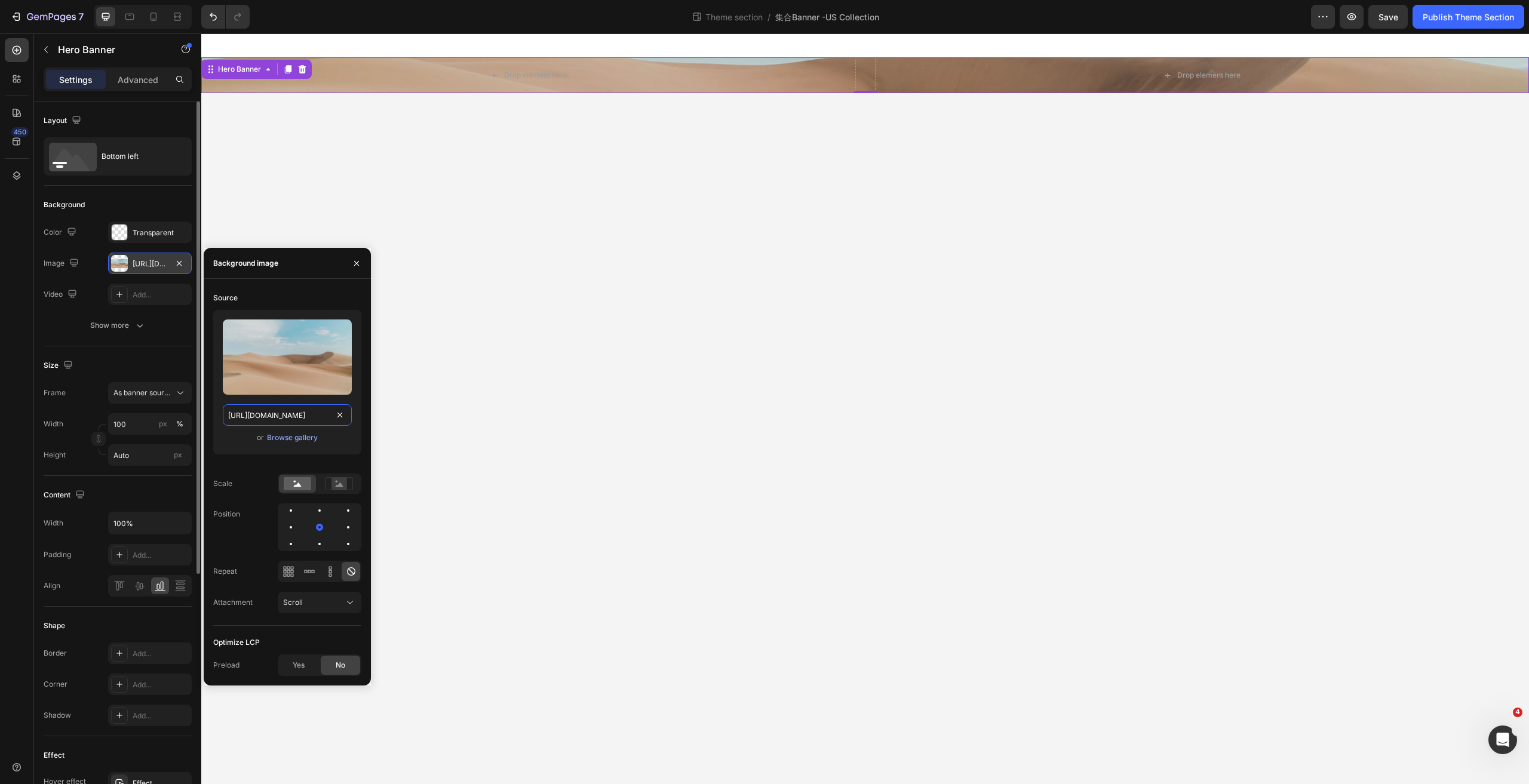
click at [332, 412] on input "[URL][DOMAIN_NAME]" at bounding box center [288, 414] width 129 height 21
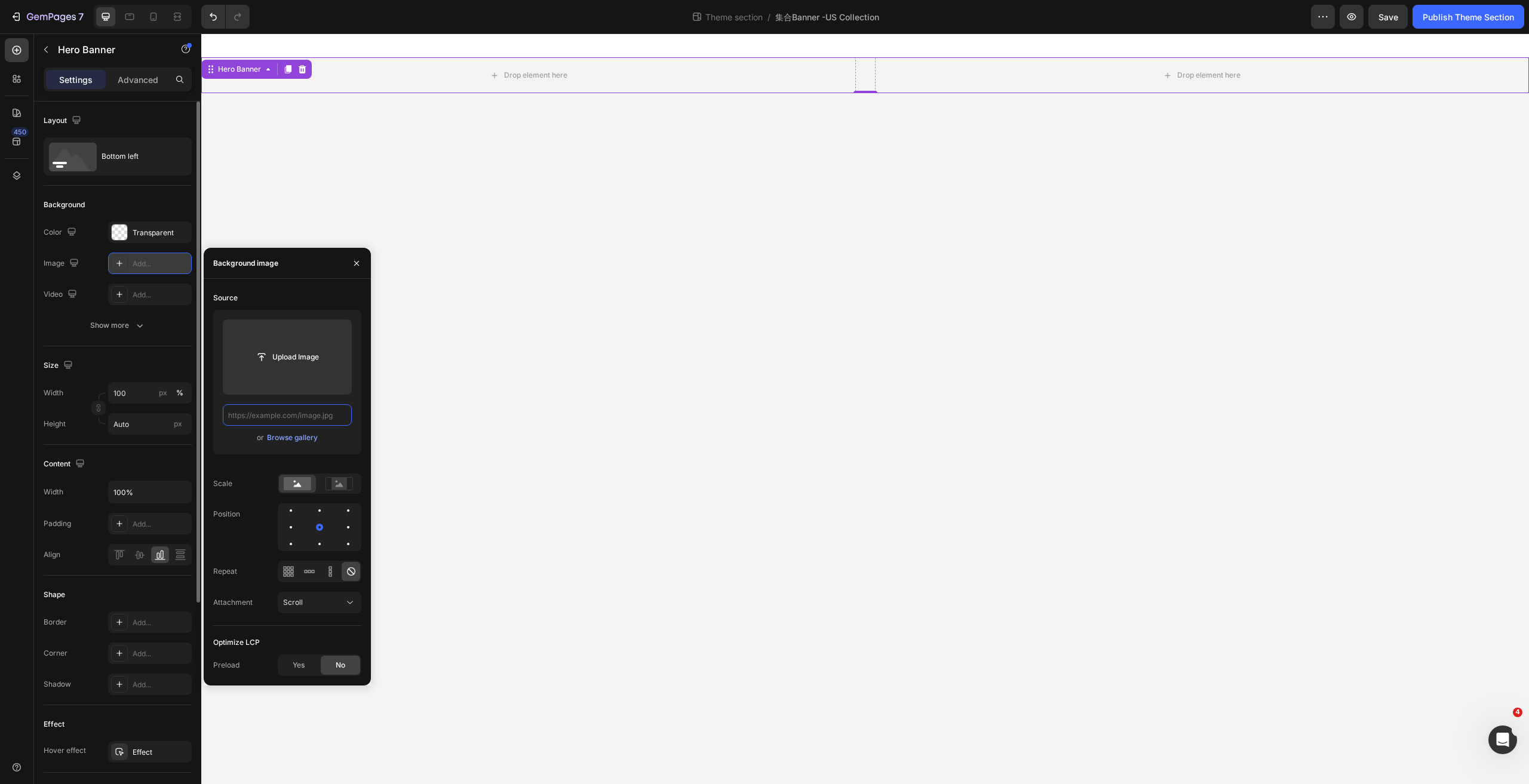
click at [320, 413] on input "text" at bounding box center [288, 414] width 129 height 21
paste input "[URL][DOMAIN_NAME]"
type input "[URL][DOMAIN_NAME]"
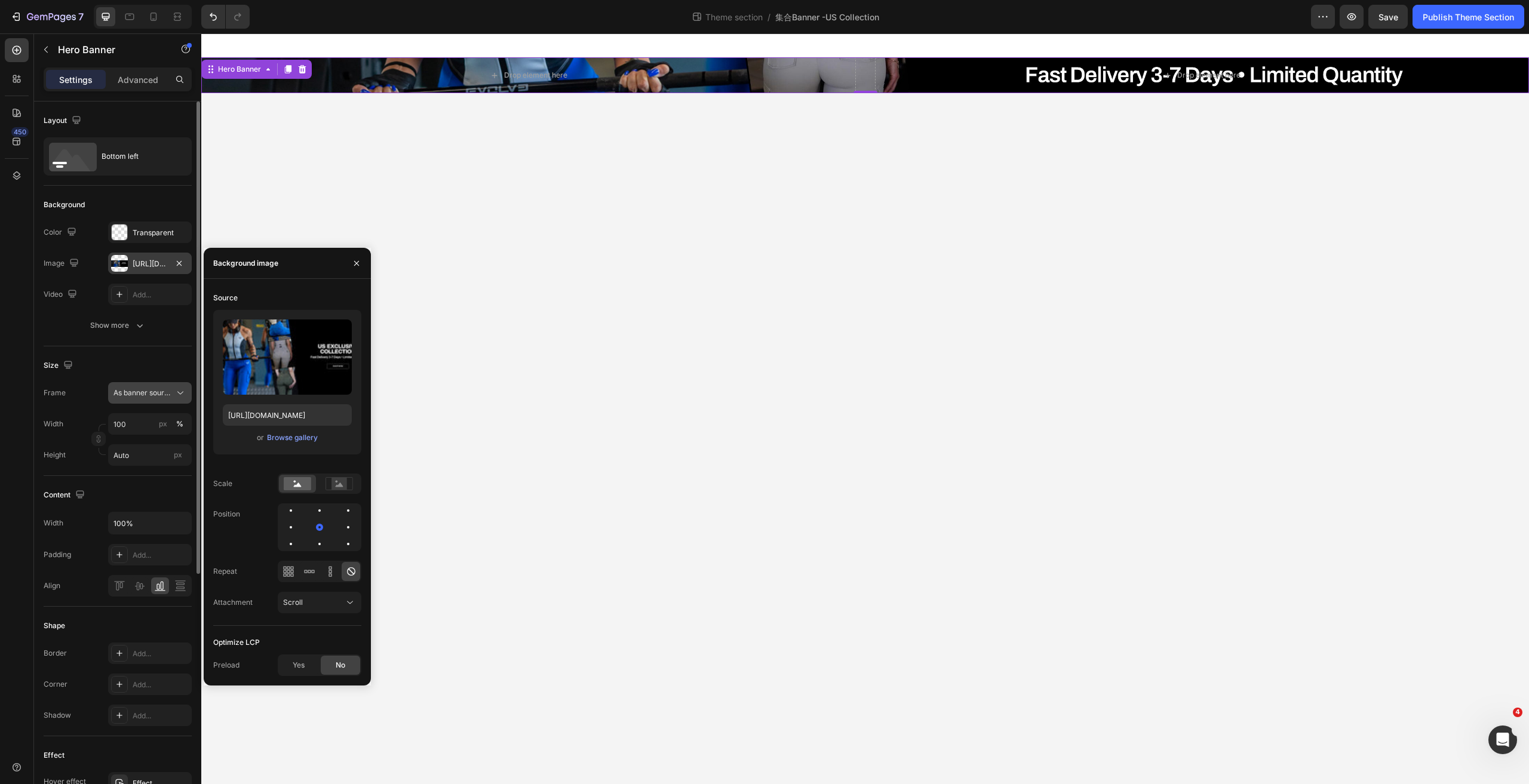
click at [140, 401] on button "As banner source" at bounding box center [150, 392] width 83 height 21
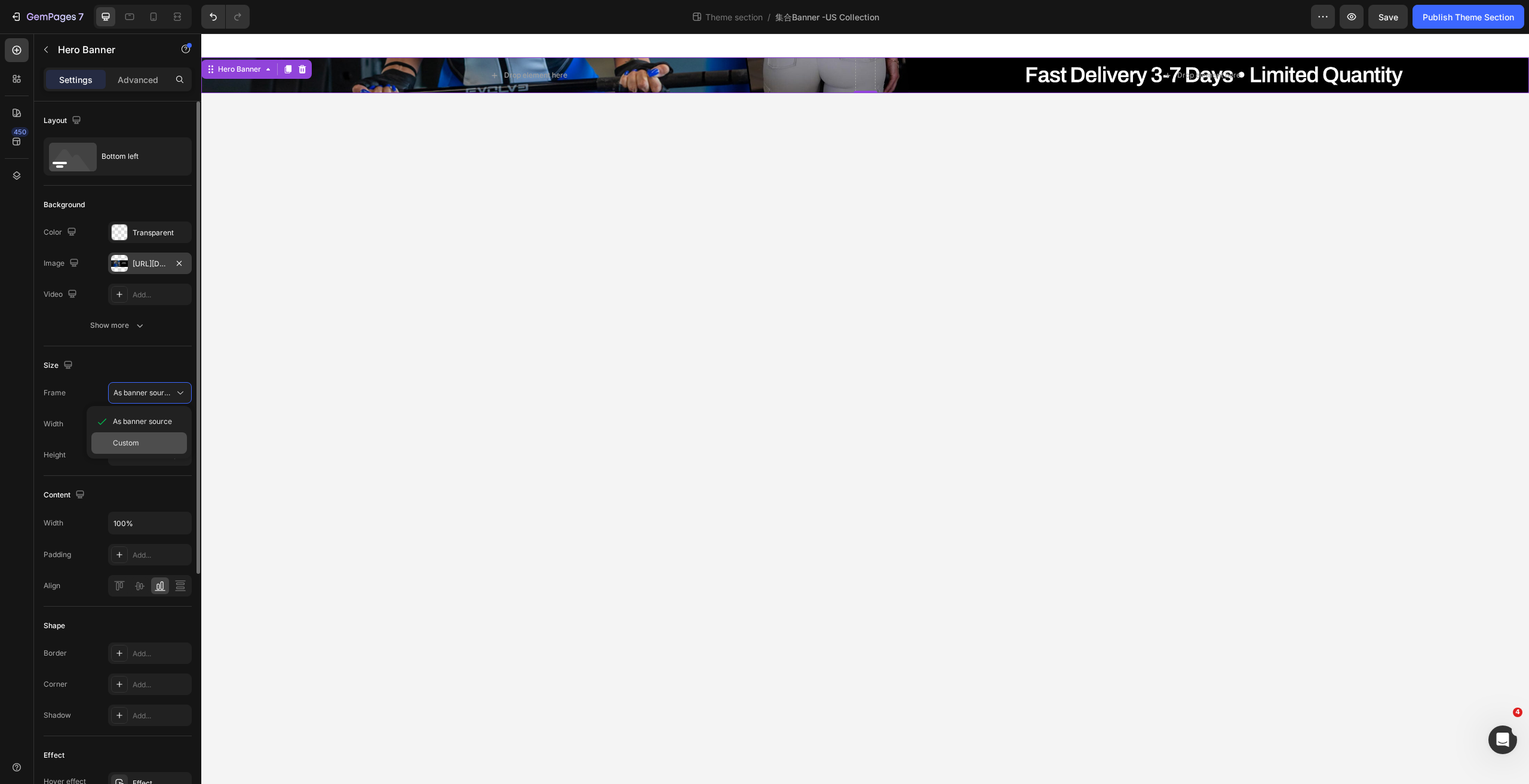
click at [134, 441] on span "Custom" at bounding box center [126, 443] width 26 height 11
click at [155, 391] on div "Custom" at bounding box center [142, 393] width 59 height 11
click at [140, 420] on span "As banner source" at bounding box center [142, 421] width 59 height 11
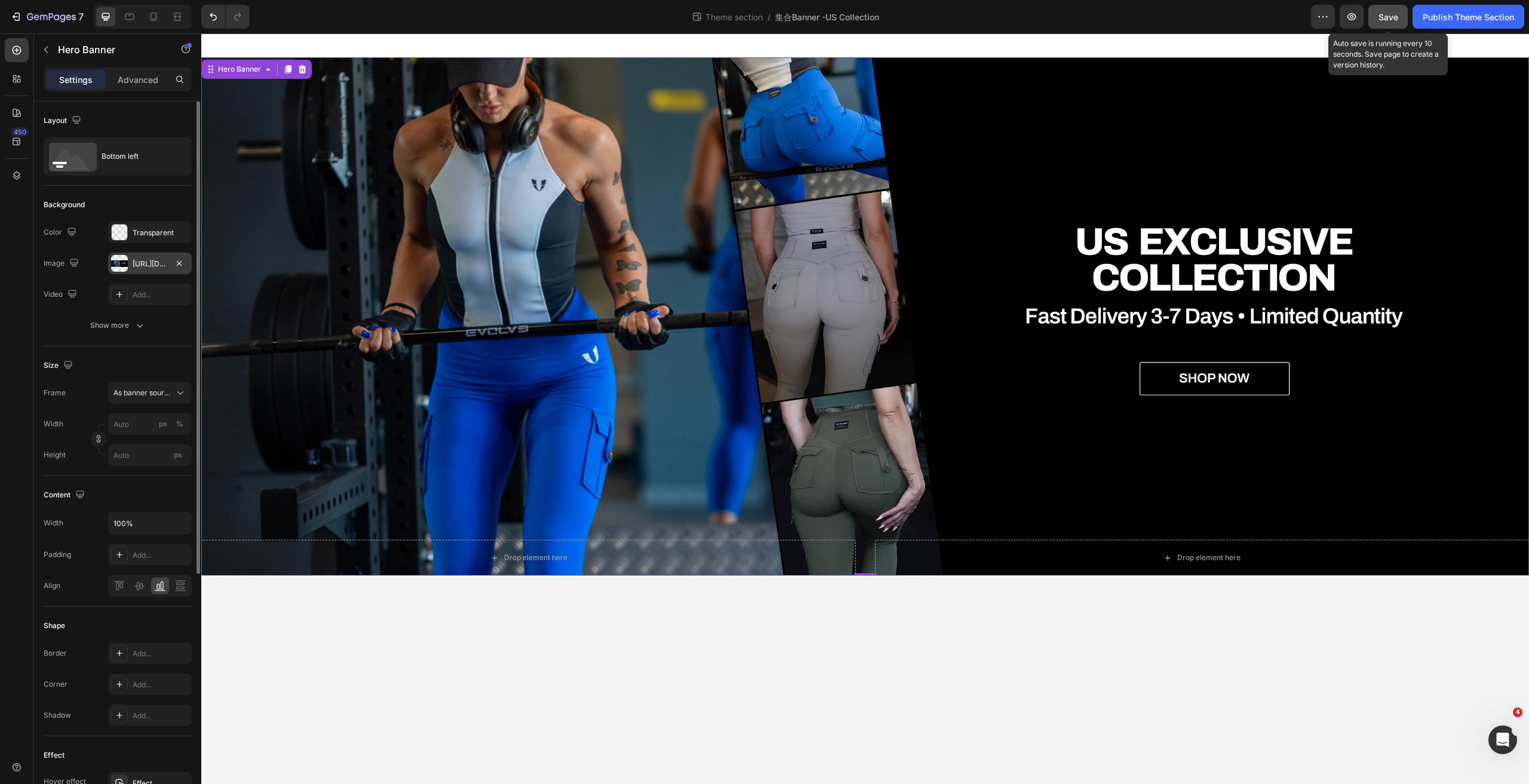
click at [1388, 14] on span "Save" at bounding box center [1388, 17] width 20 height 10
click at [1470, 11] on div "Publish Theme Section" at bounding box center [1468, 17] width 91 height 13
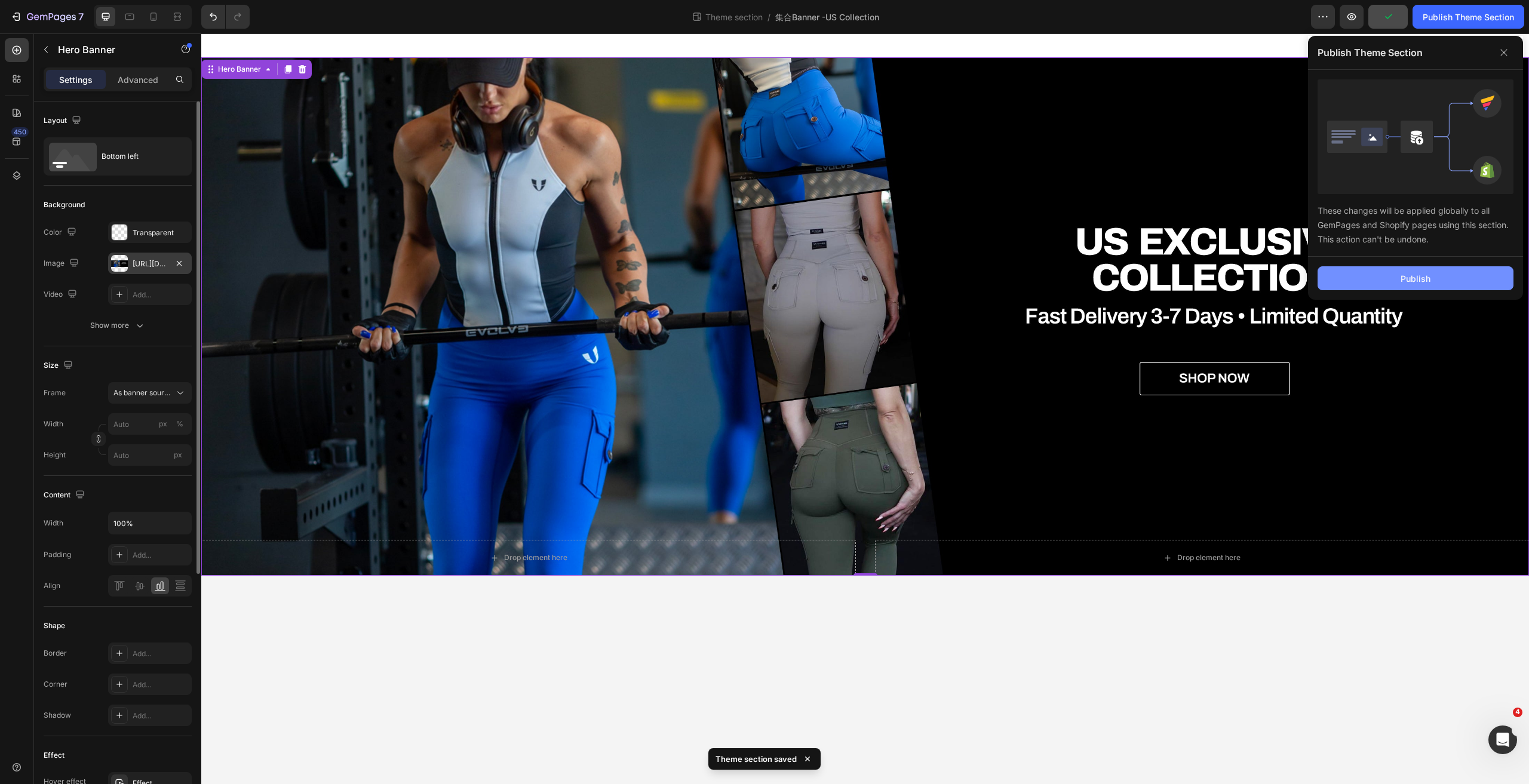
click at [1406, 278] on div "Publish" at bounding box center [1415, 278] width 30 height 13
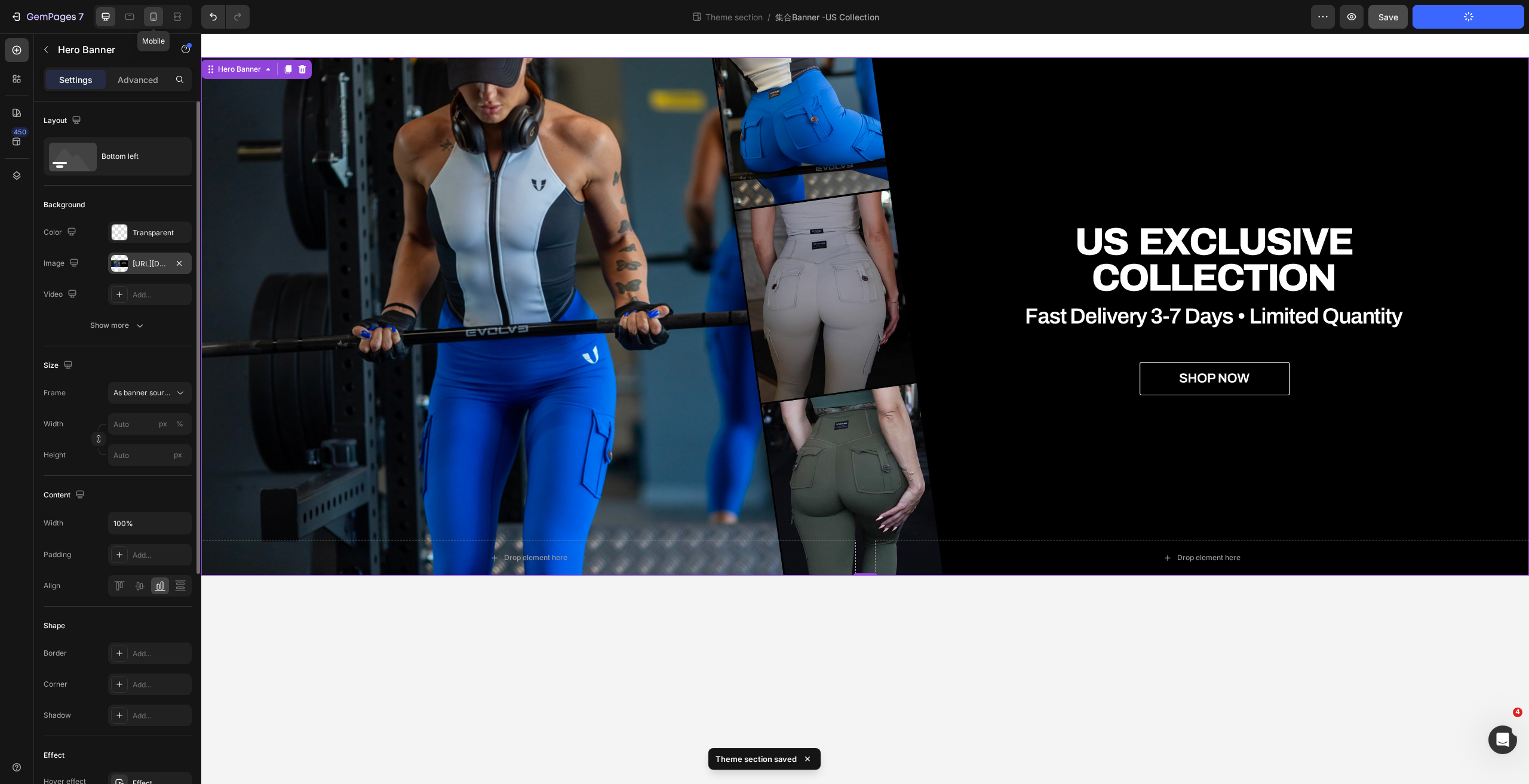
click at [150, 19] on icon at bounding box center [153, 17] width 12 height 12
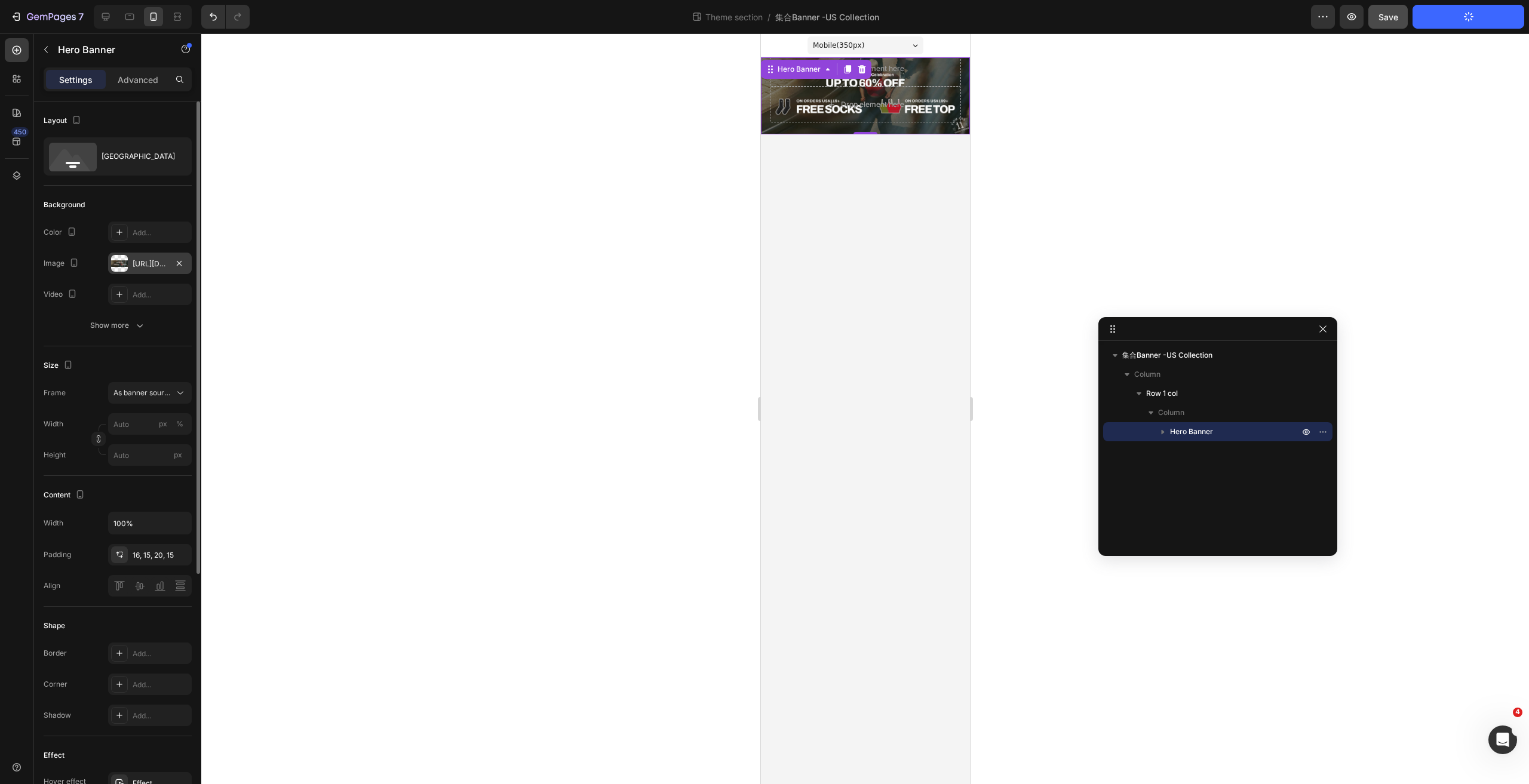
click at [962, 83] on div "Drop element here Drop element here" at bounding box center [865, 88] width 209 height 94
click at [963, 82] on div "Drop element here Drop element here" at bounding box center [865, 88] width 209 height 94
click at [178, 264] on icon "button" at bounding box center [179, 263] width 9 height 9
type input "100"
type input "Auto"
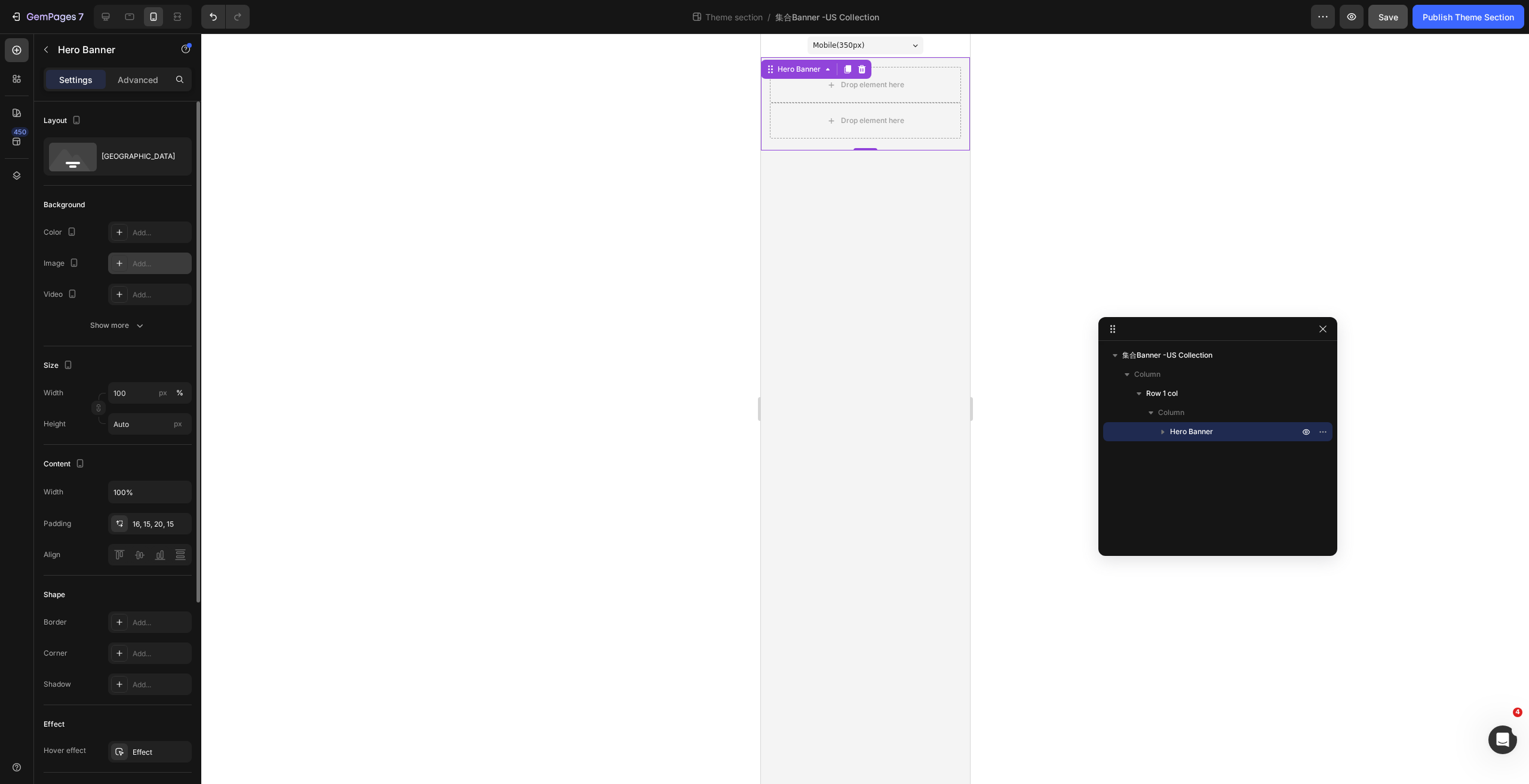
click at [138, 267] on div "Add..." at bounding box center [161, 264] width 56 height 11
type input "[URL][DOMAIN_NAME]"
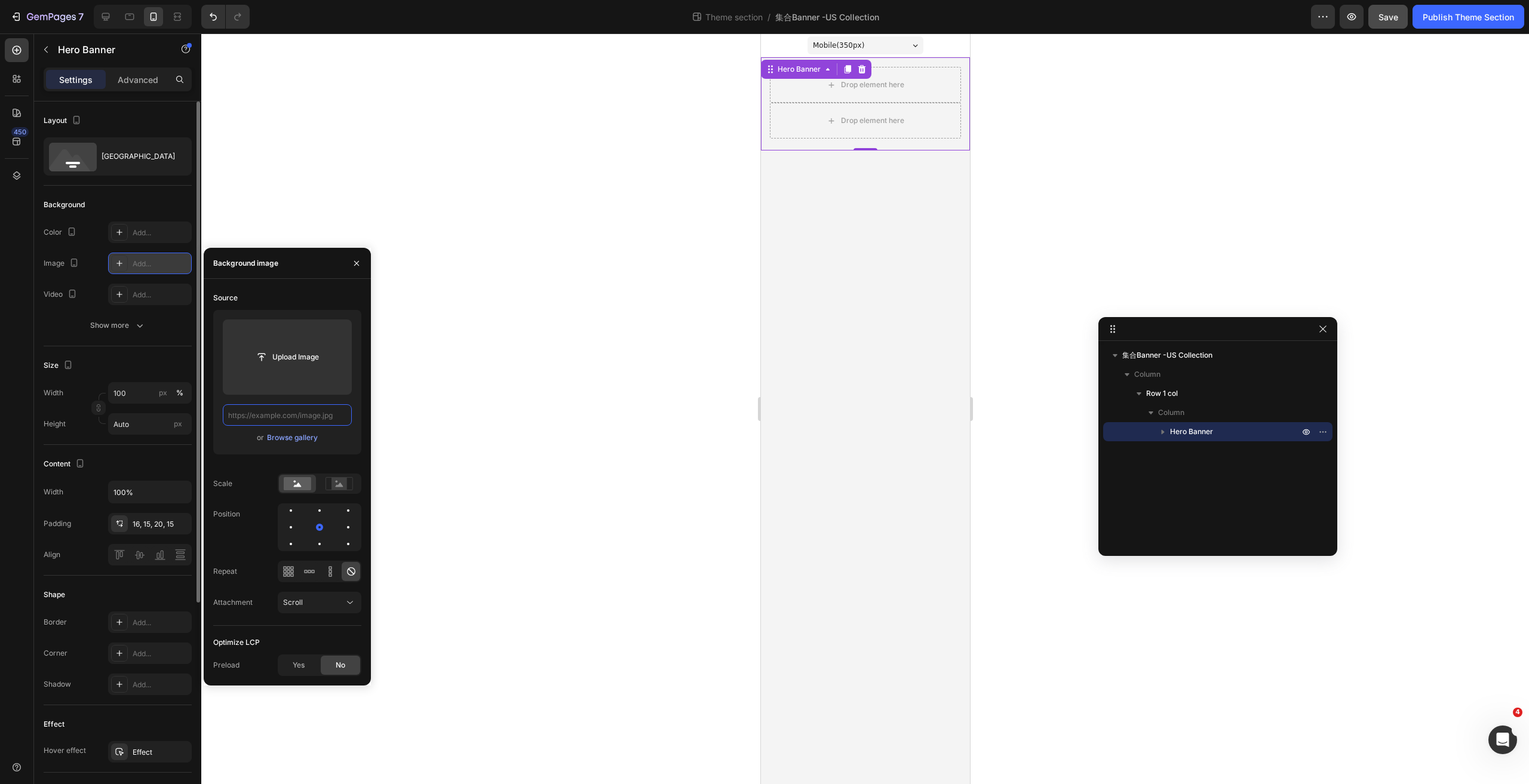
click at [284, 417] on input "text" at bounding box center [288, 414] width 129 height 21
paste input "[URL][DOMAIN_NAME]"
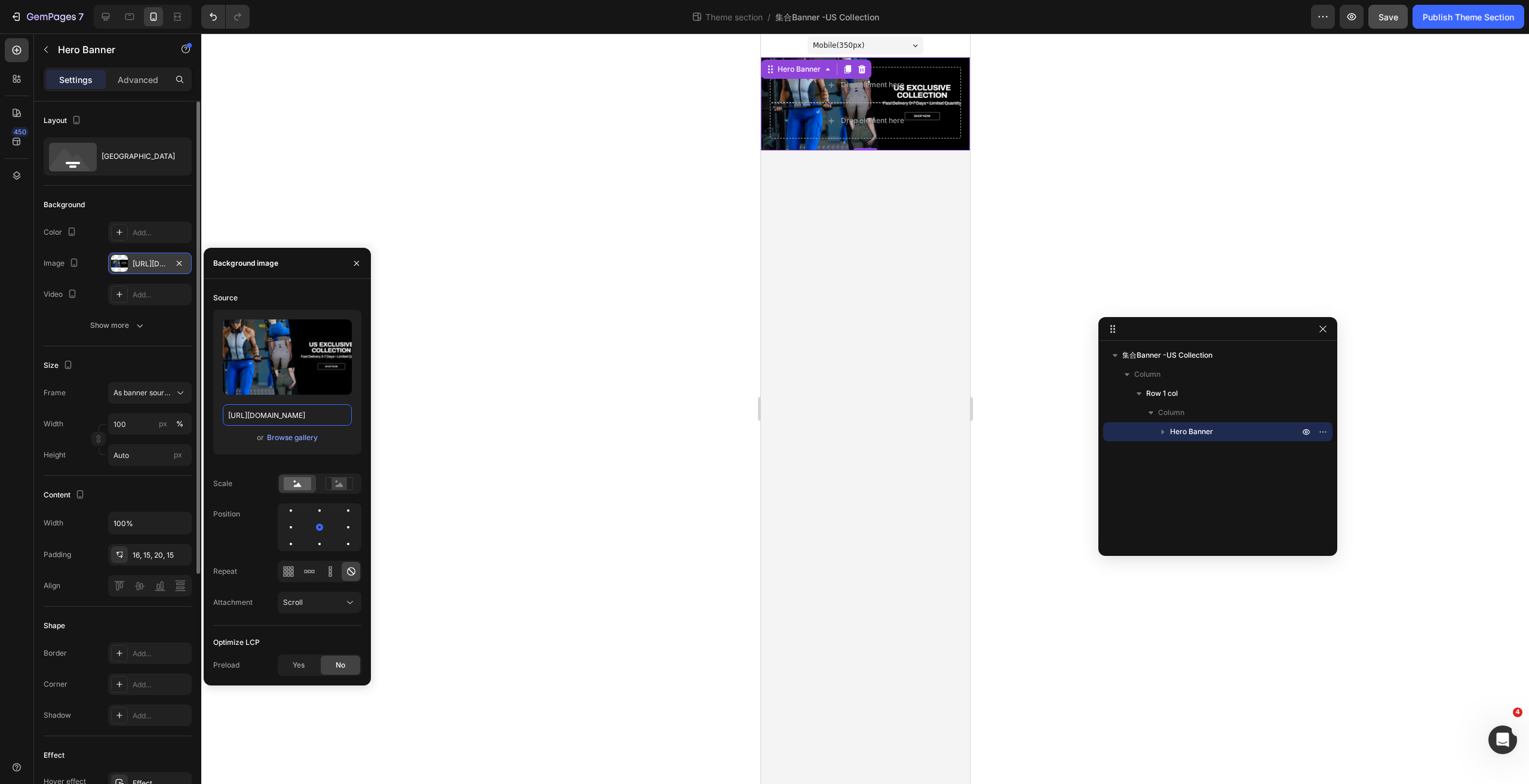
type input "[URL][DOMAIN_NAME]"
click at [300, 273] on div "Background image" at bounding box center [287, 263] width 168 height 31
click at [168, 391] on span "As banner source" at bounding box center [142, 393] width 59 height 11
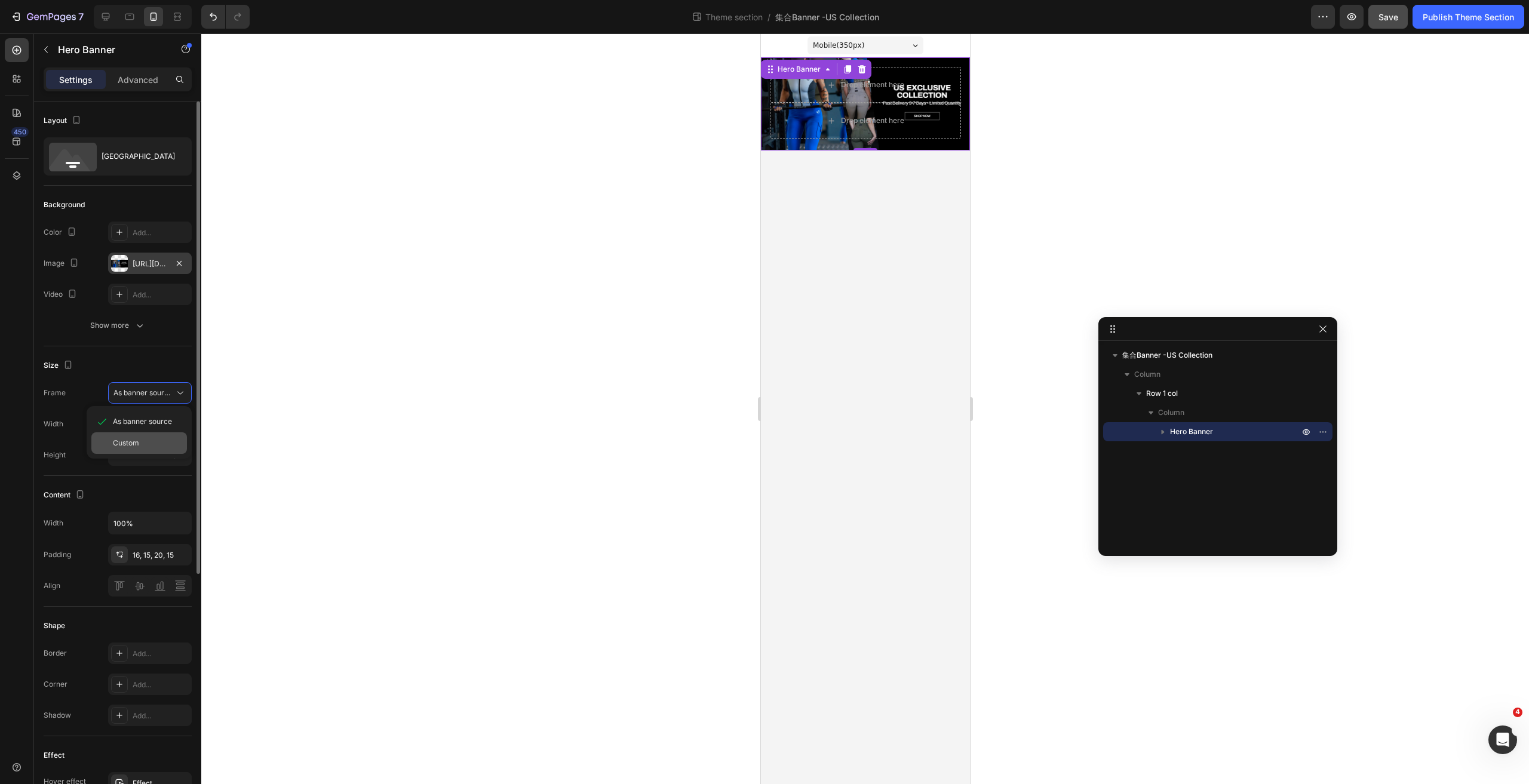
click at [138, 440] on span "Custom" at bounding box center [126, 443] width 26 height 11
click at [147, 396] on div "Custom" at bounding box center [142, 393] width 59 height 11
click at [145, 418] on span "As banner source" at bounding box center [142, 421] width 59 height 11
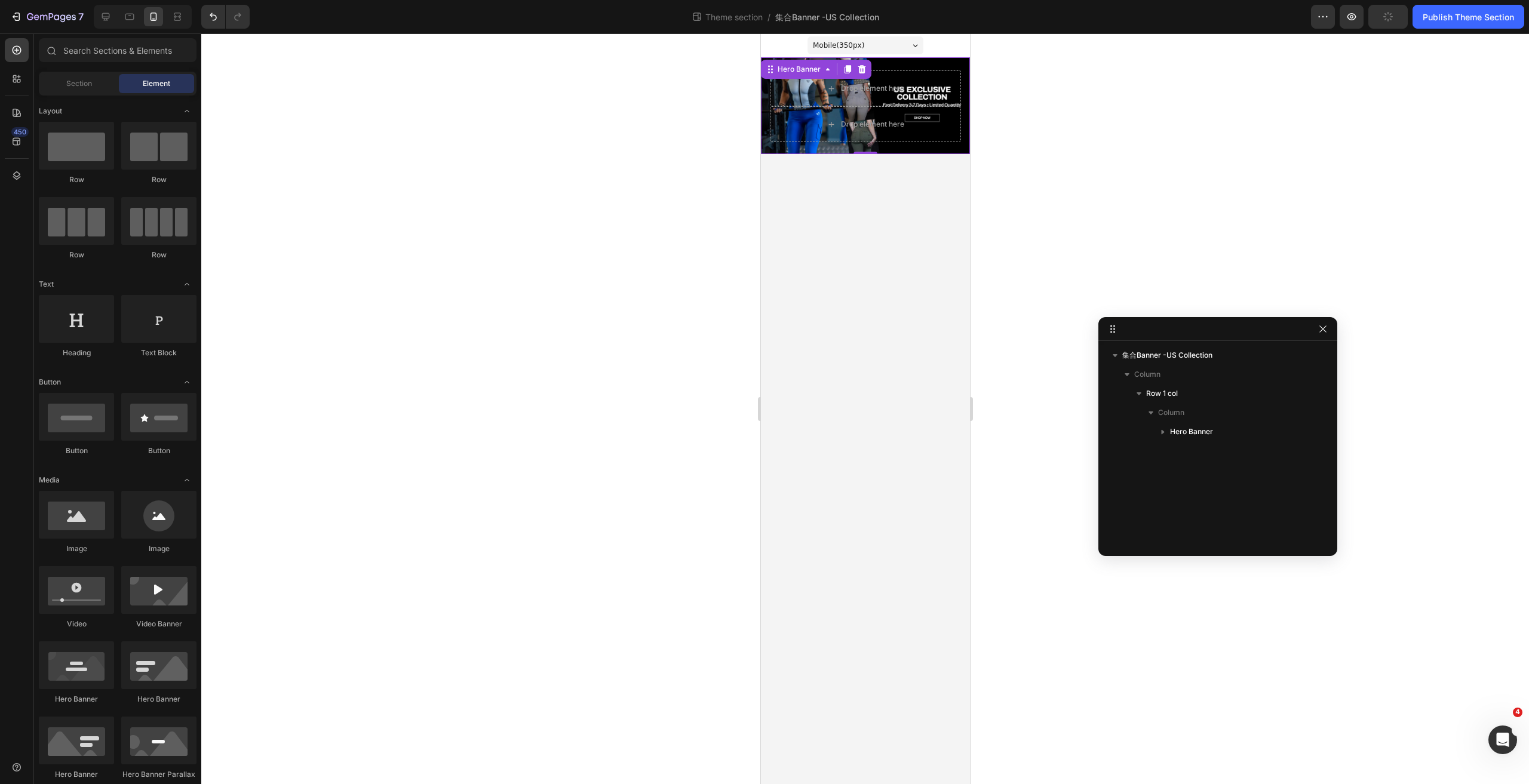
click at [870, 204] on body "Mobile ( 350 px) iPhone 13 Mini iPhone 13 Pro iPhone 11 Pro Max iPhone 15 Pro M…" at bounding box center [865, 408] width 209 height 750
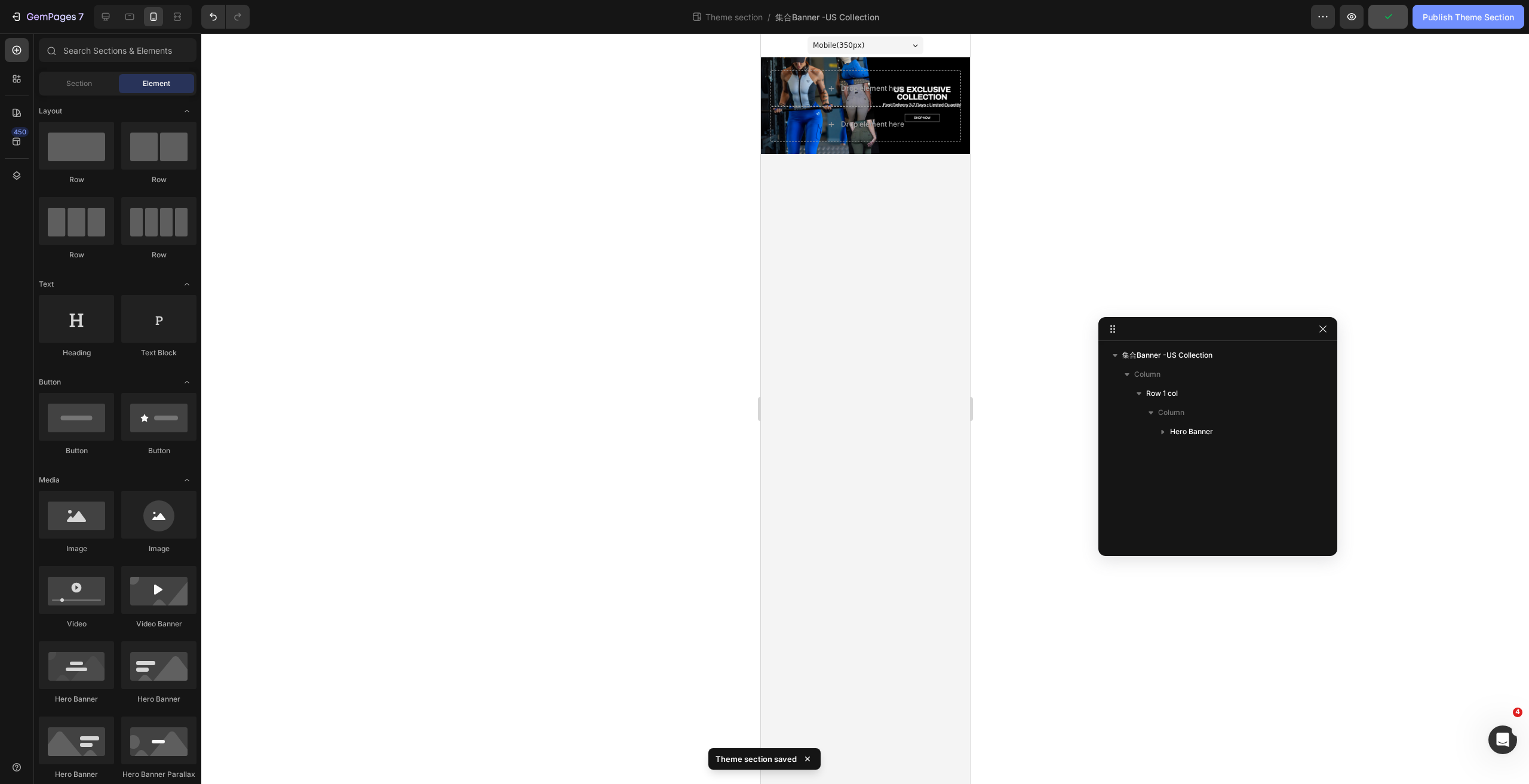
click at [1444, 17] on div "Publish Theme Section" at bounding box center [1468, 17] width 91 height 13
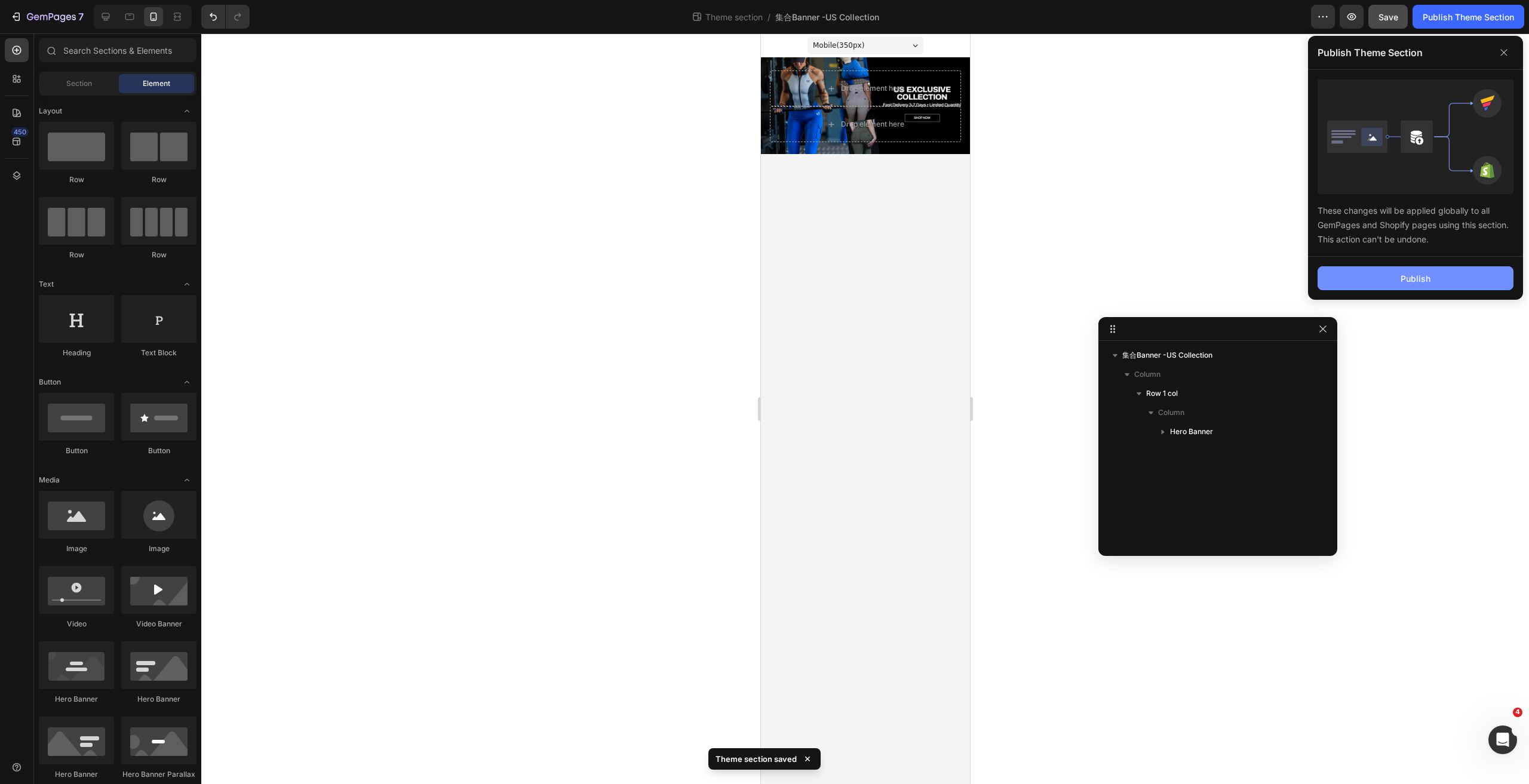
click at [1360, 277] on button "Publish" at bounding box center [1416, 278] width 196 height 24
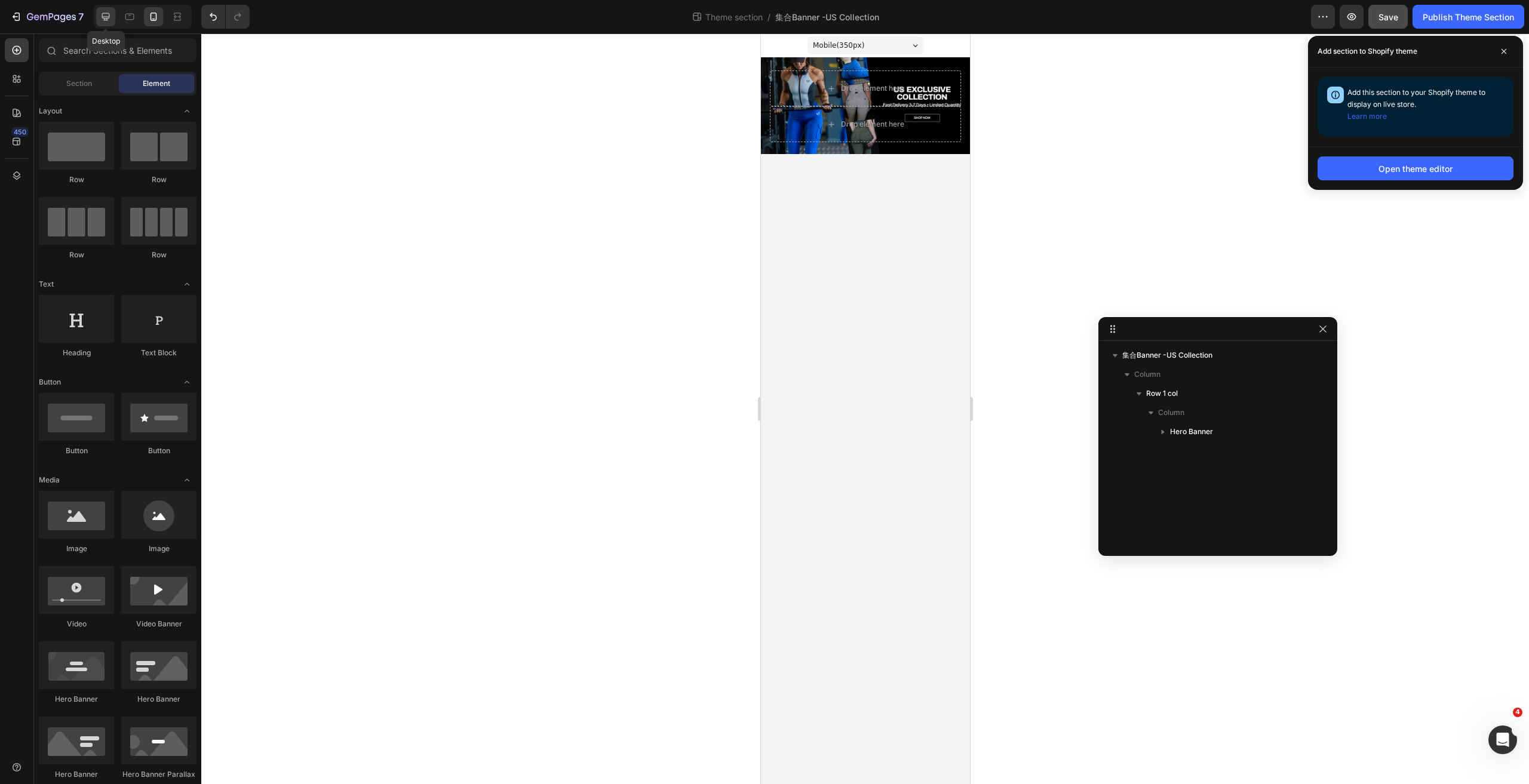
click at [106, 11] on icon at bounding box center [106, 17] width 12 height 12
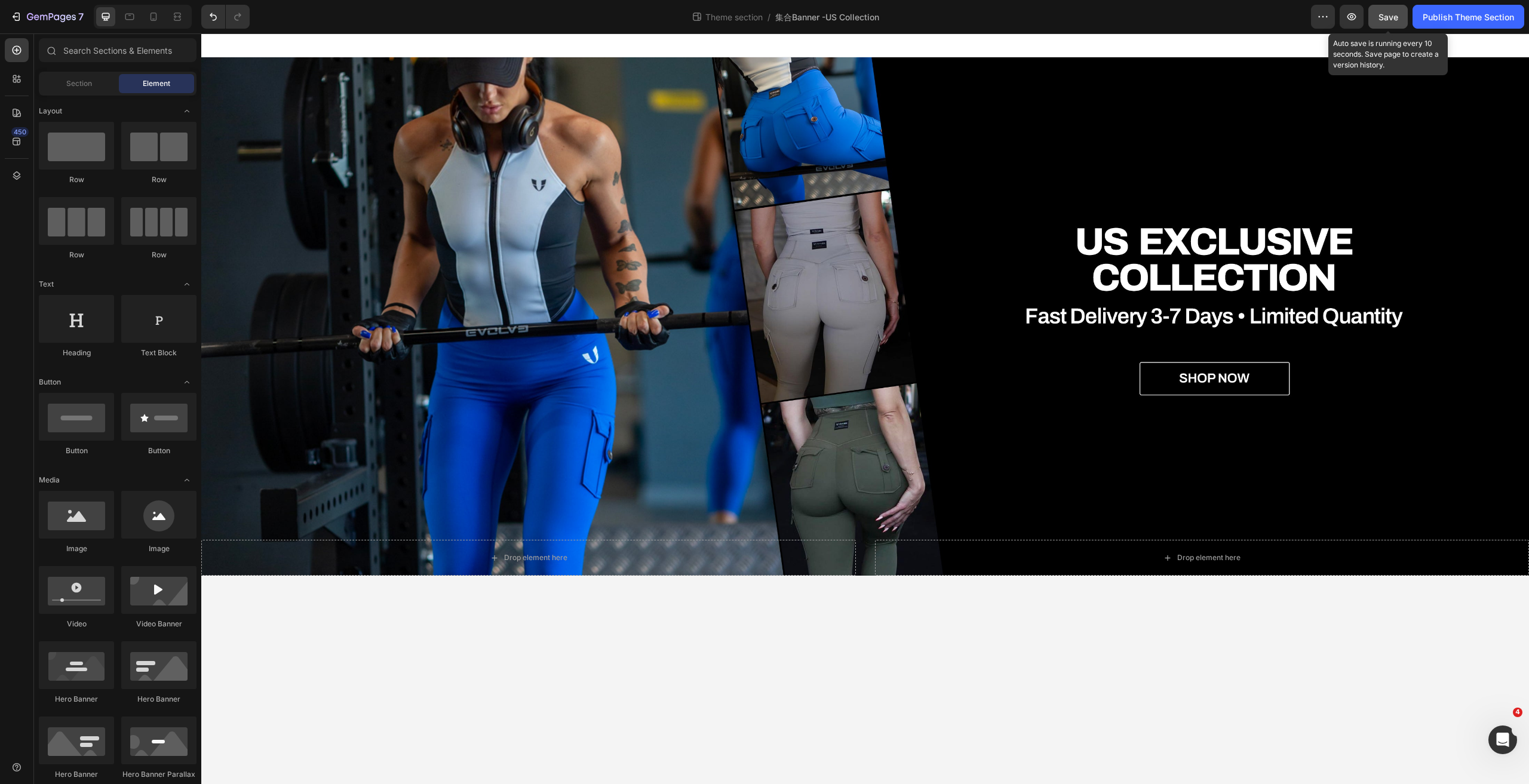
click at [1395, 9] on button "Save" at bounding box center [1388, 17] width 39 height 24
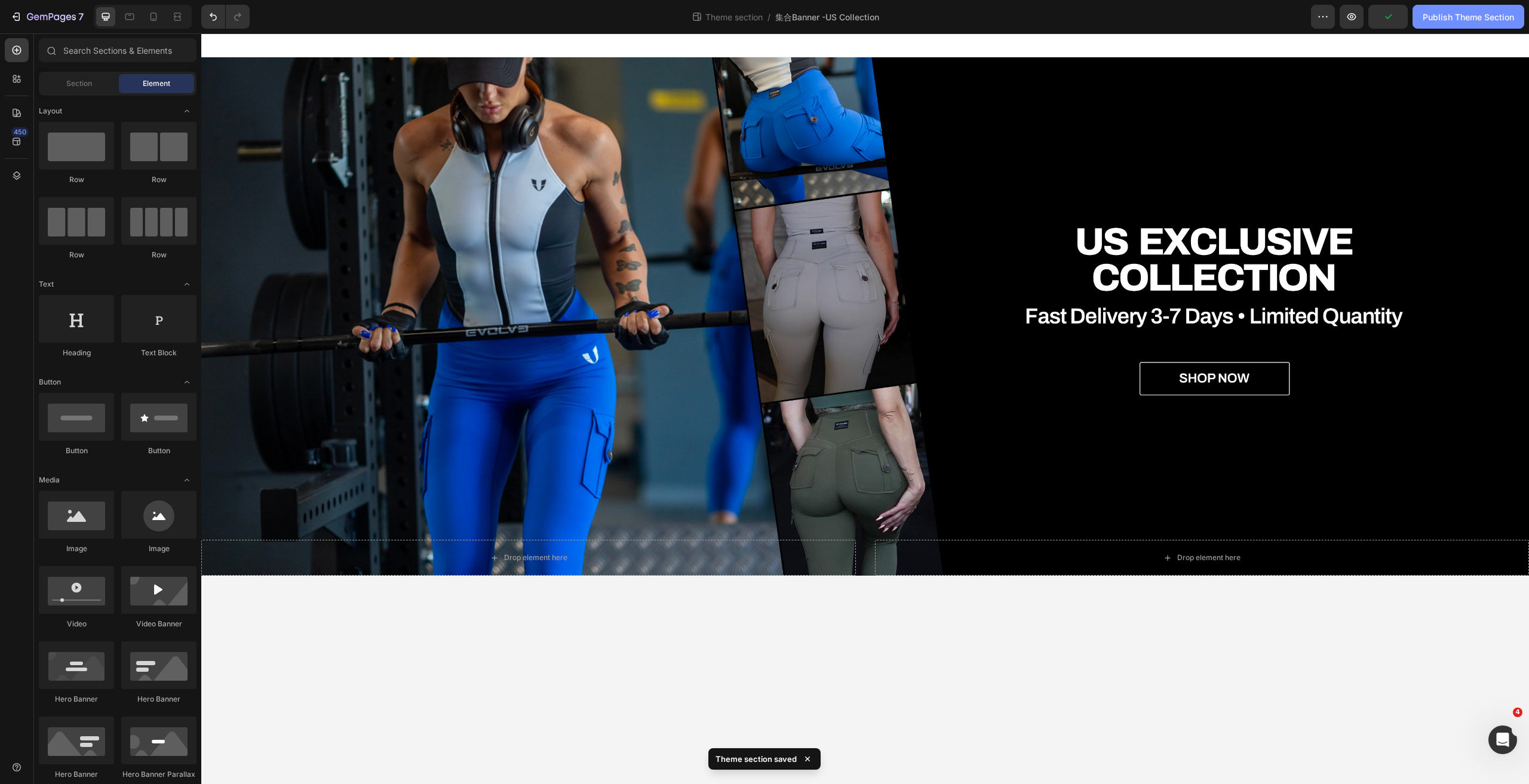
click at [1423, 9] on button "Publish Theme Section" at bounding box center [1468, 17] width 111 height 24
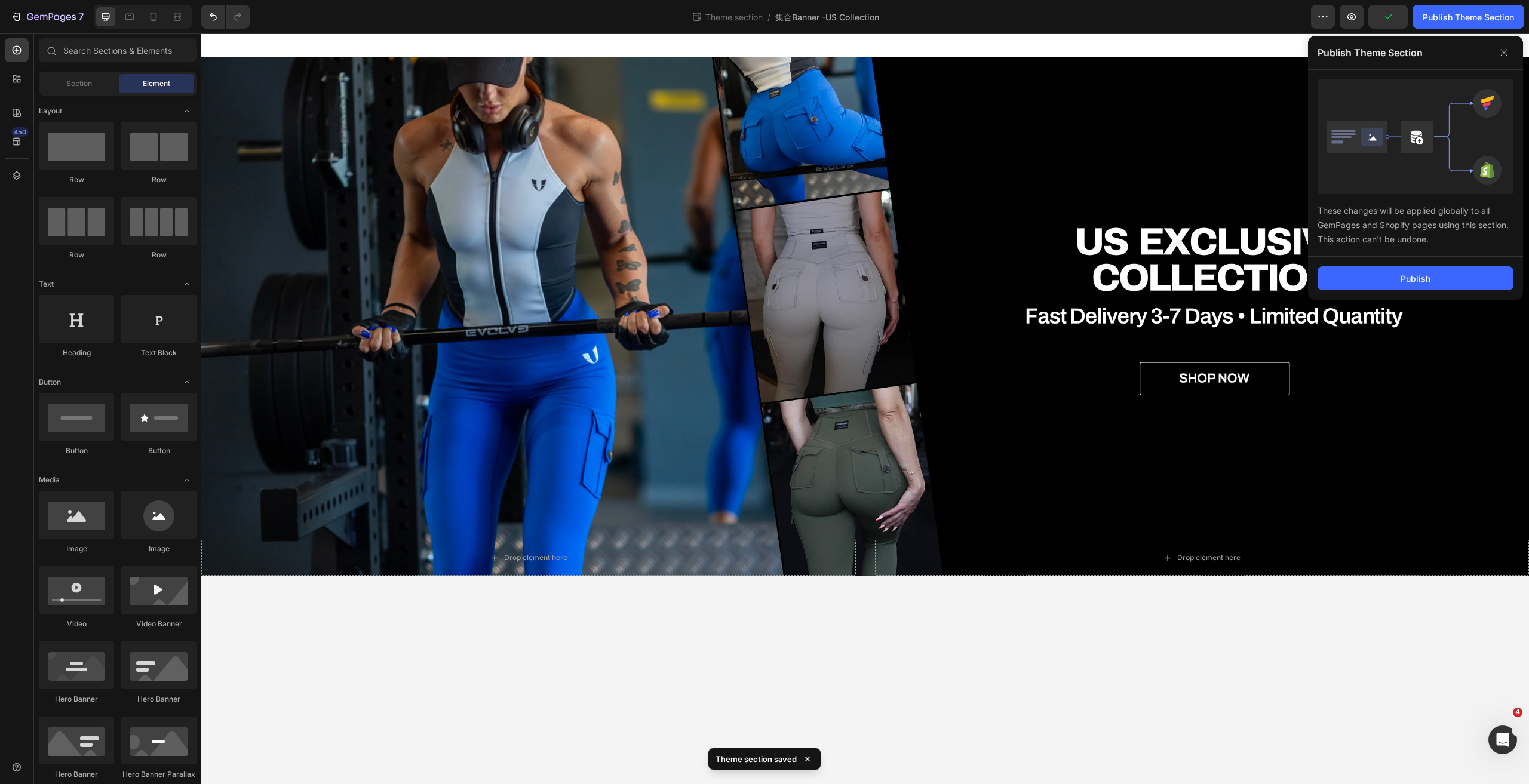
click at [1189, 625] on body "Drop element here Drop element here Hero Banner Row Root Drag & drop element fr…" at bounding box center [865, 408] width 1328 height 750
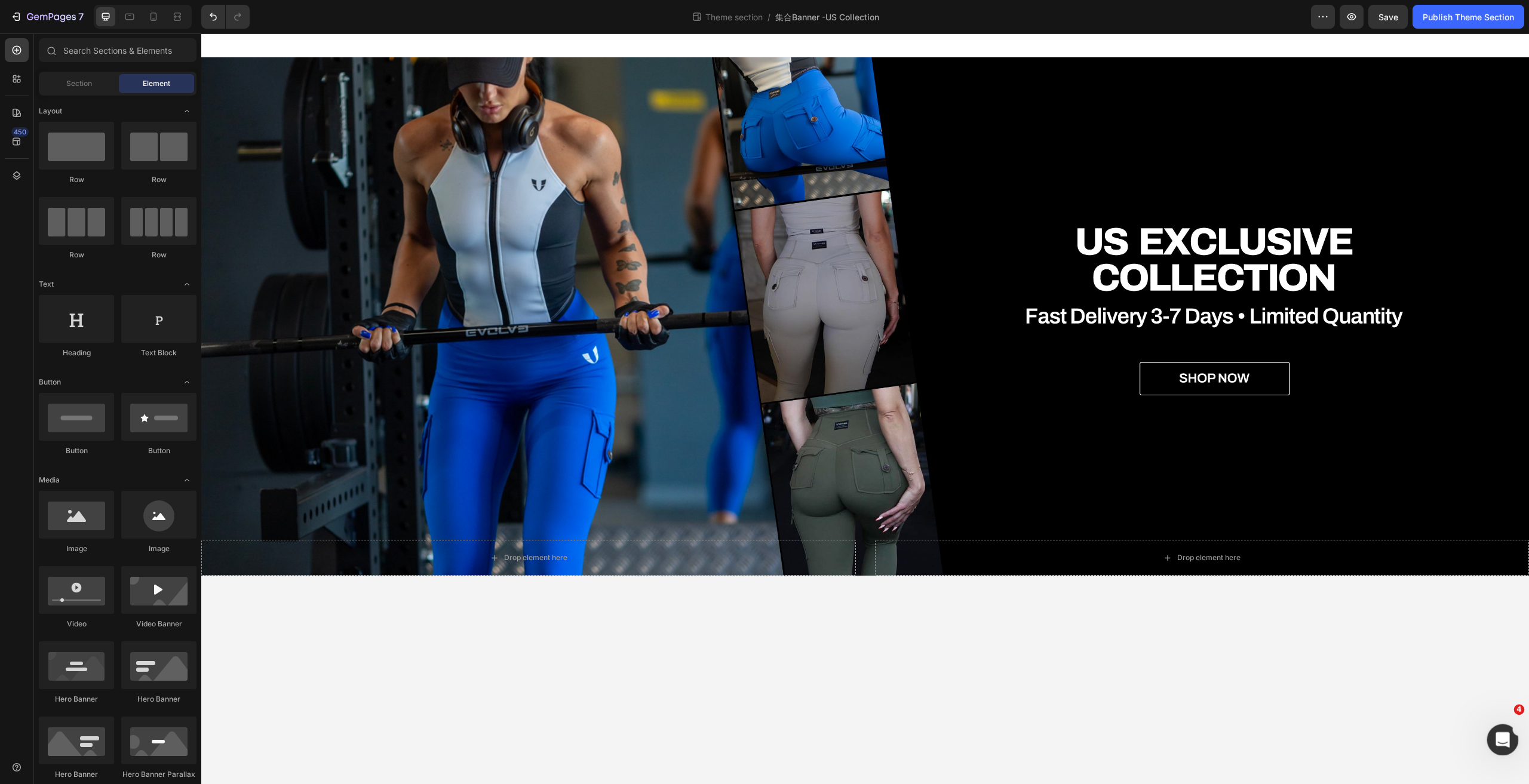
click at [1494, 730] on div "Open Intercom Messenger" at bounding box center [1501, 738] width 39 height 39
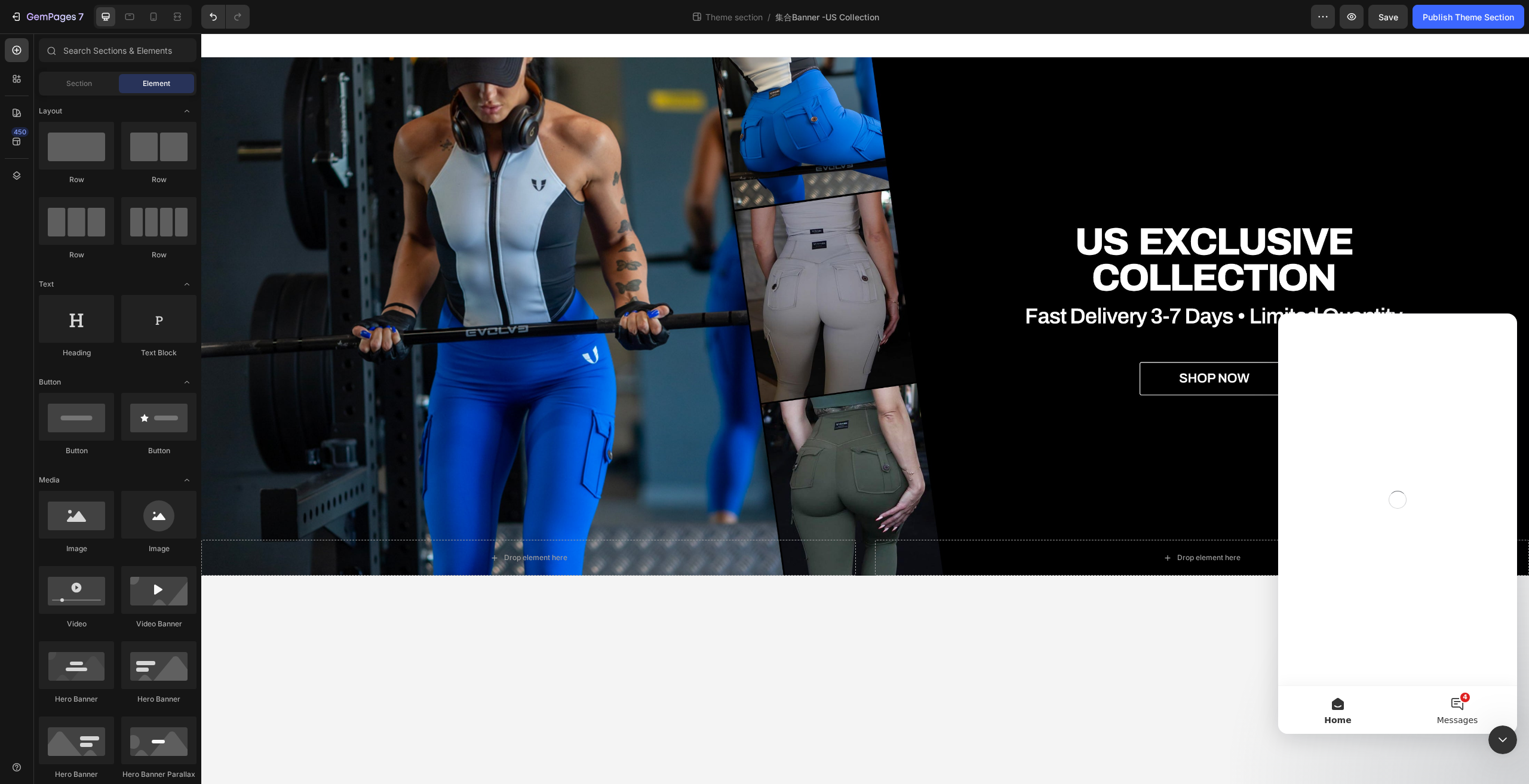
click at [1466, 706] on button "4 Messages" at bounding box center [1458, 710] width 119 height 48
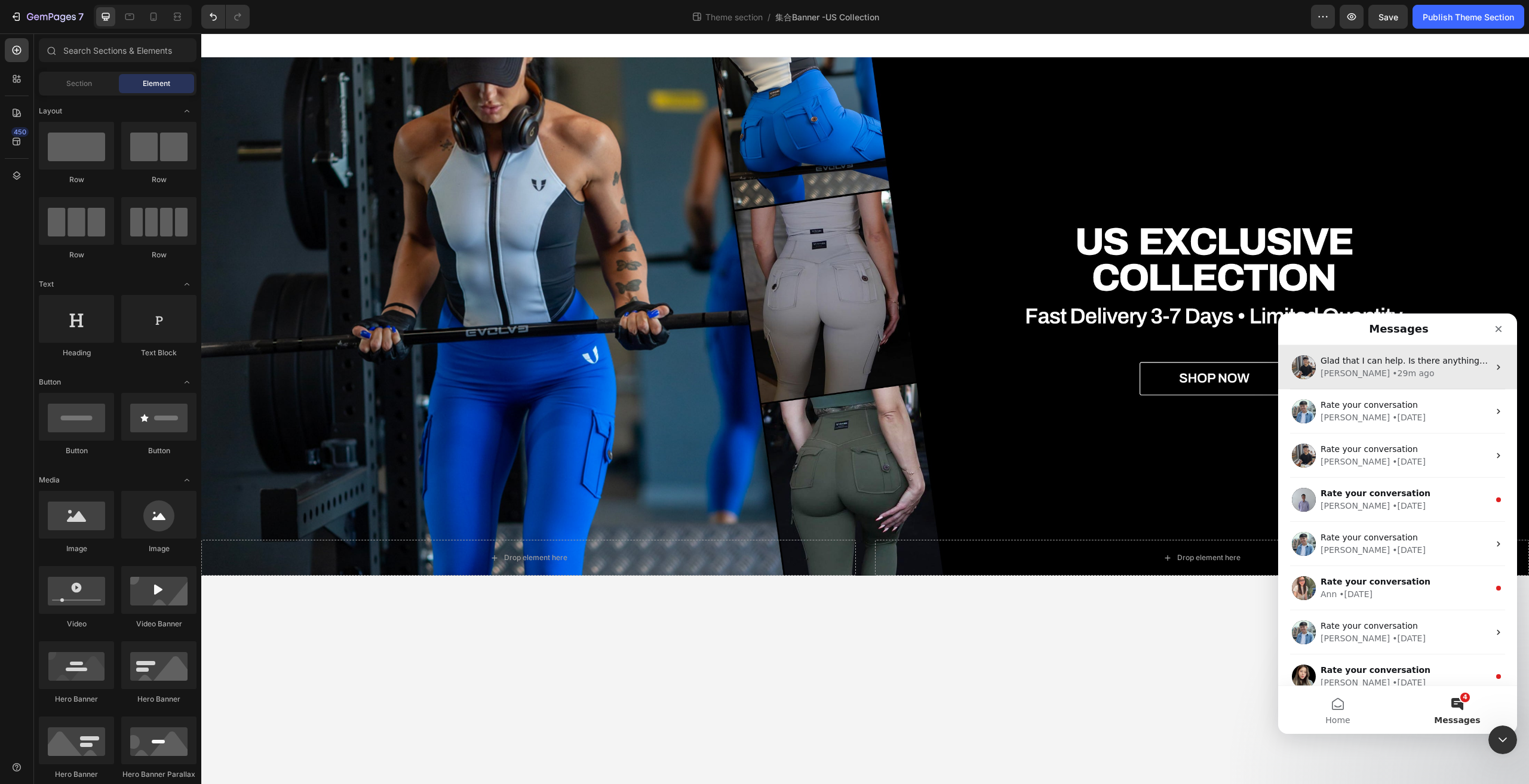
click at [1404, 364] on span "Glad that I can help. Is there anything else that I can do for you, Echo?" at bounding box center [1469, 360] width 296 height 9
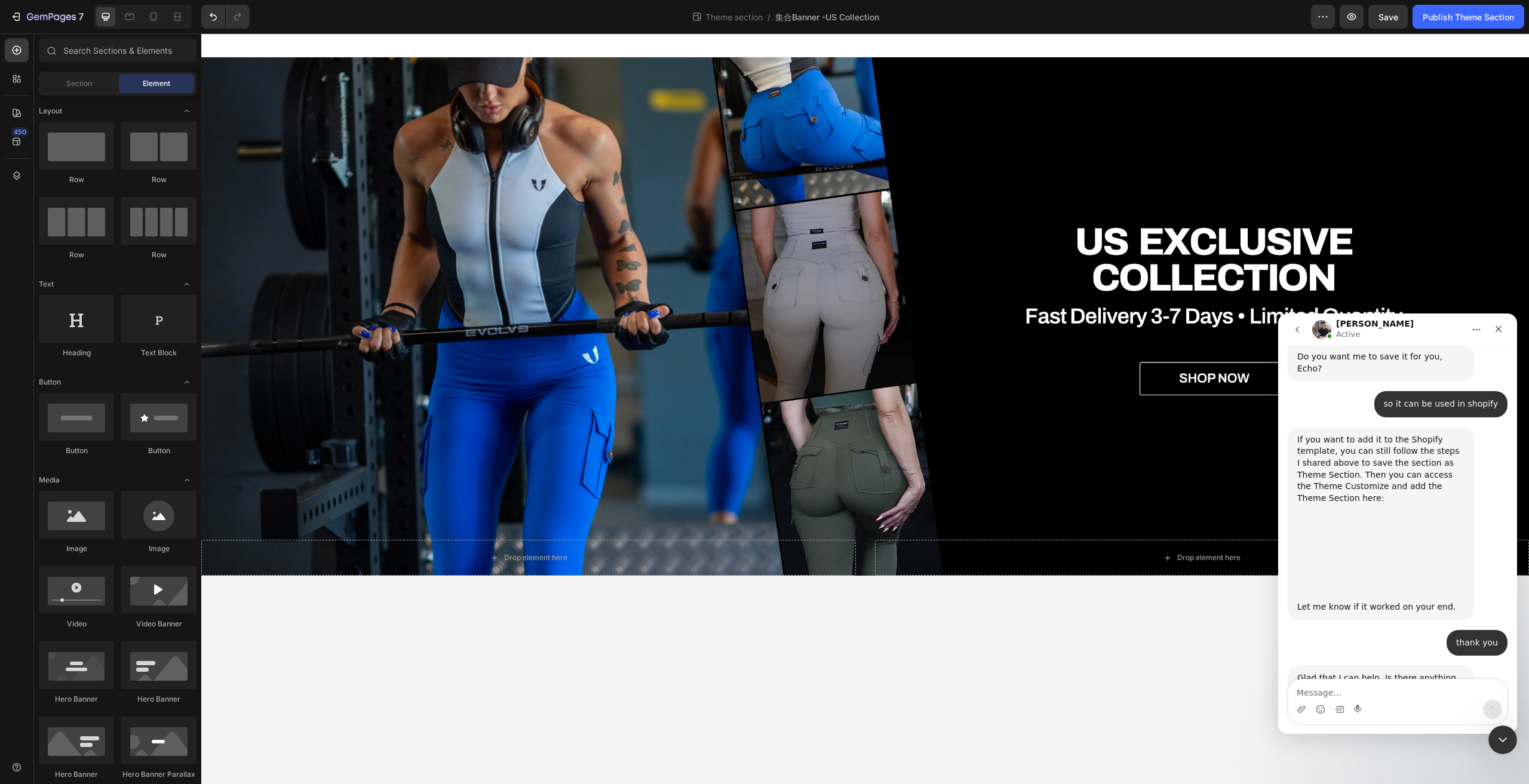
scroll to position [2573, 0]
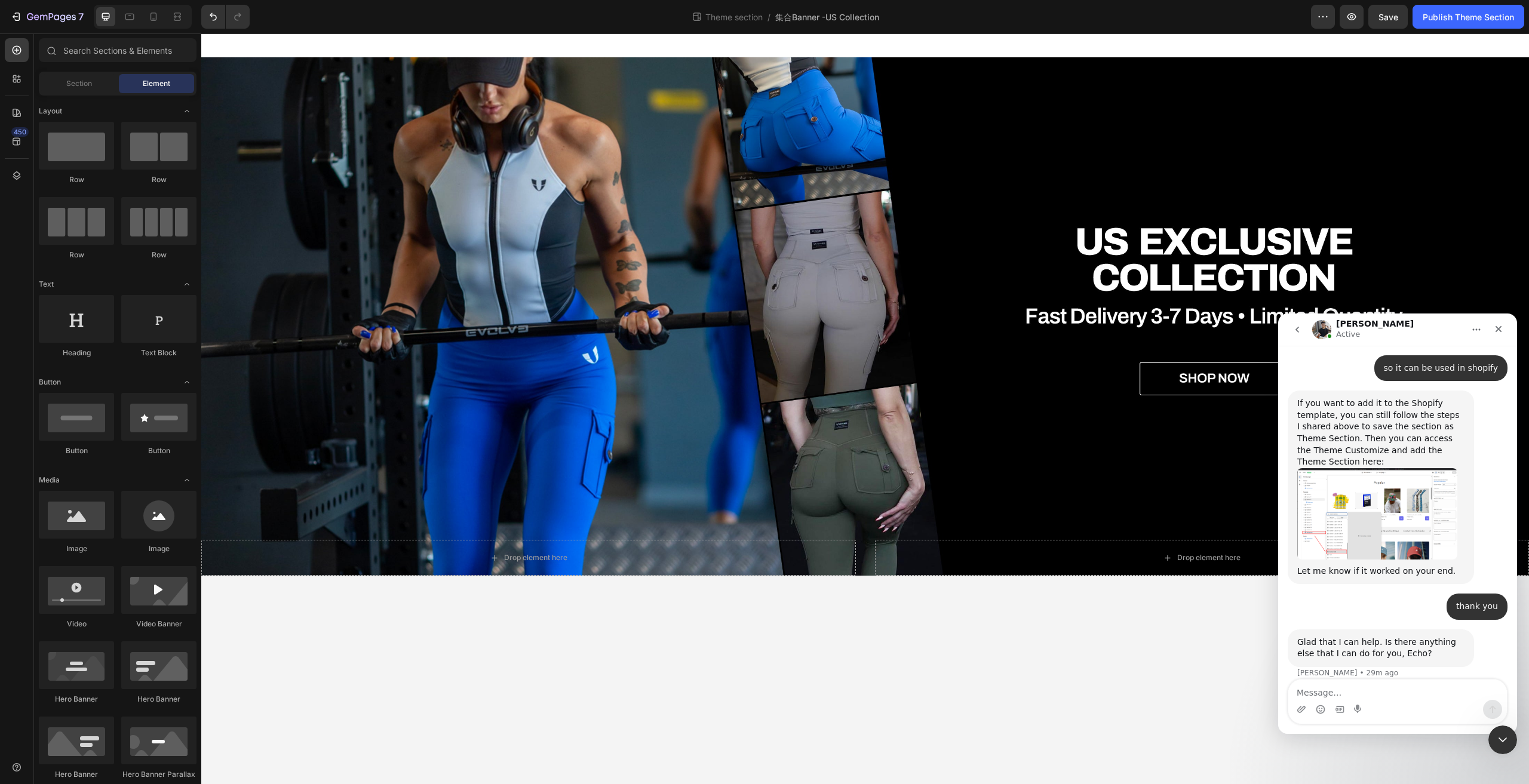
click at [1353, 693] on textarea "Message…" at bounding box center [1397, 690] width 219 height 20
type textarea "hello"
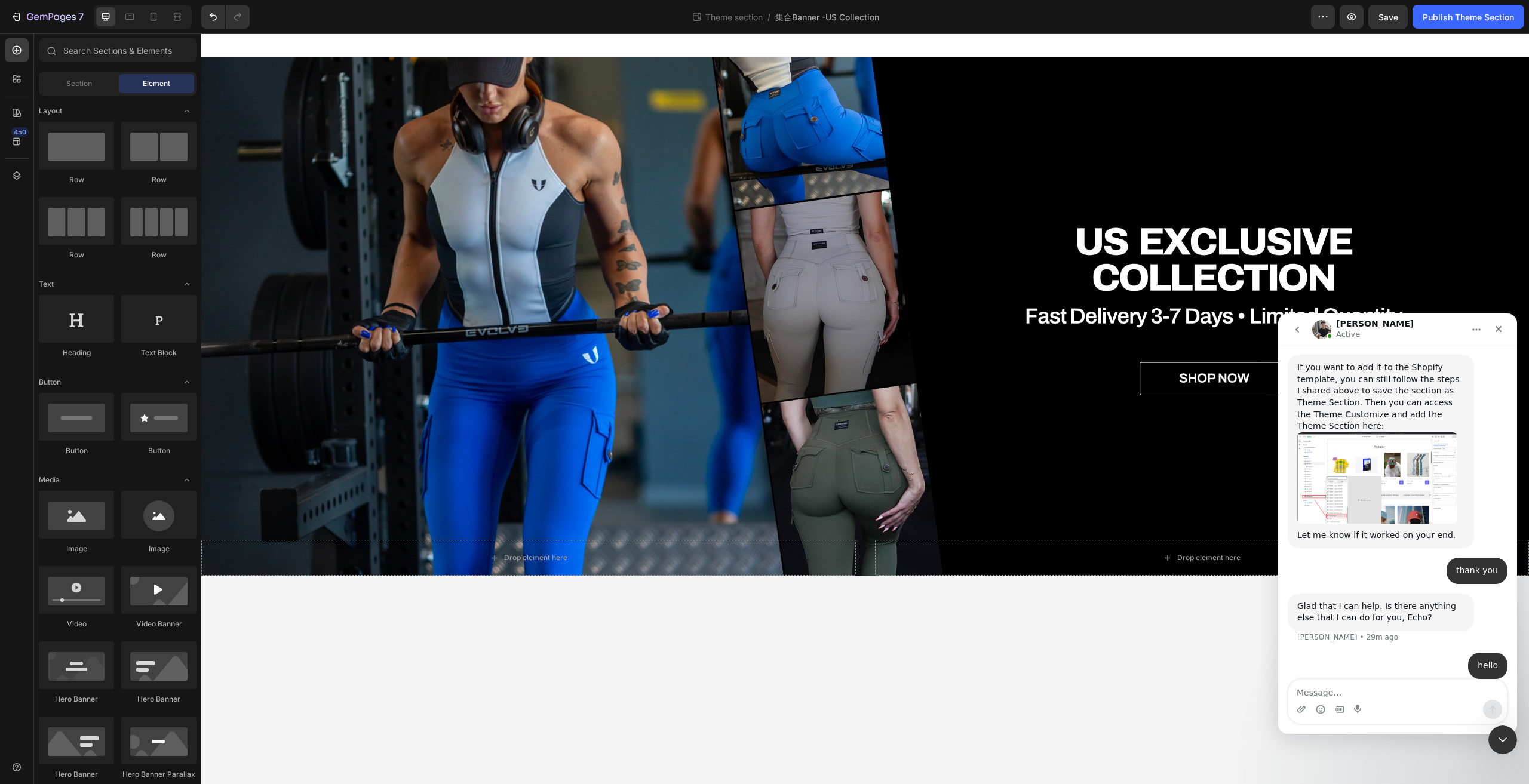
click at [1131, 687] on body "Drop element here Drop element here Hero Banner Row Root Drag & drop element fr…" at bounding box center [865, 408] width 1328 height 750
click at [1497, 329] on icon "Close" at bounding box center [1498, 328] width 9 height 9
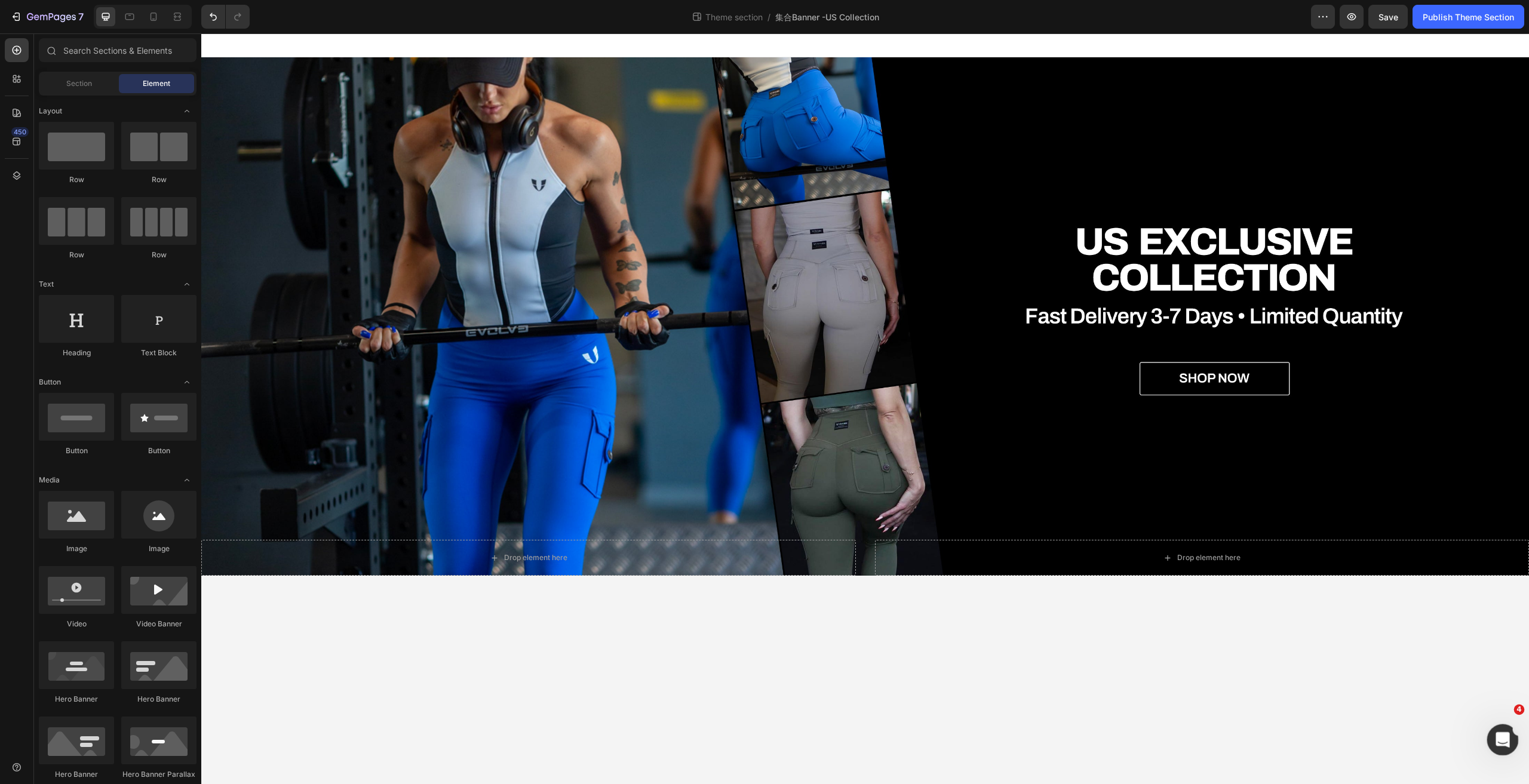
click at [1500, 738] on icon "Open Intercom Messenger" at bounding box center [1501, 737] width 20 height 20
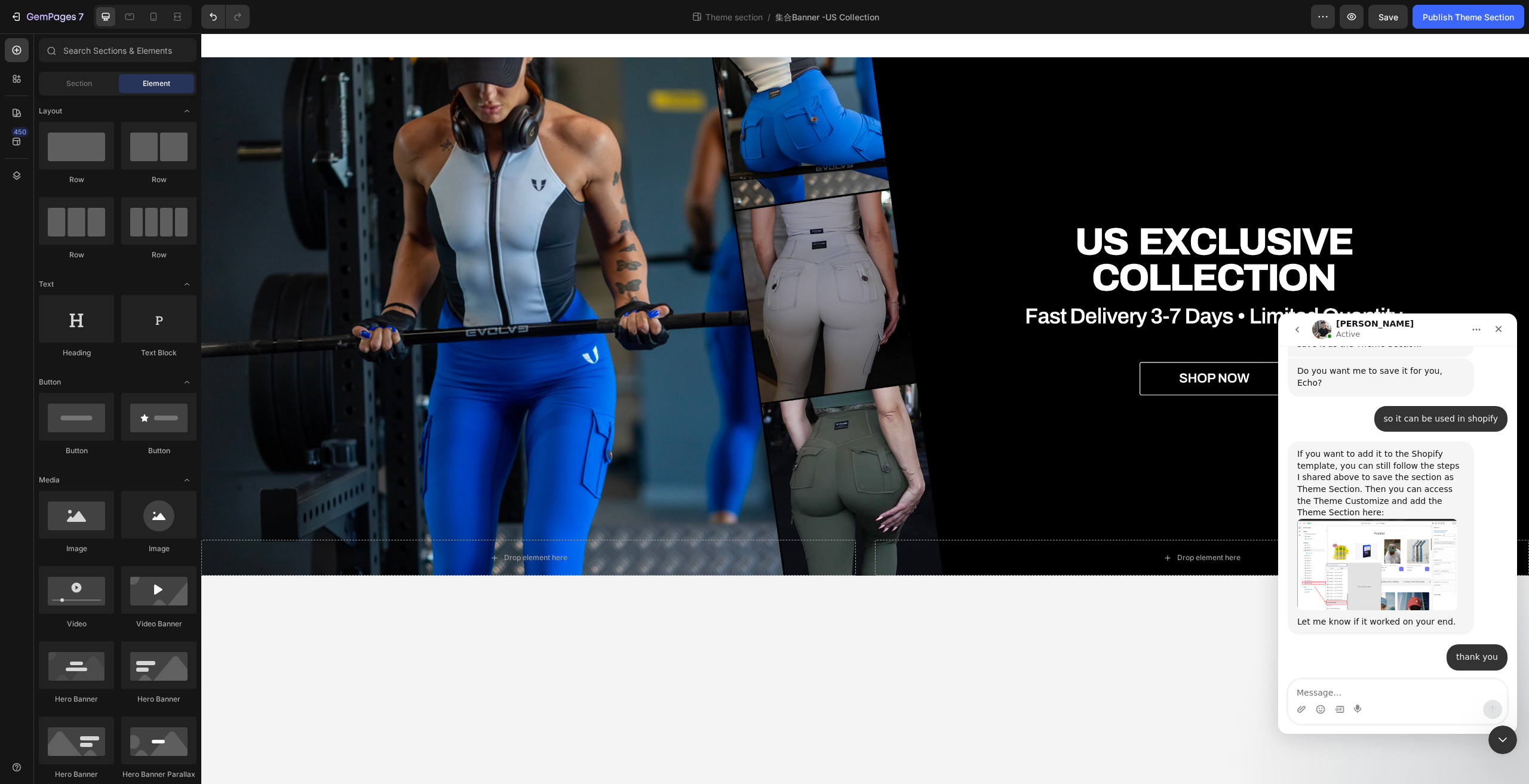
click at [1338, 696] on textarea "Message…" at bounding box center [1397, 690] width 219 height 20
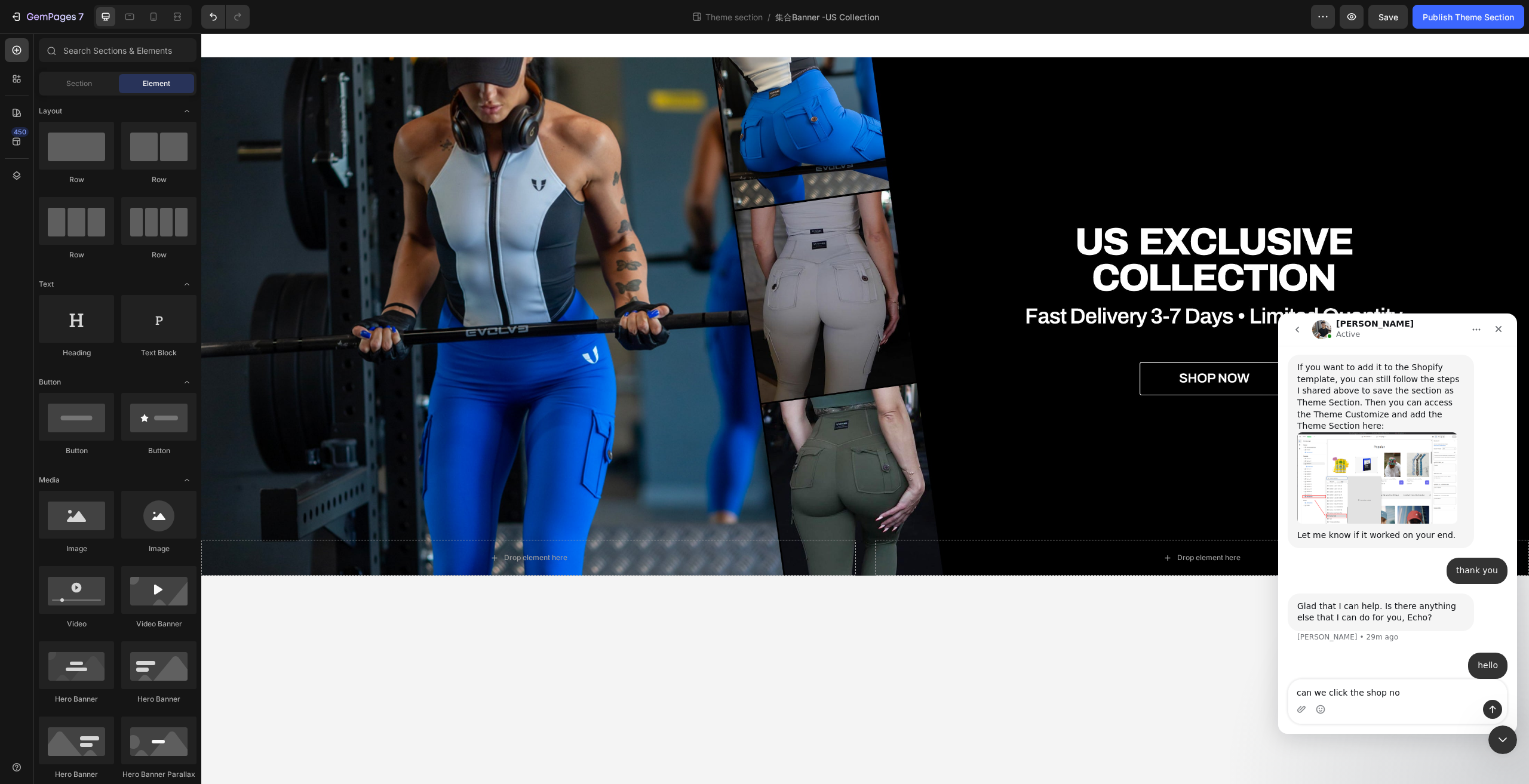
type textarea "can we click the shop now"
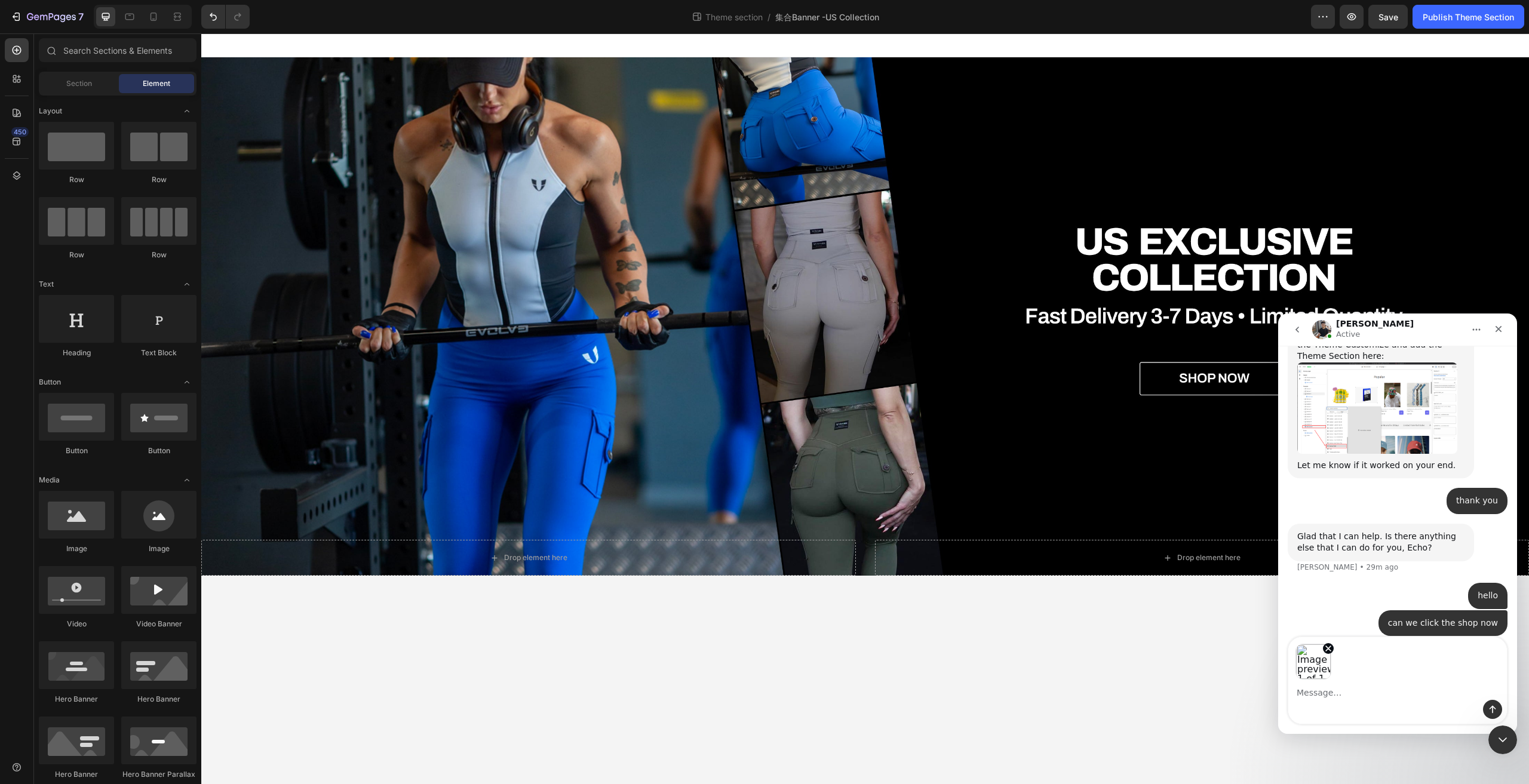
scroll to position [2718, 0]
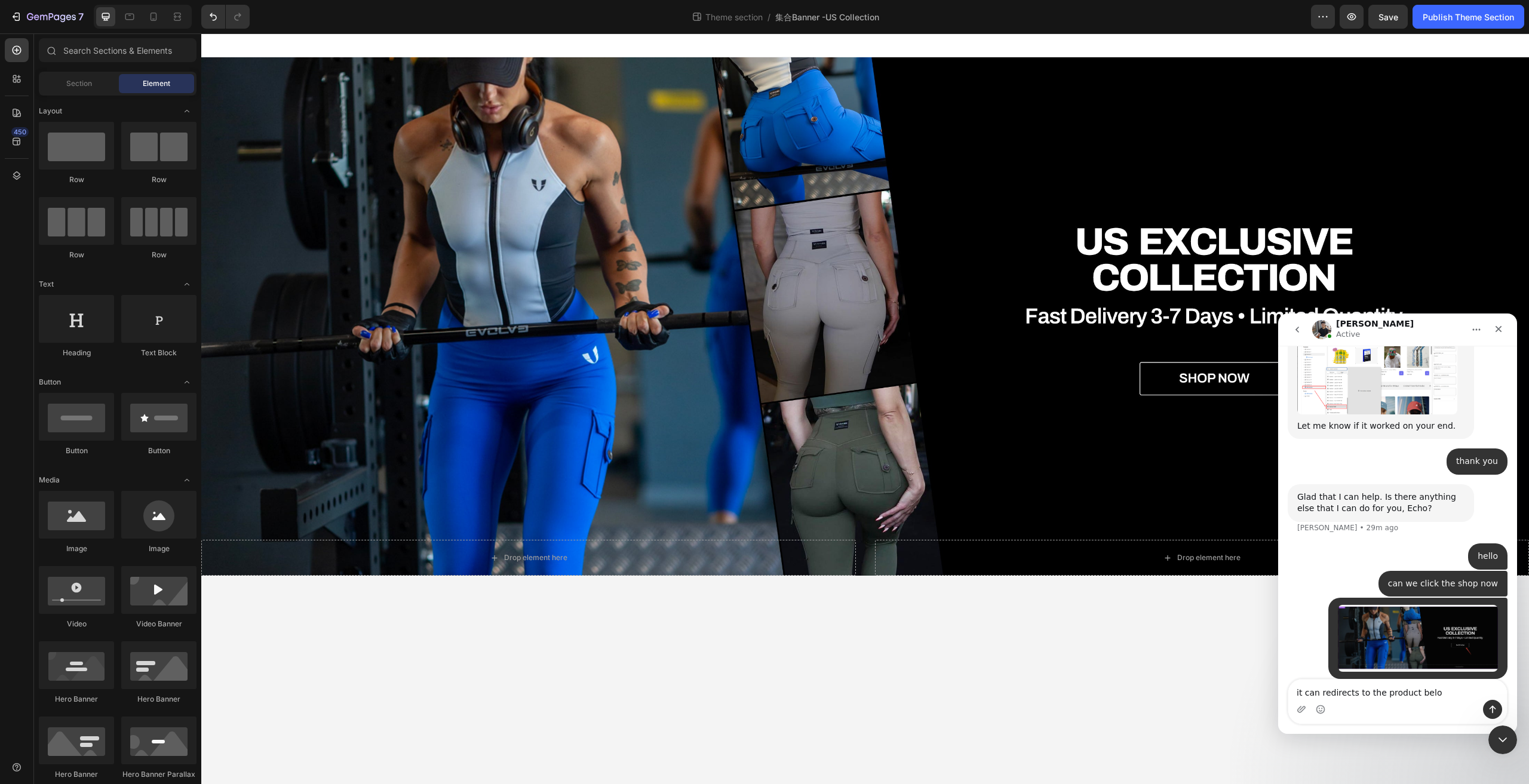
type textarea "it can redirects to the product below"
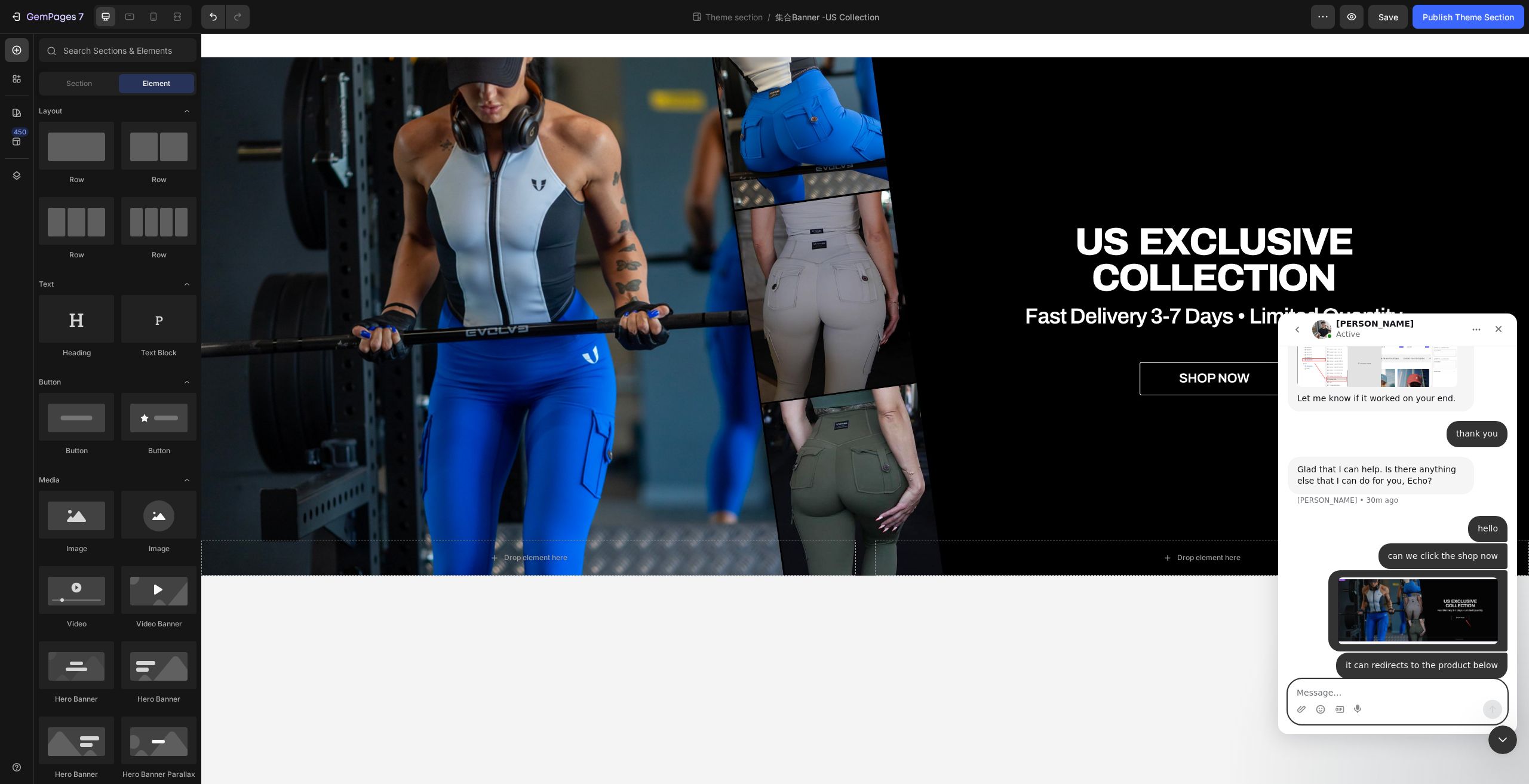
click at [1311, 691] on textarea "Message…" at bounding box center [1397, 690] width 219 height 20
paste textarea "[URL][DOMAIN_NAME]"
type textarea "[URL][DOMAIN_NAME]"
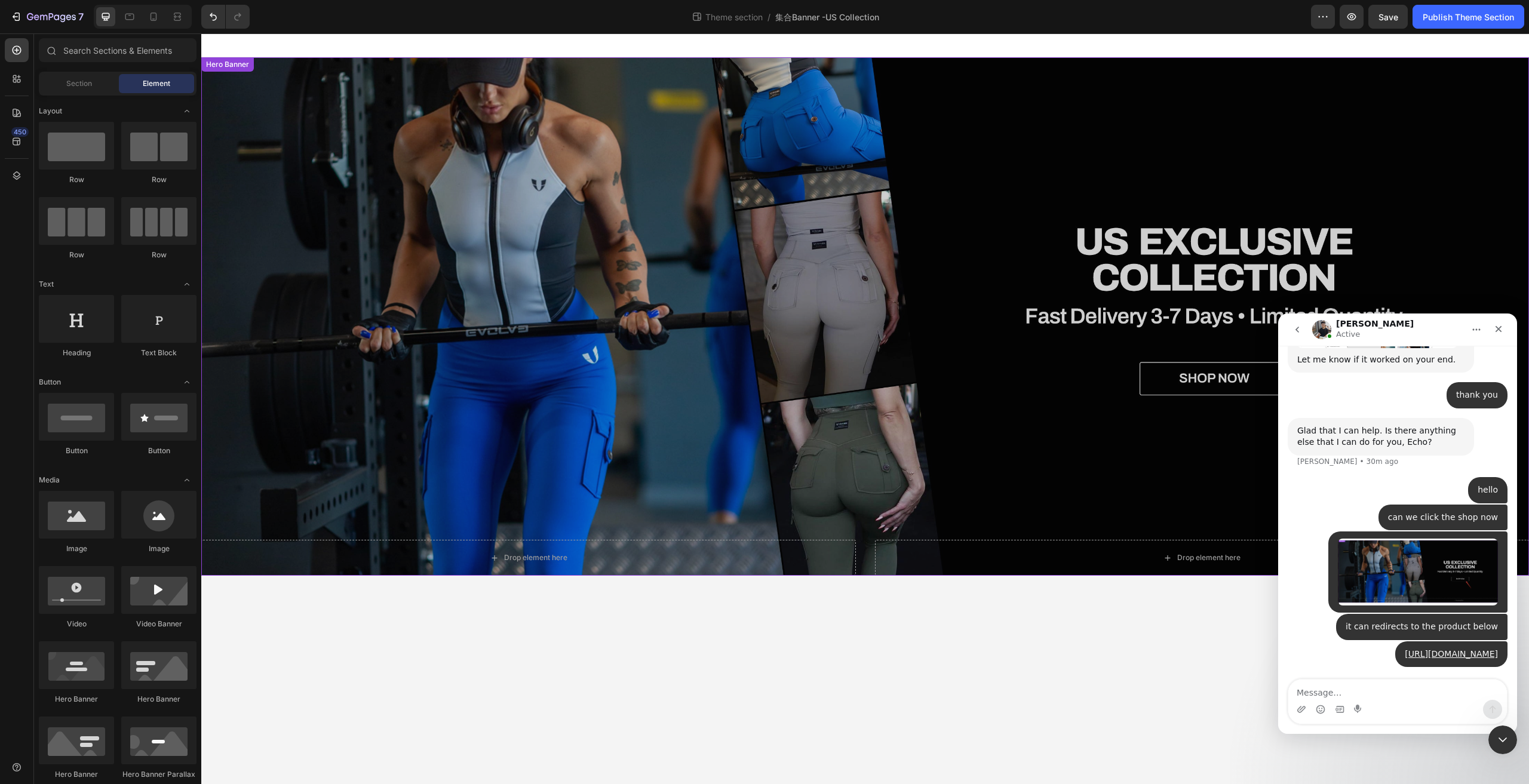
click at [570, 406] on div "Overlay" at bounding box center [865, 315] width 1328 height 518
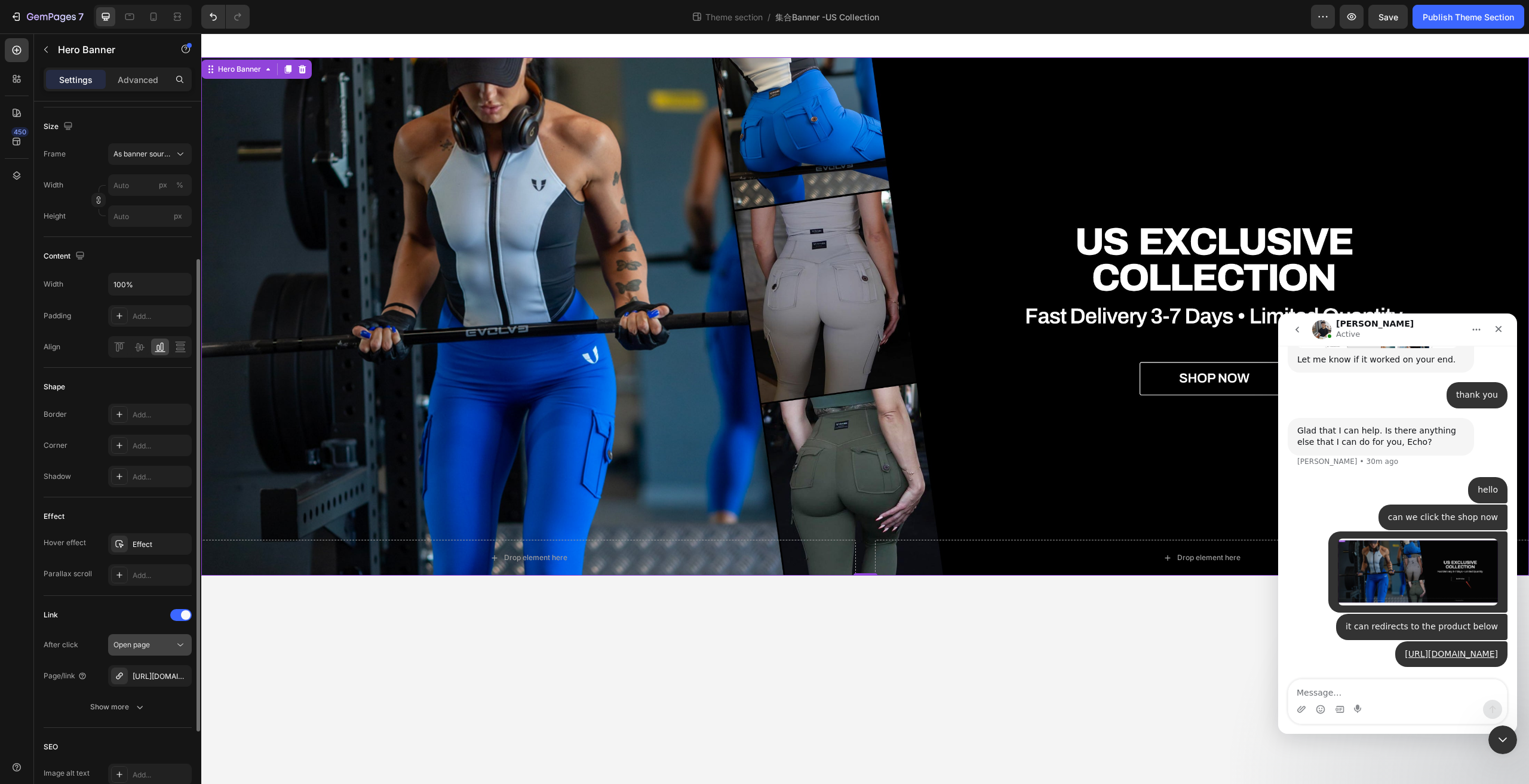
scroll to position [298, 0]
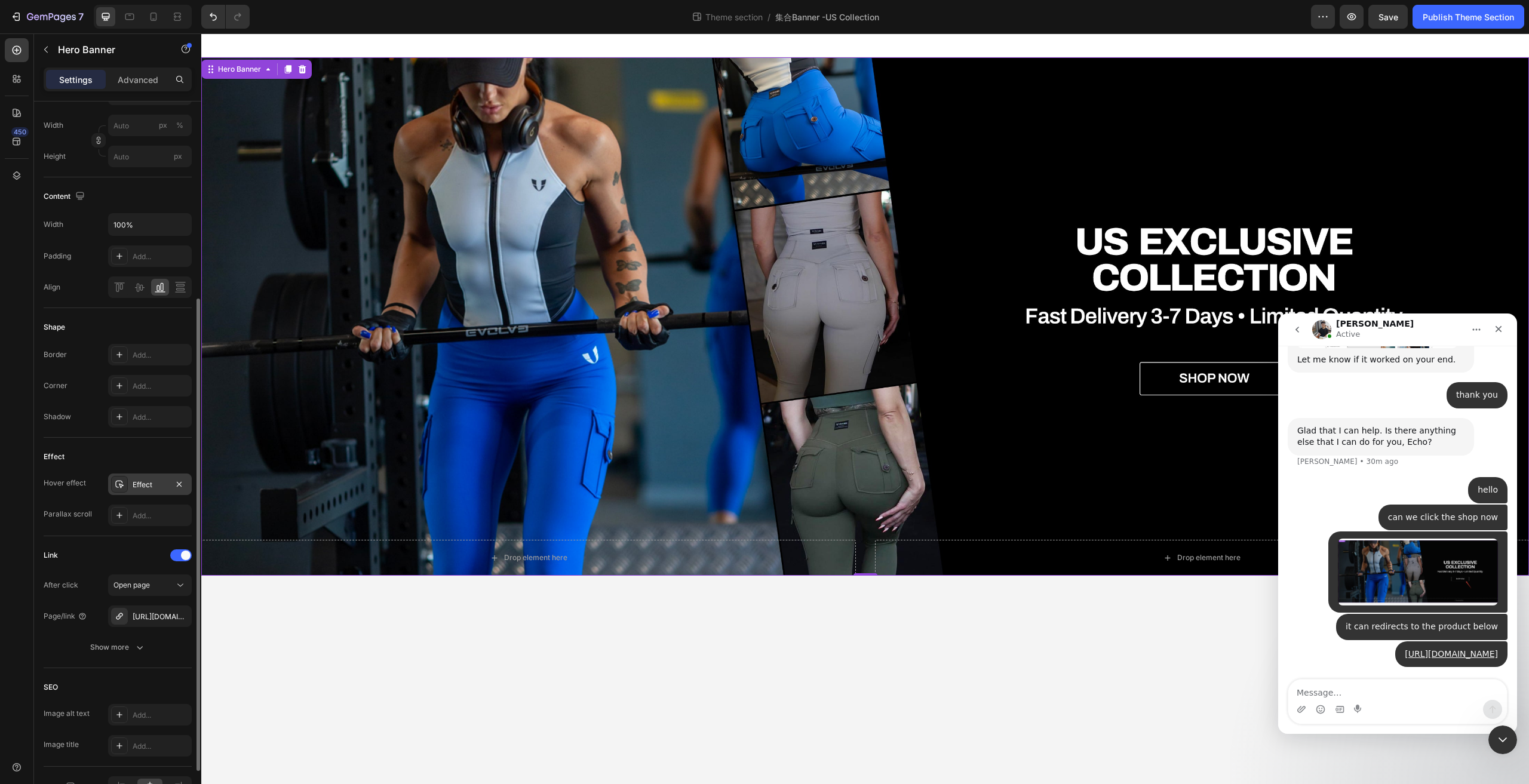
click at [144, 490] on div "Effect" at bounding box center [150, 485] width 35 height 11
click at [180, 484] on icon "button" at bounding box center [180, 484] width 5 height 5
drag, startPoint x: 1385, startPoint y: 10, endPoint x: 1425, endPoint y: 13, distance: 40.1
click at [1386, 11] on div "Save" at bounding box center [1388, 17] width 20 height 13
click at [1451, 9] on button "Publish Theme Section" at bounding box center [1468, 17] width 111 height 24
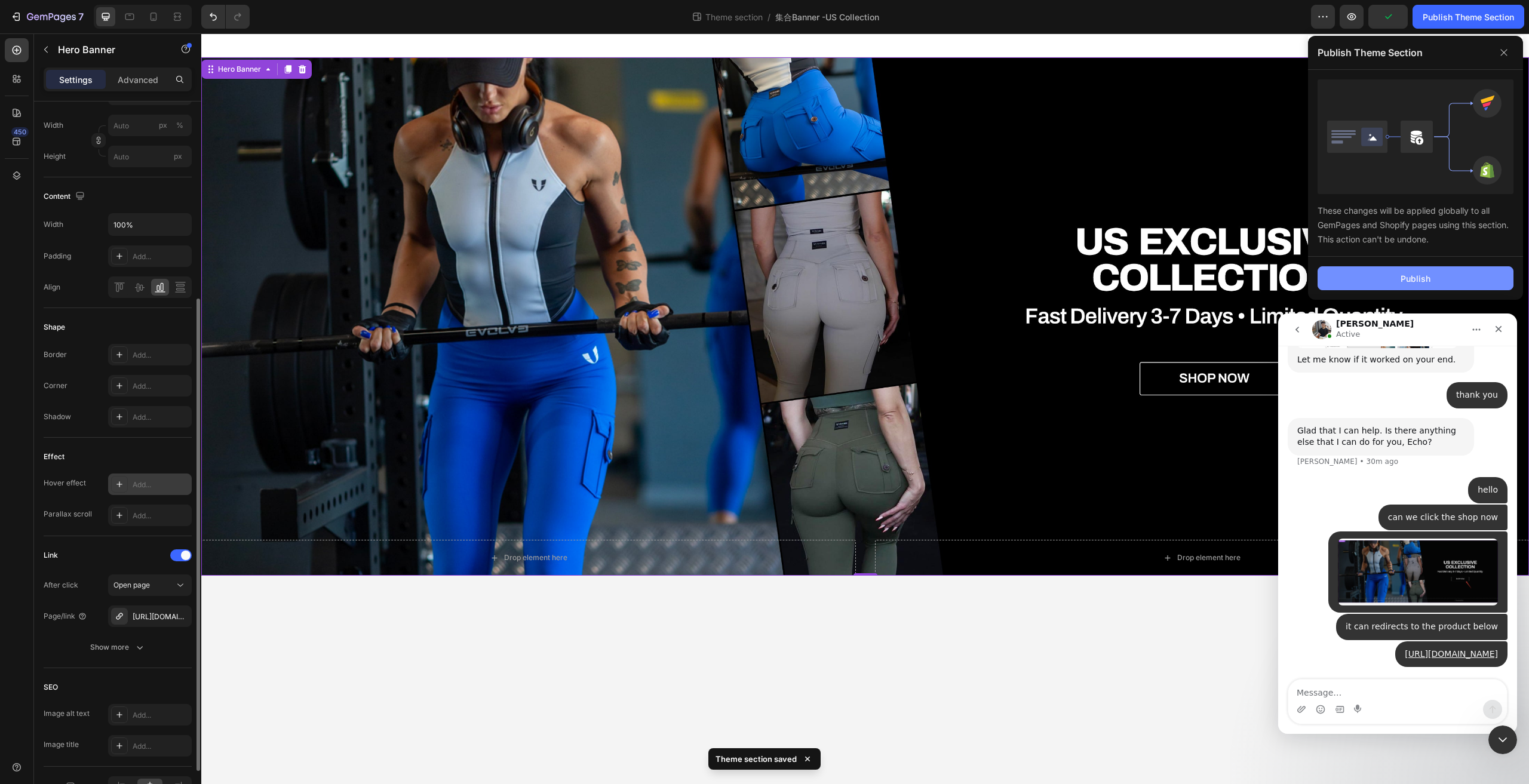
click at [1394, 278] on button "Publish" at bounding box center [1416, 278] width 196 height 24
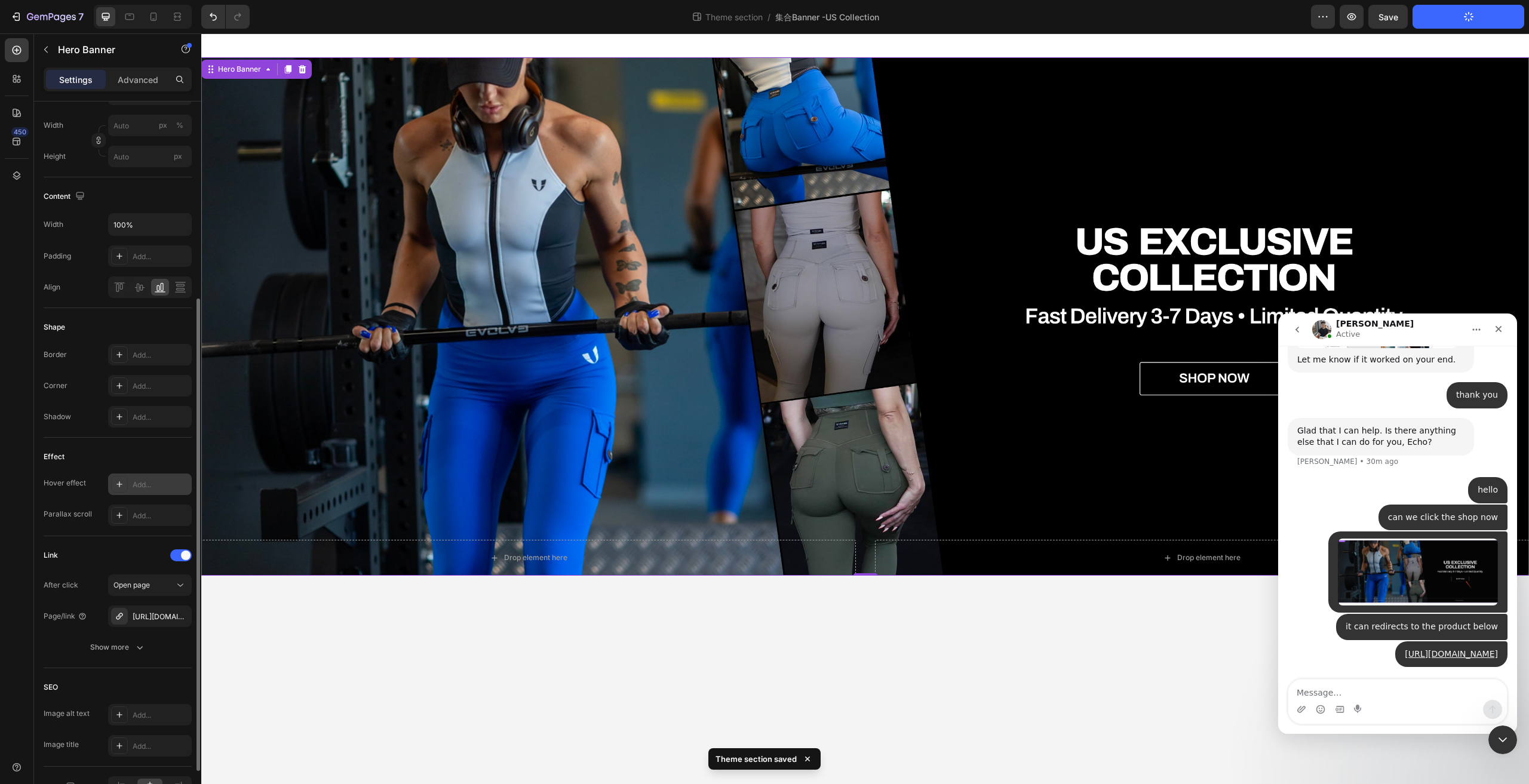
click at [1200, 372] on div "Overlay" at bounding box center [865, 315] width 1328 height 518
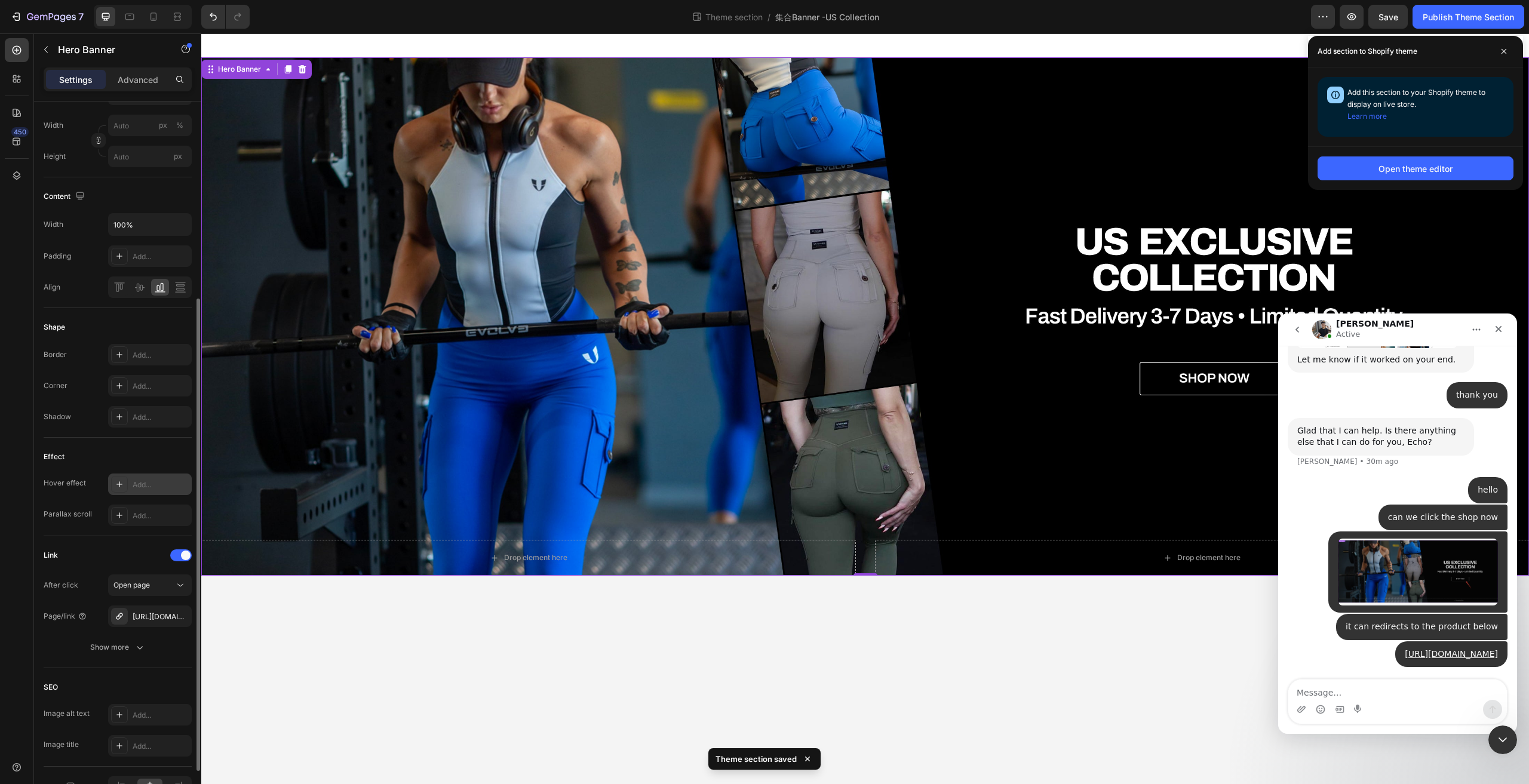
click at [1188, 387] on div "Overlay" at bounding box center [865, 315] width 1328 height 518
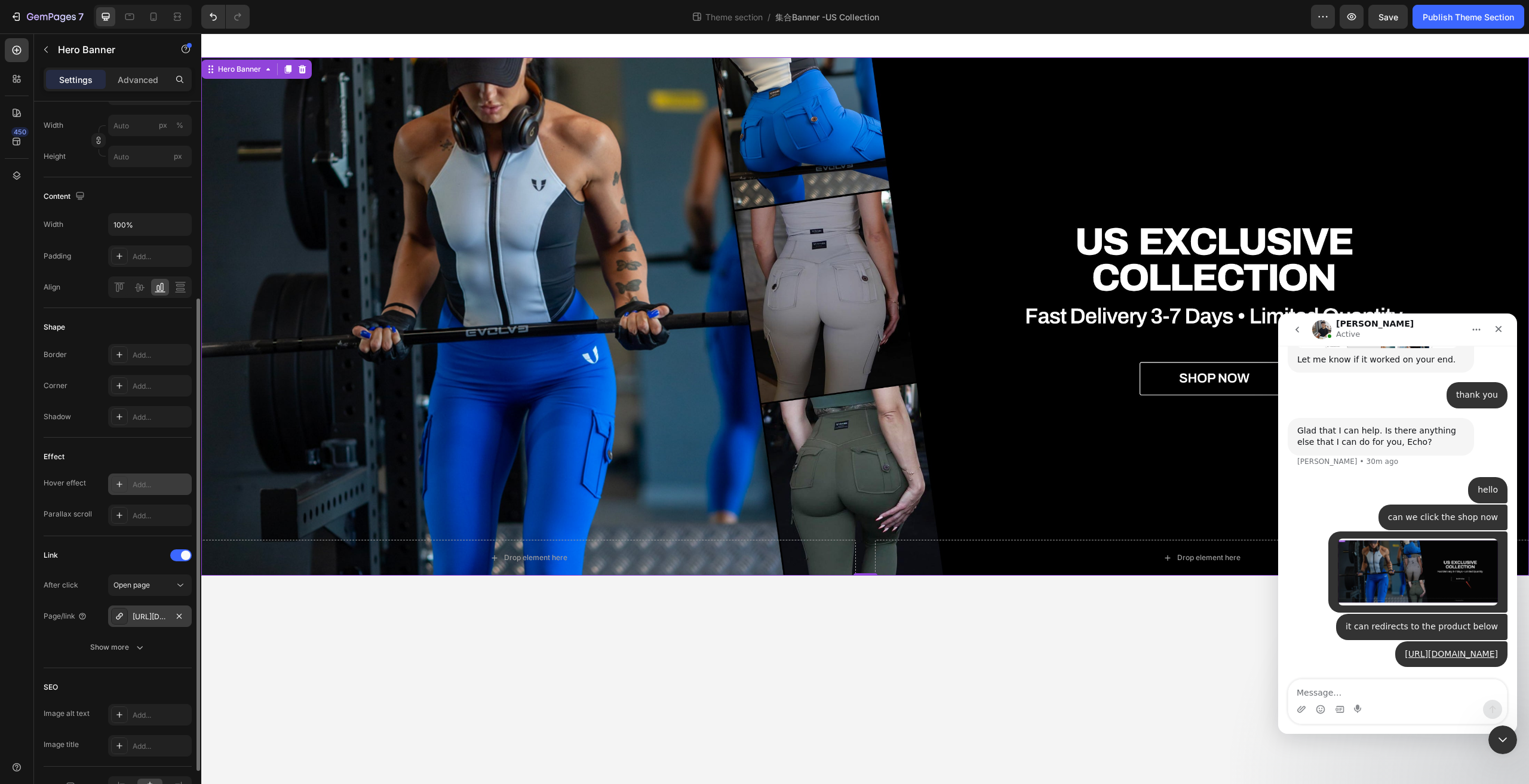
click at [159, 612] on div "https://www.firmabs.com/clearance-sale" at bounding box center [150, 616] width 35 height 11
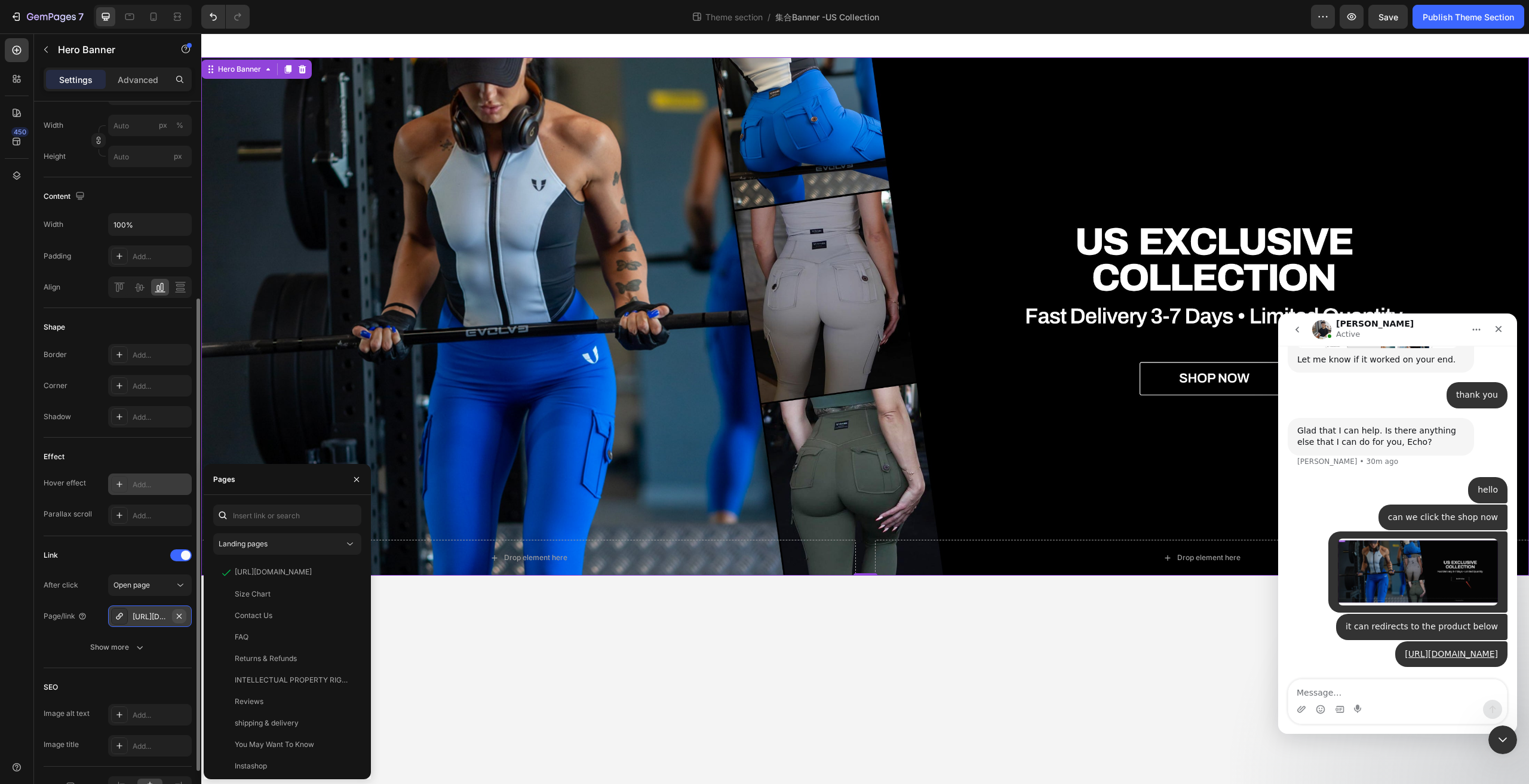
click at [181, 614] on icon "button" at bounding box center [180, 616] width 5 height 5
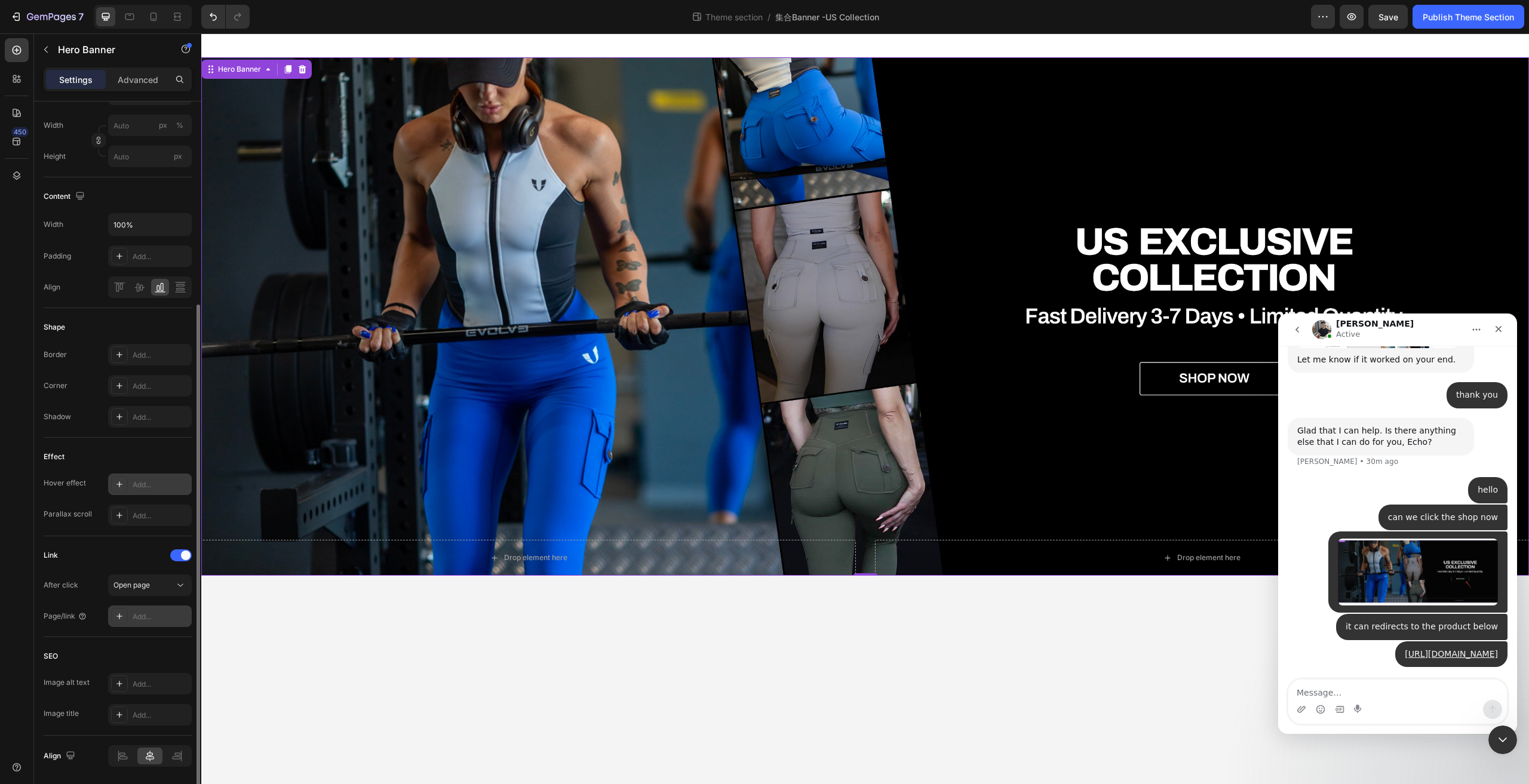
click at [136, 616] on div "Add..." at bounding box center [161, 616] width 56 height 11
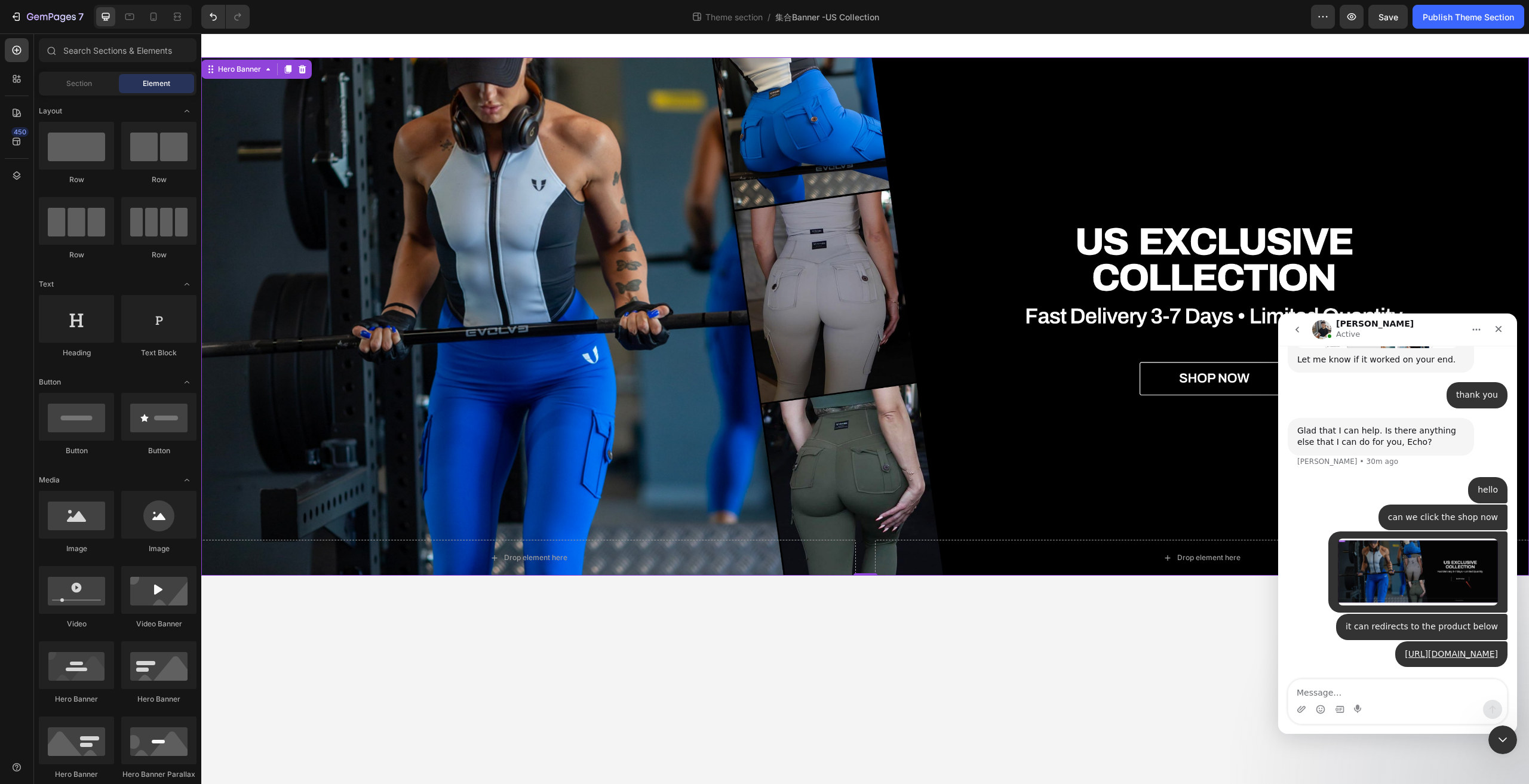
click at [545, 638] on body "Drop element here Drop element here Hero Banner 0 Row Root Drag & drop element …" at bounding box center [865, 408] width 1328 height 750
click at [1394, 20] on span "Save" at bounding box center [1388, 17] width 20 height 10
click at [1450, 11] on div "Publish Theme Section" at bounding box center [1468, 17] width 91 height 13
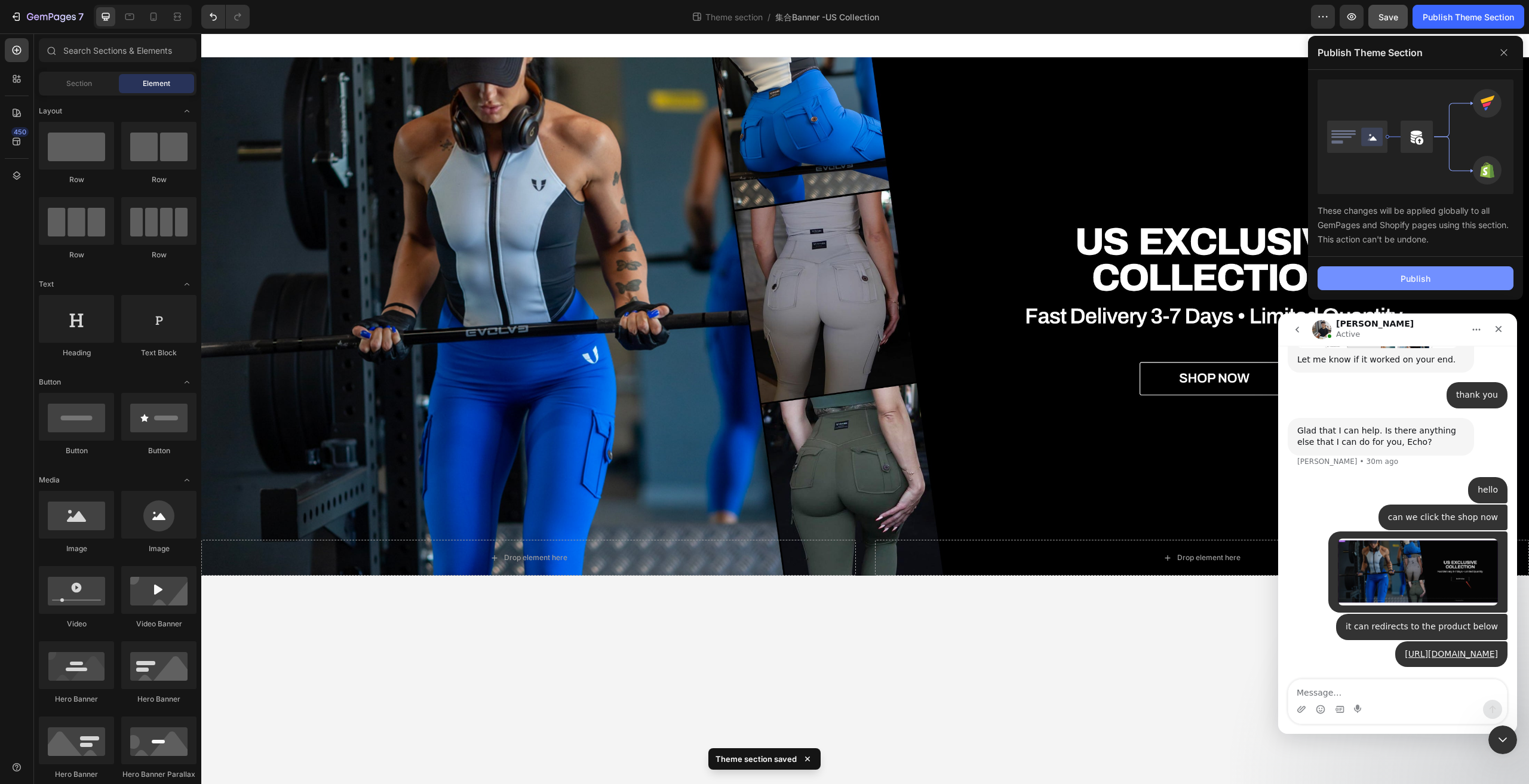
click at [1414, 275] on div "Publish" at bounding box center [1415, 278] width 30 height 13
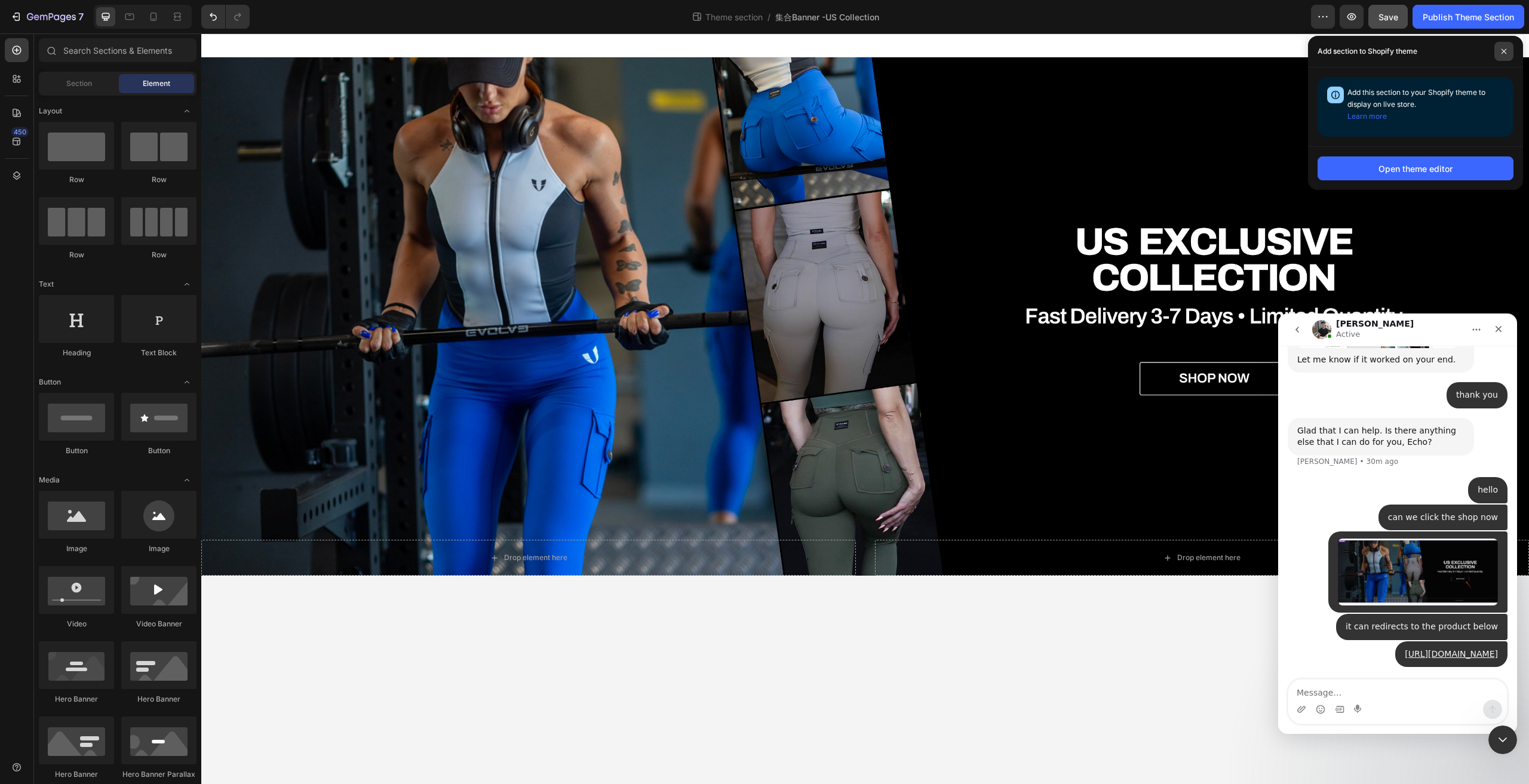
click at [1504, 44] on span at bounding box center [1503, 51] width 19 height 19
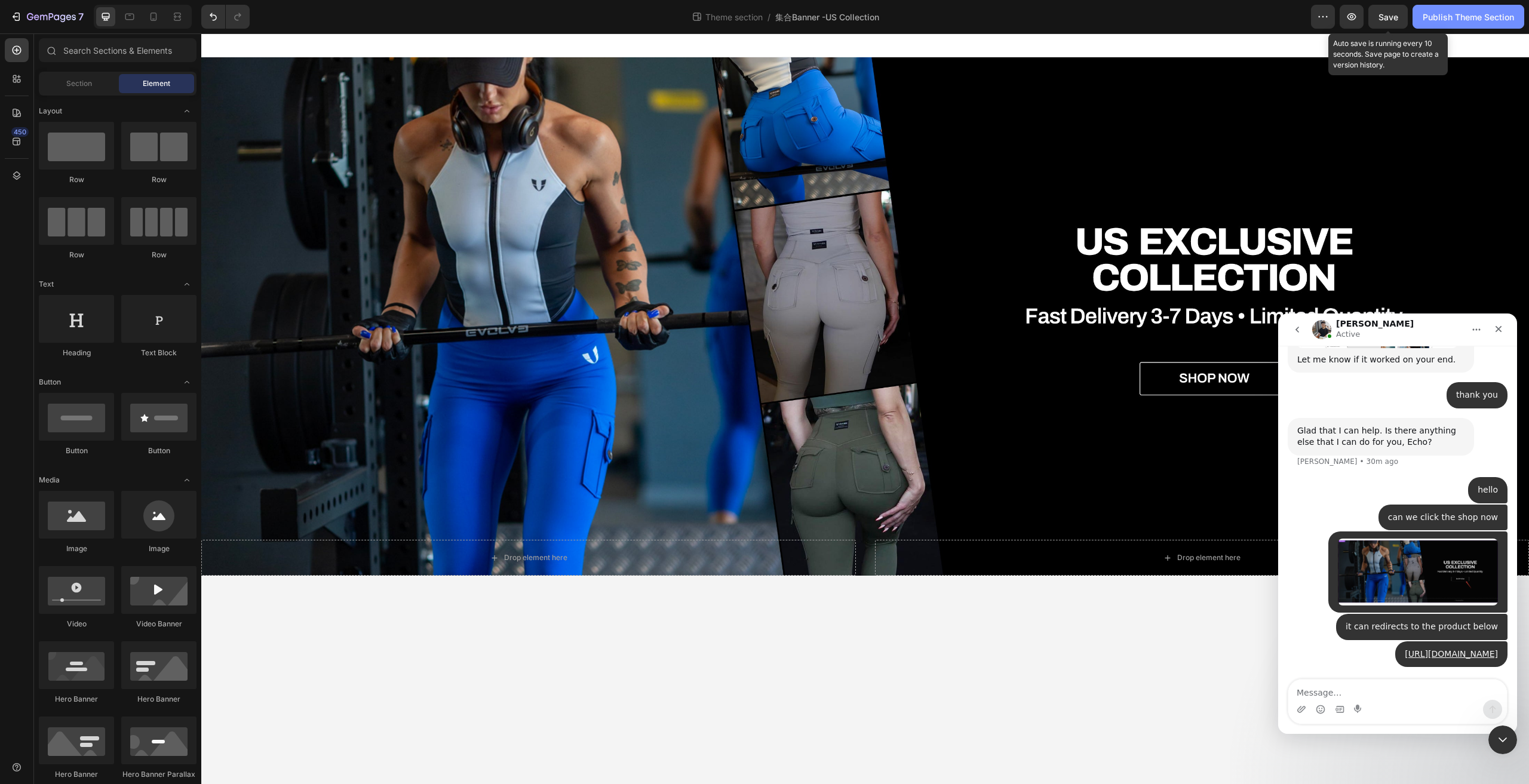
drag, startPoint x: 1389, startPoint y: 15, endPoint x: 1433, endPoint y: 18, distance: 44.1
click at [1391, 15] on span "Save" at bounding box center [1388, 17] width 20 height 10
click at [1436, 17] on div "Publish Theme Section" at bounding box center [1468, 17] width 91 height 13
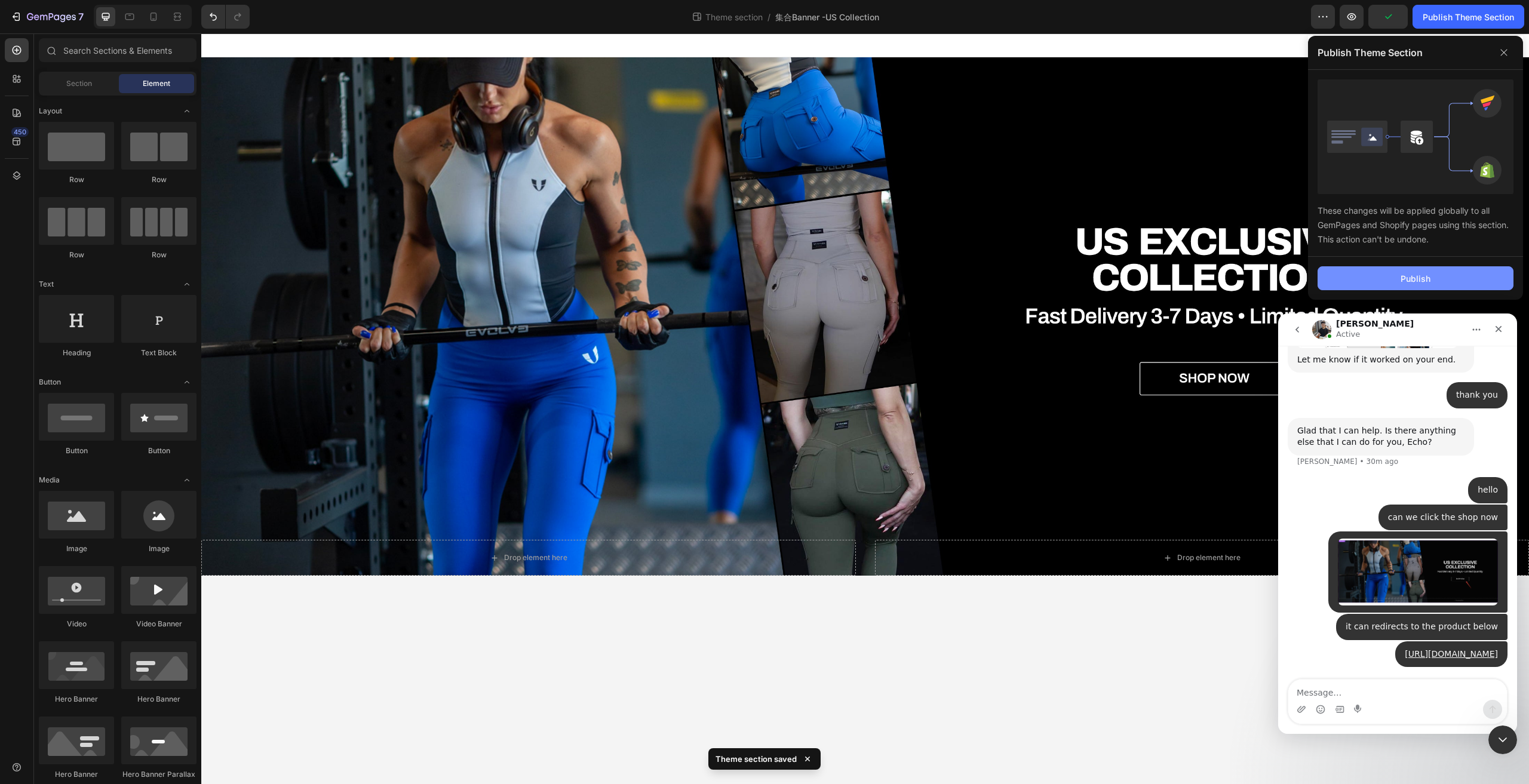
click at [1419, 276] on div "Publish" at bounding box center [1415, 278] width 30 height 13
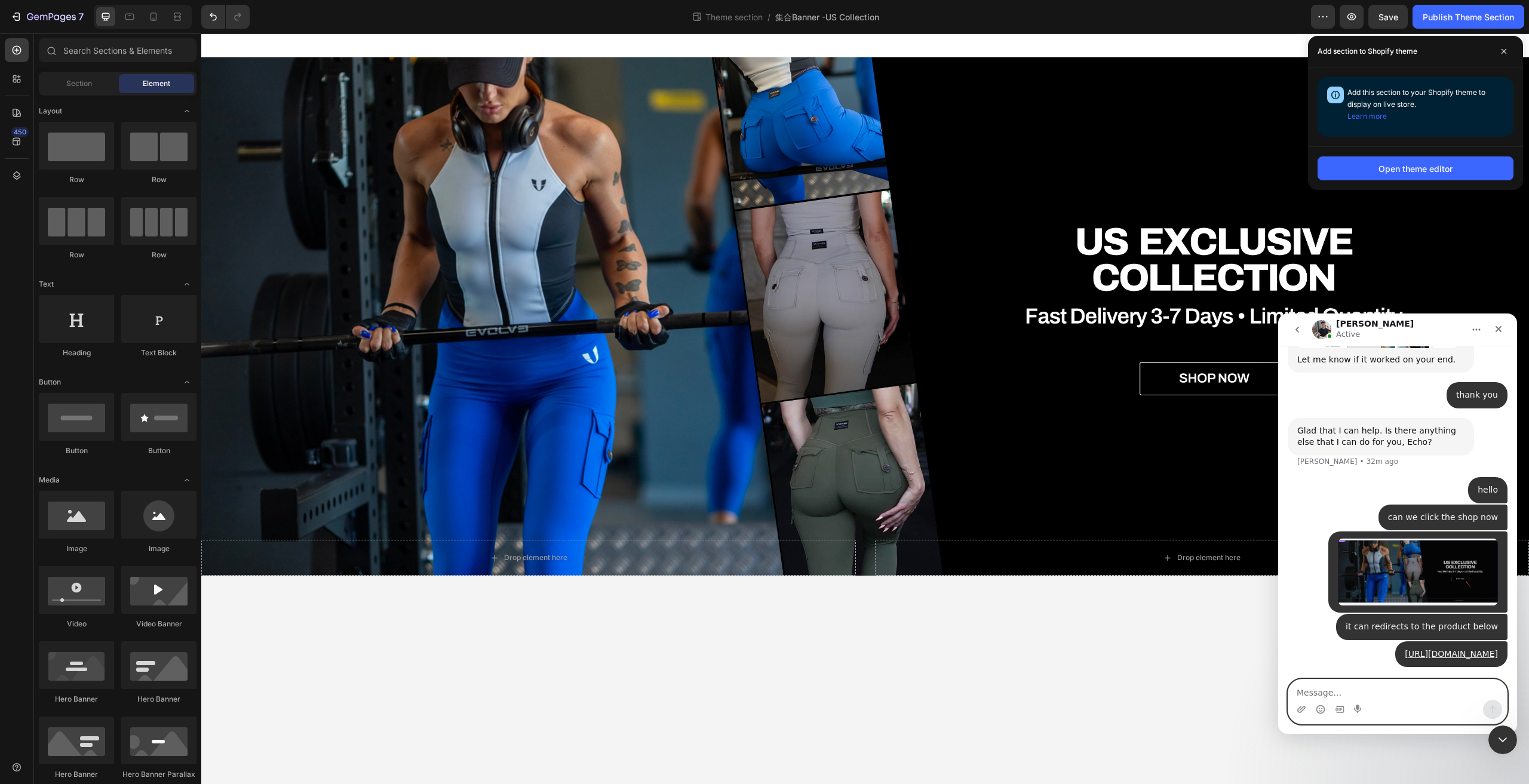
click at [1314, 692] on textarea "Message…" at bounding box center [1397, 690] width 219 height 20
type textarea "Tony"
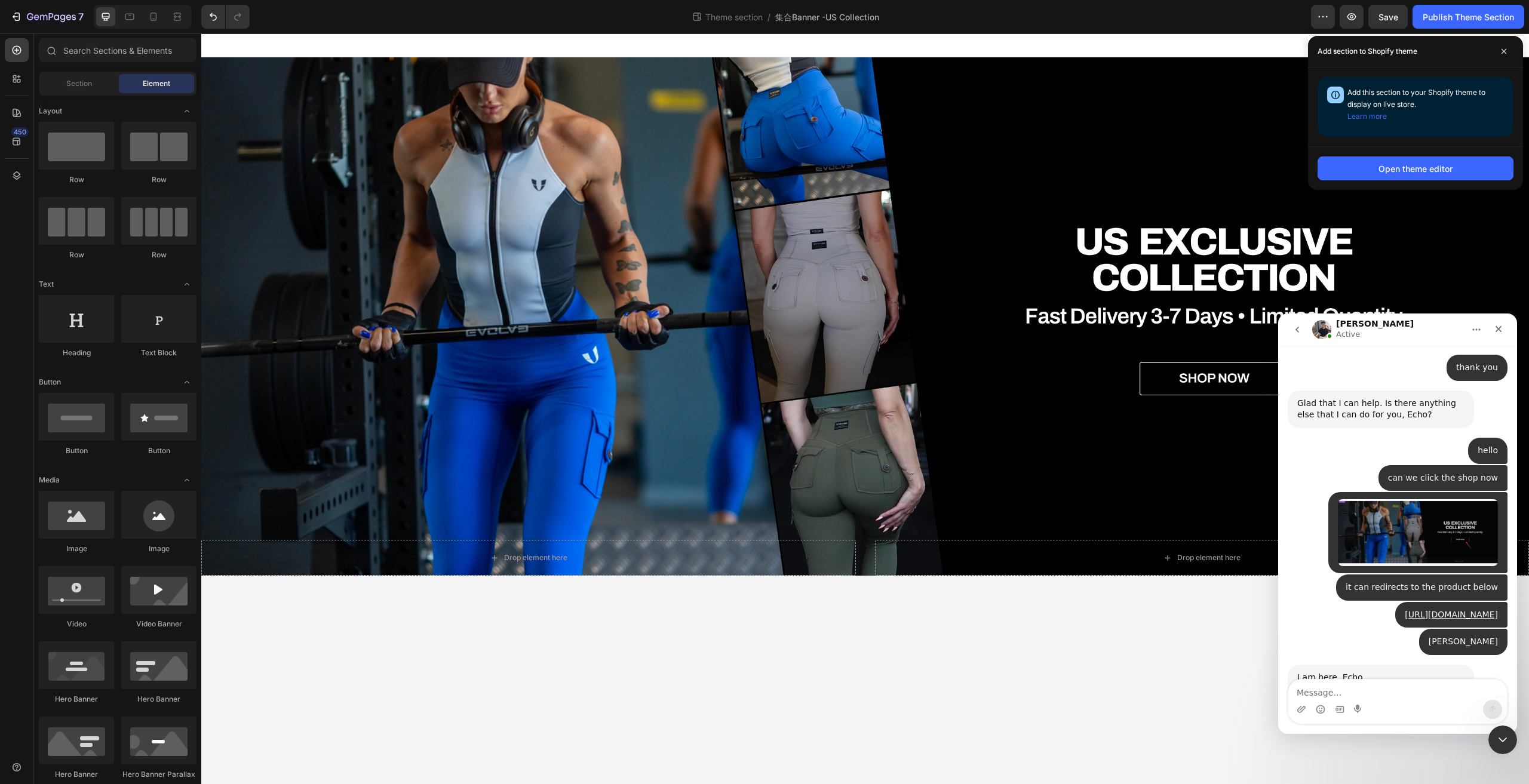
scroll to position [2889, 0]
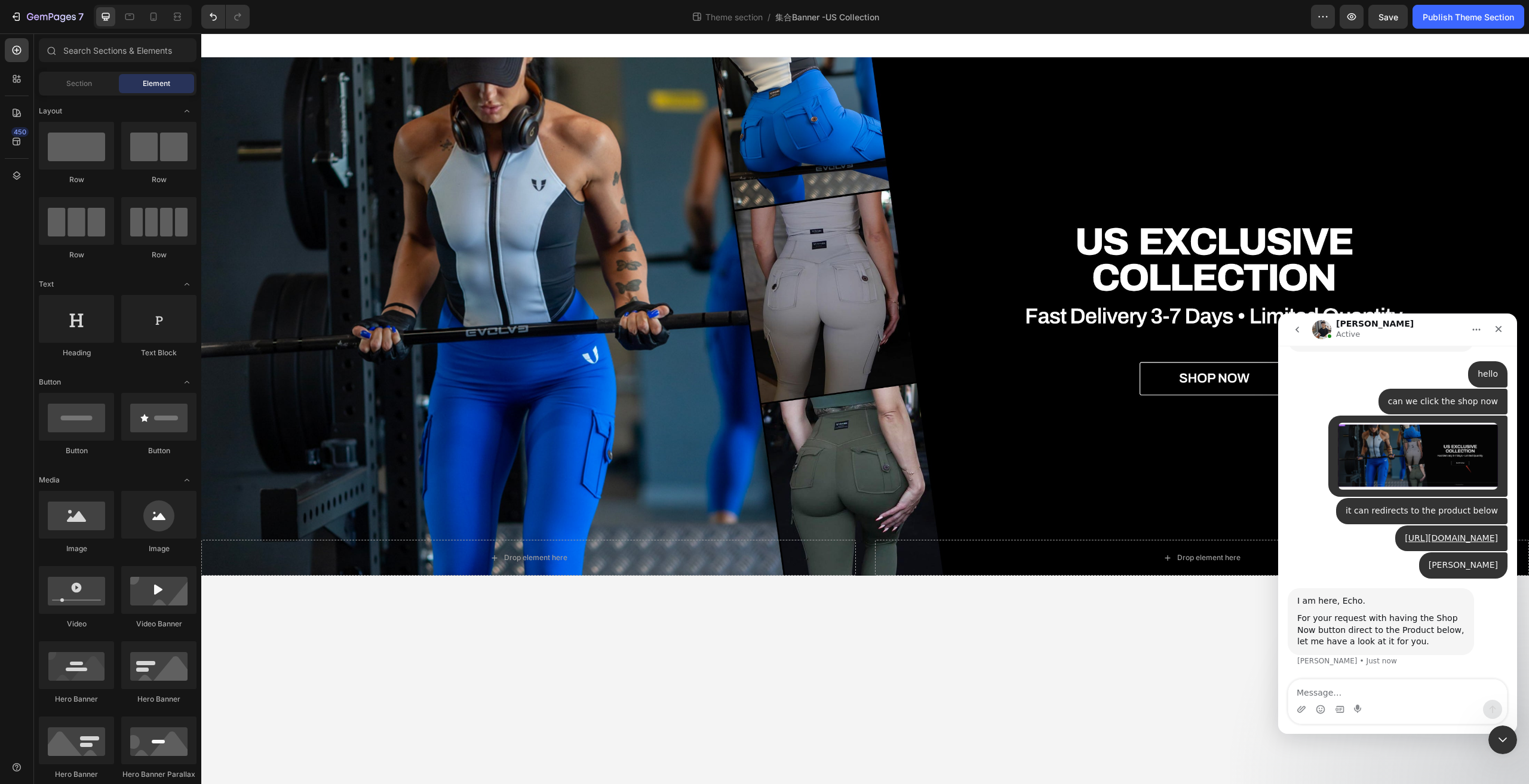
click at [1146, 650] on body "Drop element here Drop element here Hero Banner Row Root Drag & drop element fr…" at bounding box center [865, 408] width 1328 height 750
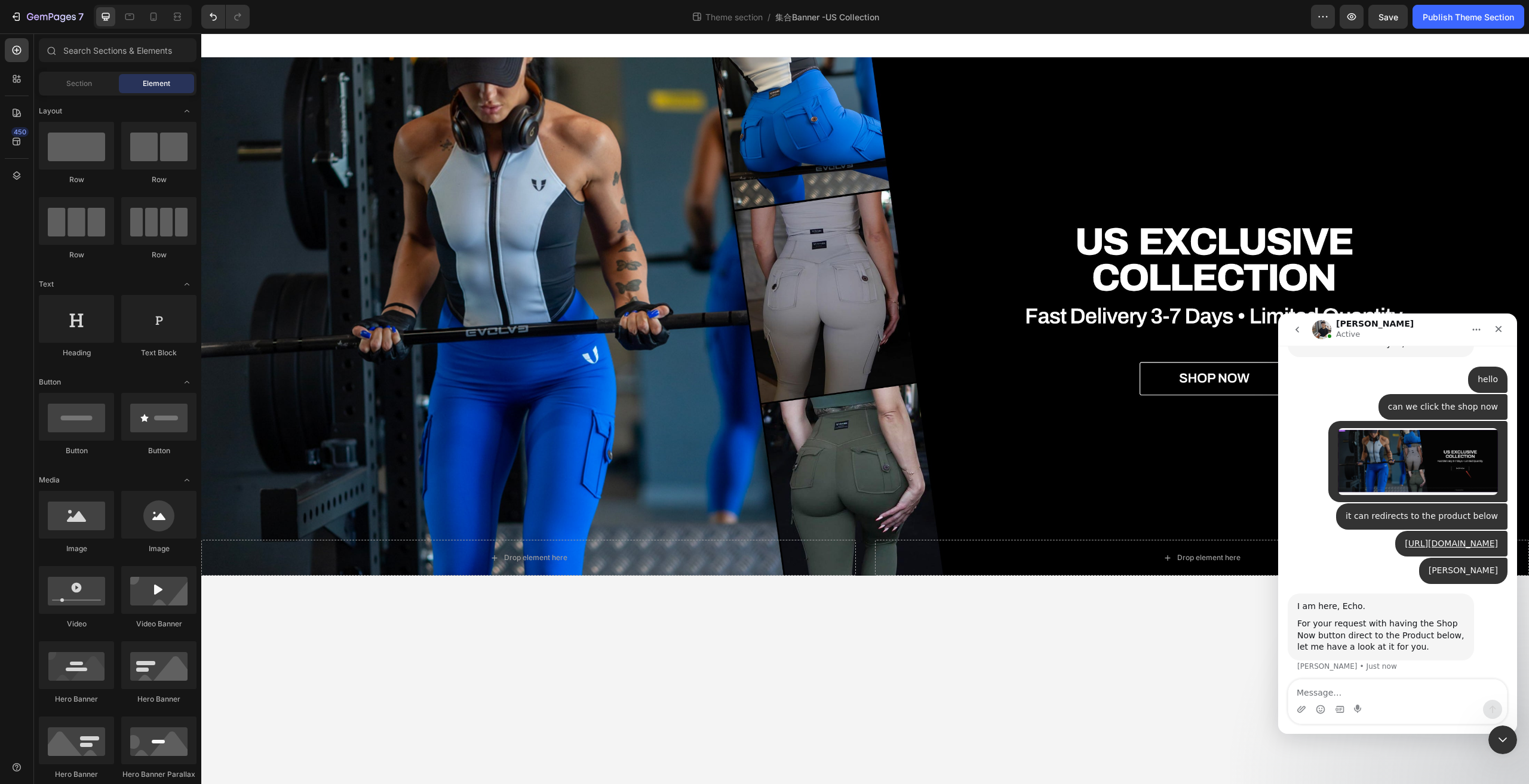
drag, startPoint x: 1498, startPoint y: 329, endPoint x: 1409, endPoint y: 536, distance: 225.3
click at [1409, 536] on div "Tony Active We're on GMT + 7 timezone and may get back to you shortly! Normally…" at bounding box center [1397, 524] width 239 height 420
click at [1397, 685] on textarea "Message…" at bounding box center [1397, 690] width 219 height 20
type textarea "but it is shopify product part"
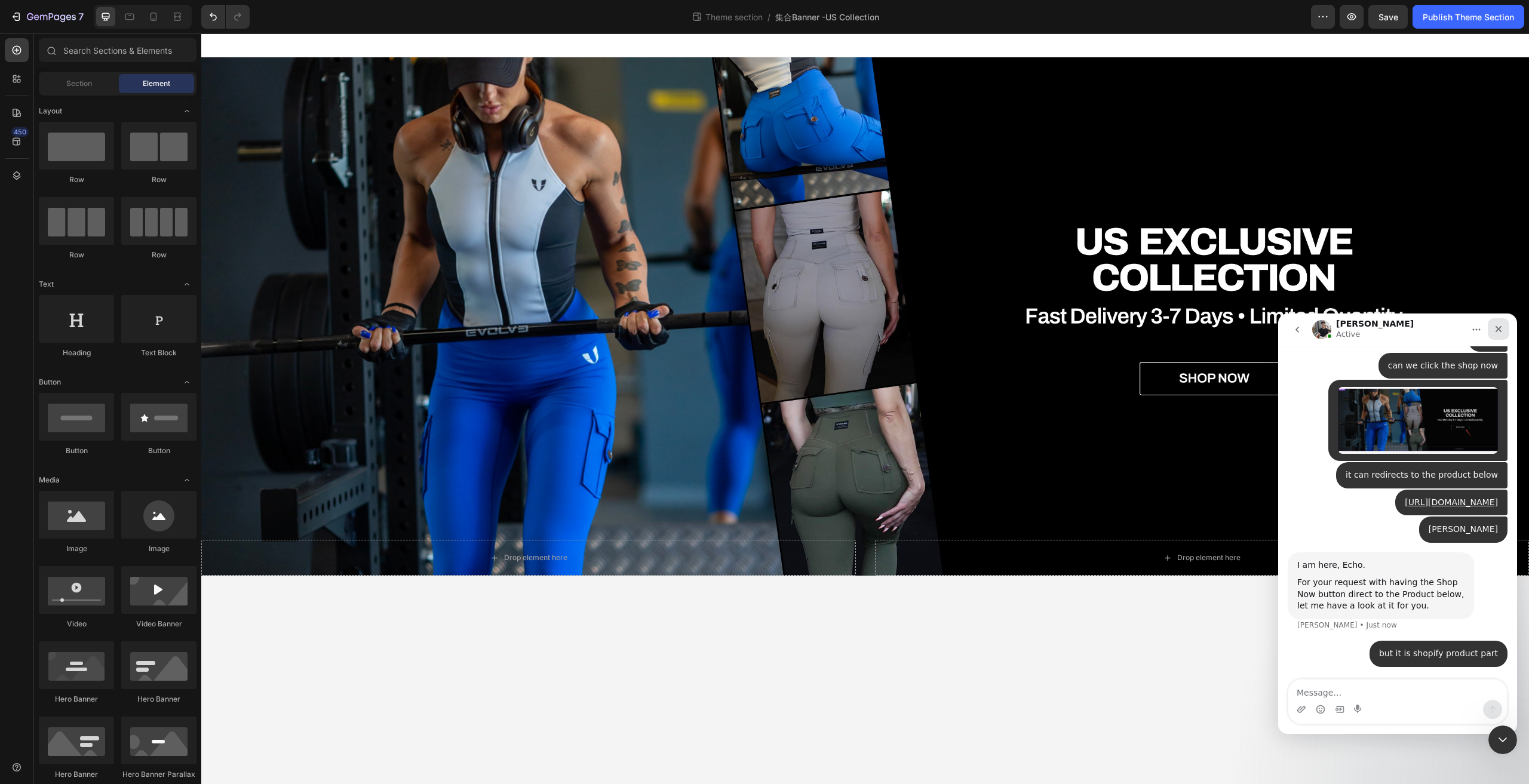
click at [1503, 327] on icon "Close" at bounding box center [1498, 328] width 9 height 9
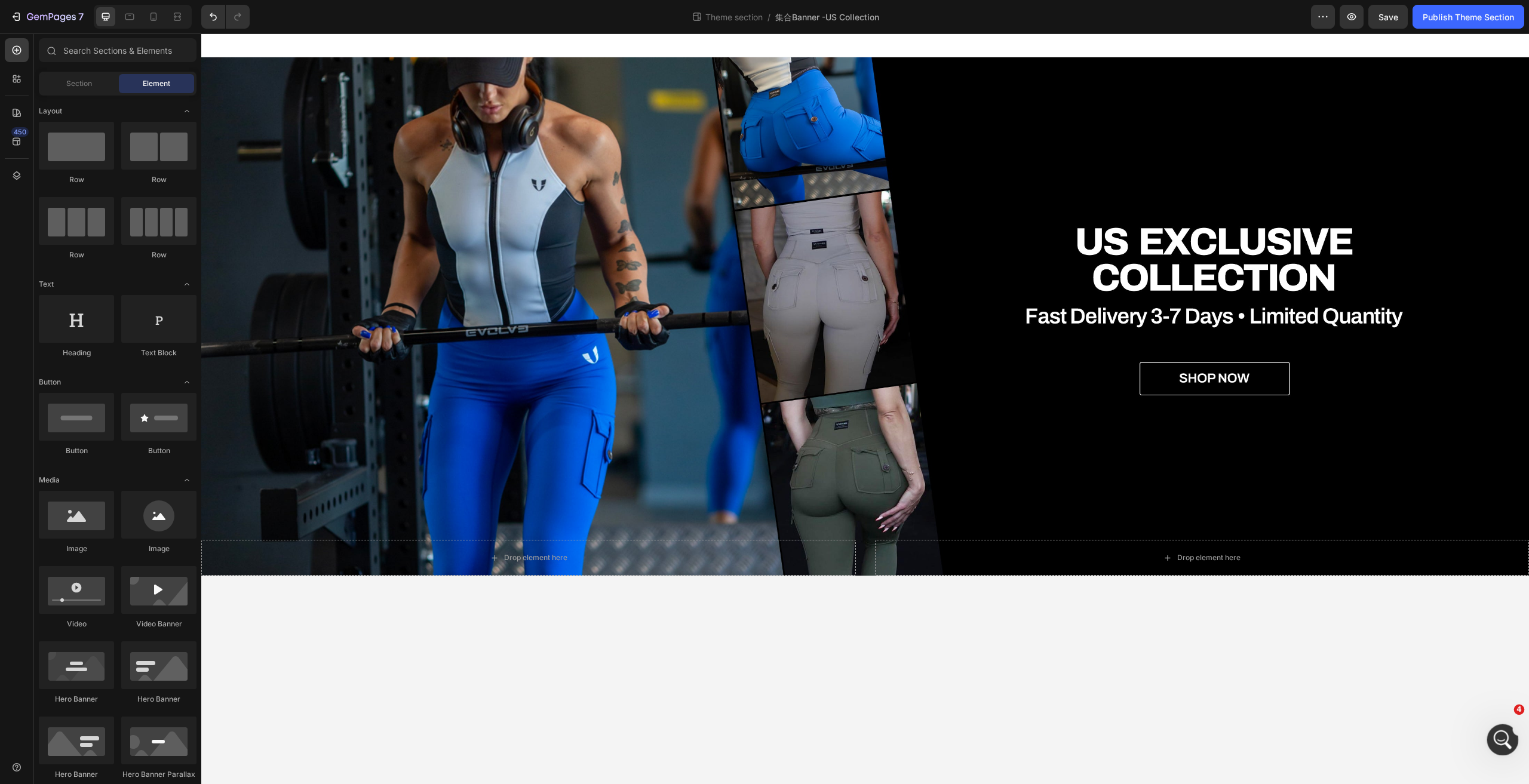
click at [1503, 748] on div "Open Intercom Messenger" at bounding box center [1501, 738] width 39 height 39
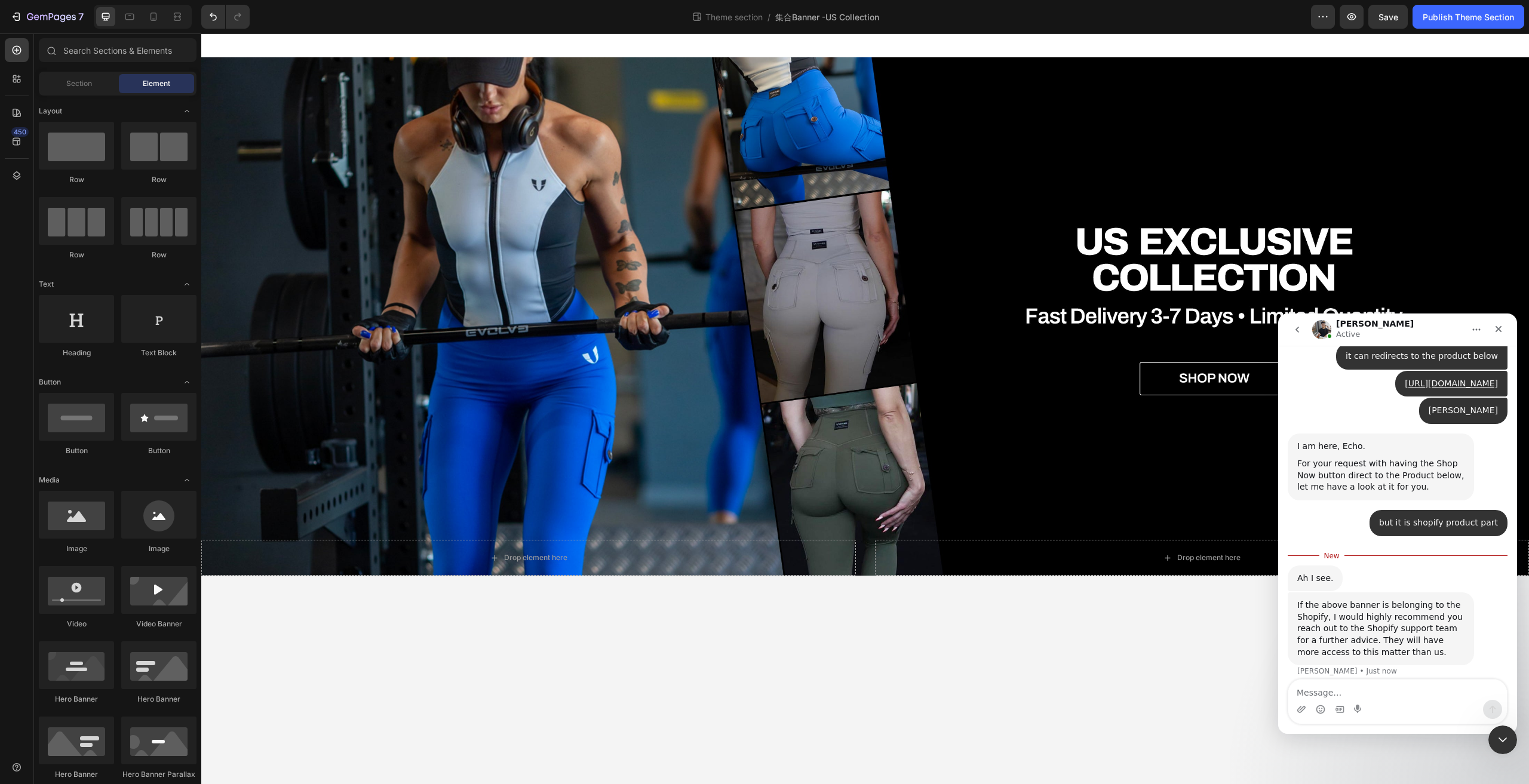
scroll to position [3054, 0]
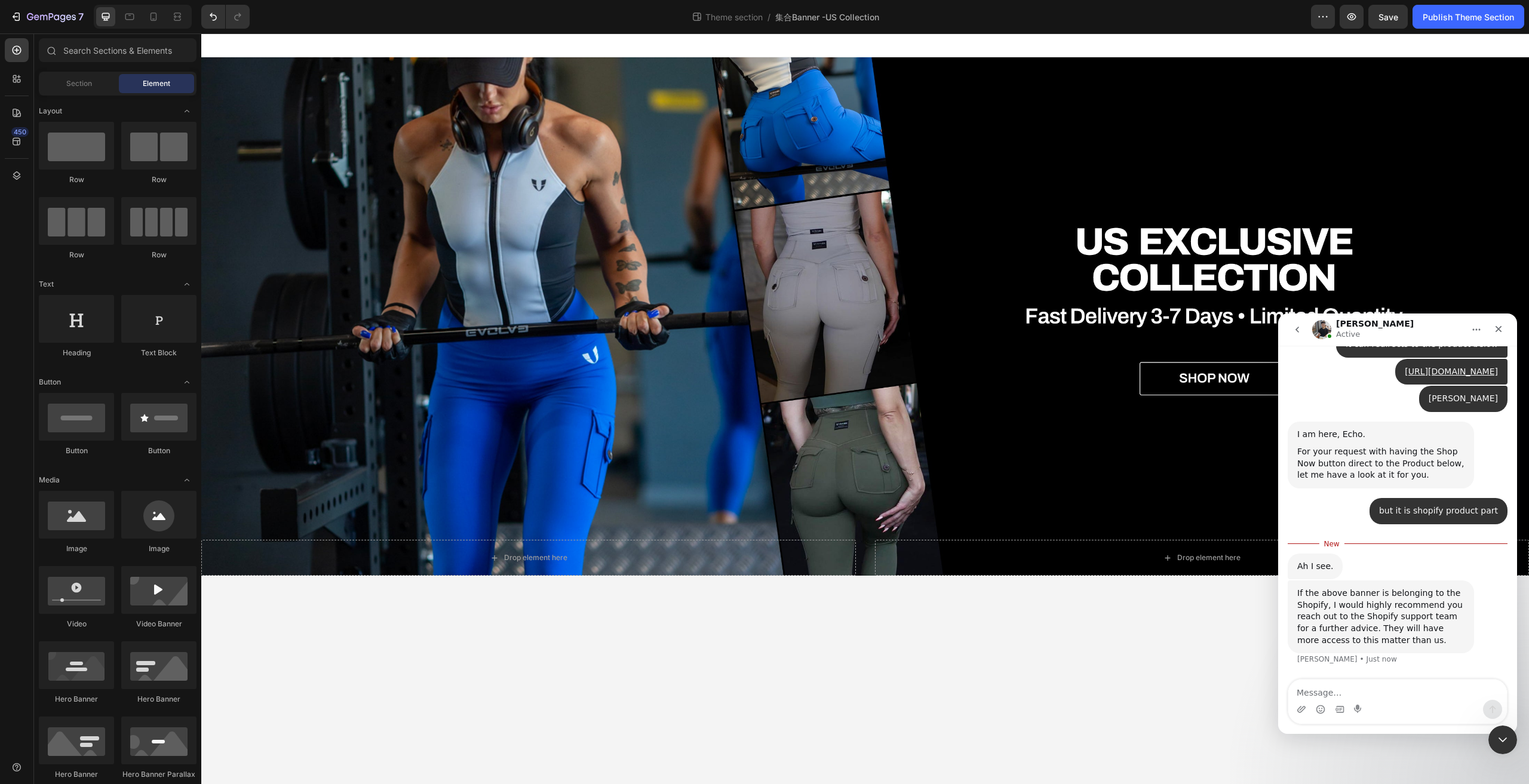
click at [1421, 688] on textarea "Message…" at bounding box center [1397, 690] width 219 height 20
drag, startPoint x: 1503, startPoint y: 324, endPoint x: 2384, endPoint y: 789, distance: 996.2
click at [1503, 324] on div "Close" at bounding box center [1498, 328] width 21 height 21
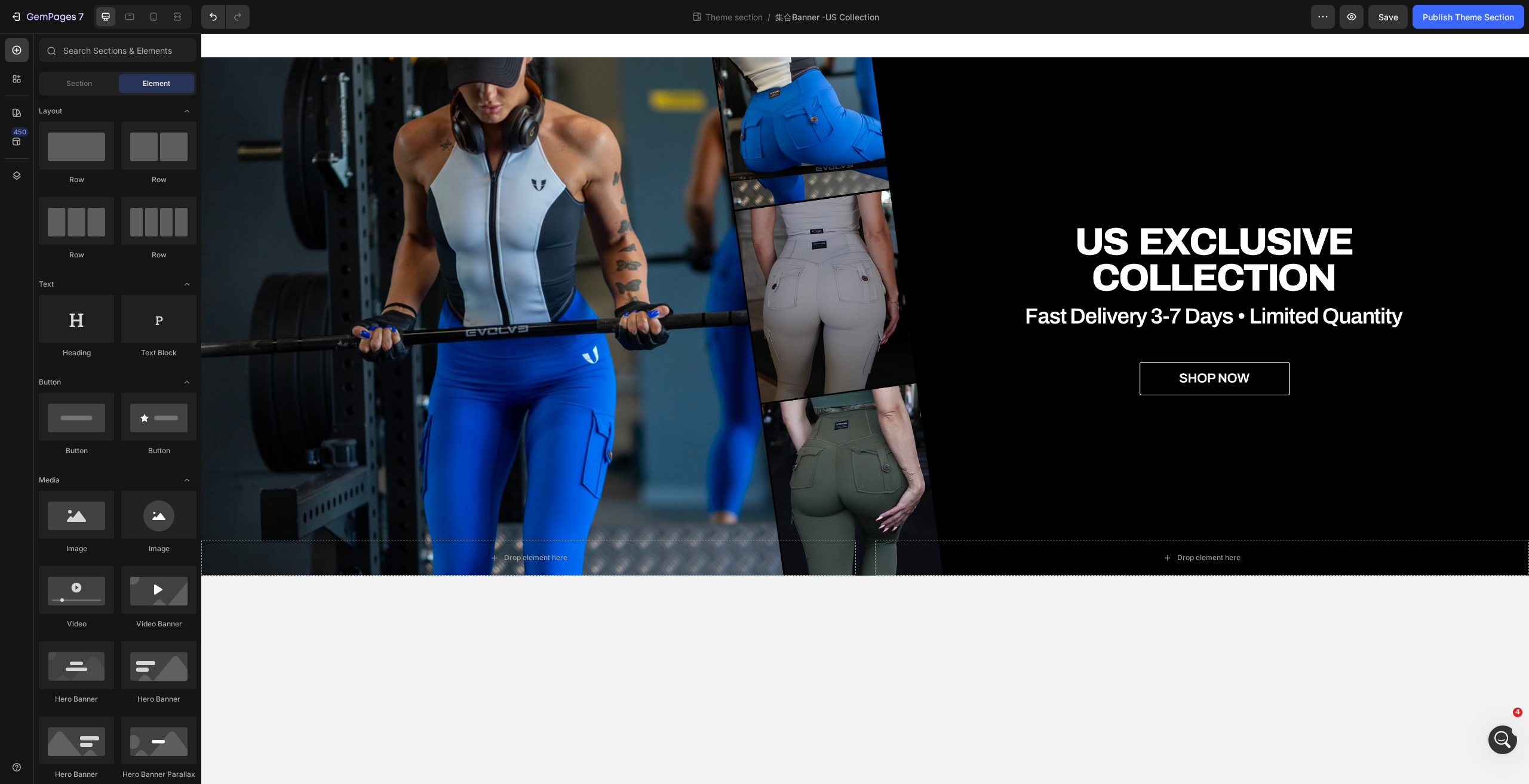
click at [1016, 689] on body "Drop element here Drop element here Hero Banner Row Root Drag & drop element fr…" at bounding box center [865, 408] width 1328 height 750
click at [580, 229] on div "Overlay" at bounding box center [865, 315] width 1328 height 518
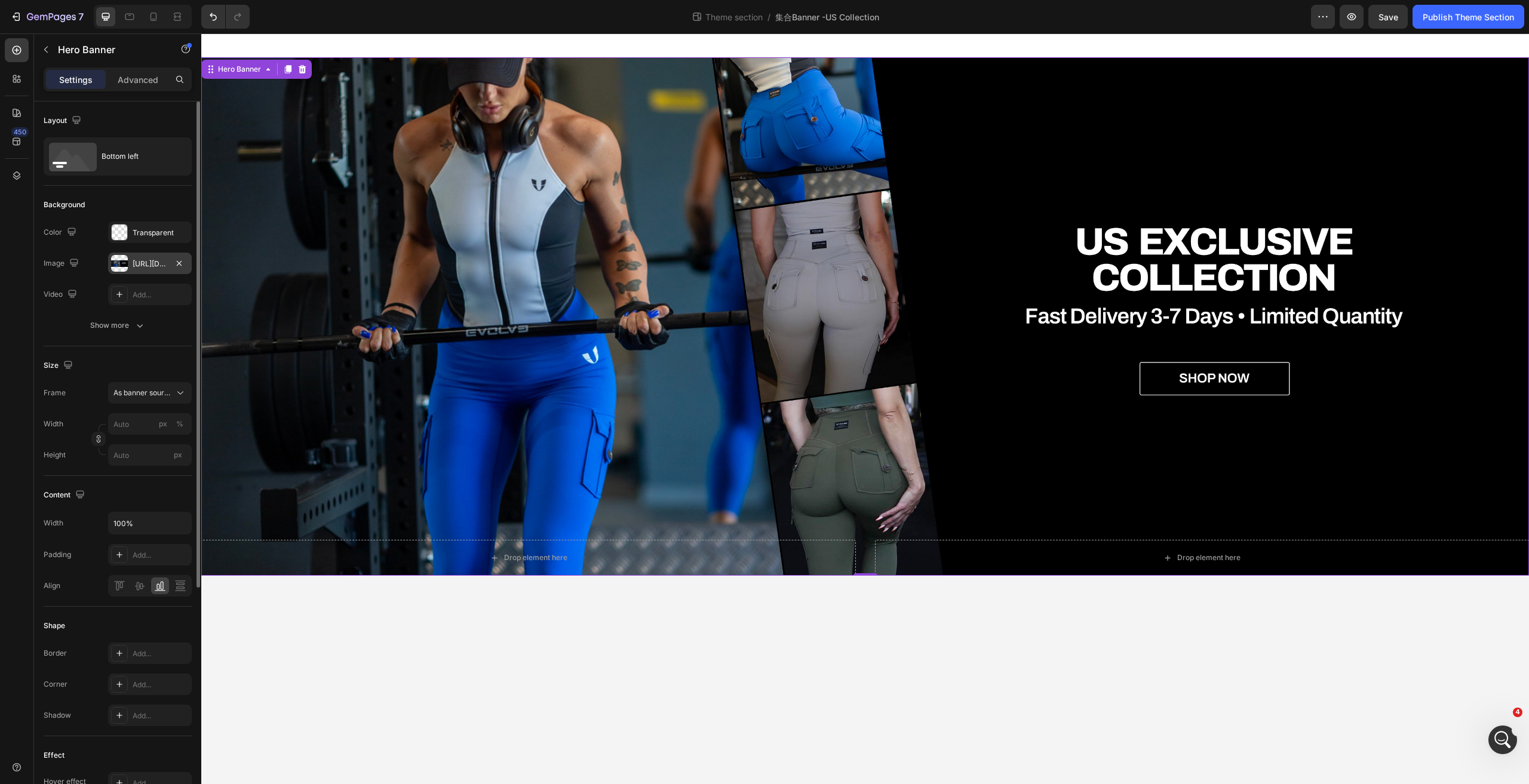
click at [151, 262] on div "https://cdn.shopify.com/s/files/1/0243/9315/4623/files/PC_b9014dbf-4894-4047-ad…" at bounding box center [150, 264] width 35 height 11
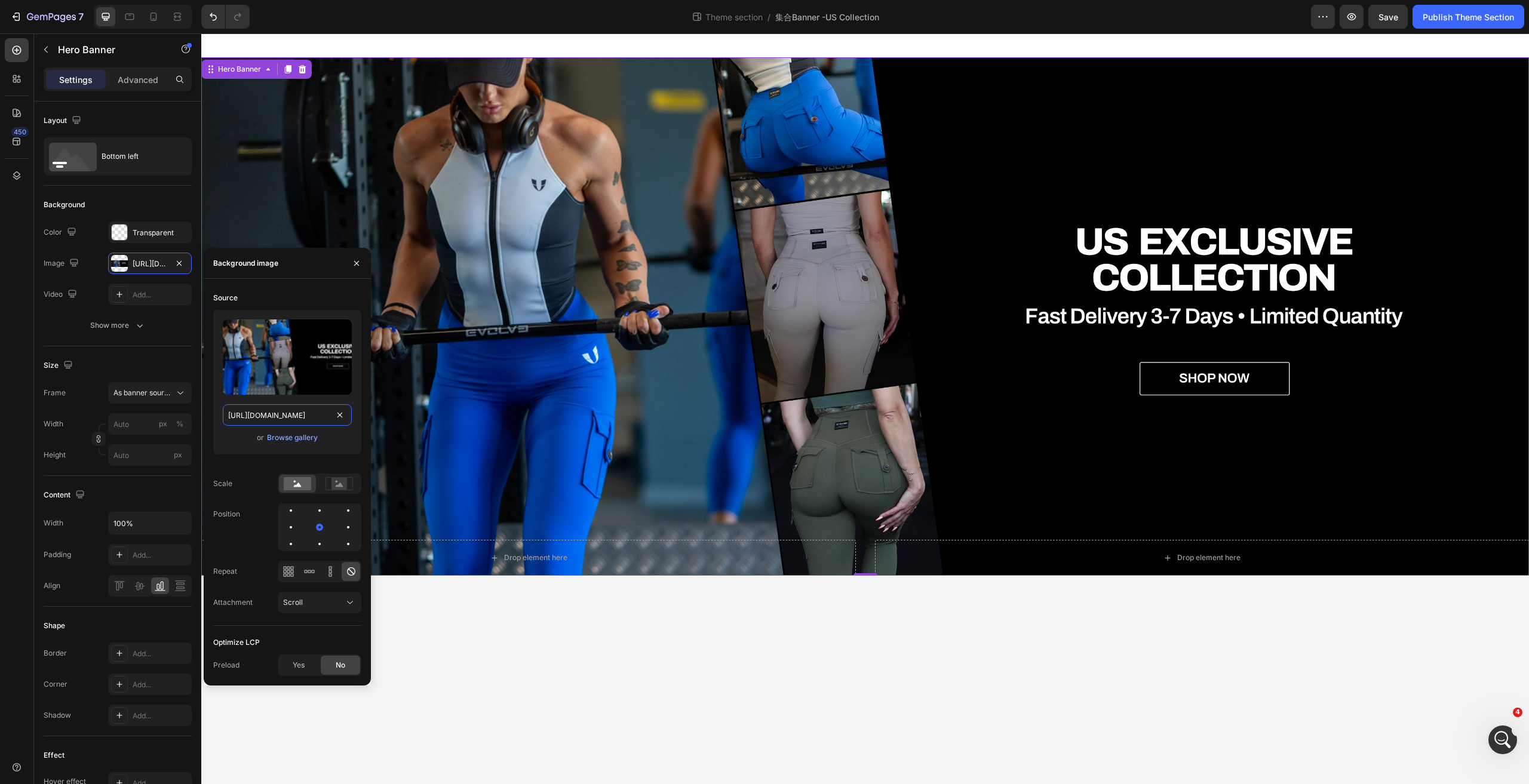
click at [298, 413] on input "https://cdn.shopify.com/s/files/1/0243/9315/4623/files/PC_b9014dbf-4894-4047-ad…" at bounding box center [288, 414] width 129 height 21
type input "100"
type input "Auto"
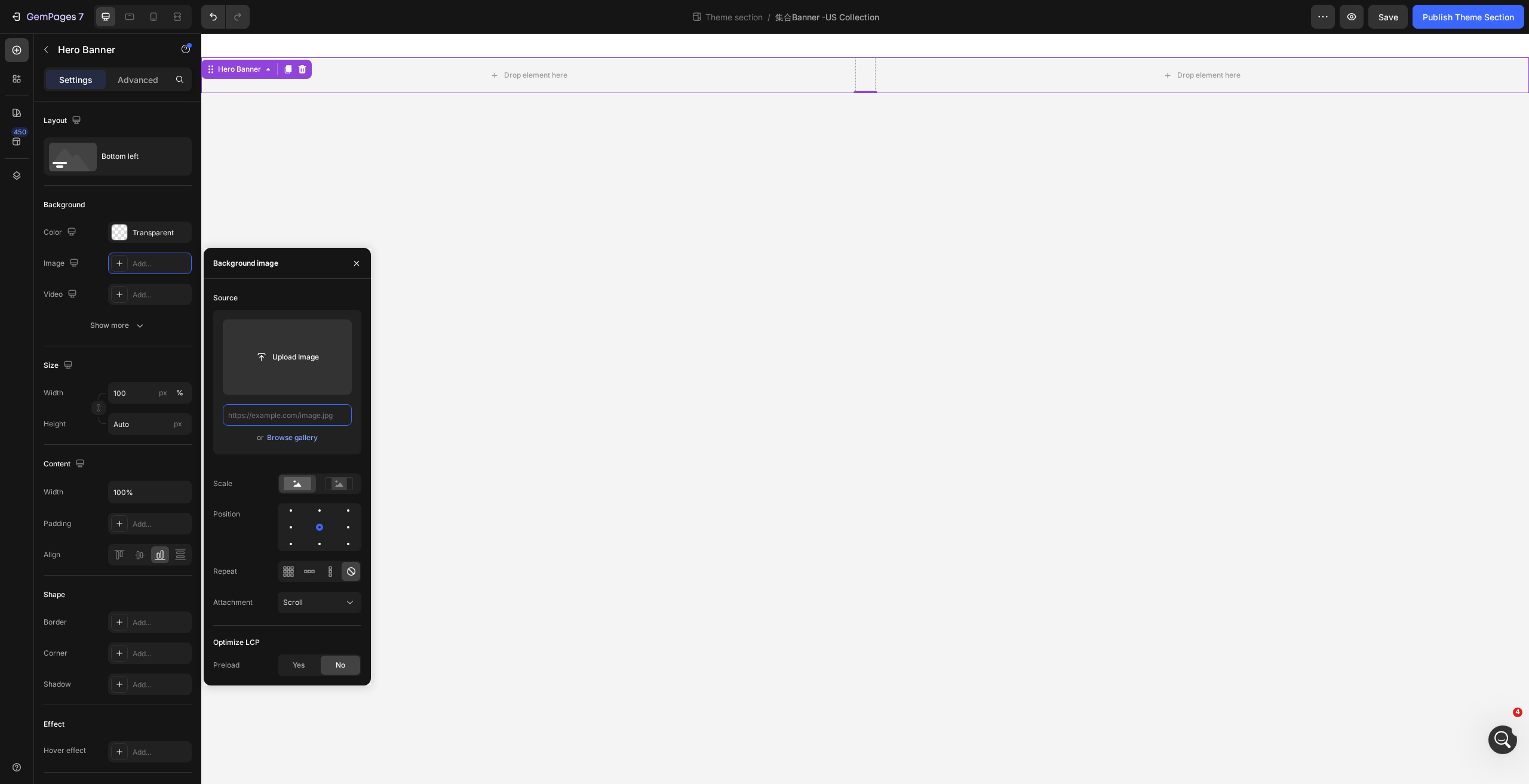
click at [317, 416] on input "text" at bounding box center [288, 414] width 129 height 21
paste input "https://cdn.shopify.com/s/files/1/0243/9315/4623/files/PC_b91e7cd8-399e-4045-9d…"
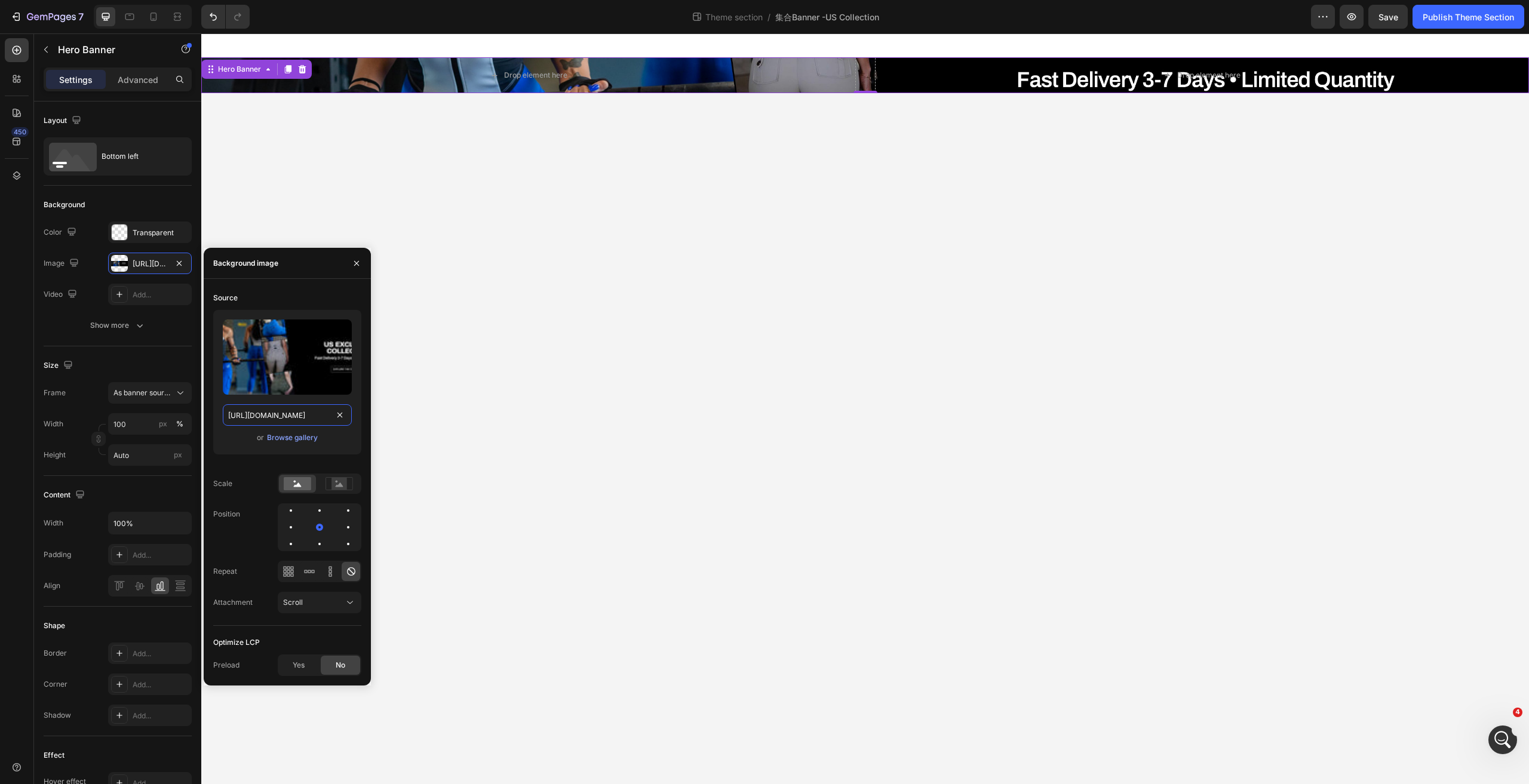
type input "https://cdn.shopify.com/s/files/1/0243/9315/4623/files/PC_b91e7cd8-399e-4045-9d…"
click at [345, 434] on div "or Browse gallery" at bounding box center [288, 437] width 129 height 14
click at [174, 394] on div "As banner source" at bounding box center [150, 393] width 73 height 12
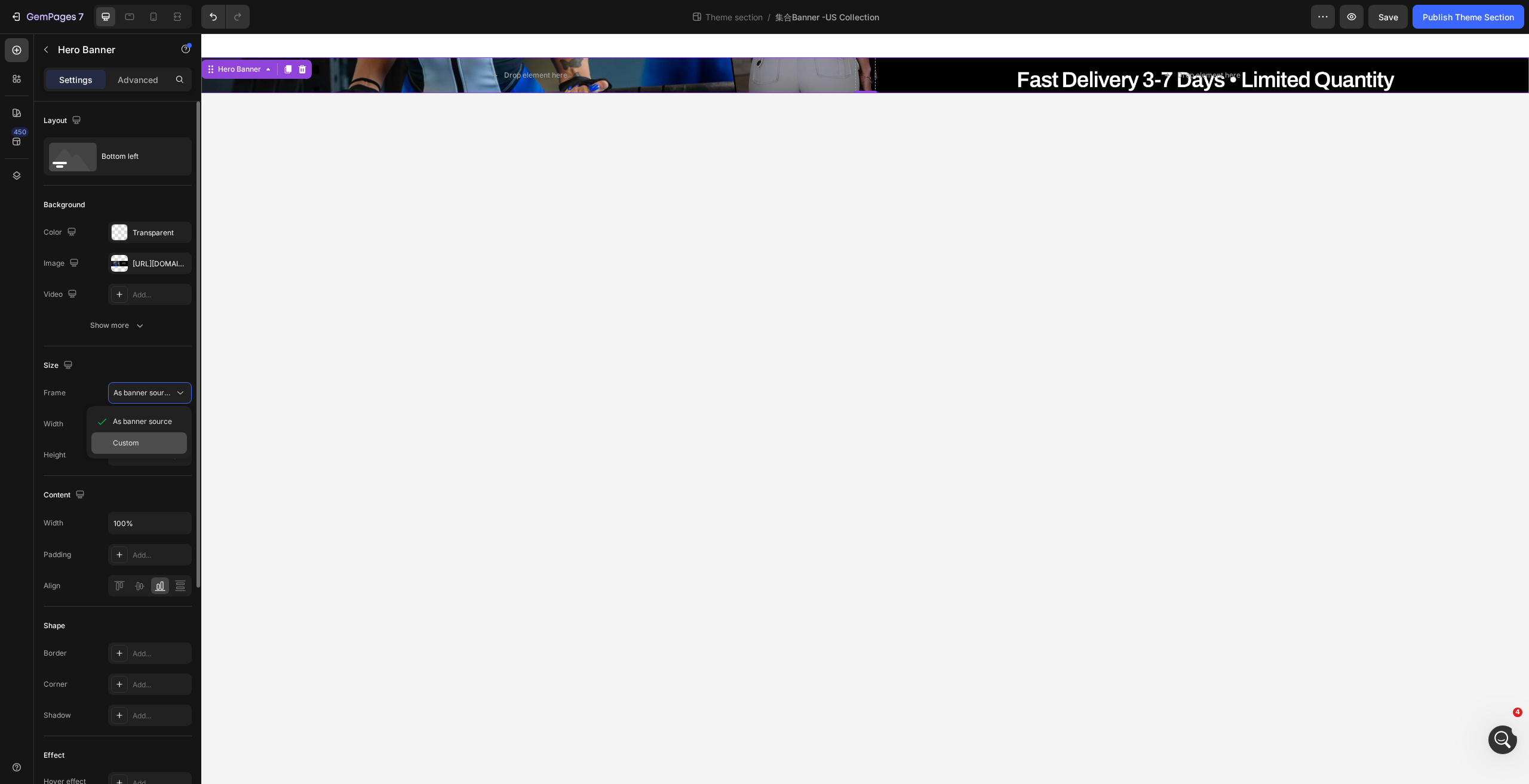
click at [140, 444] on div "Custom" at bounding box center [147, 443] width 69 height 11
click at [156, 392] on div "Custom" at bounding box center [142, 393] width 59 height 11
click at [150, 419] on span "As banner source" at bounding box center [142, 421] width 59 height 11
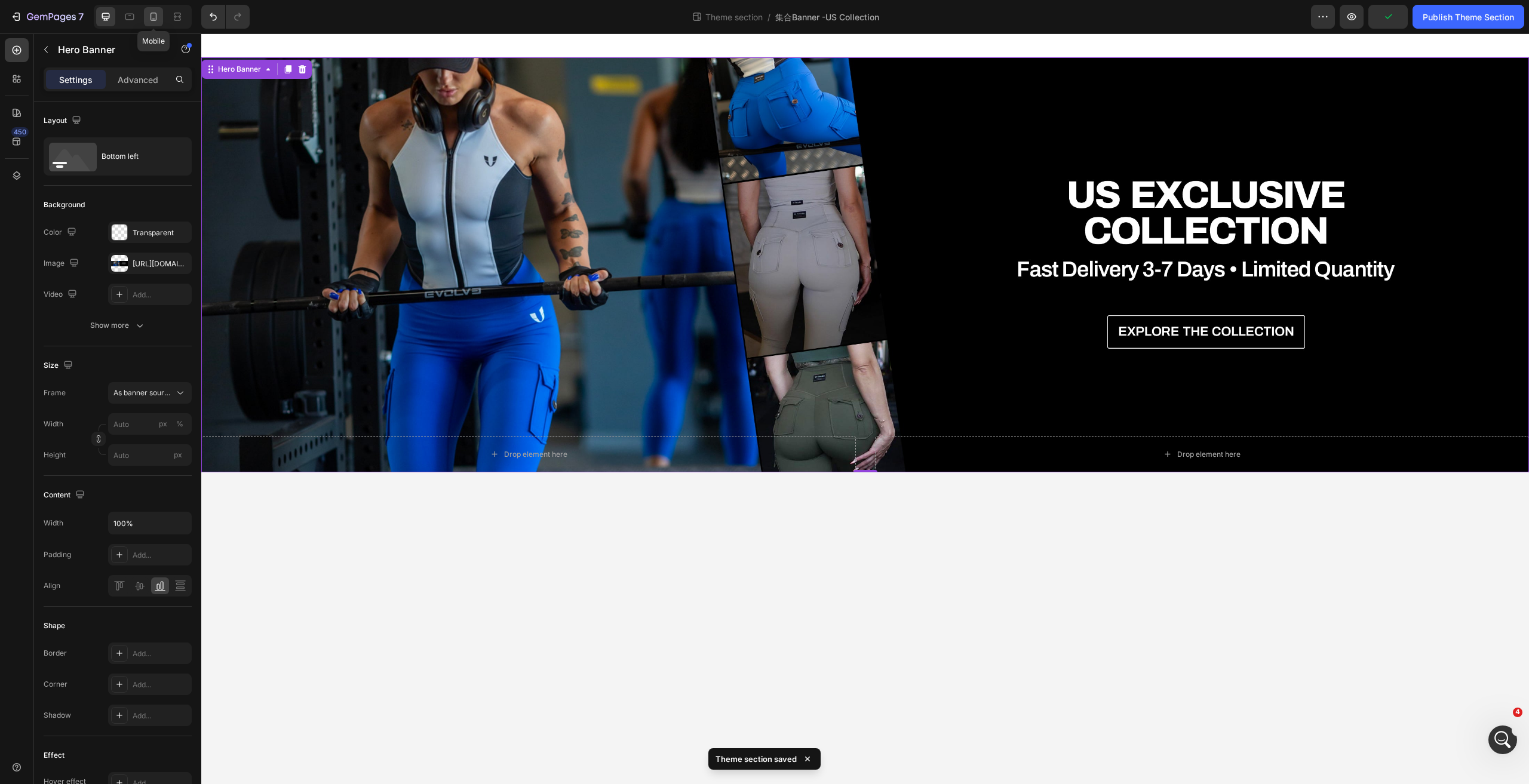
click at [157, 22] on icon at bounding box center [153, 17] width 12 height 12
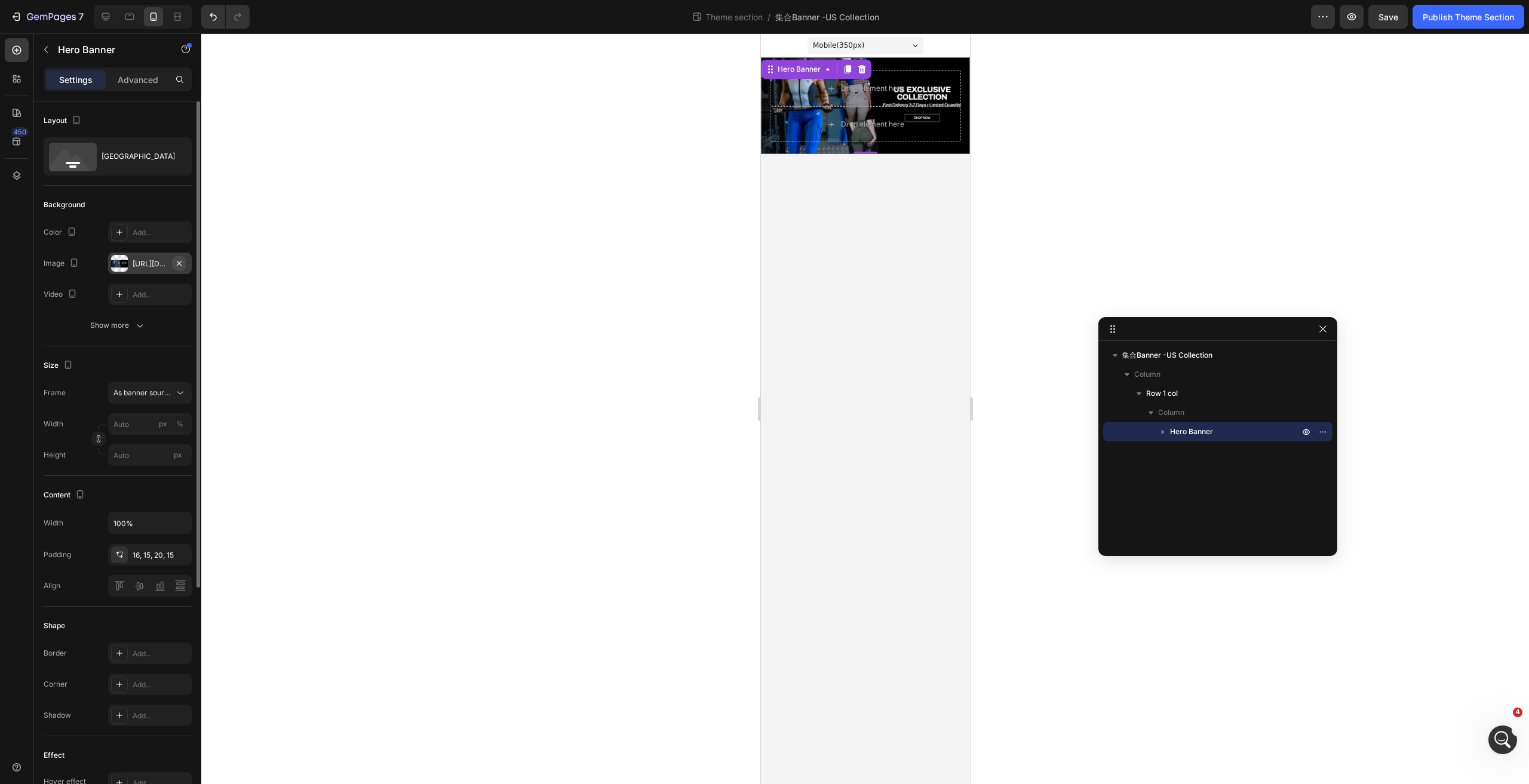
click at [173, 264] on button "button" at bounding box center [179, 263] width 14 height 14
type input "100"
type input "Auto"
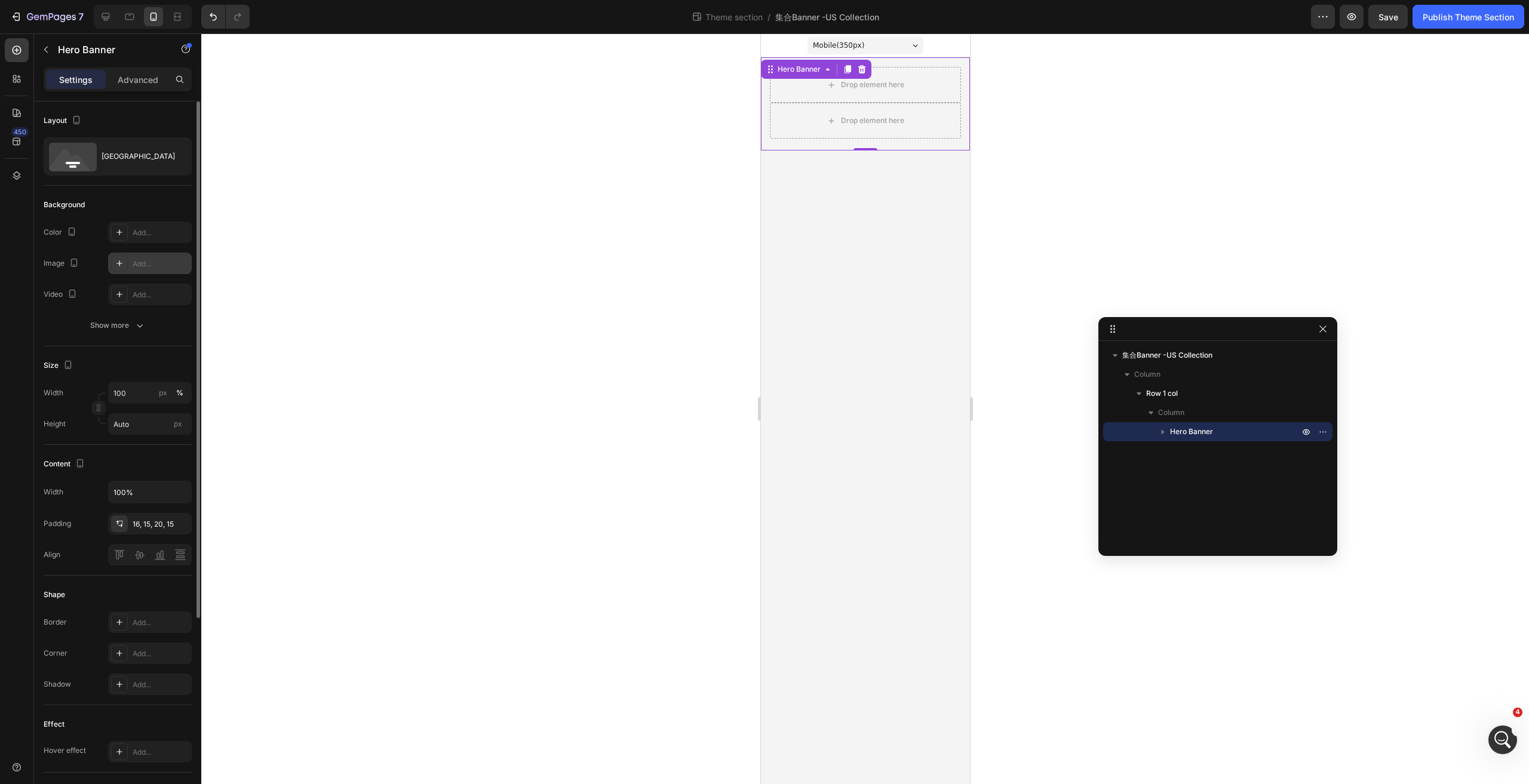
click at [151, 263] on div "Add..." at bounding box center [161, 264] width 56 height 11
type input "https://cdn.shopify.com/s/files/1/2005/9307/files/background_settings.jpg"
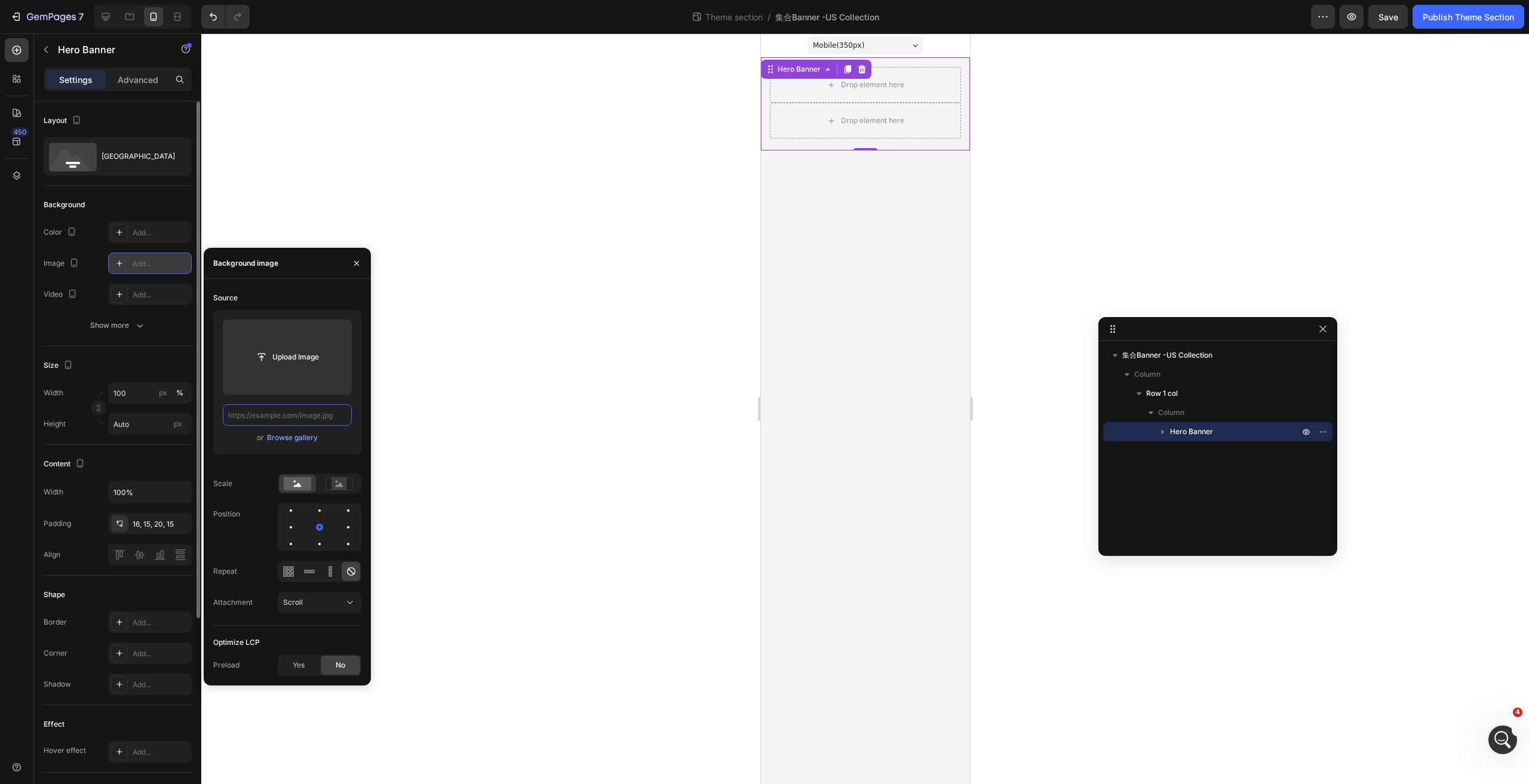
click at [328, 417] on input "text" at bounding box center [288, 414] width 129 height 21
paste input "https://cdn.shopify.com/s/files/1/0243/9315/4623/files/M_ecde6095-1765-493a-893…"
type input "https://cdn.shopify.com/s/files/1/0243/9315/4623/files/M_ecde6095-1765-493a-893…"
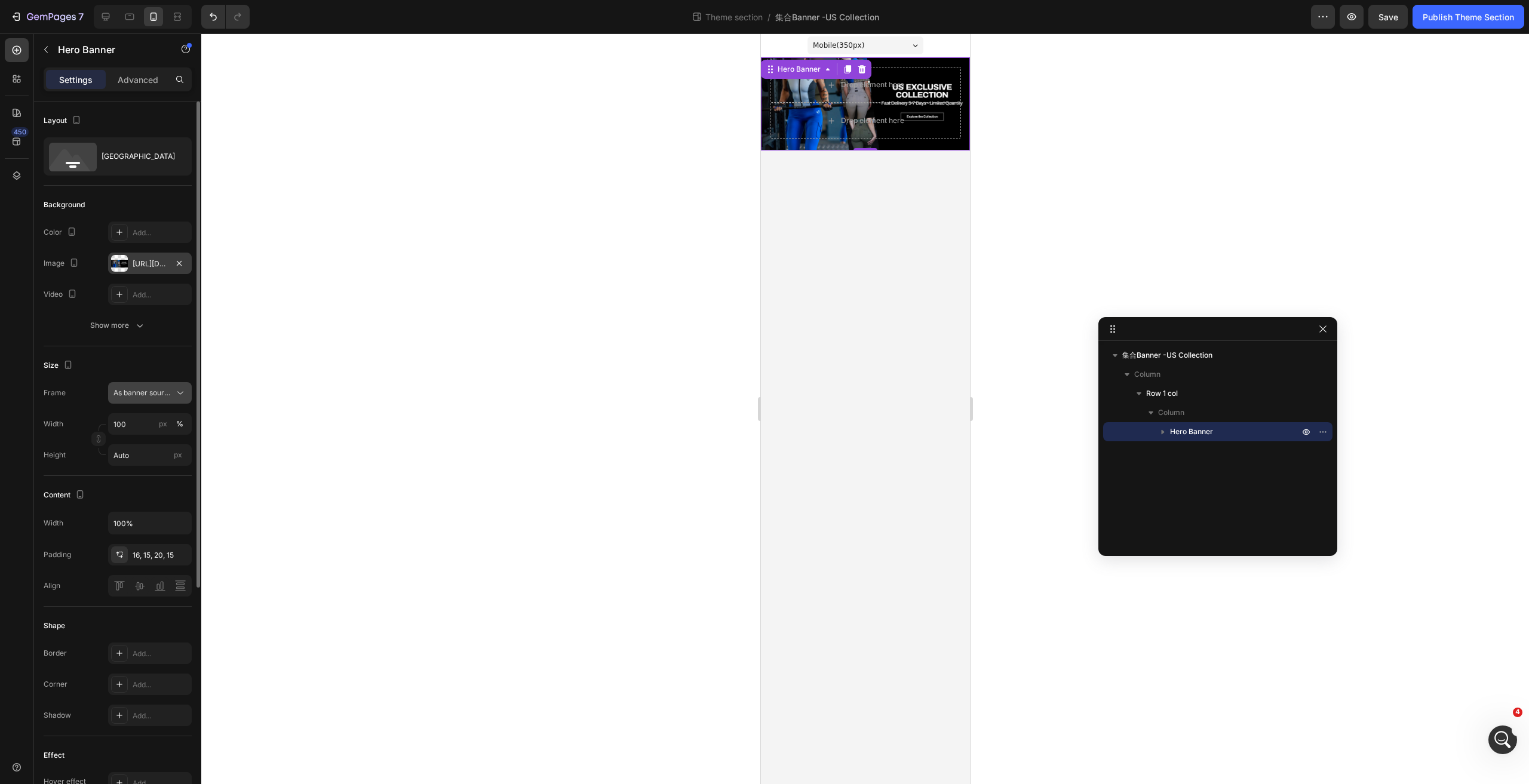
click at [128, 389] on span "As banner source" at bounding box center [142, 393] width 59 height 11
click at [129, 442] on span "Custom" at bounding box center [126, 443] width 26 height 11
click at [143, 390] on div "Custom" at bounding box center [142, 393] width 59 height 11
click at [137, 420] on span "As banner source" at bounding box center [142, 421] width 59 height 11
click at [1381, 13] on span "Save" at bounding box center [1388, 17] width 20 height 10
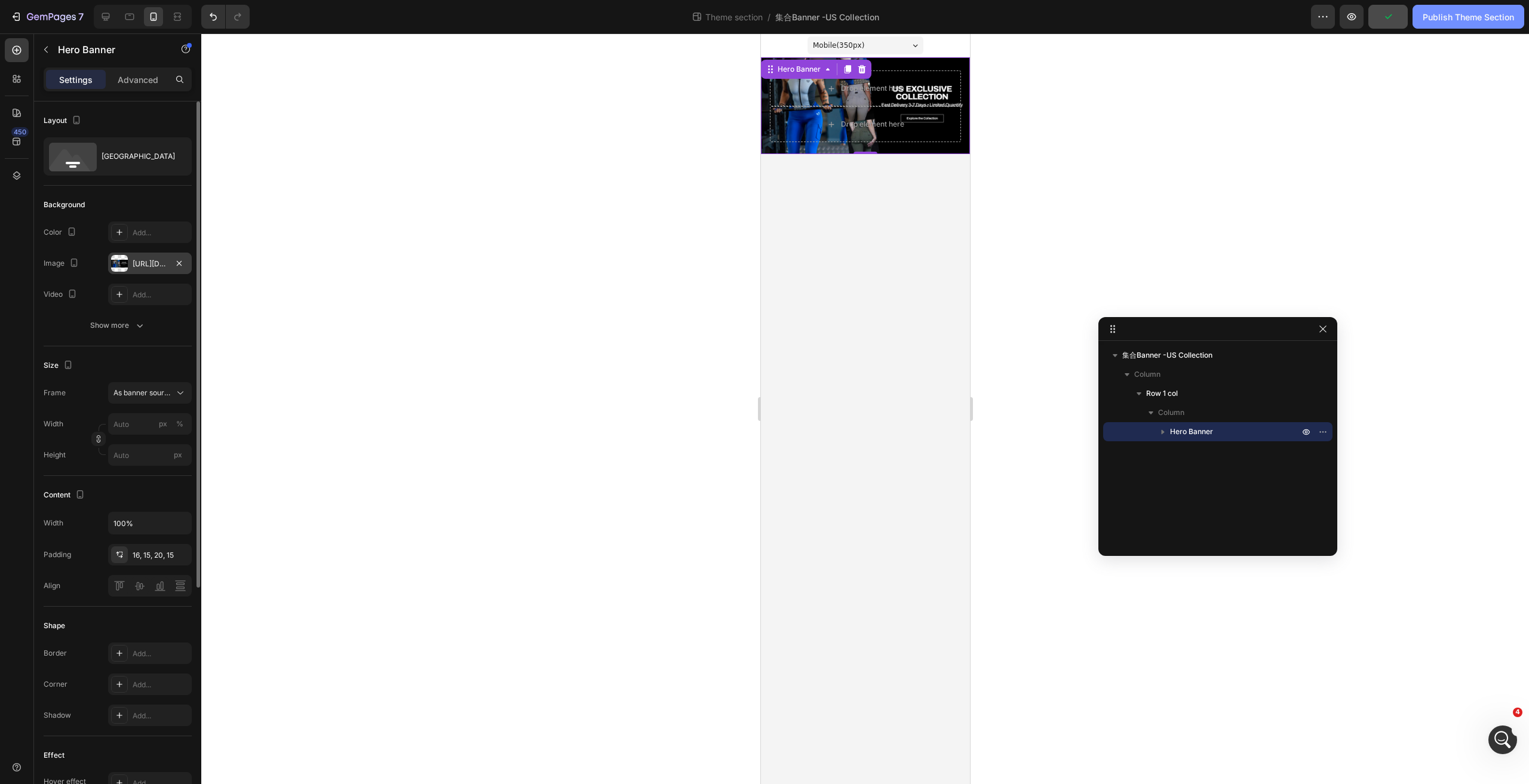
click at [1460, 13] on div "Publish Theme Section" at bounding box center [1468, 17] width 91 height 13
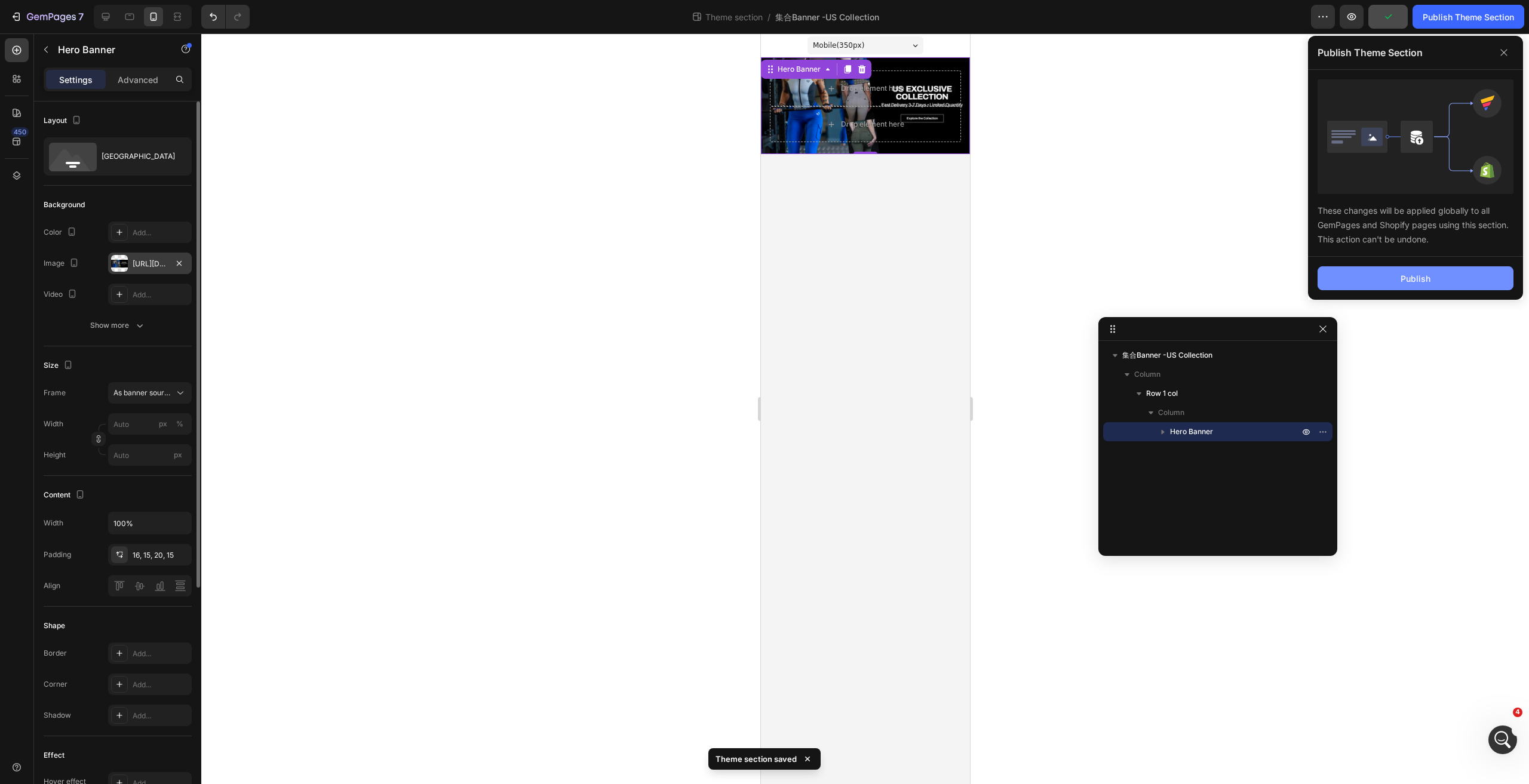
click at [1349, 281] on button "Publish" at bounding box center [1416, 278] width 196 height 24
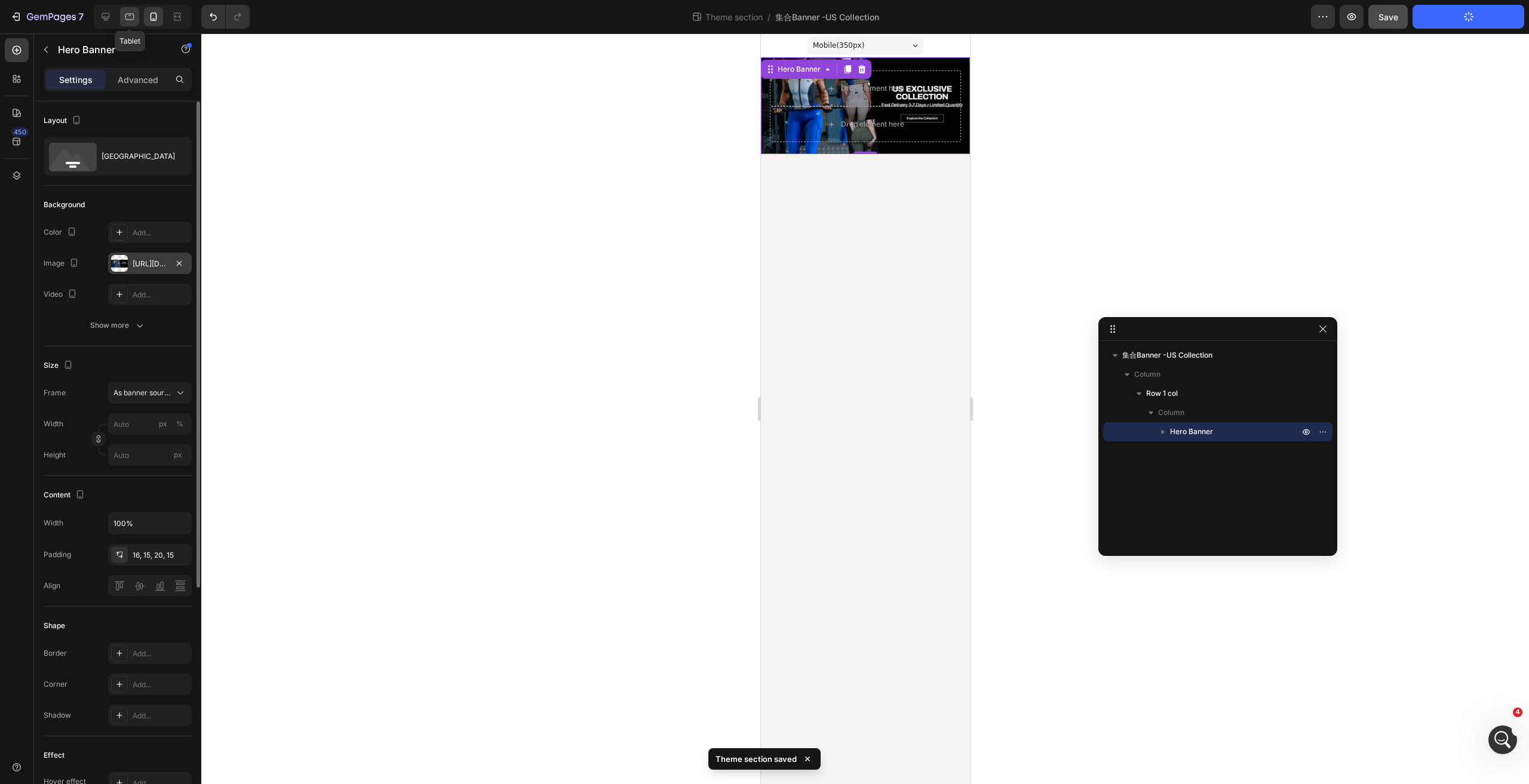
click at [123, 15] on div at bounding box center [129, 16] width 19 height 19
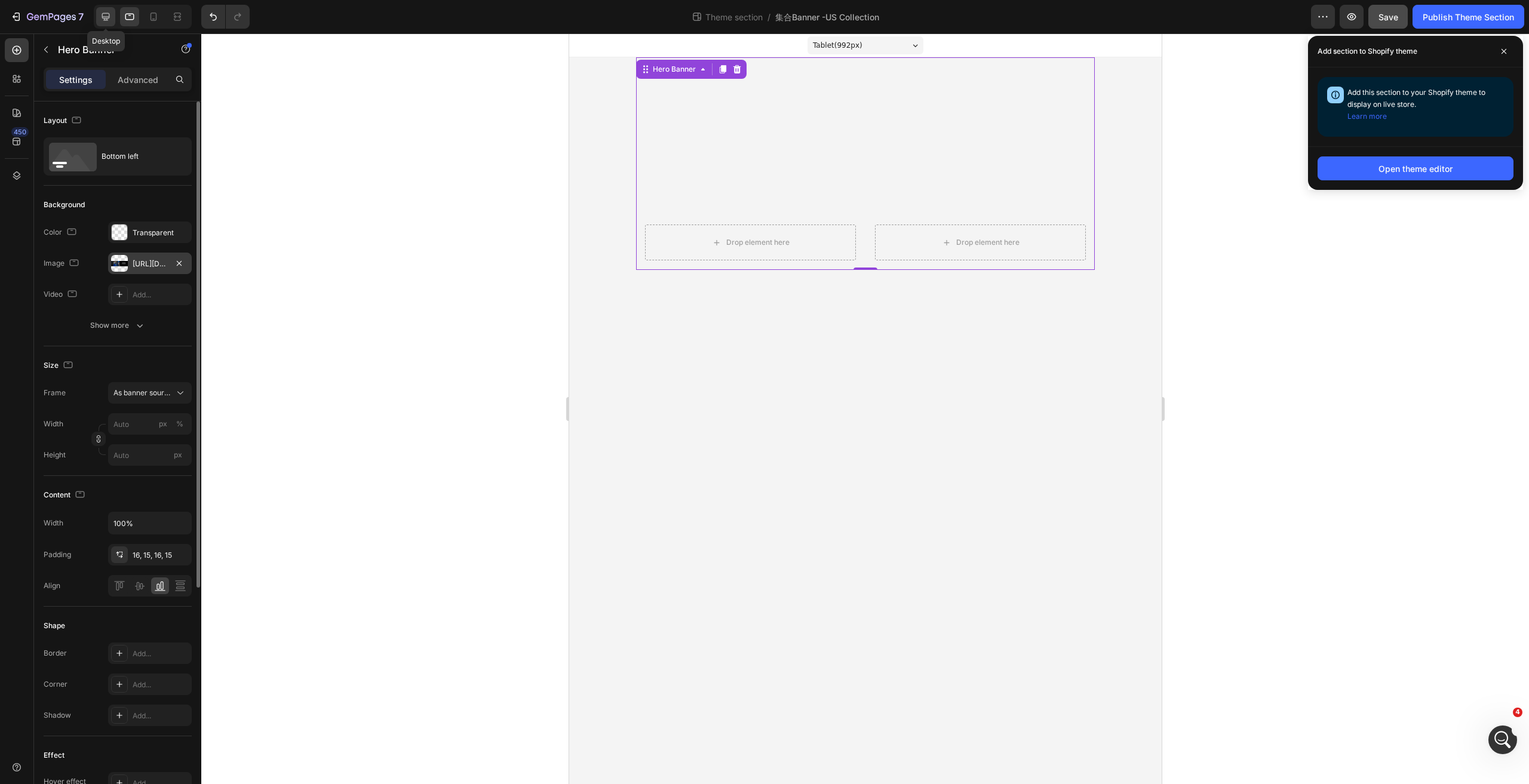
click at [101, 14] on icon at bounding box center [106, 17] width 12 height 12
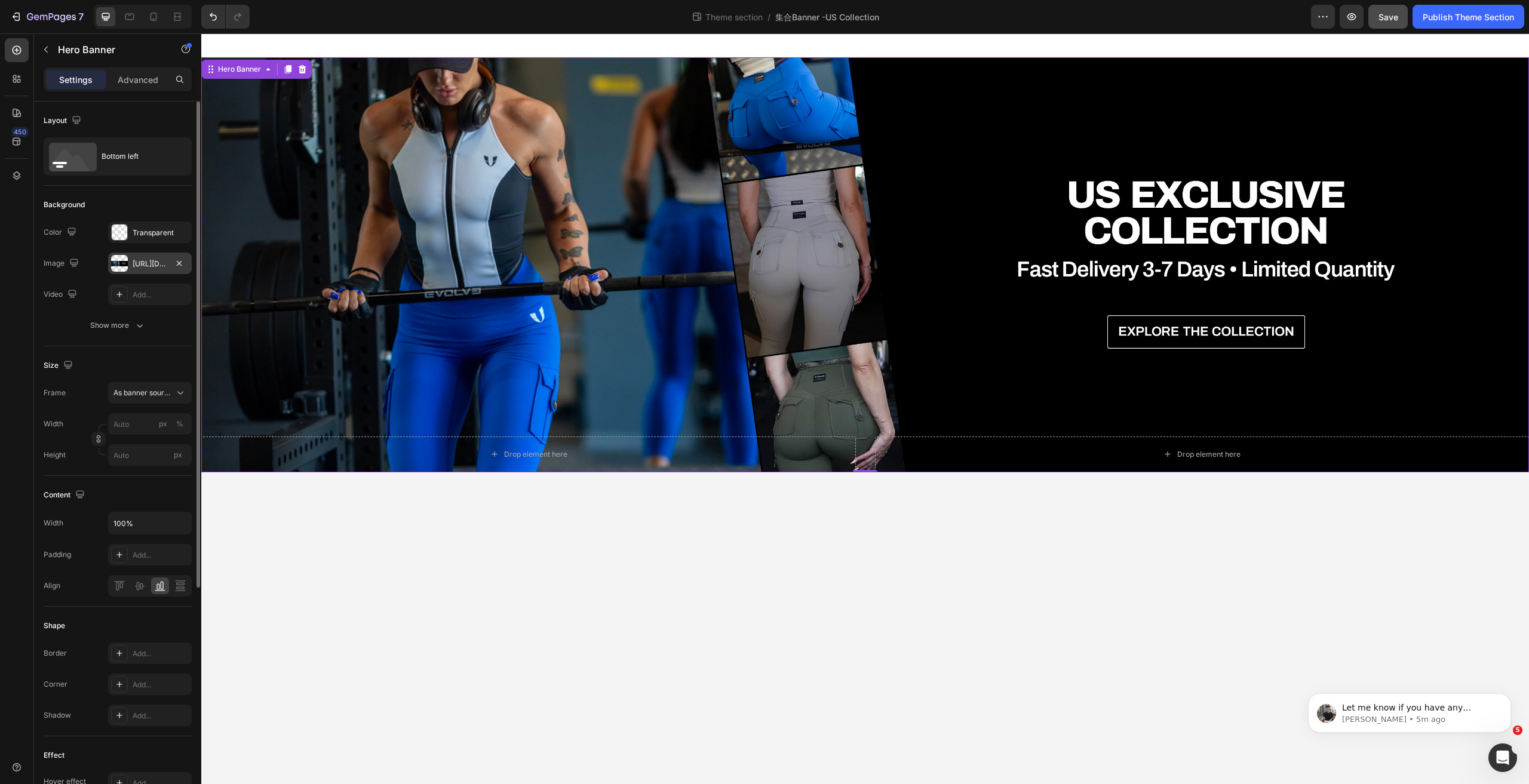
scroll to position [3061, 0]
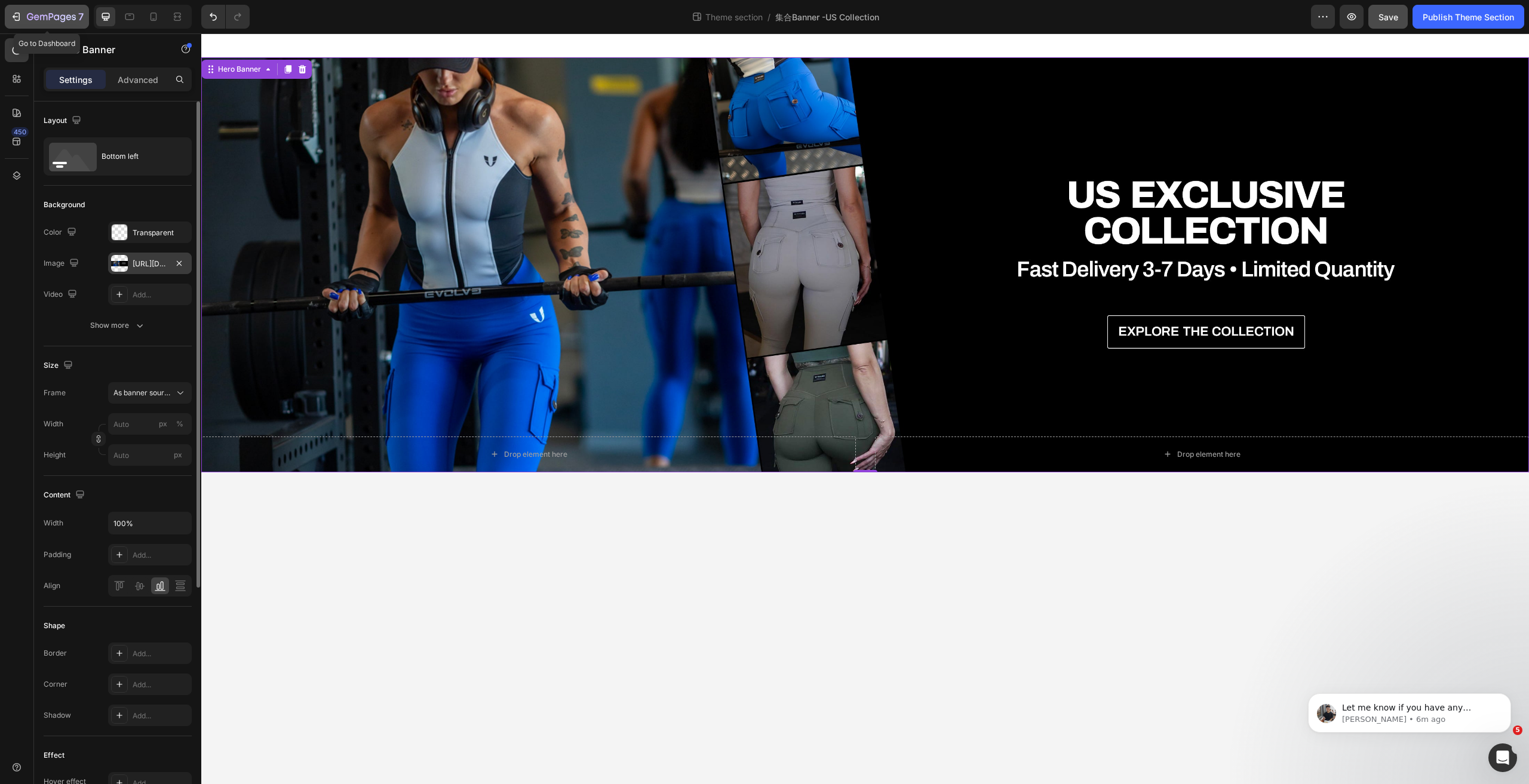
click at [18, 14] on icon "button" at bounding box center [16, 17] width 12 height 12
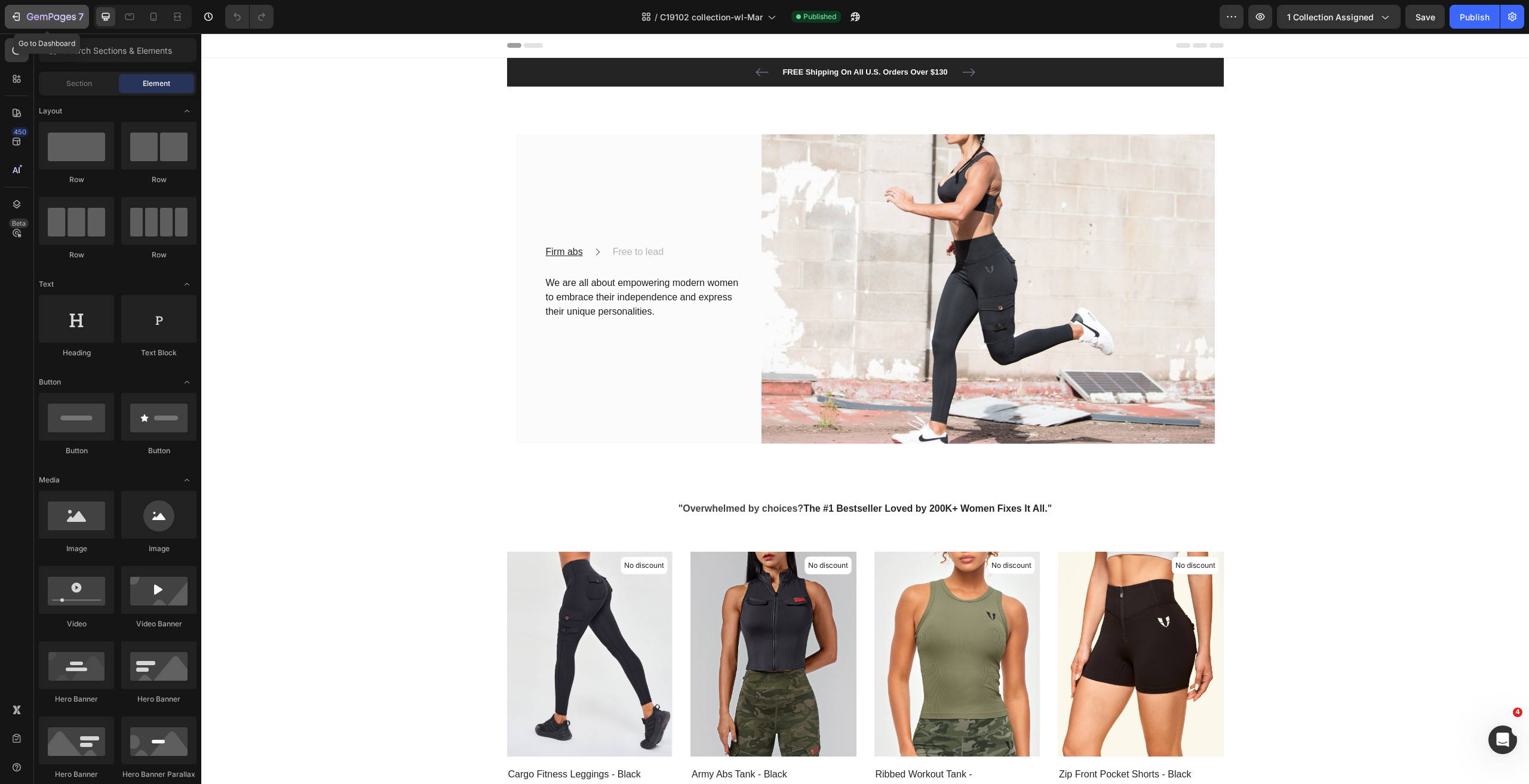
click at [9, 14] on button "7" at bounding box center [47, 17] width 84 height 24
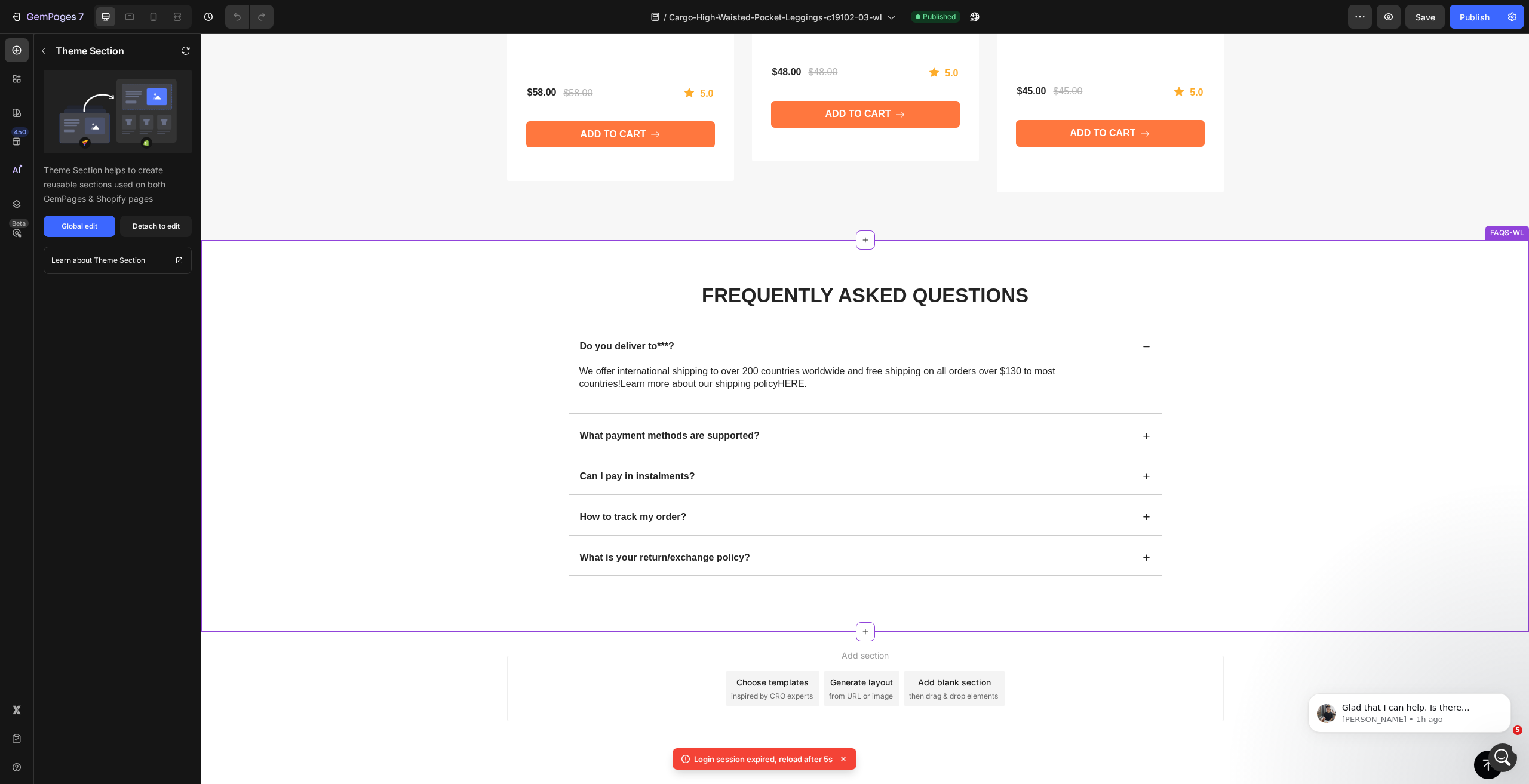
scroll to position [2646, 0]
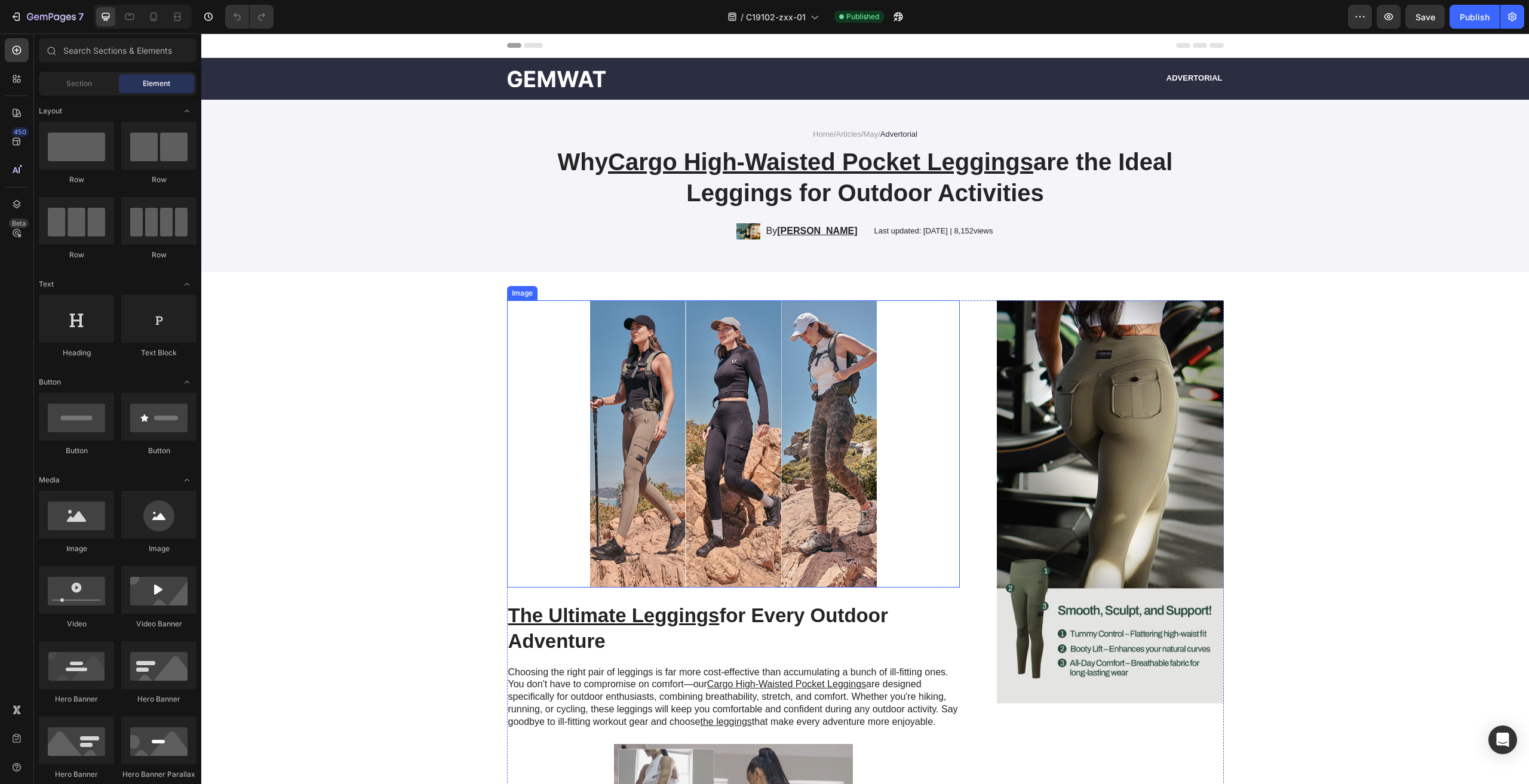
click at [809, 389] on img at bounding box center [733, 443] width 454 height 287
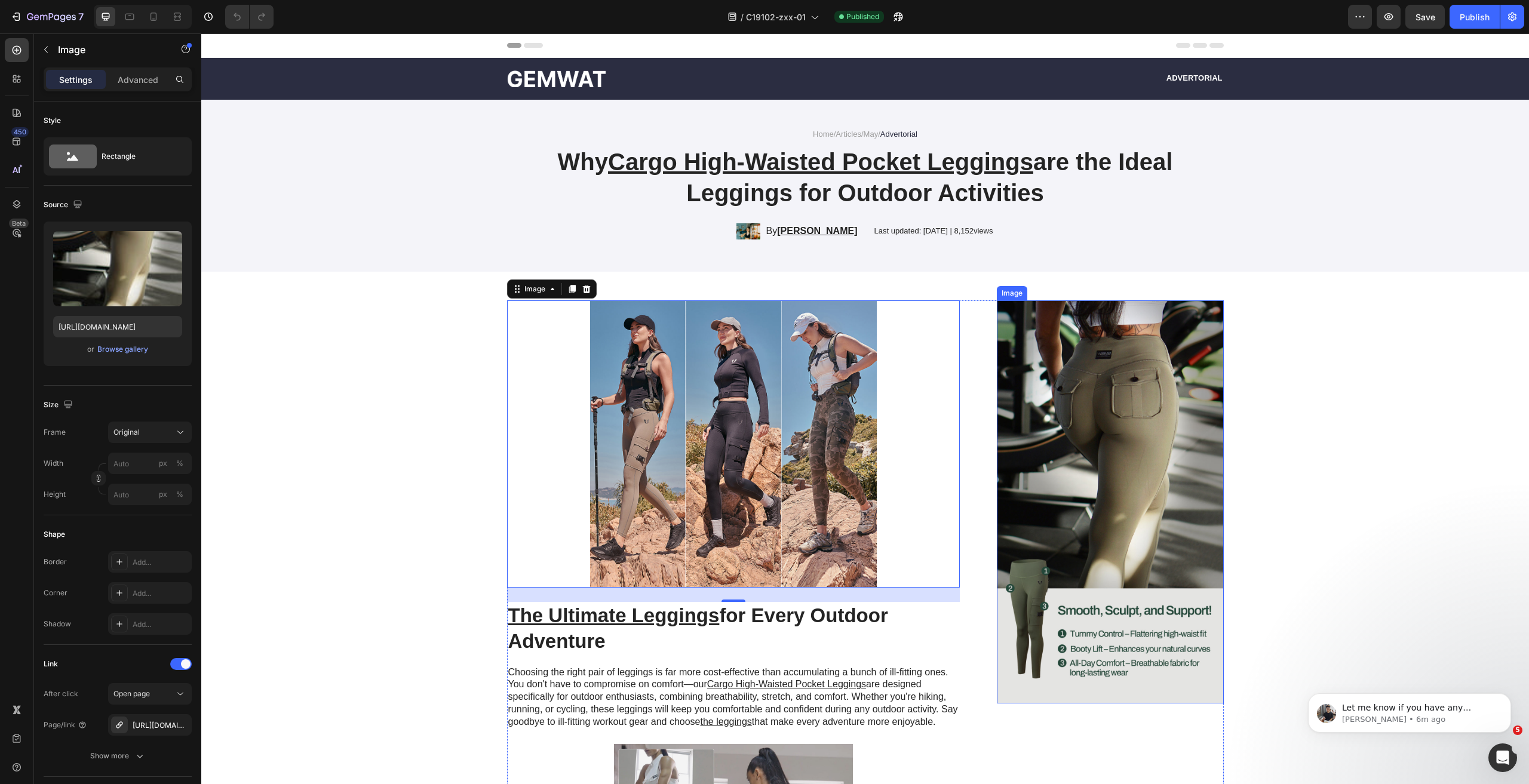
click at [1110, 525] on img at bounding box center [1110, 501] width 226 height 402
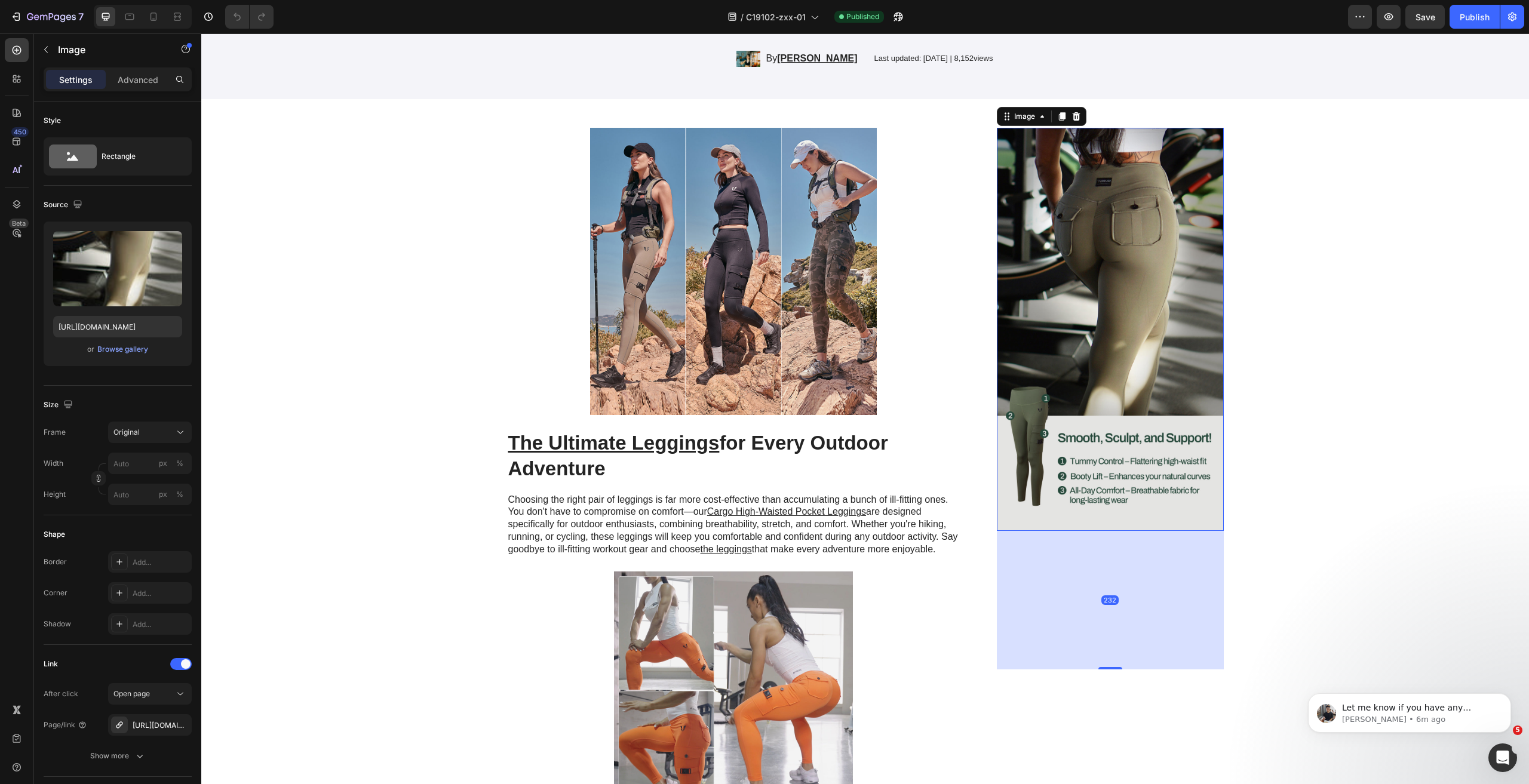
scroll to position [179, 0]
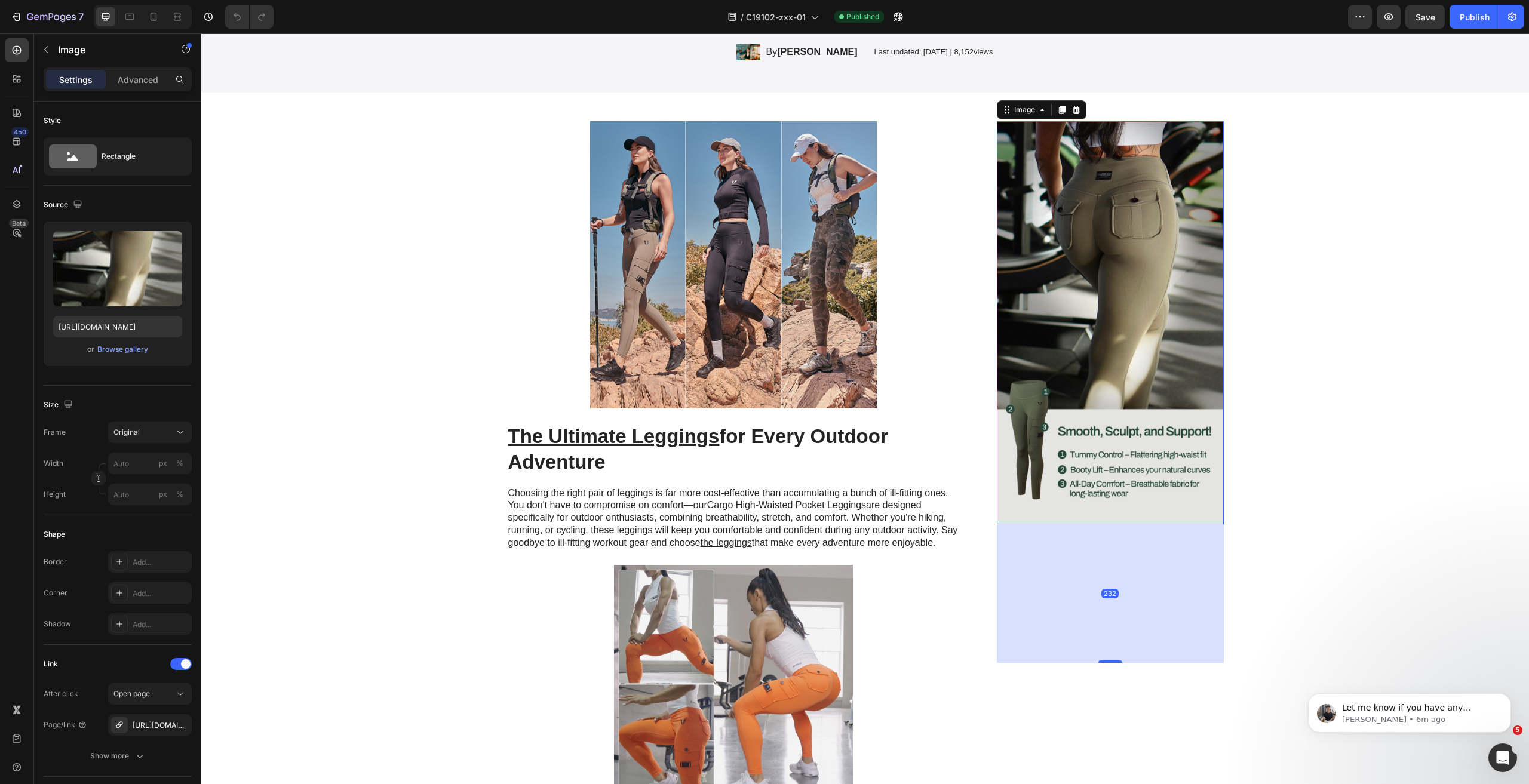
click at [1114, 407] on img at bounding box center [1110, 322] width 226 height 402
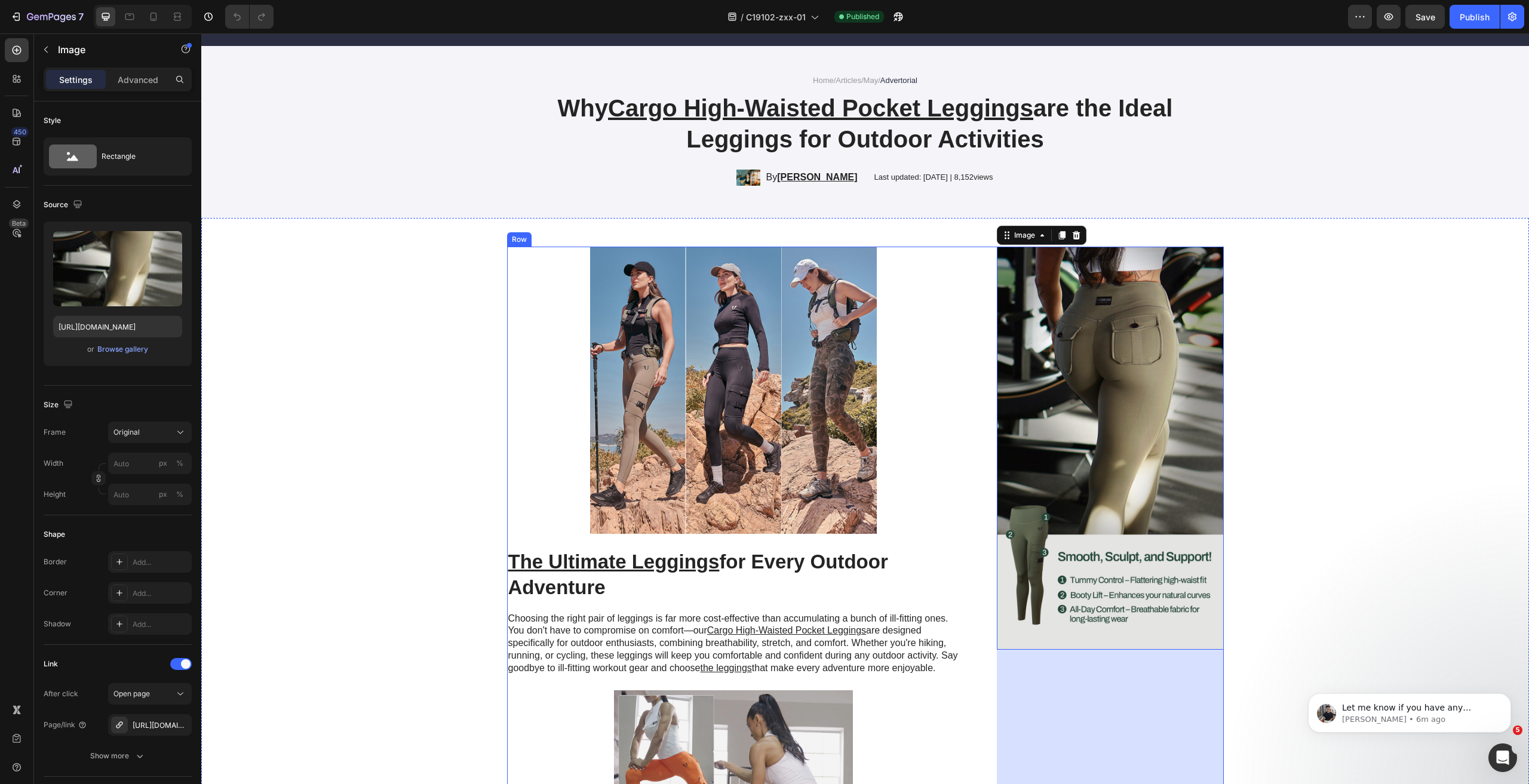
scroll to position [0, 0]
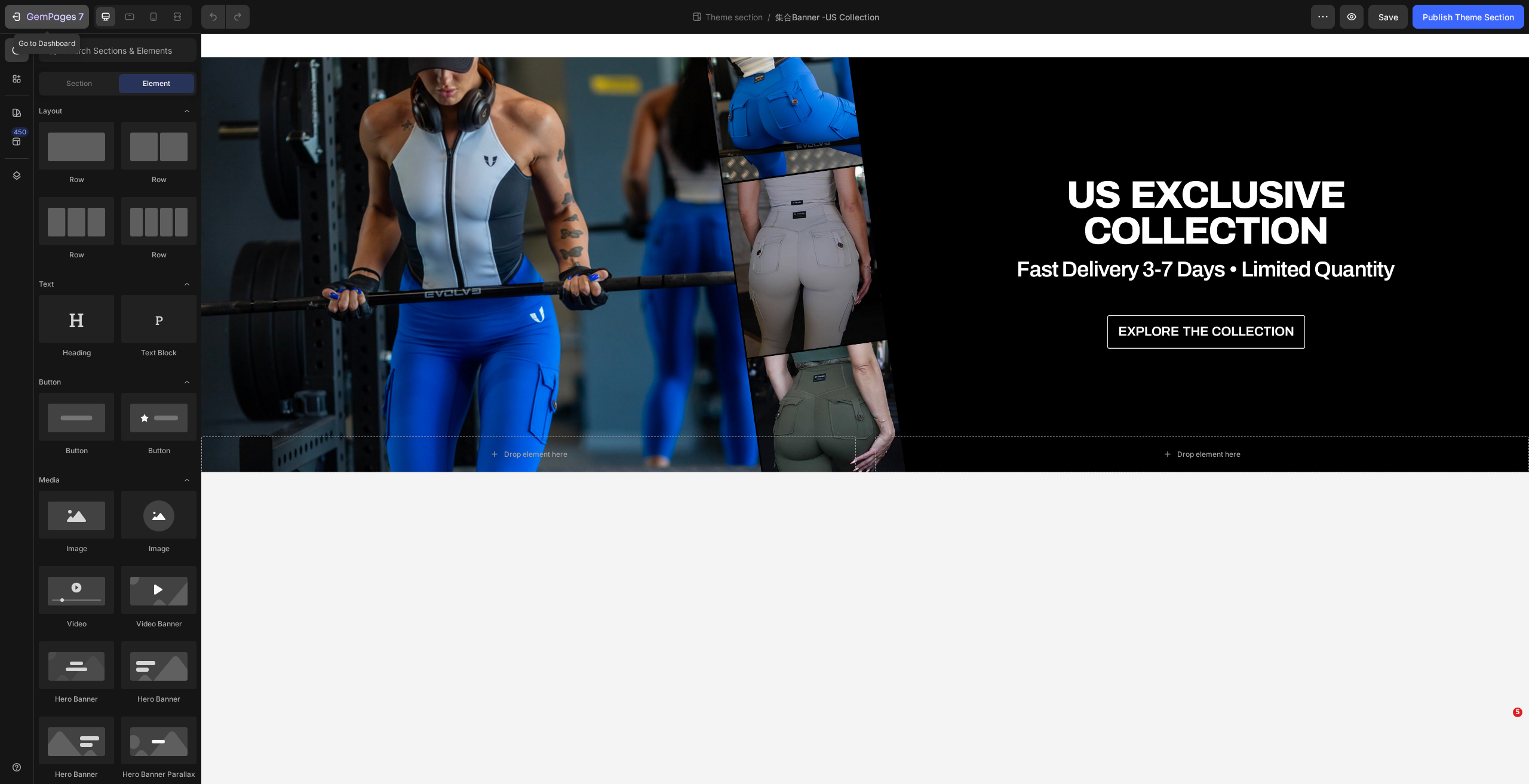
click at [19, 19] on icon "button" at bounding box center [16, 17] width 12 height 12
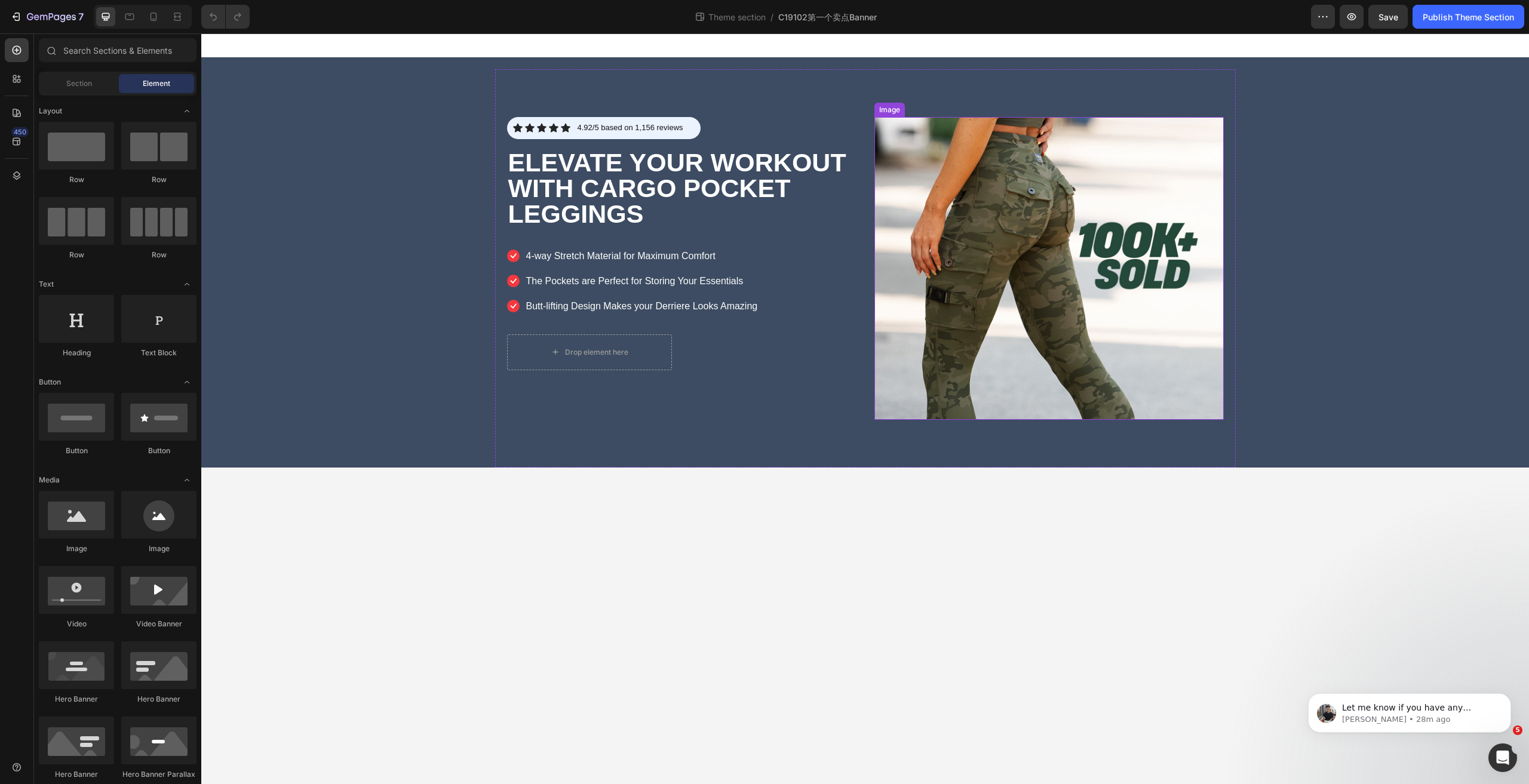
click at [985, 207] on img at bounding box center [1049, 269] width 350 height 303
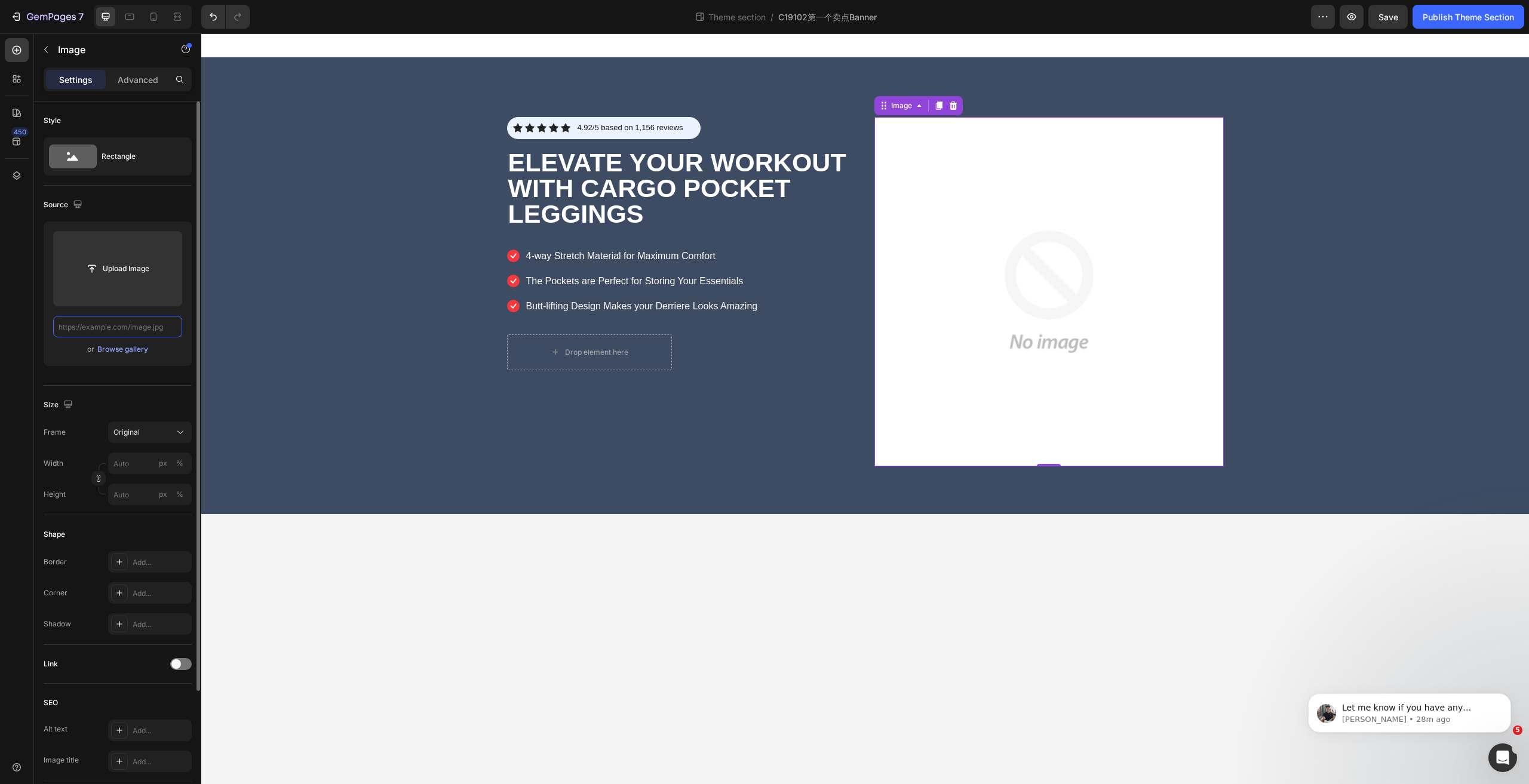
click at [154, 329] on input "text" at bounding box center [117, 326] width 129 height 21
paste input "[URL][DOMAIN_NAME]"
type input "[URL][DOMAIN_NAME]"
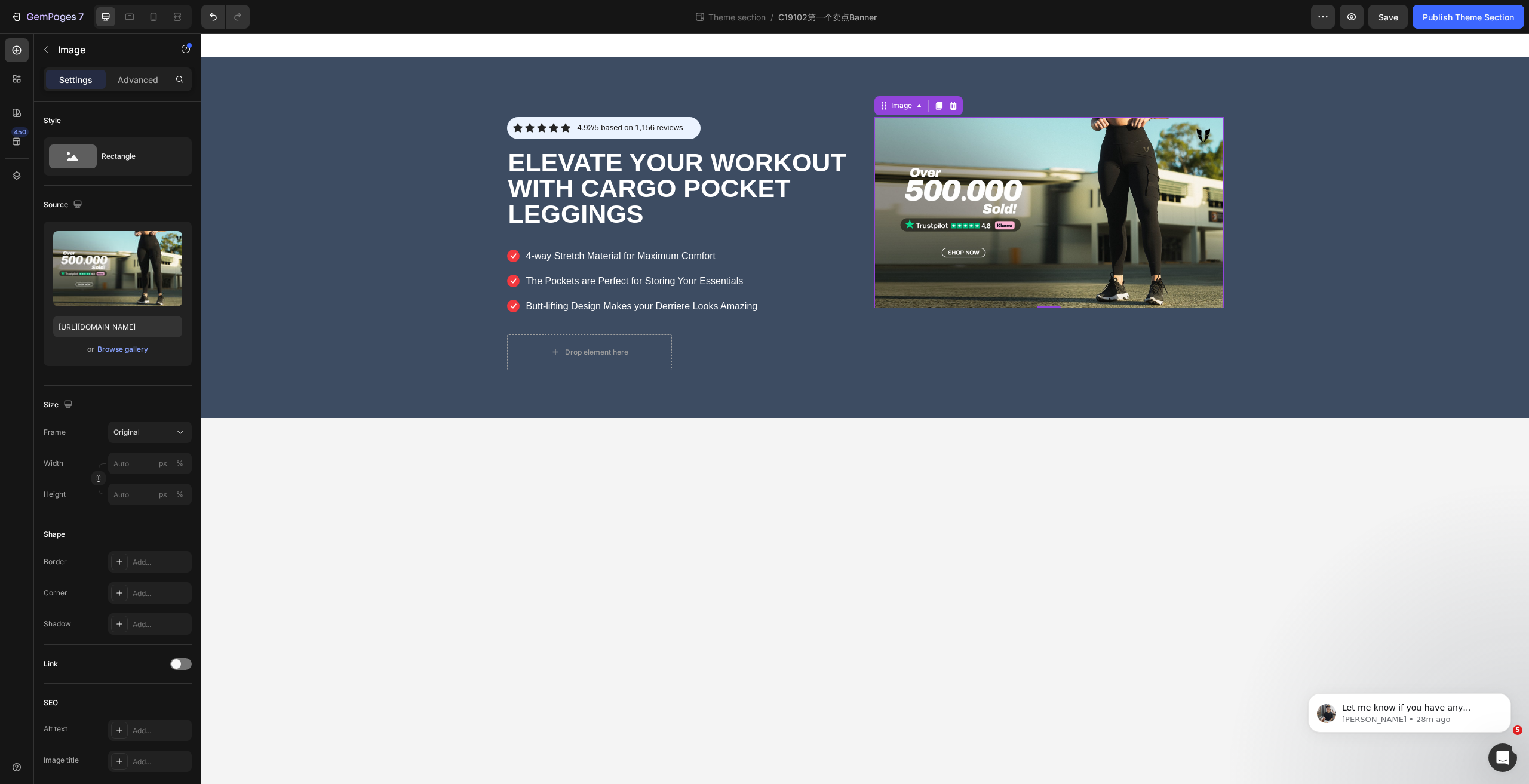
click at [1121, 486] on body "Text Block Icon Icon Icon Icon Icon Icon List 4.92/5 based on 1,156 reviews Tex…" at bounding box center [865, 408] width 1328 height 750
click at [1115, 277] on img at bounding box center [1049, 213] width 350 height 191
drag, startPoint x: 1047, startPoint y: 305, endPoint x: 1044, endPoint y: 339, distance: 34.1
click at [1044, 339] on div at bounding box center [1049, 341] width 24 height 3
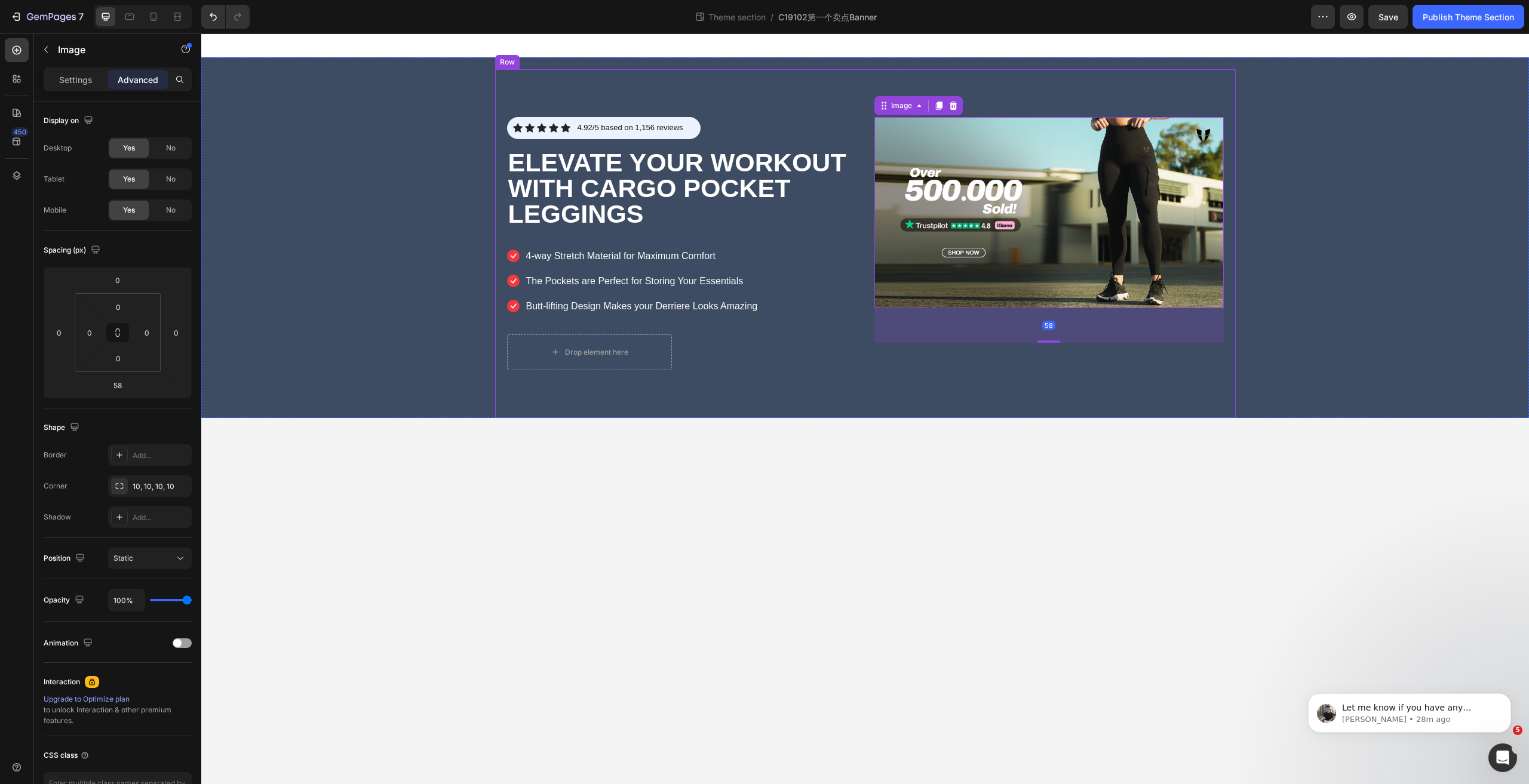
click at [1058, 373] on div "Icon Icon Icon Icon Icon Icon List 4.92/5 based on 1,156 reviews Text Block Row…" at bounding box center [865, 243] width 740 height 349
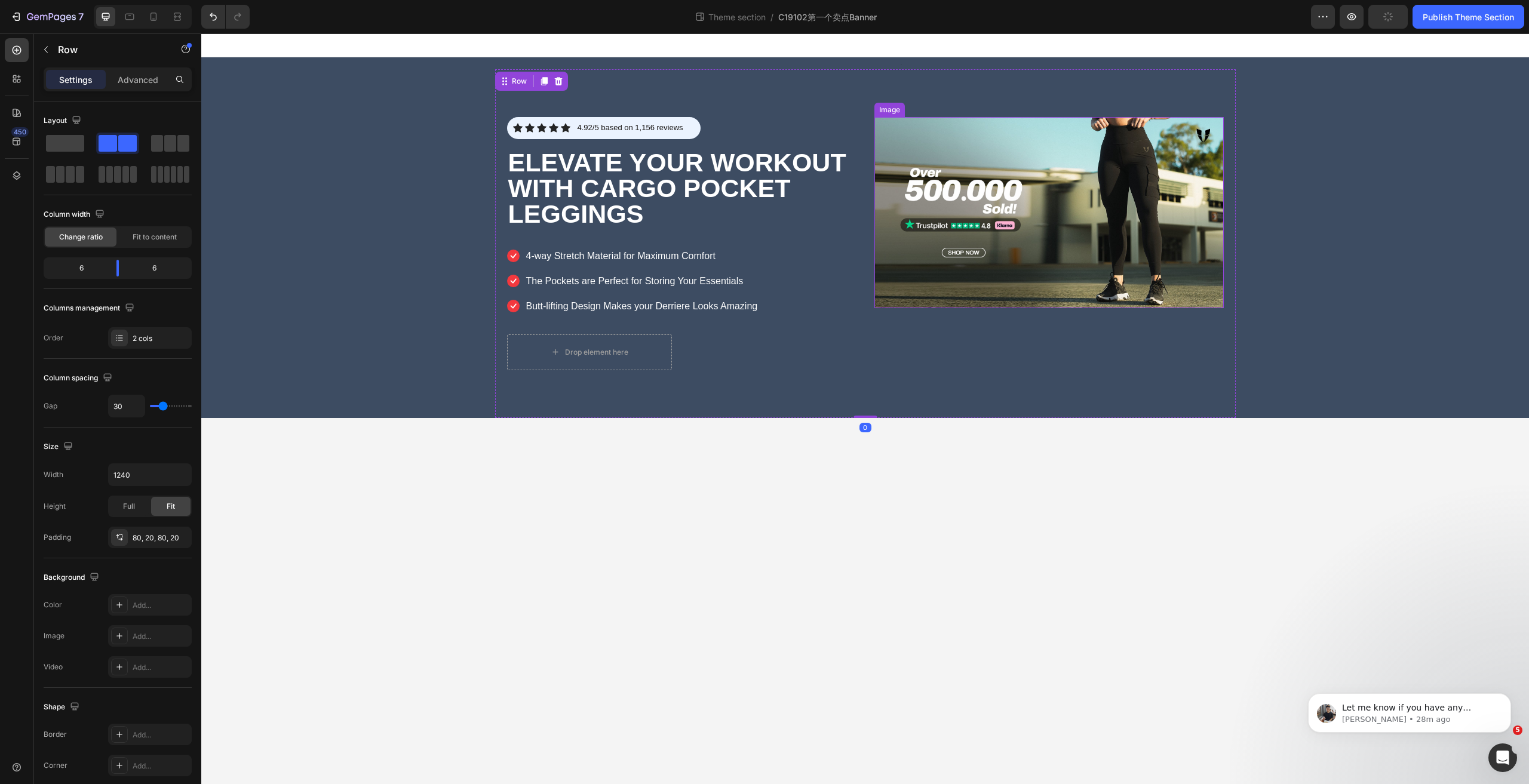
click at [1067, 271] on img at bounding box center [1049, 213] width 350 height 191
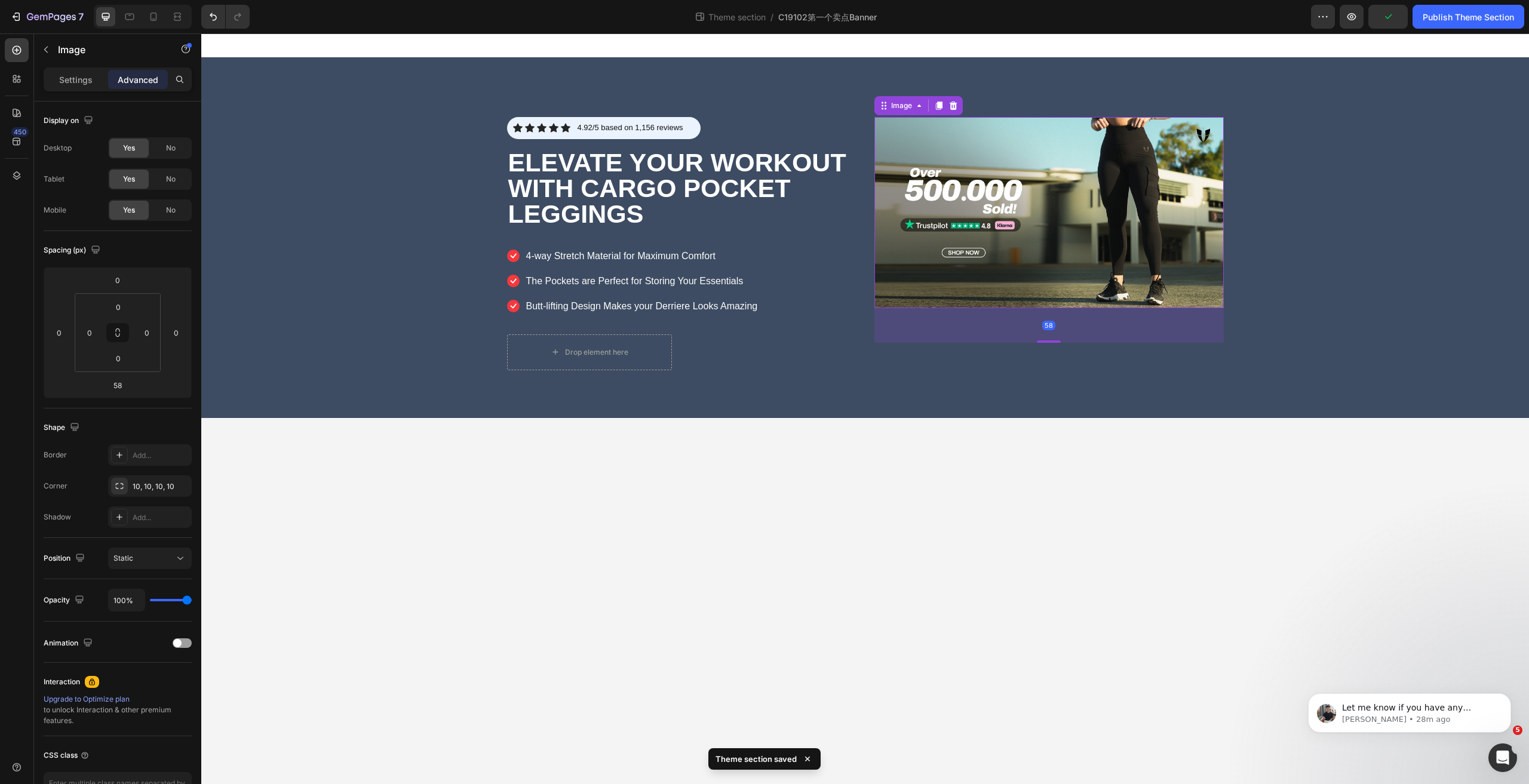
click at [971, 185] on img at bounding box center [1049, 213] width 350 height 191
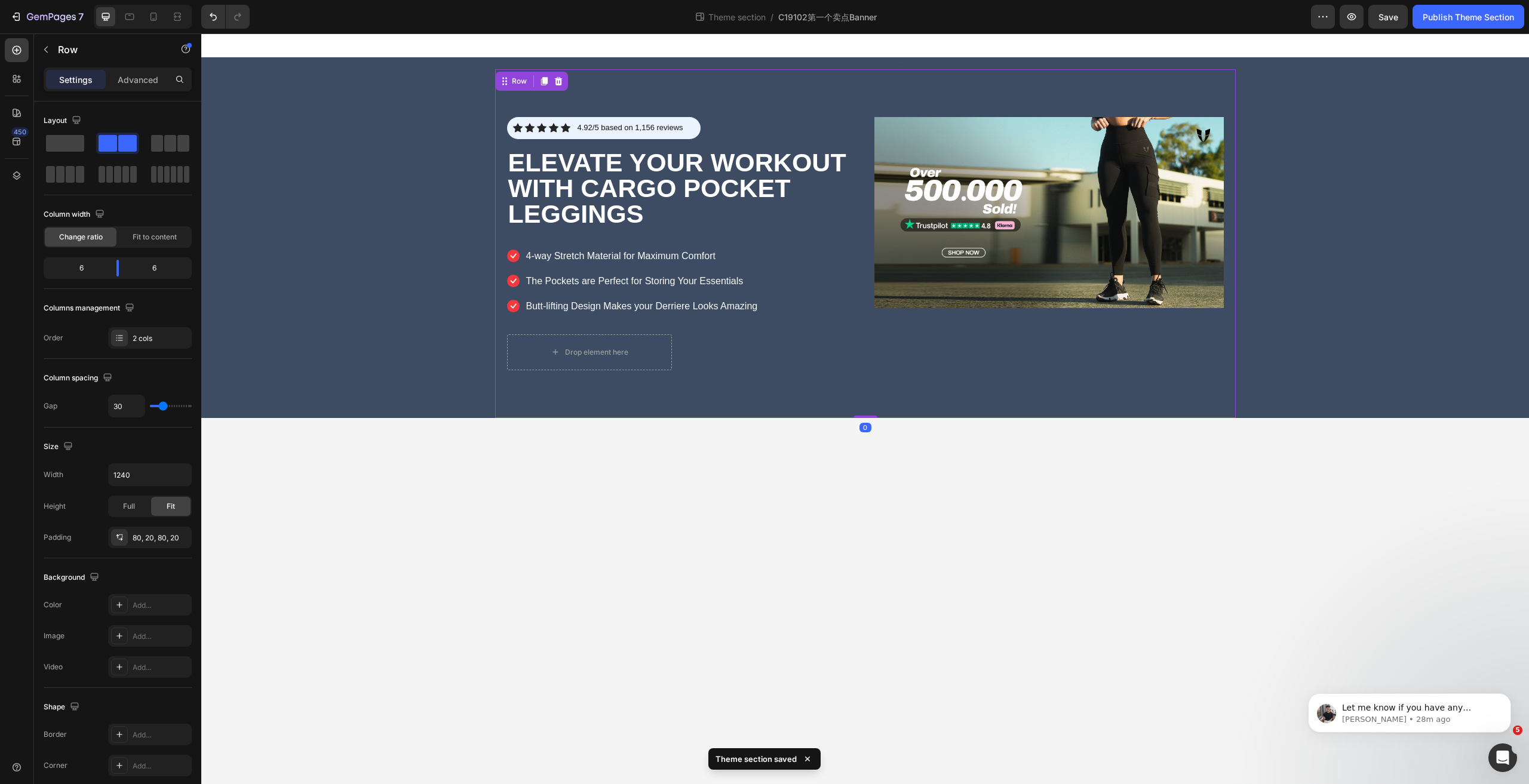
click at [1129, 416] on div "Icon Icon Icon Icon Icon Icon List 4.92/5 based on 1,156 reviews Text Block Row…" at bounding box center [865, 243] width 740 height 349
click at [152, 15] on icon at bounding box center [153, 17] width 12 height 12
type input "0"
type input "100%"
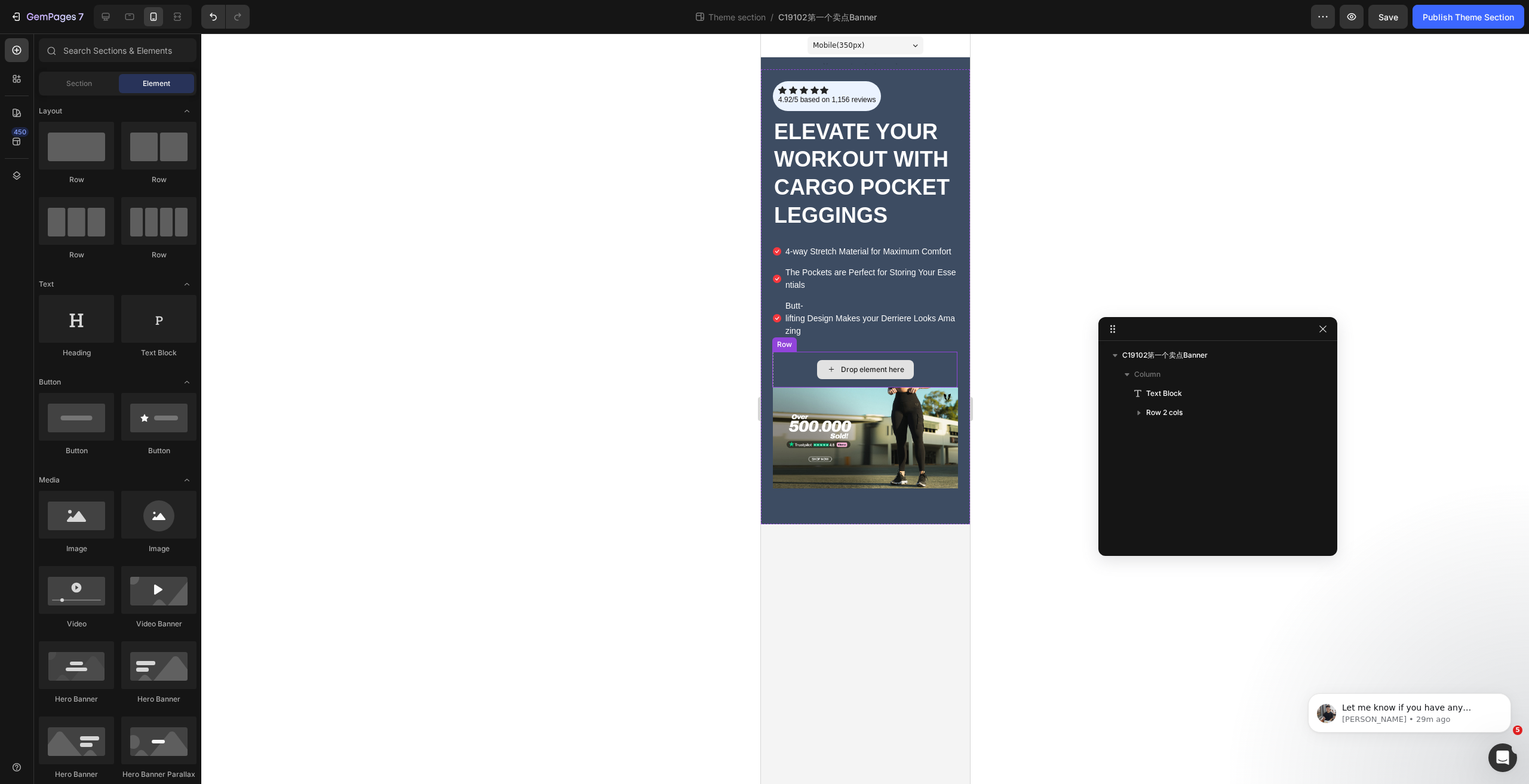
click at [905, 373] on div "Drop element here" at bounding box center [865, 369] width 97 height 19
click at [106, 19] on icon at bounding box center [106, 16] width 8 height 8
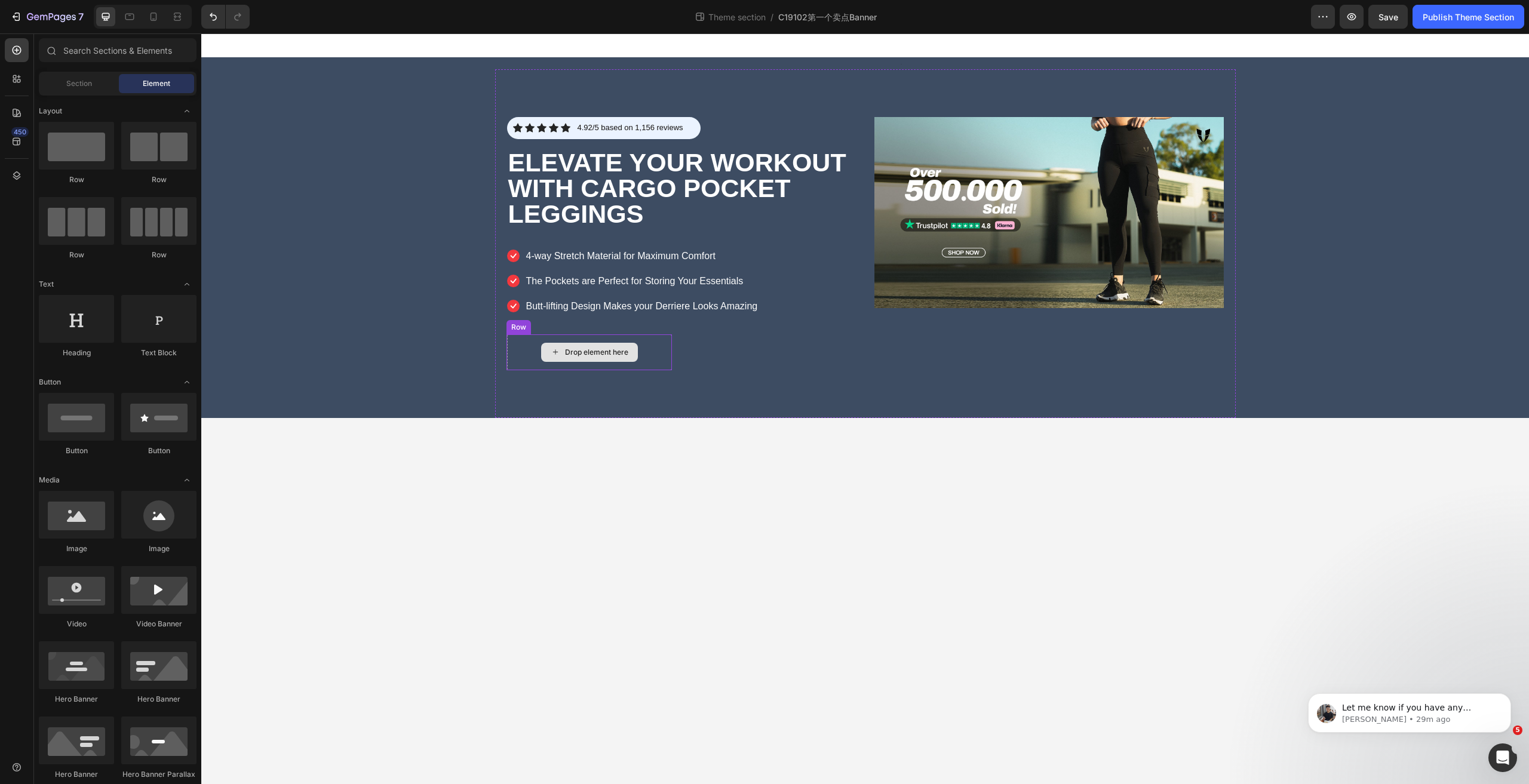
click at [619, 351] on div "Drop element here" at bounding box center [596, 352] width 63 height 9
click at [648, 351] on div "Drop element here" at bounding box center [590, 352] width 165 height 36
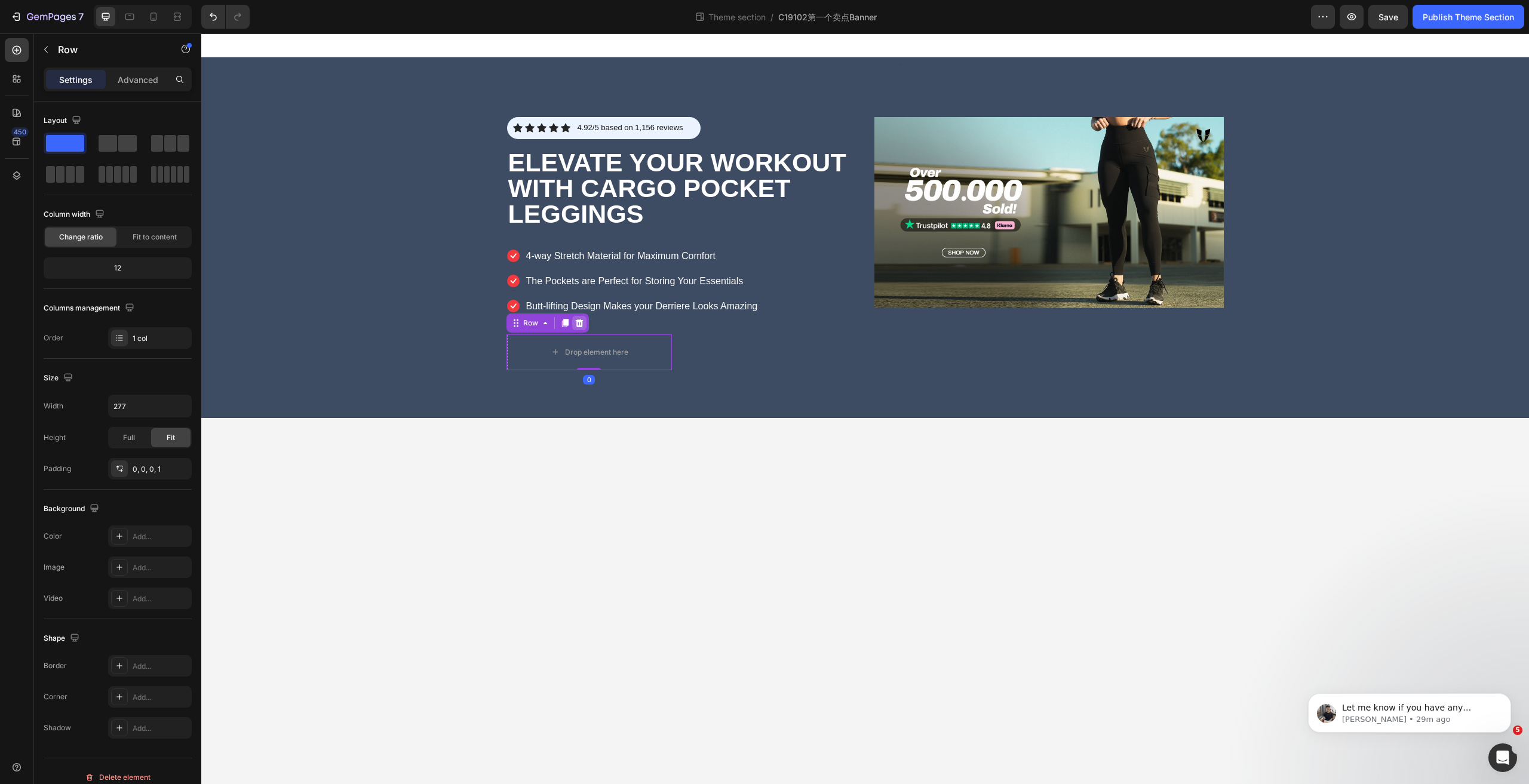
click at [579, 324] on icon at bounding box center [579, 323] width 8 height 9
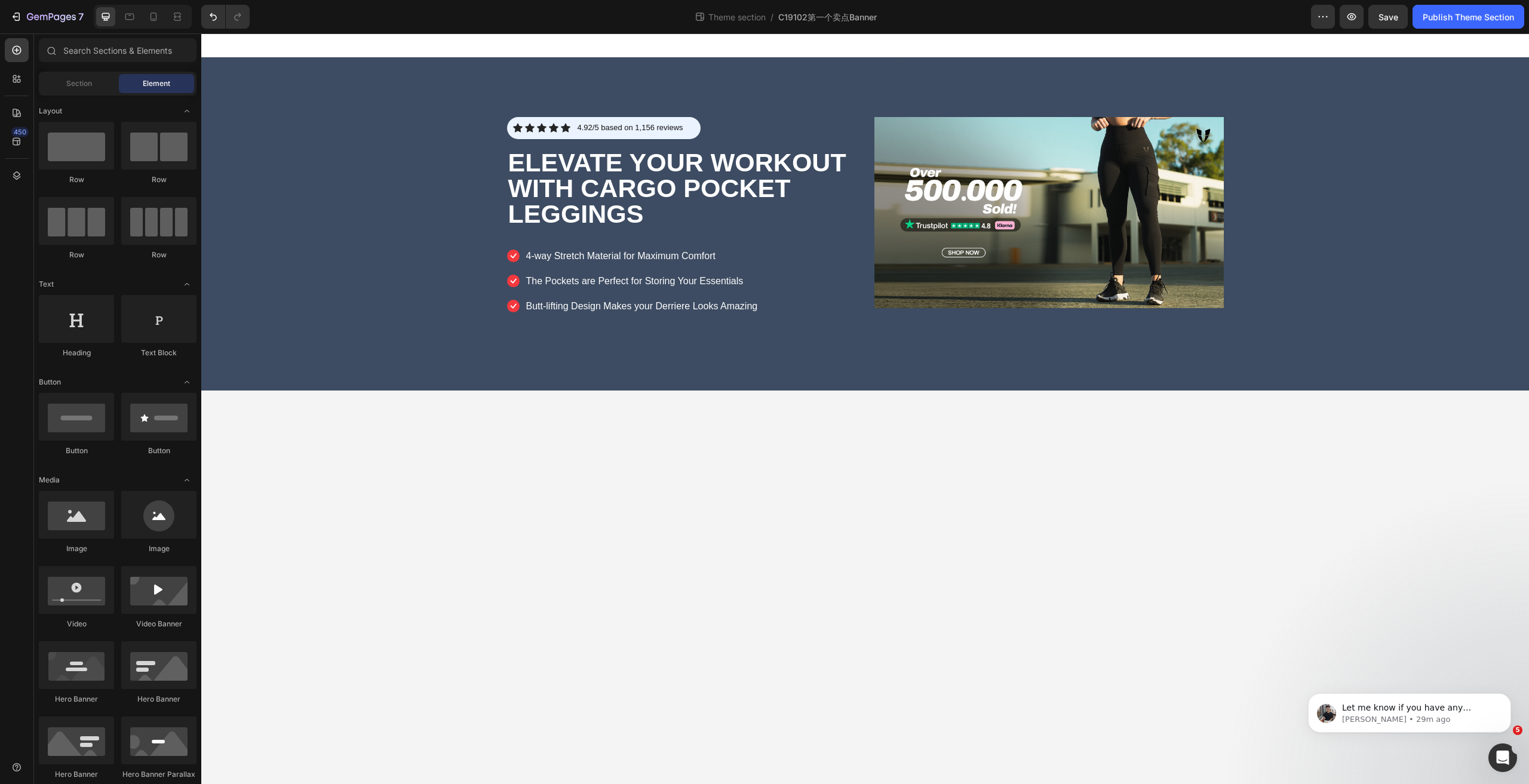
click at [833, 446] on body "Text Block Icon Icon Icon Icon Icon Icon List 4.92/5 based on 1,156 reviews Tex…" at bounding box center [865, 408] width 1328 height 750
click at [830, 363] on div "Icon Icon Icon Icon Icon Icon List 4.92/5 based on 1,156 reviews Text Block Row…" at bounding box center [865, 230] width 740 height 321
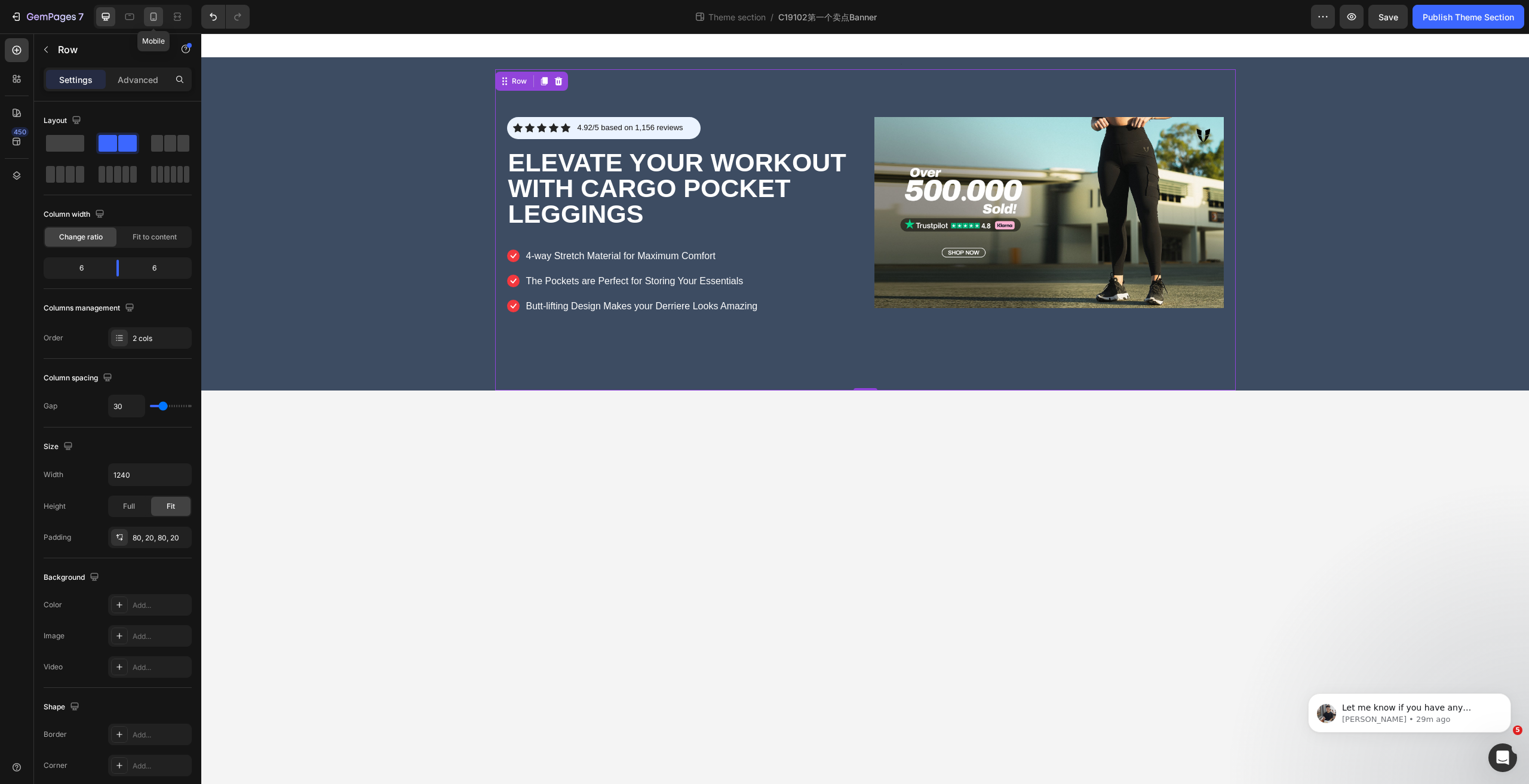
click at [151, 16] on icon at bounding box center [153, 17] width 12 height 12
type input "0"
type input "100%"
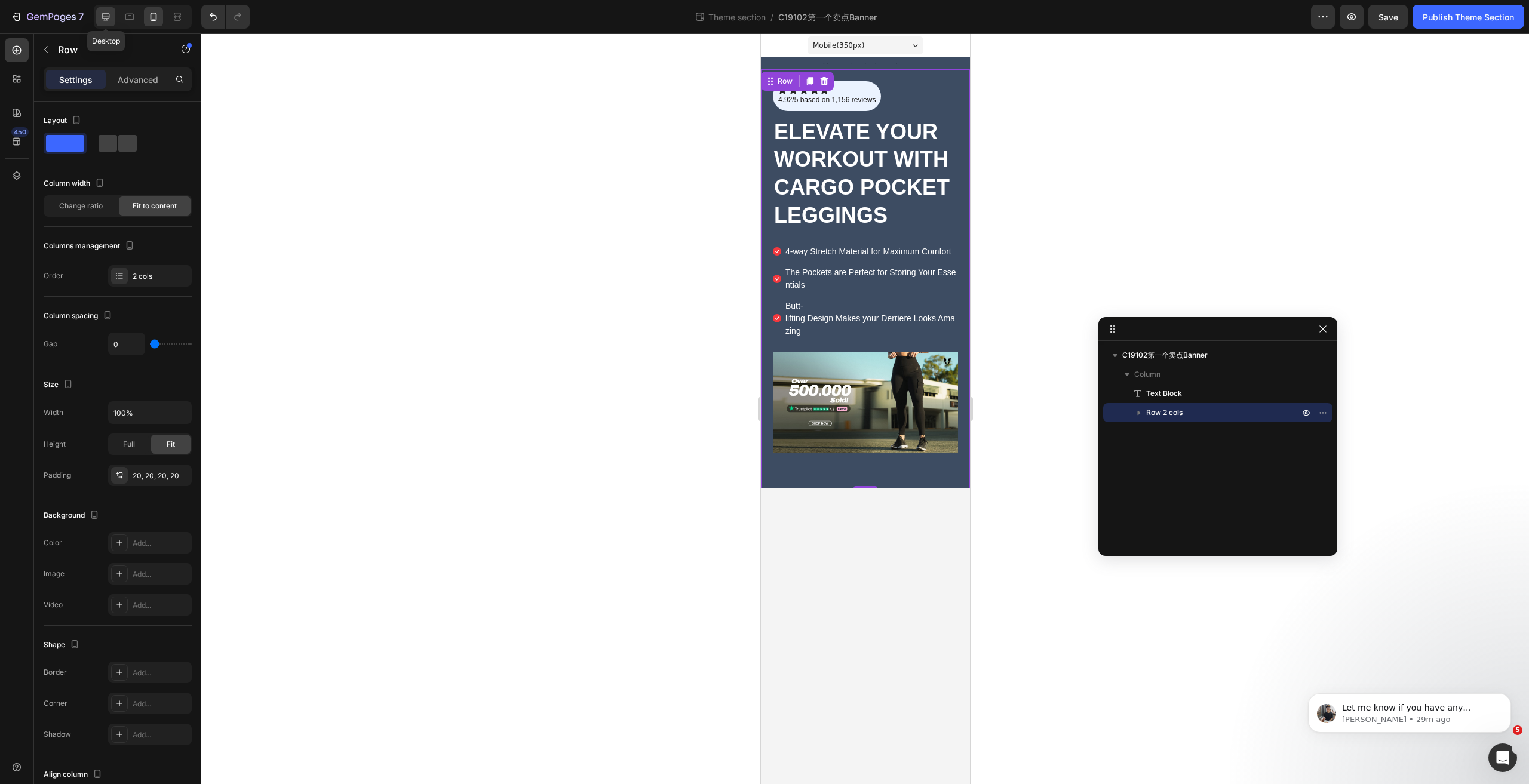
click at [107, 15] on icon at bounding box center [106, 17] width 12 height 12
type input "30"
type input "1240"
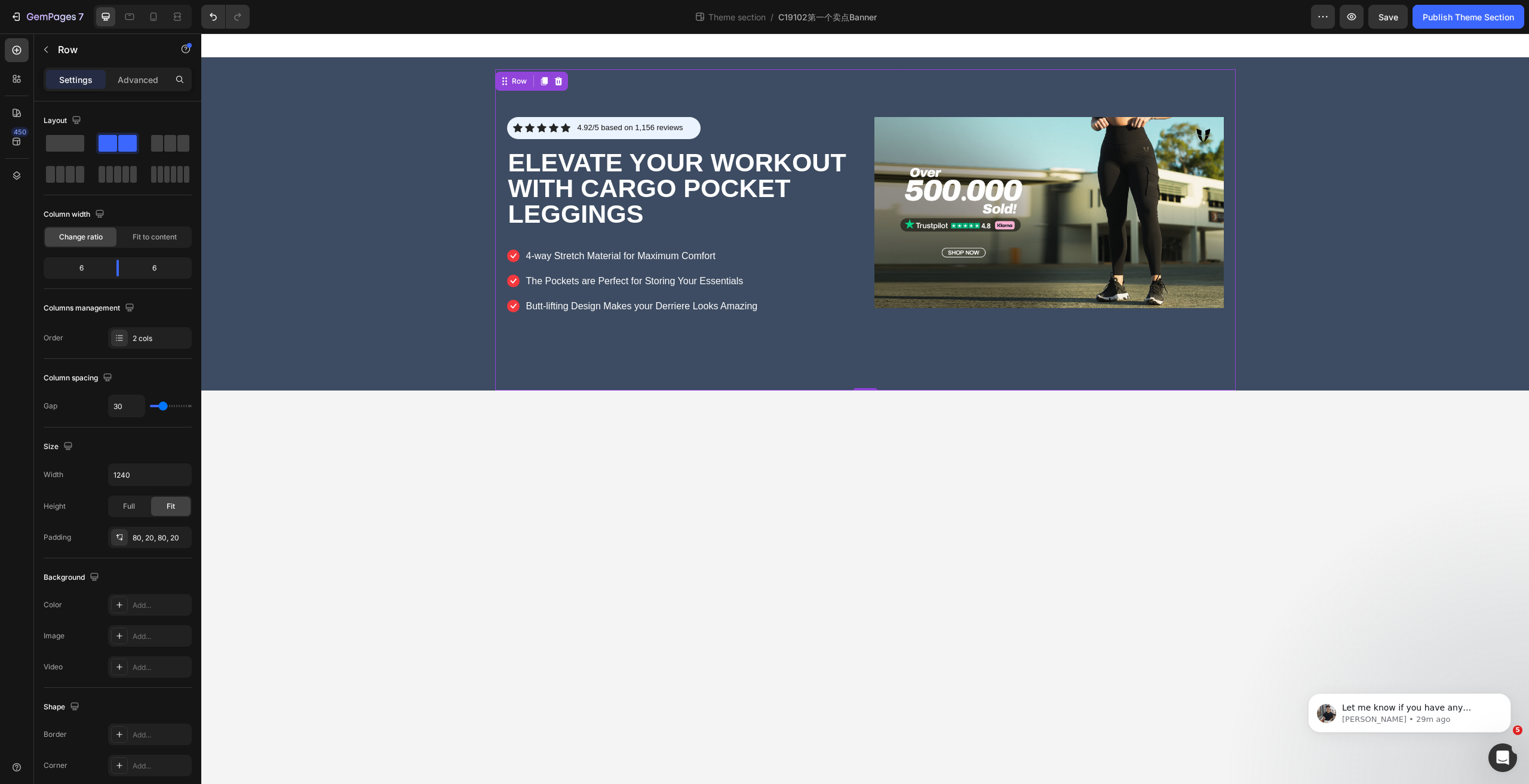
click at [1434, 394] on body "Text Block Icon Icon Icon Icon Icon Icon List 4.92/5 based on 1,156 reviews Tex…" at bounding box center [865, 408] width 1328 height 750
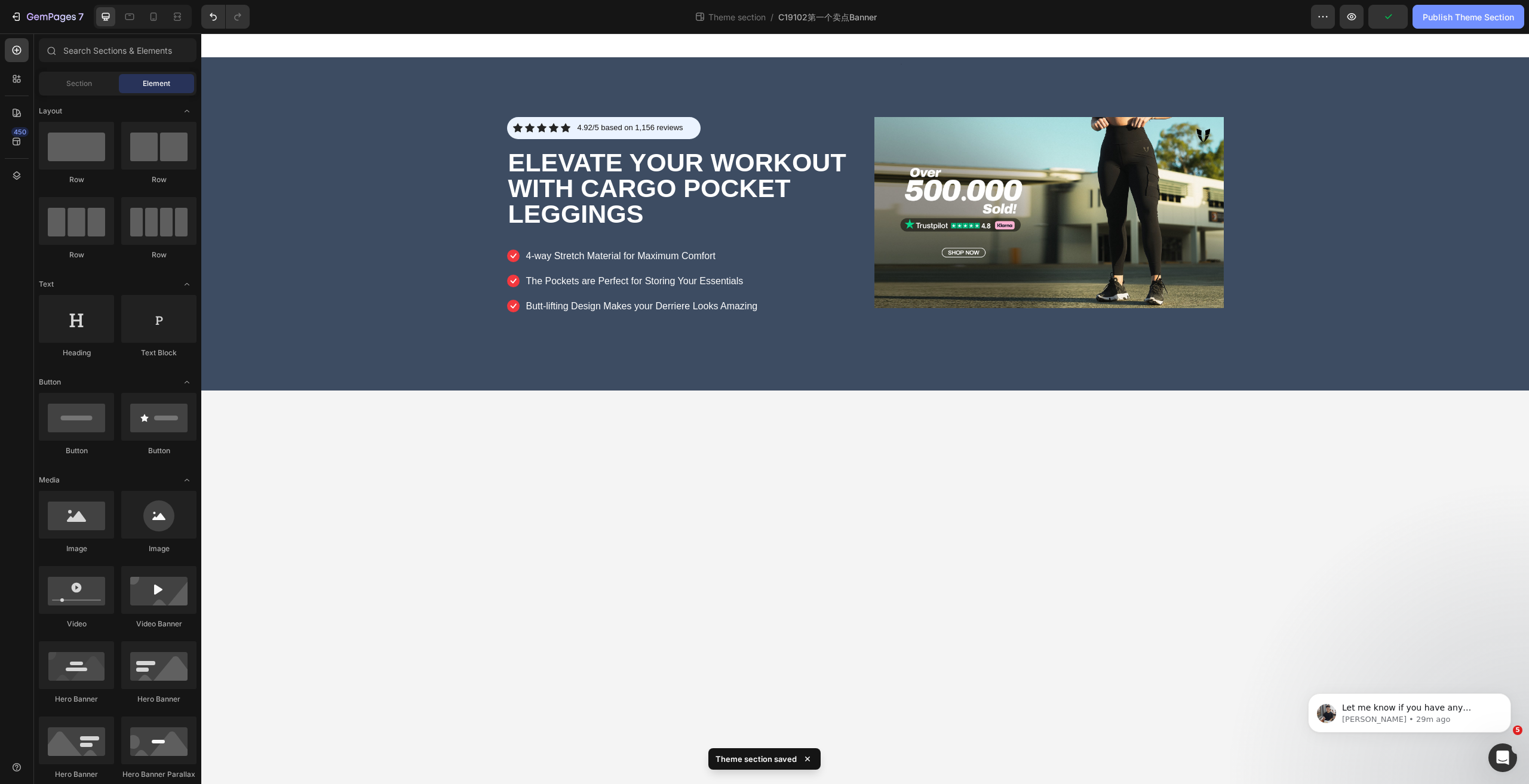
click at [1448, 24] on button "Publish Theme Section" at bounding box center [1468, 17] width 111 height 24
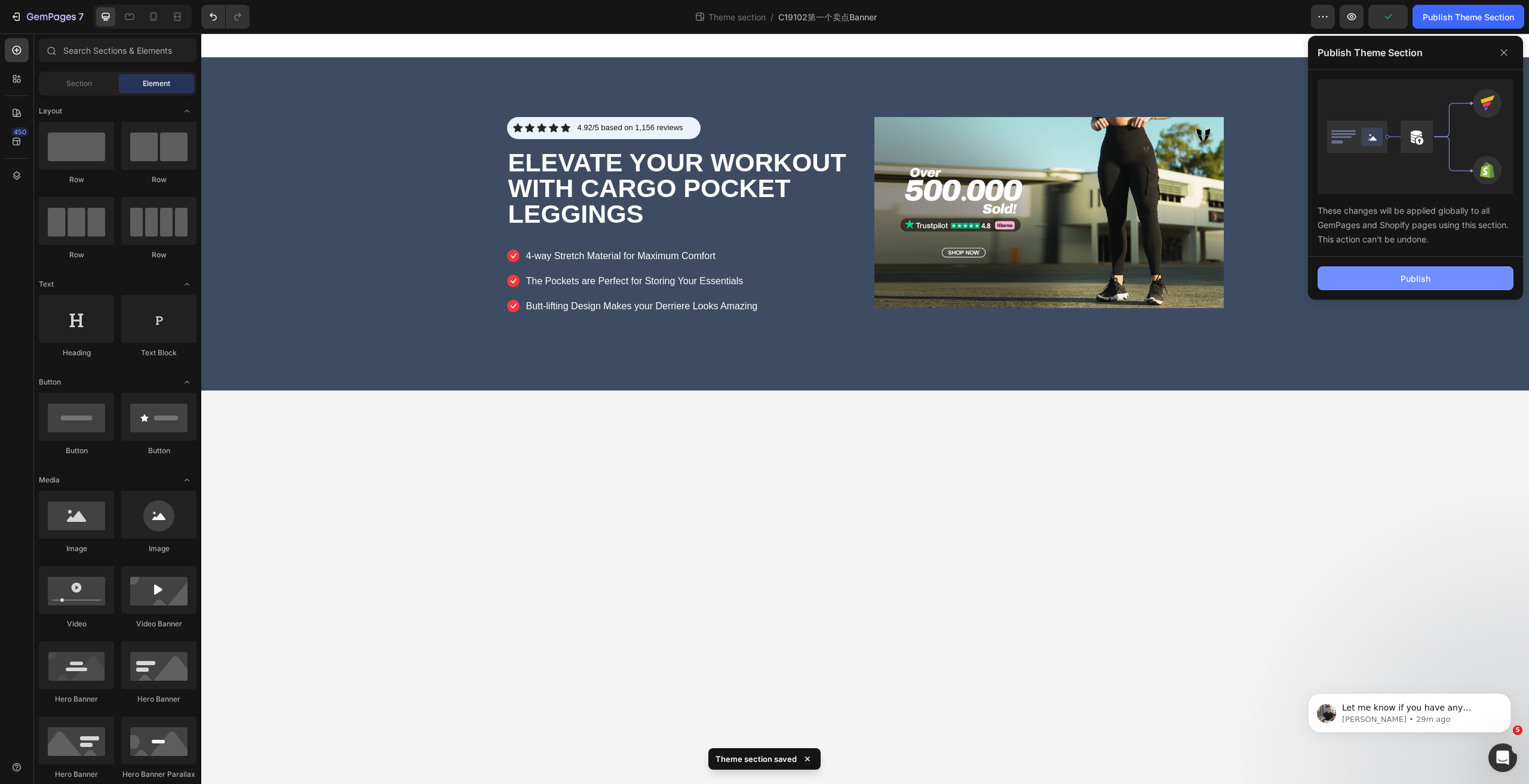
click at [1354, 277] on button "Publish" at bounding box center [1416, 278] width 196 height 24
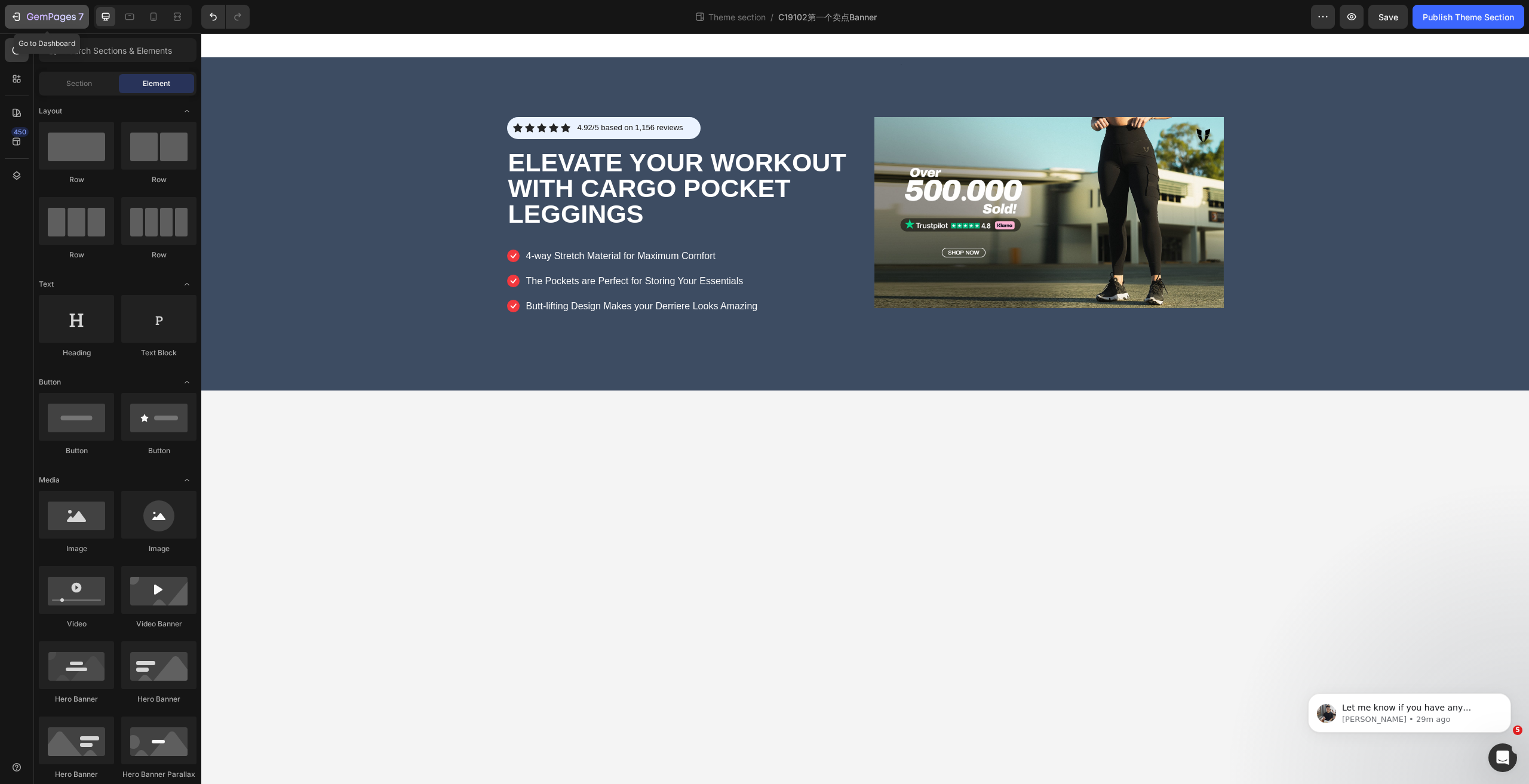
click at [19, 16] on icon "button" at bounding box center [16, 17] width 12 height 12
